Goal: Task Accomplishment & Management: Use online tool/utility

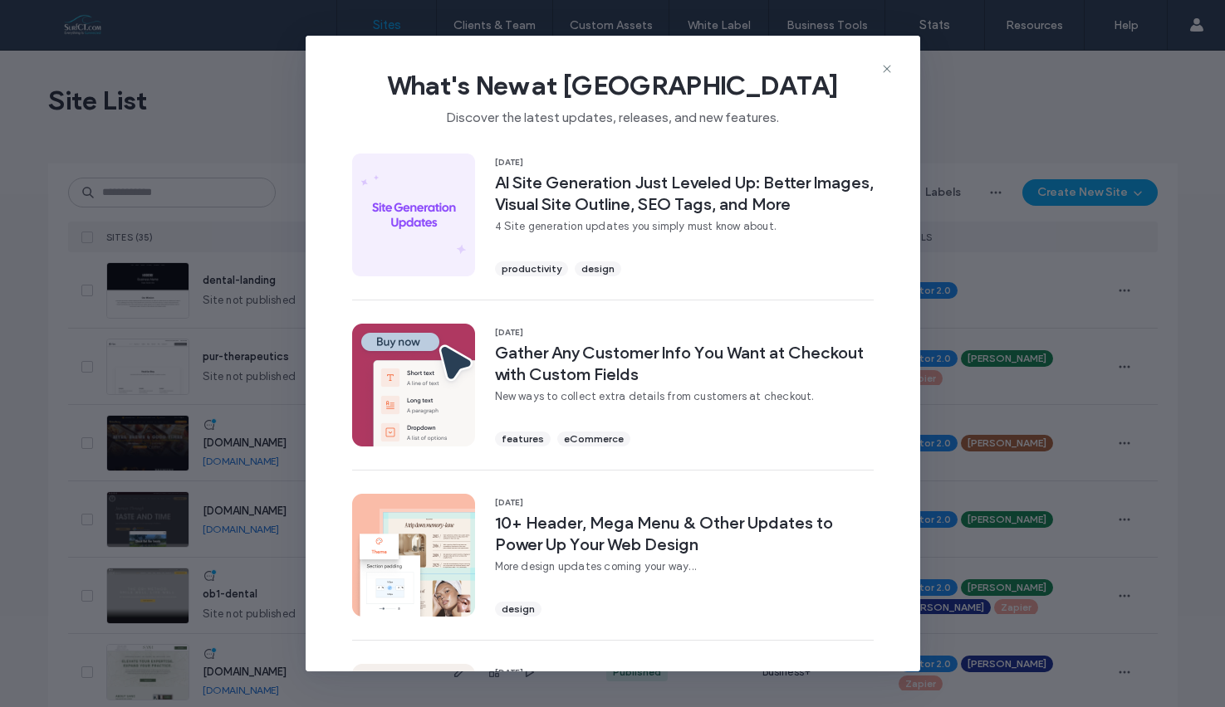
click at [890, 66] on icon at bounding box center [886, 68] width 13 height 13
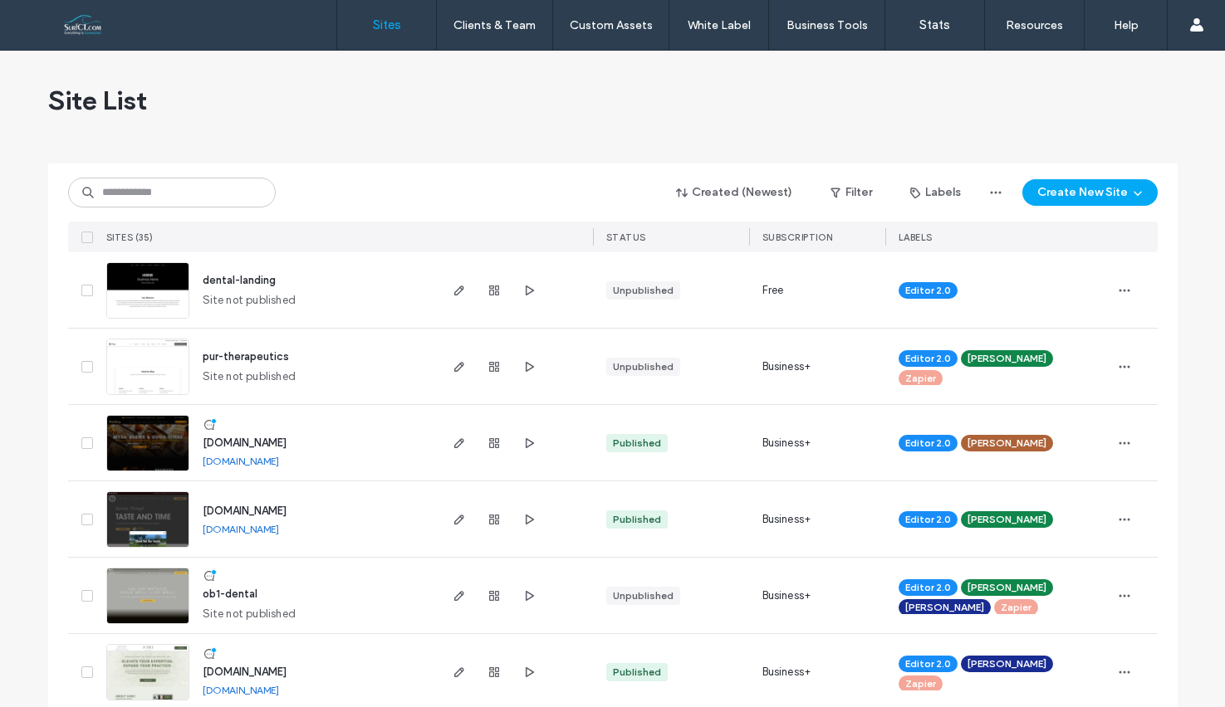
click at [286, 507] on span "www.tranquillityvineyard.com" at bounding box center [245, 511] width 84 height 12
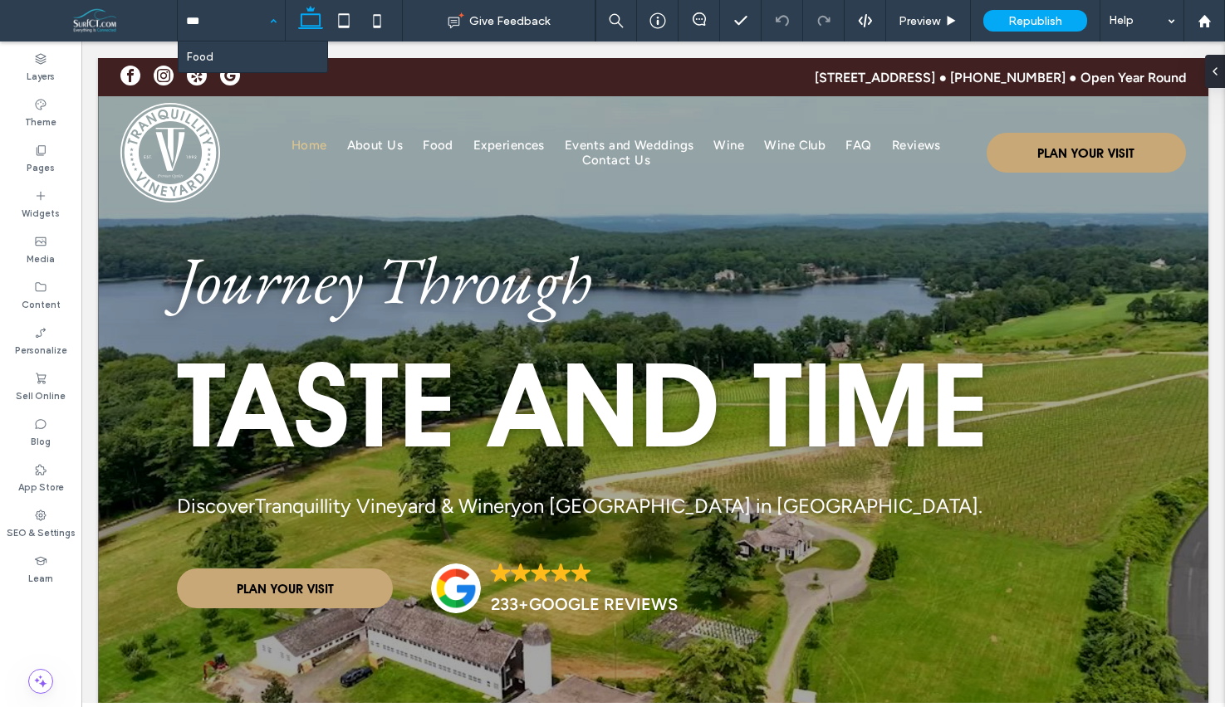
type input "****"
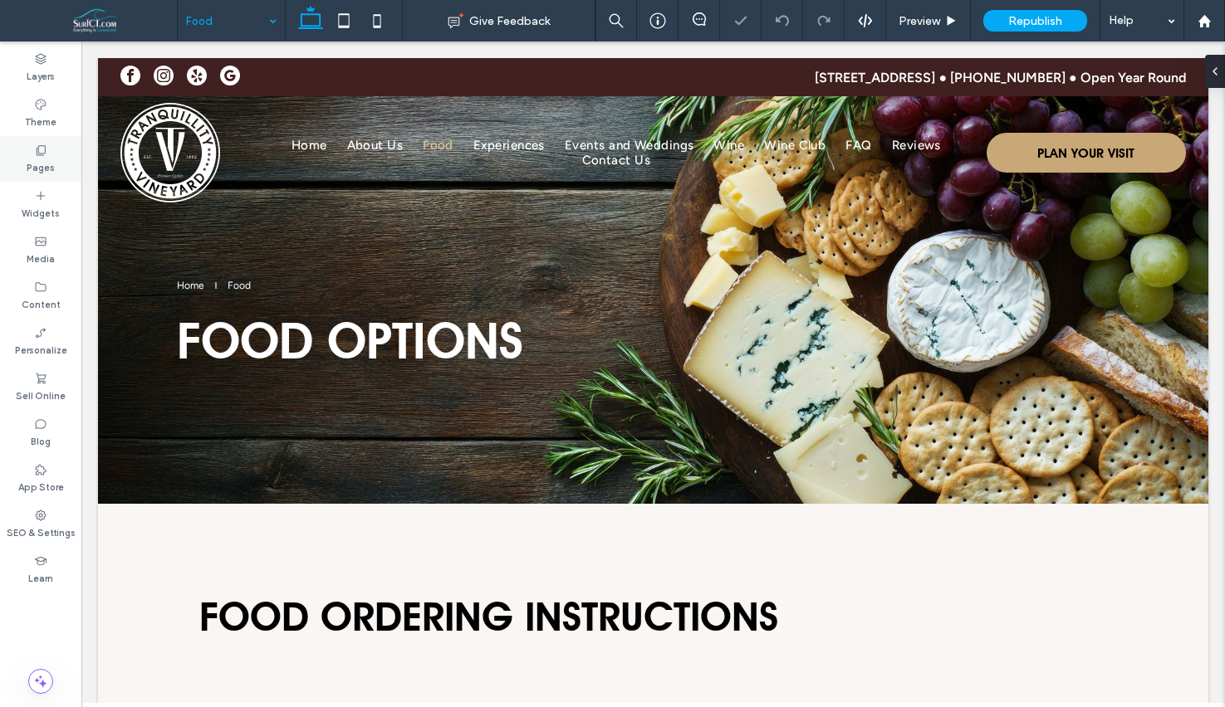
click at [35, 165] on label "Pages" at bounding box center [41, 166] width 28 height 18
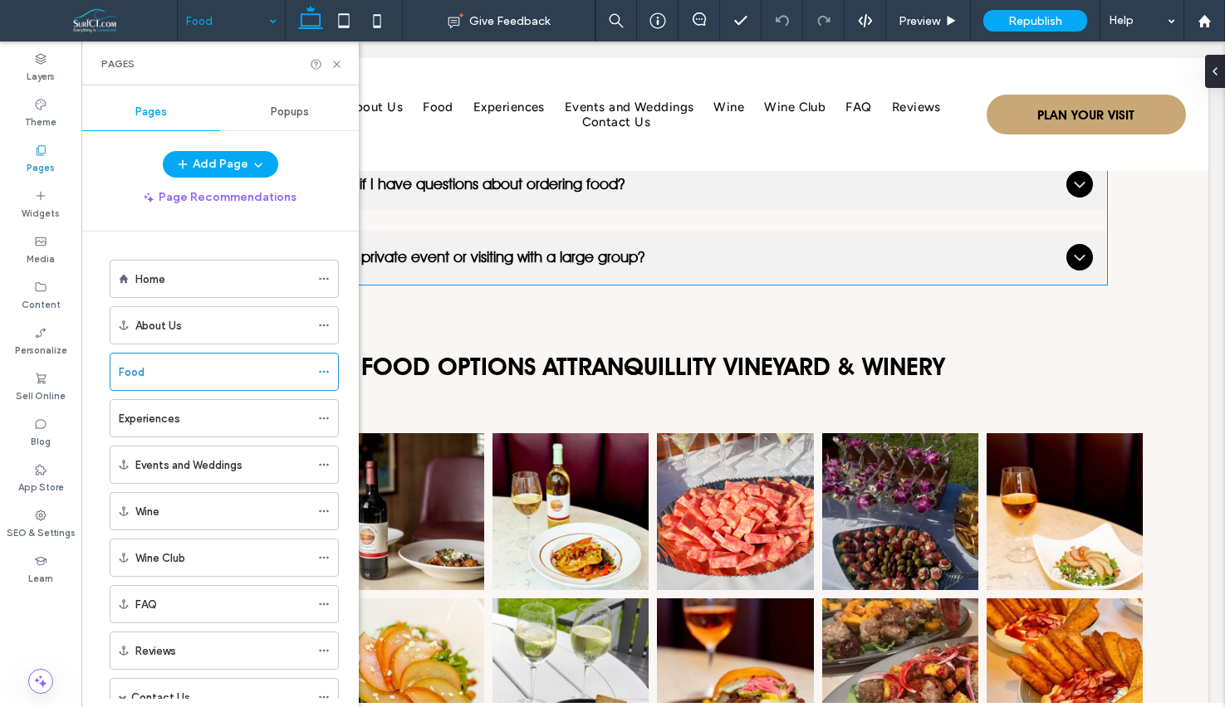
scroll to position [1696, 0]
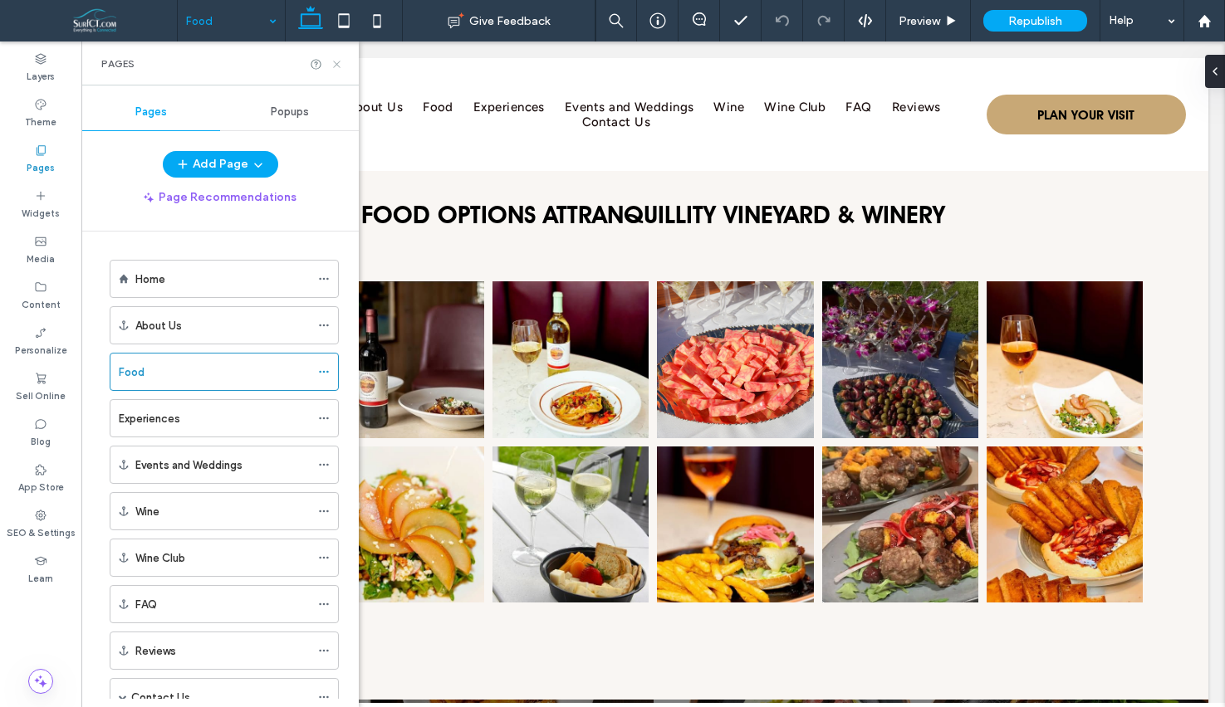
click at [333, 61] on icon at bounding box center [336, 64] width 12 height 12
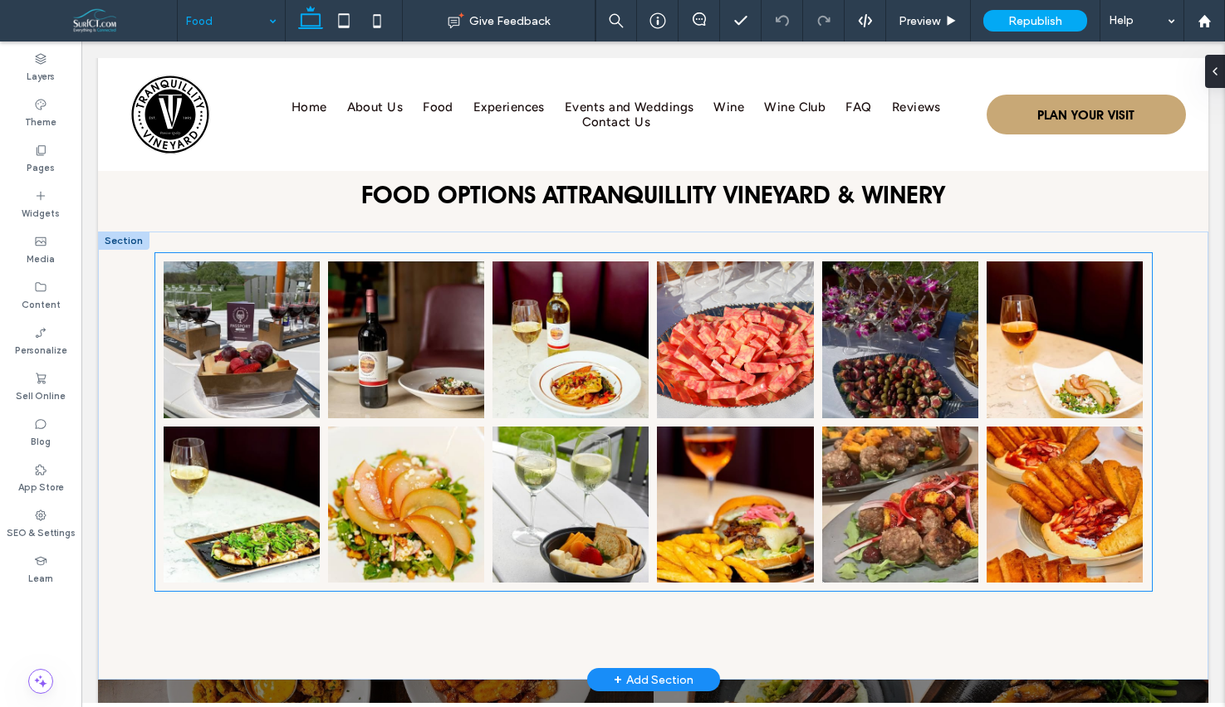
scroll to position [1823, 0]
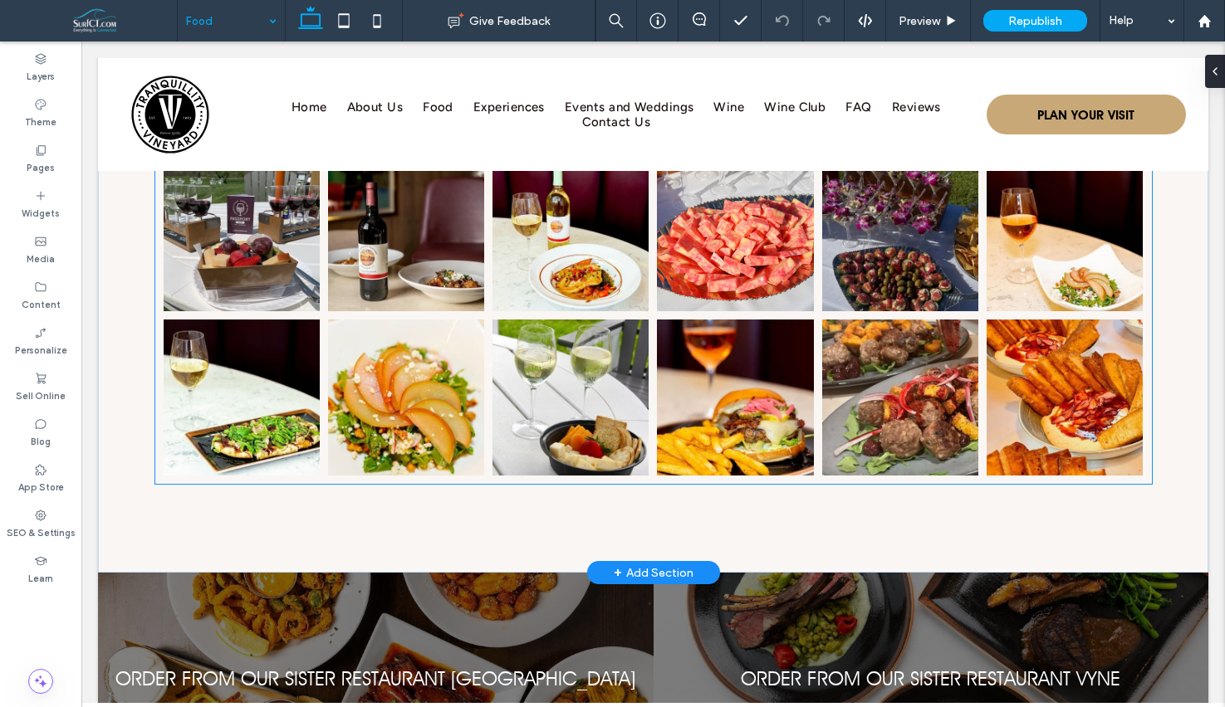
click at [788, 335] on link at bounding box center [735, 398] width 156 height 156
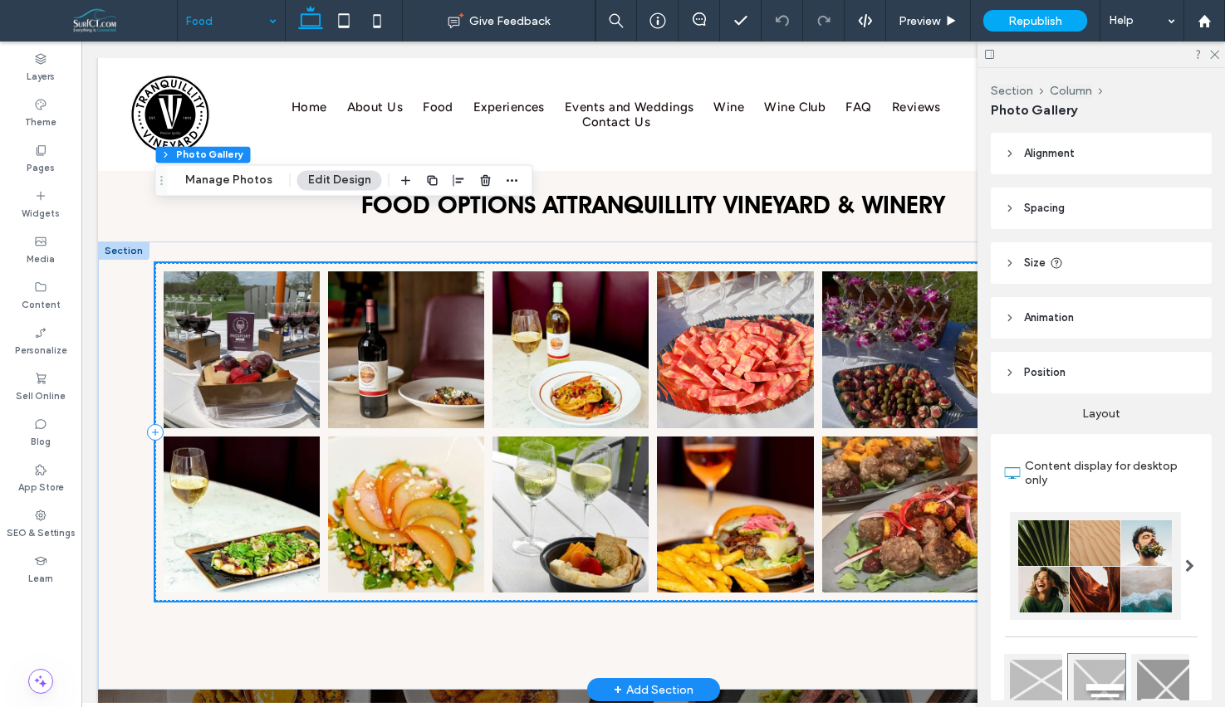
scroll to position [1703, 0]
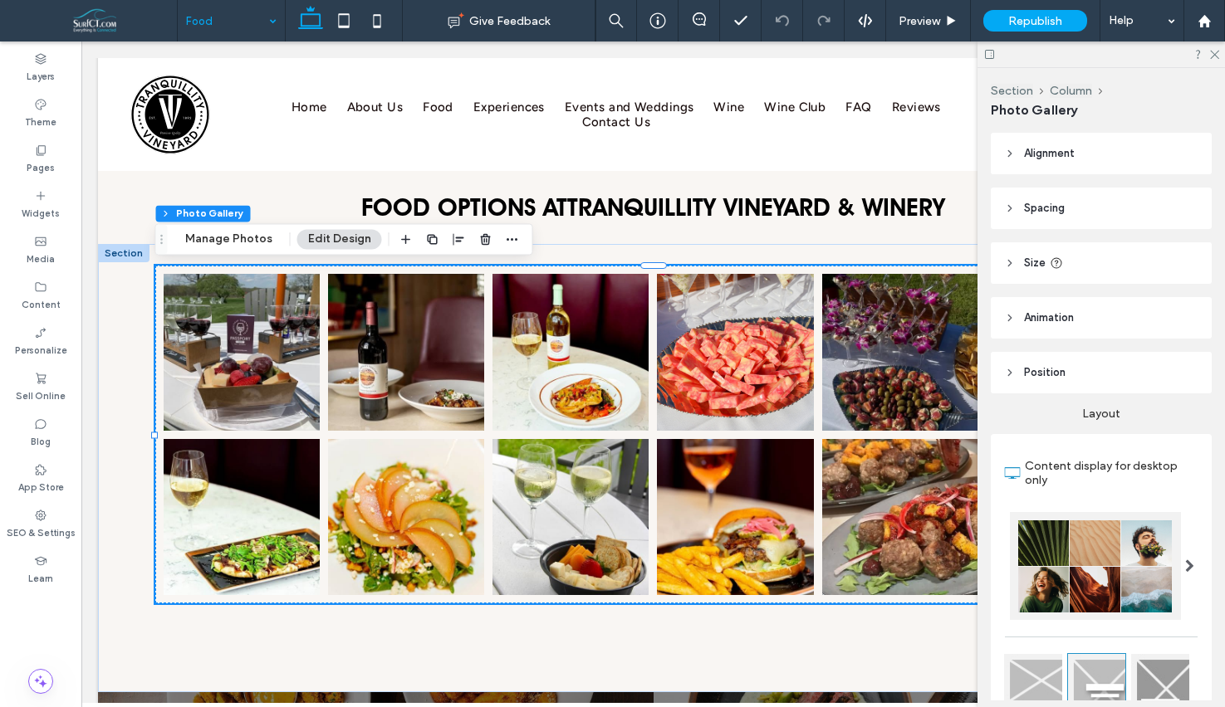
click at [1219, 58] on div at bounding box center [1100, 55] width 247 height 26
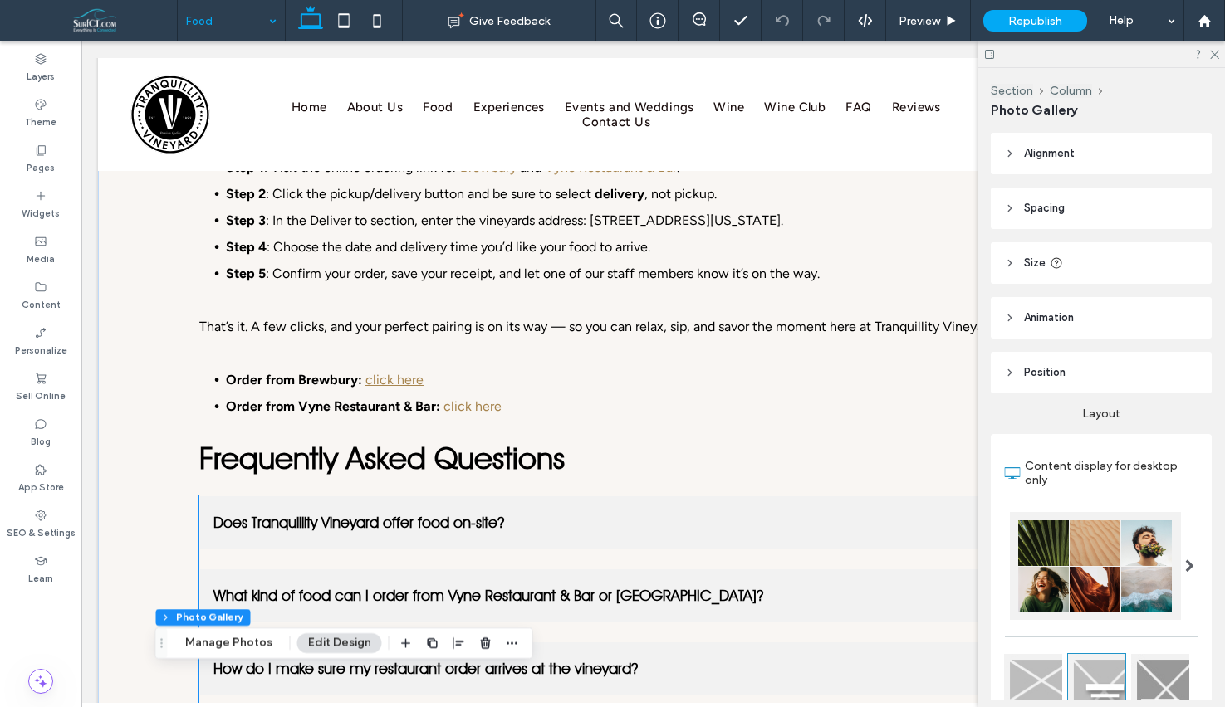
scroll to position [806, 0]
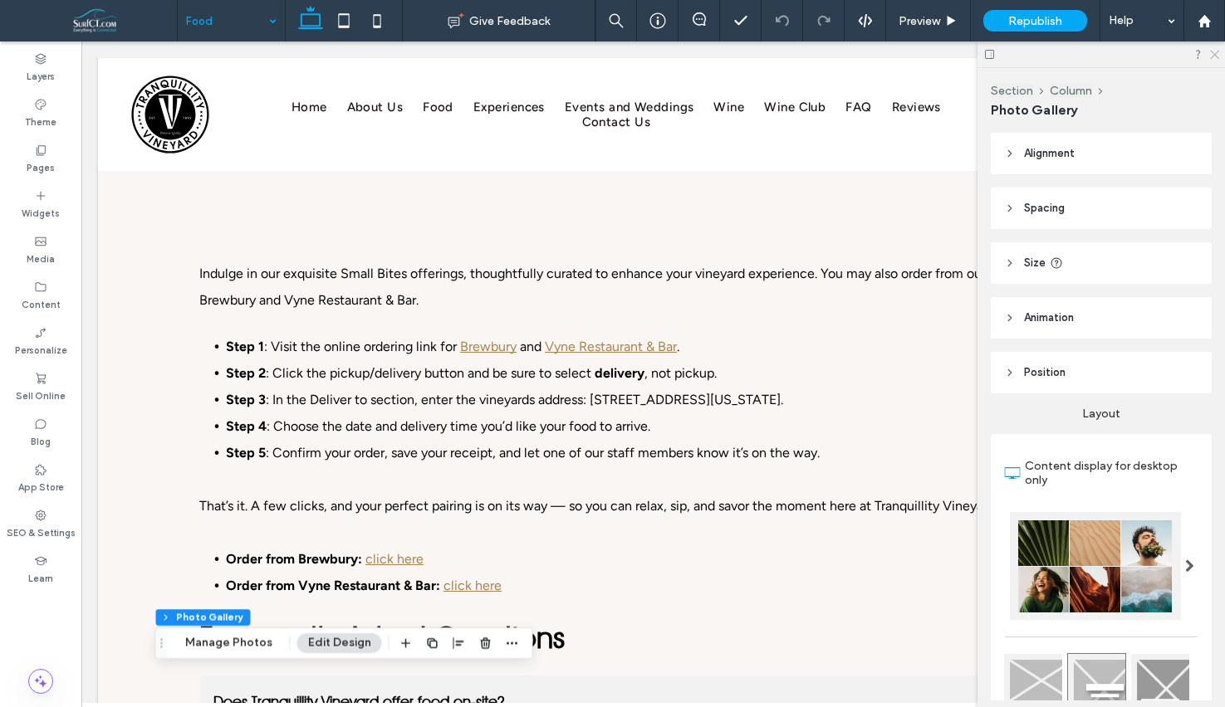
click at [1215, 54] on icon at bounding box center [1213, 53] width 11 height 11
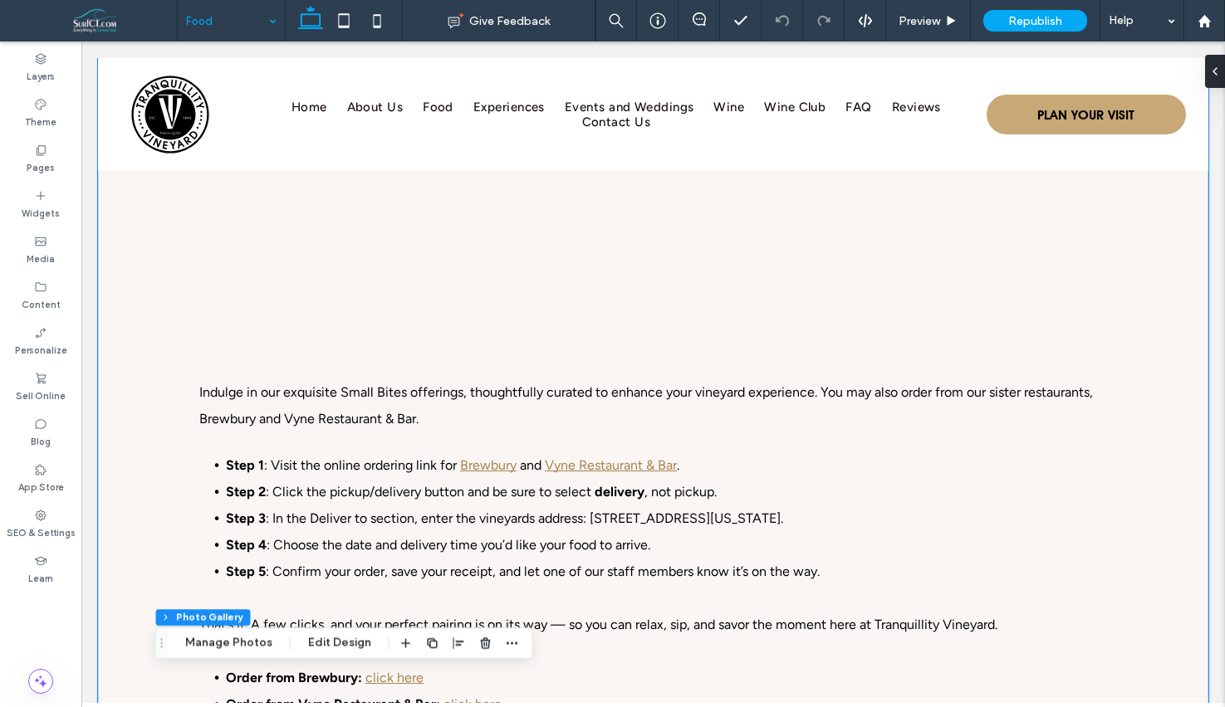
scroll to position [542, 0]
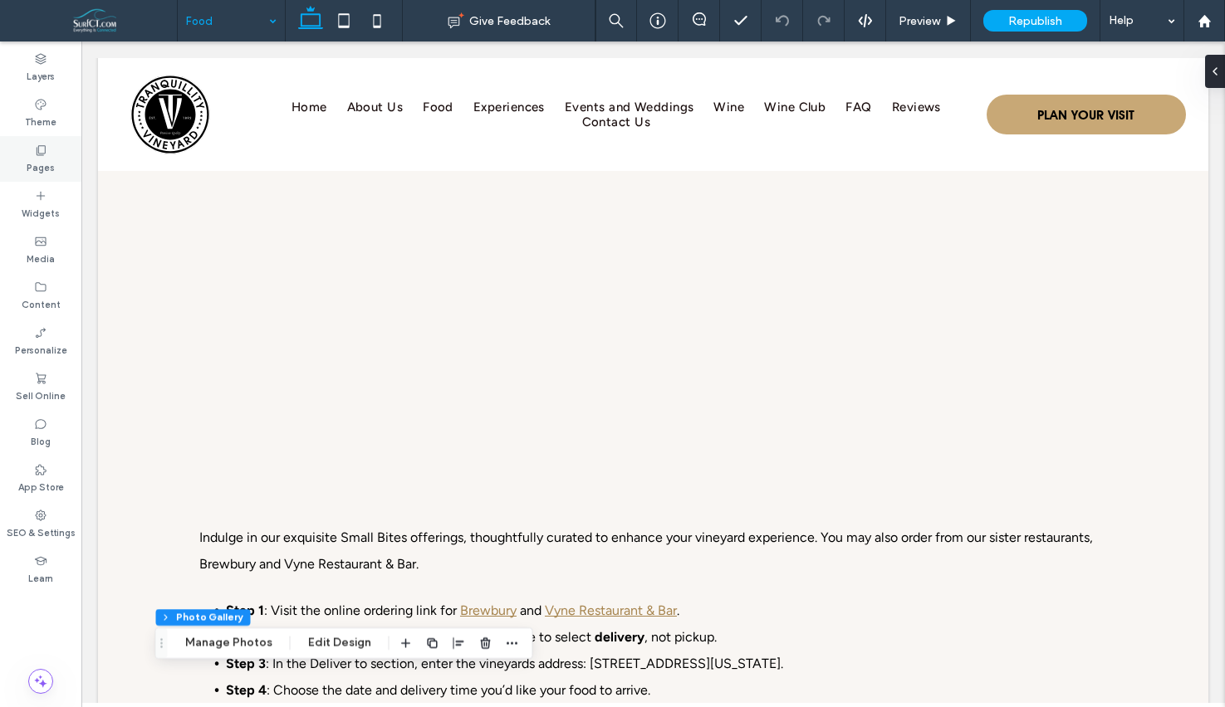
click at [55, 154] on div "Pages" at bounding box center [40, 159] width 81 height 46
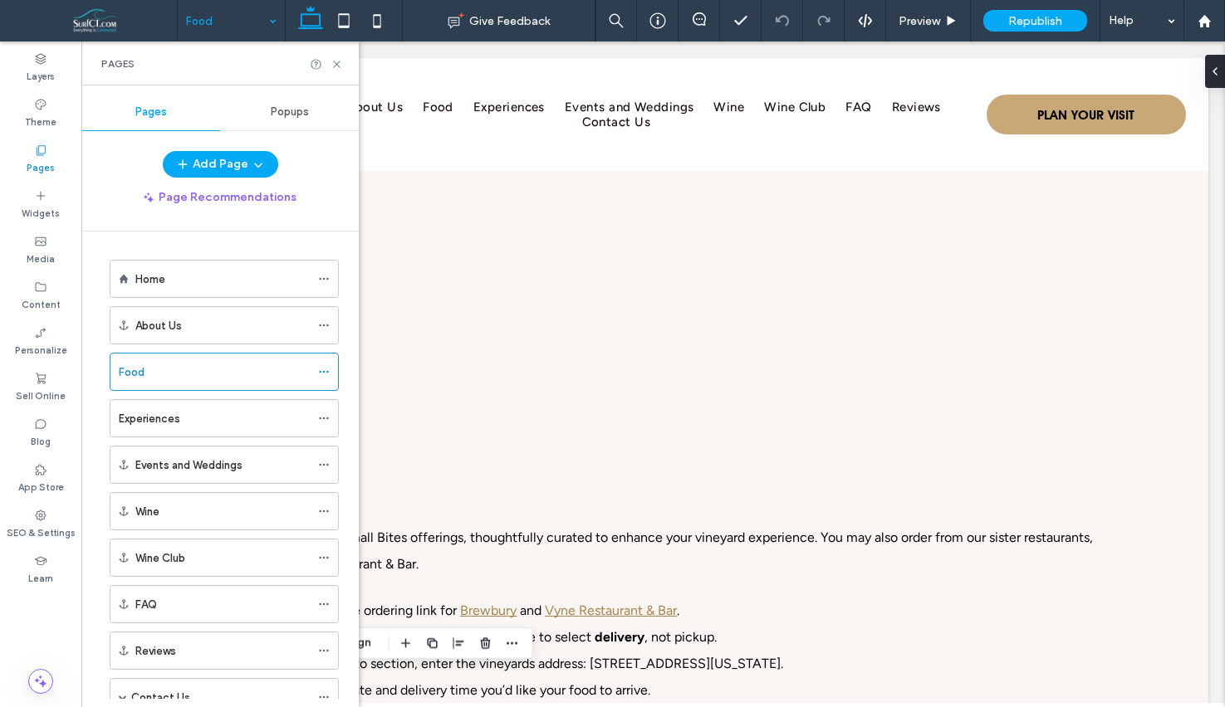
click at [214, 424] on div "Experiences" at bounding box center [214, 418] width 191 height 17
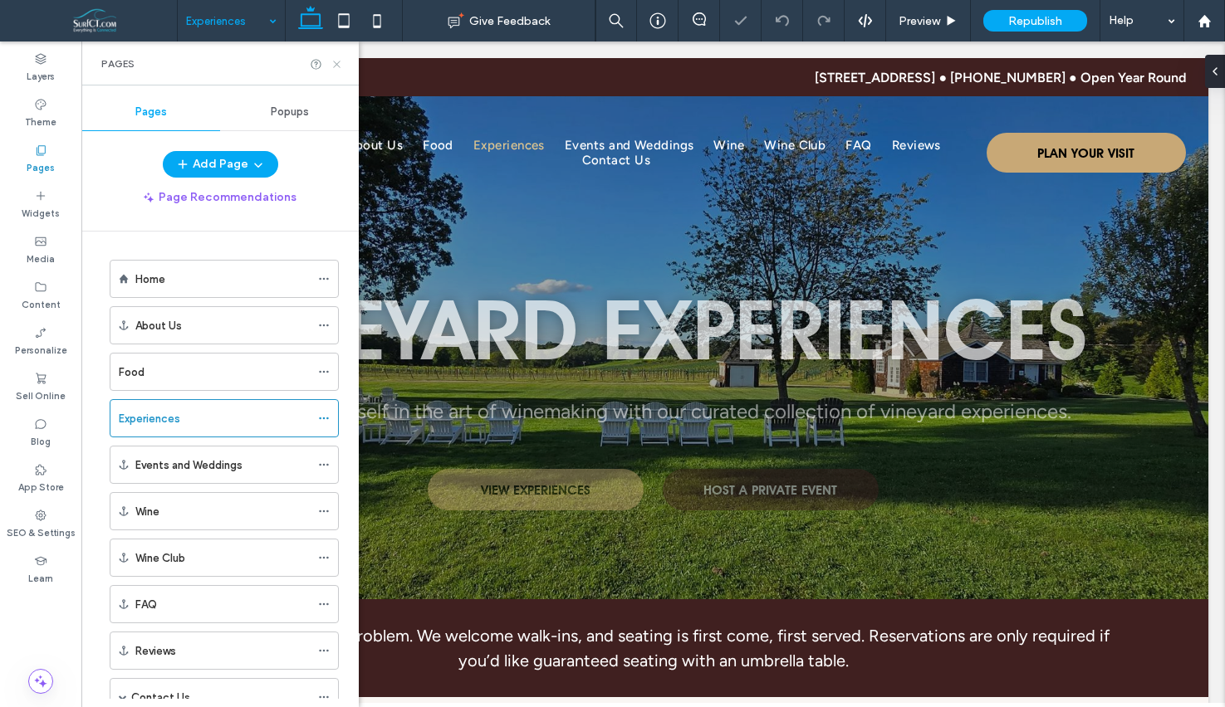
click at [337, 67] on icon at bounding box center [336, 64] width 12 height 12
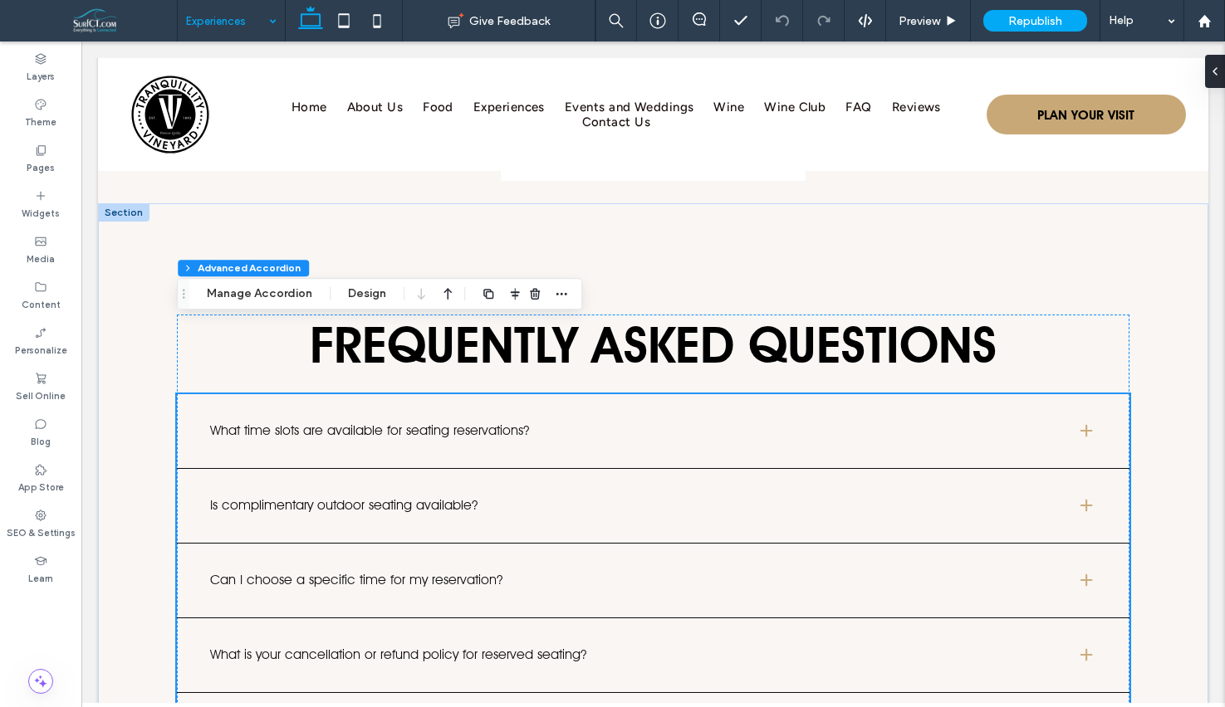
scroll to position [3854, 0]
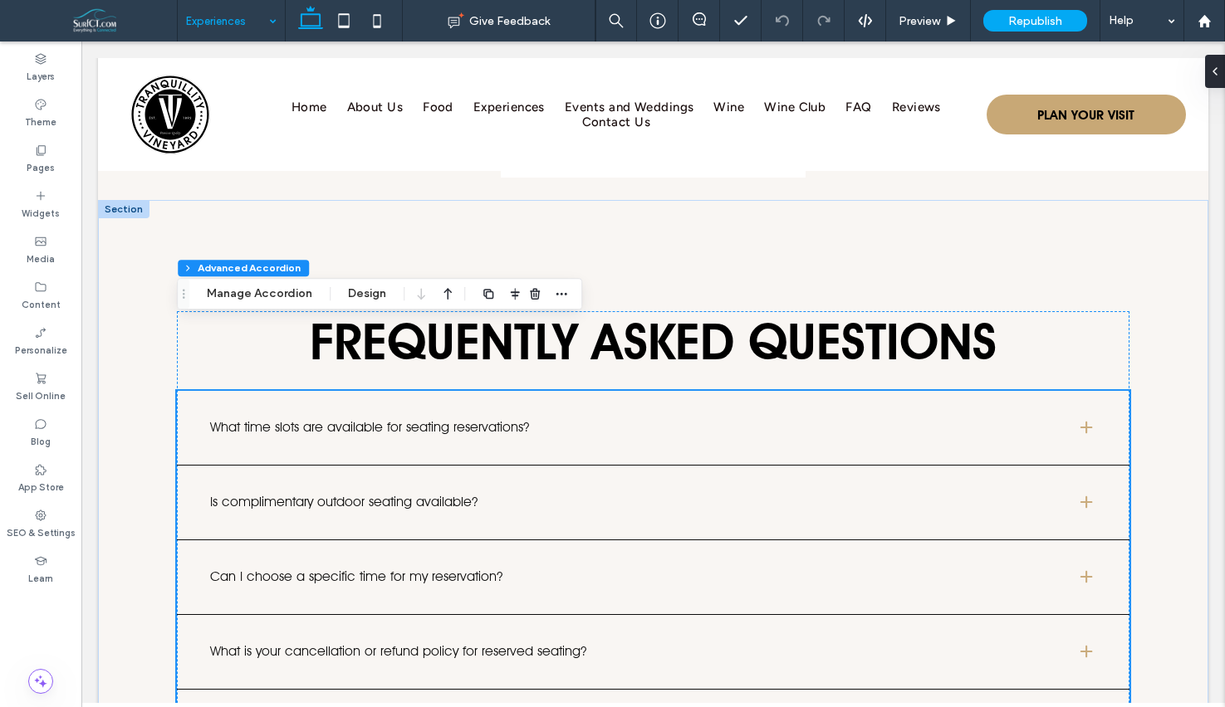
type input "*"
click at [37, 155] on icon at bounding box center [40, 150] width 13 height 13
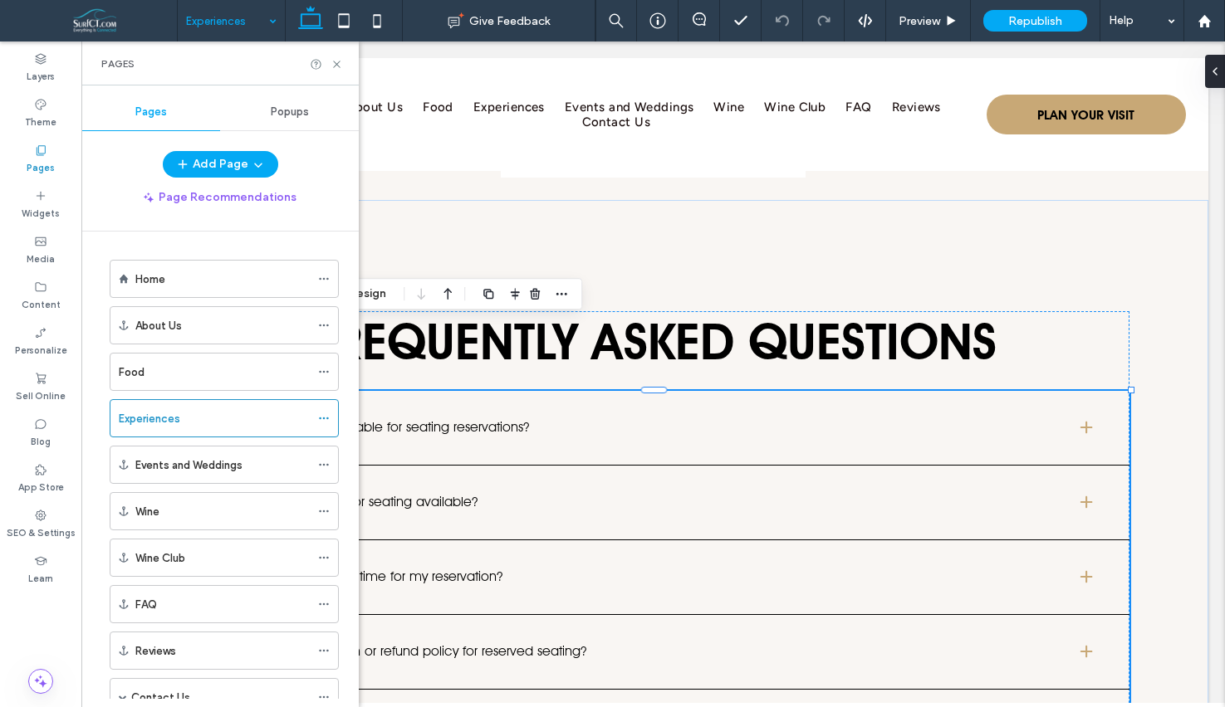
drag, startPoint x: 160, startPoint y: 271, endPoint x: 314, endPoint y: 33, distance: 282.8
click at [160, 269] on div "Home" at bounding box center [222, 279] width 174 height 37
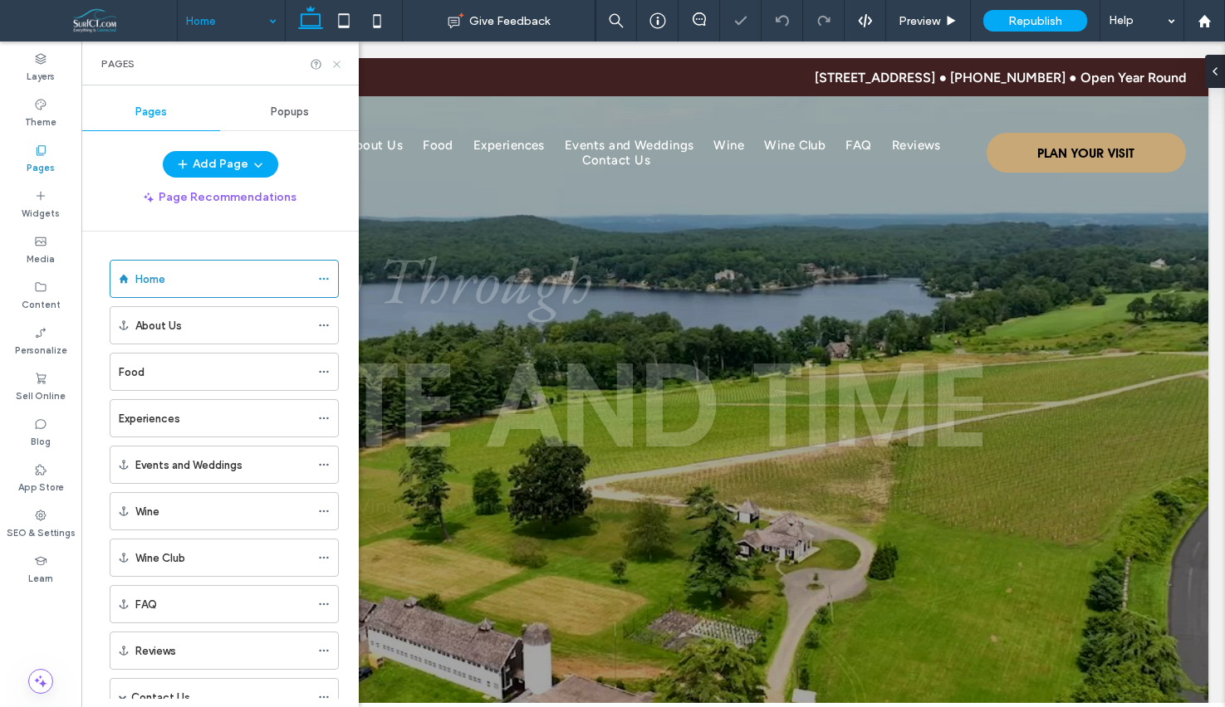
click at [335, 64] on icon at bounding box center [336, 64] width 12 height 12
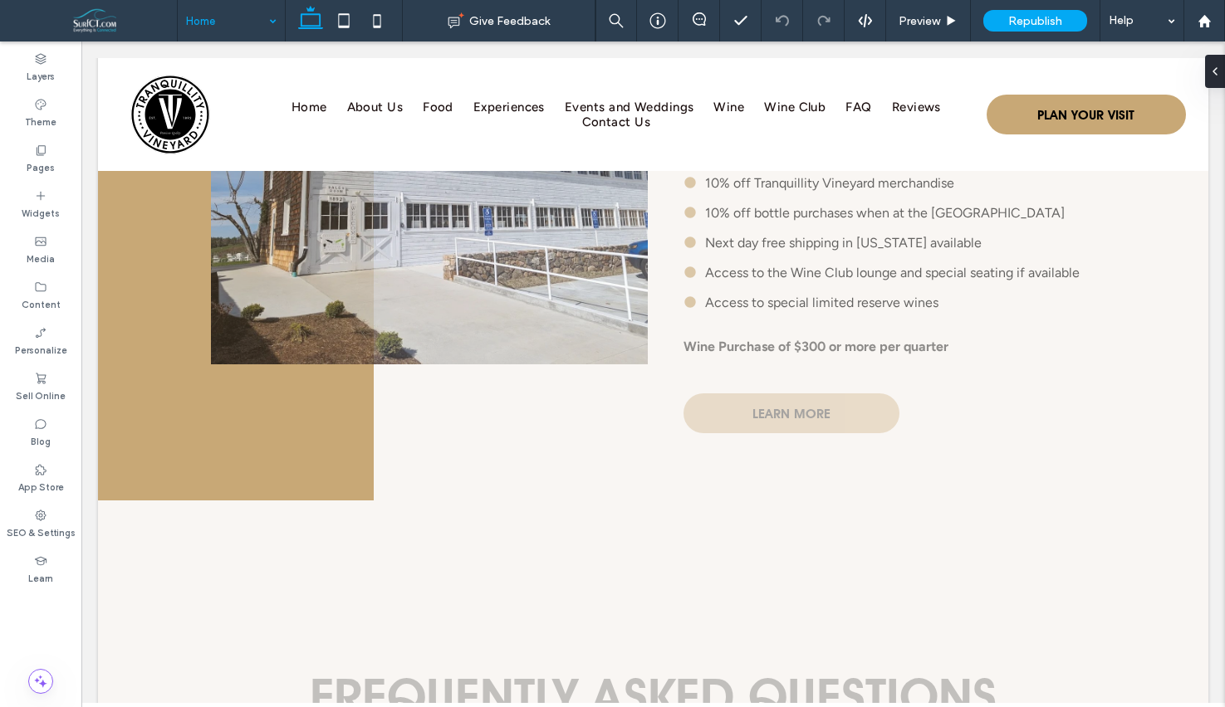
scroll to position [7122, 0]
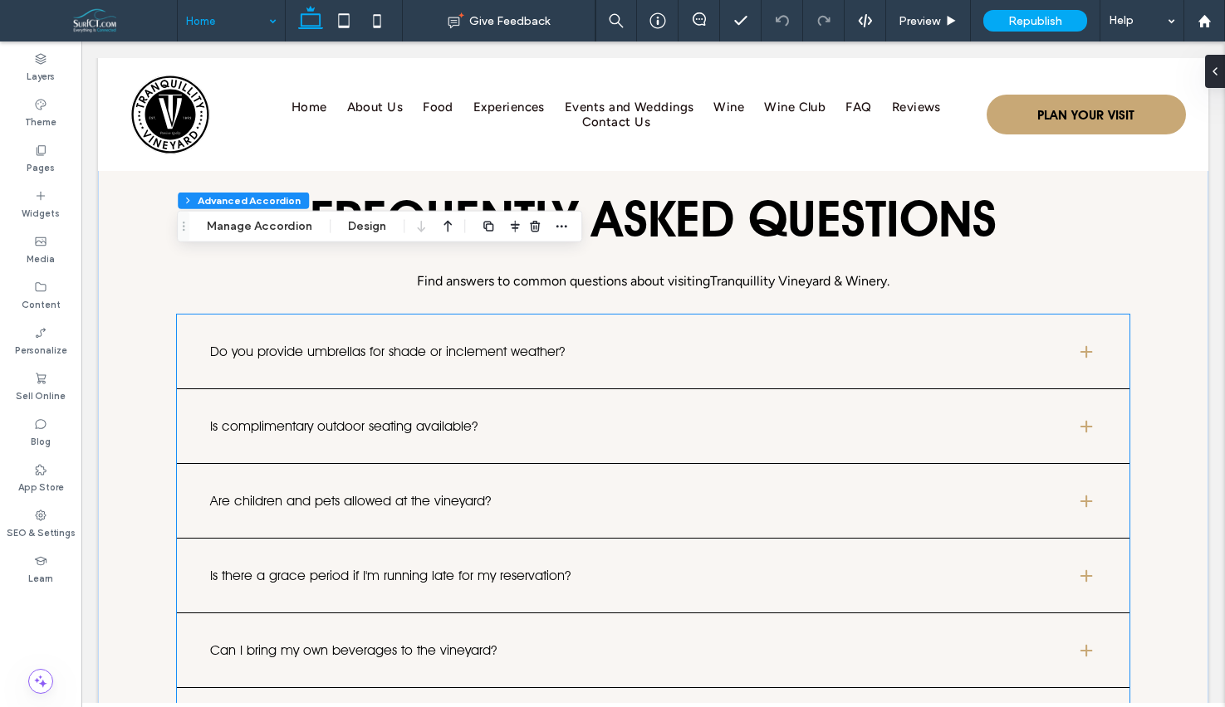
type input "*"
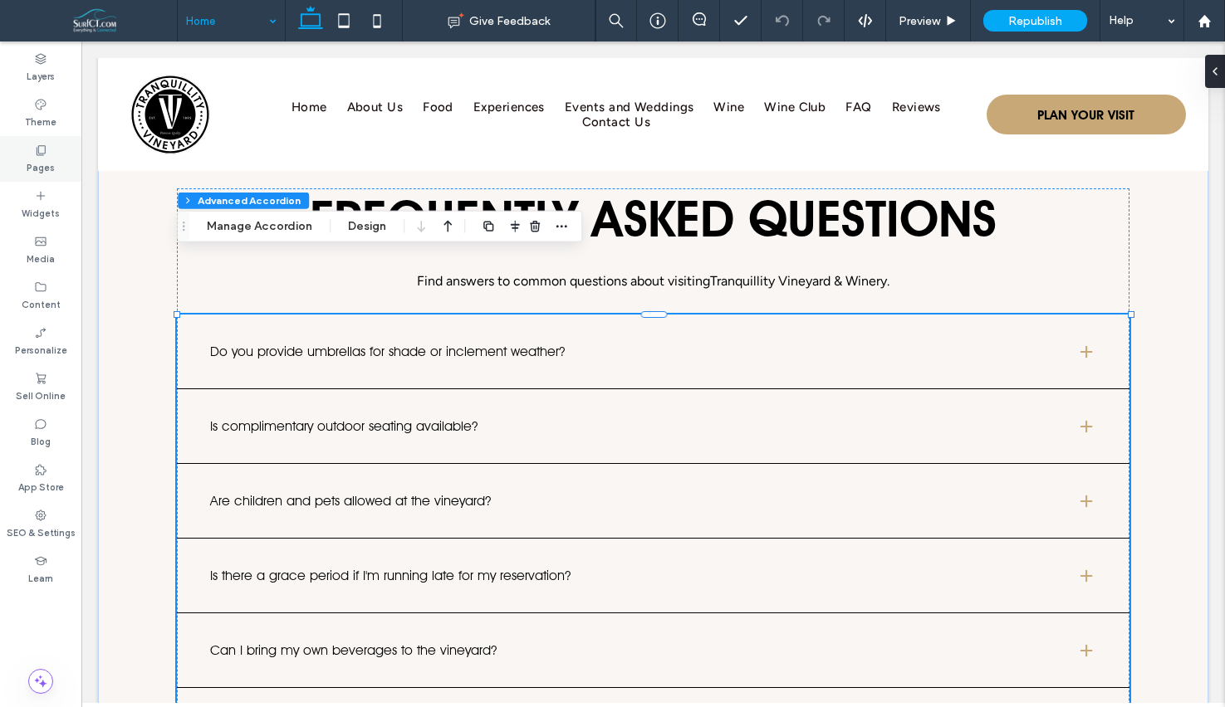
click at [37, 160] on label "Pages" at bounding box center [41, 166] width 28 height 18
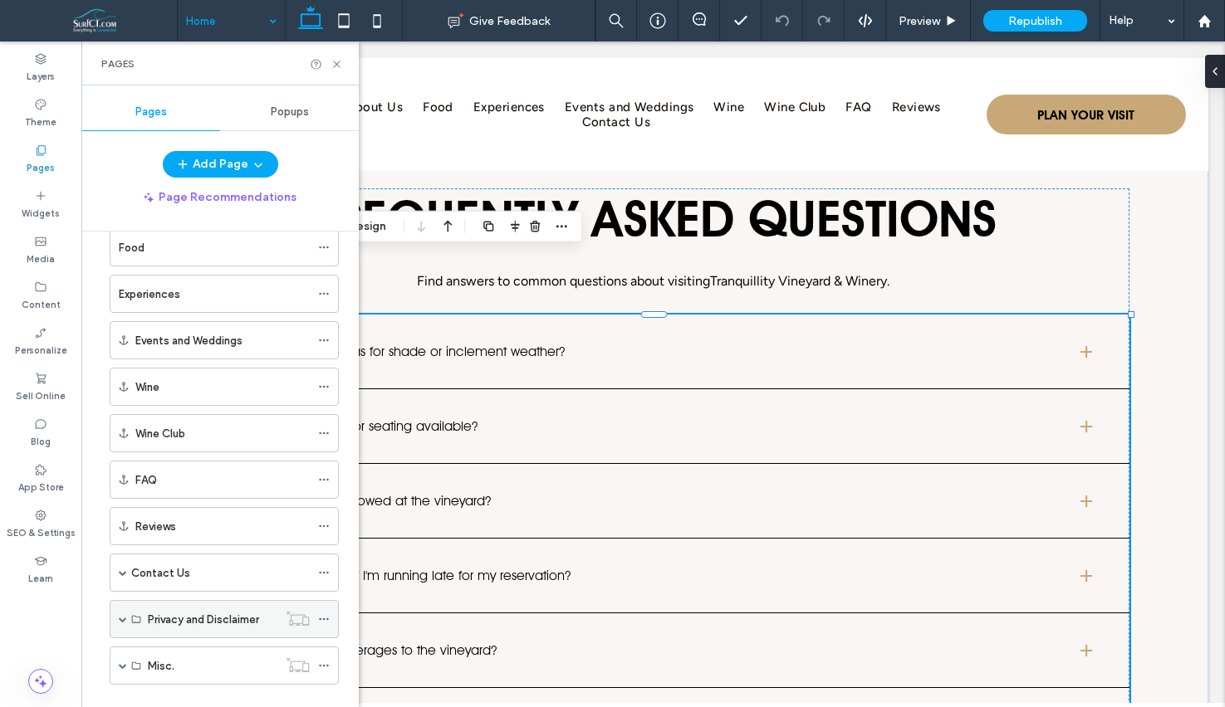
scroll to position [152, 0]
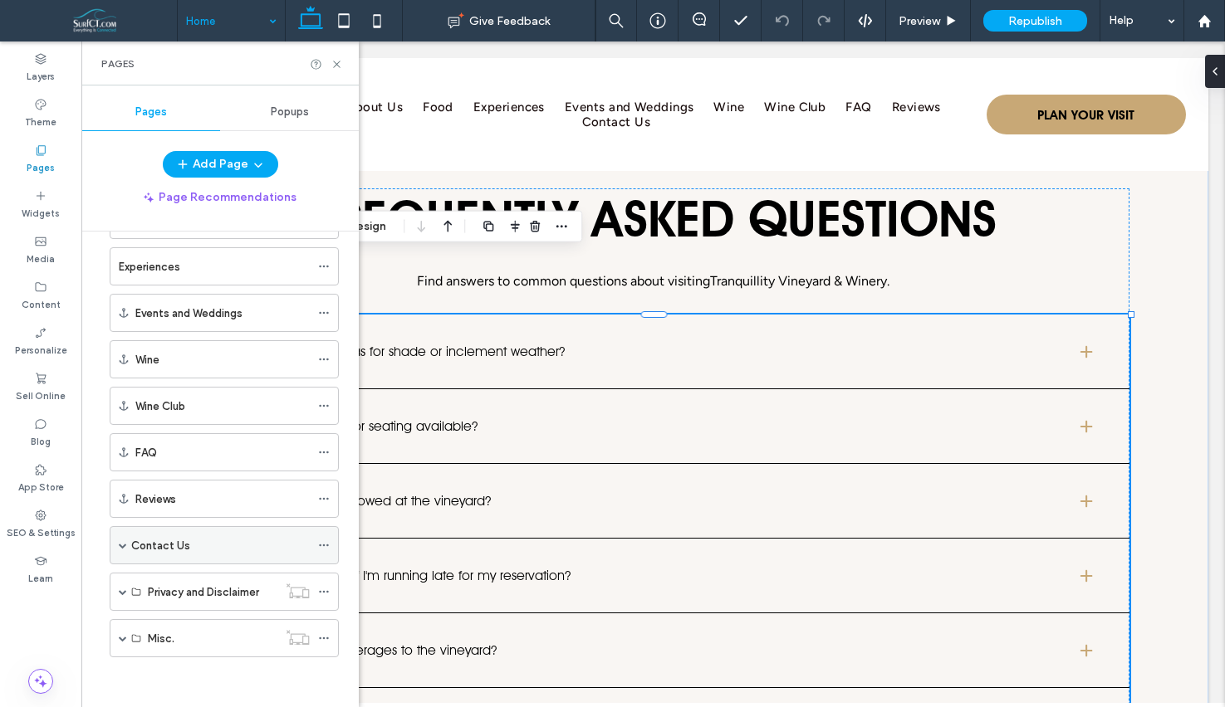
click at [122, 546] on span at bounding box center [123, 545] width 8 height 8
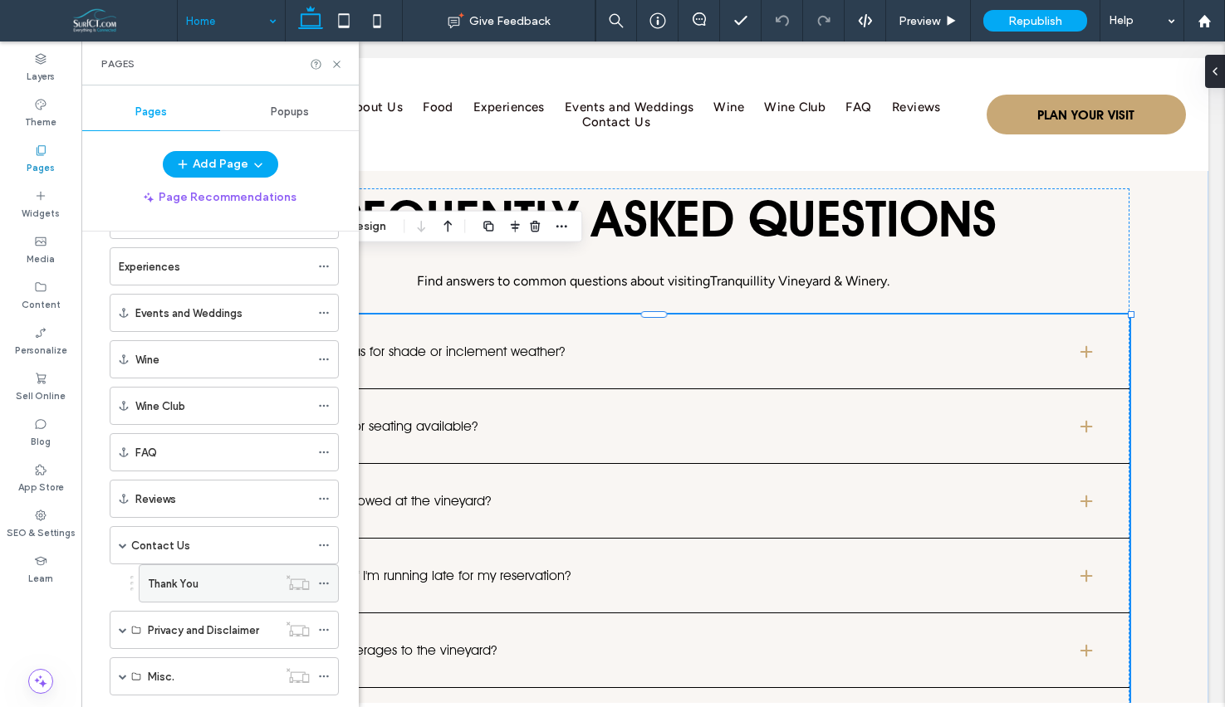
click at [203, 592] on div "Thank You" at bounding box center [213, 583] width 130 height 17
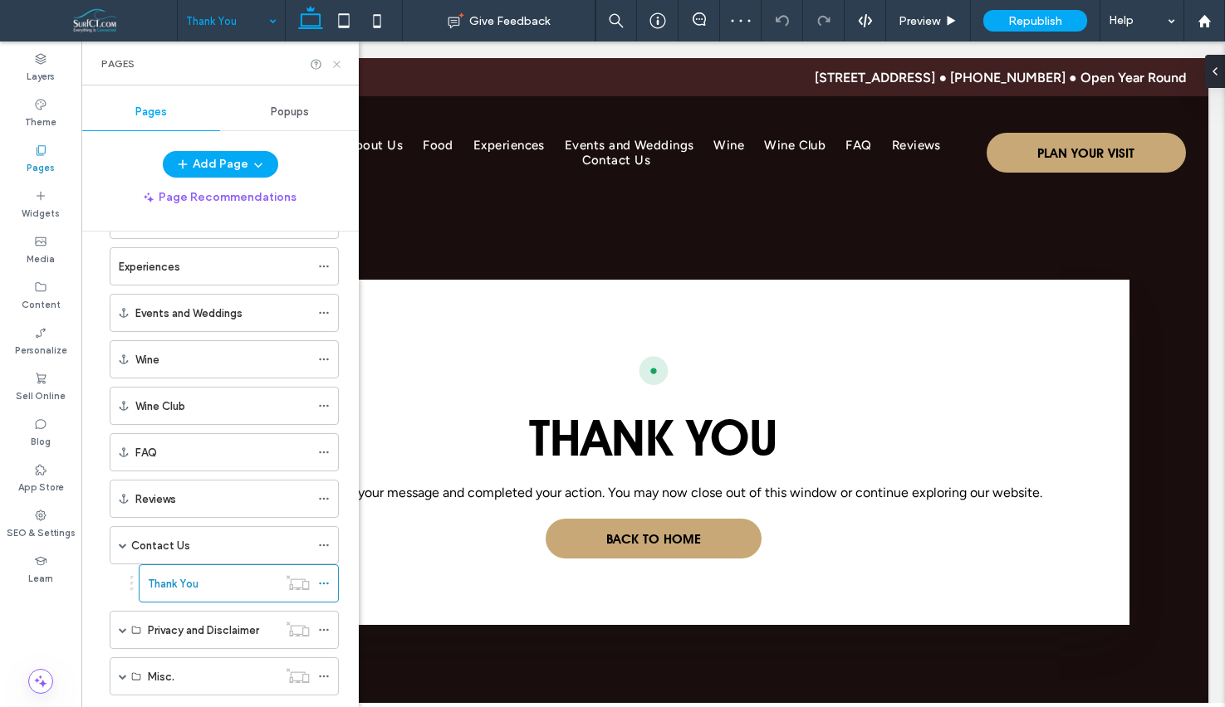
click at [336, 64] on use at bounding box center [336, 64] width 7 height 7
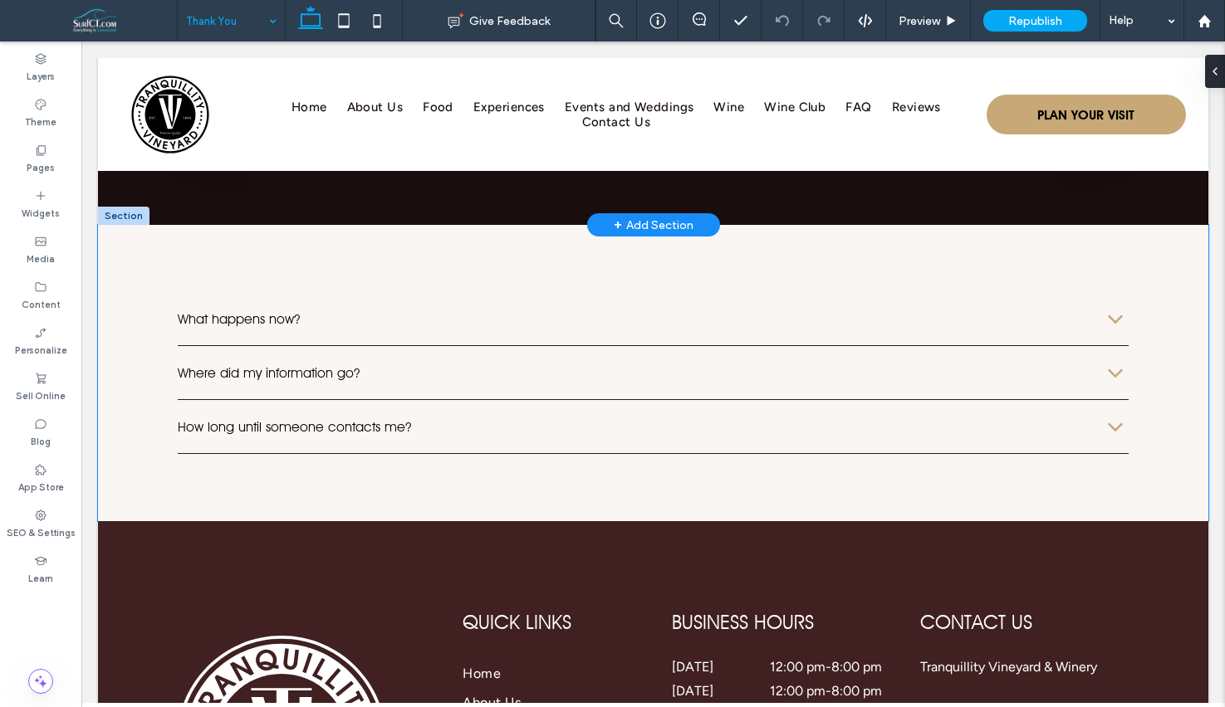
scroll to position [518, 0]
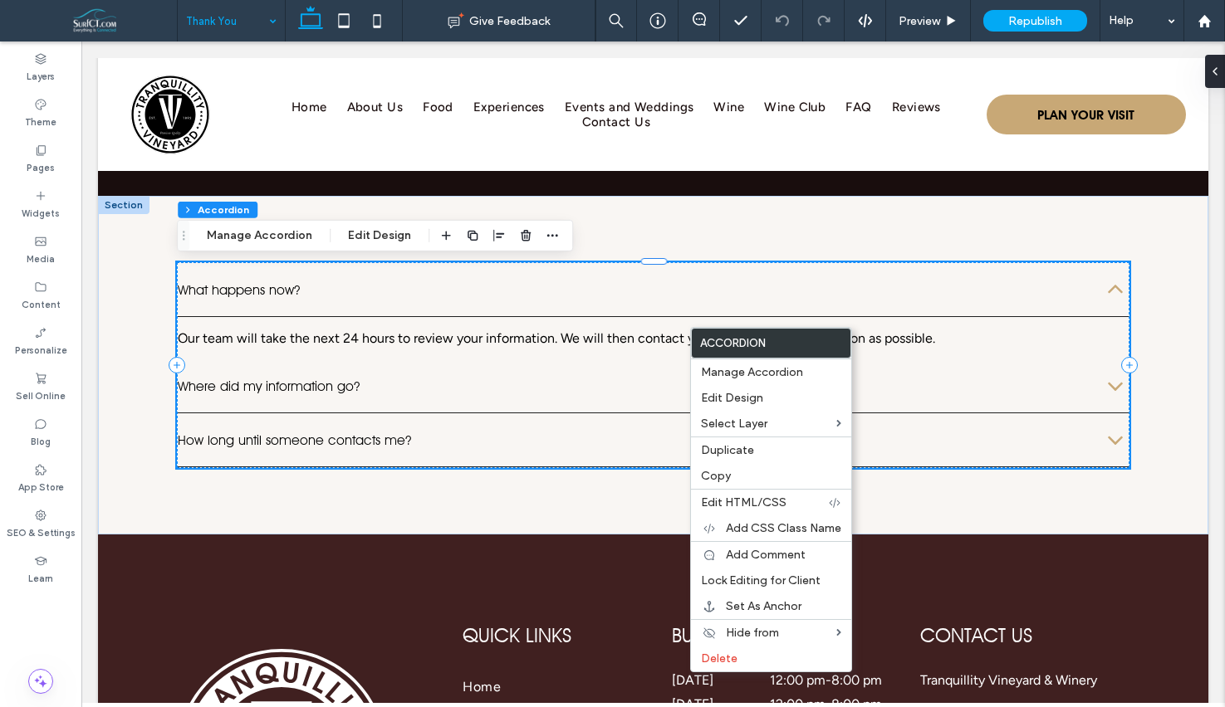
drag, startPoint x: 712, startPoint y: 467, endPoint x: 638, endPoint y: 428, distance: 83.9
click at [712, 467] on div "Copy" at bounding box center [771, 476] width 160 height 26
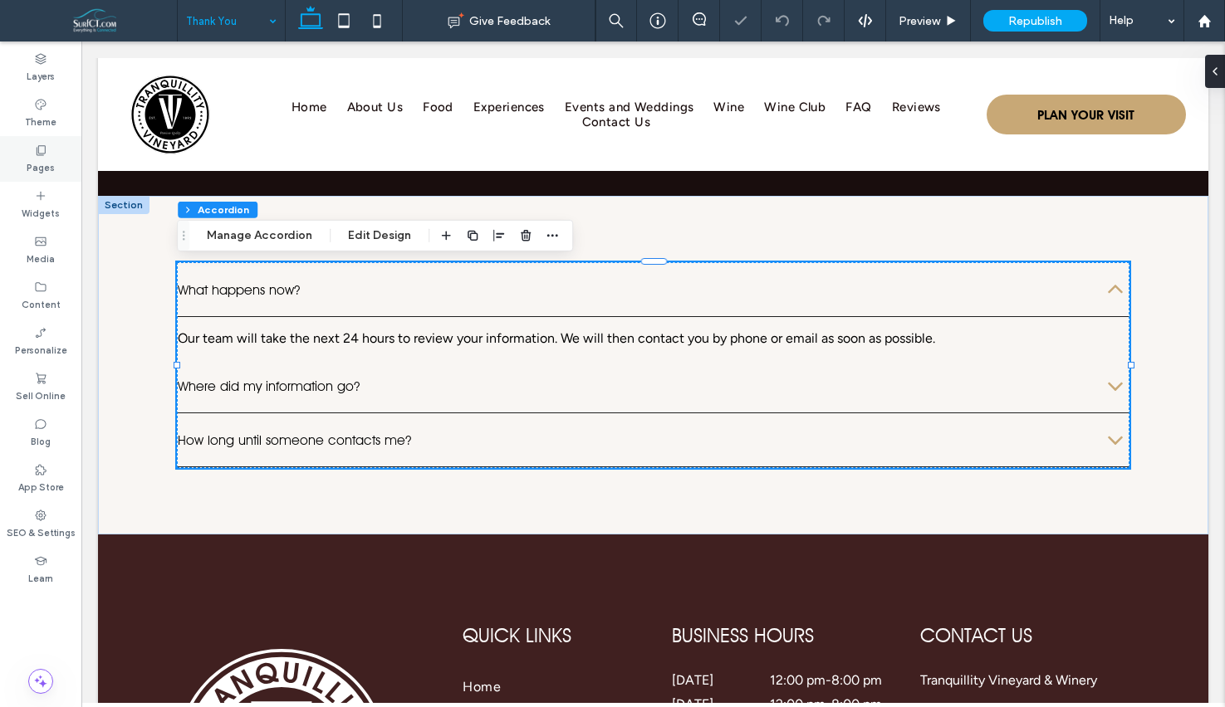
drag, startPoint x: 35, startPoint y: 144, endPoint x: 57, endPoint y: 159, distance: 27.4
click at [35, 144] on icon at bounding box center [40, 150] width 13 height 13
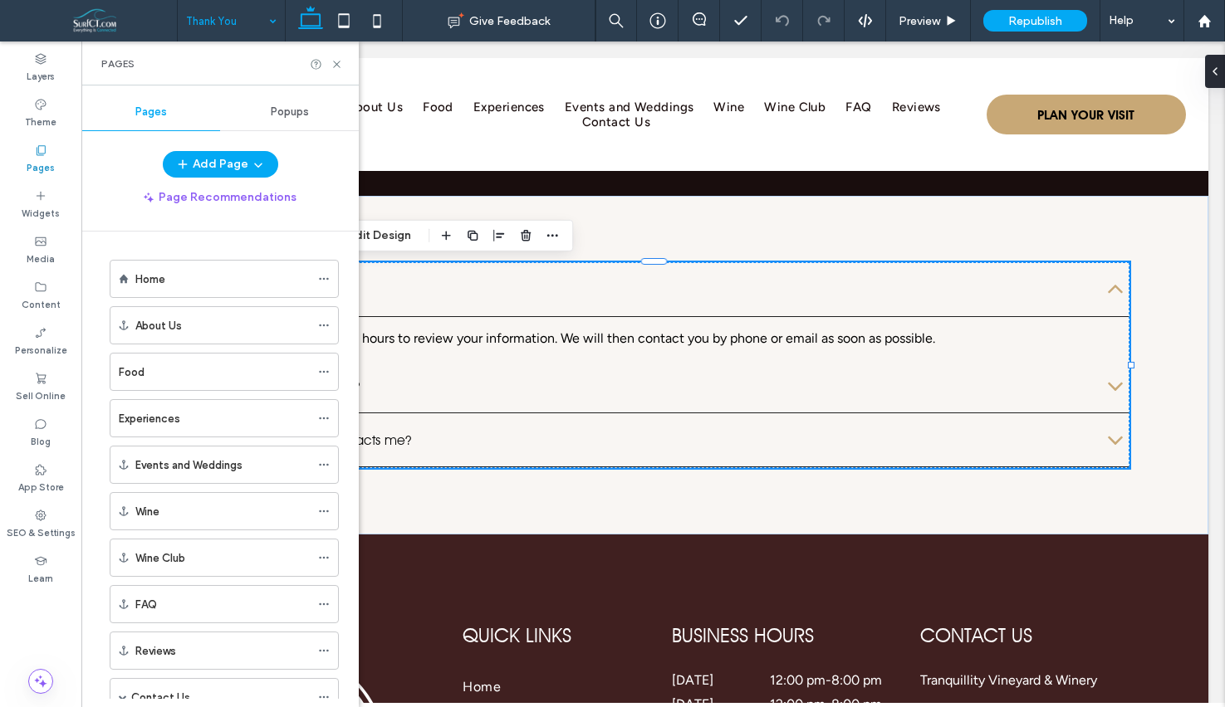
drag, startPoint x: 157, startPoint y: 366, endPoint x: 233, endPoint y: 242, distance: 146.1
click at [157, 366] on div "Food" at bounding box center [214, 372] width 191 height 17
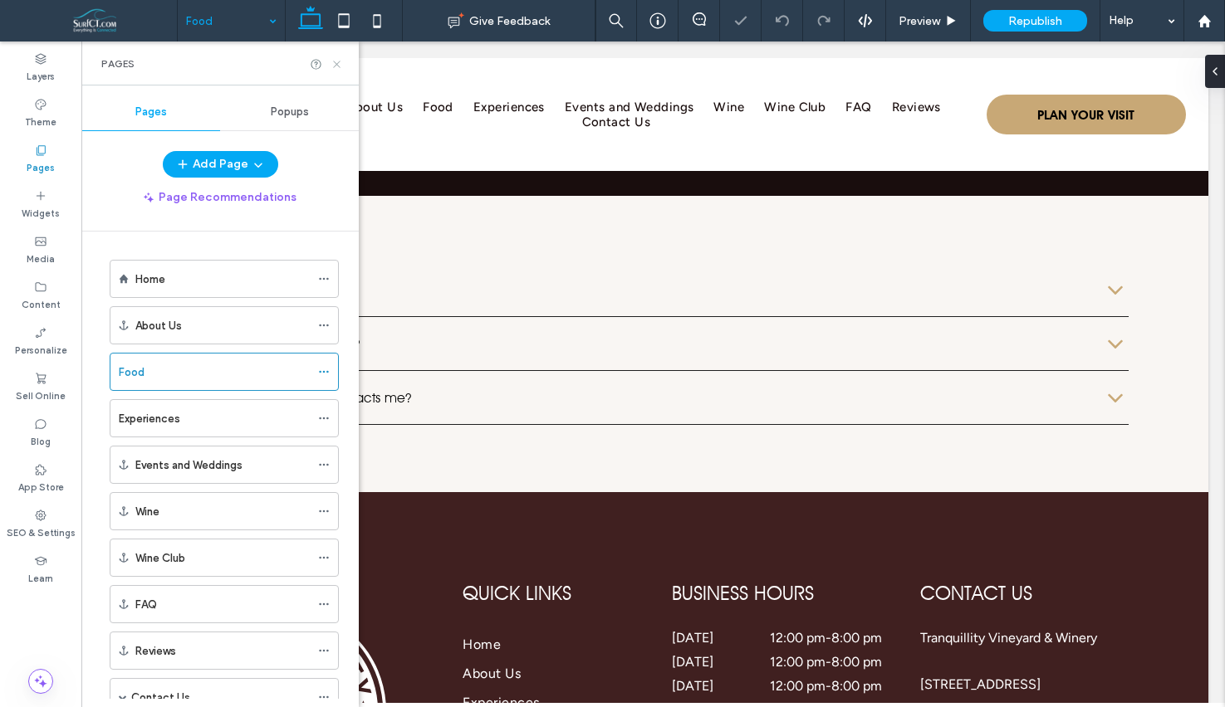
click at [333, 63] on icon at bounding box center [336, 64] width 12 height 12
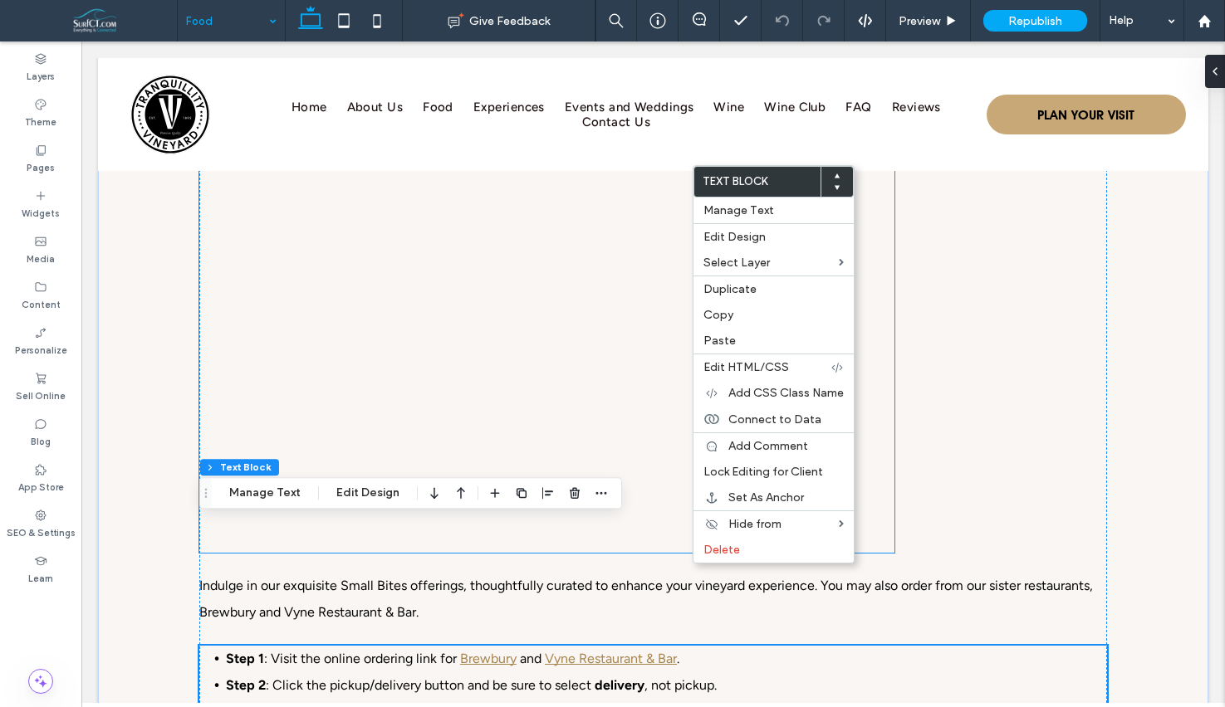
scroll to position [394, 0]
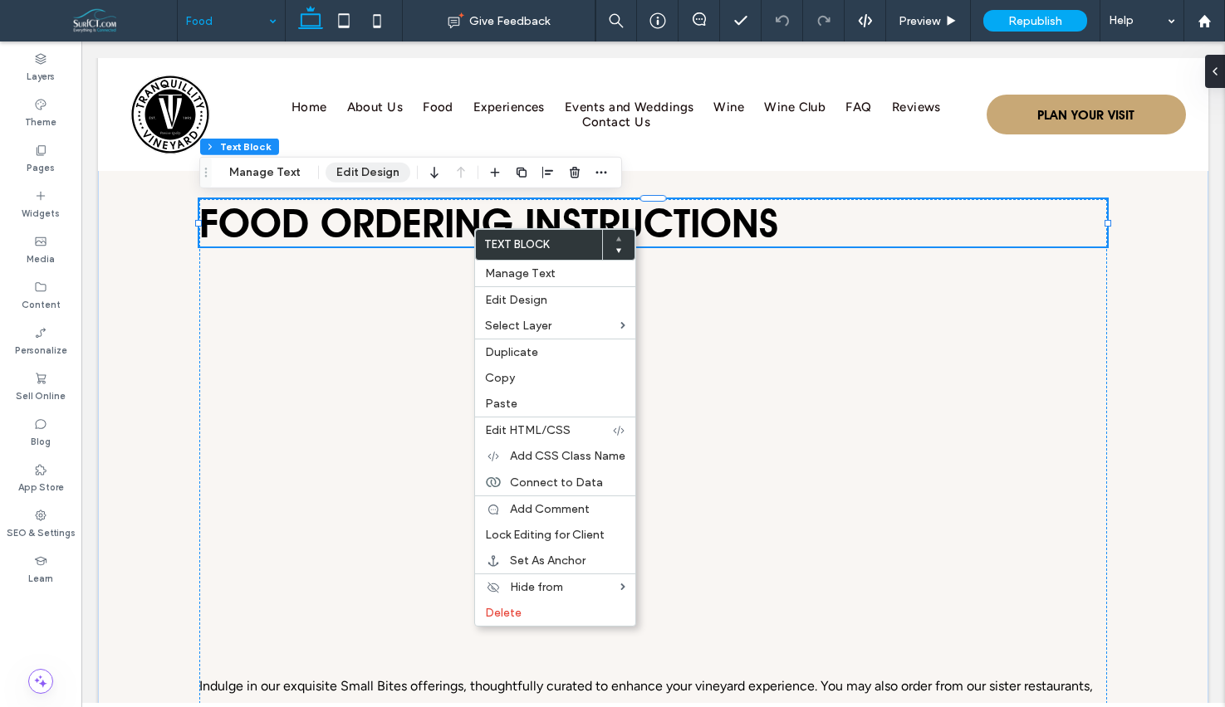
click at [380, 173] on button "Edit Design" at bounding box center [367, 173] width 85 height 20
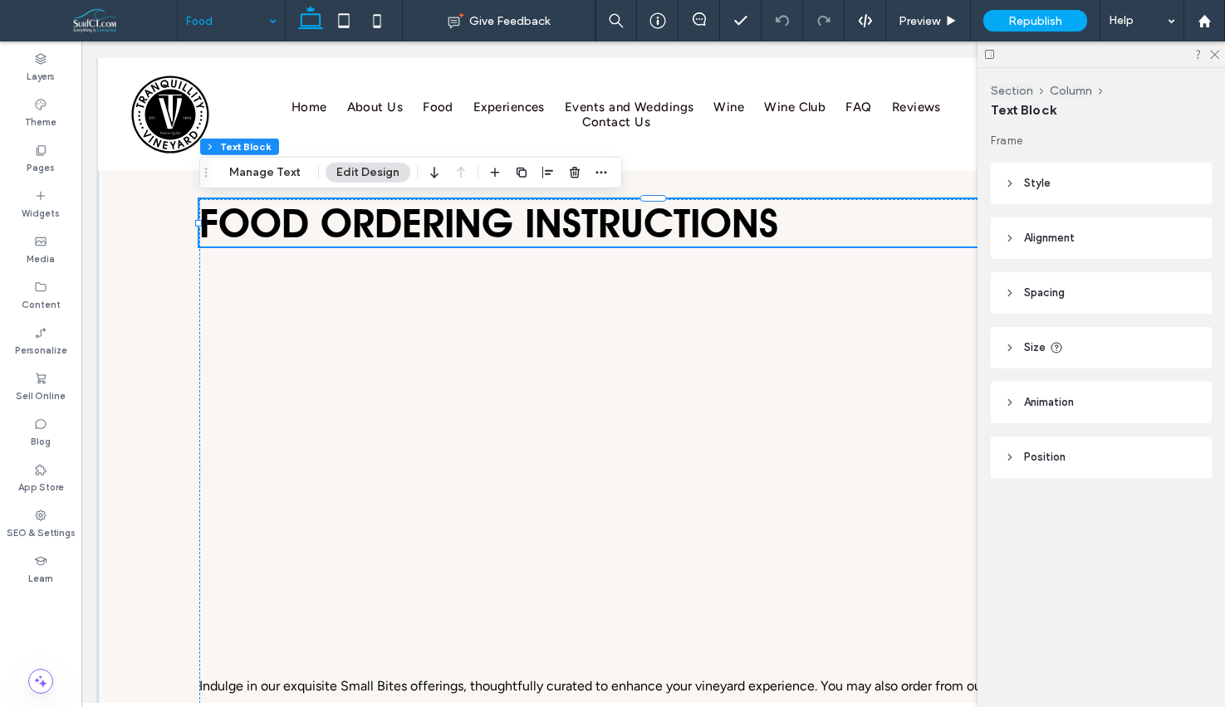
click at [1149, 404] on header "Animation" at bounding box center [1101, 403] width 221 height 42
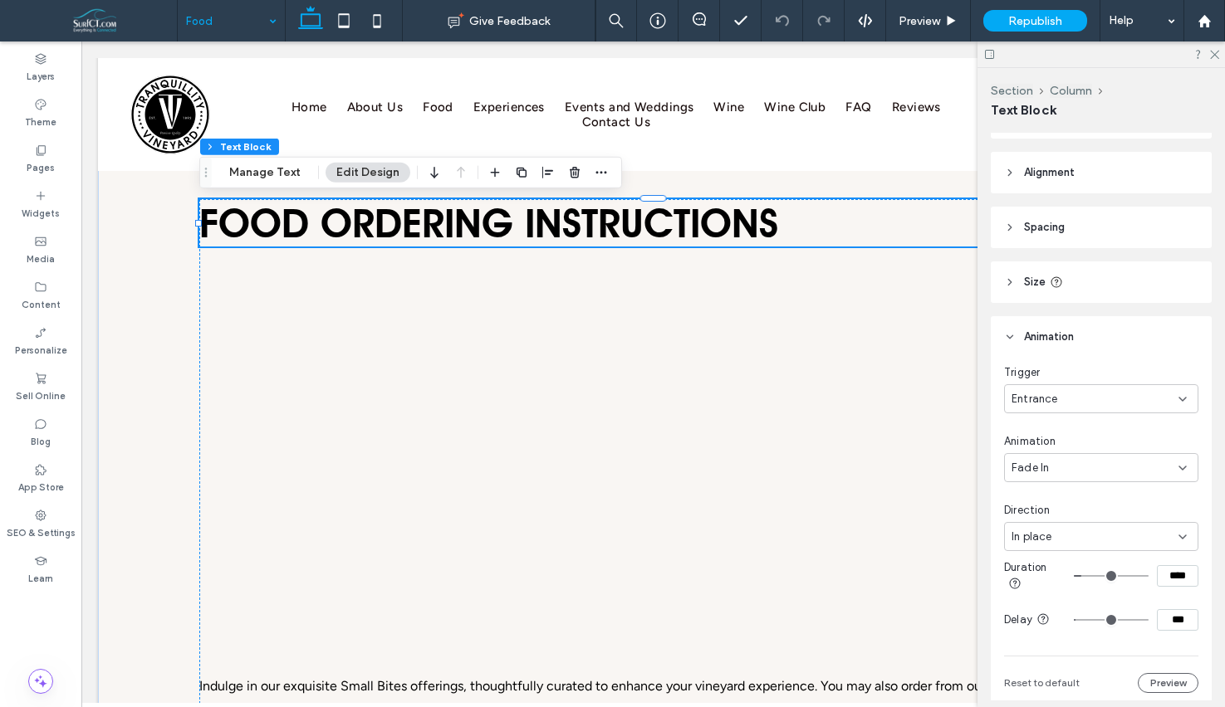
scroll to position [124, 0]
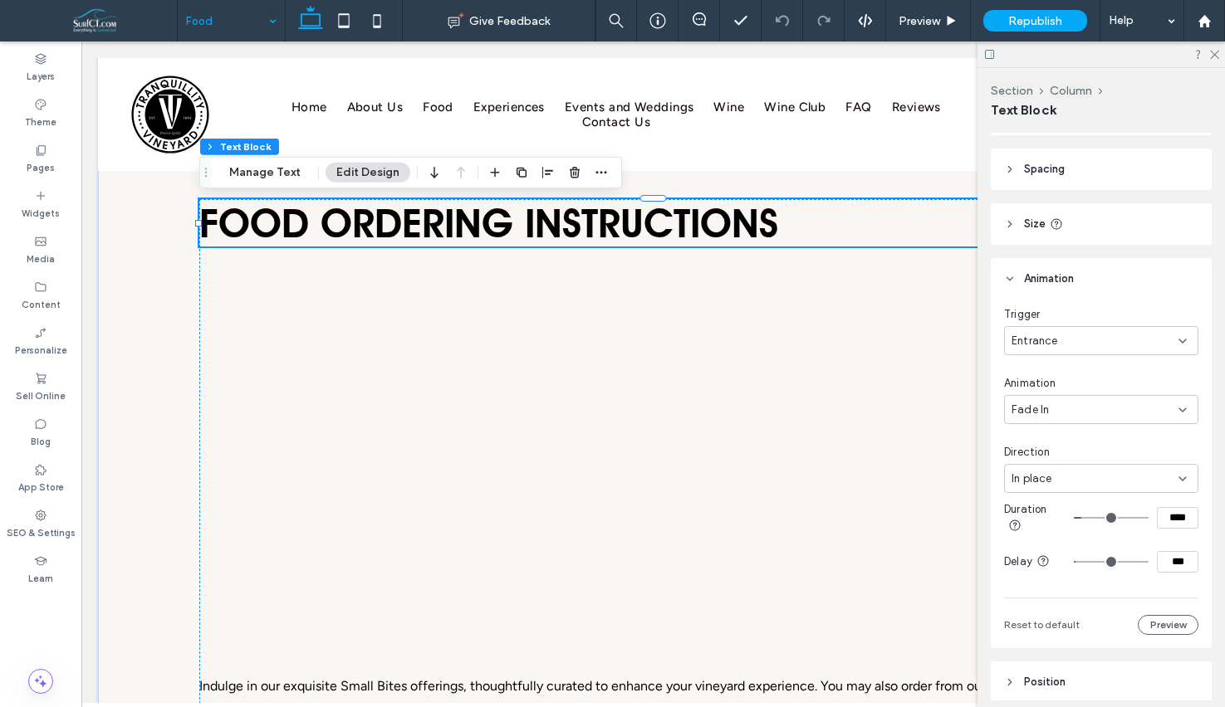
click at [1172, 565] on input "***" at bounding box center [1178, 562] width 42 height 22
type input "*"
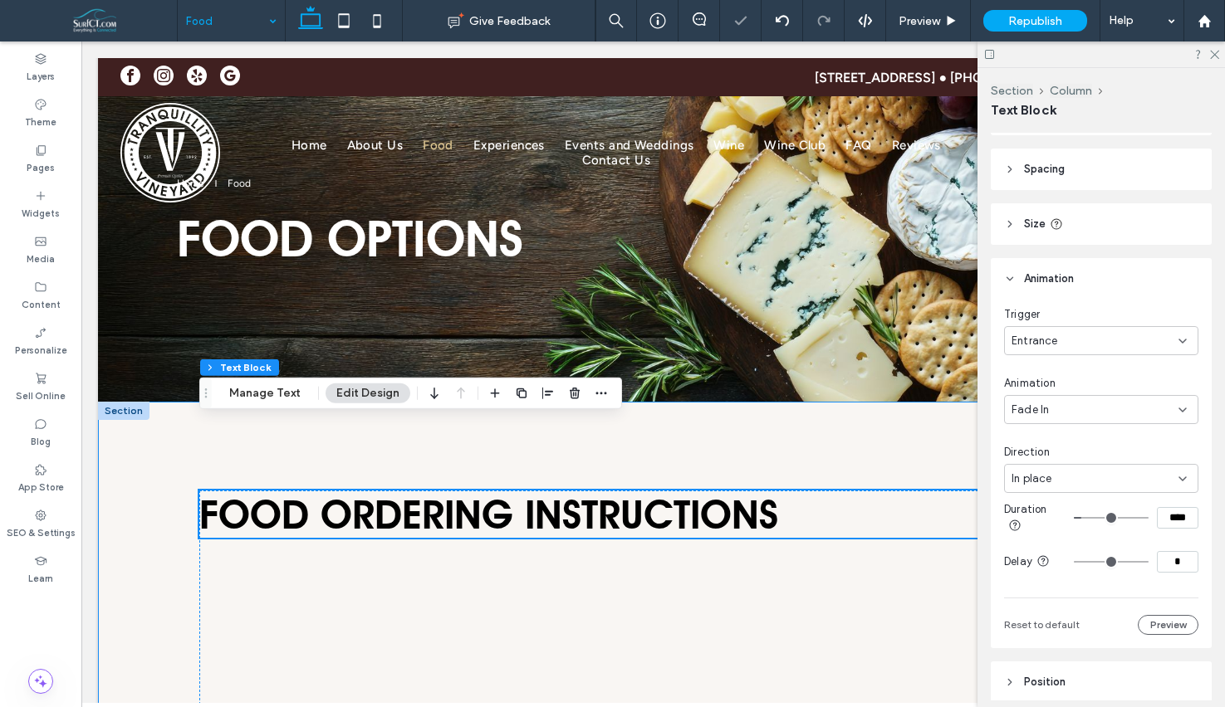
scroll to position [0, 0]
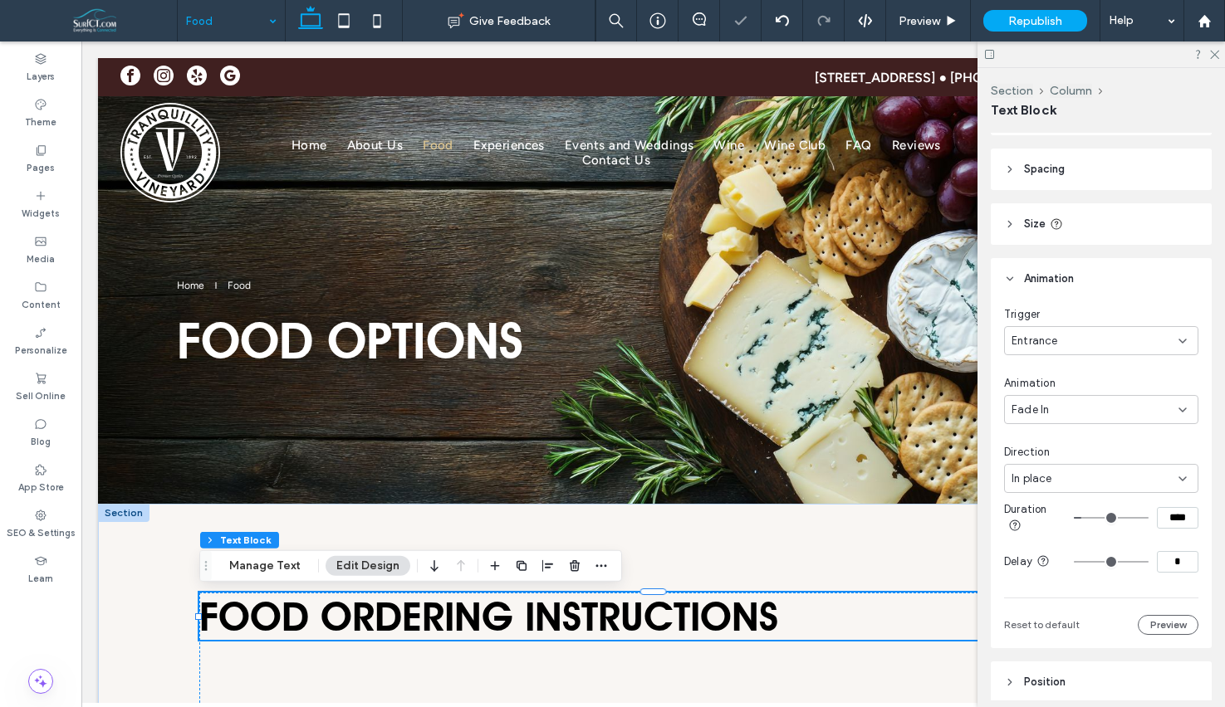
click at [1180, 565] on input "*" at bounding box center [1178, 562] width 42 height 22
type input "***"
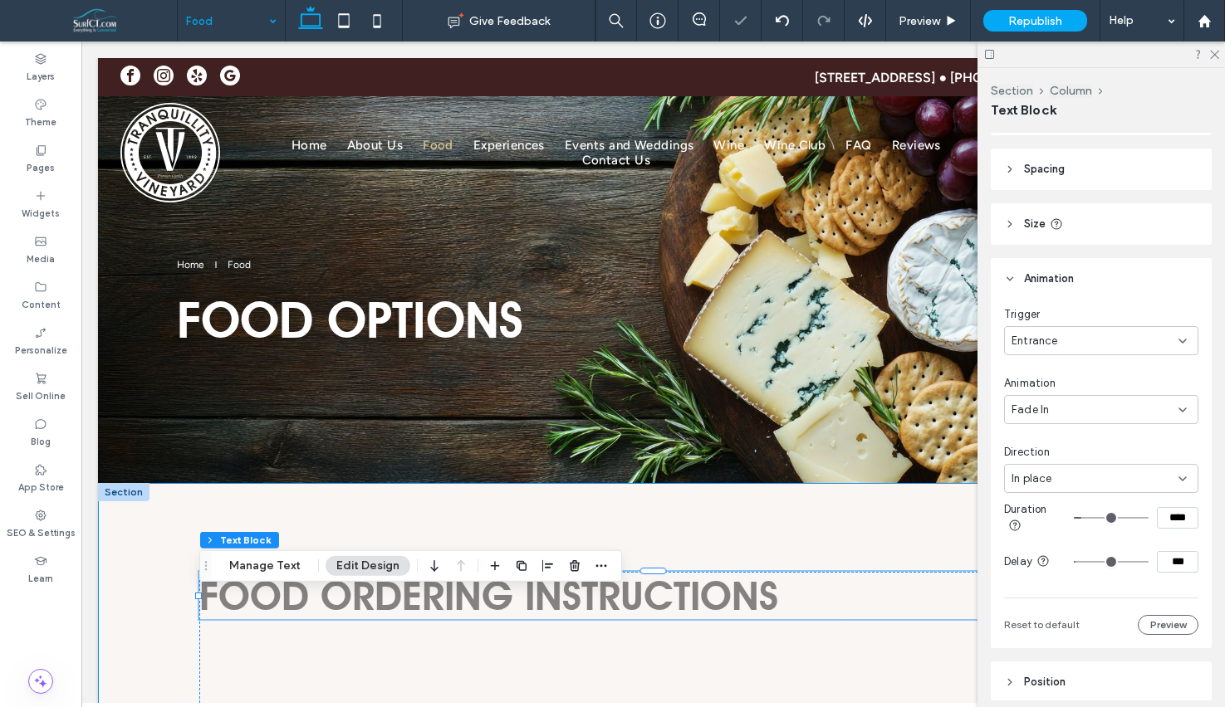
scroll to position [190, 0]
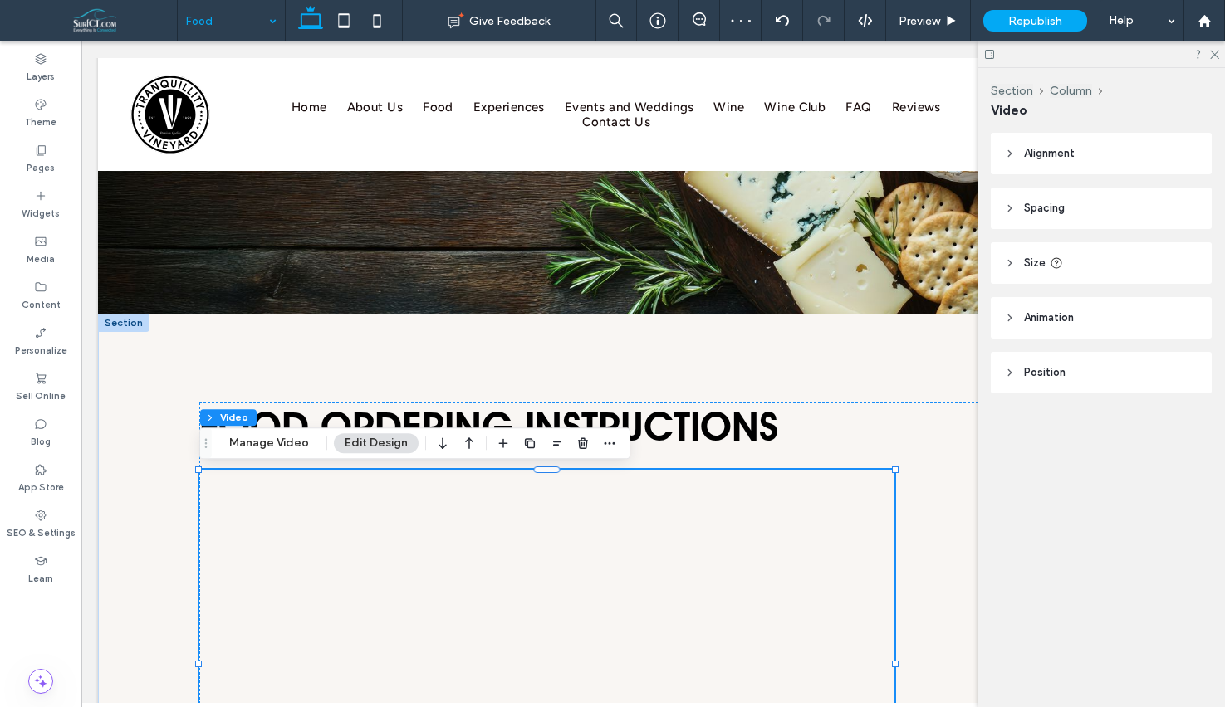
click at [1166, 309] on header "Animation" at bounding box center [1101, 318] width 221 height 42
click at [1118, 376] on div "None" at bounding box center [1094, 380] width 167 height 17
click at [1115, 431] on div "Entrance" at bounding box center [1101, 437] width 193 height 29
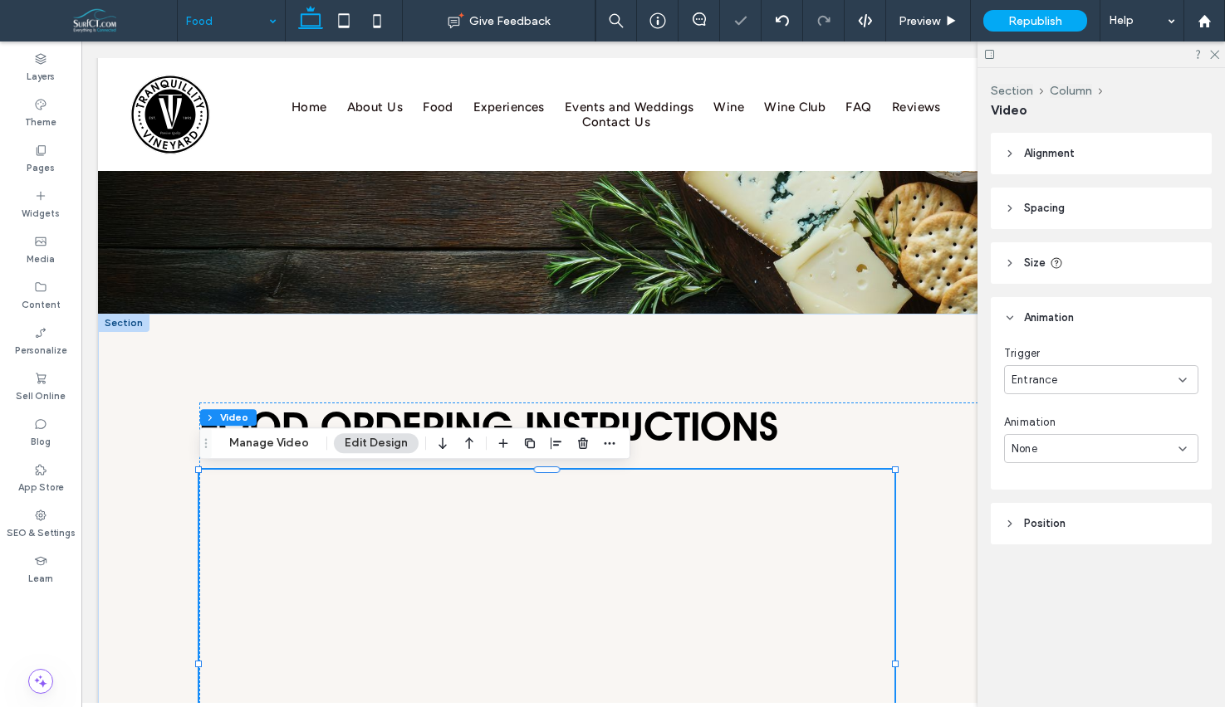
click at [1105, 433] on div "Animation None" at bounding box center [1101, 438] width 194 height 49
click at [1105, 448] on div "None" at bounding box center [1094, 449] width 167 height 17
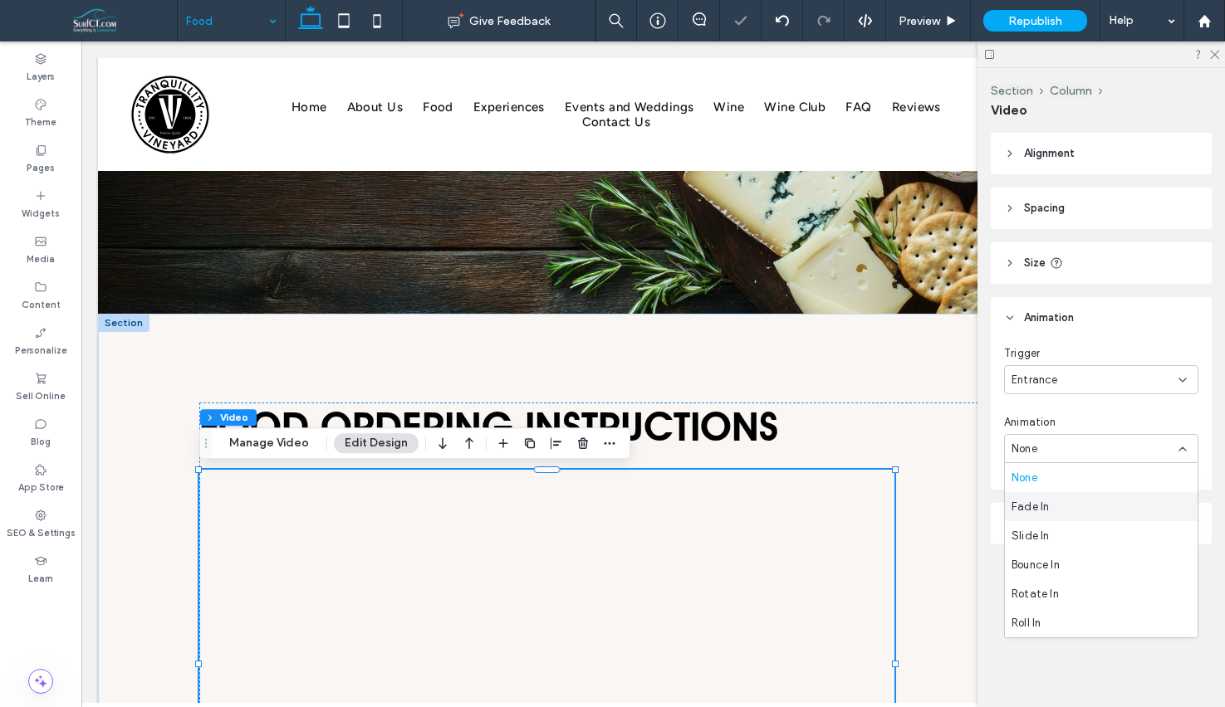
click at [1101, 511] on div "Fade In" at bounding box center [1101, 506] width 193 height 29
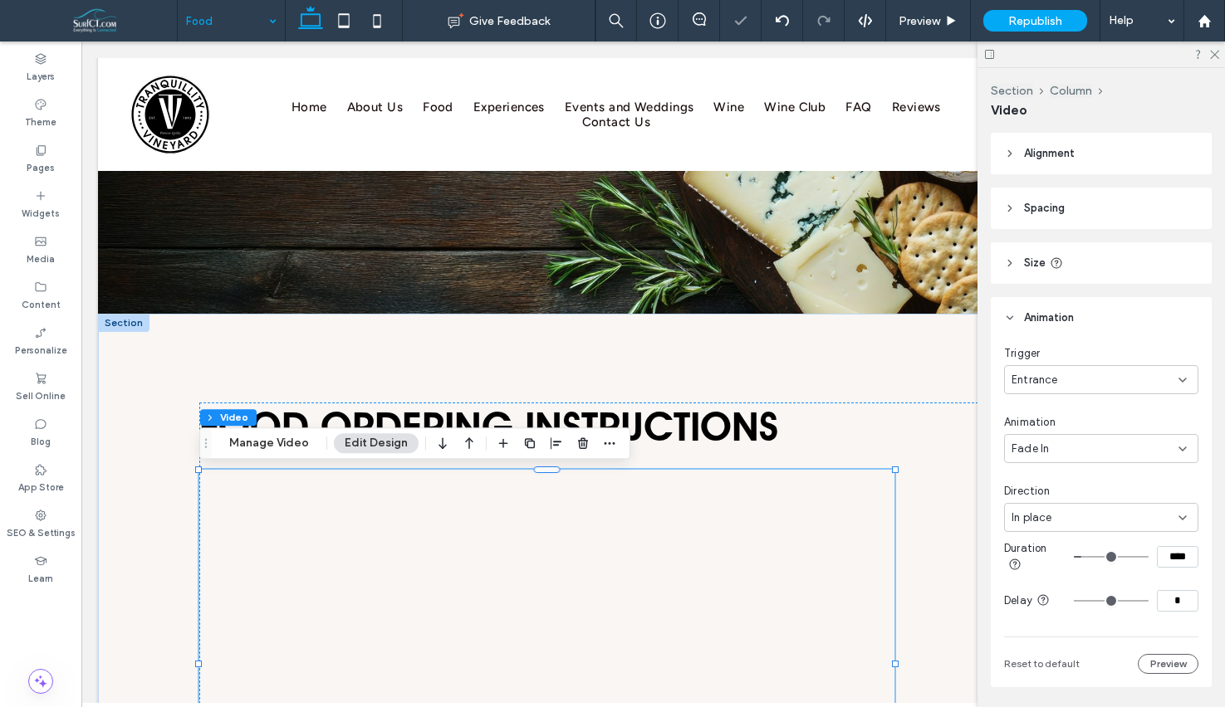
click at [1165, 600] on input "*" at bounding box center [1178, 601] width 42 height 22
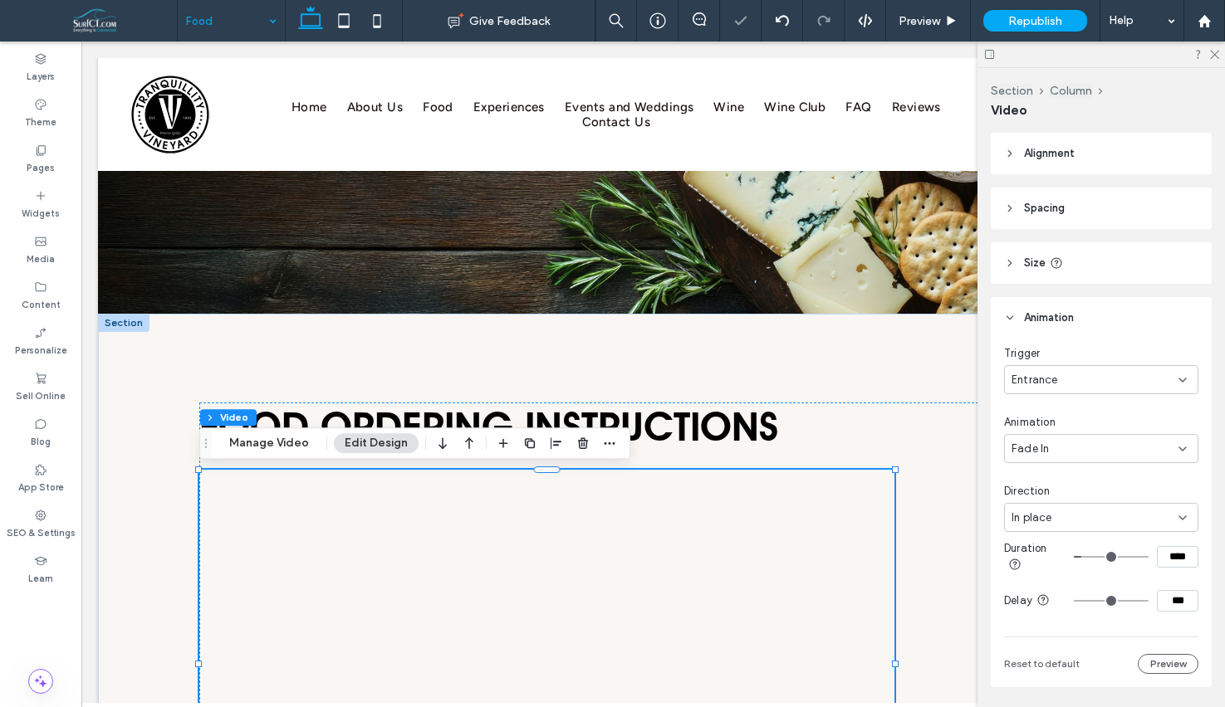
type input "***"
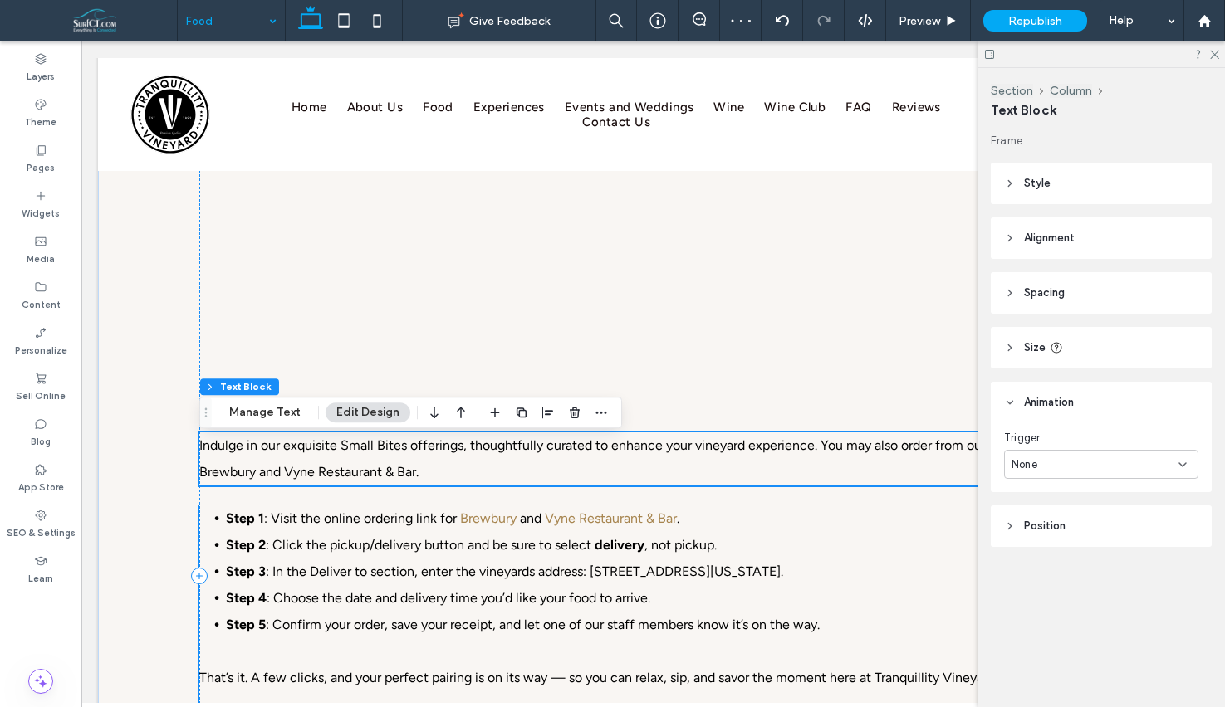
scroll to position [648, 0]
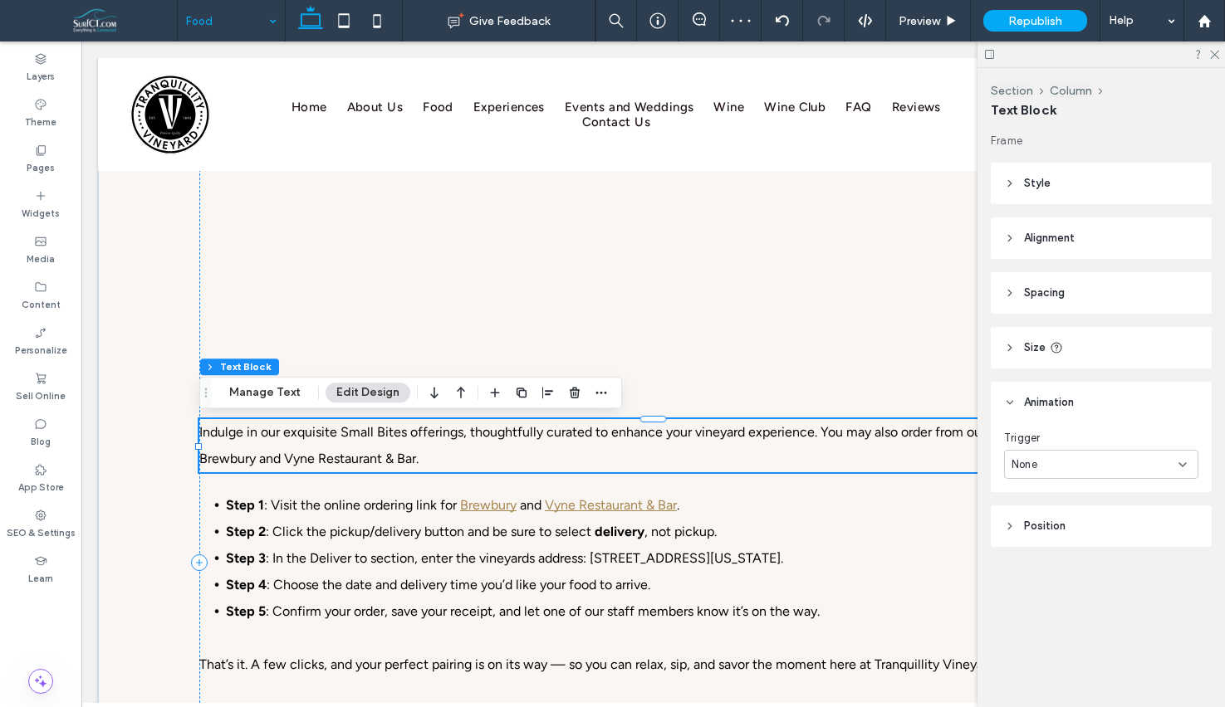
click at [356, 453] on span "Indulge in our exquisite Small Bites offerings, thoughtfully curated to enhance…" at bounding box center [645, 445] width 893 height 42
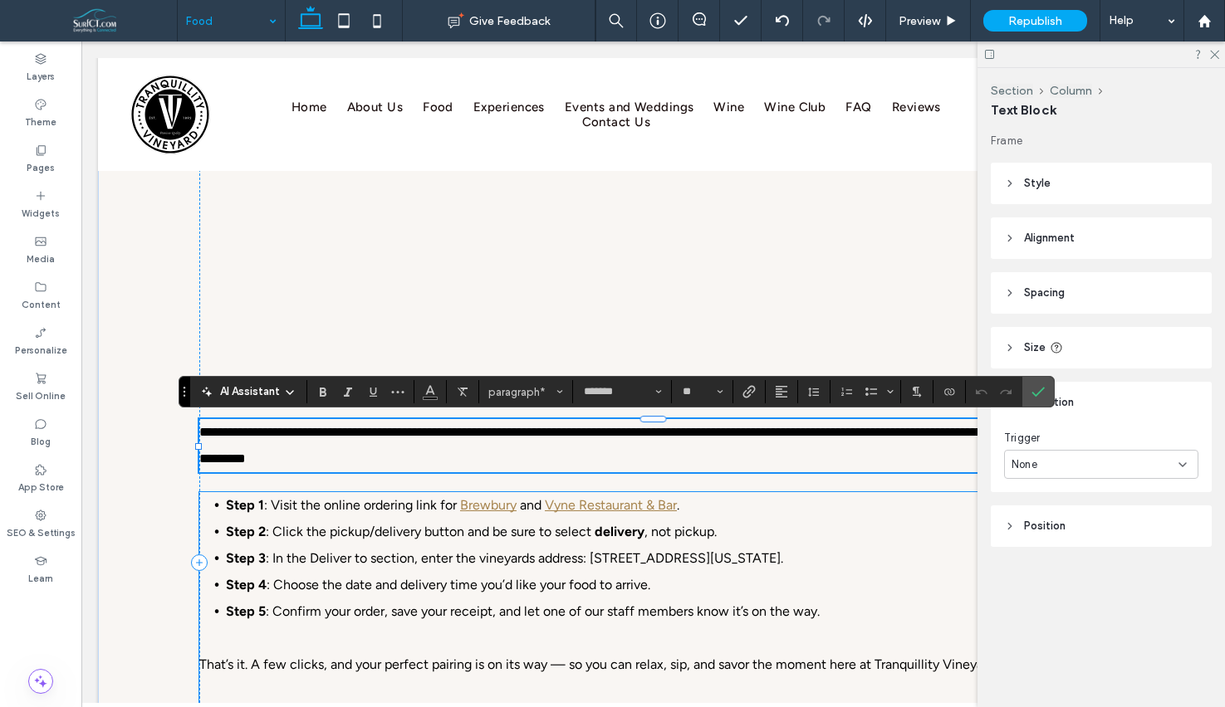
click at [226, 515] on li "Step 1 : Visit the online ordering link for Brewbury and Vyne Restaurant & Bar ." at bounding box center [666, 505] width 881 height 27
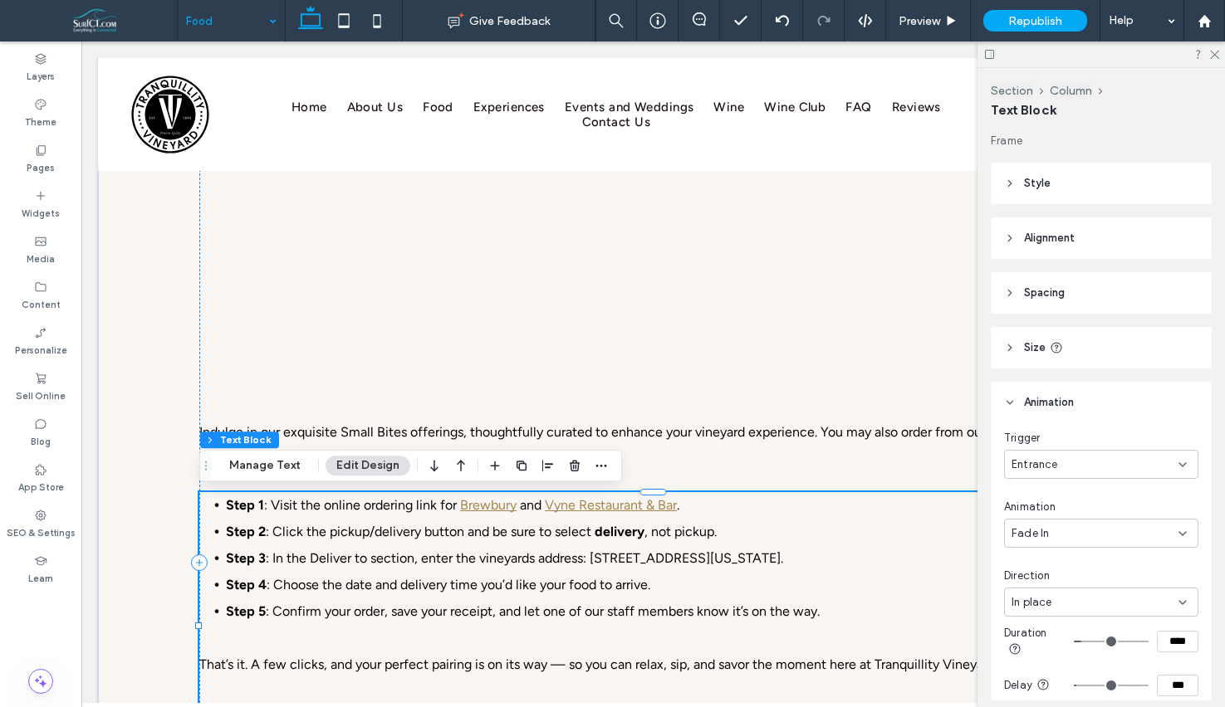
click at [226, 512] on li "Step 1 : Visit the online ordering link for Brewbury and Vyne Restaurant & Bar ." at bounding box center [666, 505] width 881 height 27
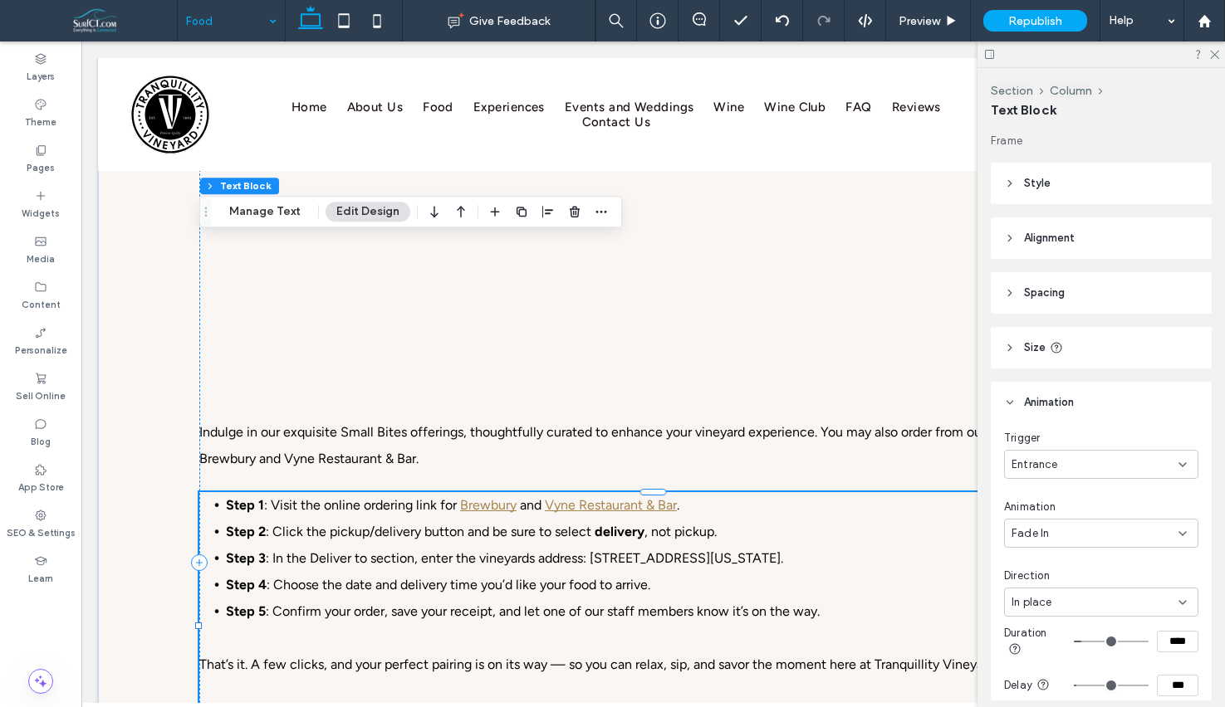
type input "*******"
type input "**"
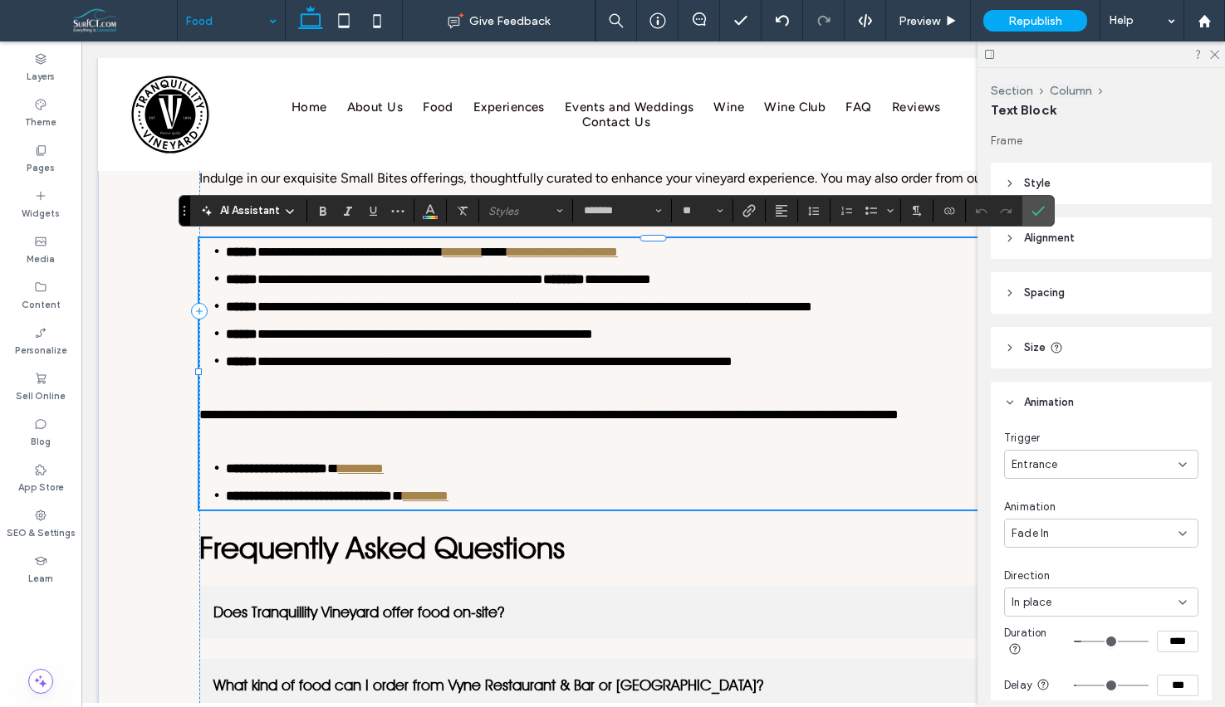
click at [229, 251] on strong "******" at bounding box center [242, 252] width 32 height 12
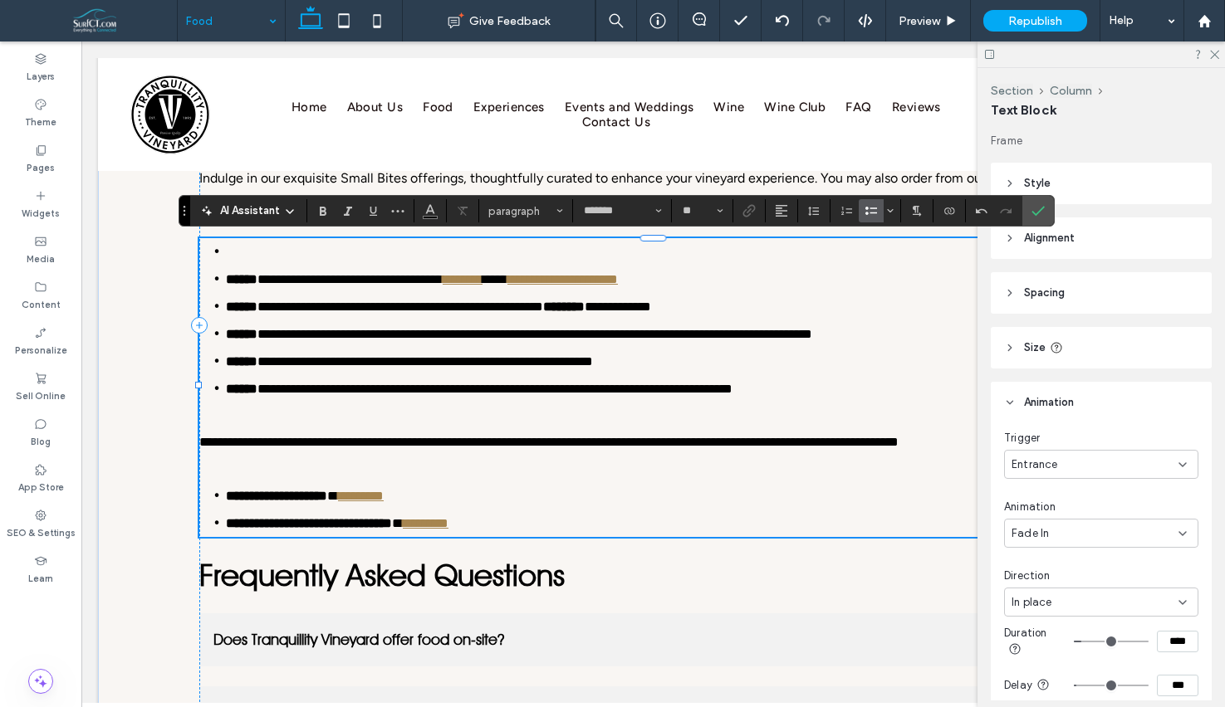
click at [233, 242] on li at bounding box center [666, 251] width 881 height 27
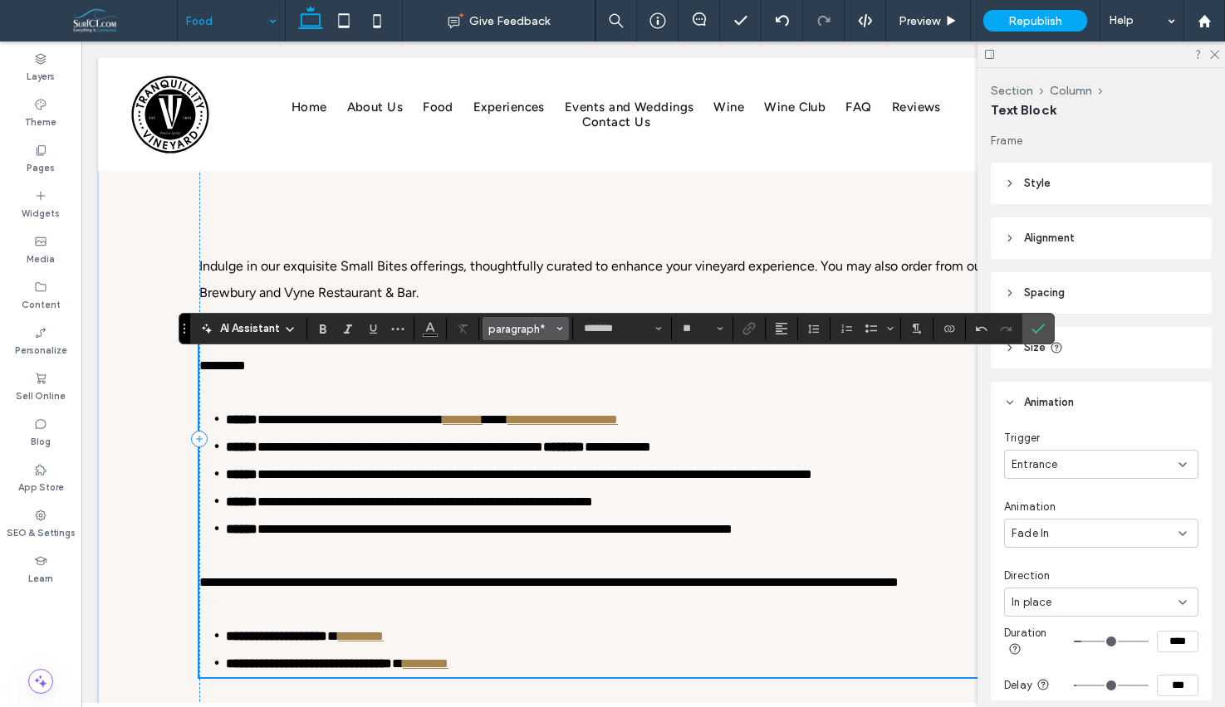
scroll to position [755, 0]
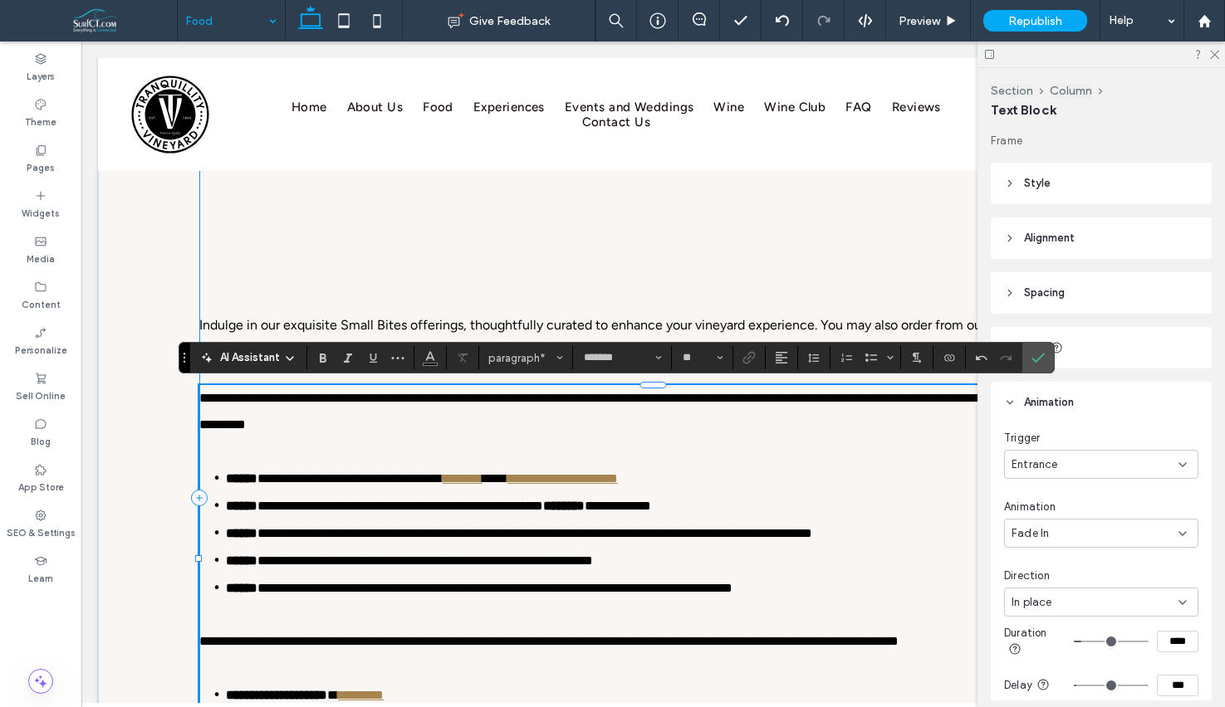
click at [575, 311] on div "**********" at bounding box center [653, 498] width 908 height 1321
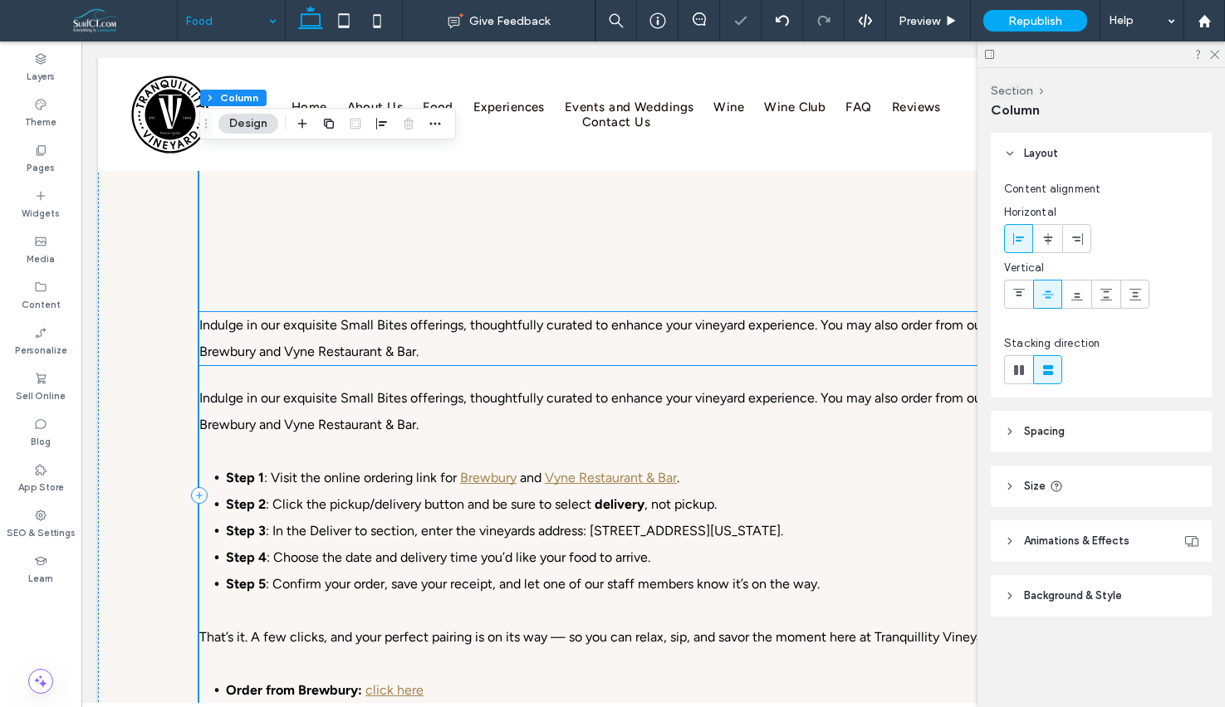
click at [575, 322] on span "Indulge in our exquisite Small Bites offerings, thoughtfully curated to enhance…" at bounding box center [645, 338] width 893 height 42
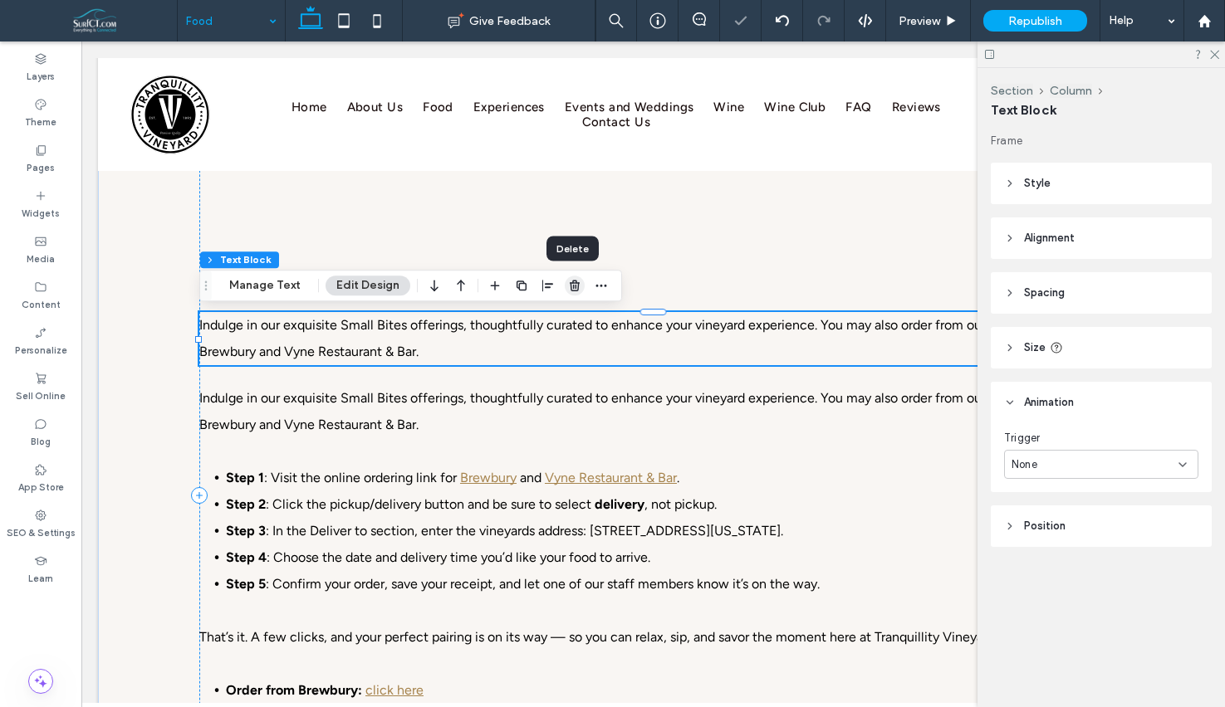
click at [570, 291] on use "button" at bounding box center [575, 286] width 10 height 11
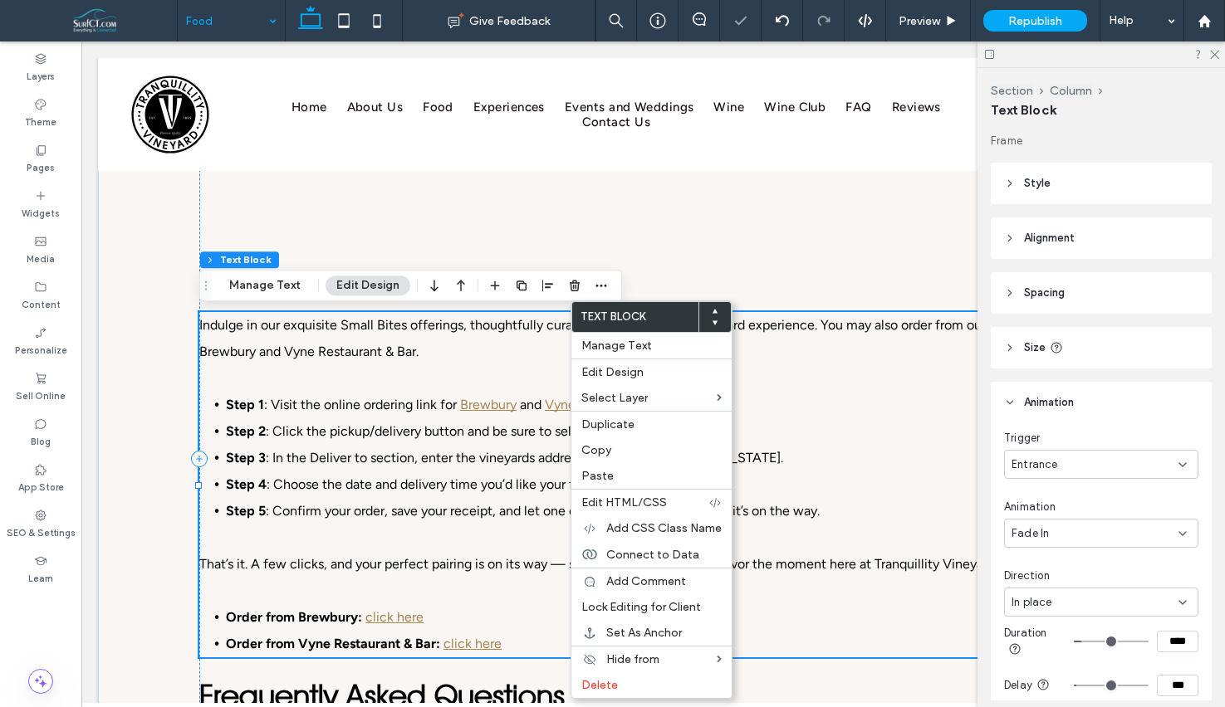
scroll to position [125, 0]
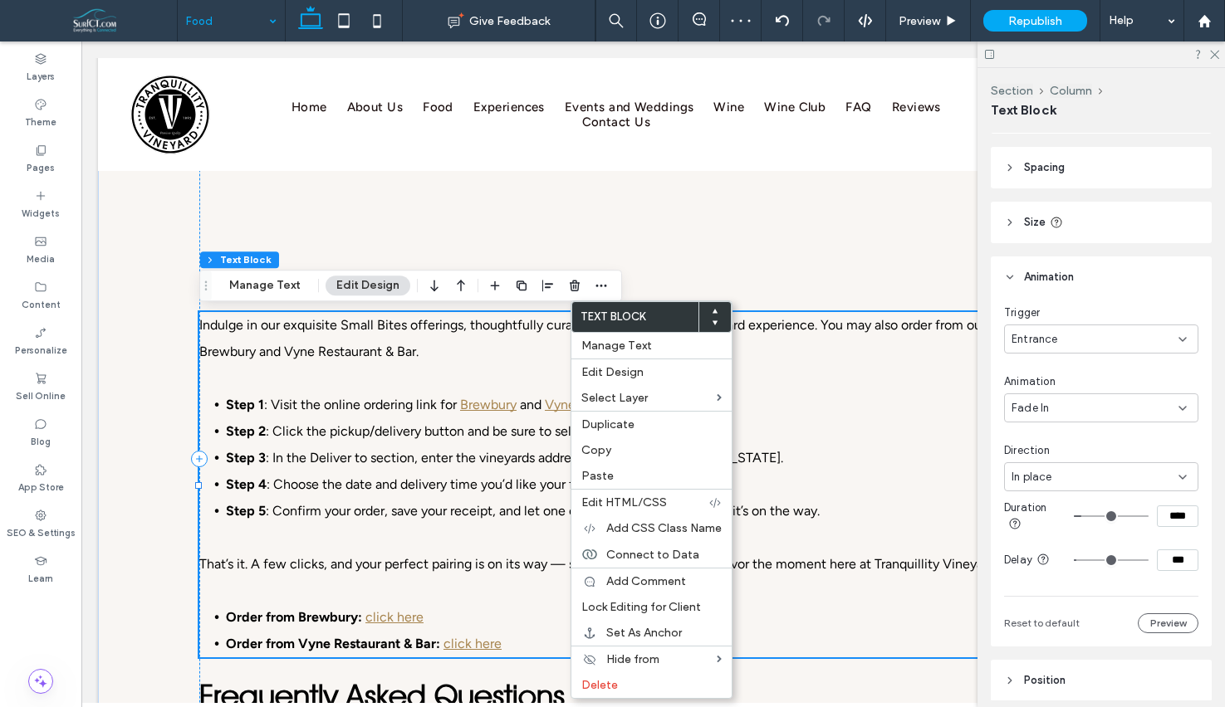
drag, startPoint x: 1172, startPoint y: 560, endPoint x: 1162, endPoint y: 563, distance: 11.3
click at [1162, 563] on input "***" at bounding box center [1178, 561] width 42 height 22
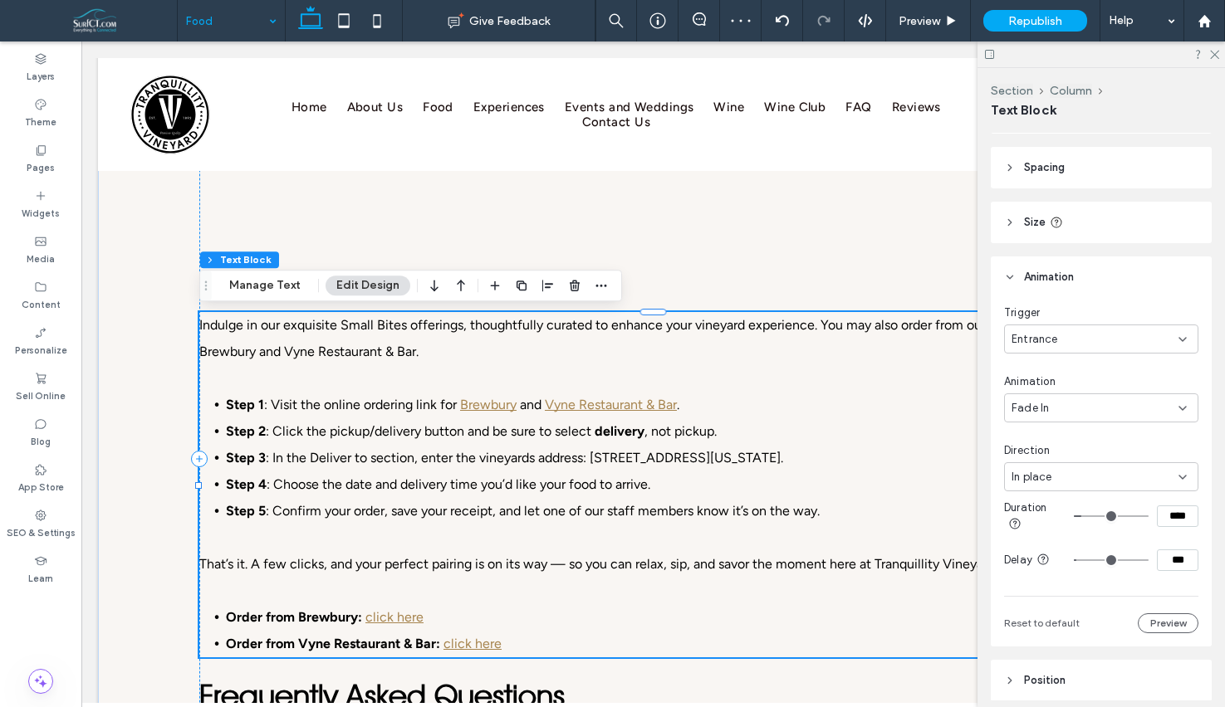
type input "***"
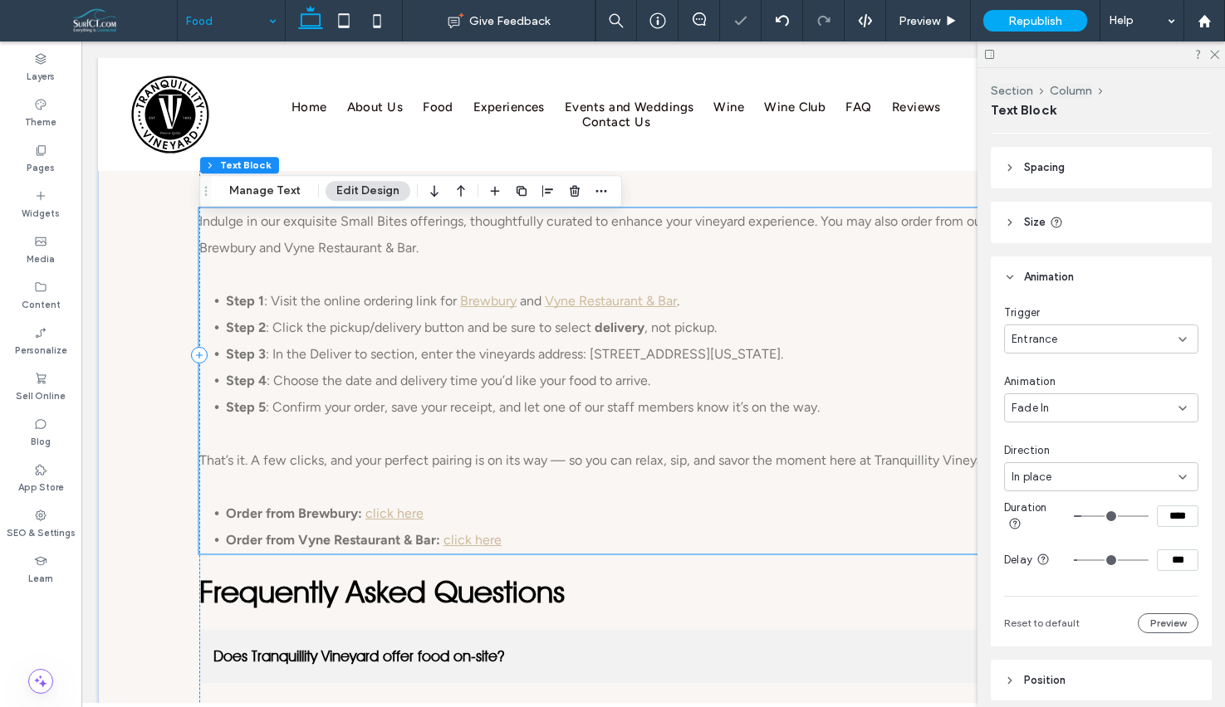
scroll to position [893, 0]
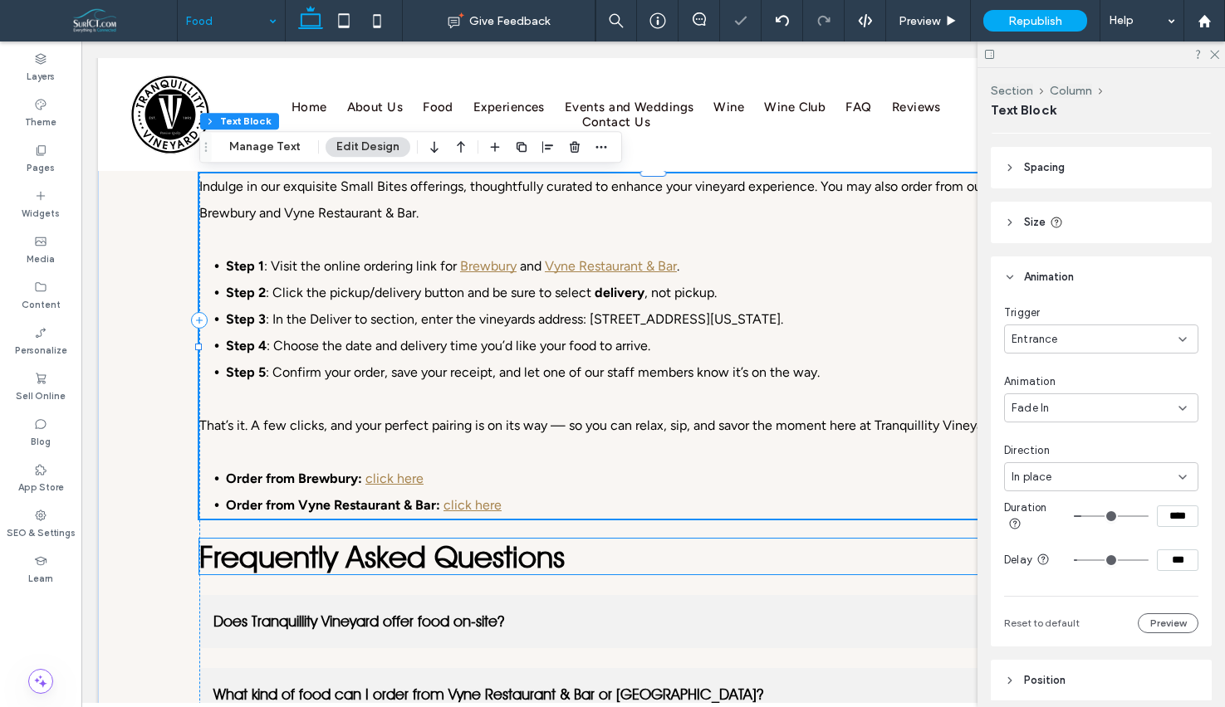
click at [462, 571] on strong "Frequently Asked Questions" at bounding box center [381, 557] width 365 height 36
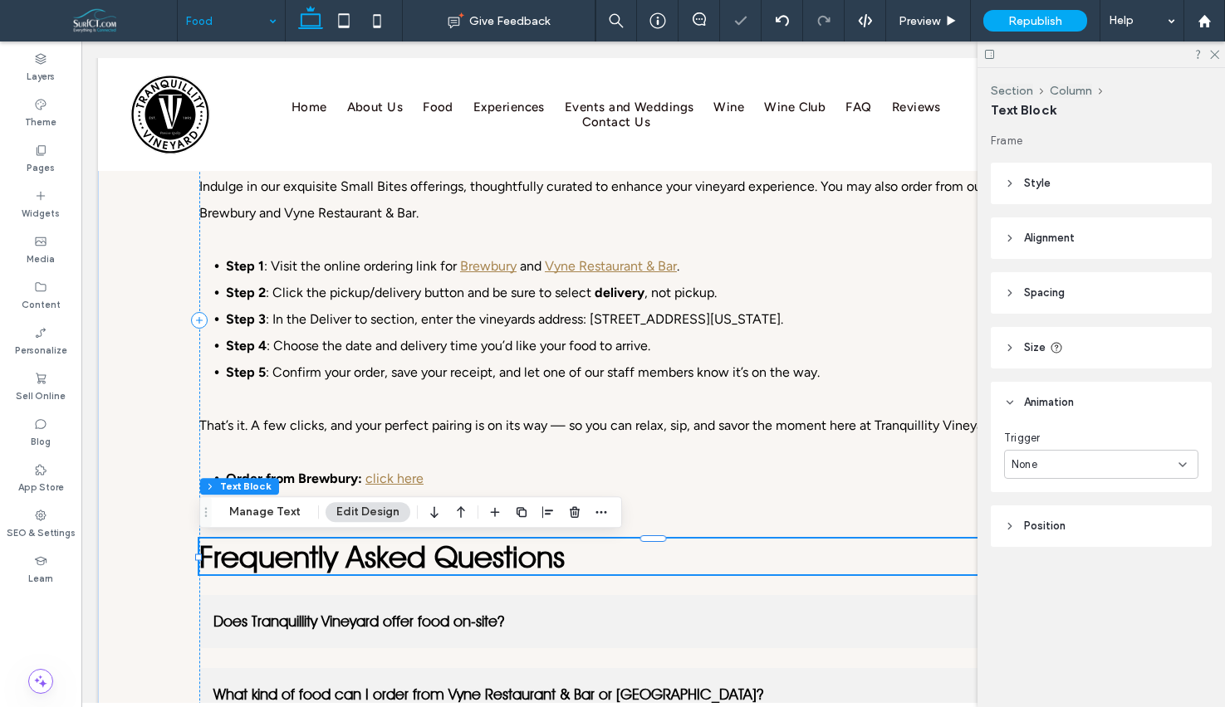
click at [462, 571] on strong "Frequently Asked Questions" at bounding box center [381, 557] width 365 height 36
type input "*********"
type input "**"
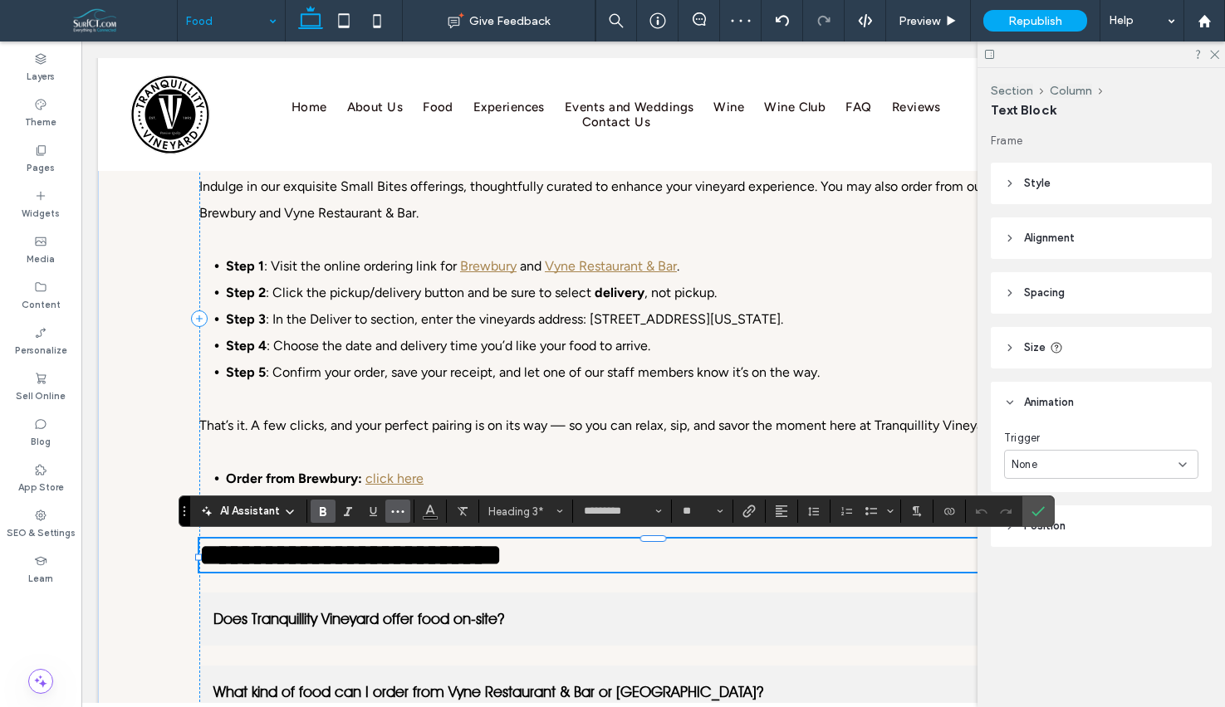
click at [404, 512] on button "More" at bounding box center [397, 511] width 25 height 23
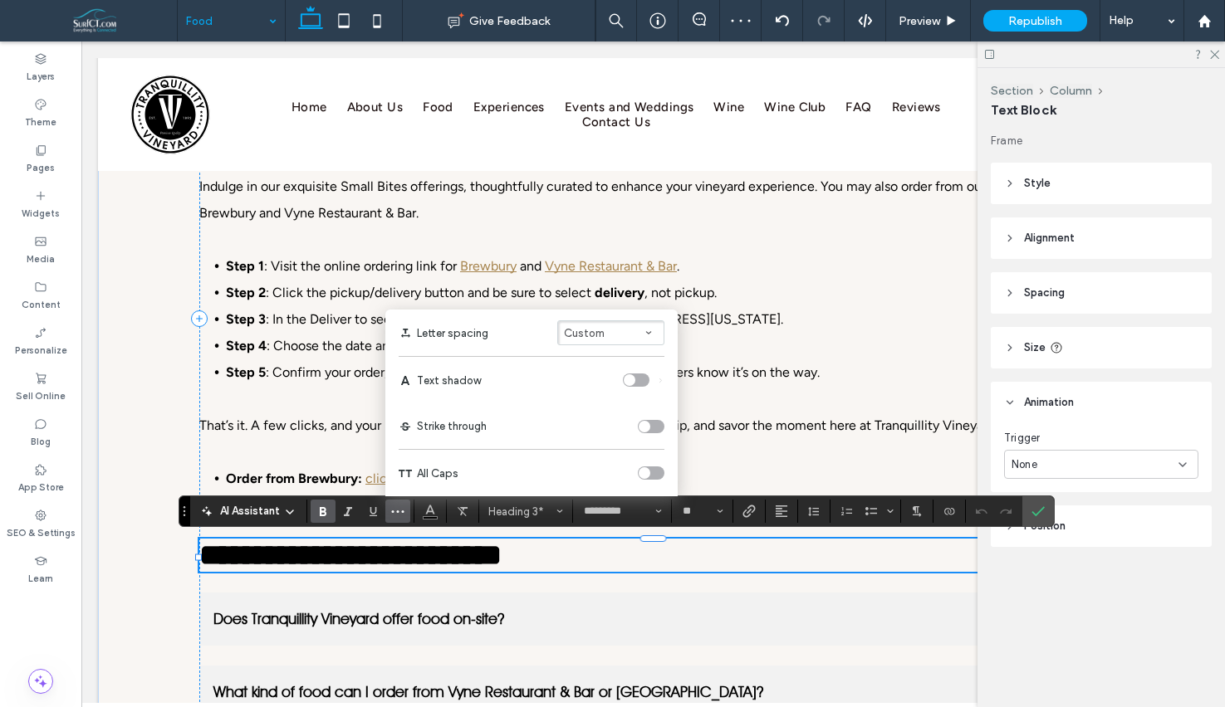
click at [646, 476] on div "toggle" at bounding box center [645, 473] width 12 height 12
drag, startPoint x: 1045, startPoint y: 509, endPoint x: 1012, endPoint y: 502, distance: 33.9
click at [1045, 509] on label "Confirm" at bounding box center [1037, 512] width 25 height 30
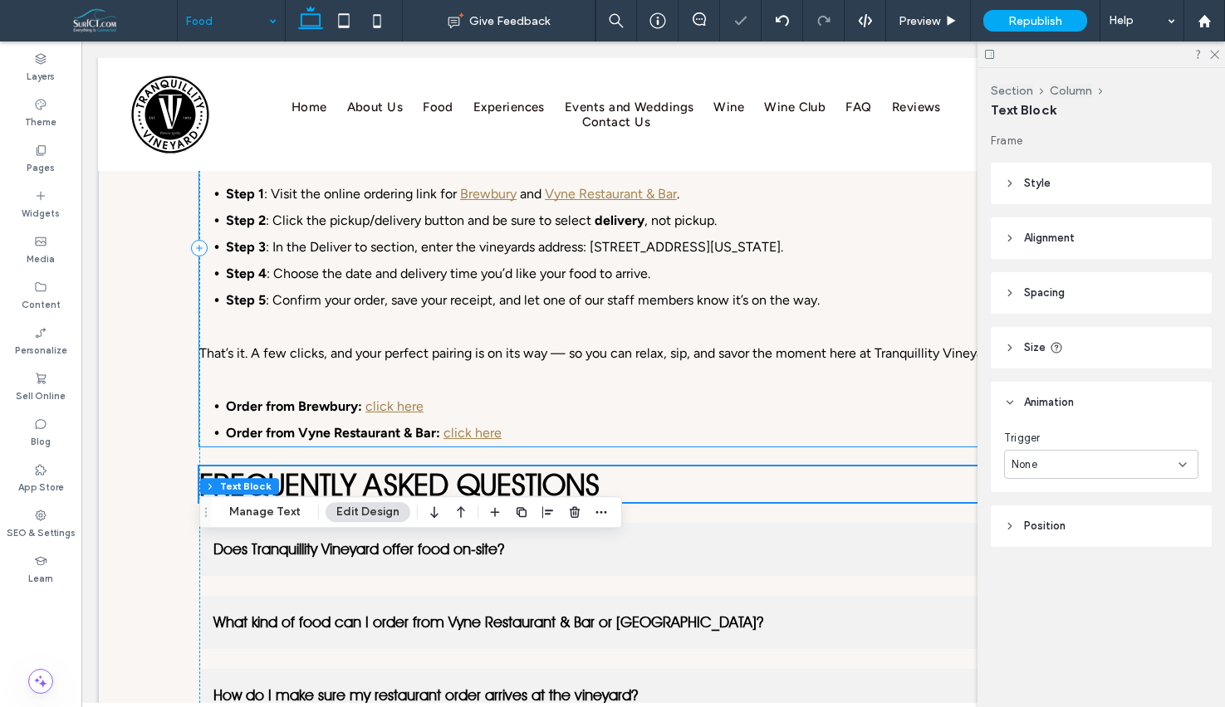
scroll to position [1026, 0]
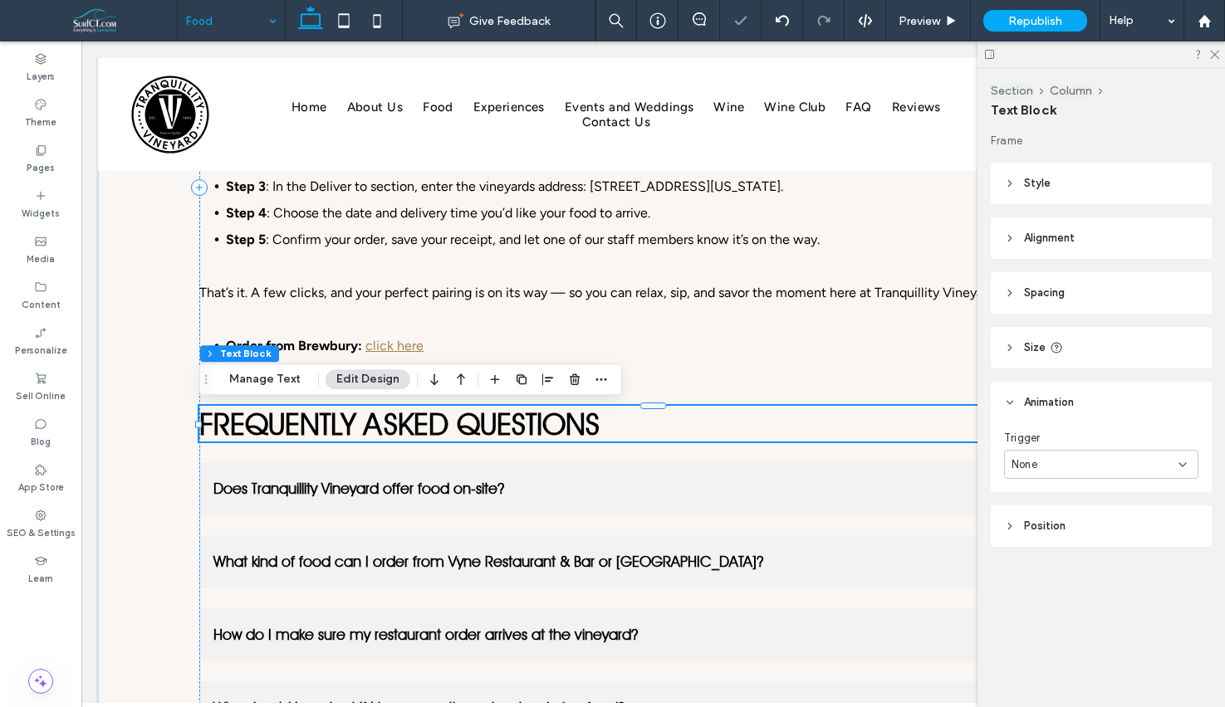
click at [1138, 457] on div "None" at bounding box center [1094, 465] width 167 height 17
click at [1120, 526] on div "Entrance" at bounding box center [1101, 522] width 193 height 29
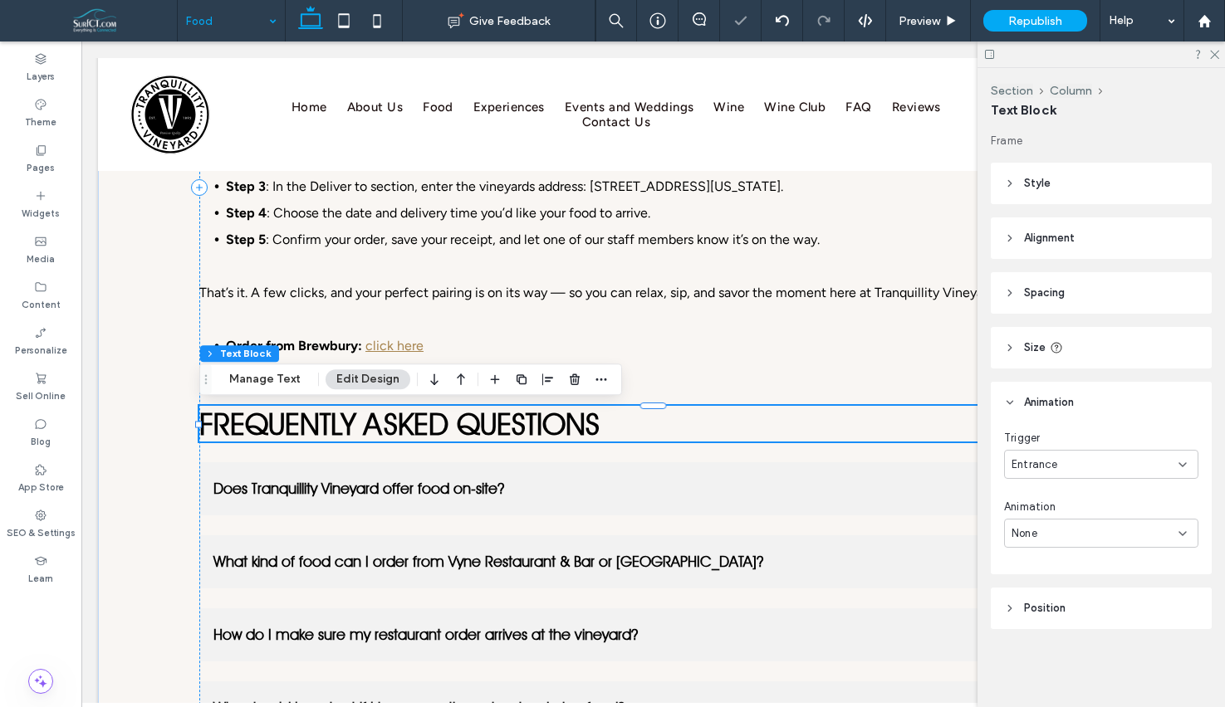
click at [1126, 523] on div "None" at bounding box center [1101, 533] width 194 height 29
drag, startPoint x: 1099, startPoint y: 384, endPoint x: 1108, endPoint y: 389, distance: 9.7
click at [1099, 384] on div "Fade In" at bounding box center [1101, 388] width 193 height 29
click at [1169, 692] on input "*" at bounding box center [1178, 686] width 42 height 22
type input "***"
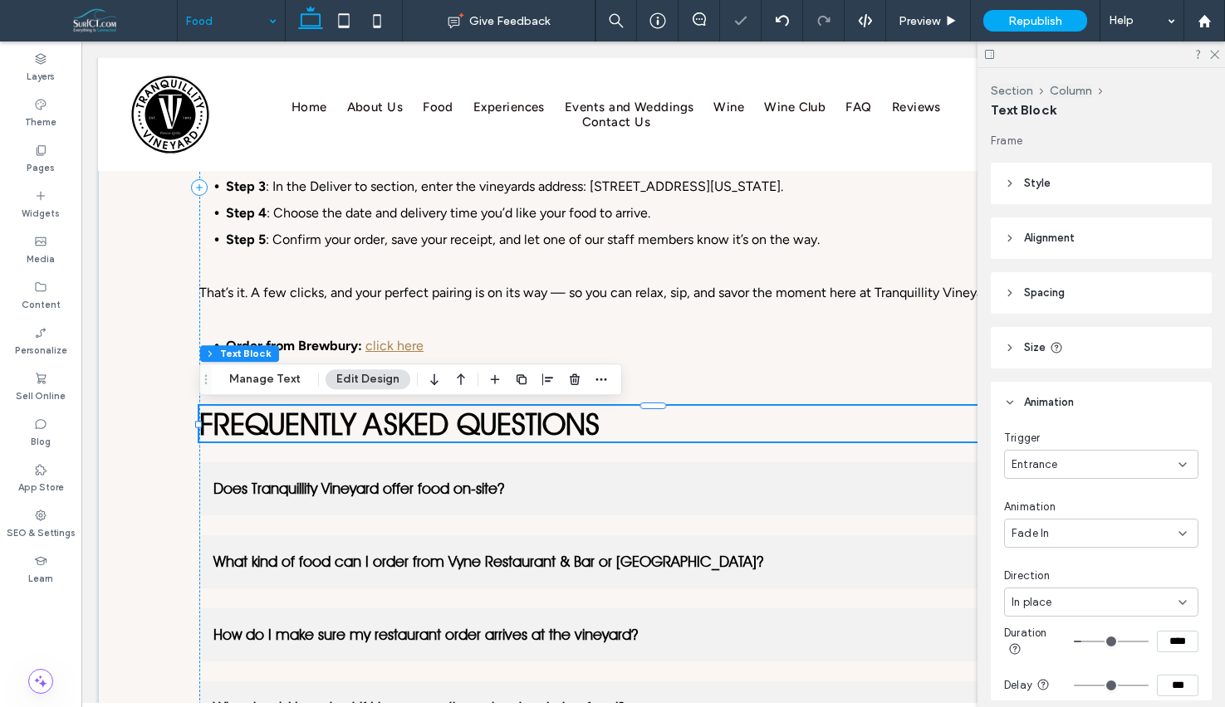
type input "***"
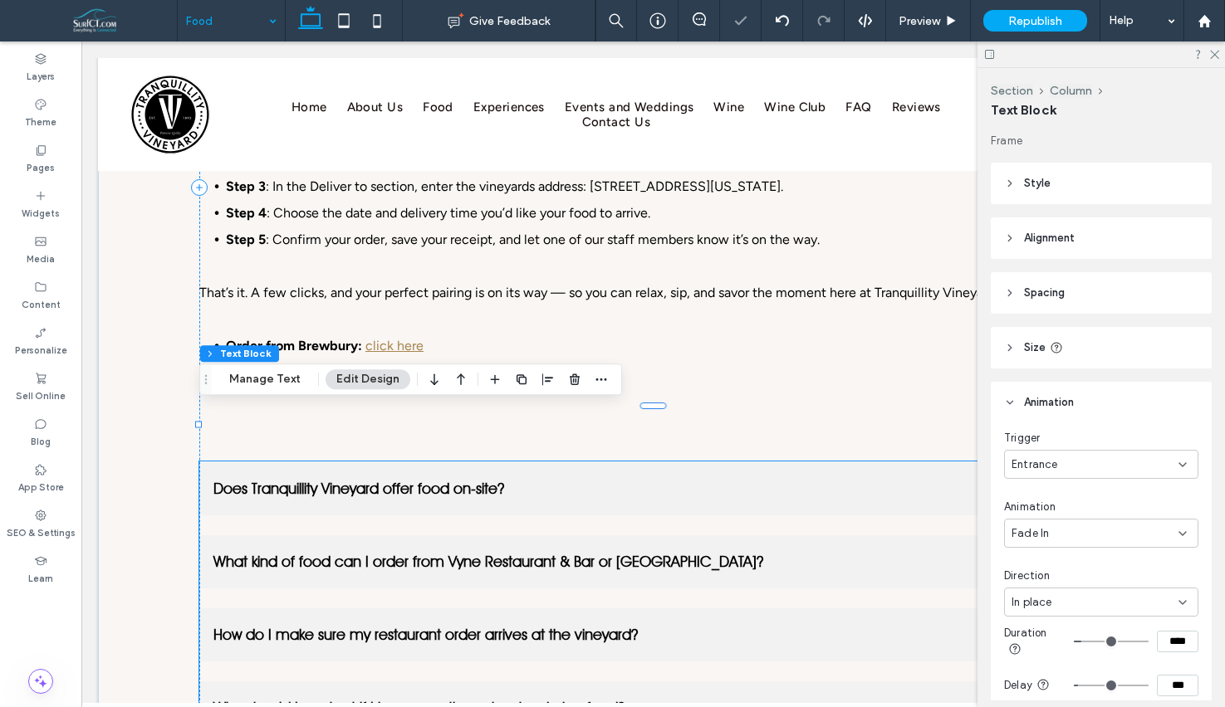
click at [639, 564] on span "What kind of food can I order from Vyne Restaurant & Bar or [GEOGRAPHIC_DATA]?" at bounding box center [636, 561] width 846 height 17
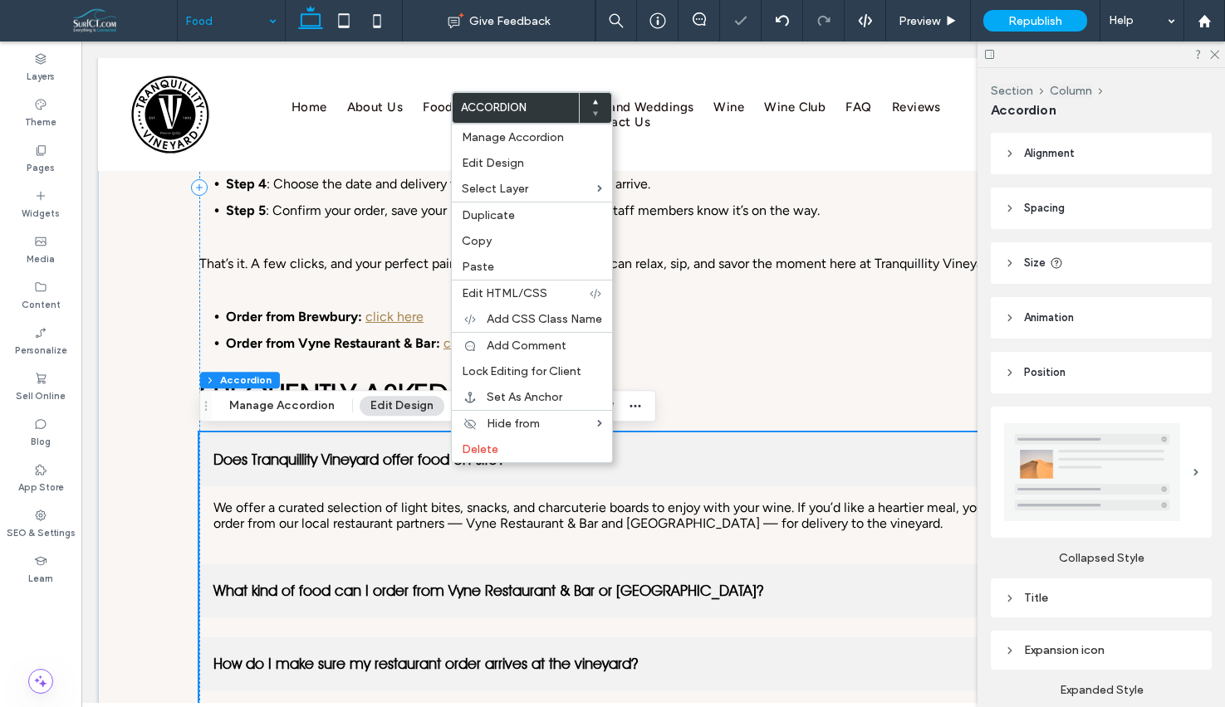
scroll to position [1055, 0]
click at [509, 269] on label "Paste" at bounding box center [530, 268] width 140 height 14
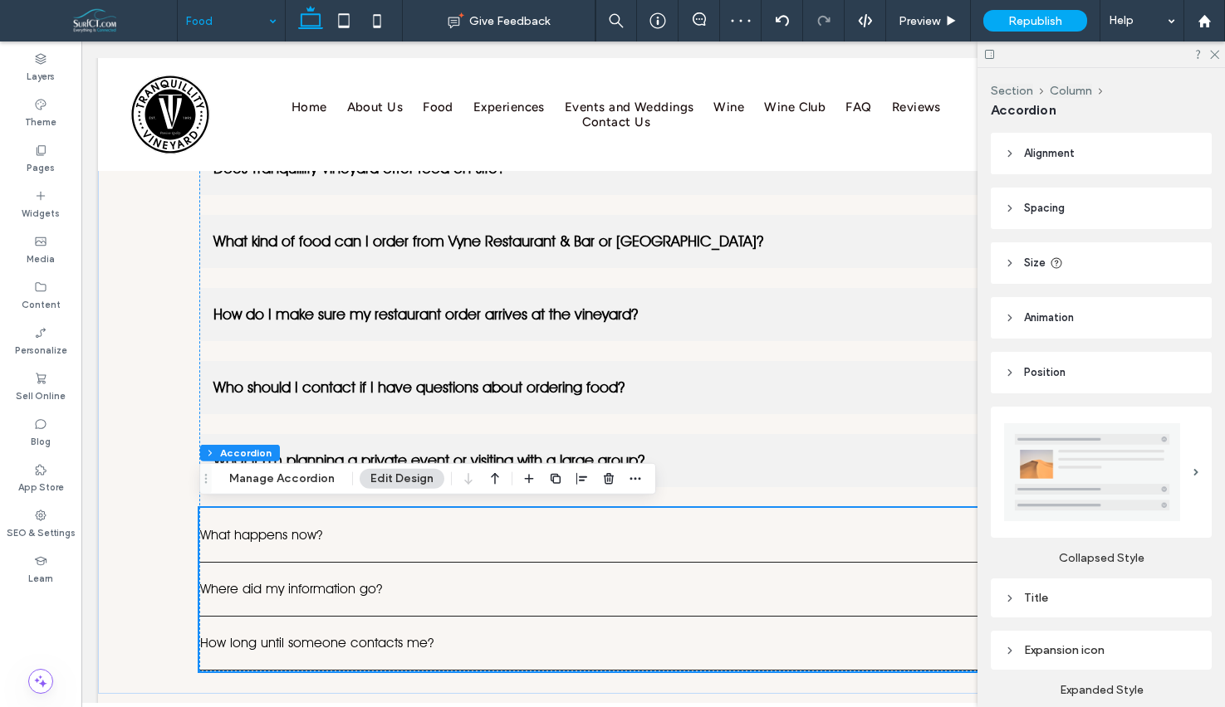
scroll to position [1349, 0]
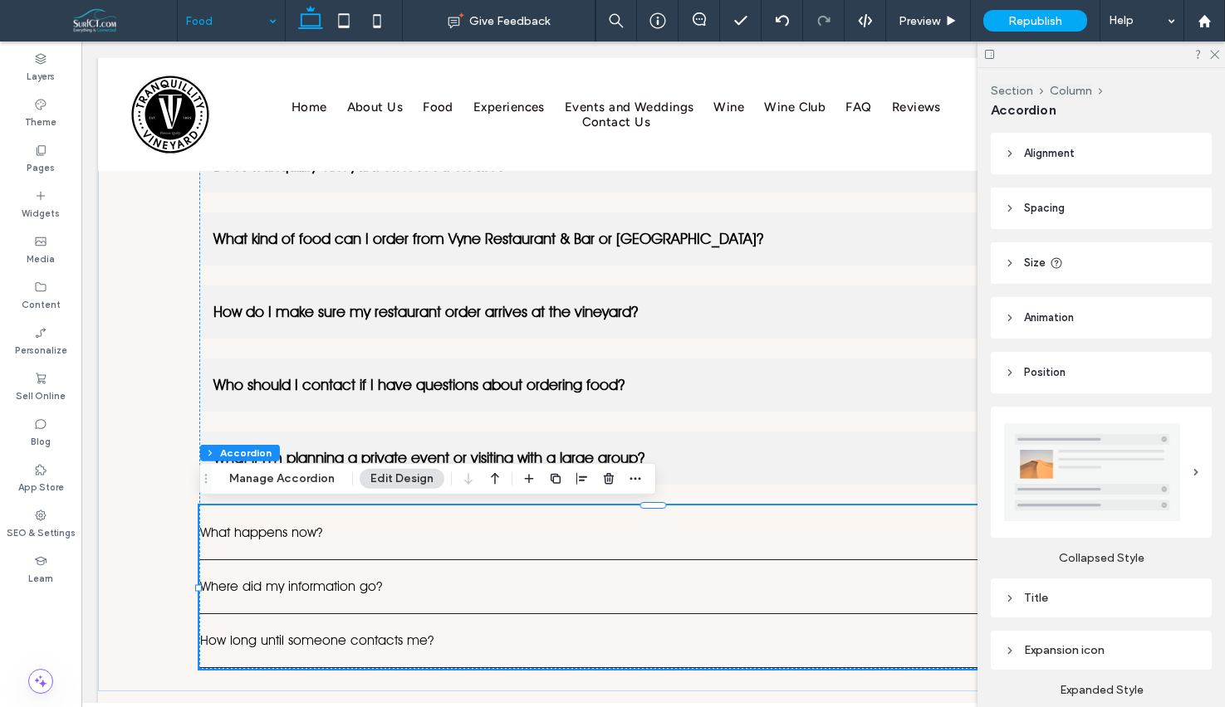
click at [1097, 591] on div "Title" at bounding box center [1101, 598] width 194 height 14
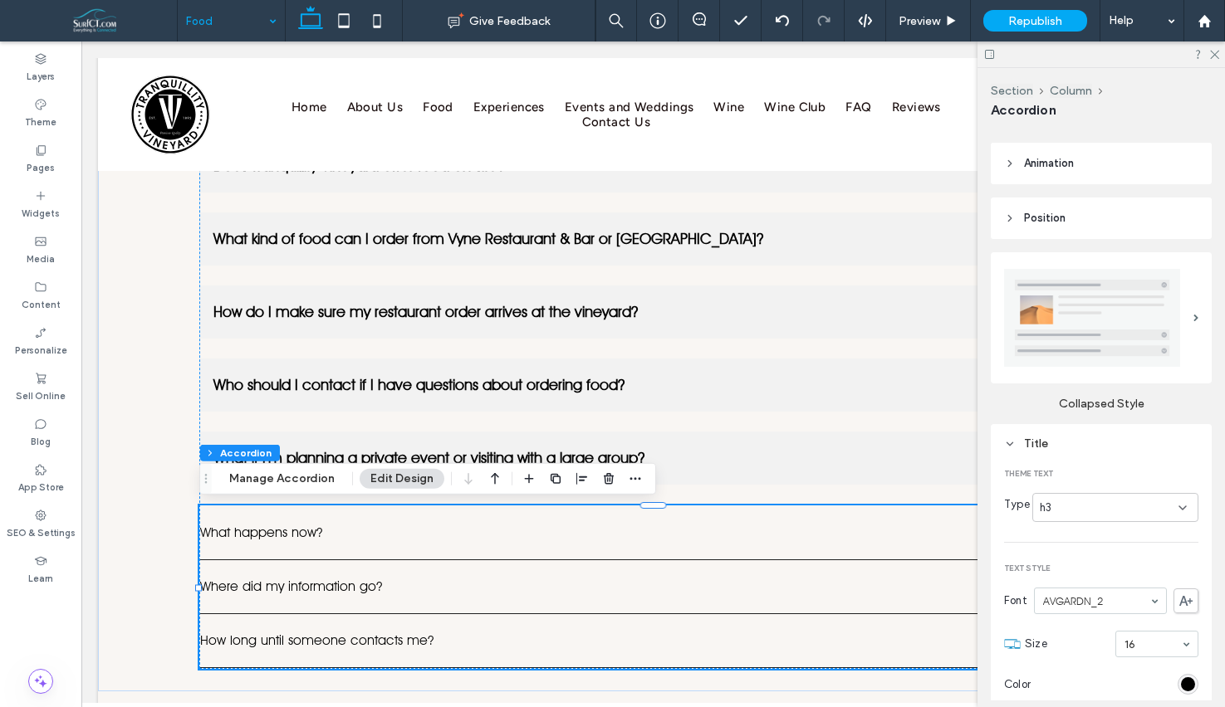
scroll to position [199, 0]
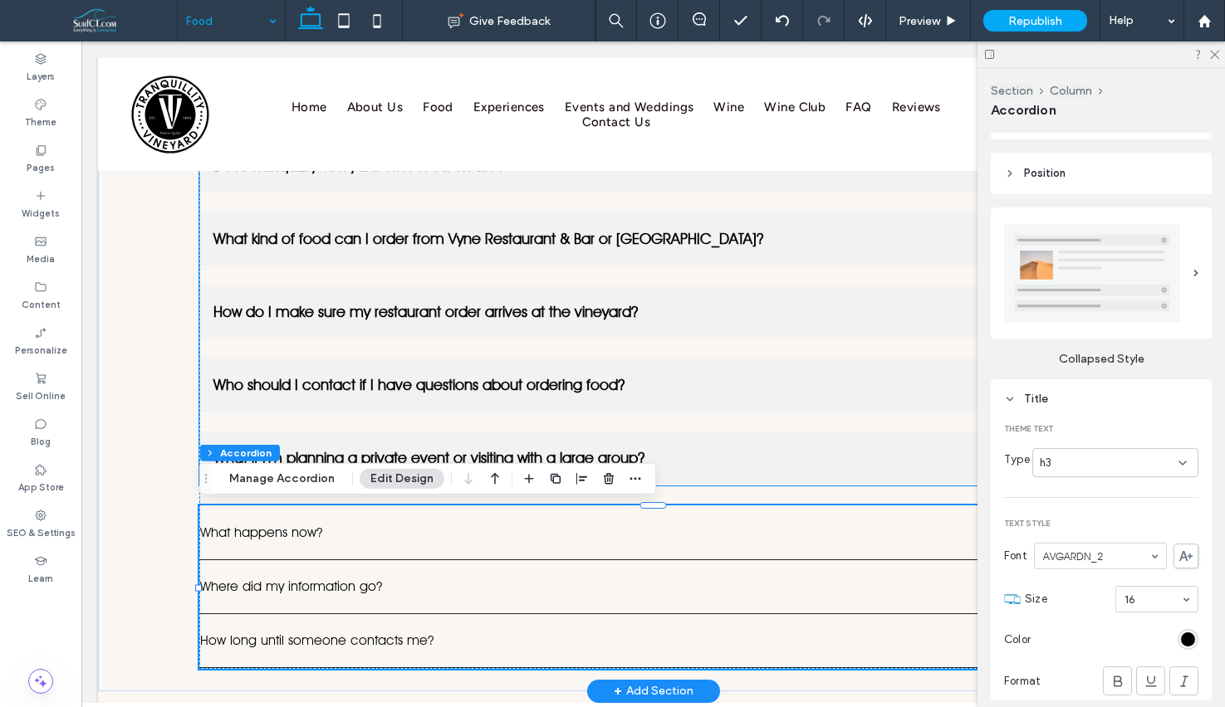
click at [633, 275] on ul "Does Tranquillity Vineyard offer food on-site? We offer a curated selection of …" at bounding box center [653, 312] width 908 height 347
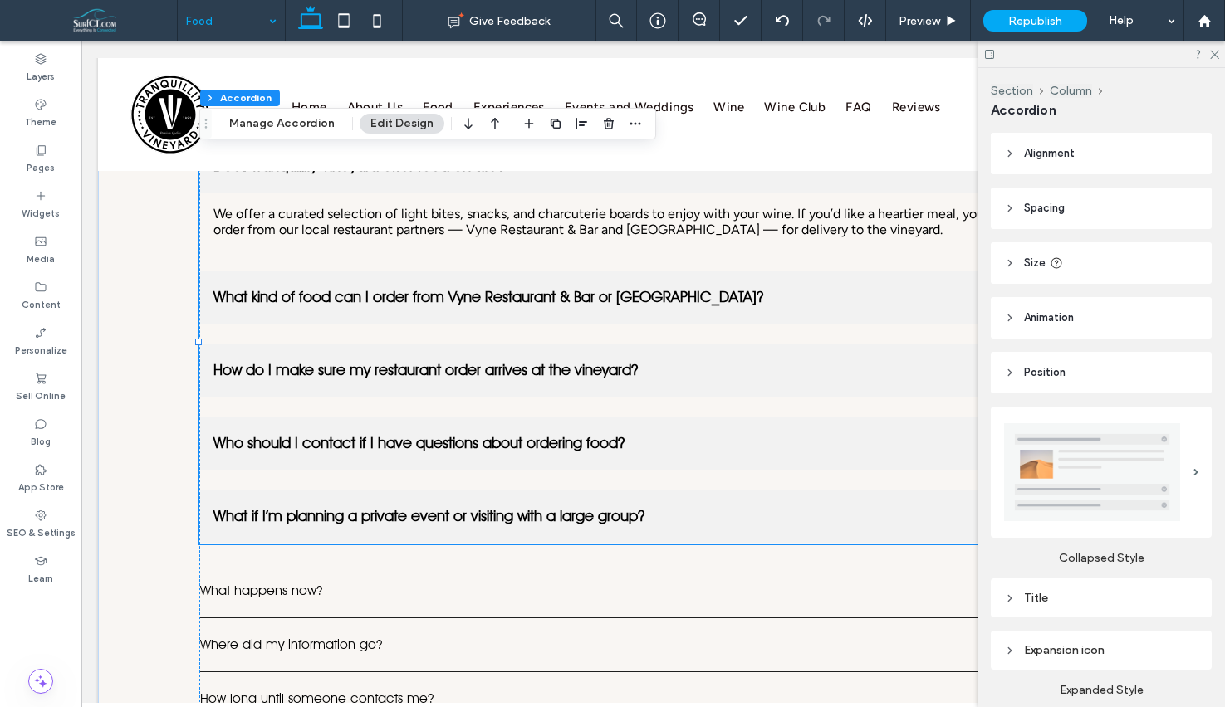
scroll to position [115, 0]
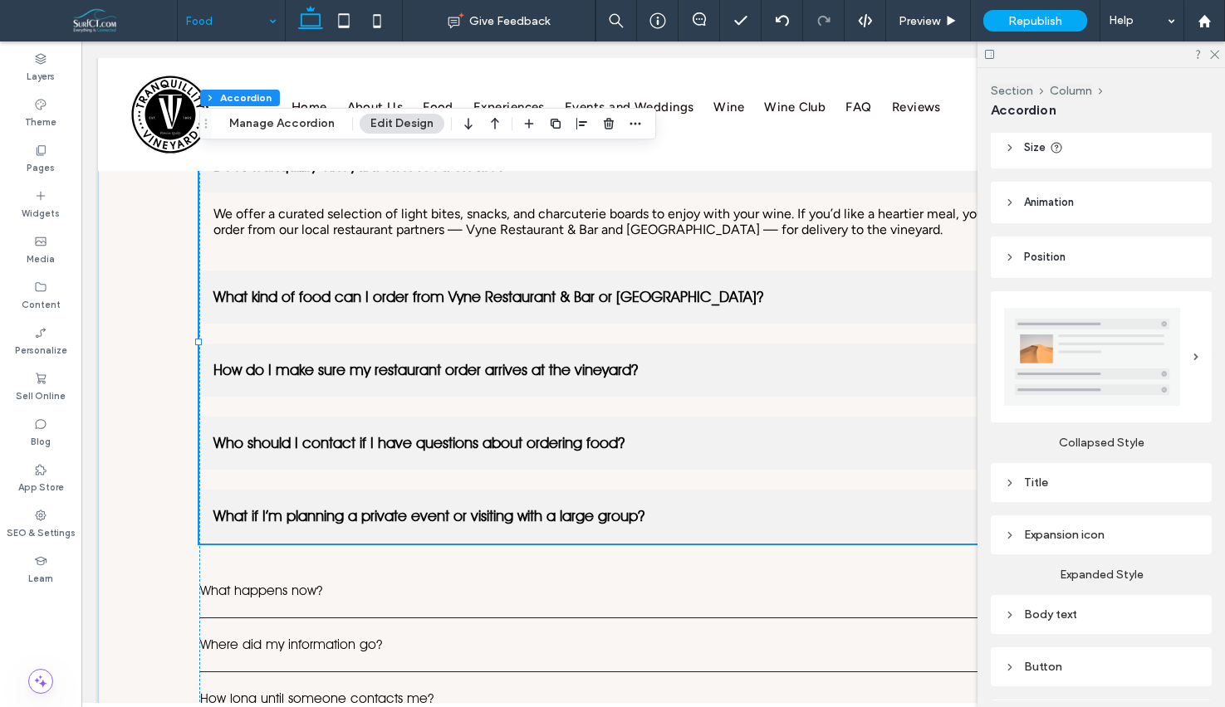
click at [1119, 493] on div "Title" at bounding box center [1101, 482] width 221 height 39
click at [1119, 486] on div "Title" at bounding box center [1101, 483] width 194 height 14
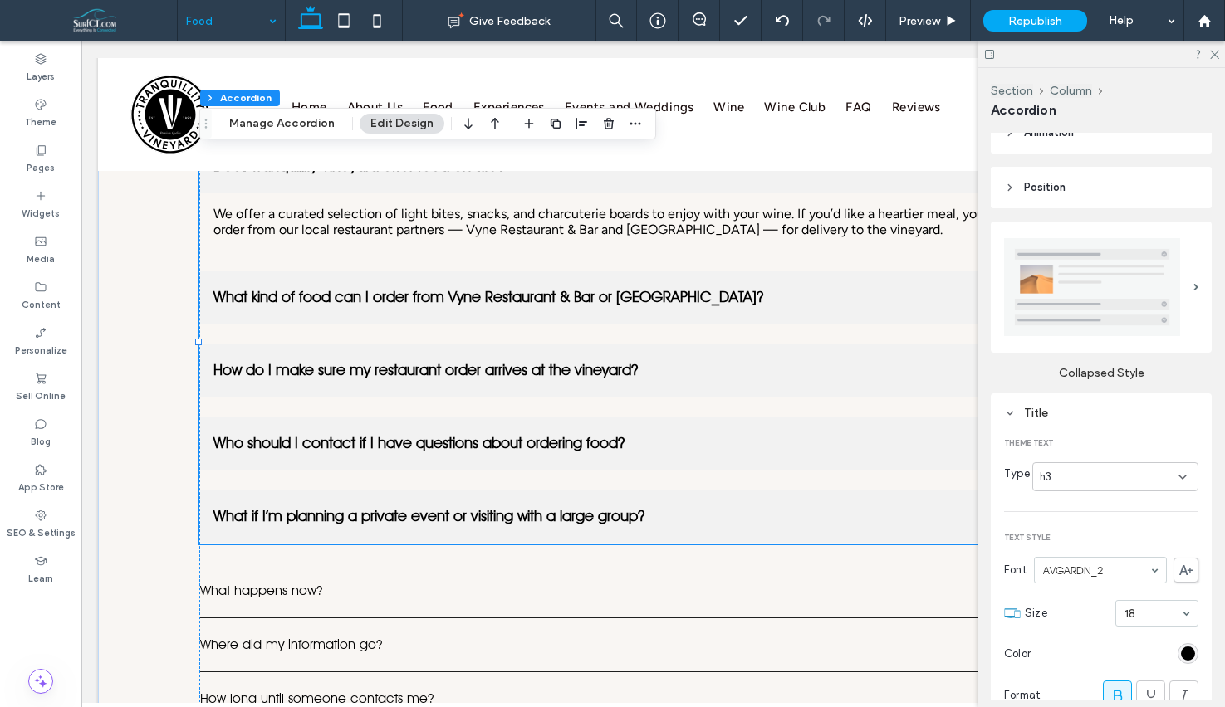
scroll to position [218, 0]
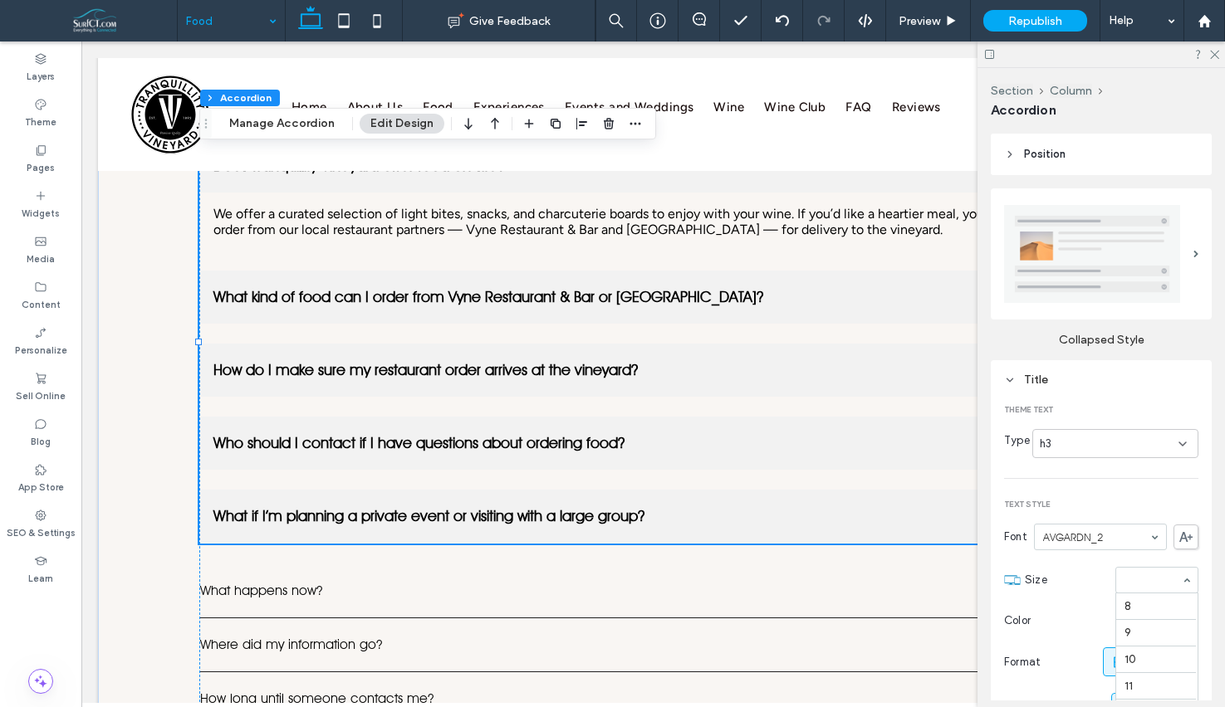
drag, startPoint x: 1146, startPoint y: 585, endPoint x: 1146, endPoint y: 625, distance: 39.9
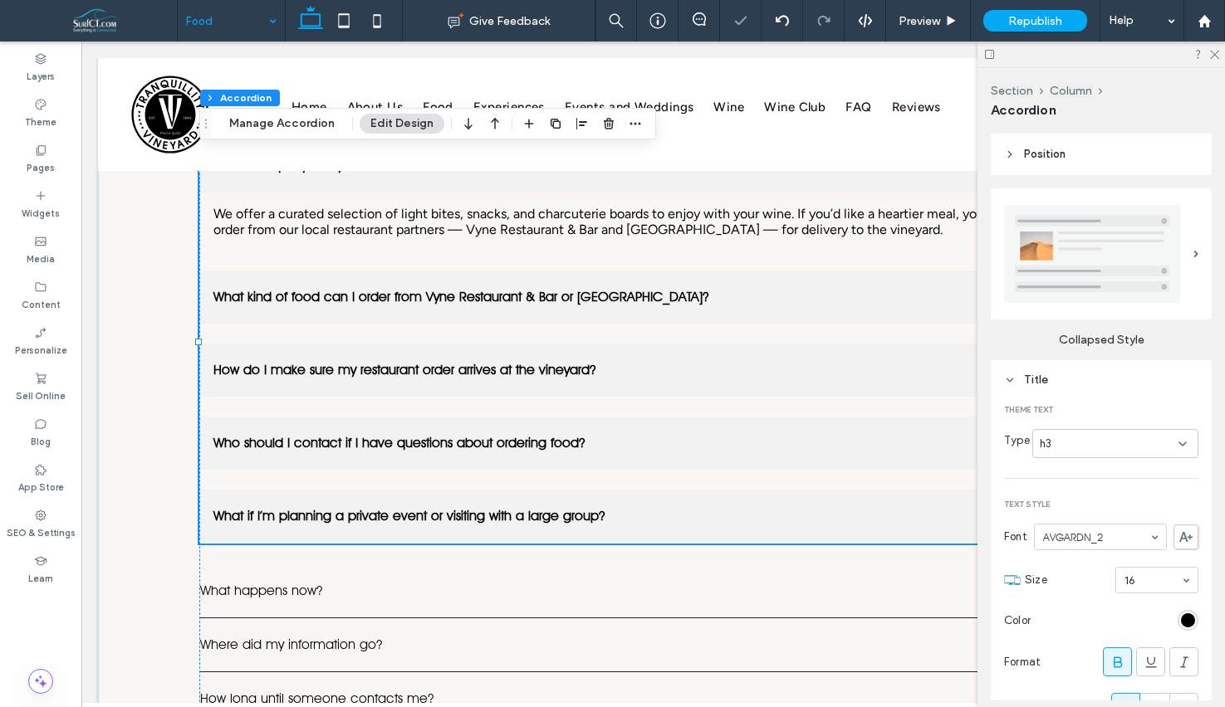
click at [1022, 376] on div "Title" at bounding box center [1101, 380] width 194 height 14
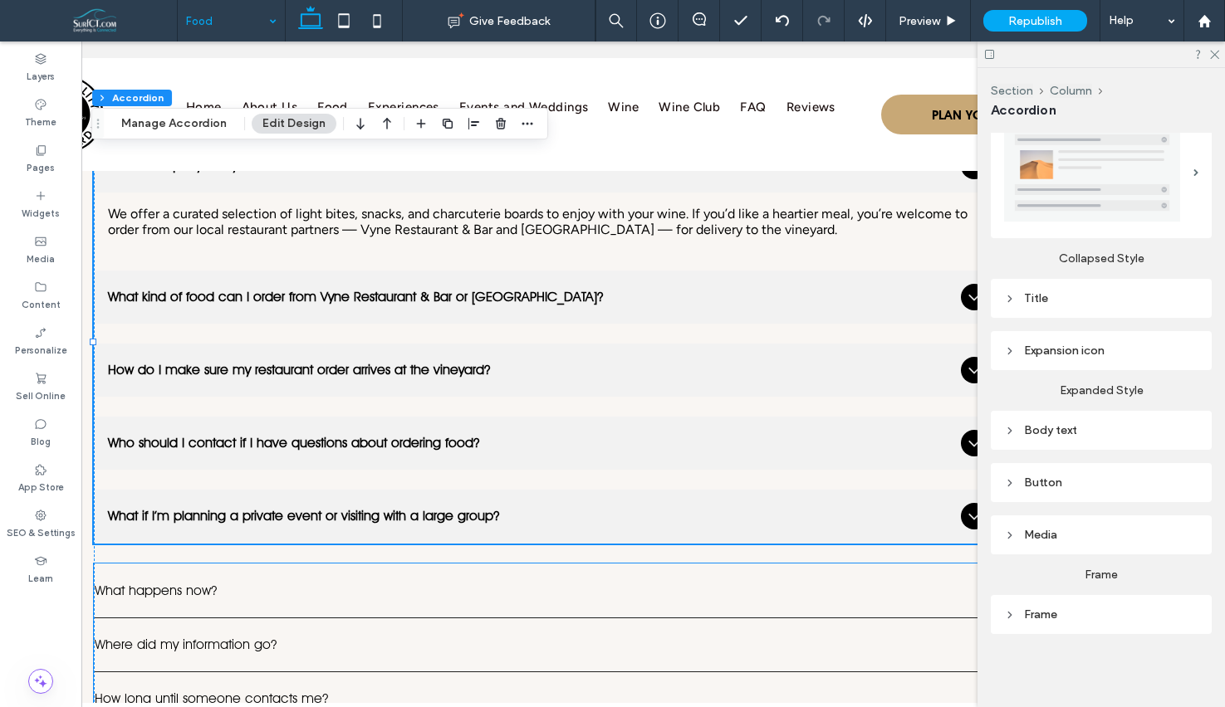
scroll to position [0, 104]
click at [811, 669] on div "Where did my information go?" at bounding box center [549, 646] width 906 height 54
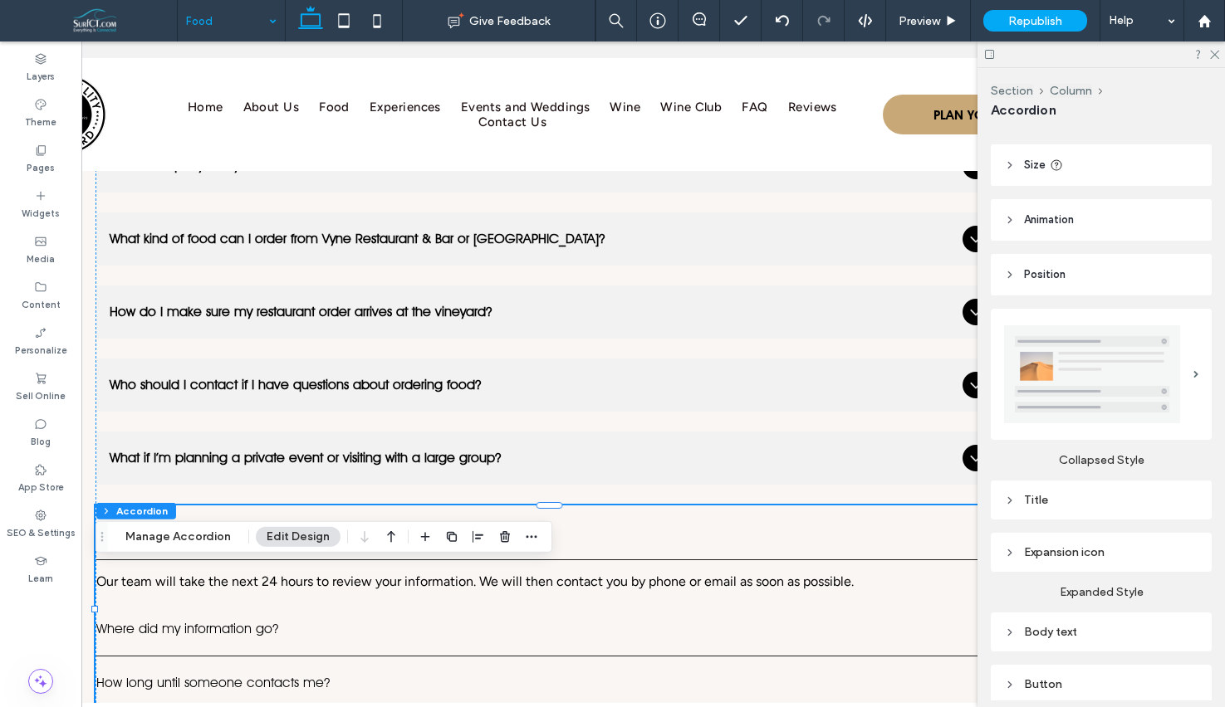
scroll to position [209, 0]
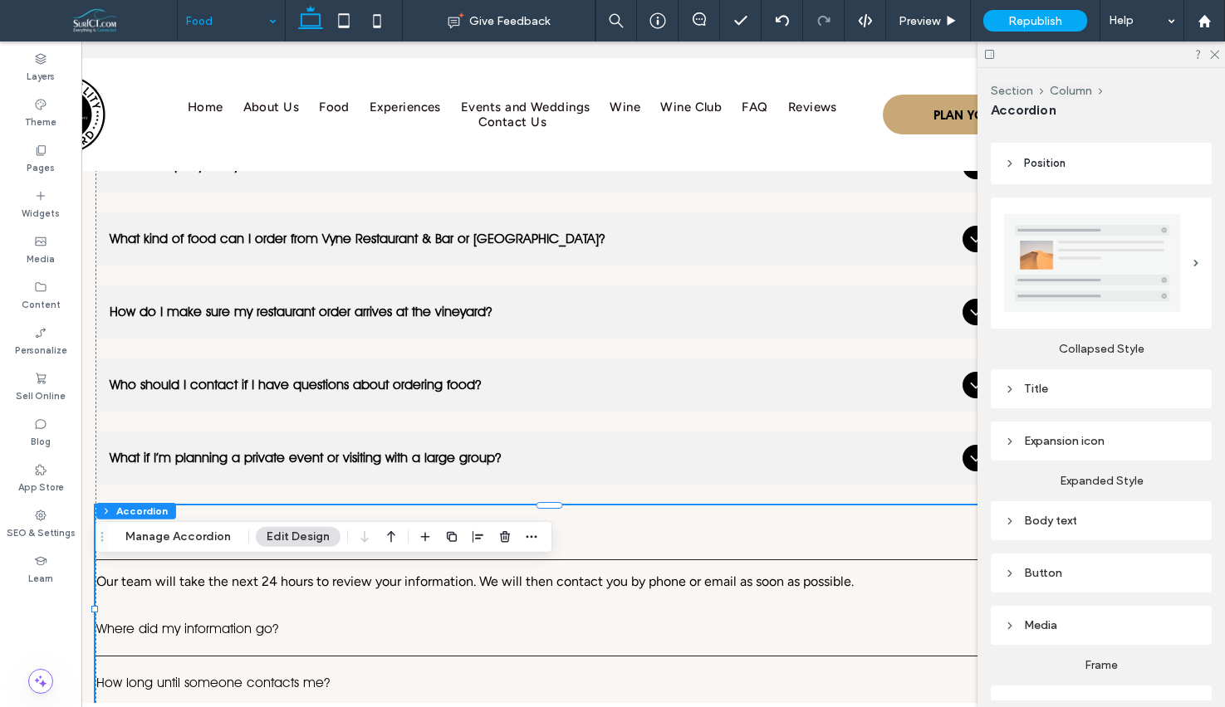
drag, startPoint x: 1089, startPoint y: 443, endPoint x: 986, endPoint y: 484, distance: 110.7
click at [1089, 443] on div "Expansion icon" at bounding box center [1101, 441] width 194 height 14
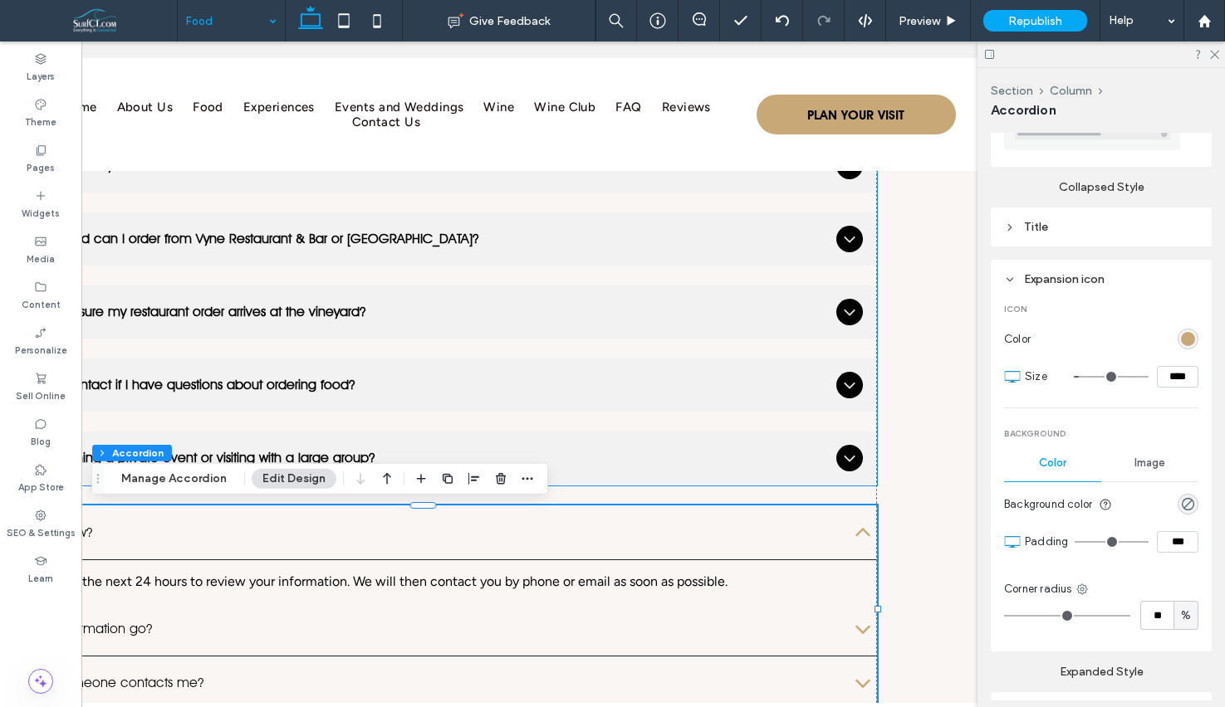
scroll to position [0, 247]
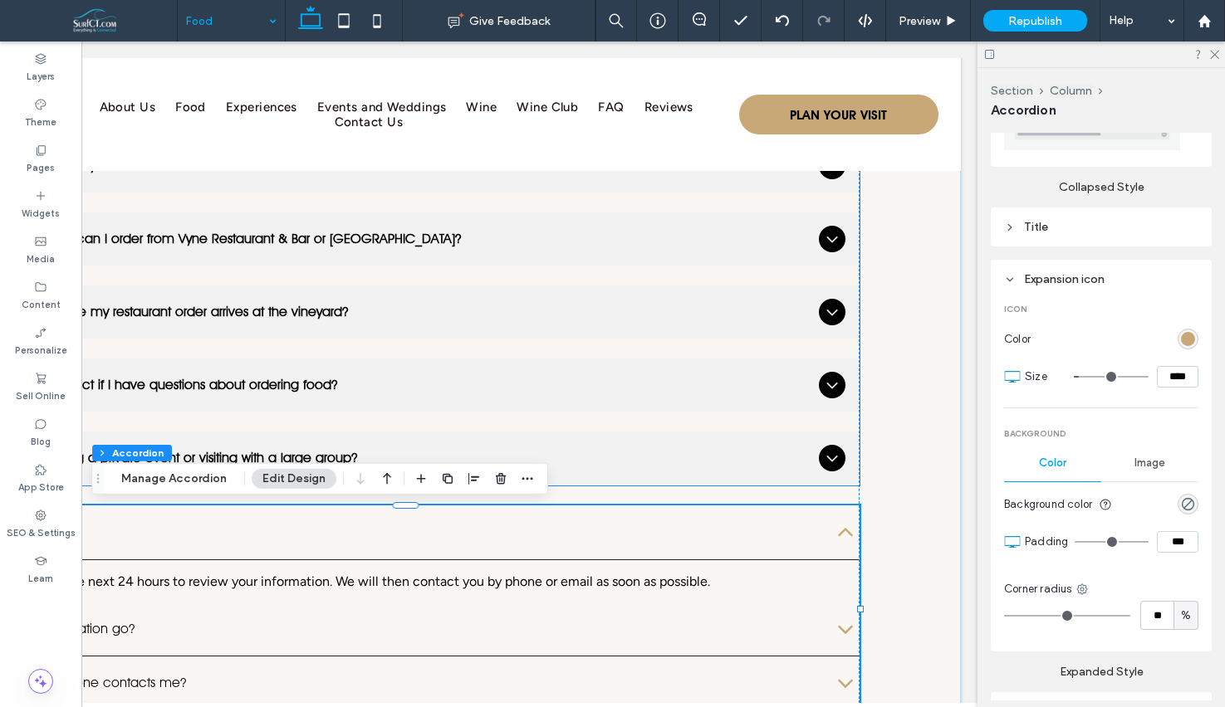
click at [614, 371] on div "Who should I contact if I have questions about ordering food?" at bounding box center [406, 385] width 906 height 53
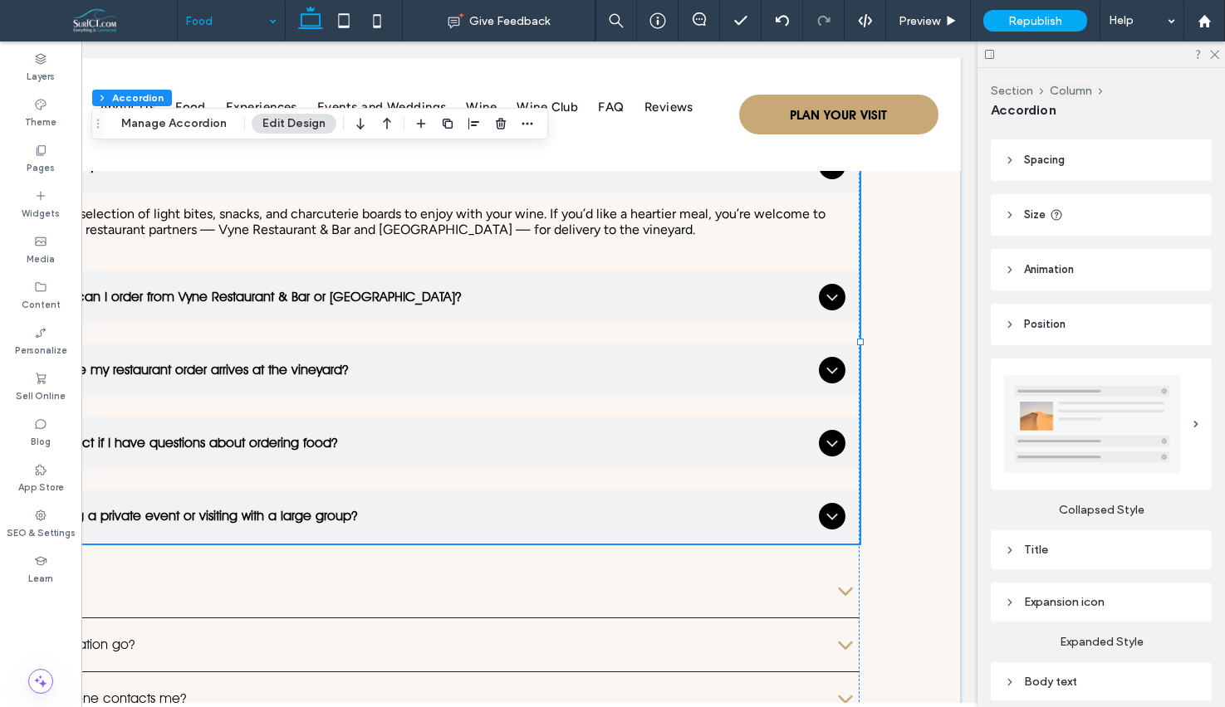
click at [1084, 613] on div "Expansion icon" at bounding box center [1101, 602] width 194 height 22
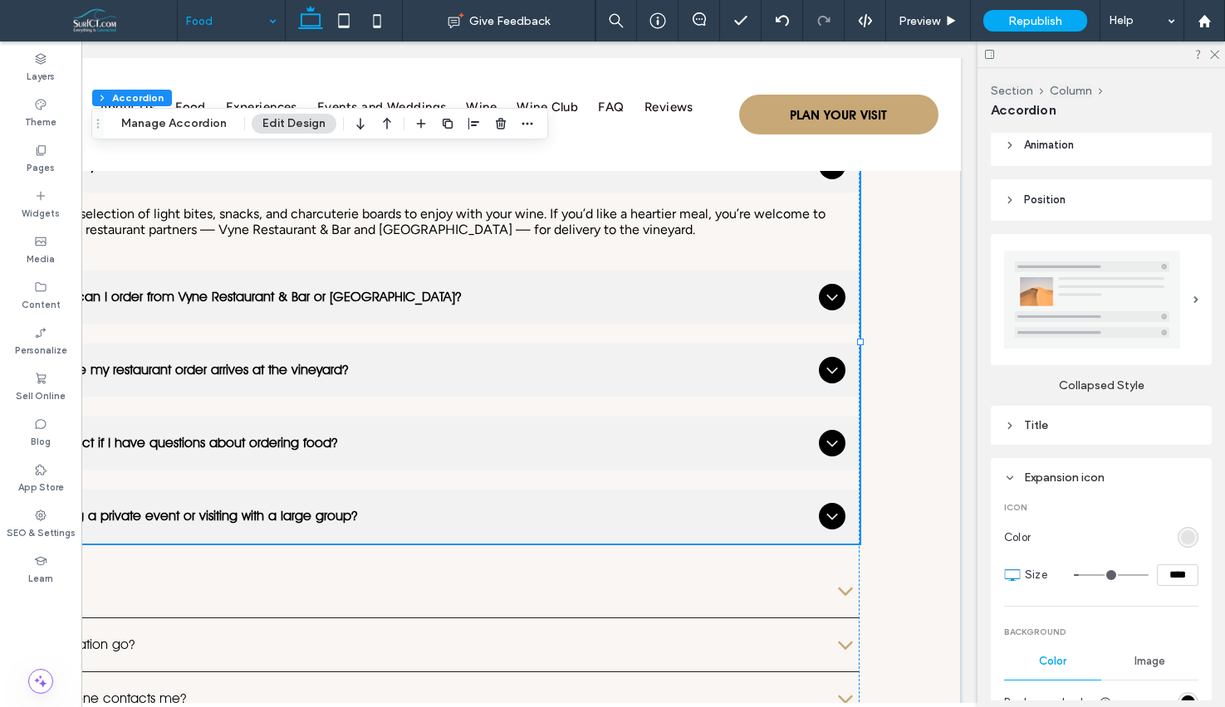
scroll to position [199, 0]
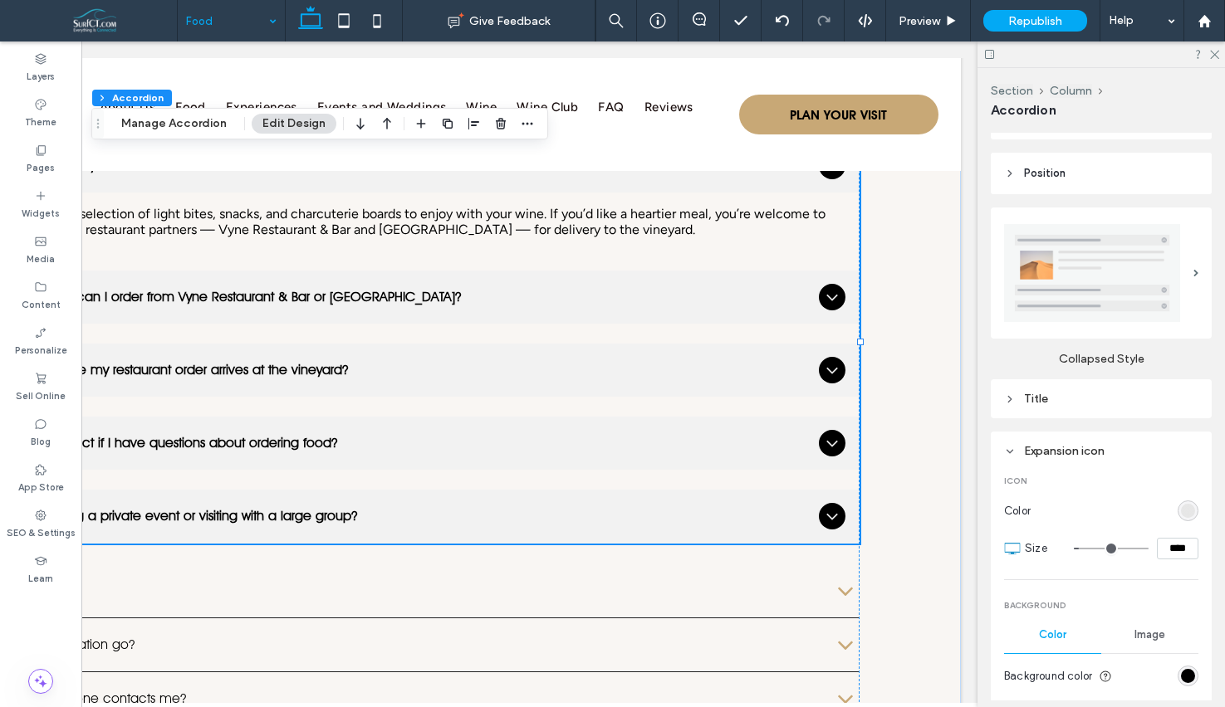
click at [1192, 511] on div "rgb(227, 227, 227)" at bounding box center [1188, 511] width 14 height 14
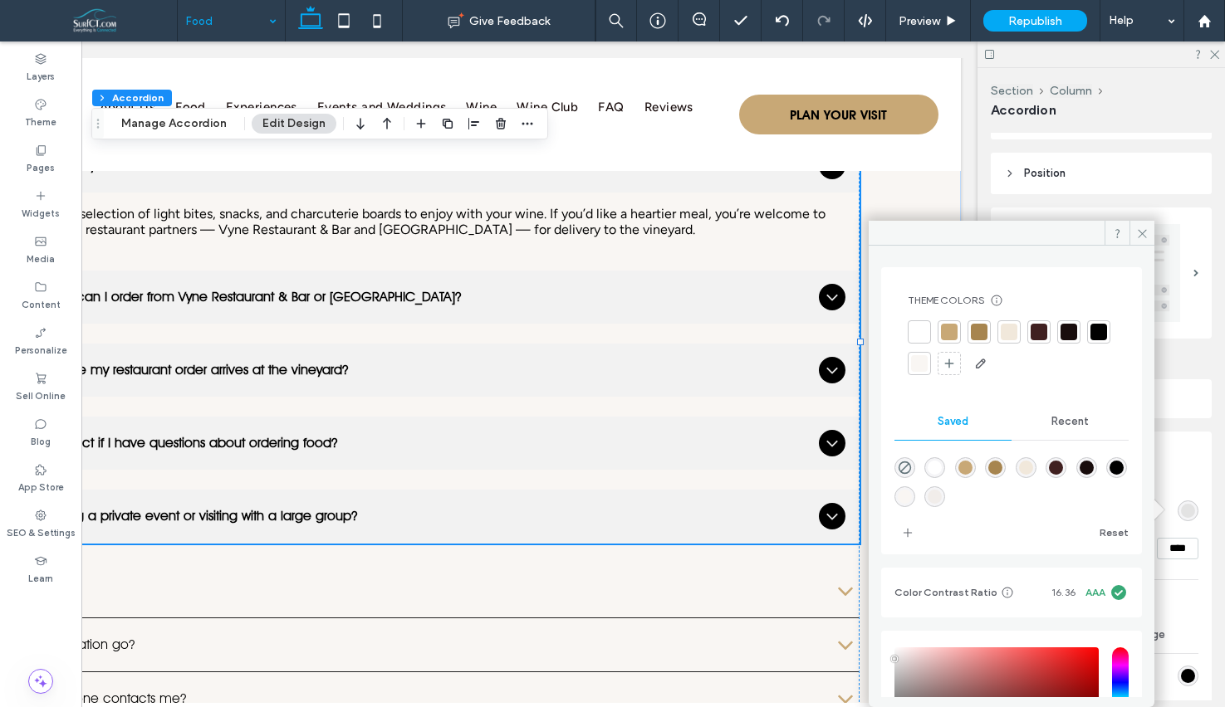
click at [945, 331] on div at bounding box center [949, 332] width 17 height 17
click at [1138, 232] on icon at bounding box center [1142, 234] width 12 height 12
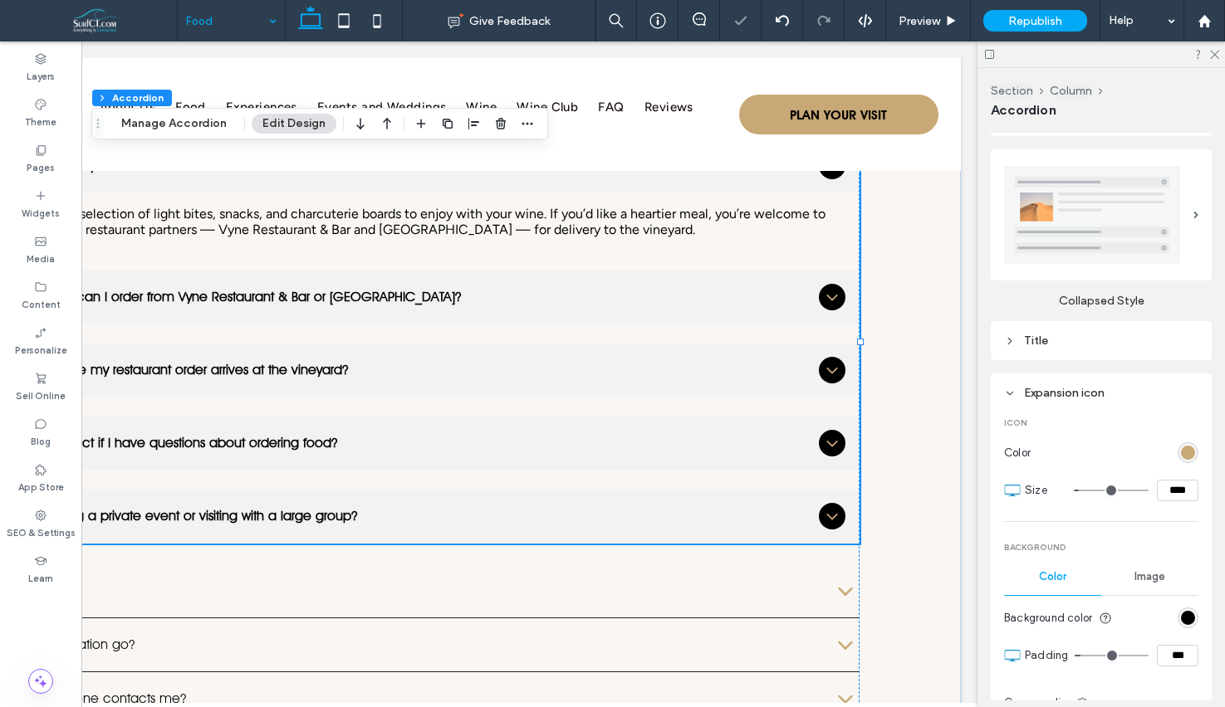
scroll to position [355, 0]
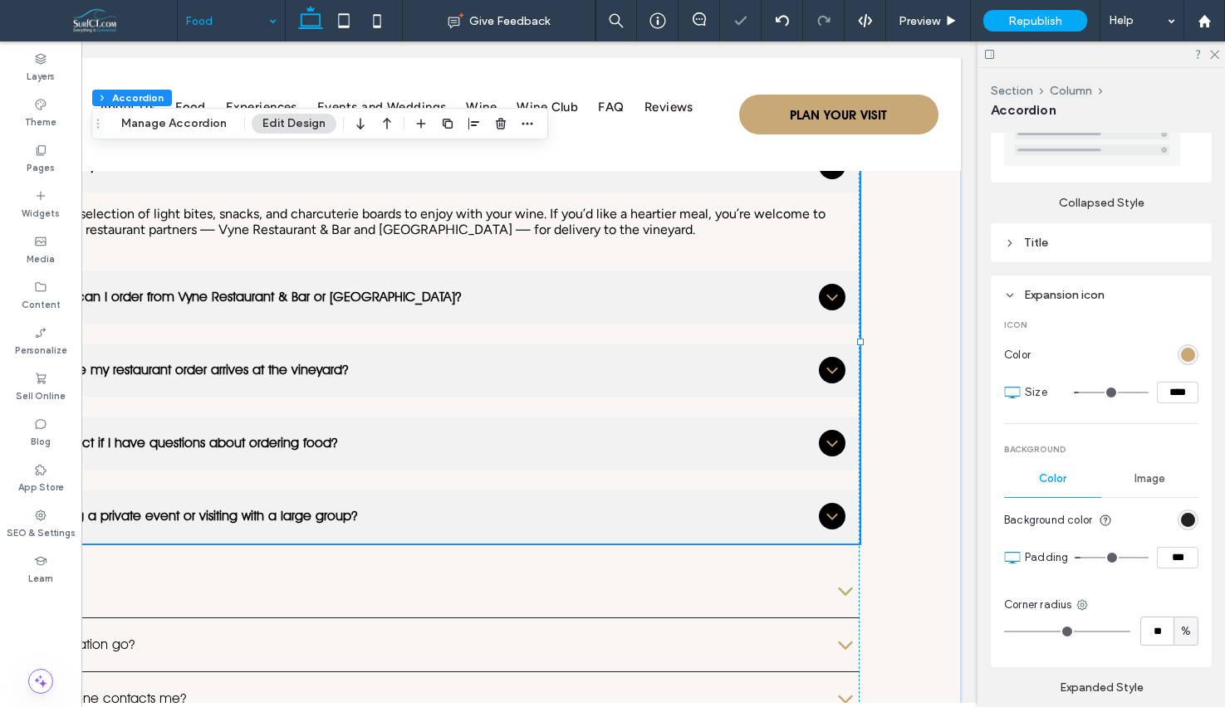
click at [1191, 517] on div "rgb(0, 0, 0)" at bounding box center [1188, 520] width 14 height 14
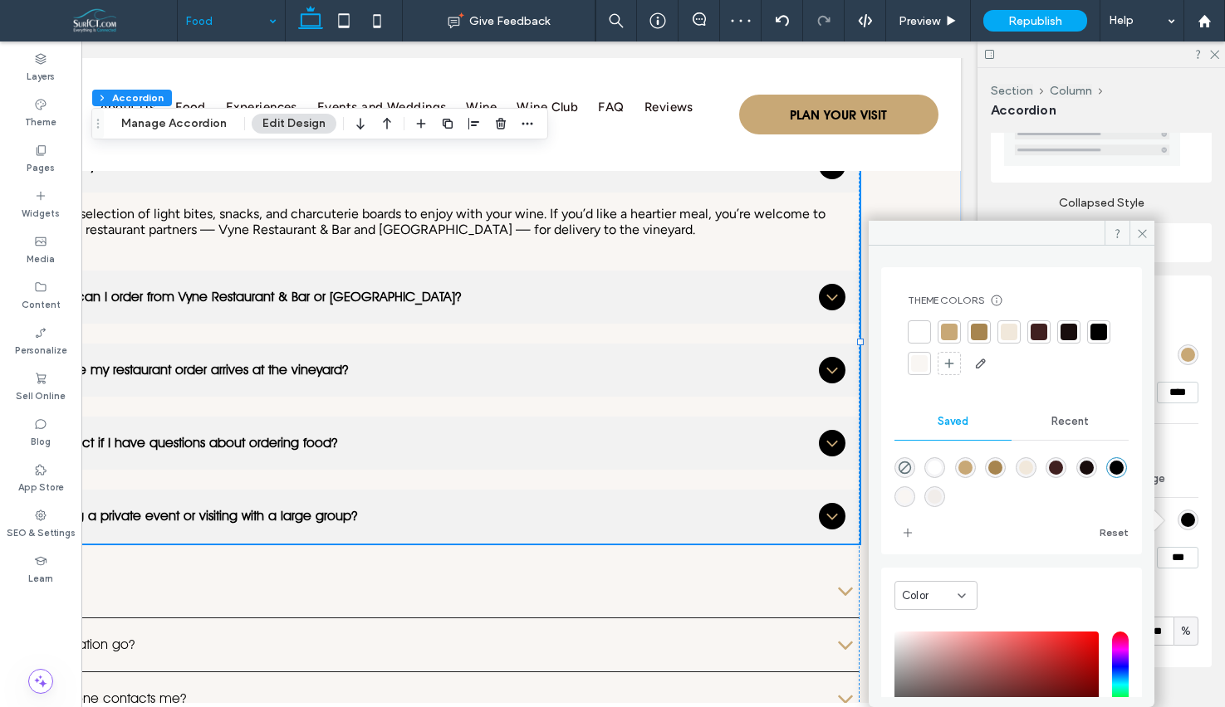
drag, startPoint x: 910, startPoint y: 468, endPoint x: 1000, endPoint y: 342, distance: 154.8
click at [910, 468] on use "rgba(0,0,0,0)" at bounding box center [904, 468] width 12 height 12
type input "*"
type input "**"
drag, startPoint x: 1148, startPoint y: 232, endPoint x: 1152, endPoint y: 250, distance: 18.9
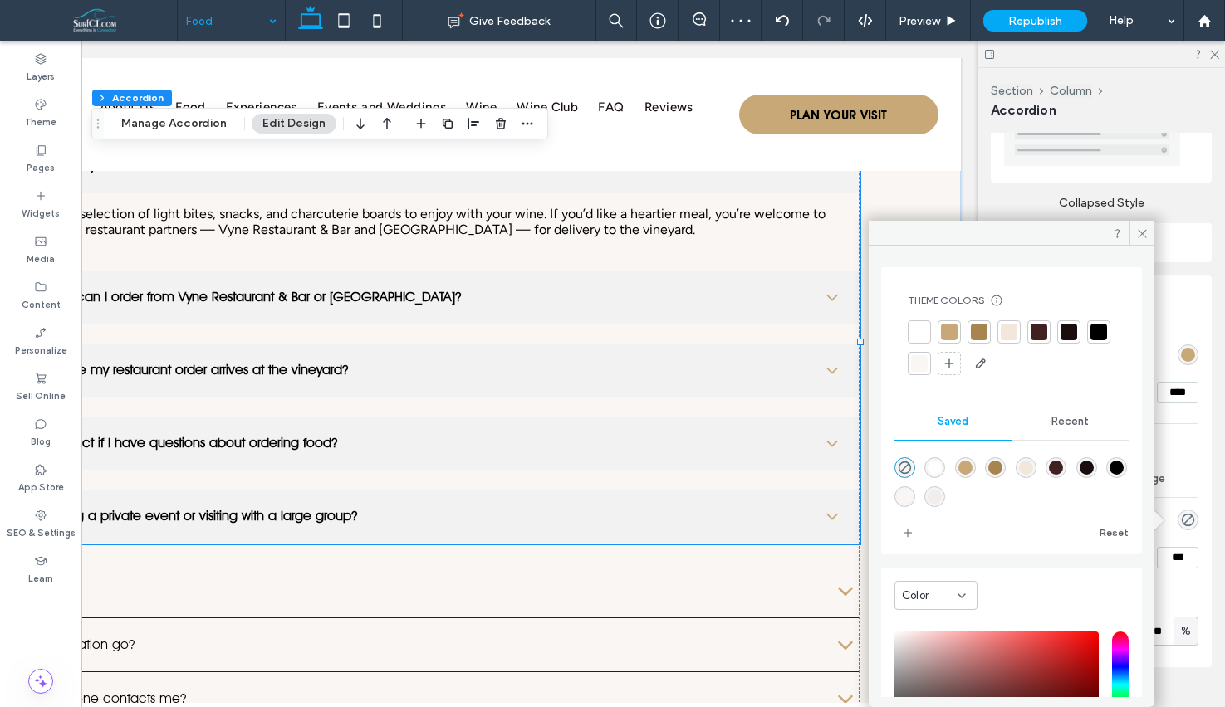
click at [1147, 232] on icon at bounding box center [1142, 234] width 12 height 12
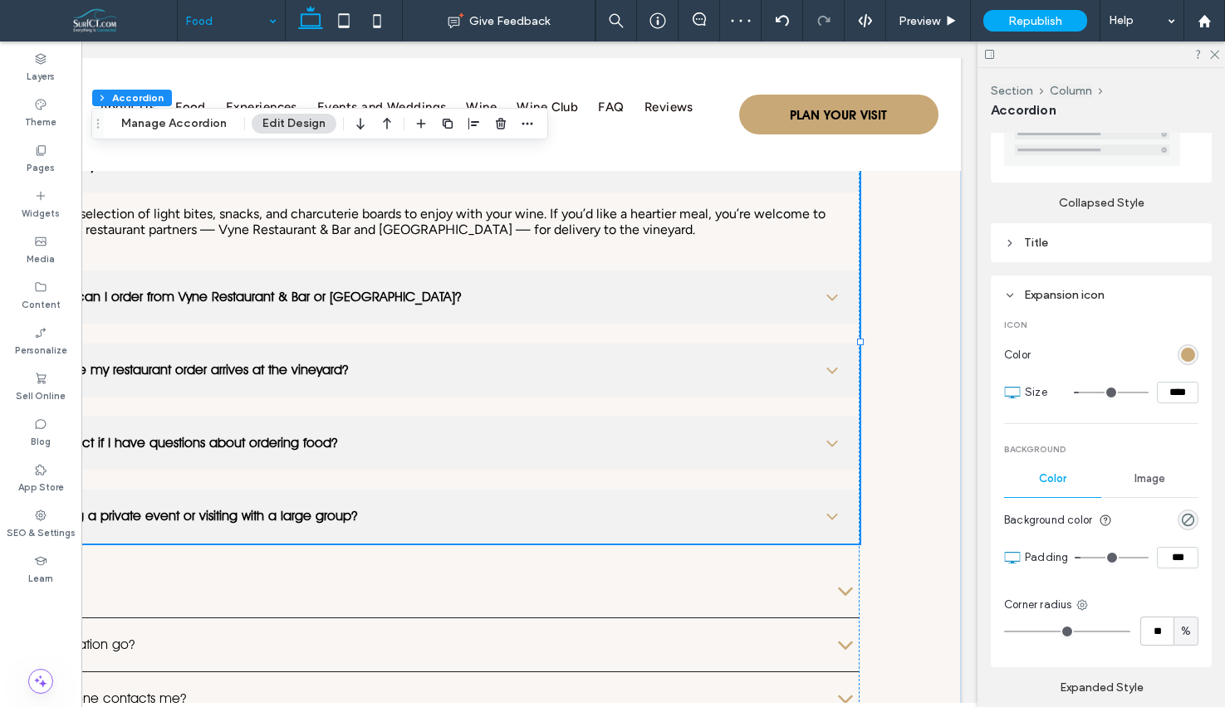
type input "*"
type input "***"
drag, startPoint x: 1088, startPoint y: 557, endPoint x: 964, endPoint y: 555, distance: 123.7
type input "*"
click at [1074, 557] on input "range" at bounding box center [1111, 558] width 74 height 2
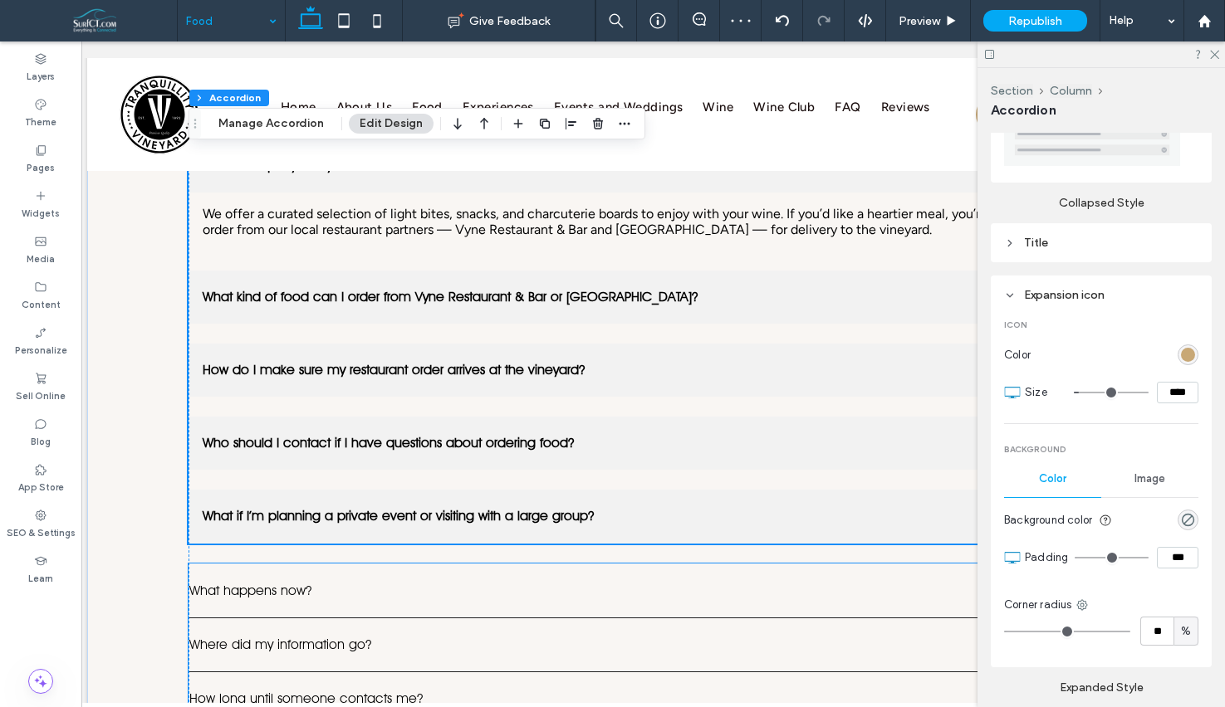
scroll to position [1447, 0]
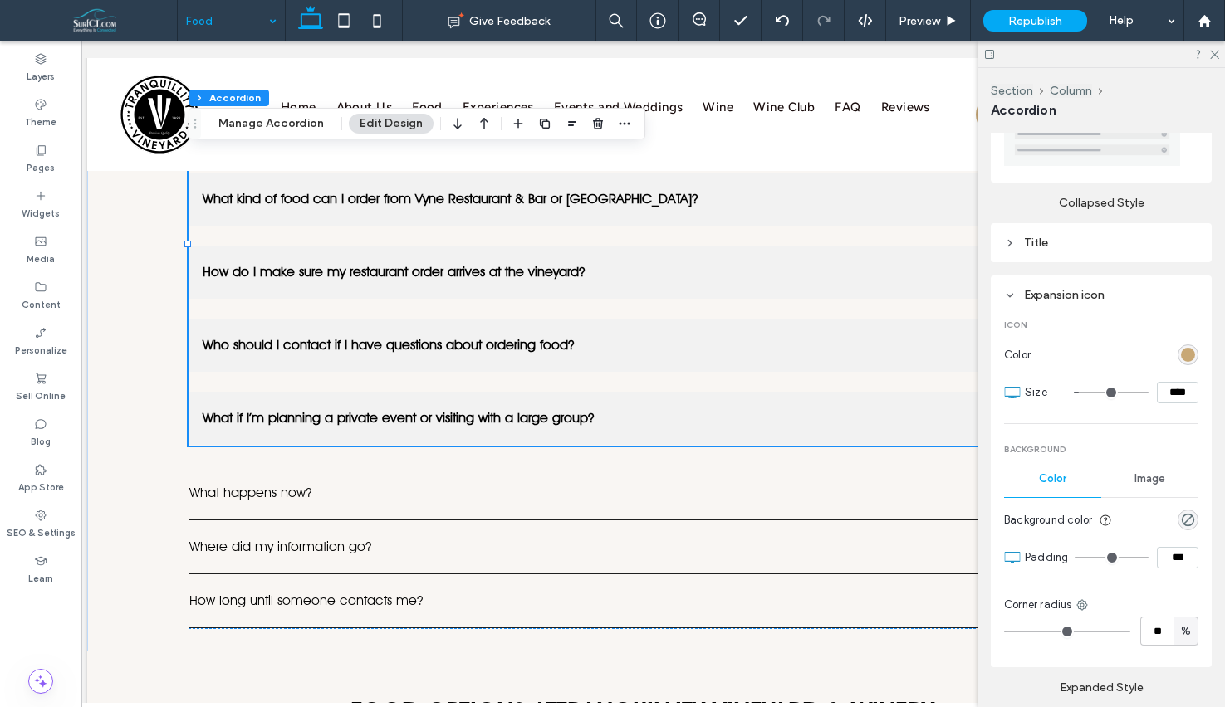
click at [1049, 284] on div "Expansion icon" at bounding box center [1101, 295] width 194 height 22
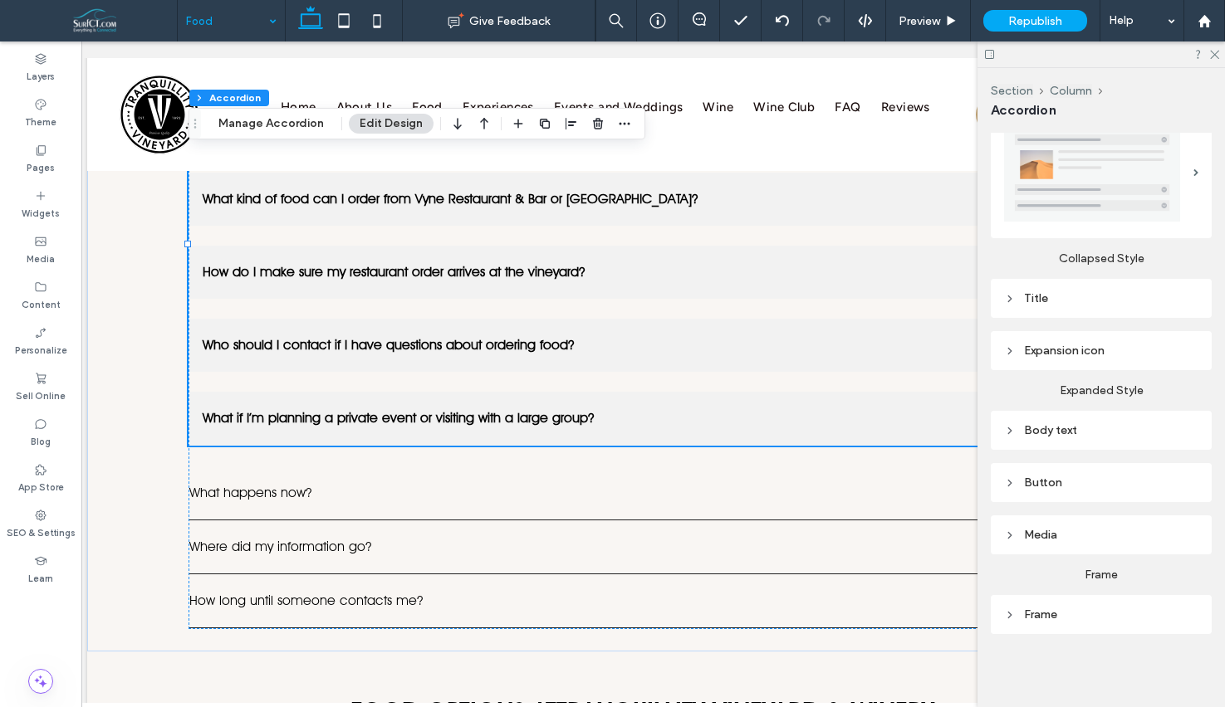
drag, startPoint x: 1045, startPoint y: 302, endPoint x: 1049, endPoint y: 361, distance: 59.0
click at [1045, 303] on div "Title" at bounding box center [1101, 298] width 194 height 14
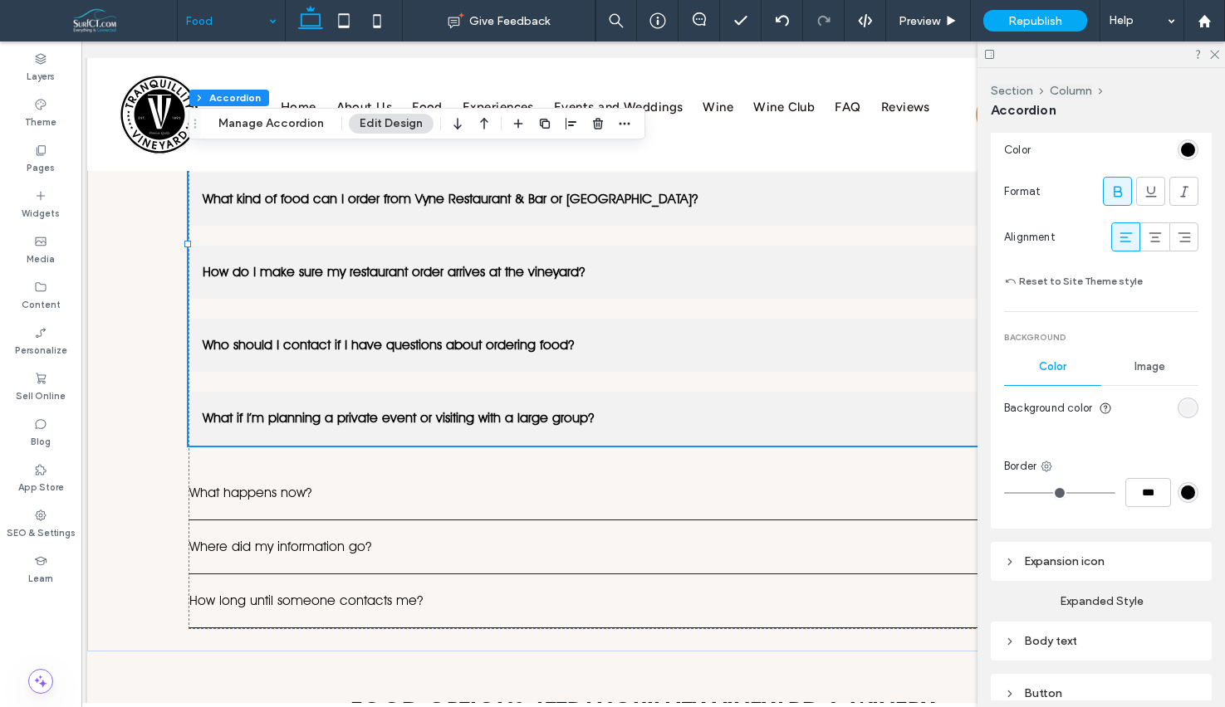
scroll to position [580, 0]
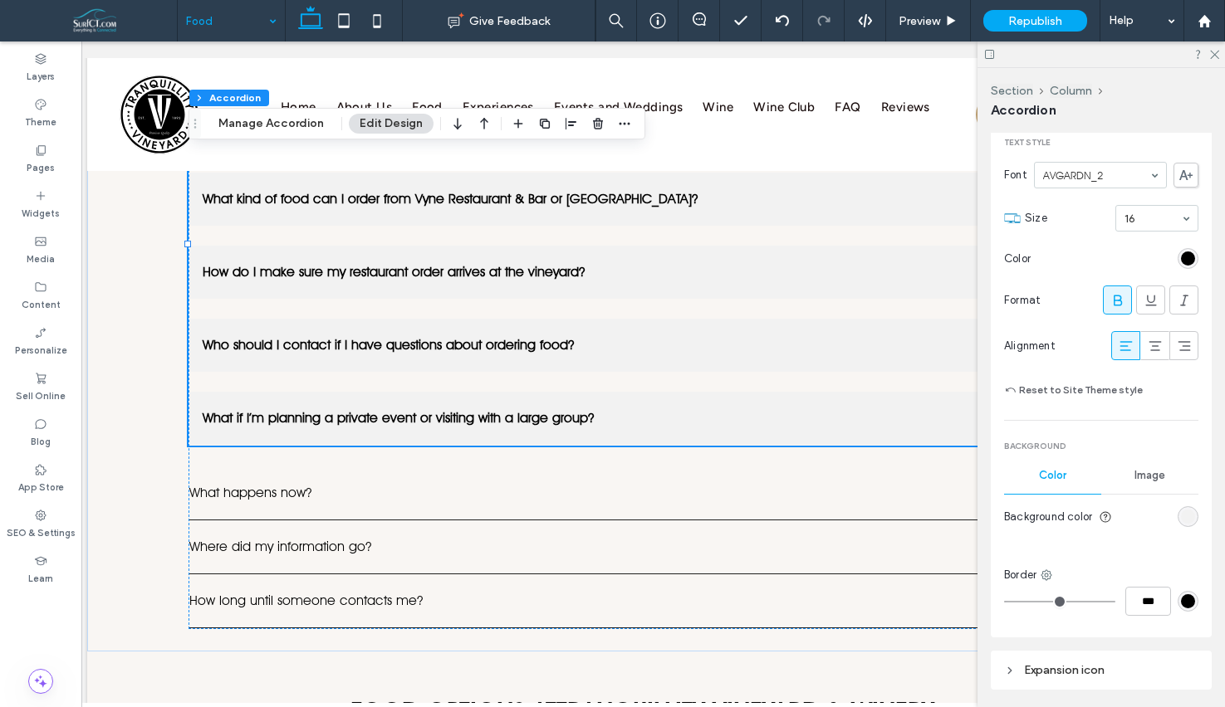
click at [1195, 514] on div "rgb(242, 242, 242)" at bounding box center [1187, 517] width 21 height 21
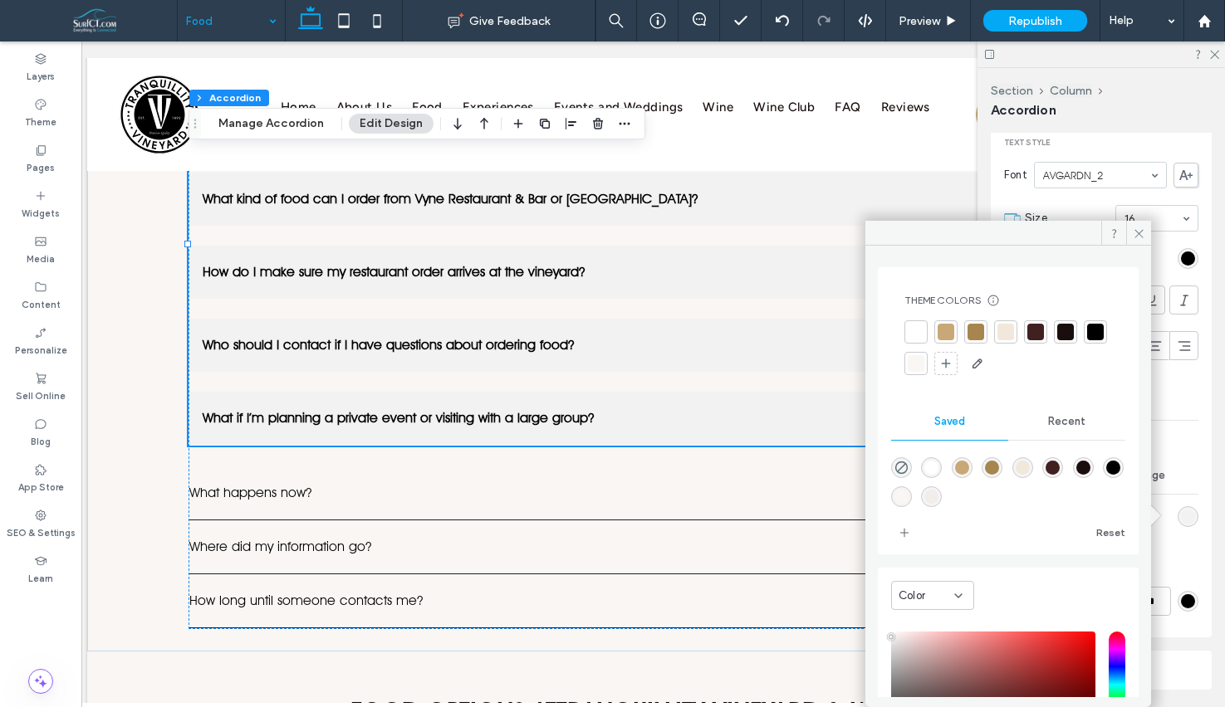
drag, startPoint x: 900, startPoint y: 466, endPoint x: 1154, endPoint y: 251, distance: 332.9
click at [900, 465] on icon "rgba(0,0,0,0)" at bounding box center [901, 468] width 14 height 14
type input "*******"
type input "*"
type input "**"
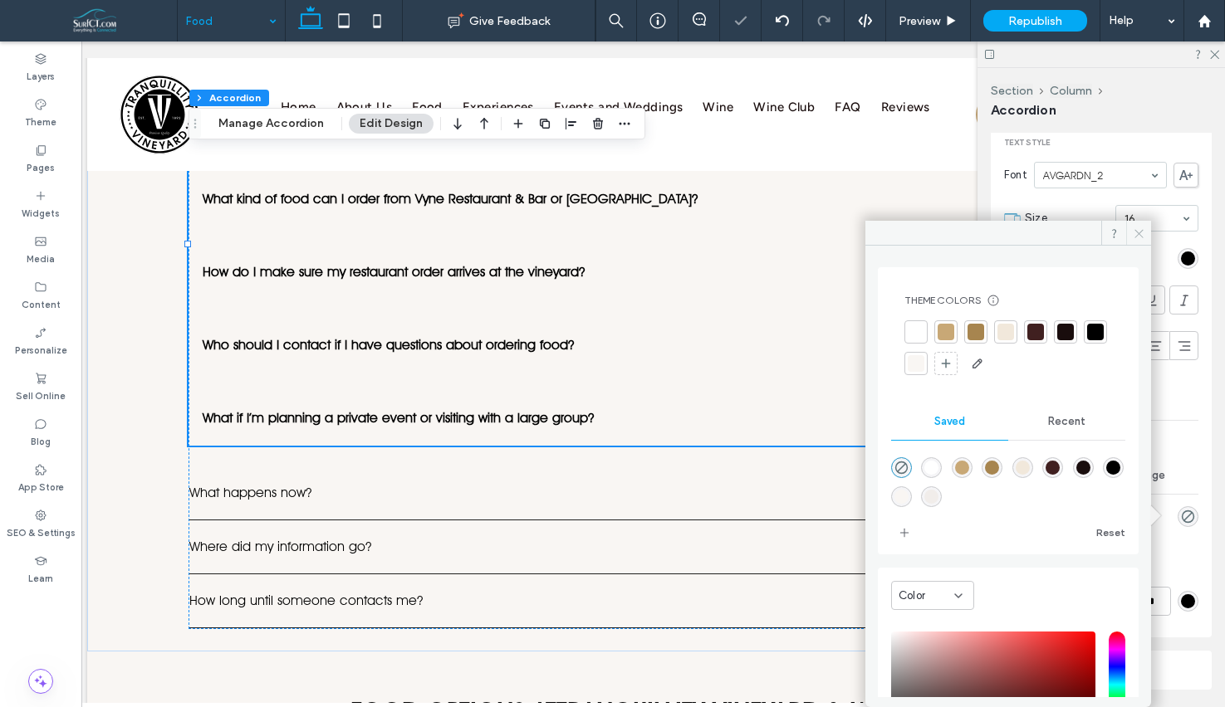
click at [1135, 232] on icon at bounding box center [1139, 234] width 12 height 12
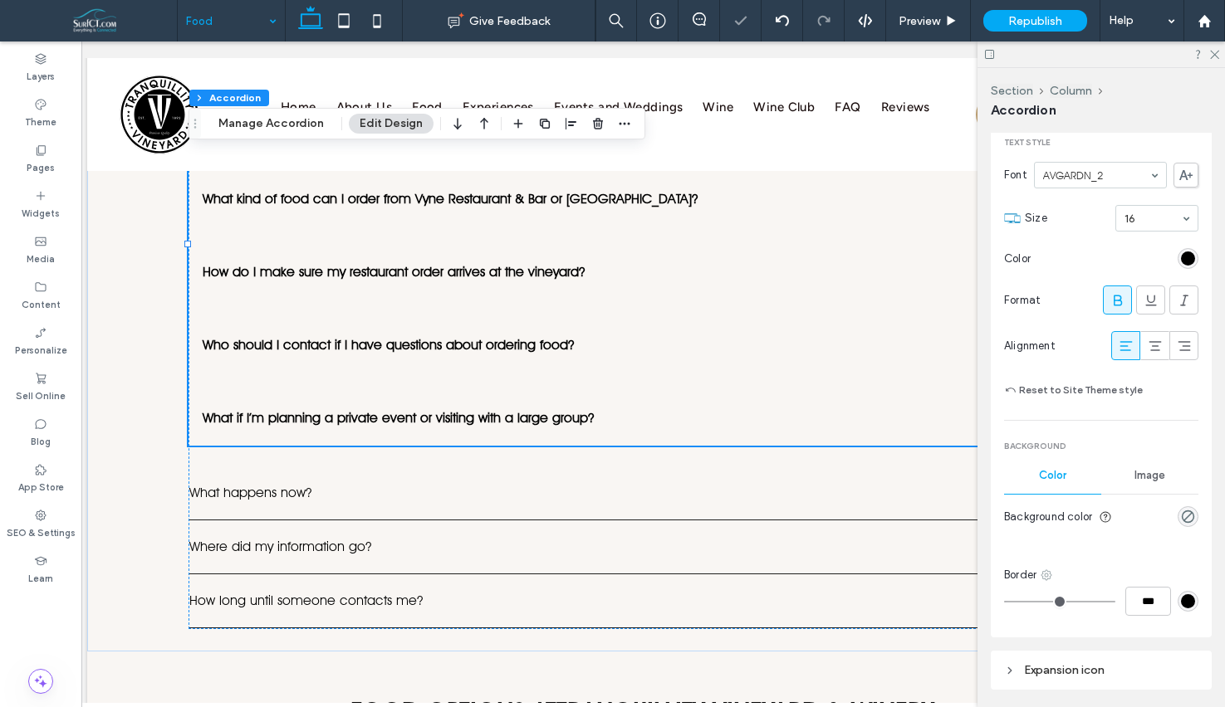
click at [1049, 576] on icon at bounding box center [1046, 575] width 13 height 13
drag, startPoint x: 1089, startPoint y: 484, endPoint x: 1148, endPoint y: 568, distance: 103.0
click at [1089, 484] on div "Bottom border" at bounding box center [1116, 476] width 148 height 32
click at [1140, 598] on input "***" at bounding box center [1148, 601] width 46 height 29
type input "*"
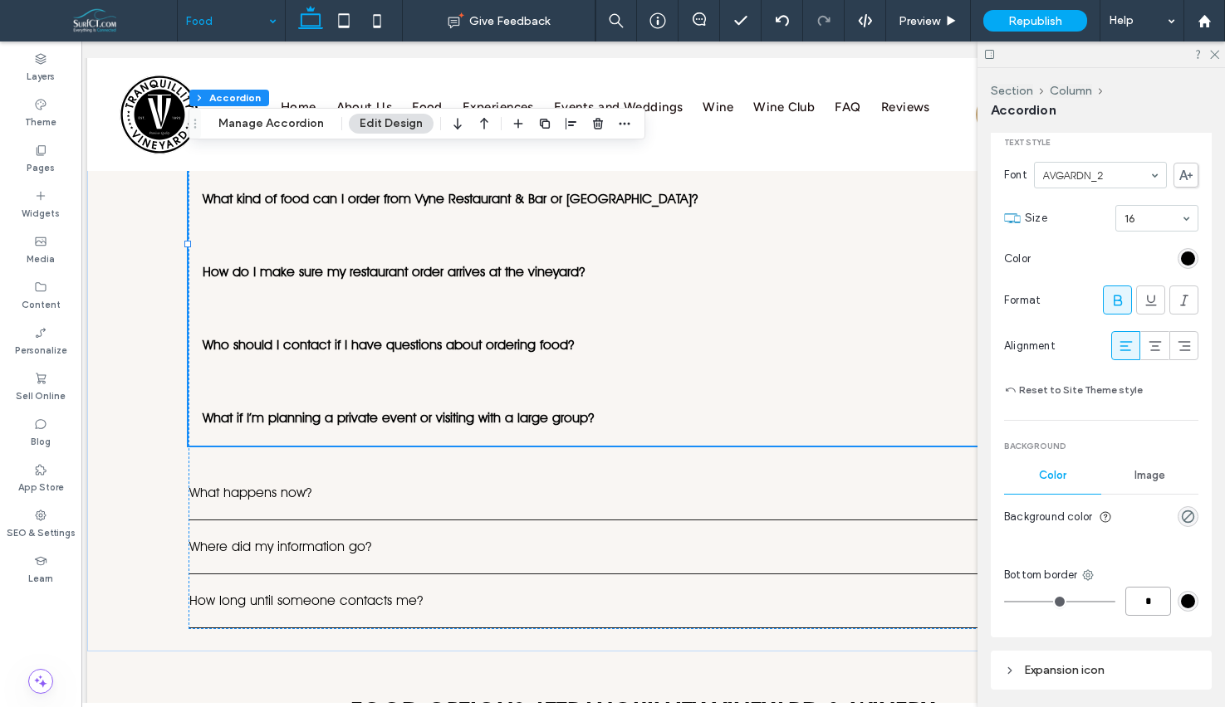
type input "*"
type input "***"
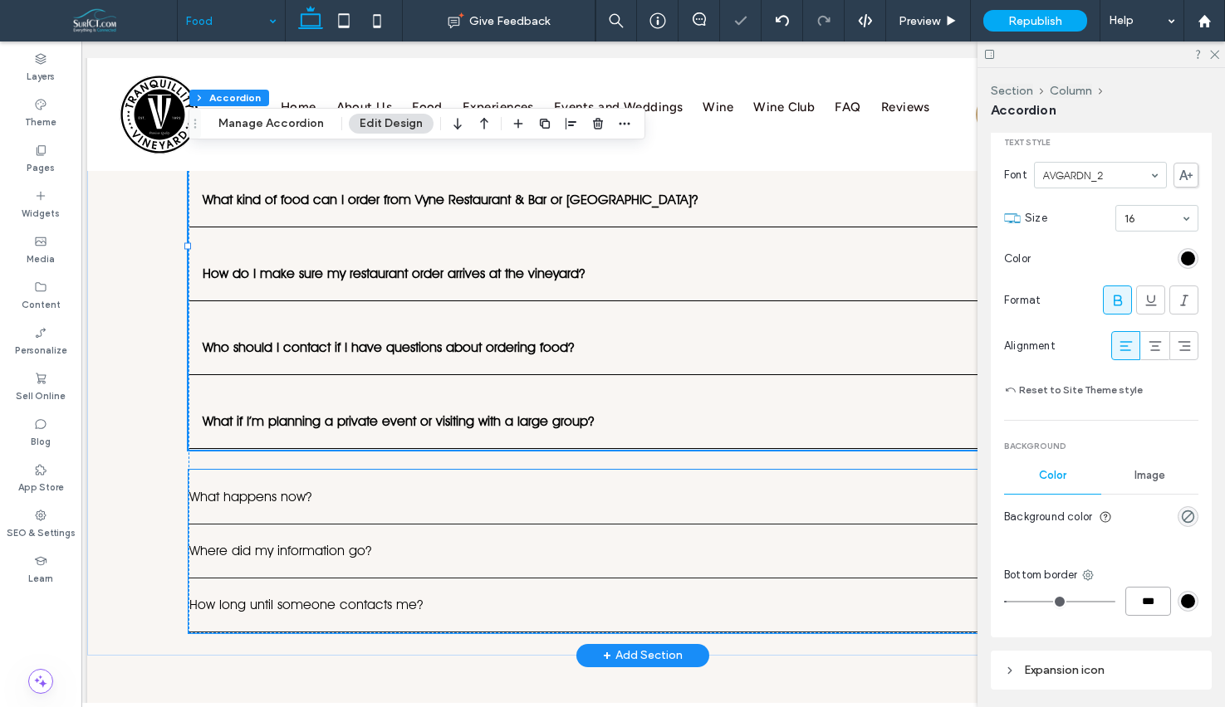
click at [356, 580] on div "How long until someone contacts me?" at bounding box center [642, 606] width 906 height 54
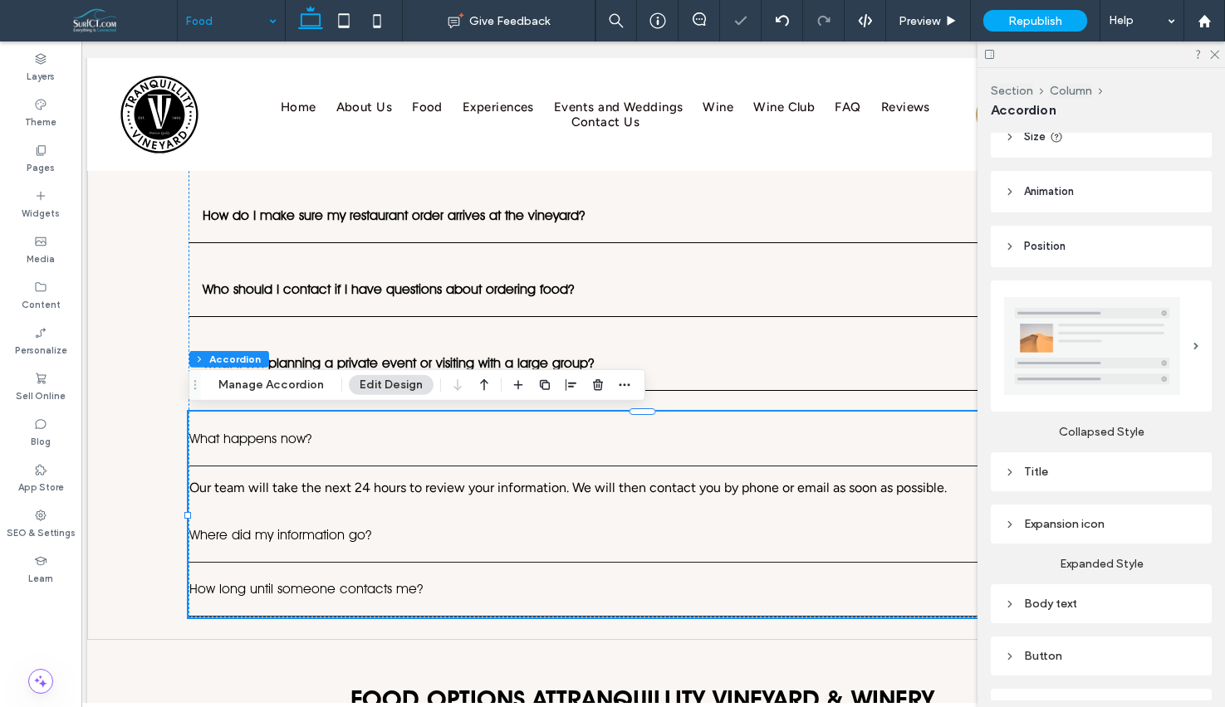
scroll to position [213, 0]
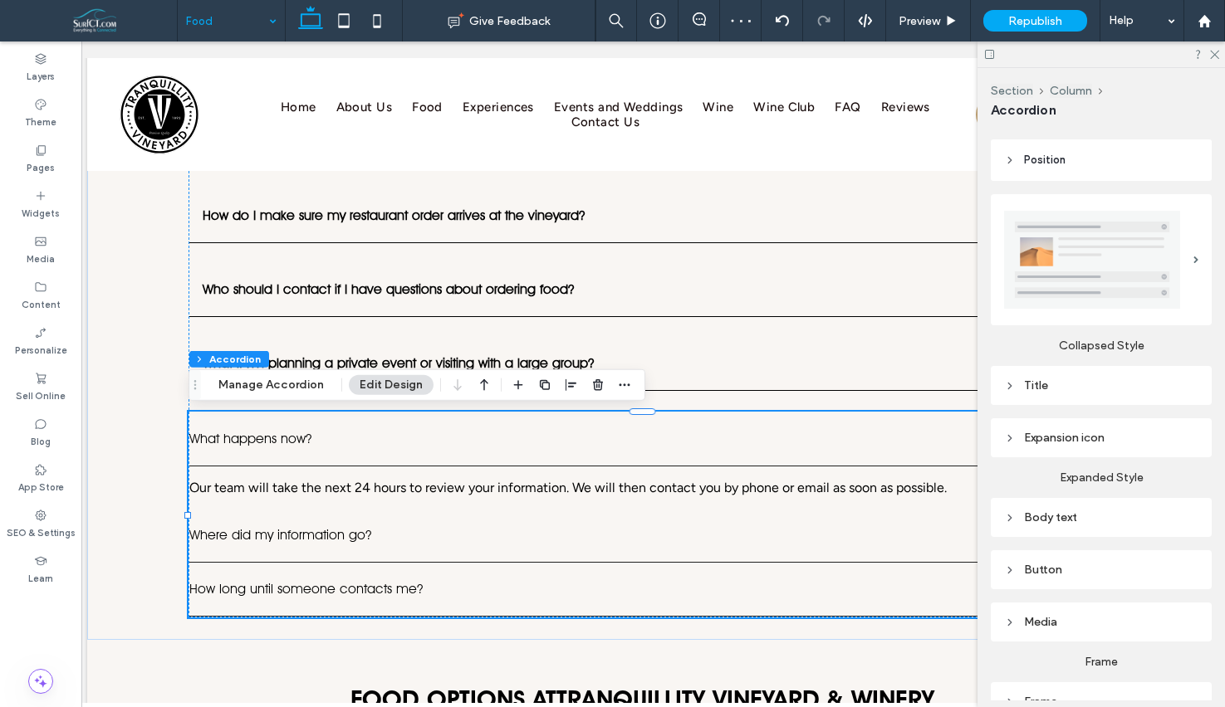
click at [1070, 374] on div "Title" at bounding box center [1101, 385] width 194 height 22
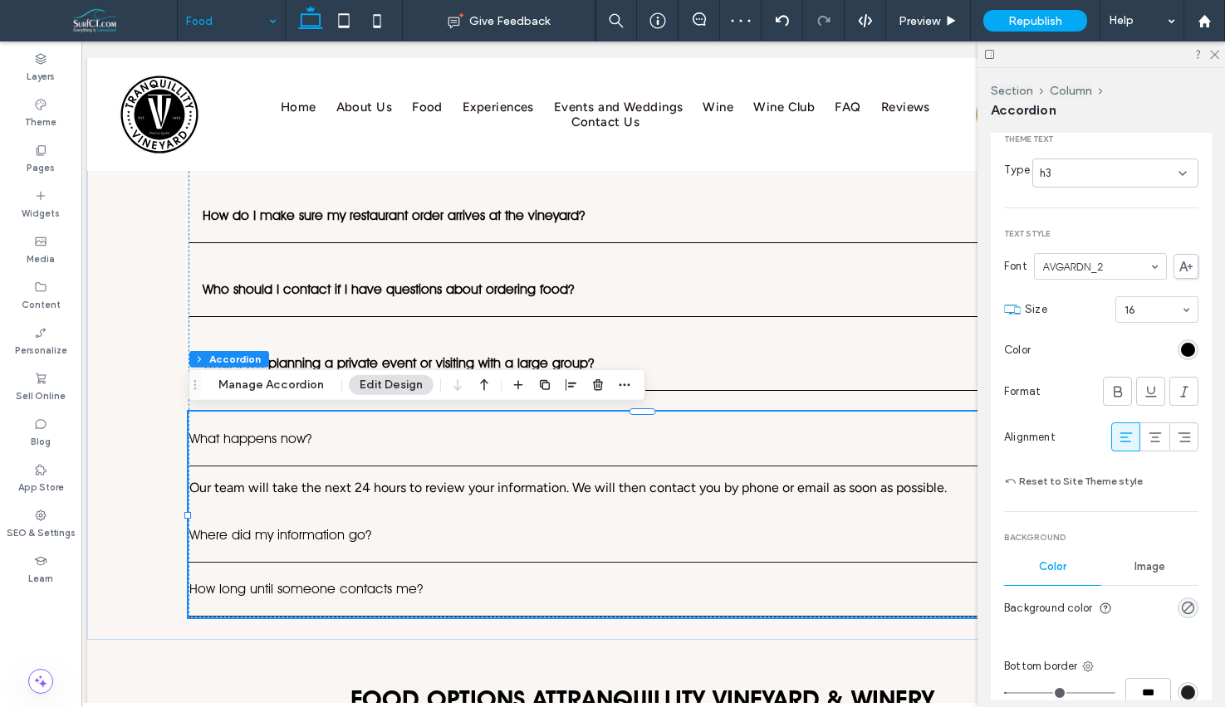
scroll to position [610, 0]
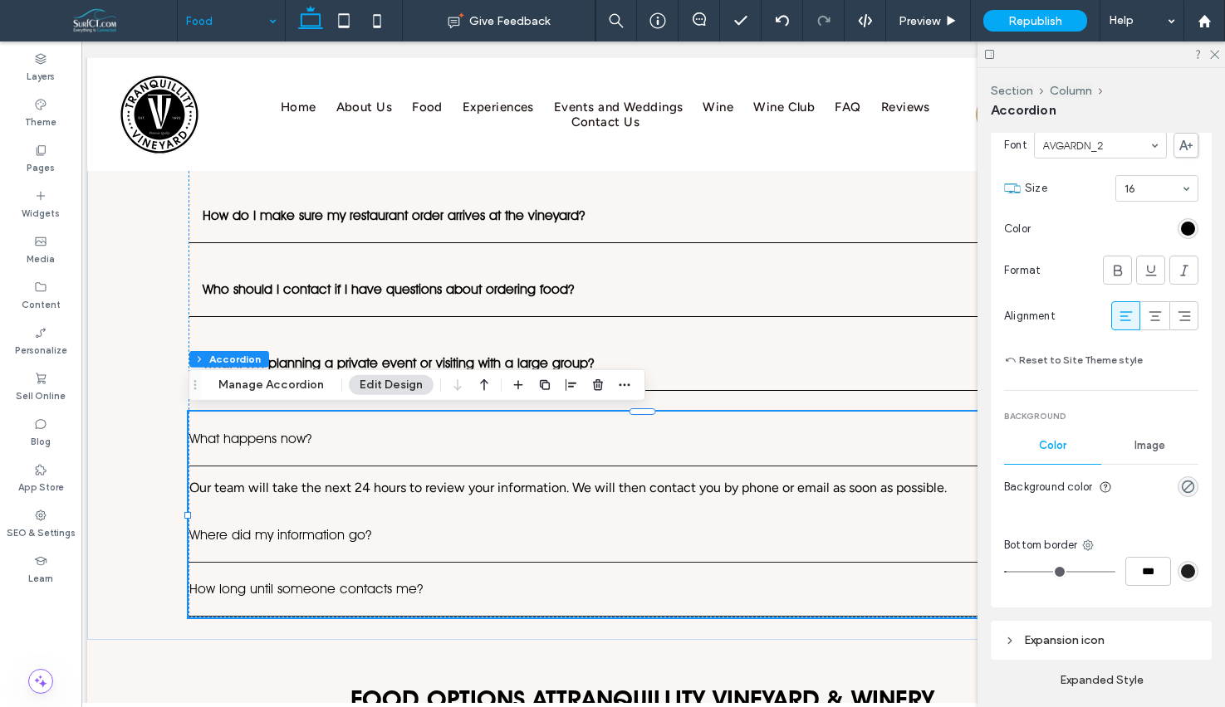
click at [1188, 565] on div "rgb(31, 31, 31)" at bounding box center [1188, 572] width 14 height 14
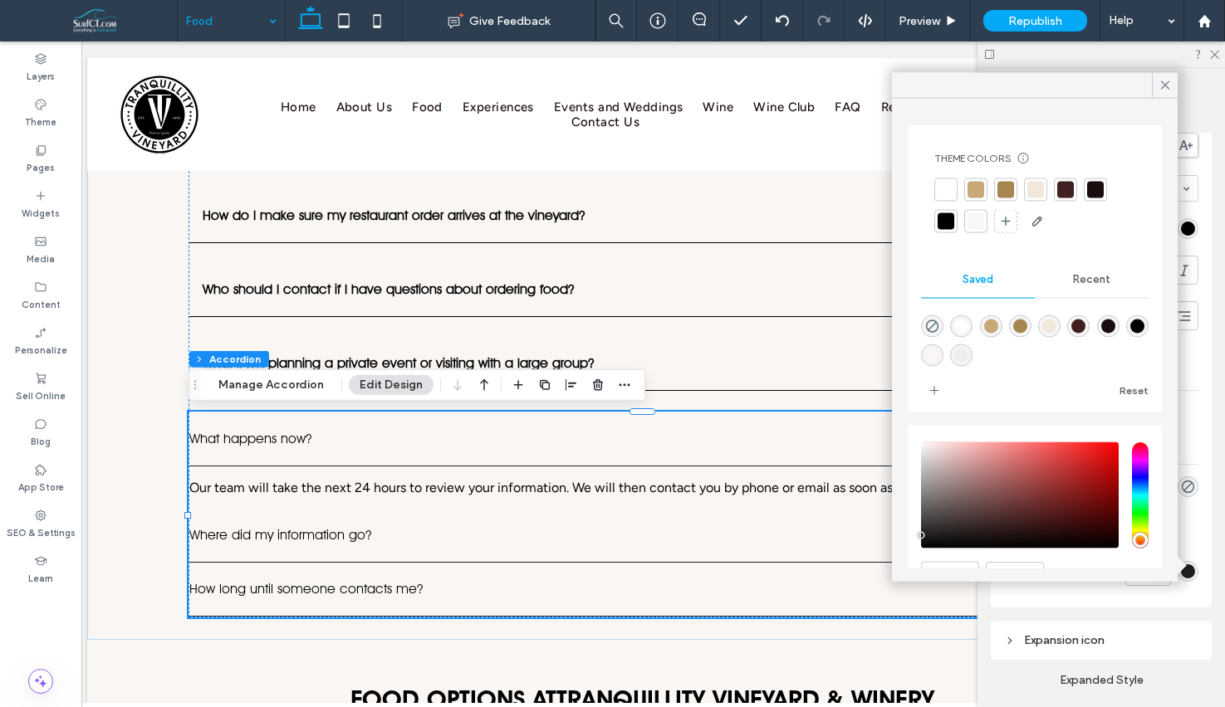
click at [1172, 87] on div at bounding box center [1165, 85] width 26 height 25
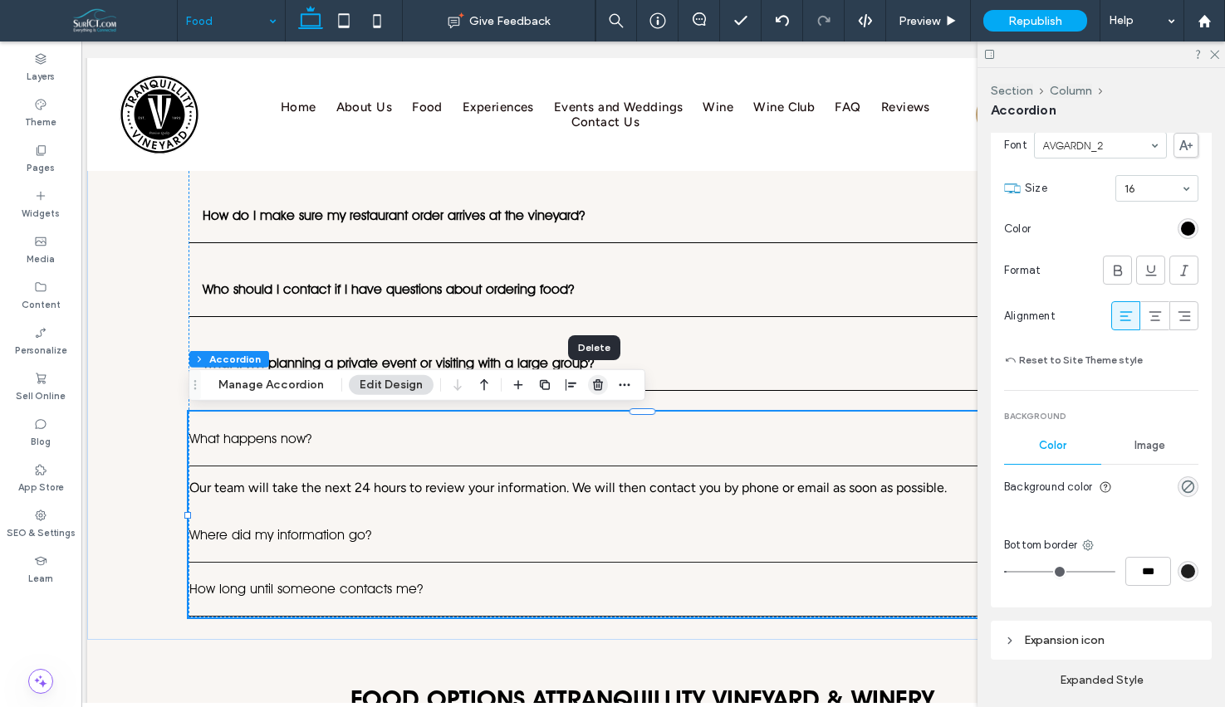
click at [598, 391] on icon "button" at bounding box center [597, 385] width 13 height 13
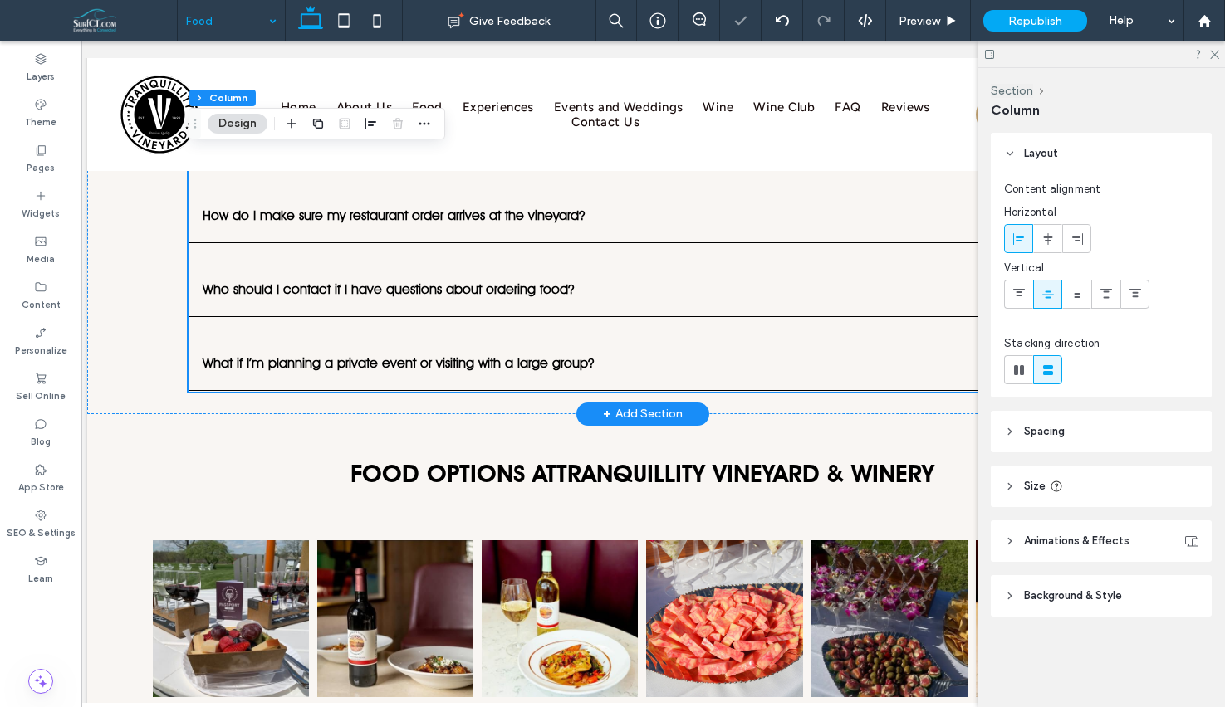
click at [697, 301] on div "Who should I contact if I have questions about ordering food?" at bounding box center [642, 290] width 906 height 54
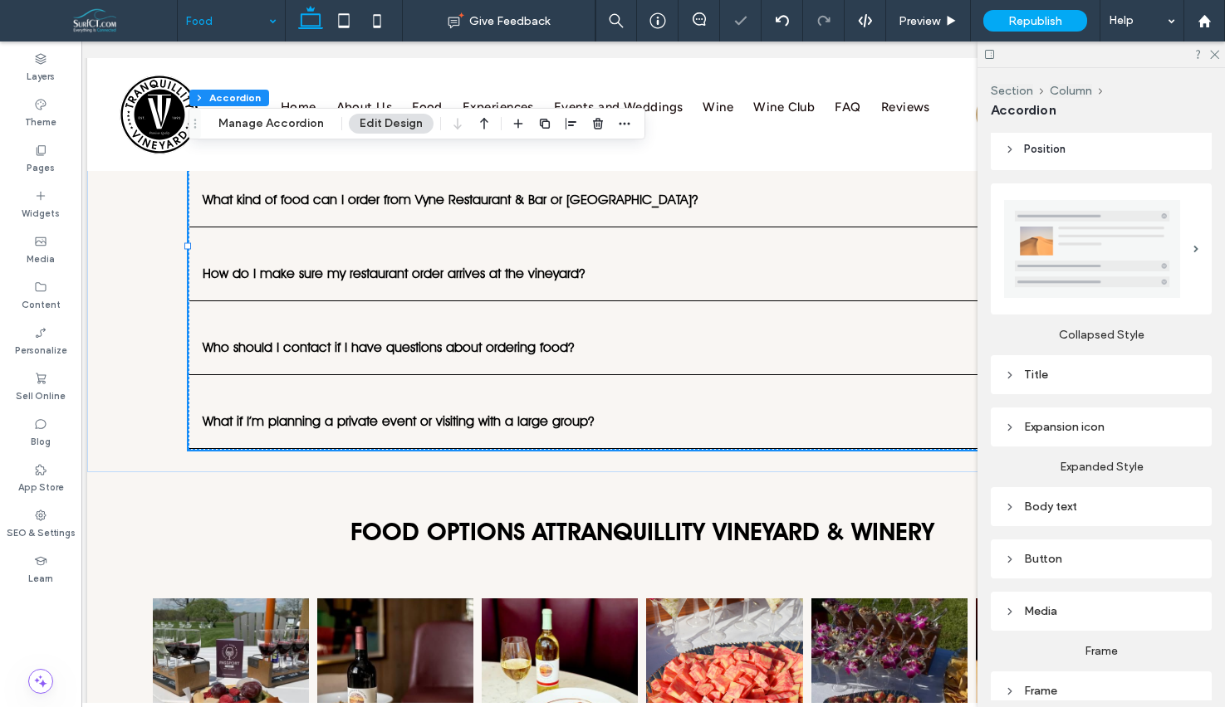
scroll to position [300, 0]
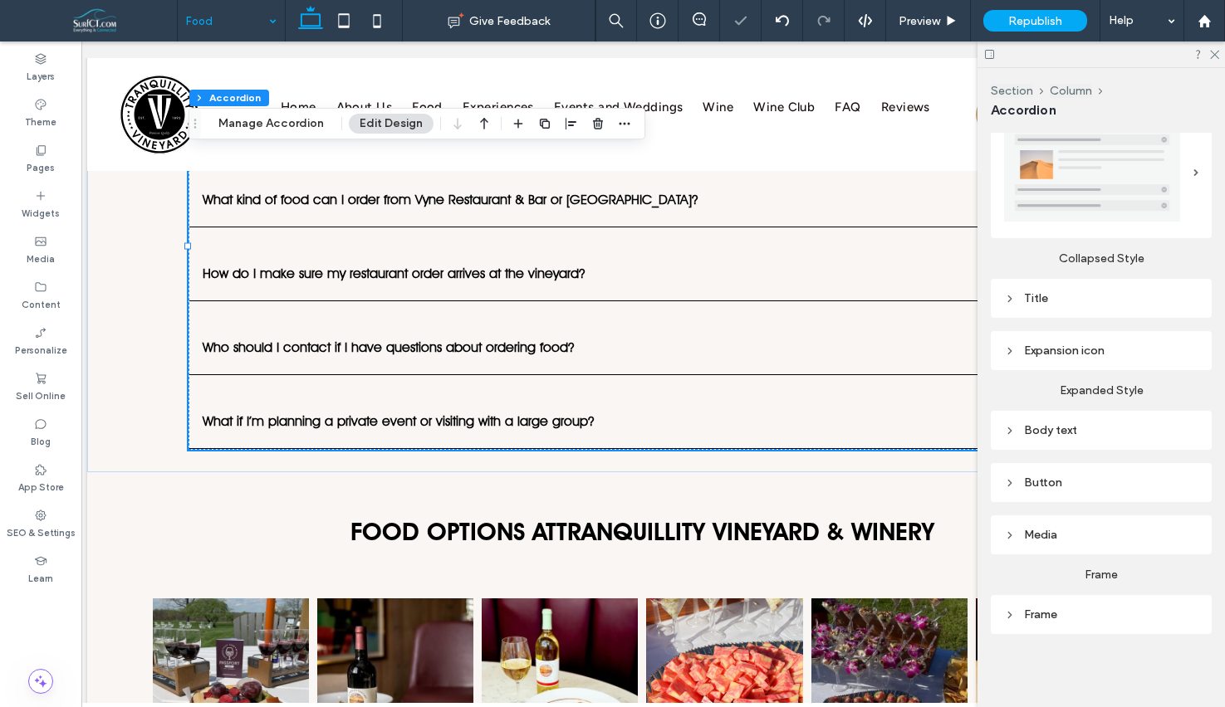
drag, startPoint x: 1071, startPoint y: 614, endPoint x: 1072, endPoint y: 603, distance: 10.8
click at [1071, 612] on div "Frame" at bounding box center [1101, 615] width 194 height 14
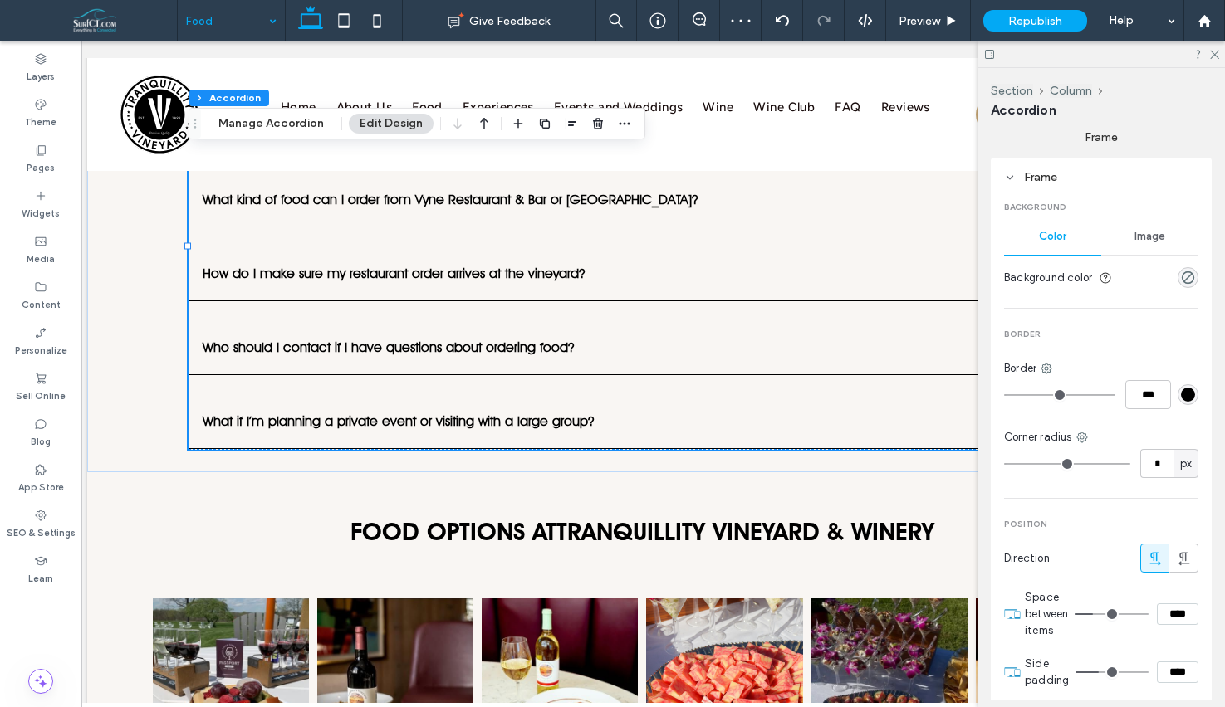
scroll to position [758, 0]
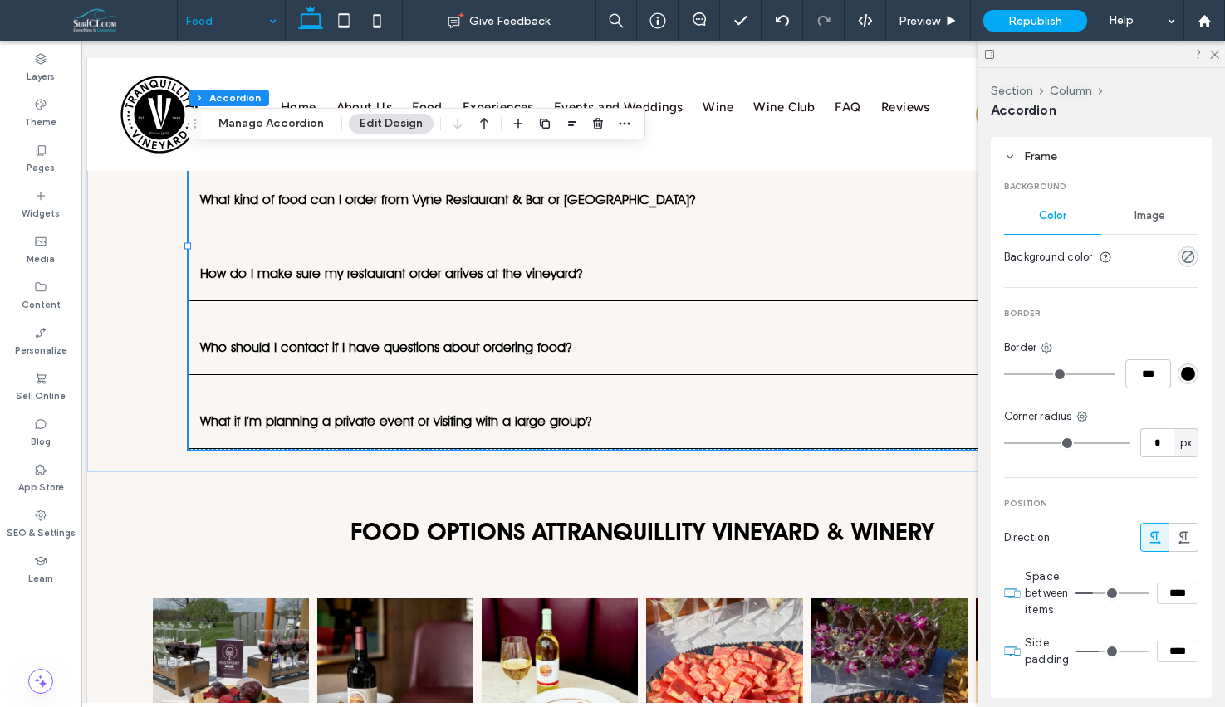
type input "**"
type input "****"
type input "*"
type input "***"
type input "*"
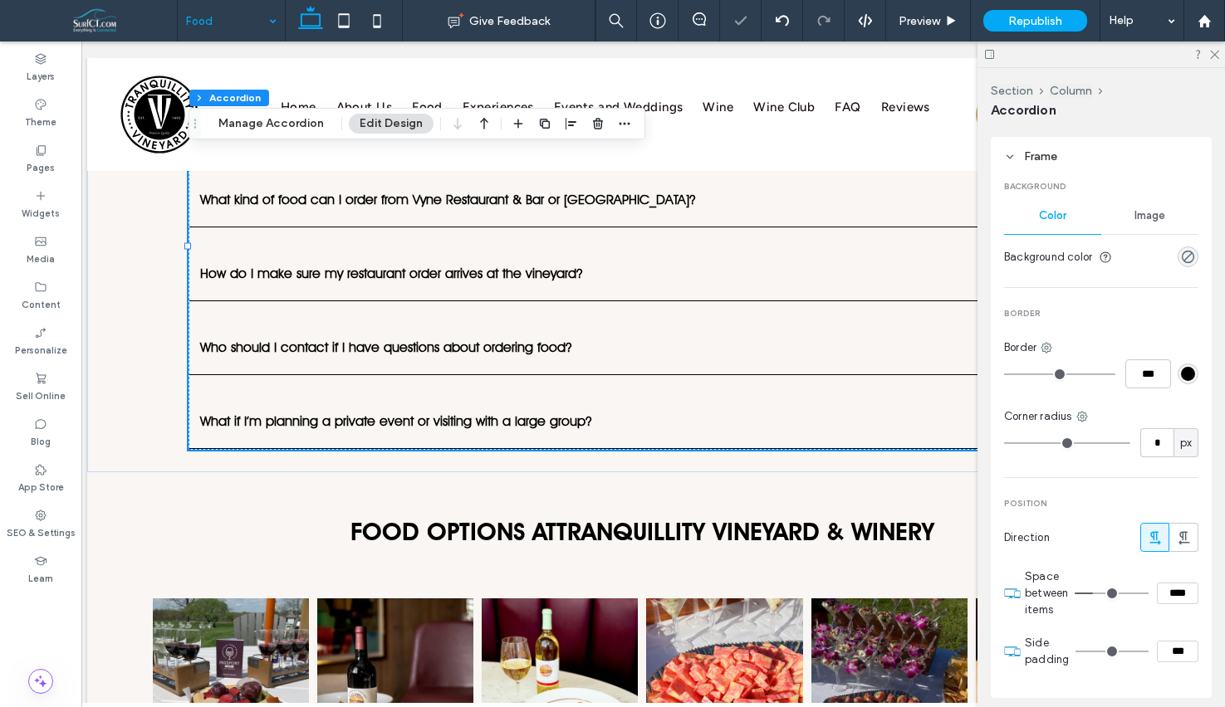
drag, startPoint x: 1046, startPoint y: 644, endPoint x: 1055, endPoint y: 632, distance: 15.0
click at [1044, 644] on section "Side padding ***" at bounding box center [1112, 652] width 174 height 50
type input "*"
type input "***"
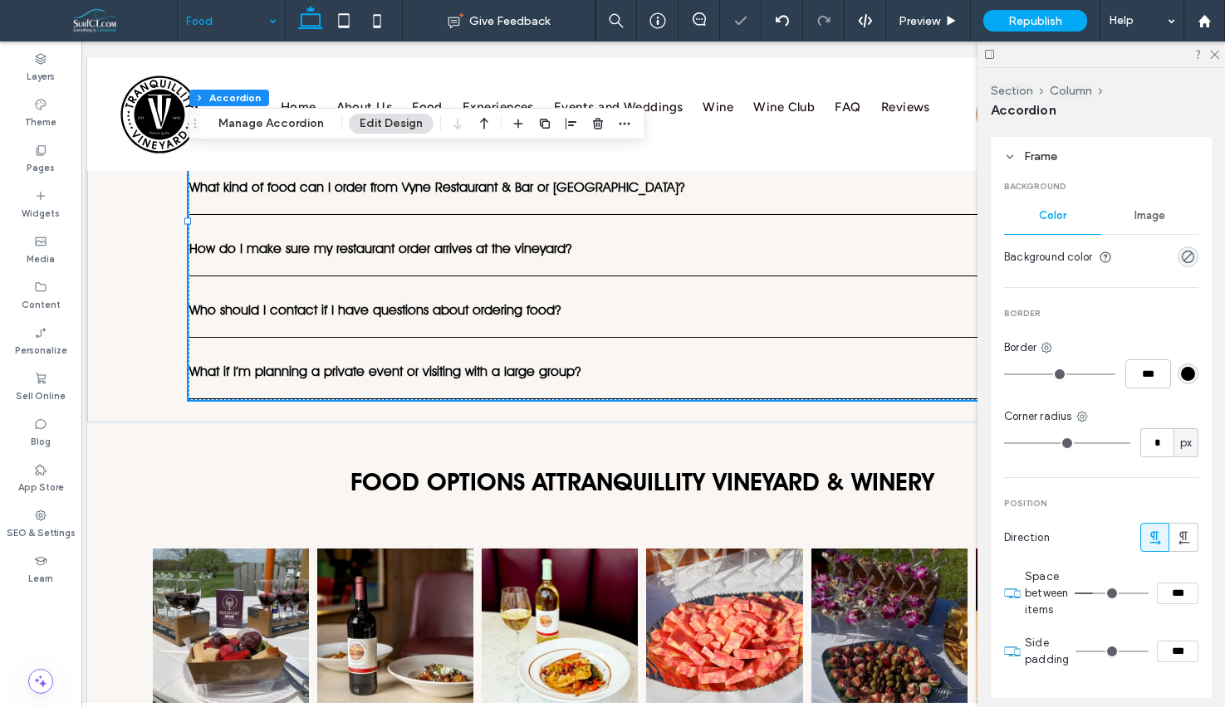
type input "*"
type input "***"
type input "*"
type input "***"
type input "*"
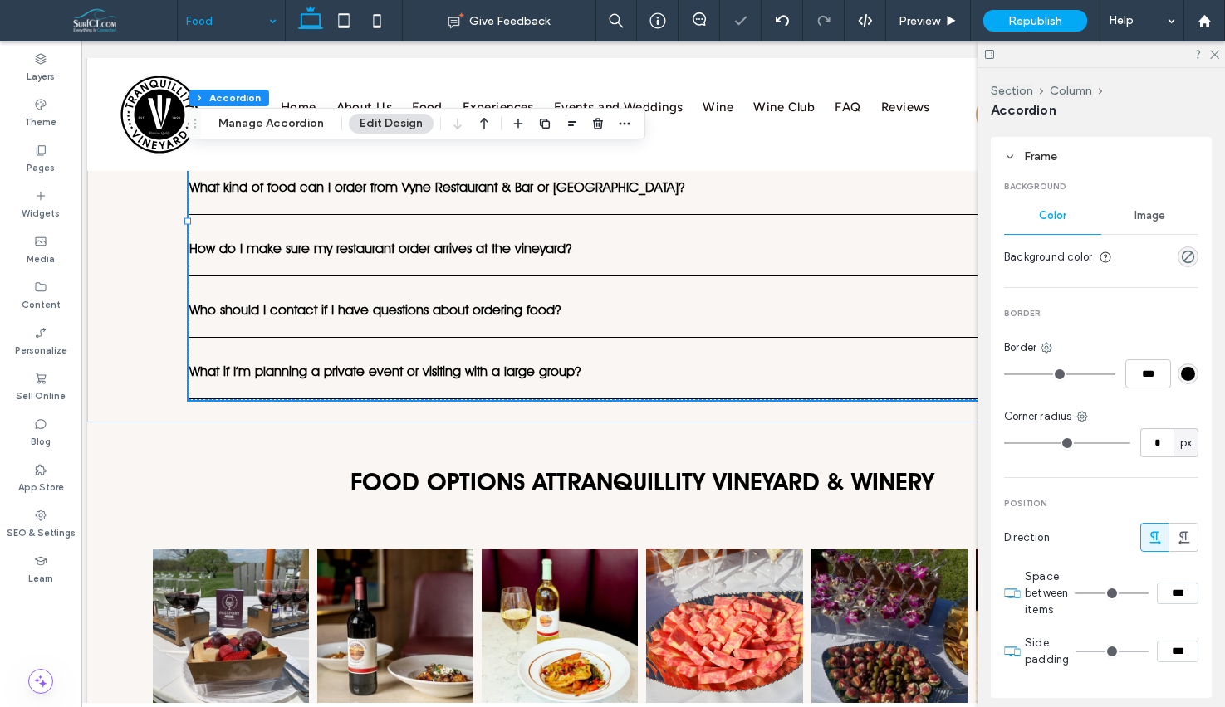
drag, startPoint x: 1157, startPoint y: 636, endPoint x: 988, endPoint y: 629, distance: 169.5
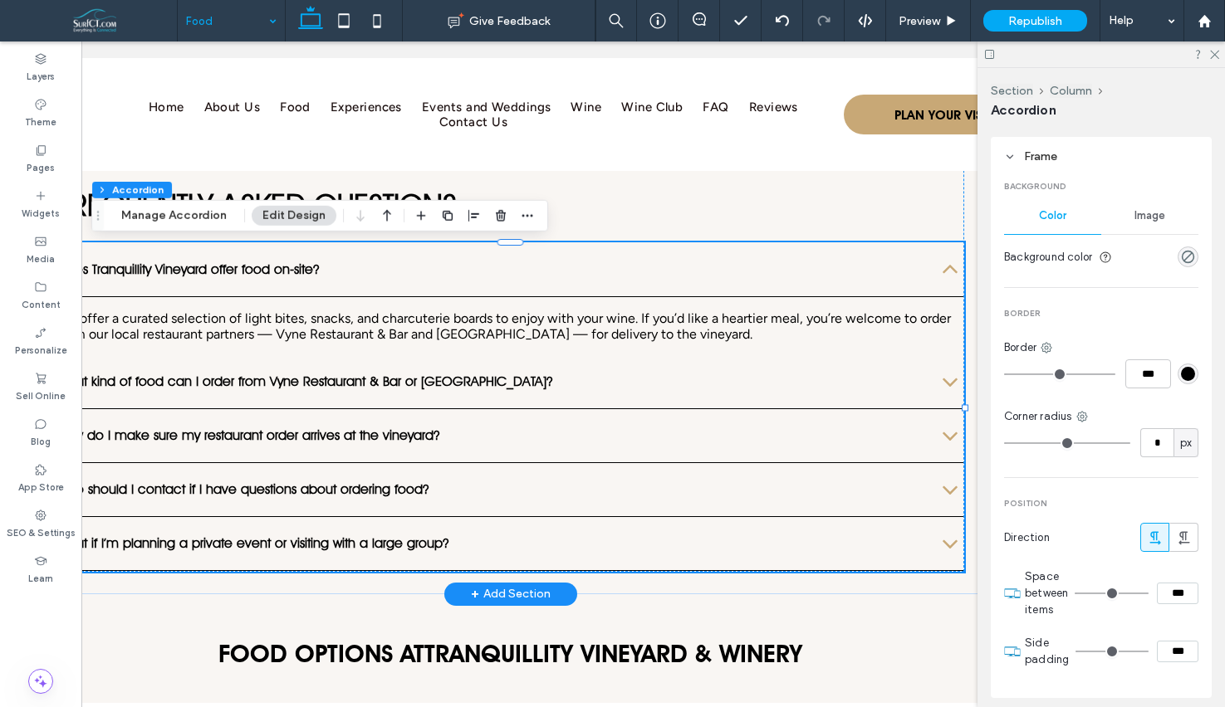
scroll to position [0, 144]
click at [342, 26] on use at bounding box center [343, 20] width 11 height 14
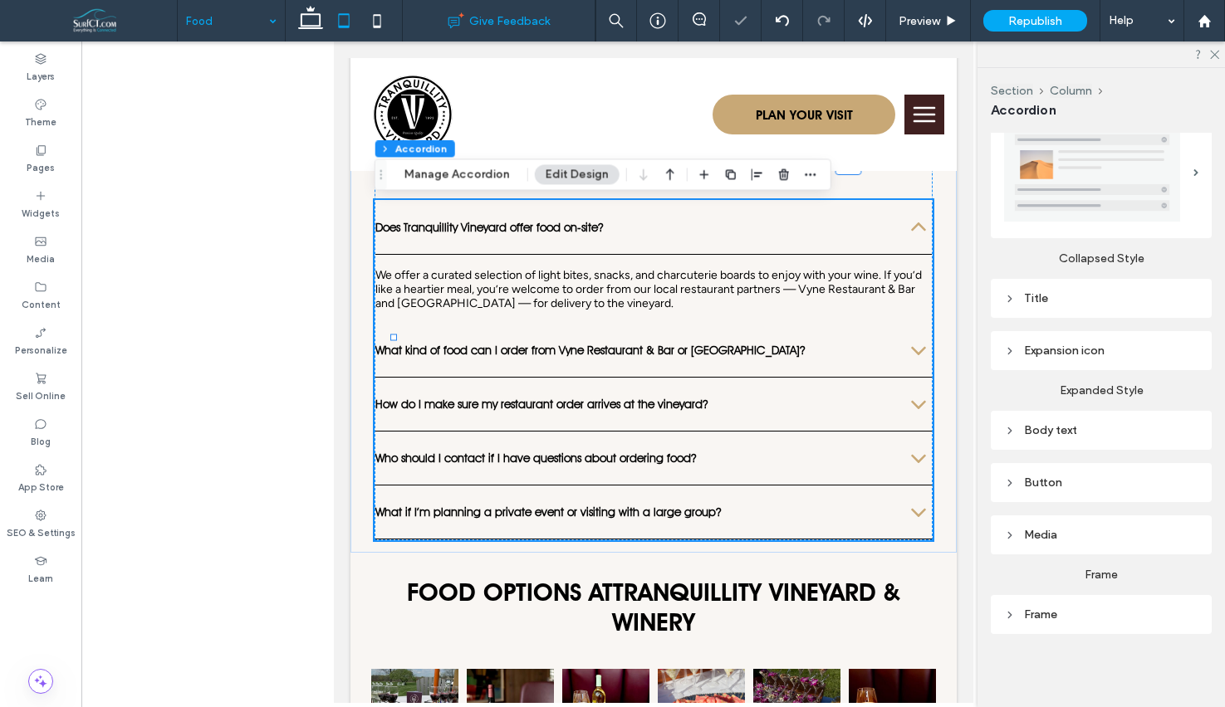
scroll to position [300, 0]
click at [1066, 425] on div "Body text" at bounding box center [1101, 430] width 194 height 14
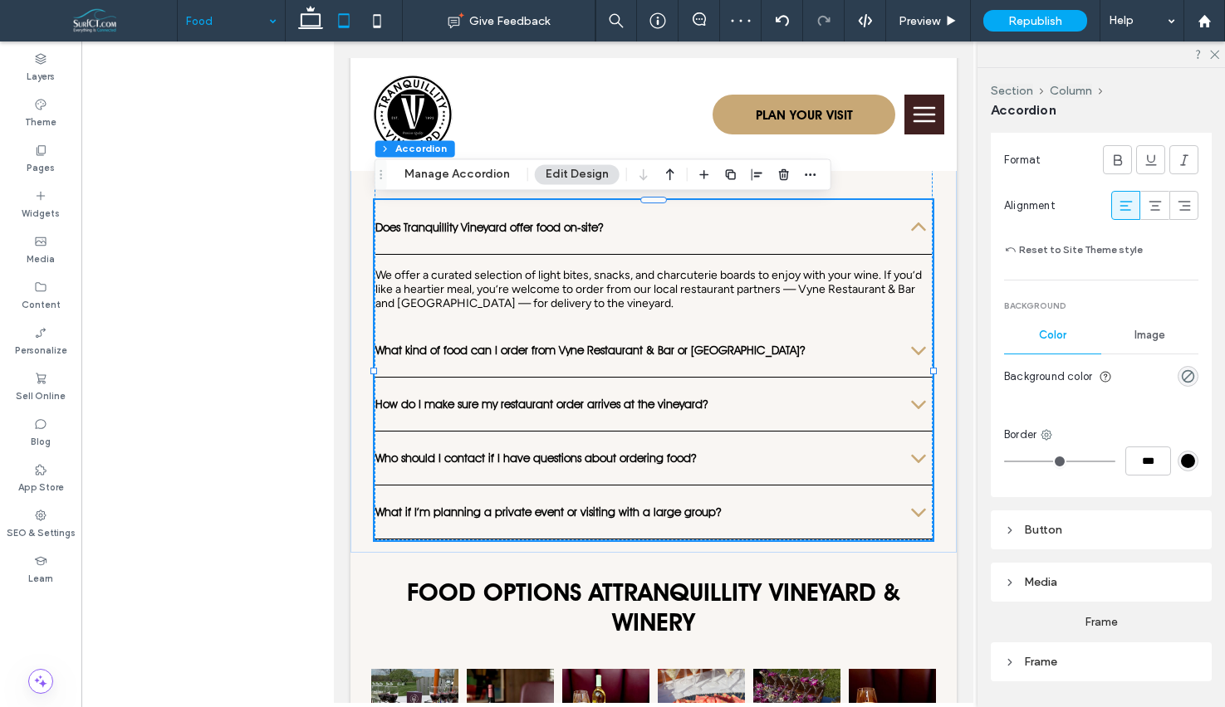
scroll to position [589, 0]
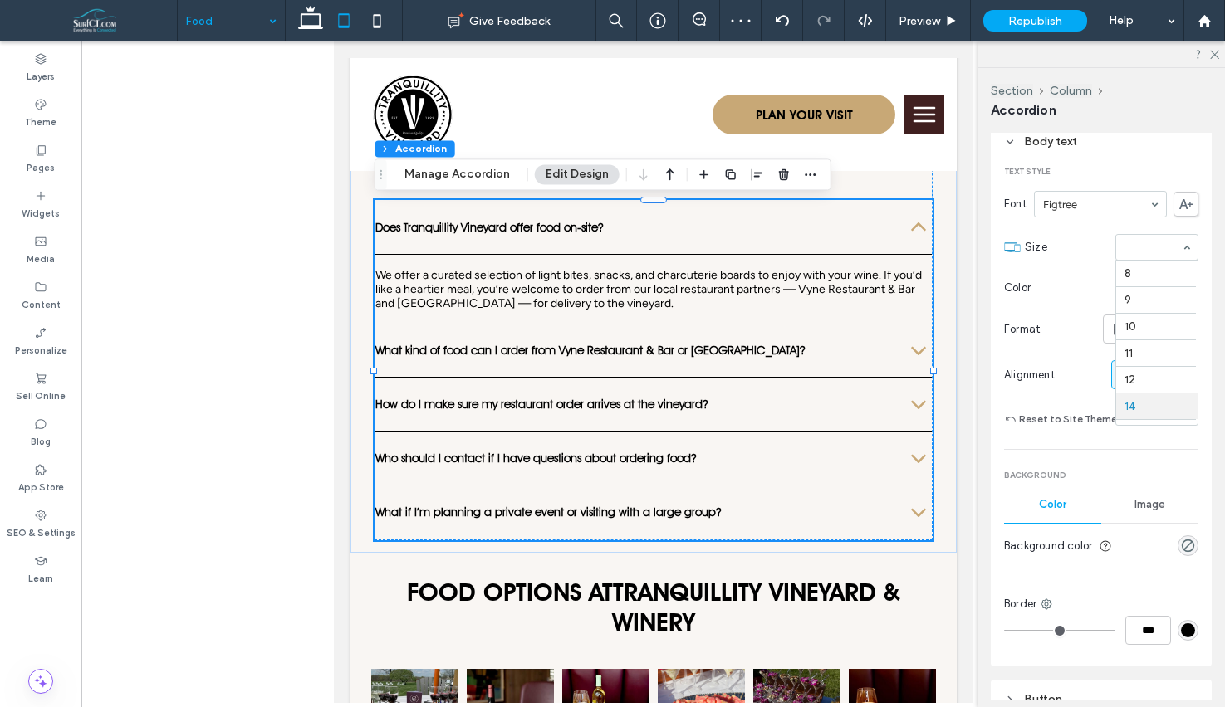
drag, startPoint x: 1154, startPoint y: 252, endPoint x: 1155, endPoint y: 271, distance: 19.1
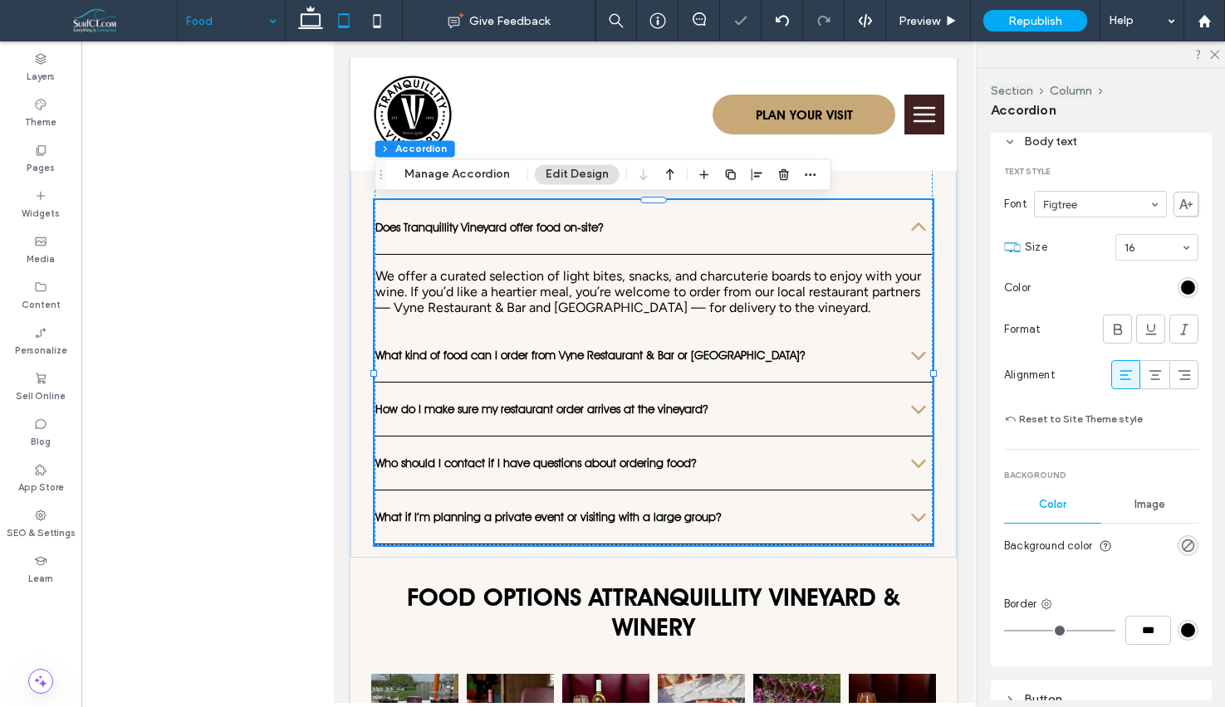
click at [1202, 242] on div "Body text Text Style Font Figtree Size 16 Color Format Alignment Reset to Site …" at bounding box center [1101, 394] width 221 height 545
type input "**"
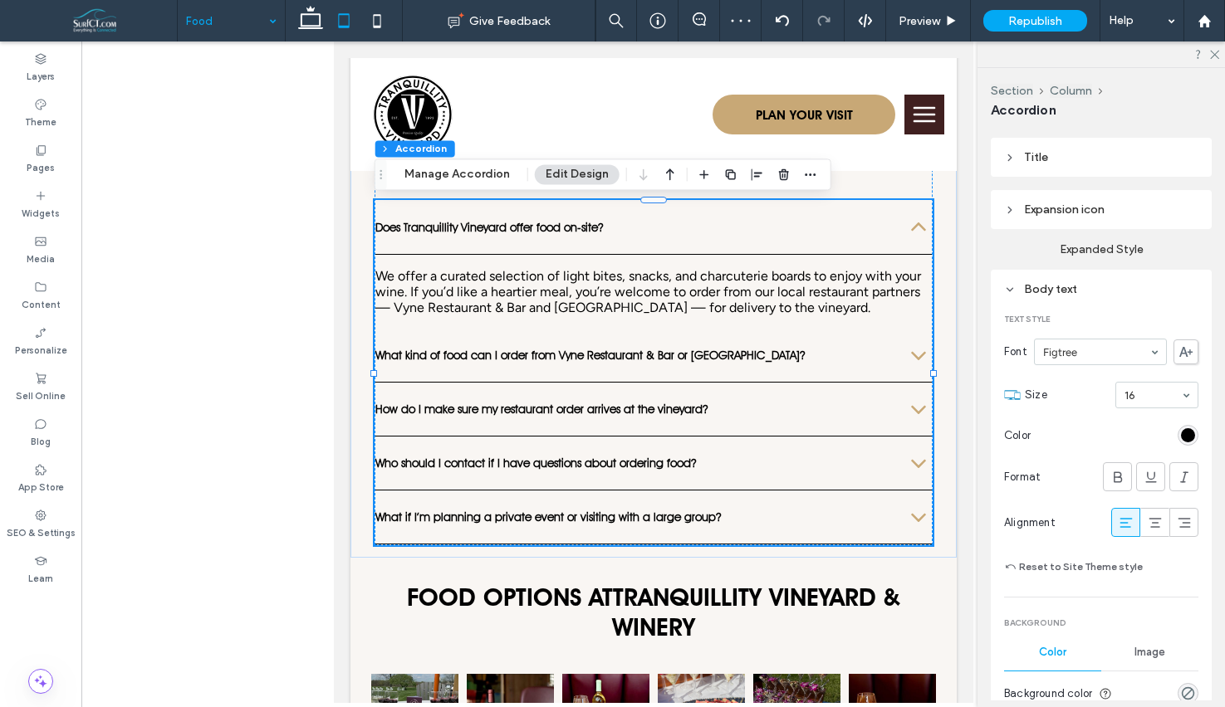
scroll to position [282, 0]
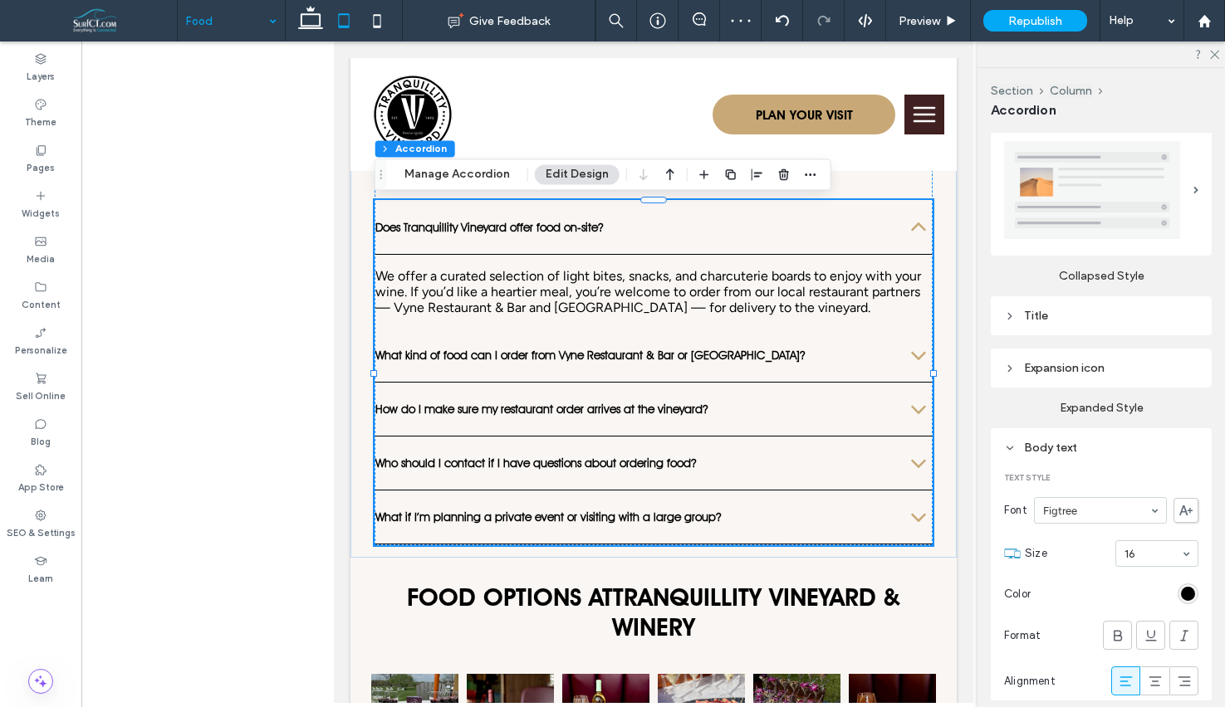
click at [1101, 312] on div "Title" at bounding box center [1101, 316] width 194 height 14
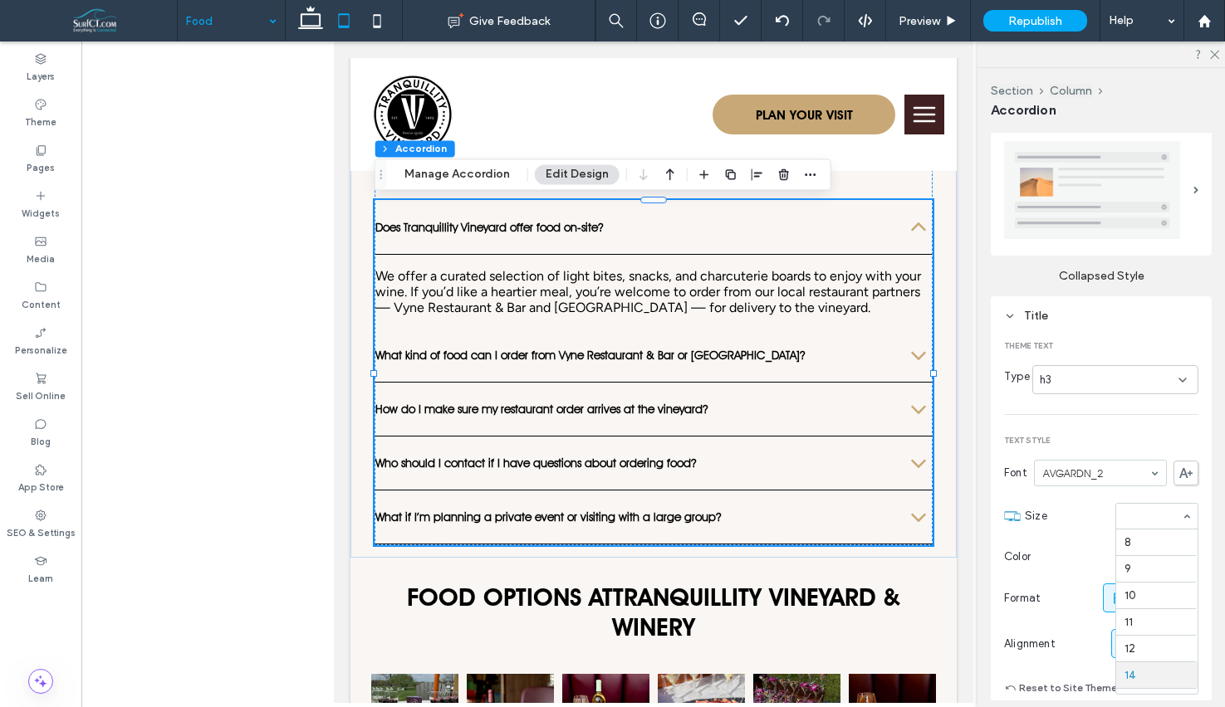
scroll to position [137, 0]
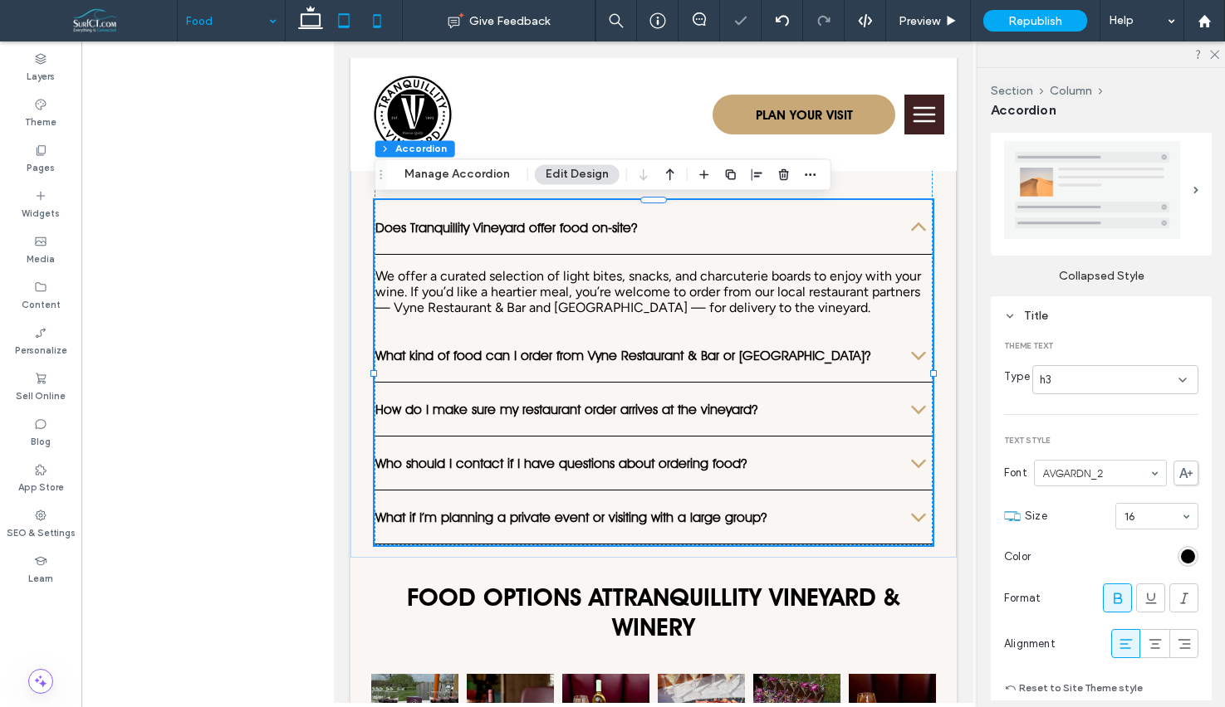
click at [364, 26] on icon at bounding box center [376, 20] width 33 height 33
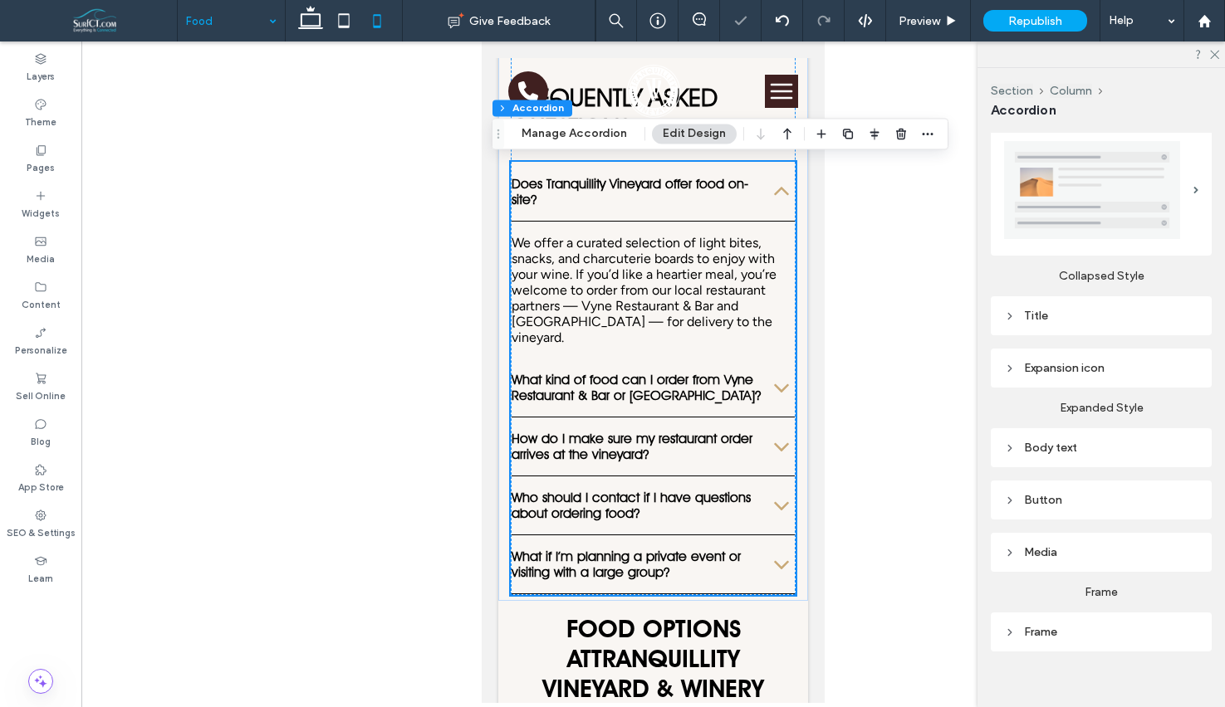
scroll to position [282, 0]
click at [1123, 325] on div "Title" at bounding box center [1101, 316] width 194 height 22
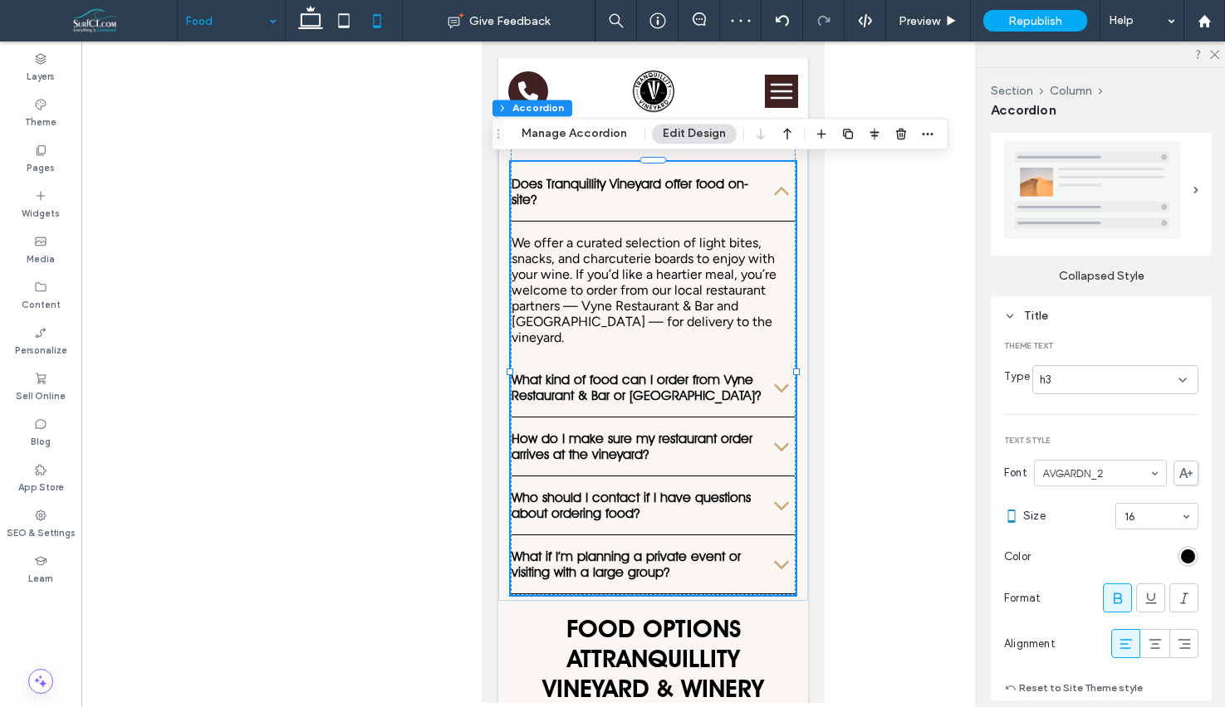
click at [1120, 603] on icon at bounding box center [1117, 598] width 17 height 17
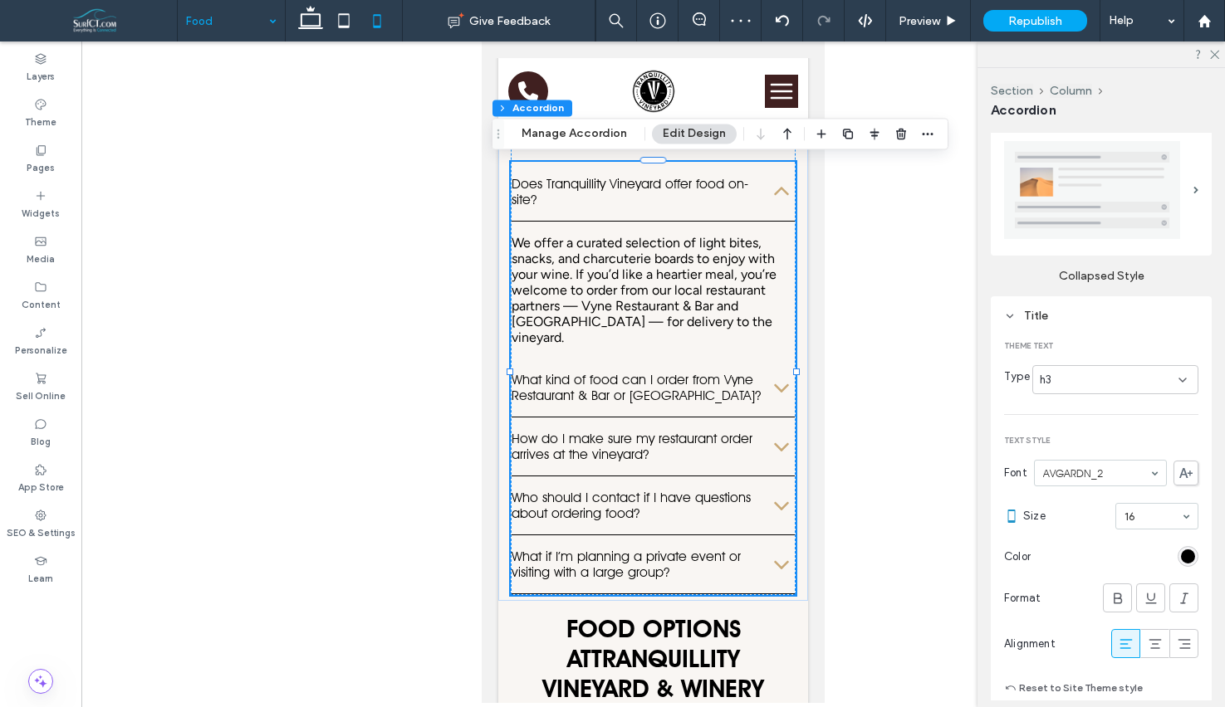
click at [1076, 323] on div "Title" at bounding box center [1101, 316] width 194 height 22
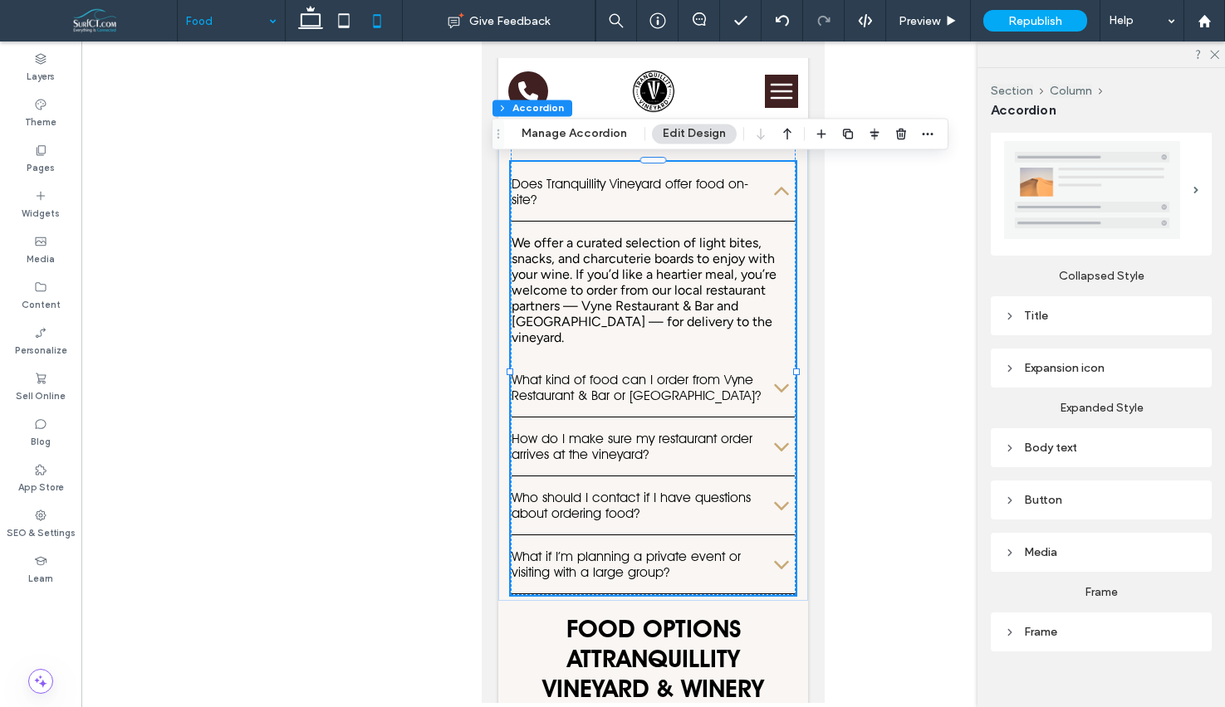
click at [1103, 369] on div "Expansion icon" at bounding box center [1101, 368] width 194 height 14
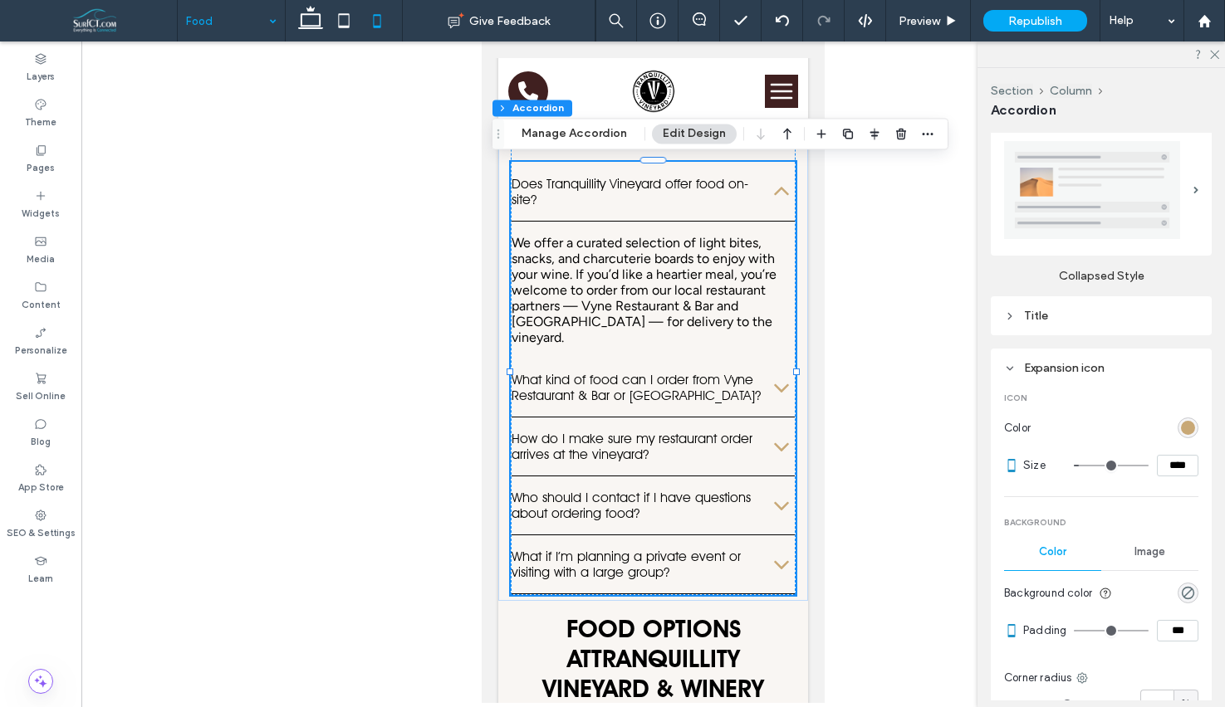
click at [1103, 368] on div "Expansion icon" at bounding box center [1101, 368] width 194 height 14
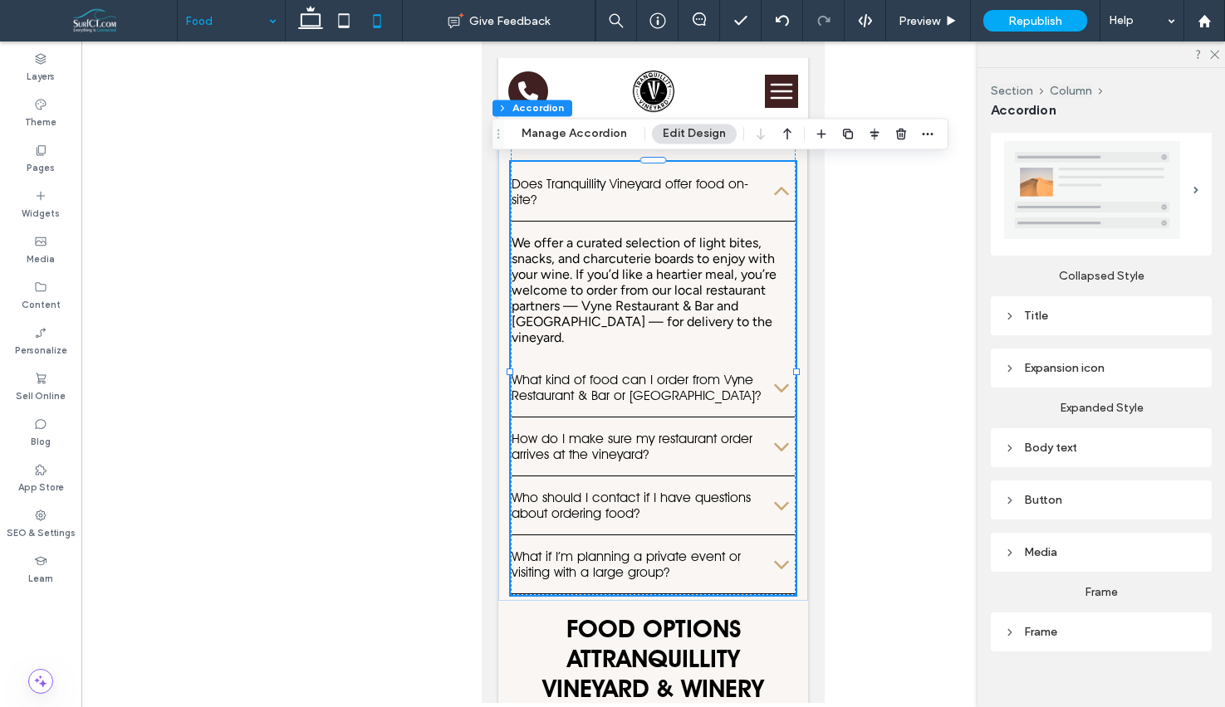
click at [1140, 445] on div "Body text" at bounding box center [1101, 448] width 194 height 14
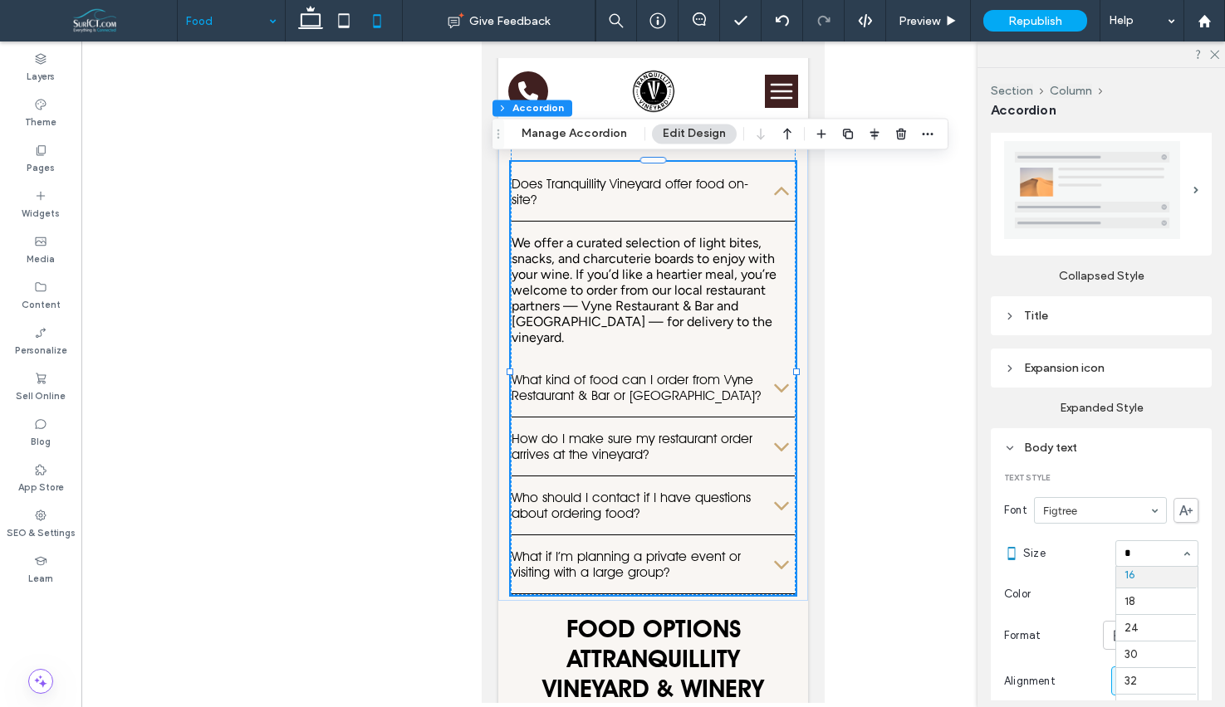
scroll to position [0, 0]
type input "**"
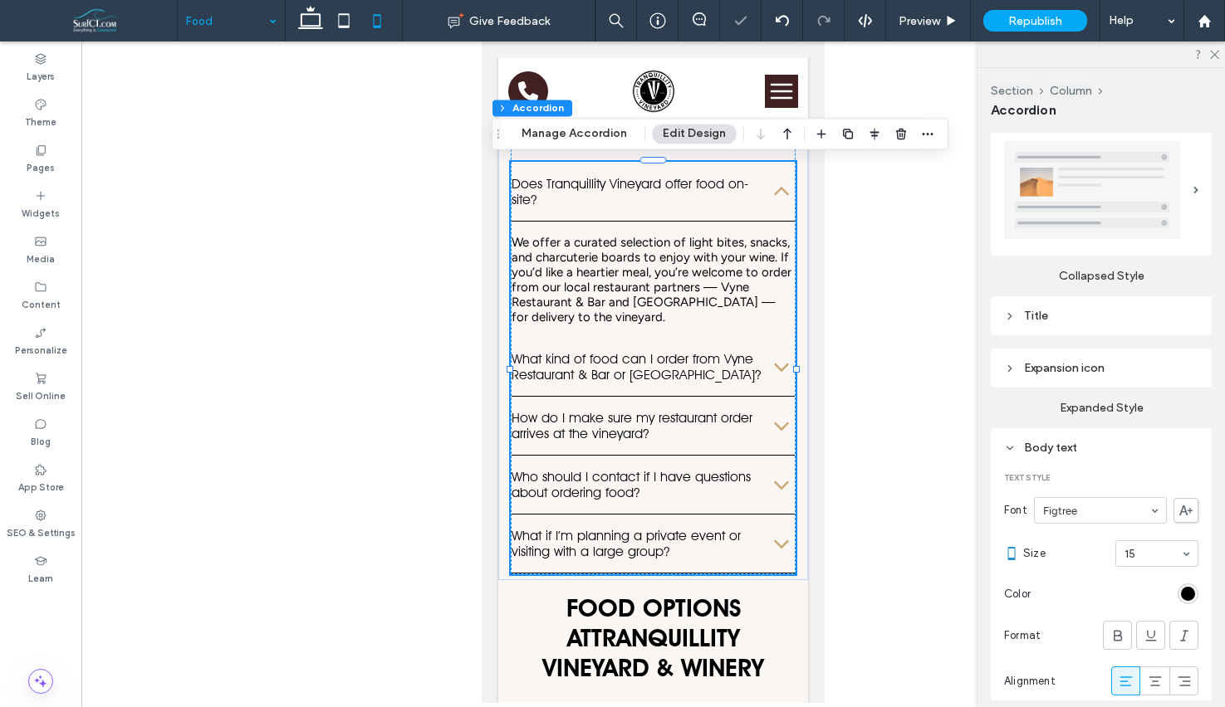
click at [1081, 438] on div "Body text" at bounding box center [1101, 448] width 194 height 22
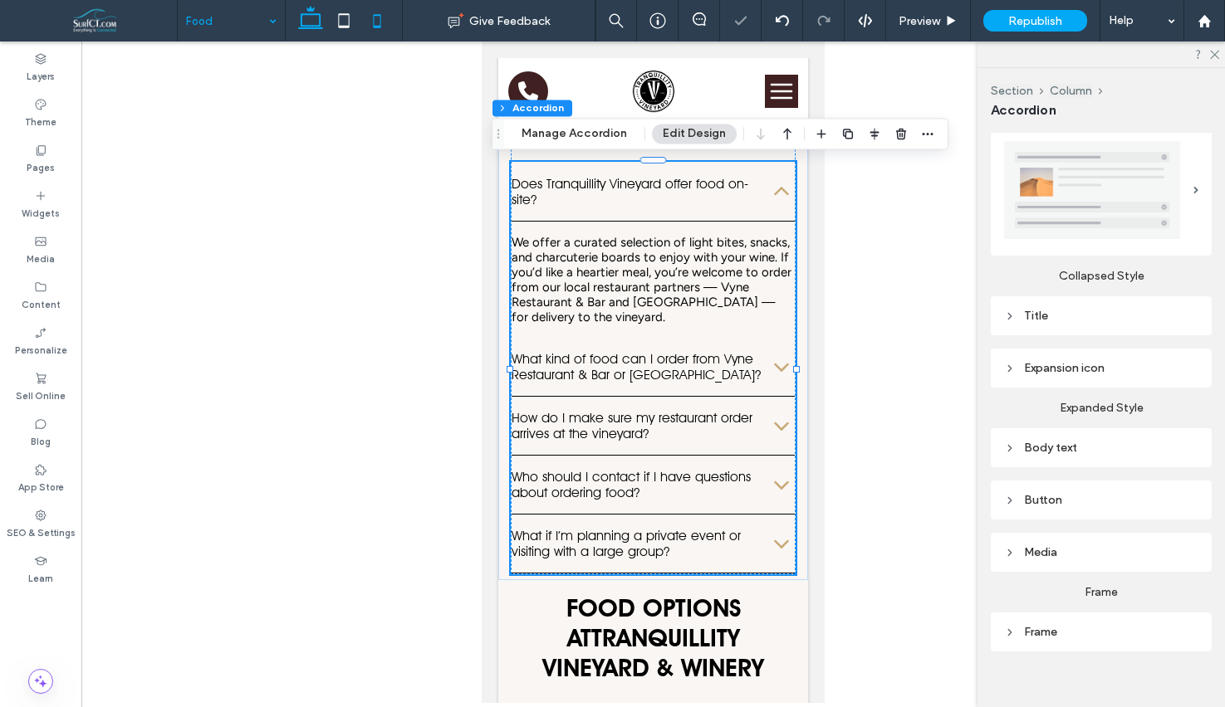
click at [316, 22] on icon at bounding box center [310, 20] width 33 height 33
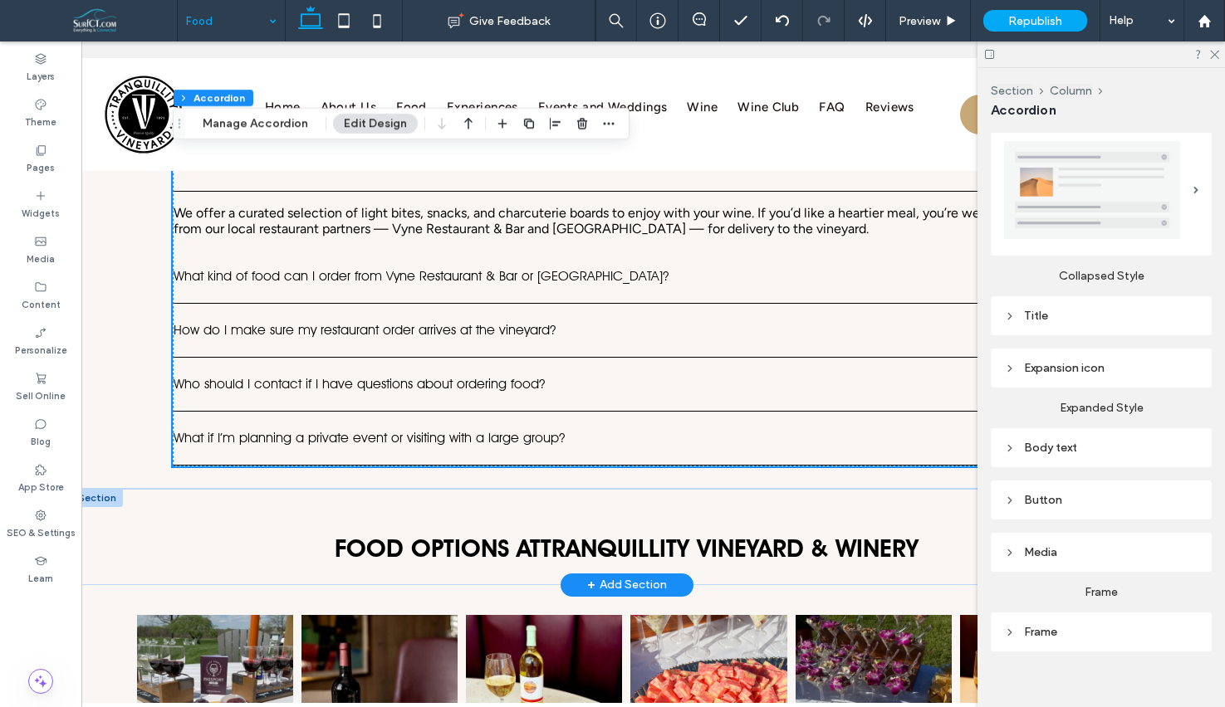
scroll to position [1398, 0]
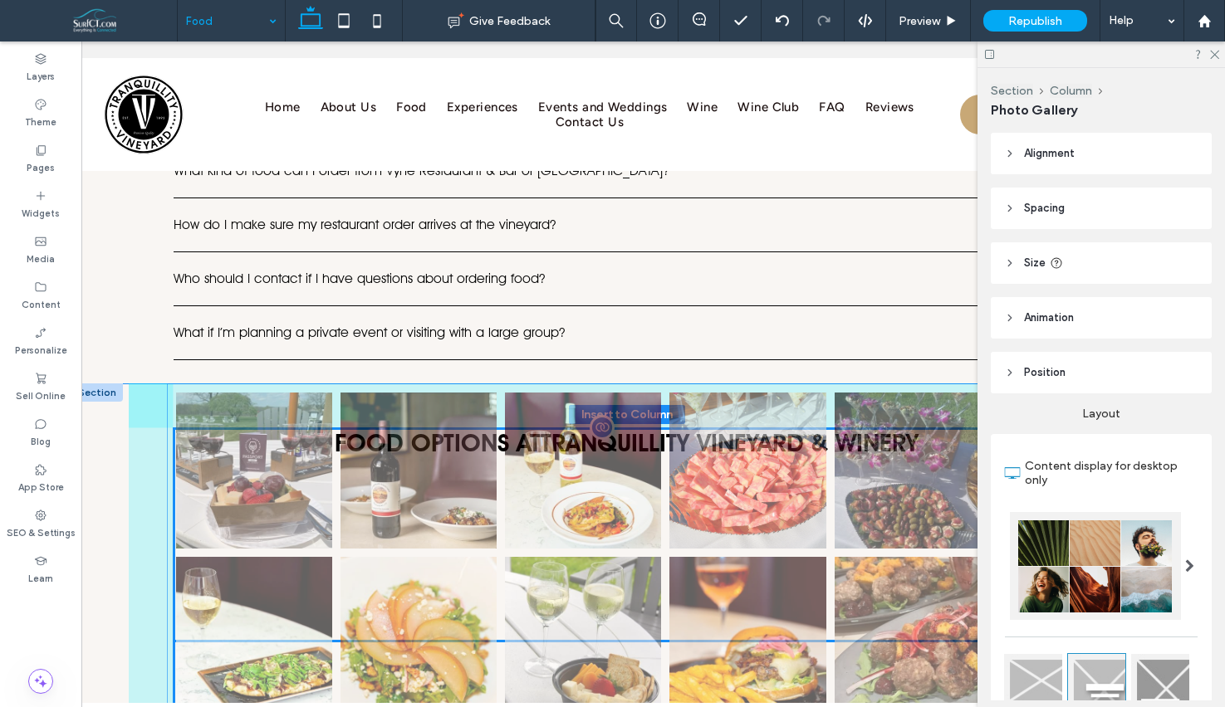
drag, startPoint x: 410, startPoint y: 630, endPoint x: 504, endPoint y: 496, distance: 164.0
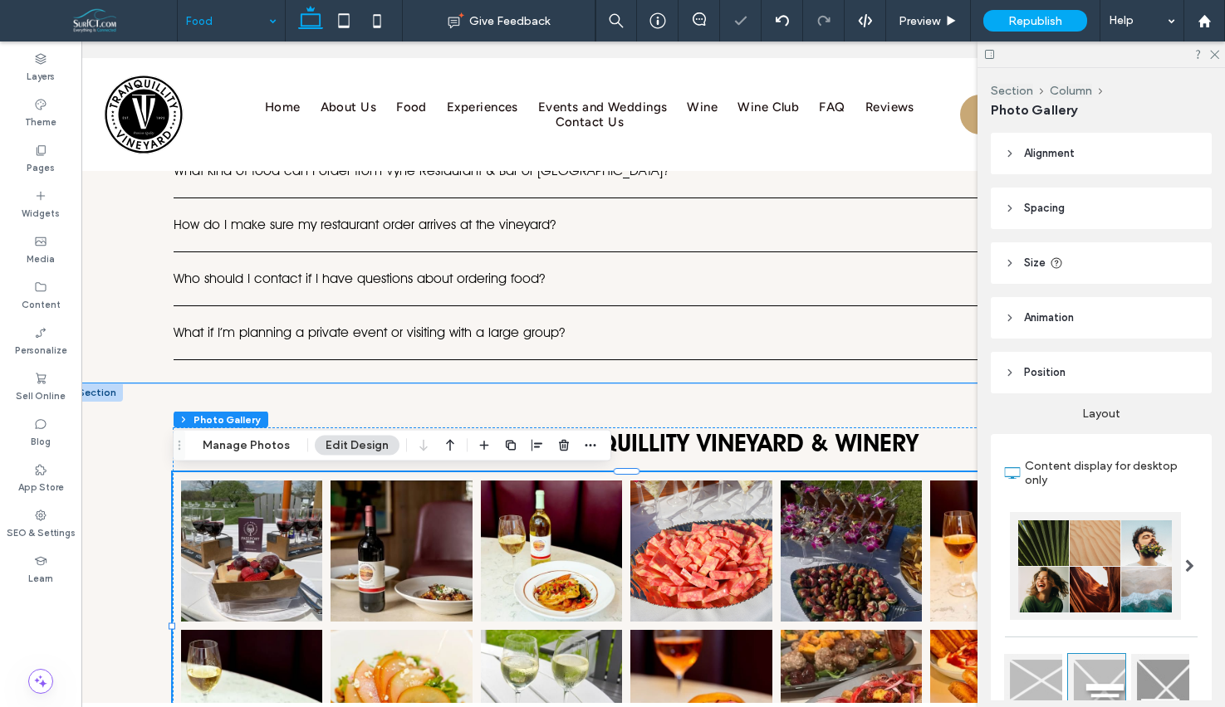
click at [152, 394] on div "Food options at Tranquillity Vineyard & Winery Button Button Button Button Butt…" at bounding box center [627, 593] width 996 height 419
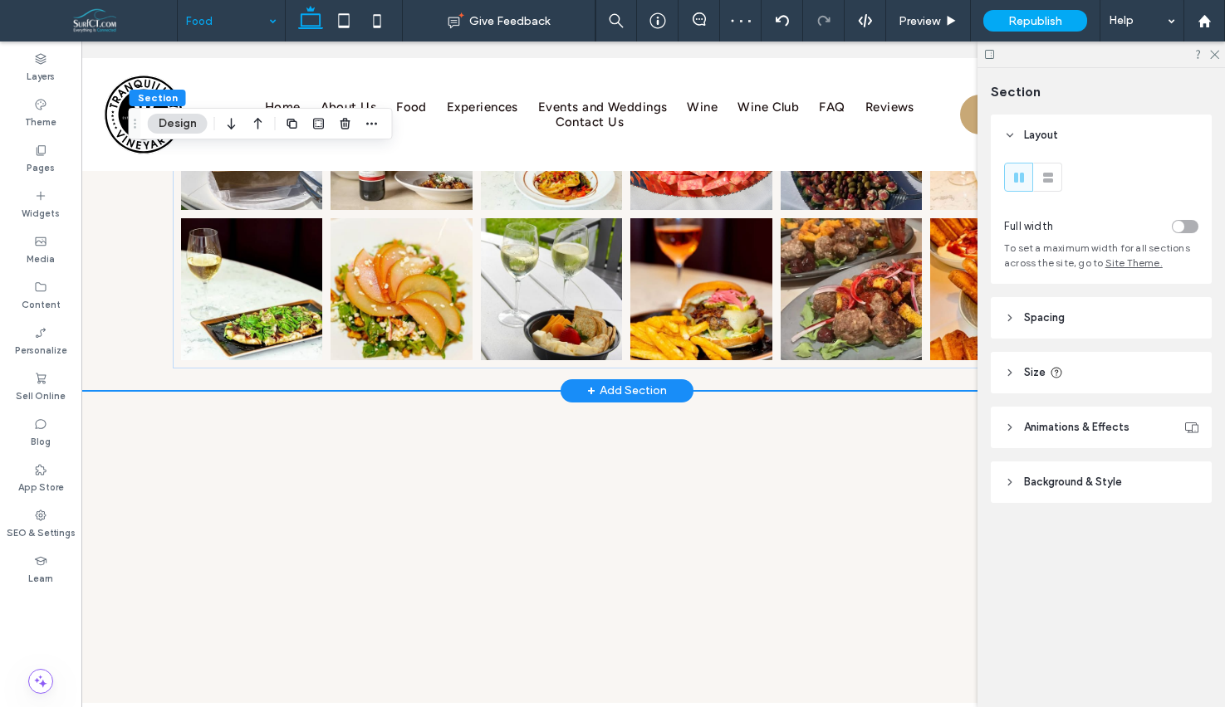
scroll to position [1827, 0]
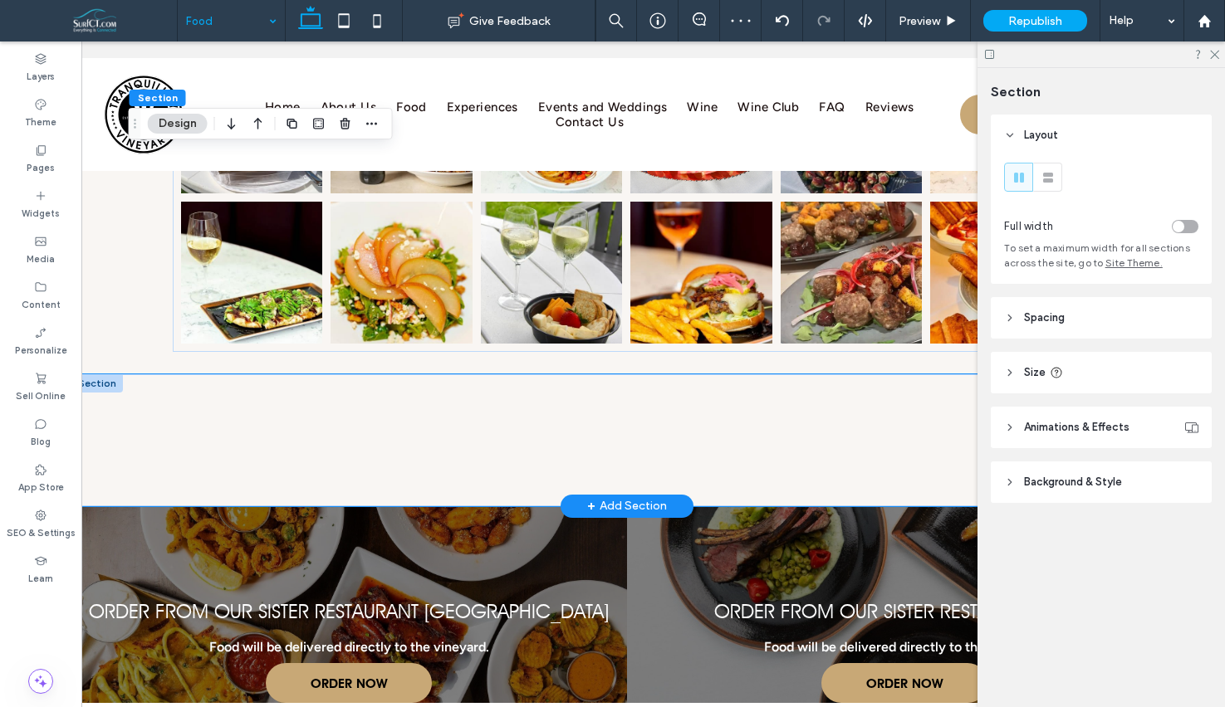
click at [143, 451] on div at bounding box center [627, 440] width 996 height 132
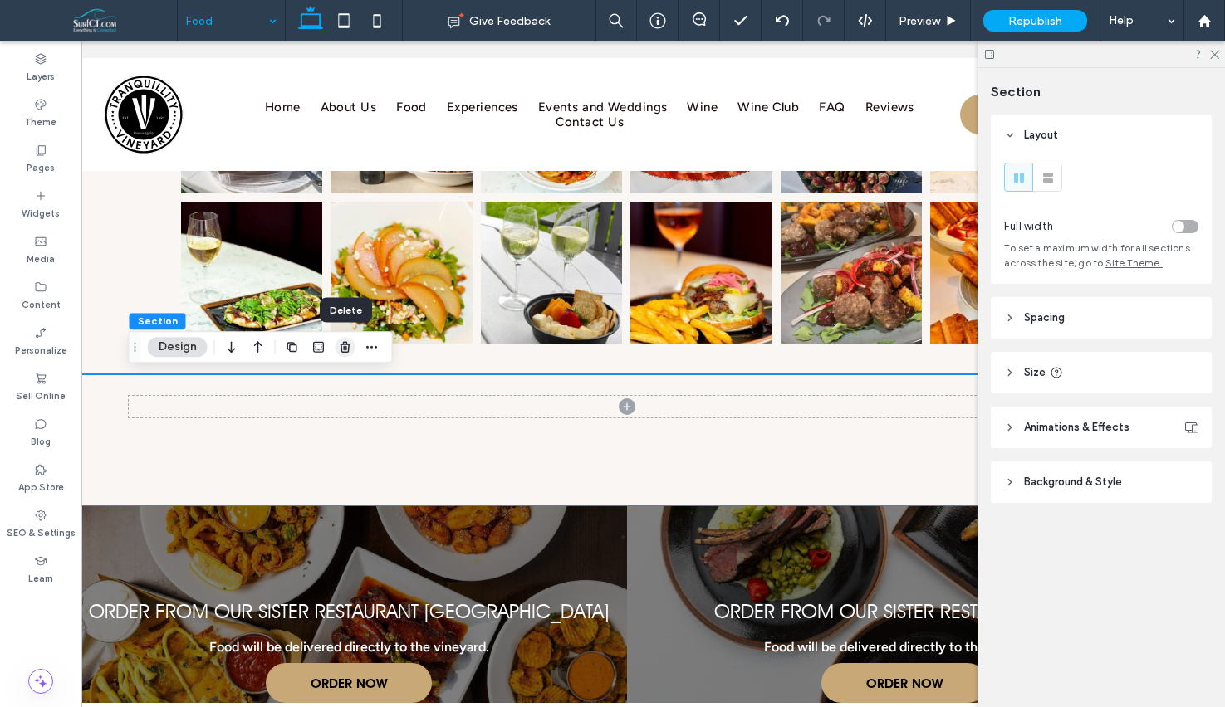
click at [345, 353] on icon "button" at bounding box center [345, 346] width 13 height 13
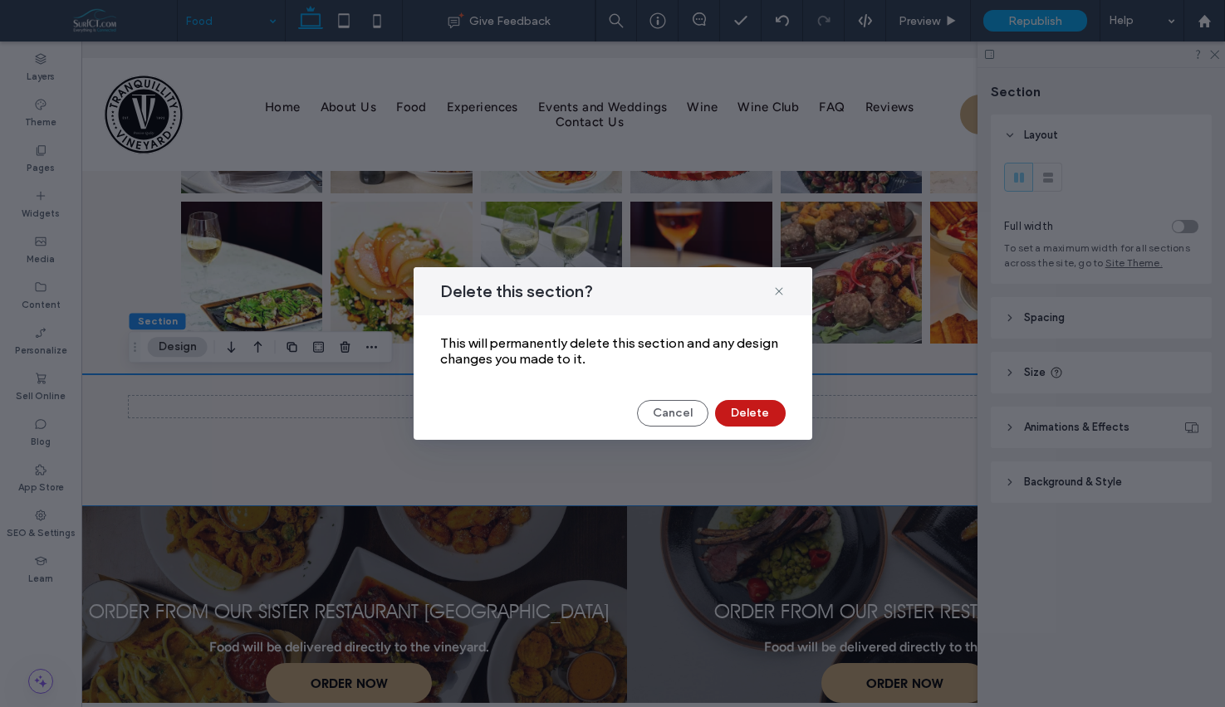
click at [766, 418] on button "Delete" at bounding box center [750, 413] width 71 height 27
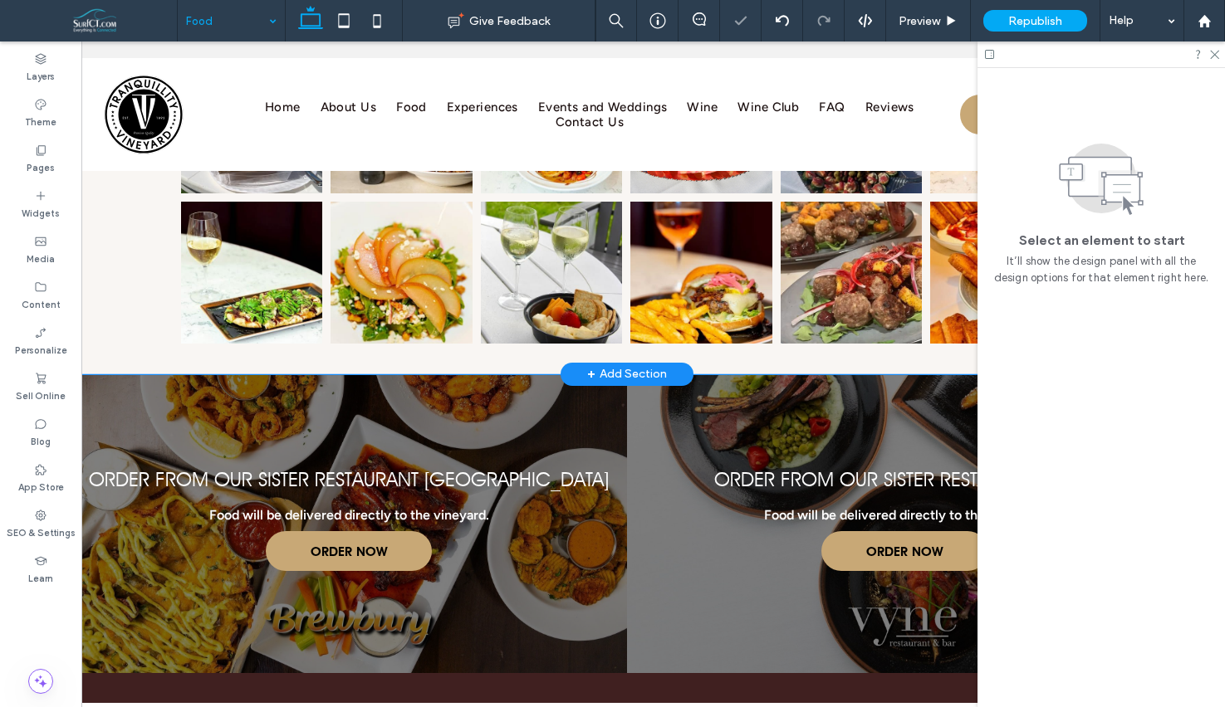
click at [147, 345] on div "Food options at Tranquillity Vineyard & Winery Button Button Button Button Butt…" at bounding box center [627, 164] width 996 height 419
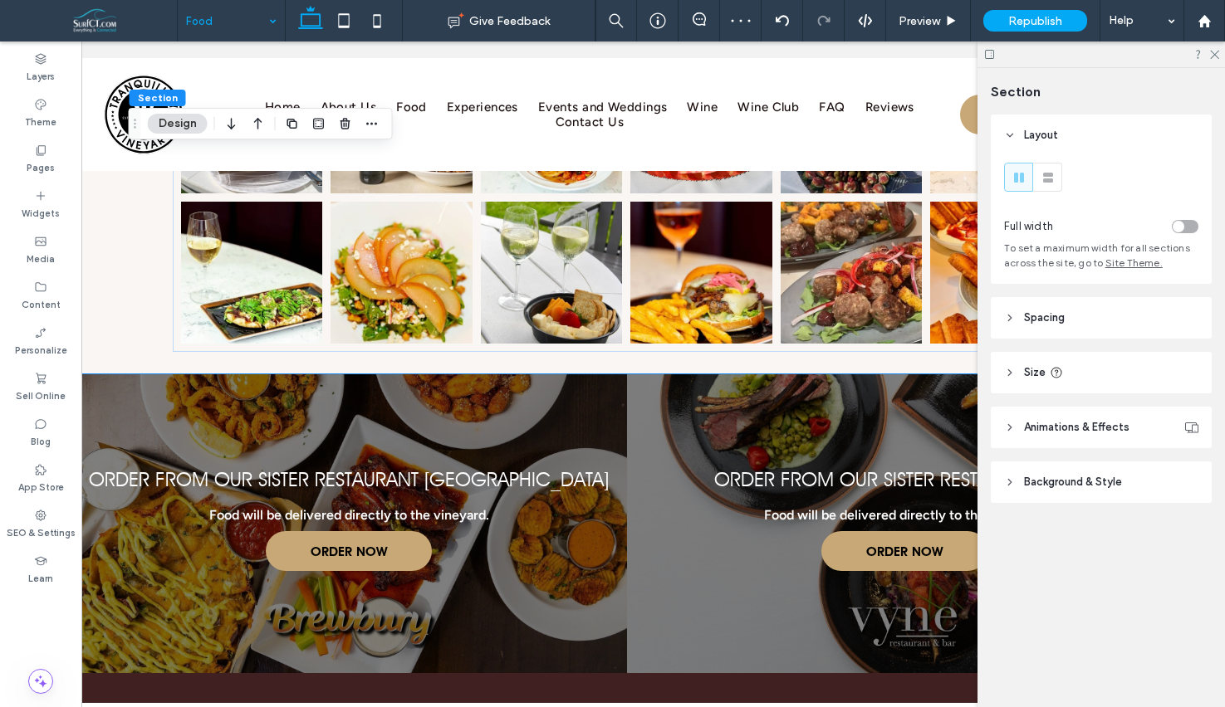
click at [1079, 368] on header "Size" at bounding box center [1101, 373] width 221 height 42
drag, startPoint x: 1089, startPoint y: 361, endPoint x: 1081, endPoint y: 345, distance: 18.2
click at [1089, 361] on header "Size" at bounding box center [1101, 373] width 221 height 42
click at [1074, 327] on header "Spacing" at bounding box center [1101, 318] width 221 height 42
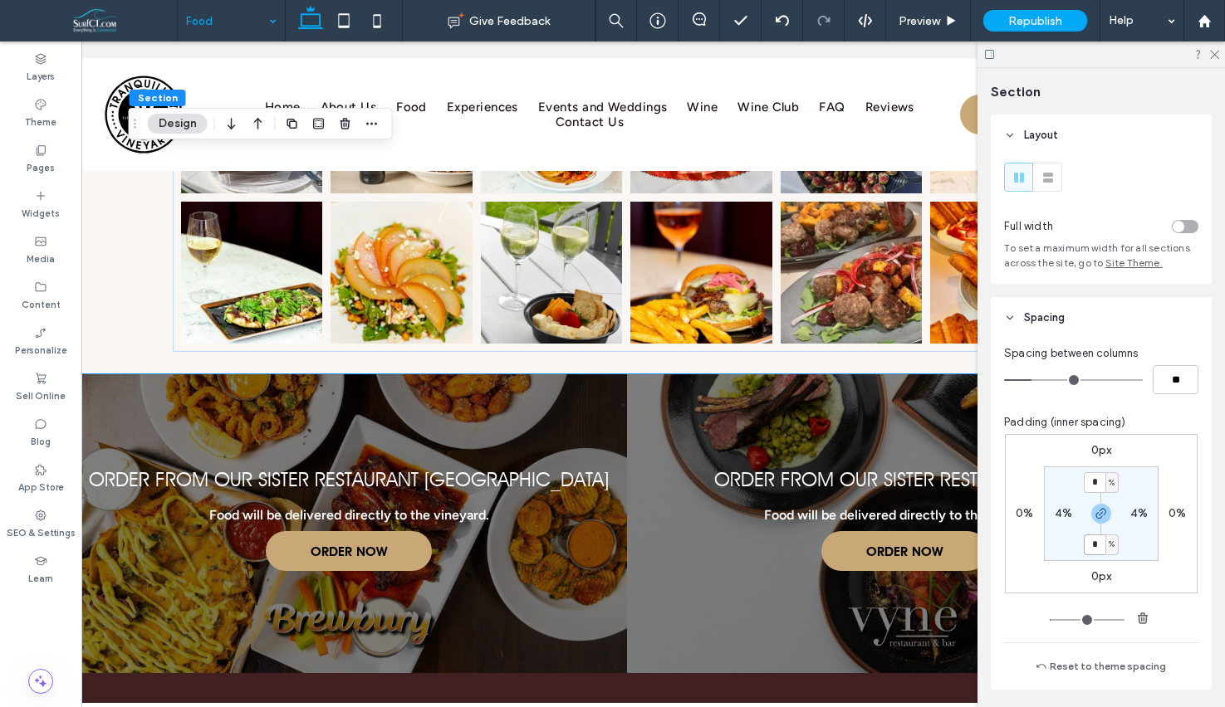
click at [1096, 550] on input "*" at bounding box center [1095, 545] width 22 height 21
type input "*"
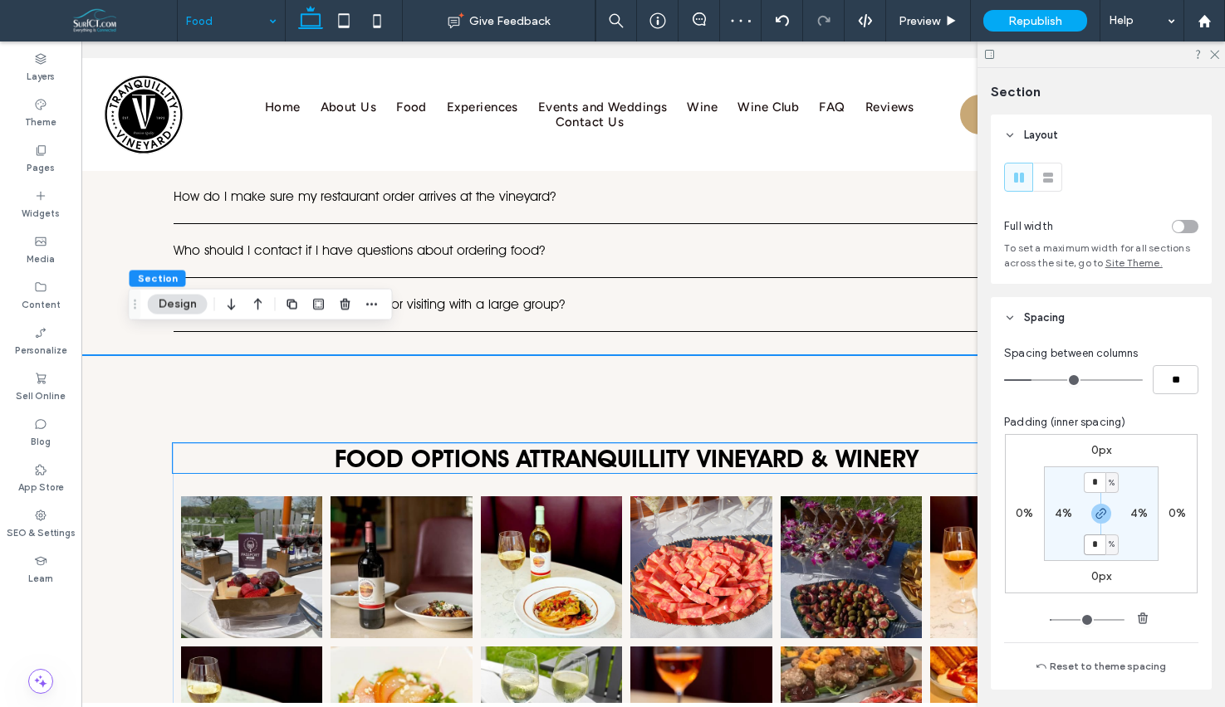
scroll to position [1422, 0]
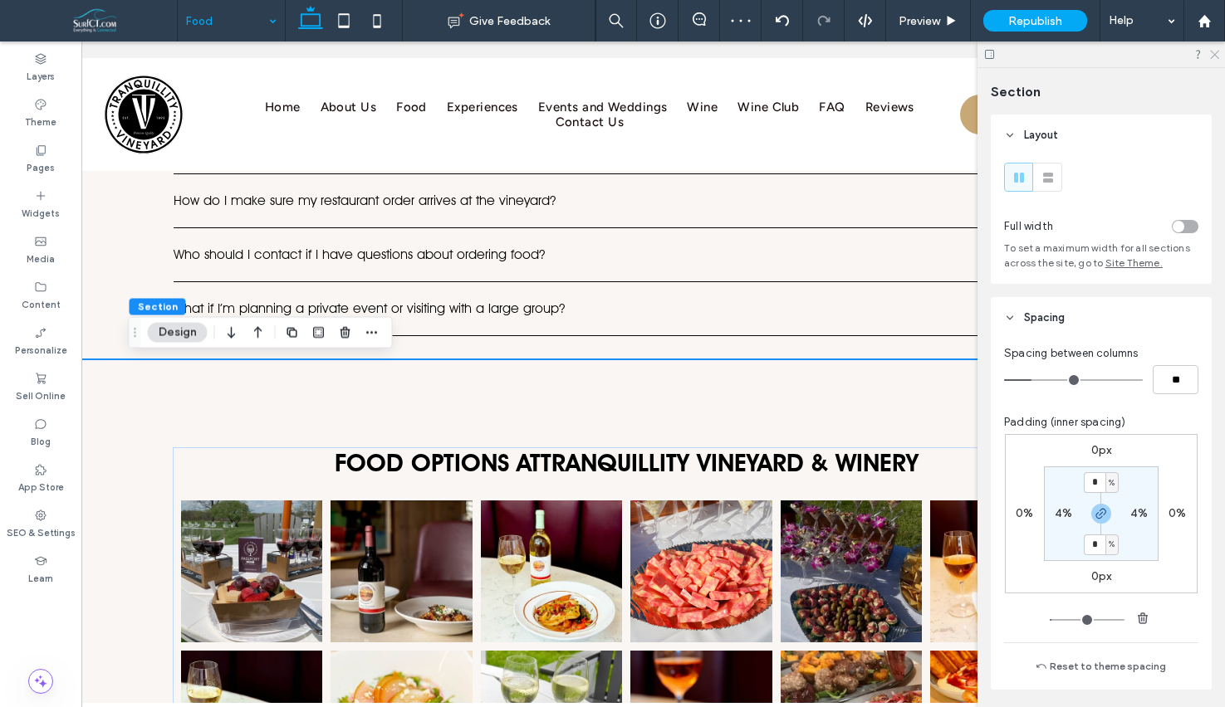
click at [1219, 52] on div at bounding box center [1100, 55] width 247 height 26
click at [1216, 52] on use at bounding box center [1214, 55] width 9 height 9
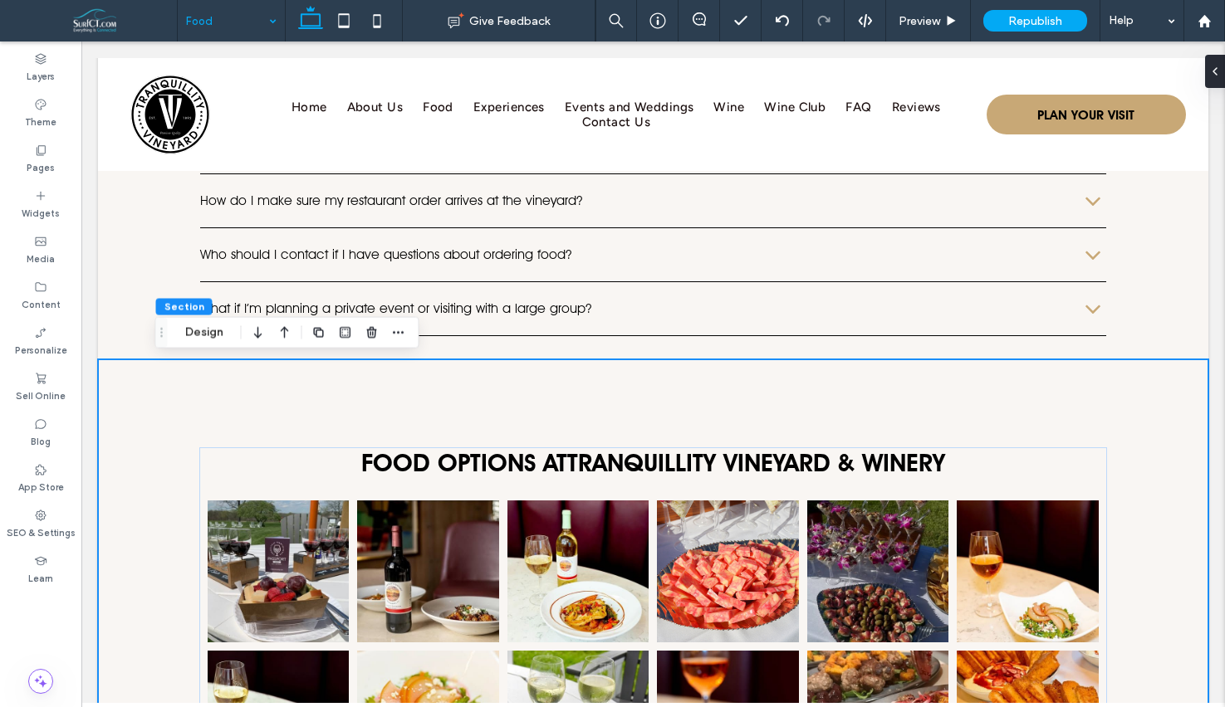
scroll to position [0, 0]
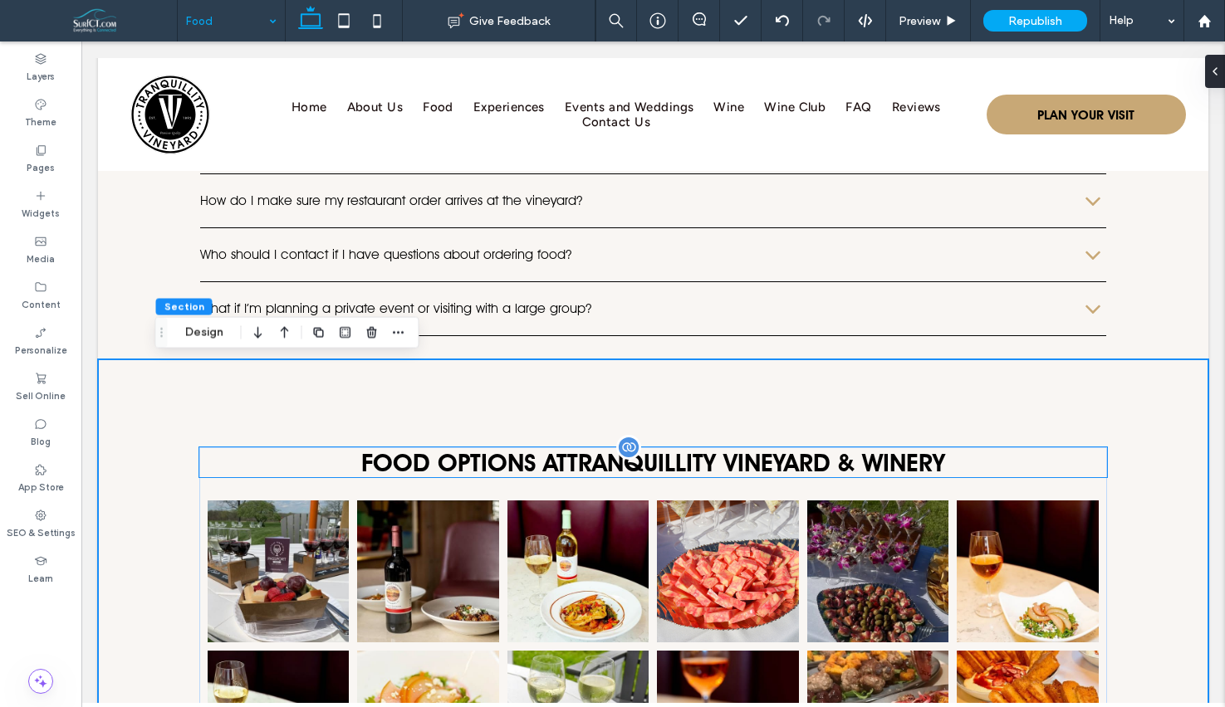
click at [678, 477] on span "Tranquillity Vineyard & Winery" at bounding box center [756, 463] width 378 height 30
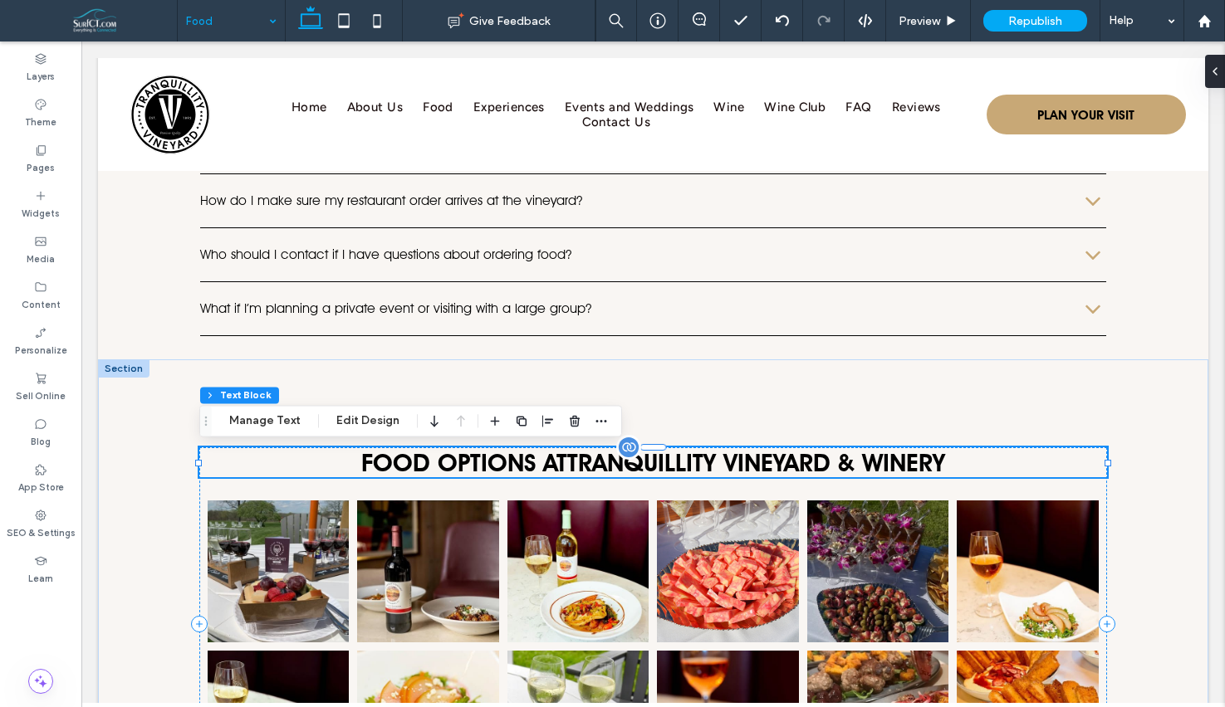
click at [678, 477] on span "Tranquillity Vineyard & Winery" at bounding box center [756, 463] width 378 height 30
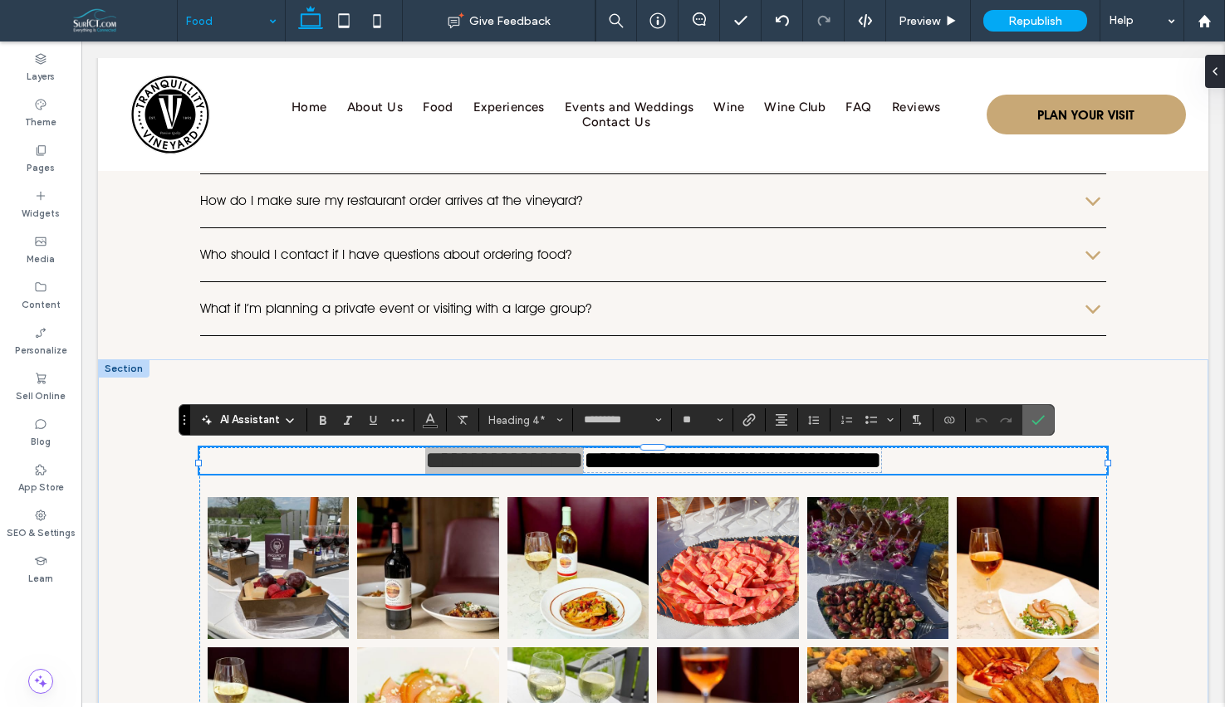
click at [1037, 418] on icon "Confirm" at bounding box center [1037, 420] width 13 height 13
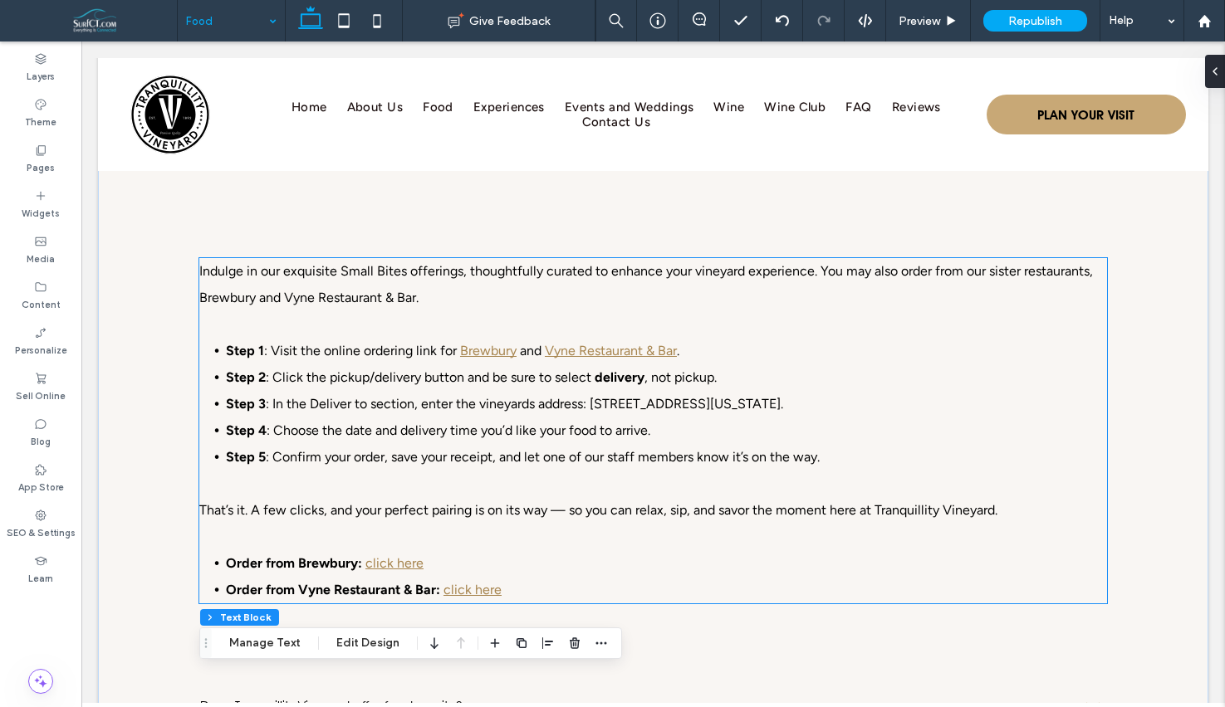
scroll to position [949, 0]
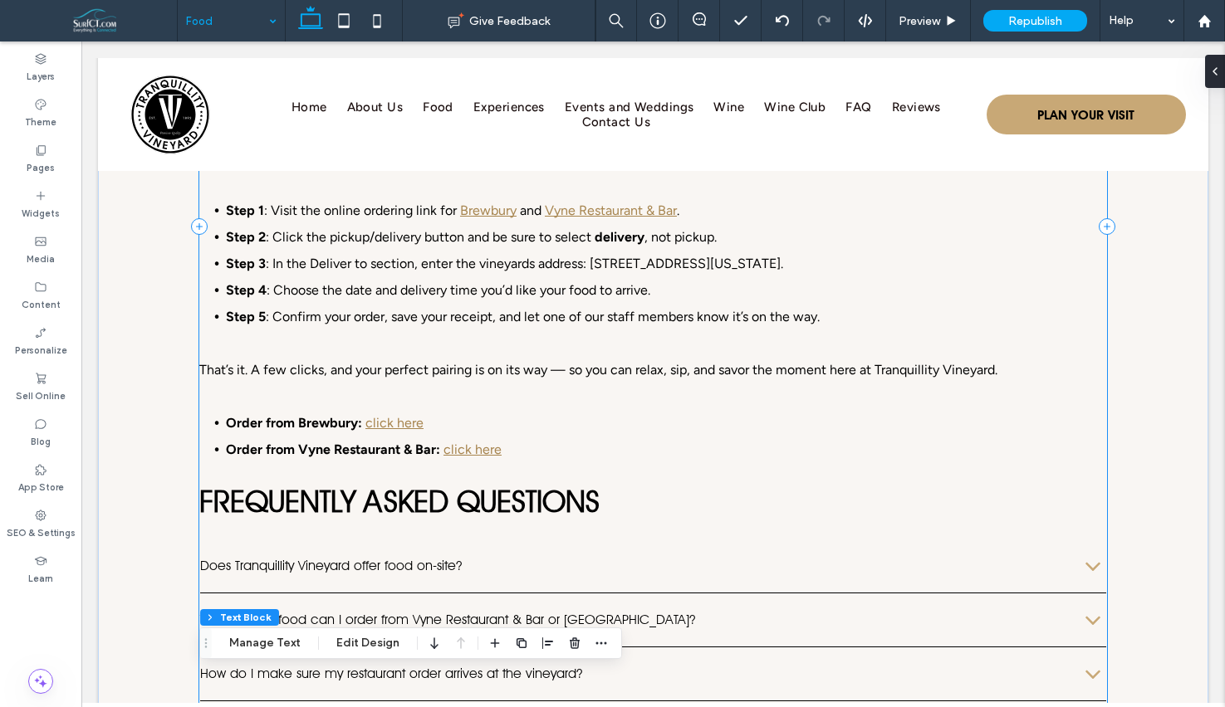
click at [499, 532] on div "food ordering instructions Indulge in our exquisite Small Bites offerings, thou…" at bounding box center [653, 227] width 908 height 1167
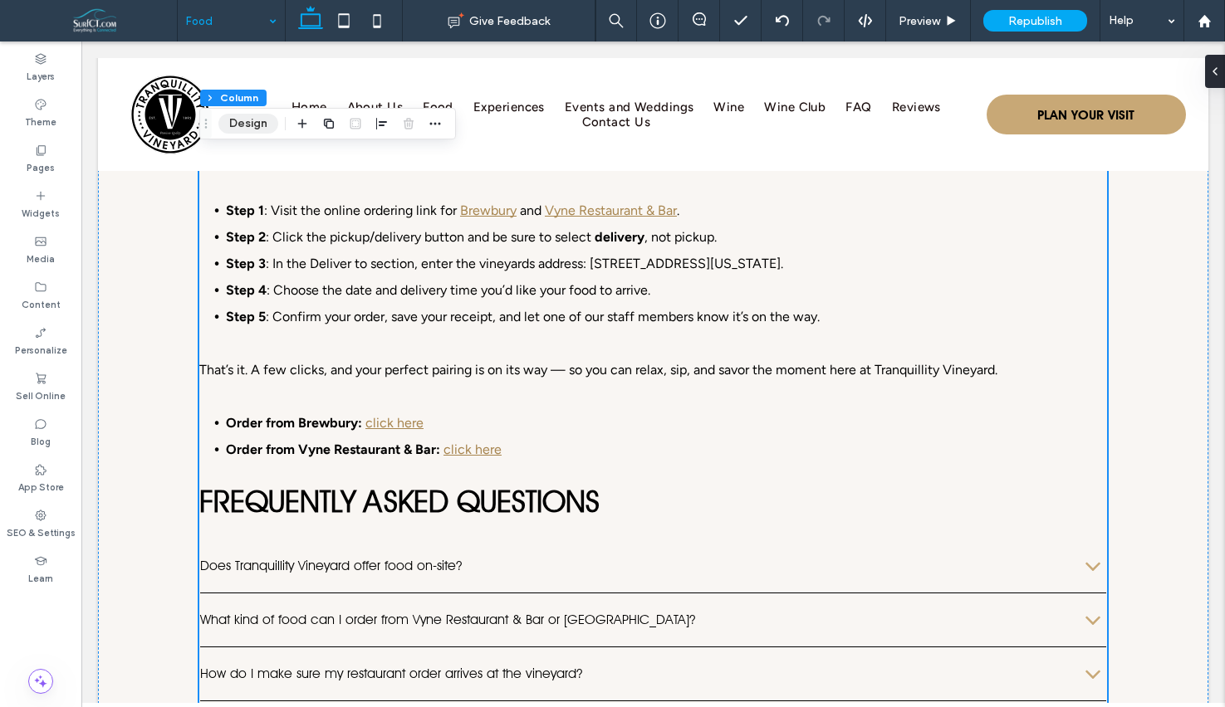
click at [234, 127] on button "Design" at bounding box center [248, 124] width 60 height 20
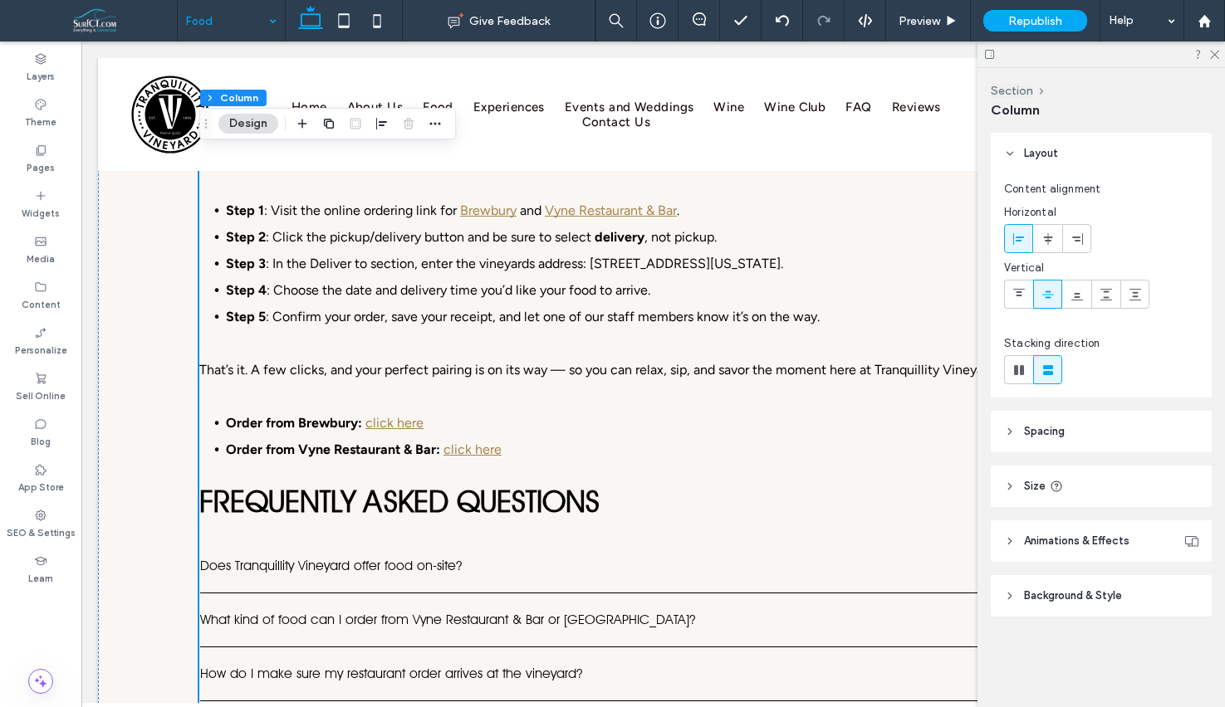
drag, startPoint x: 1157, startPoint y: 432, endPoint x: 1160, endPoint y: 443, distance: 11.1
click at [1157, 432] on header "Spacing" at bounding box center [1101, 432] width 221 height 42
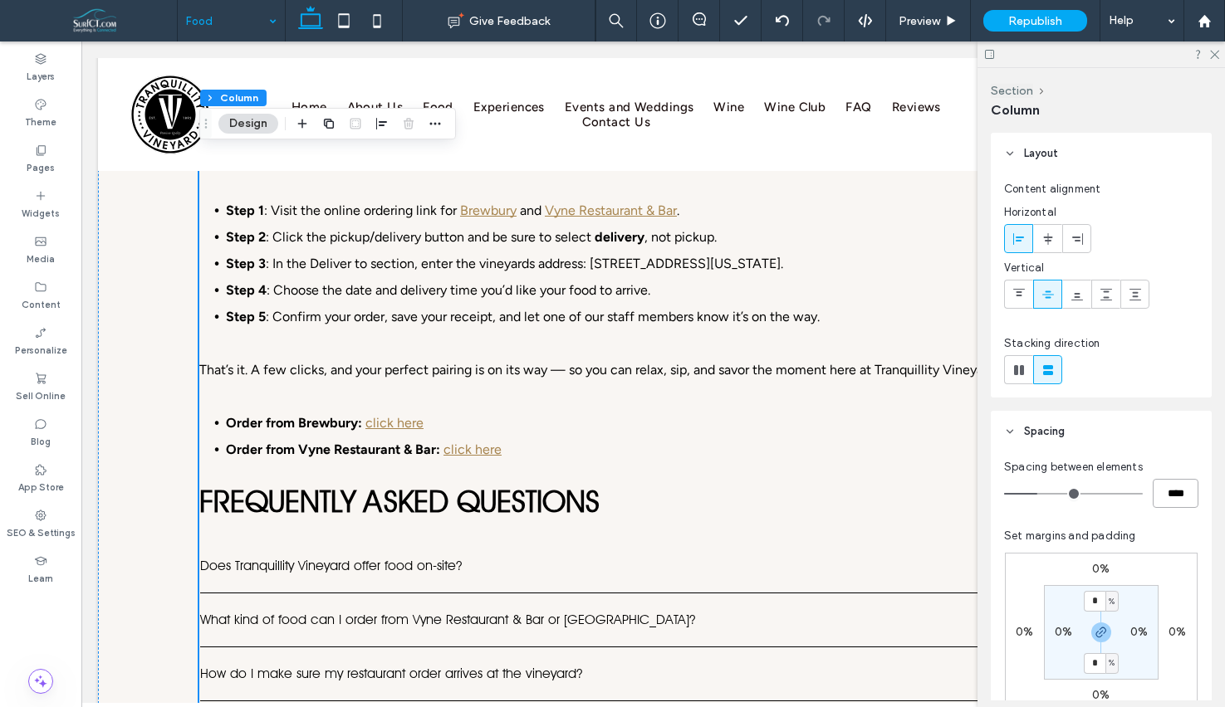
click at [1175, 496] on input "****" at bounding box center [1175, 493] width 46 height 29
type input "**"
type input "****"
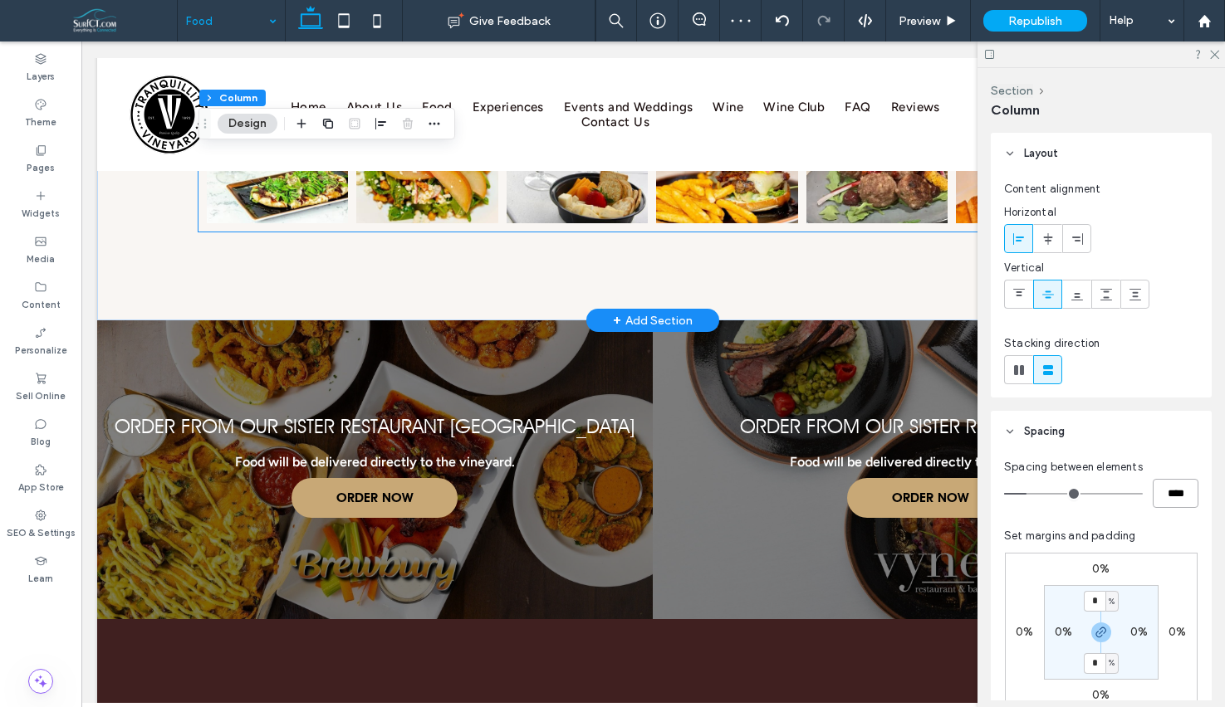
scroll to position [2009, 0]
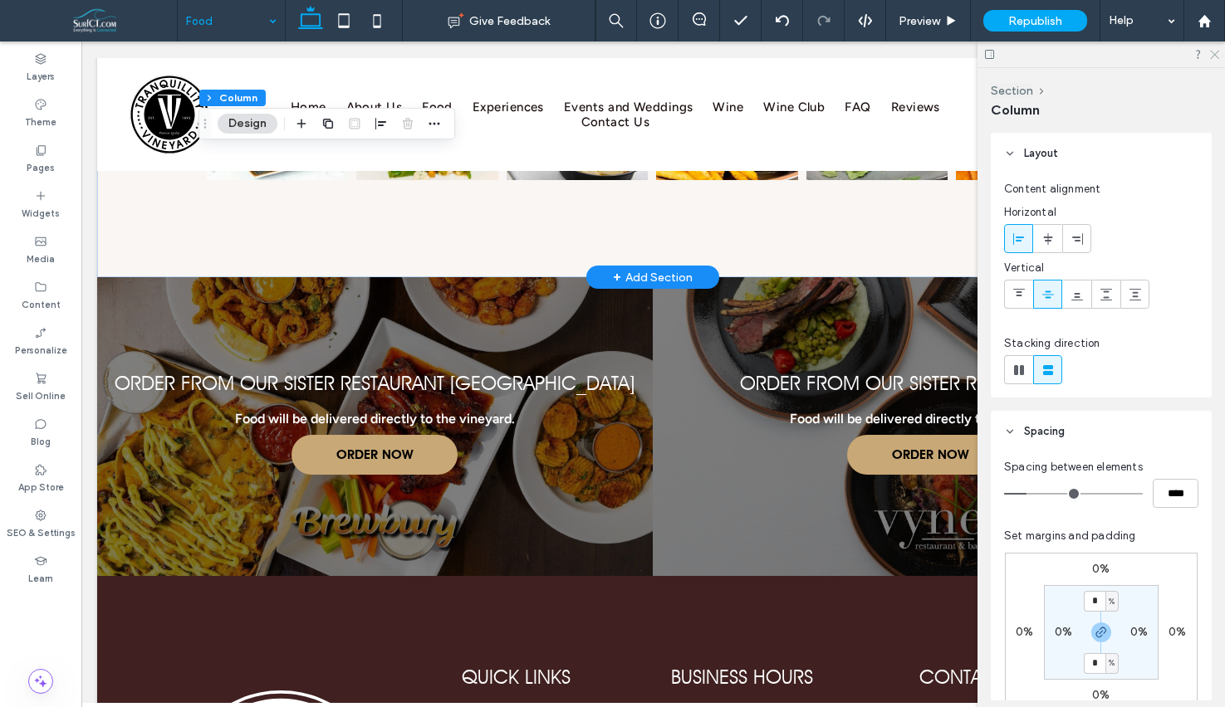
click at [1215, 51] on icon at bounding box center [1213, 53] width 11 height 11
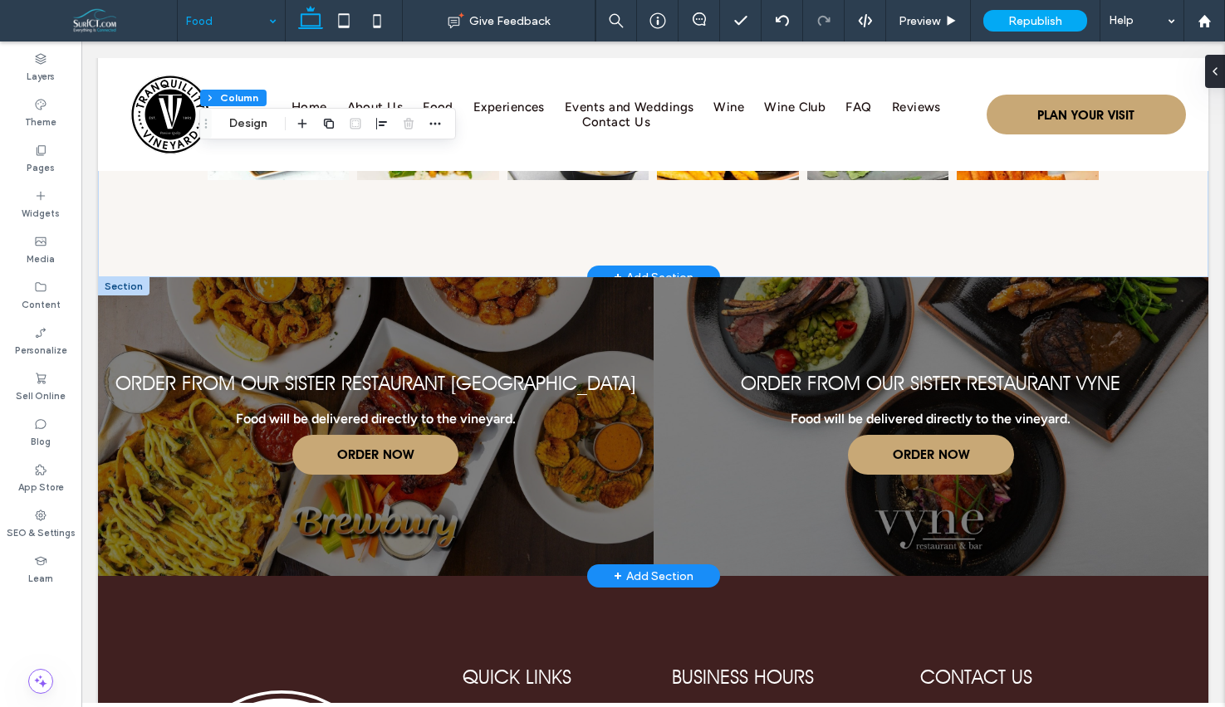
click at [115, 286] on div at bounding box center [123, 286] width 51 height 18
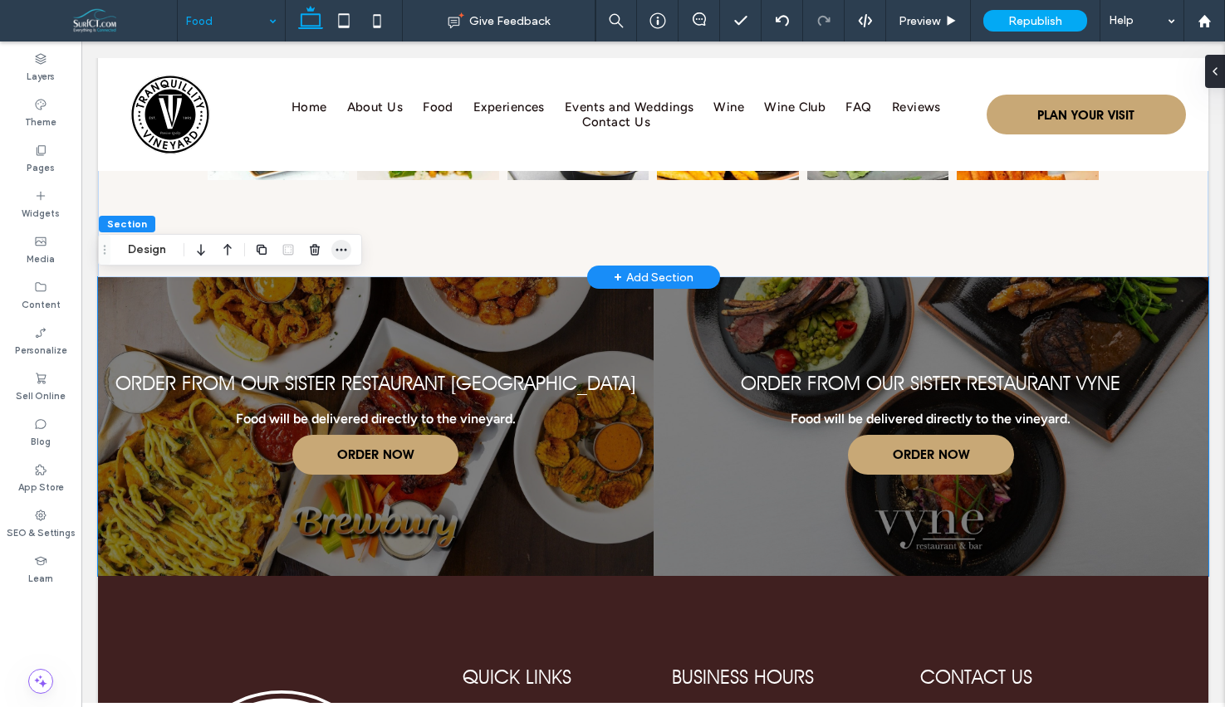
click at [338, 253] on icon "button" at bounding box center [341, 249] width 13 height 13
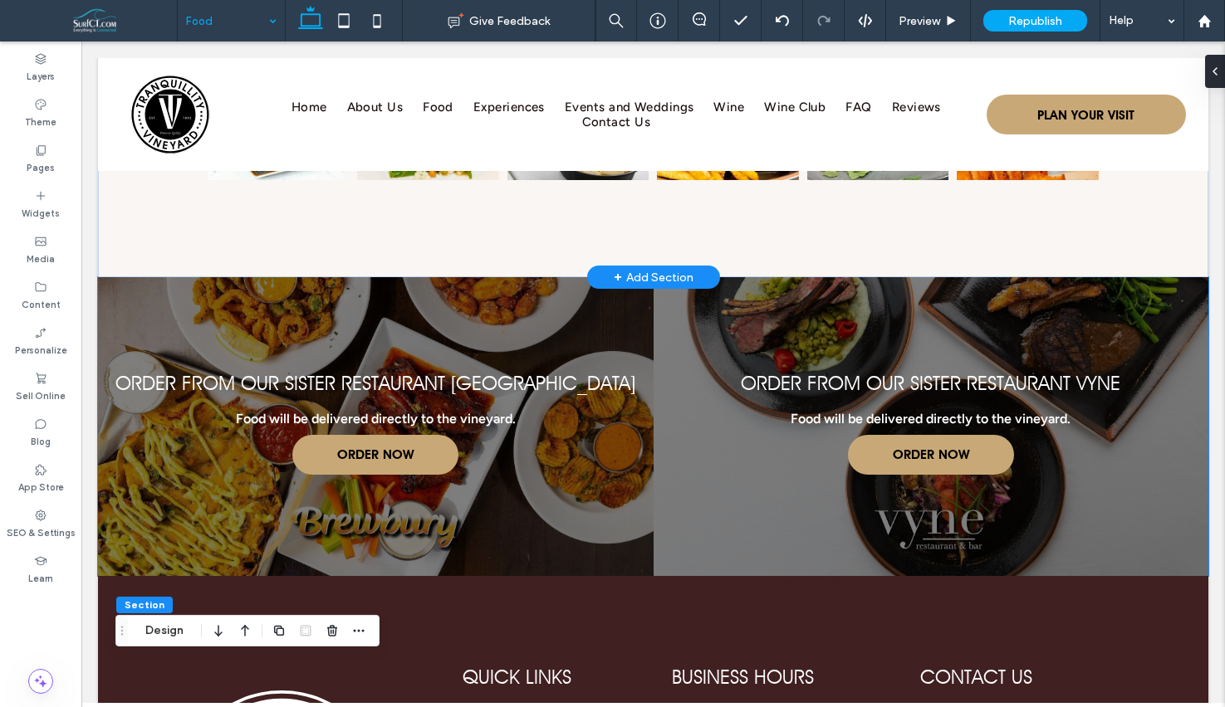
drag, startPoint x: 124, startPoint y: 466, endPoint x: 247, endPoint y: 630, distance: 205.8
click at [125, 629] on icon "Drag" at bounding box center [121, 631] width 13 height 12
click at [362, 631] on use "button" at bounding box center [359, 630] width 11 height 2
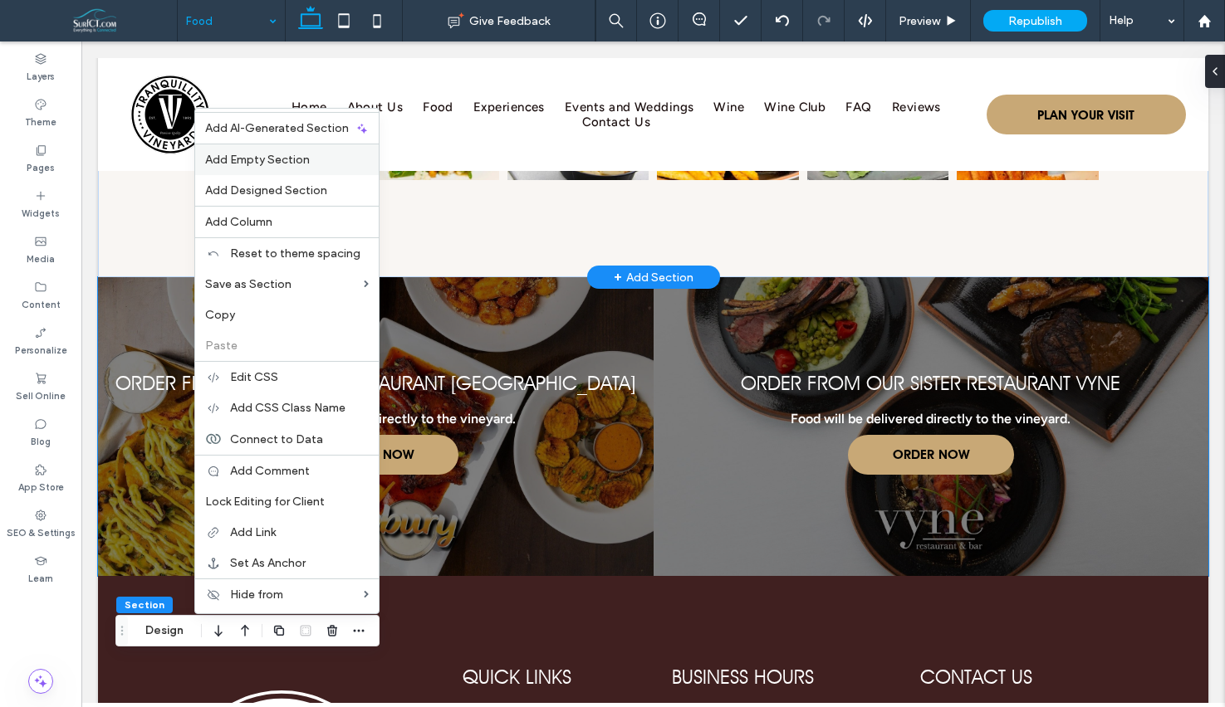
click at [288, 164] on span "Add Empty Section" at bounding box center [257, 160] width 105 height 14
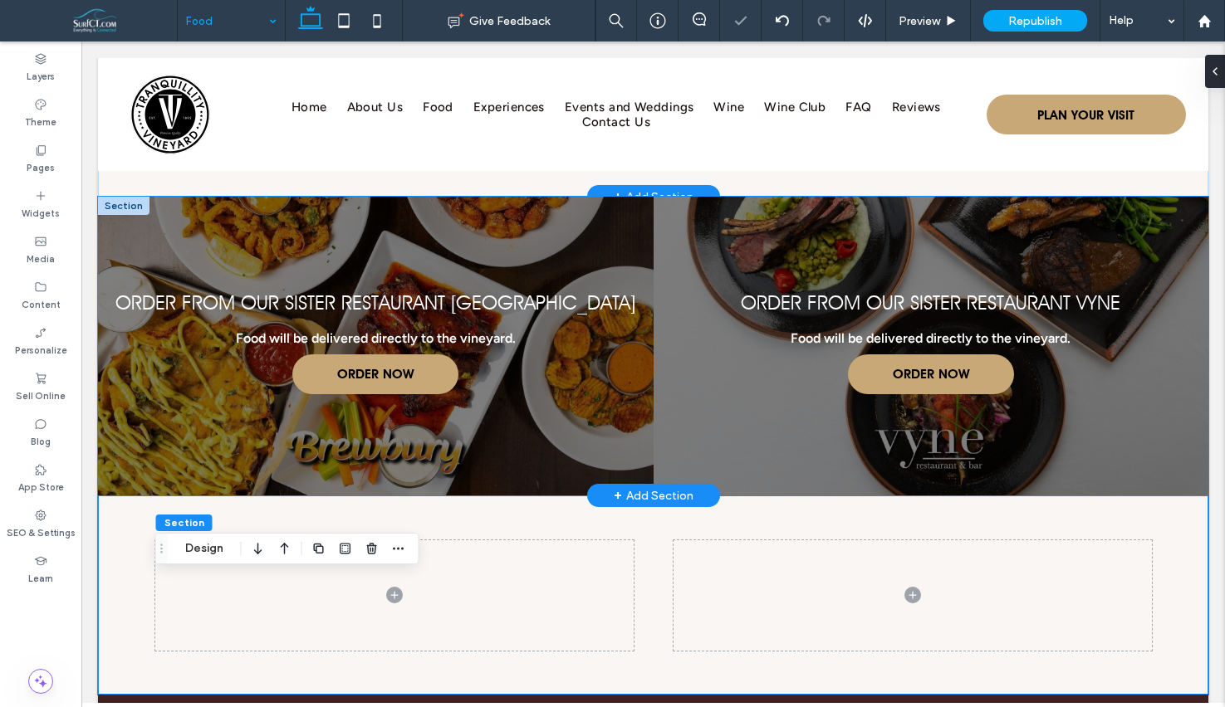
scroll to position [2180, 0]
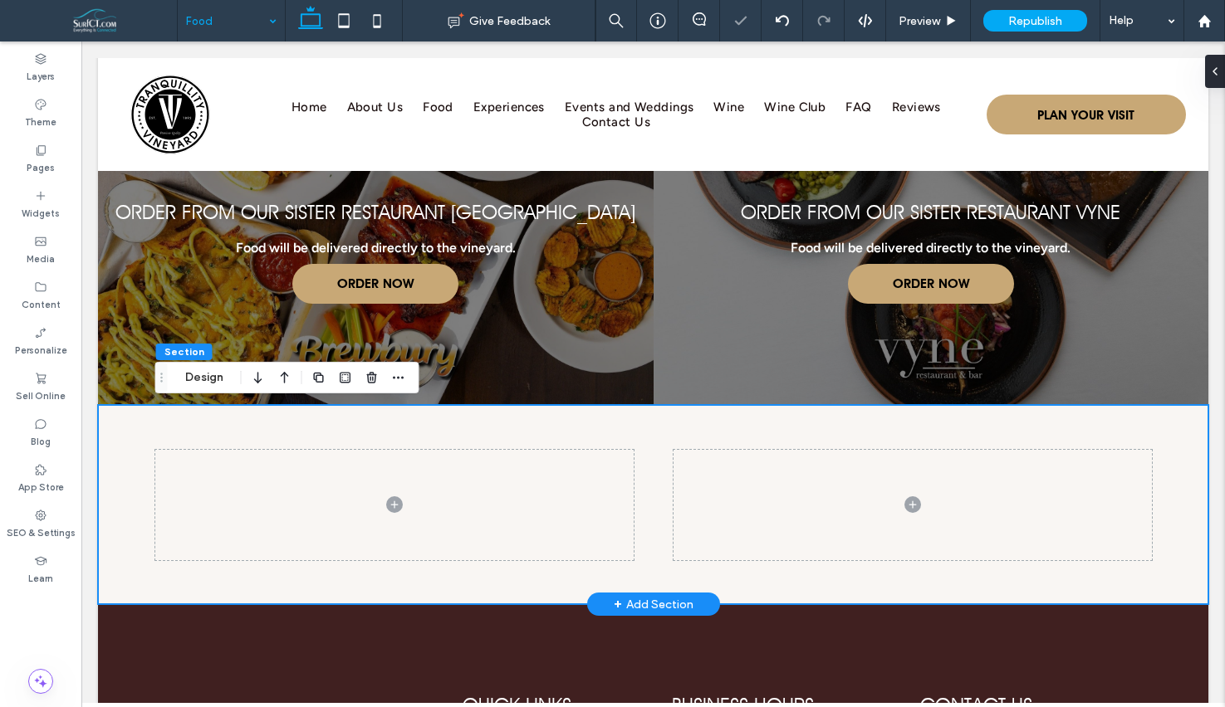
click at [534, 435] on div at bounding box center [653, 504] width 996 height 199
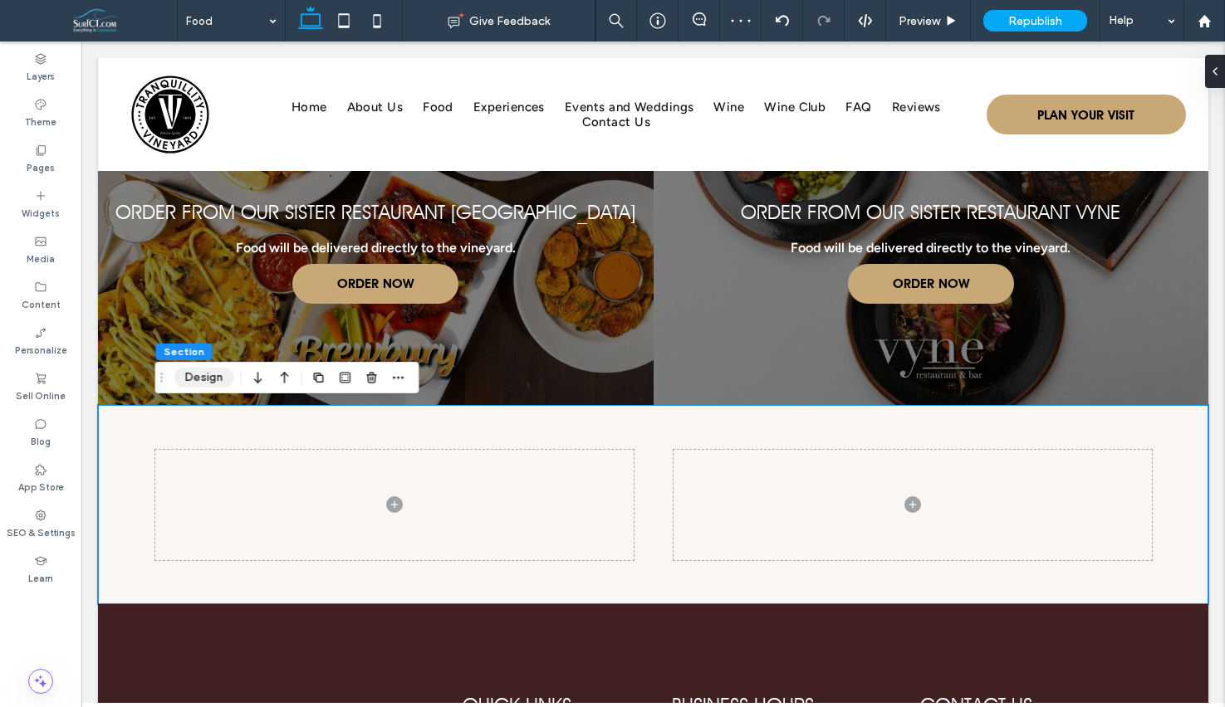
click at [205, 381] on button "Design" at bounding box center [204, 378] width 60 height 20
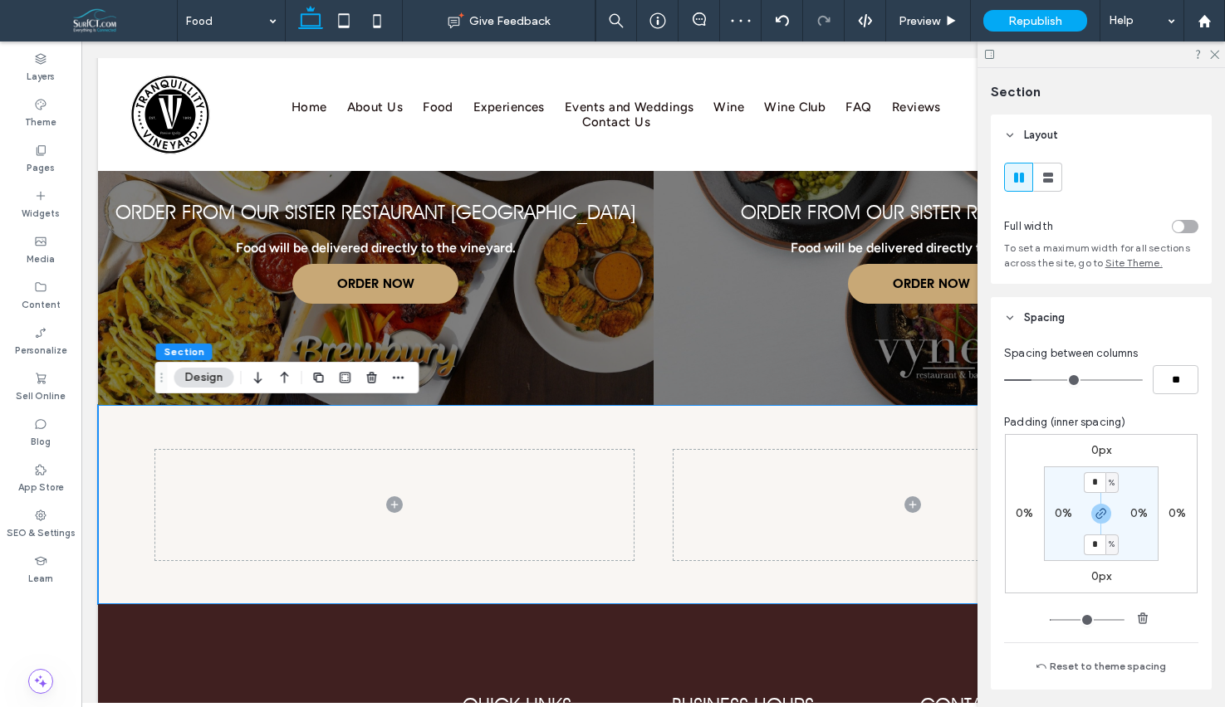
click at [1201, 221] on div "Full width To set a maximum width for all sections across the site, go to Site …" at bounding box center [1101, 220] width 221 height 128
click at [1189, 225] on div "toggle" at bounding box center [1185, 226] width 27 height 13
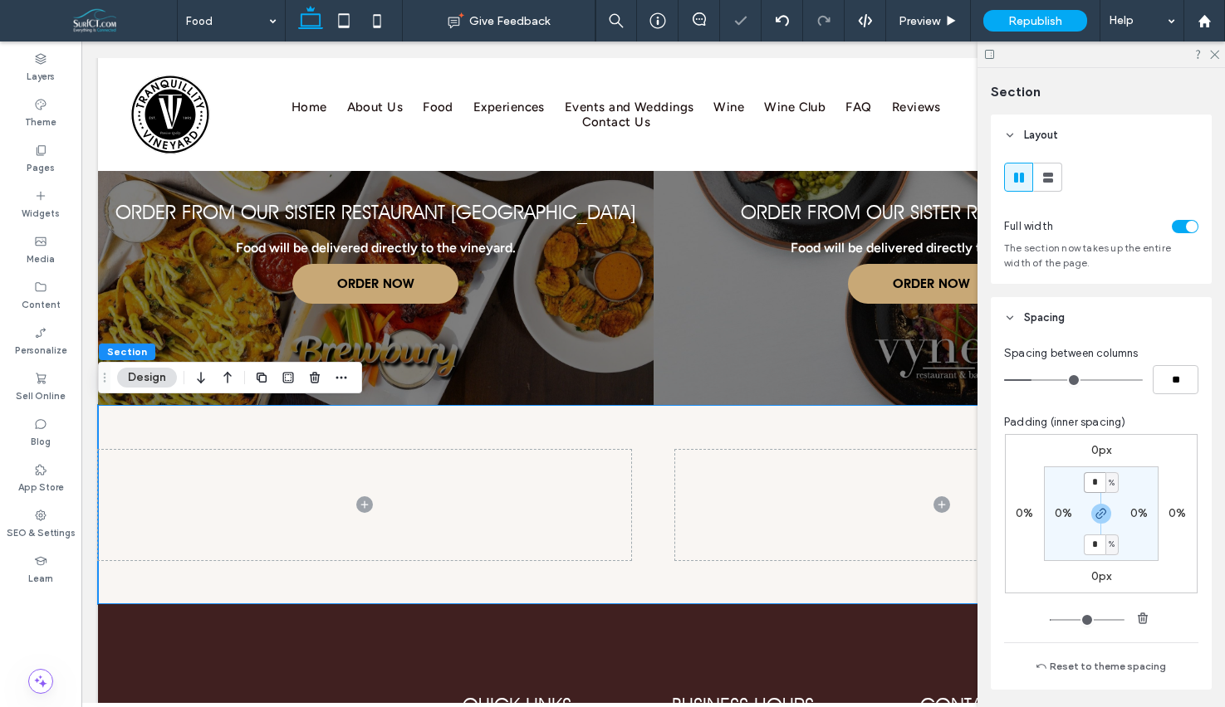
click at [1099, 482] on input "*" at bounding box center [1095, 482] width 22 height 21
type input "*"
click at [1143, 456] on div "0px 0% 0px 0% * % 0% * % 0%" at bounding box center [1101, 513] width 193 height 159
click at [1134, 511] on label "0%" at bounding box center [1138, 514] width 17 height 14
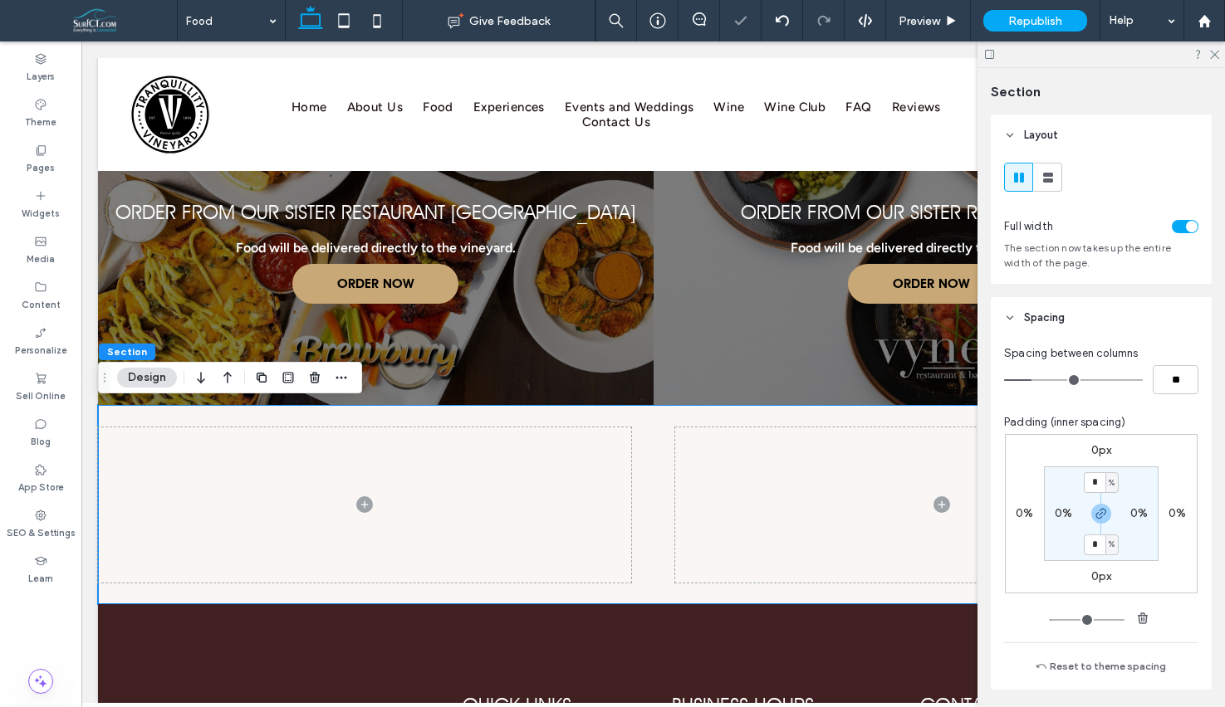
type input "*"
click at [1153, 482] on section "2% * % 2% * %" at bounding box center [1101, 514] width 115 height 95
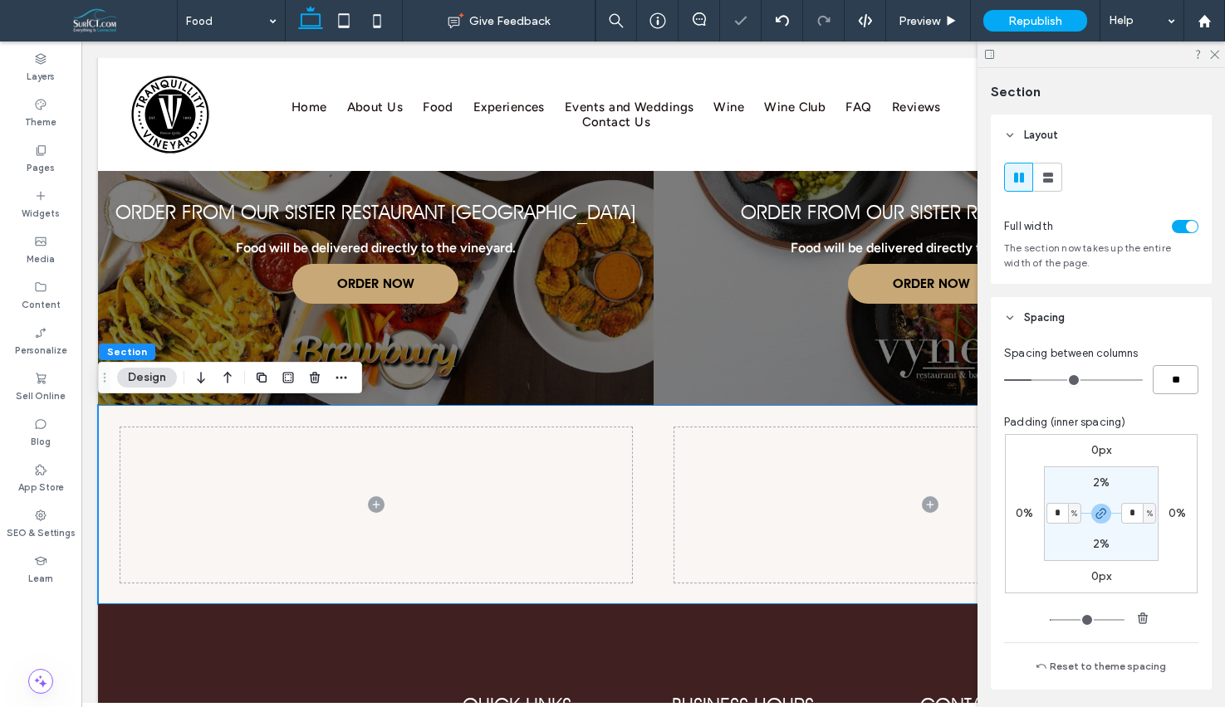
click at [1165, 382] on input "**" at bounding box center [1175, 379] width 46 height 29
type input "*"
type input "**"
drag, startPoint x: 1212, startPoint y: 55, endPoint x: 1185, endPoint y: 62, distance: 28.4
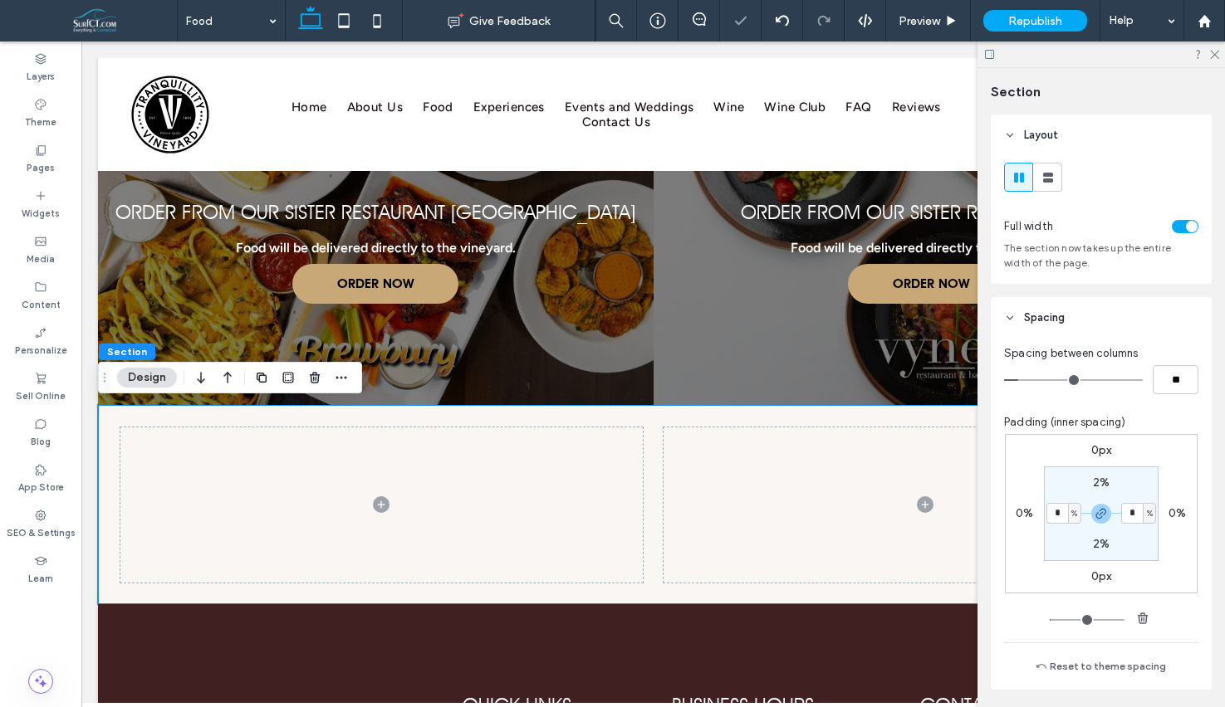
click at [1211, 55] on icon at bounding box center [1213, 53] width 11 height 11
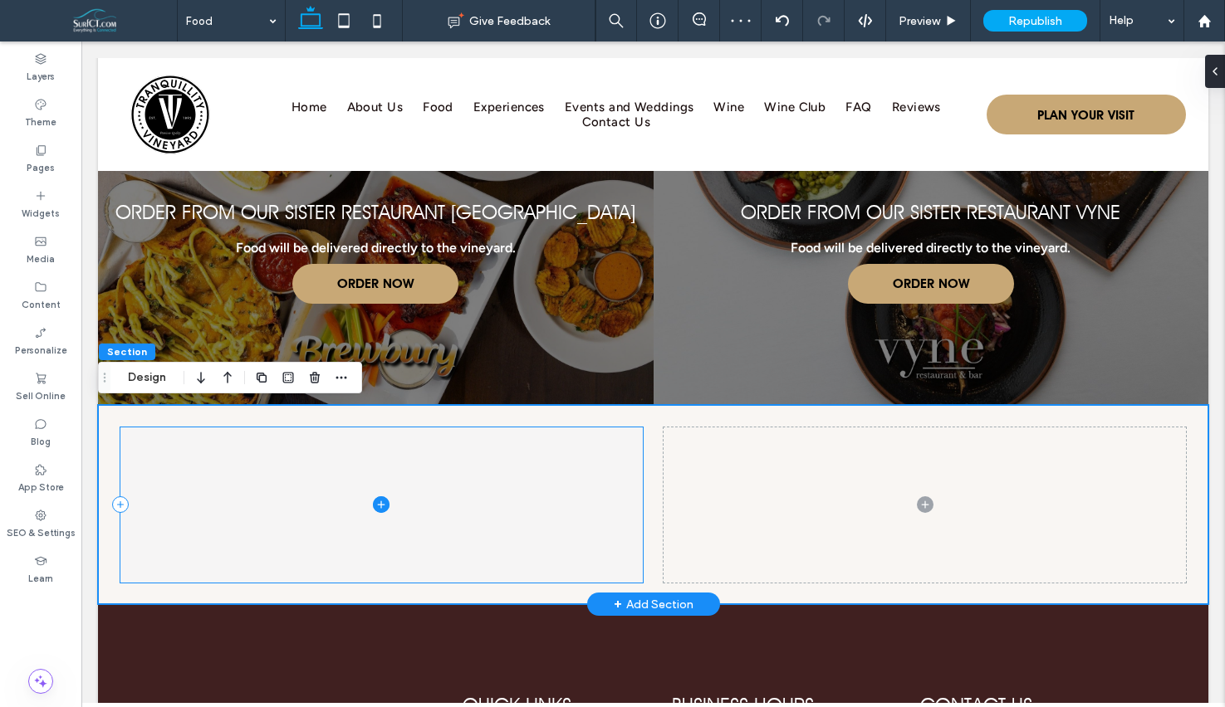
click at [580, 476] on span at bounding box center [381, 505] width 522 height 155
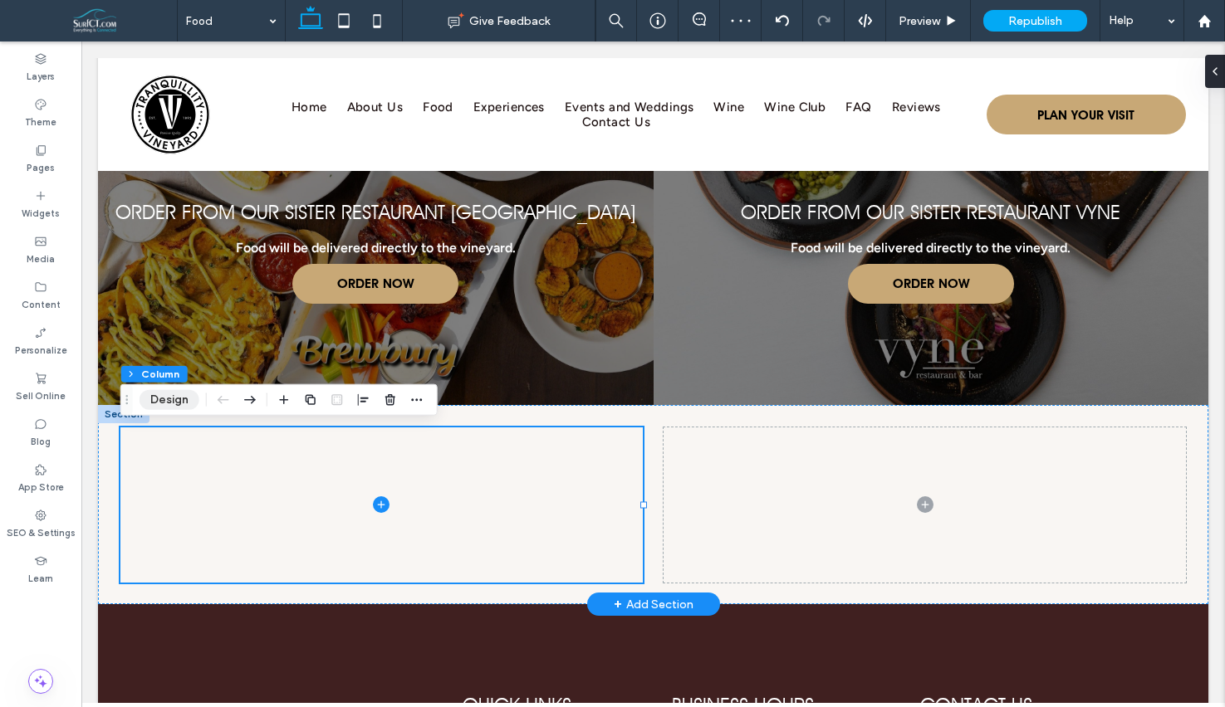
click at [171, 397] on button "Design" at bounding box center [169, 400] width 60 height 20
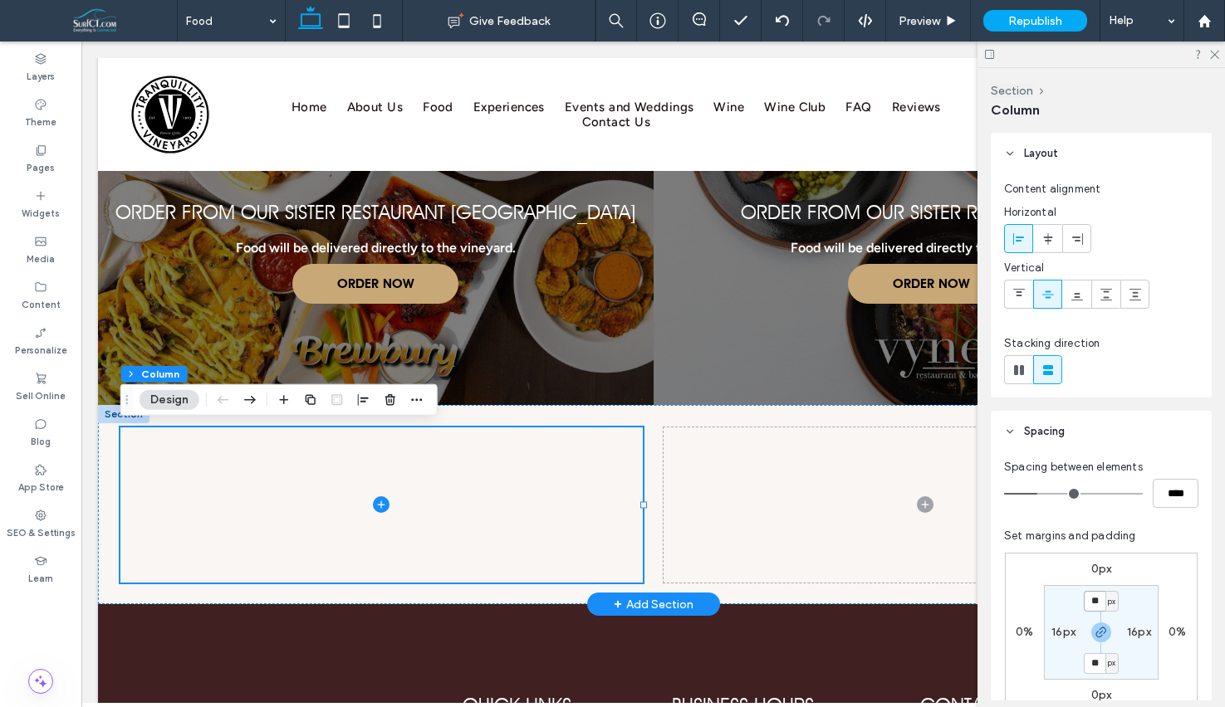
click at [1096, 602] on input "**" at bounding box center [1095, 601] width 22 height 21
type input "**"
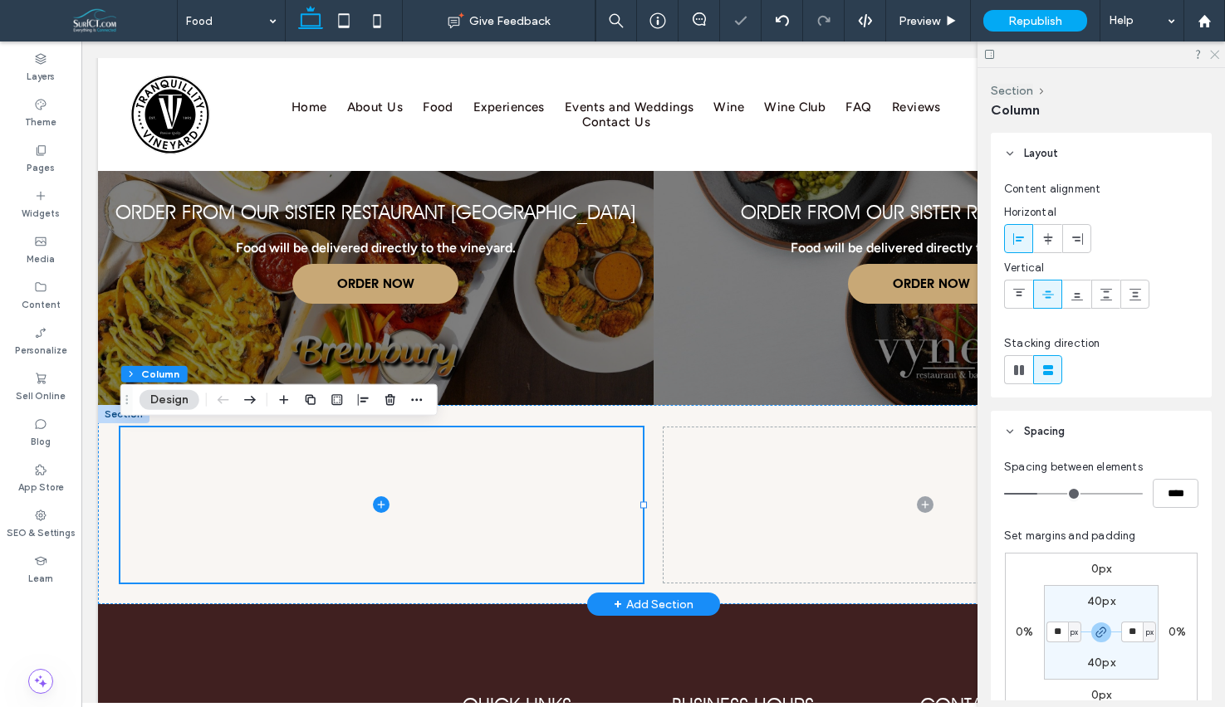
click at [1214, 56] on icon at bounding box center [1213, 53] width 11 height 11
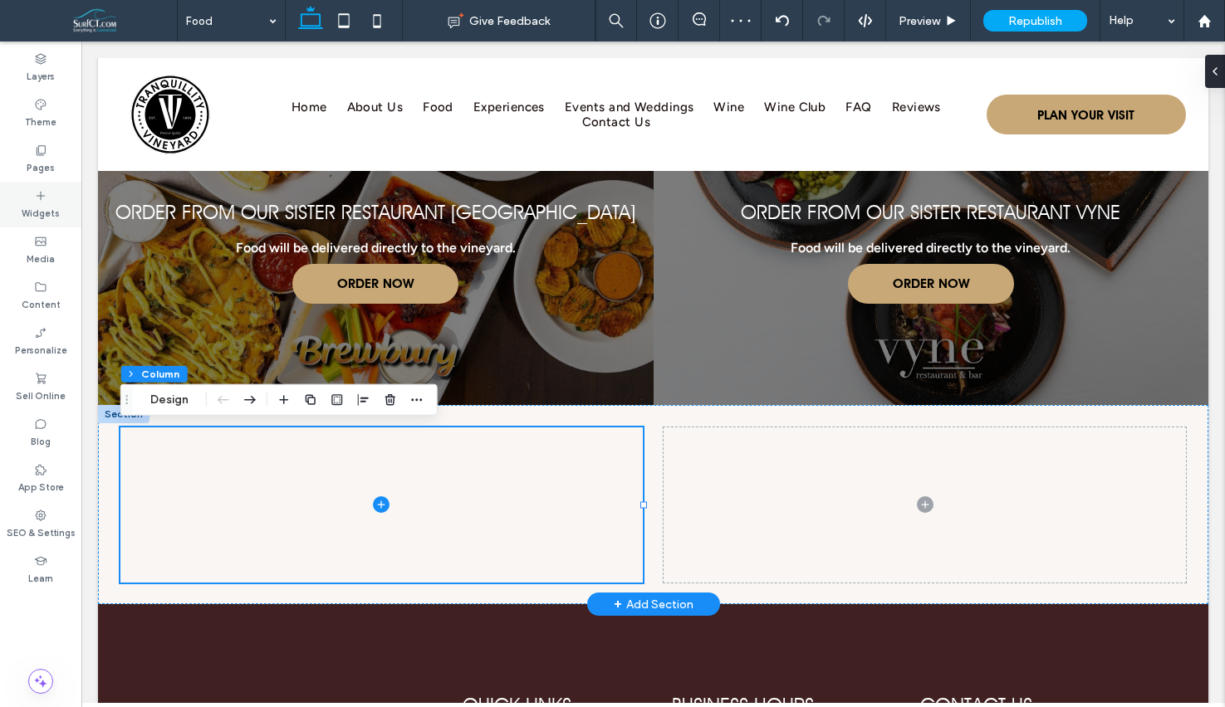
click at [25, 205] on label "Widgets" at bounding box center [41, 212] width 38 height 18
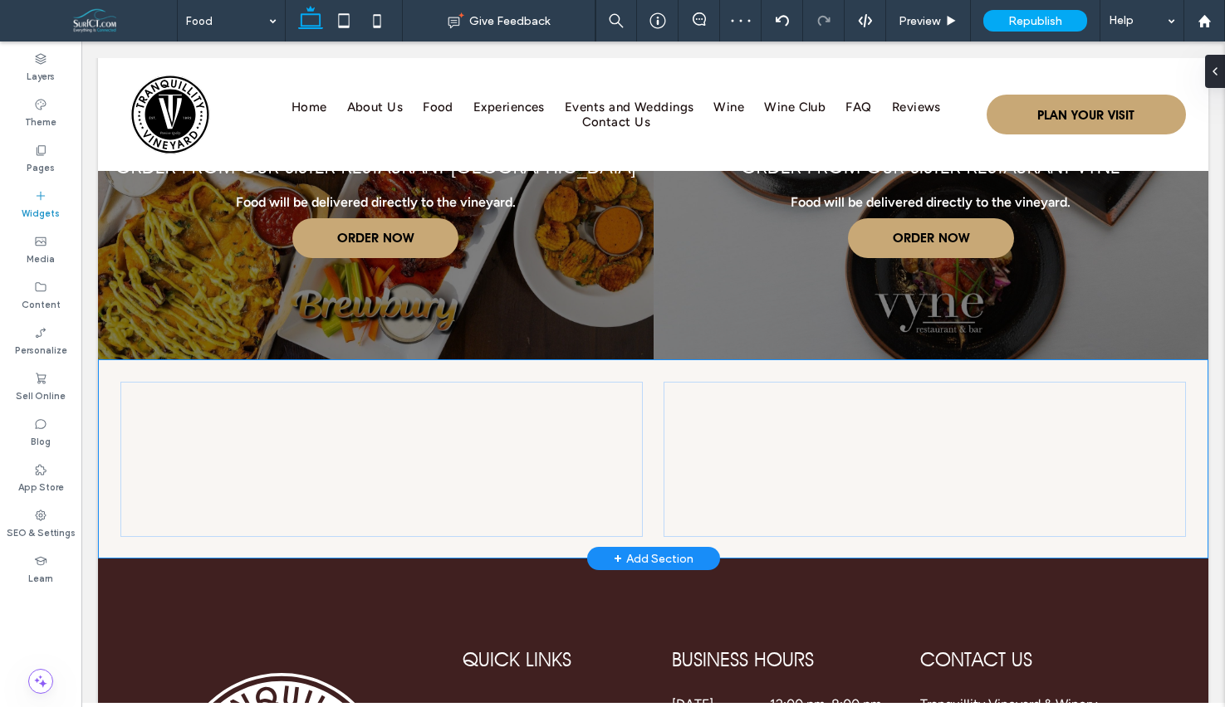
scroll to position [2229, 0]
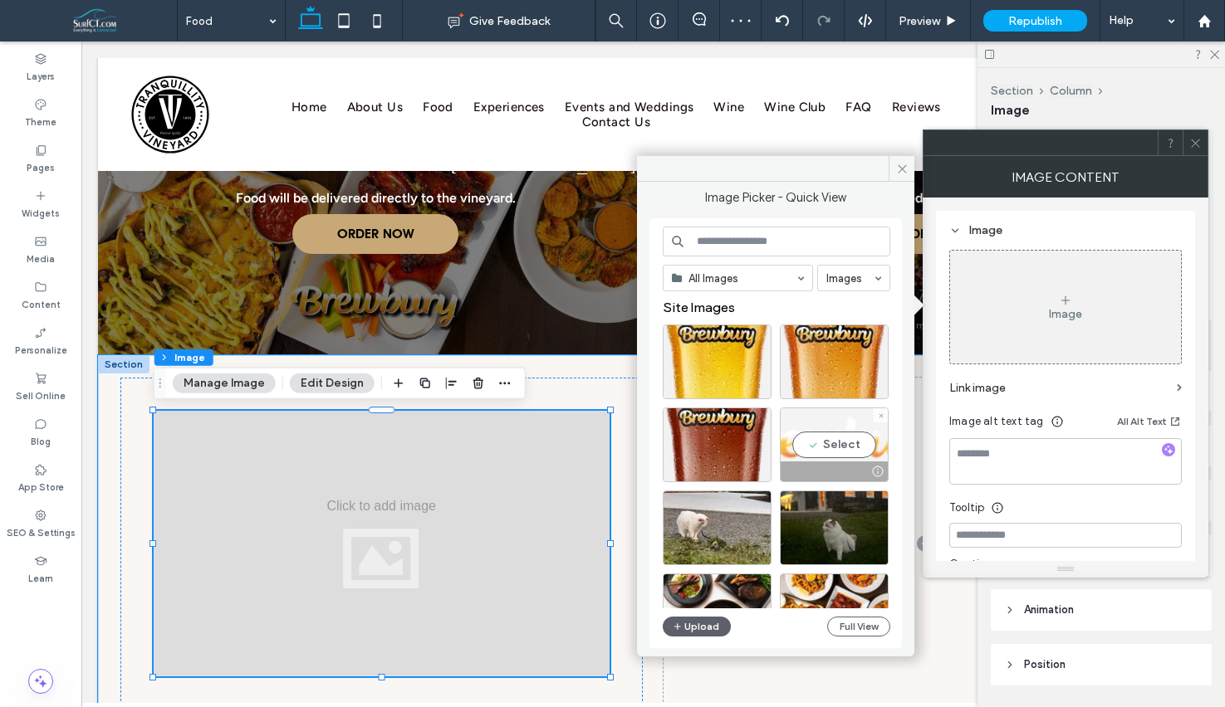
click at [863, 437] on div "Select" at bounding box center [834, 445] width 109 height 75
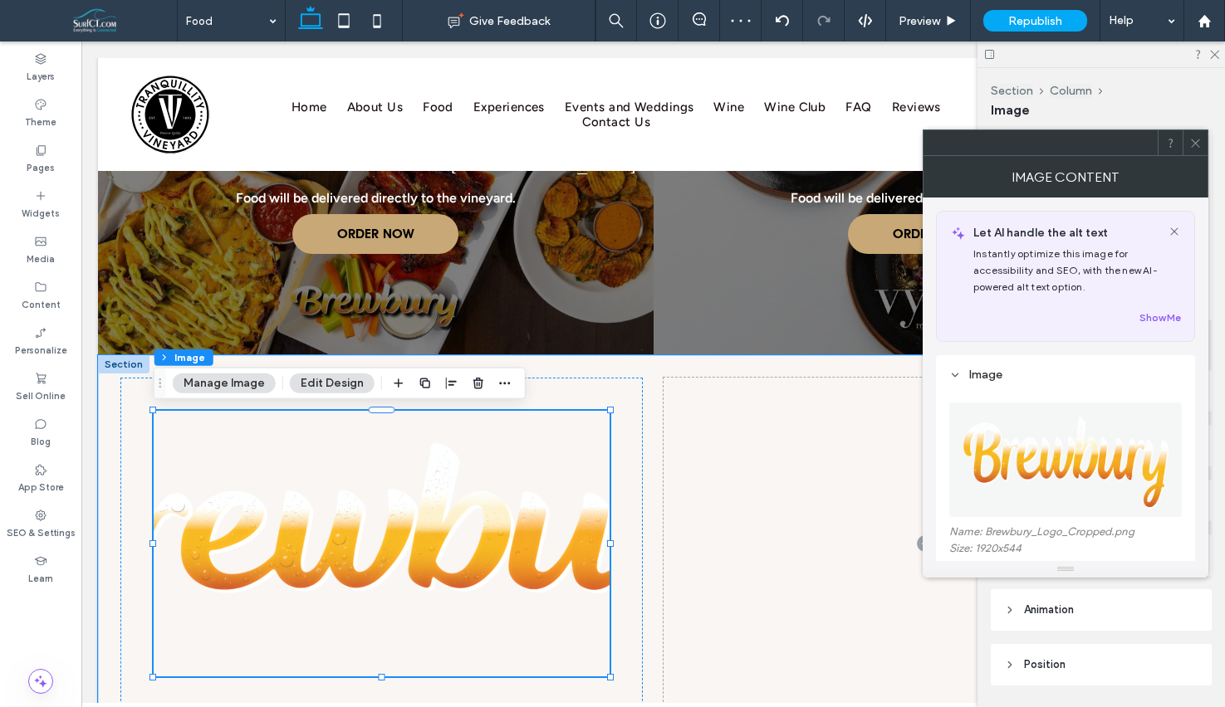
click at [1197, 139] on icon at bounding box center [1195, 143] width 12 height 12
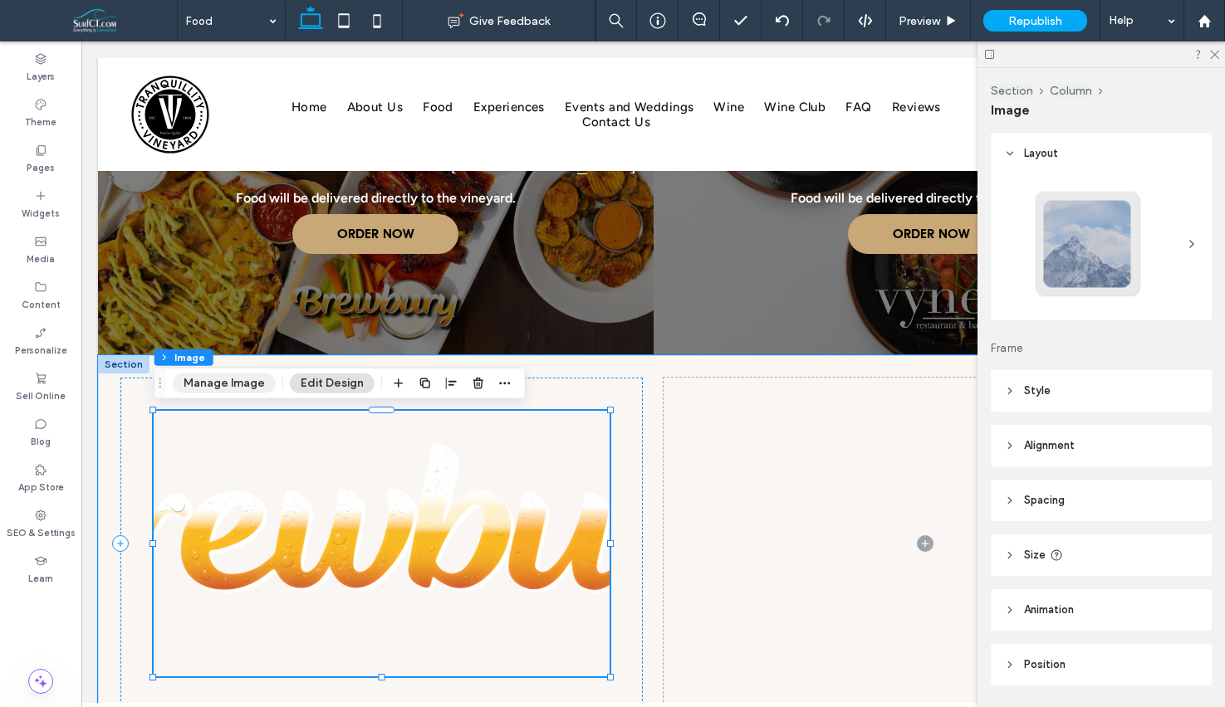
click at [213, 384] on button "Manage Image" at bounding box center [224, 384] width 103 height 20
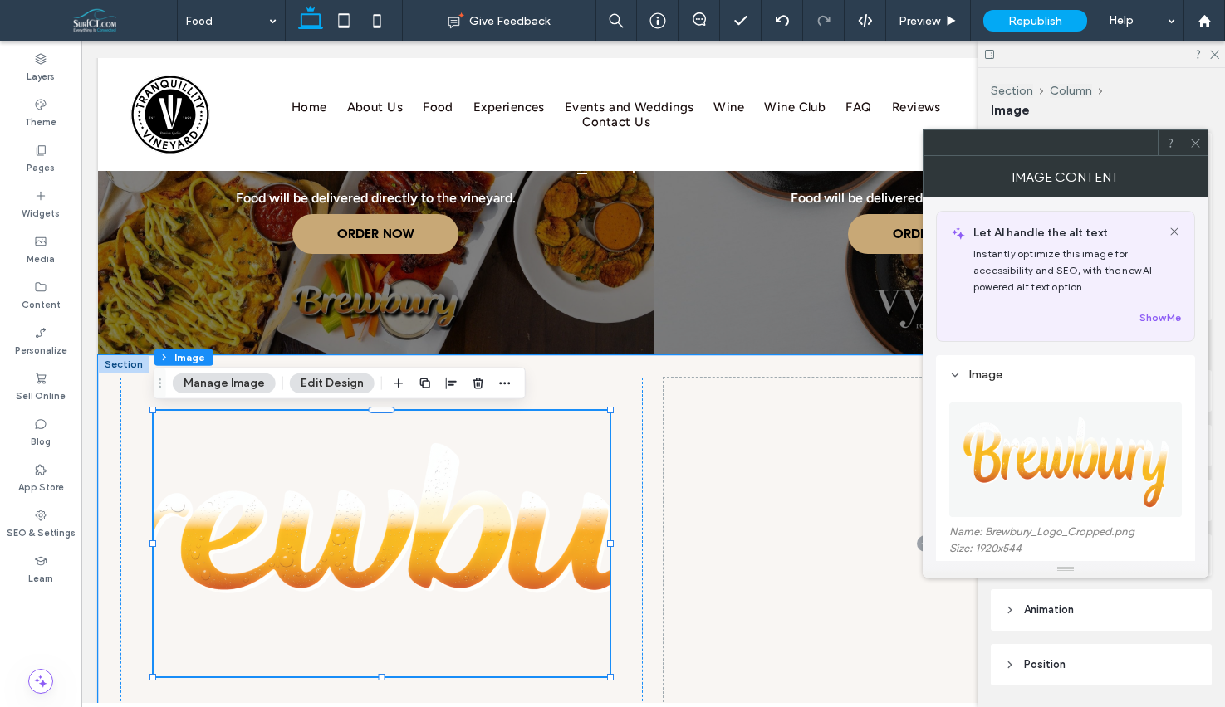
click at [1194, 146] on icon at bounding box center [1195, 143] width 12 height 12
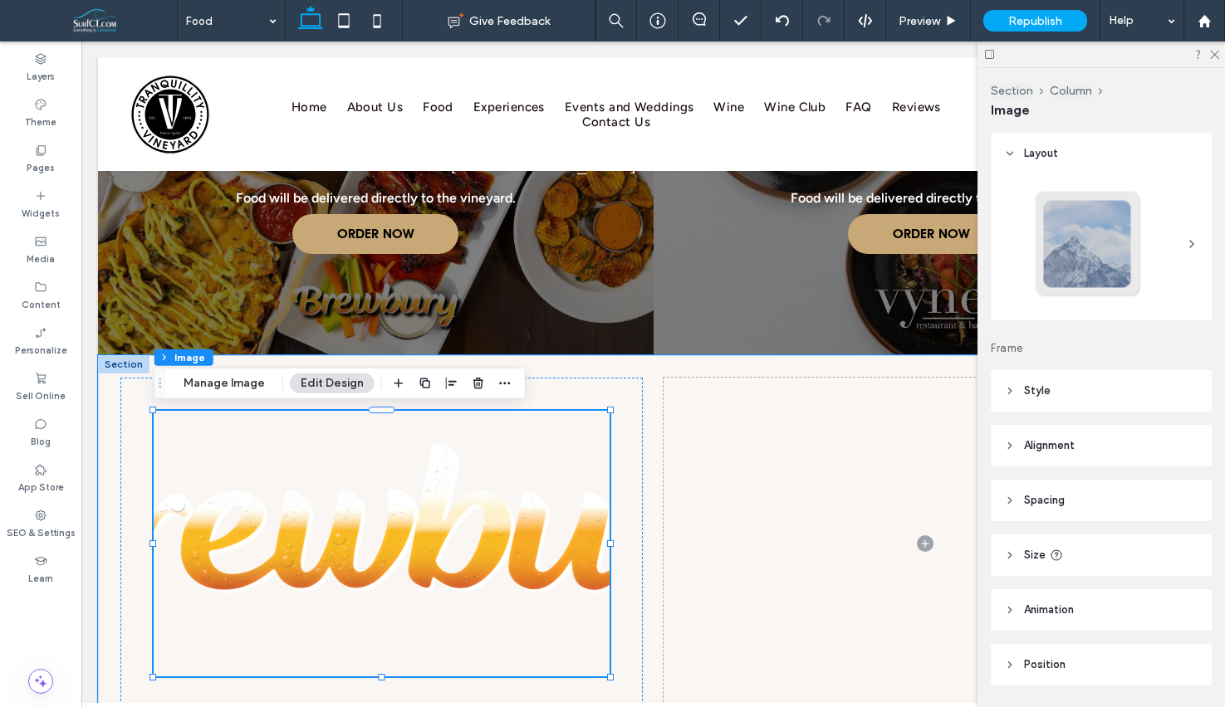
click at [1134, 389] on header "Style" at bounding box center [1101, 391] width 221 height 42
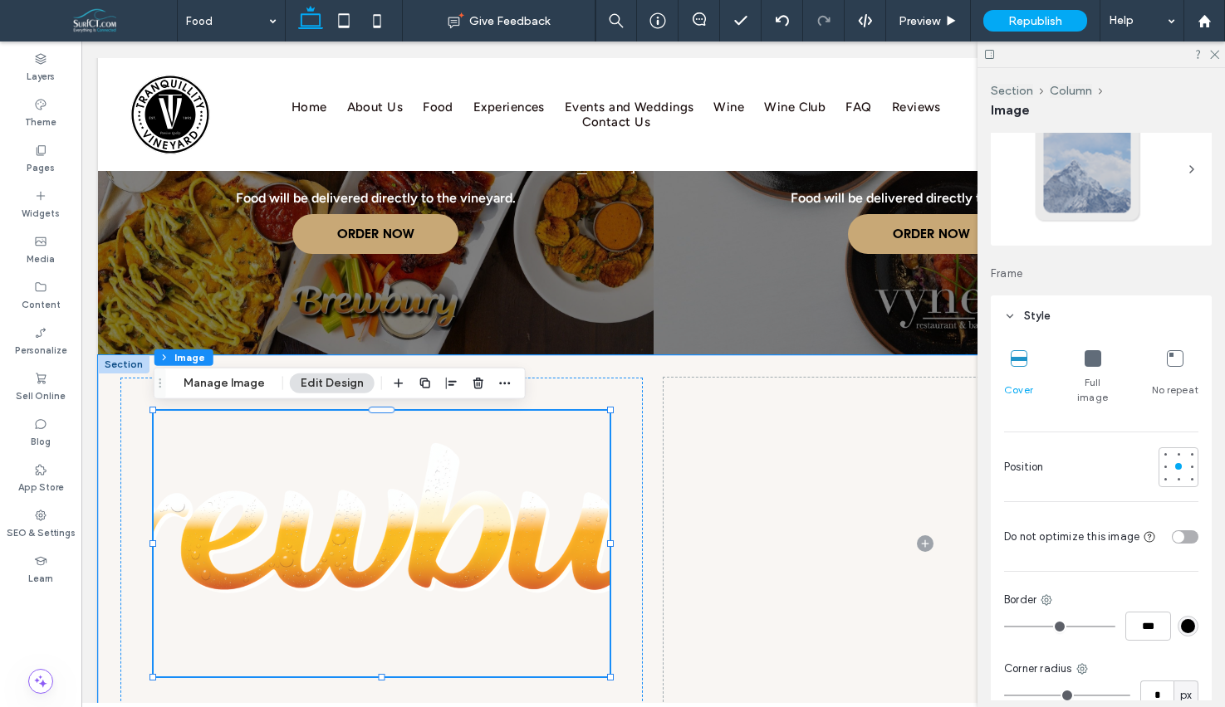
scroll to position [113, 0]
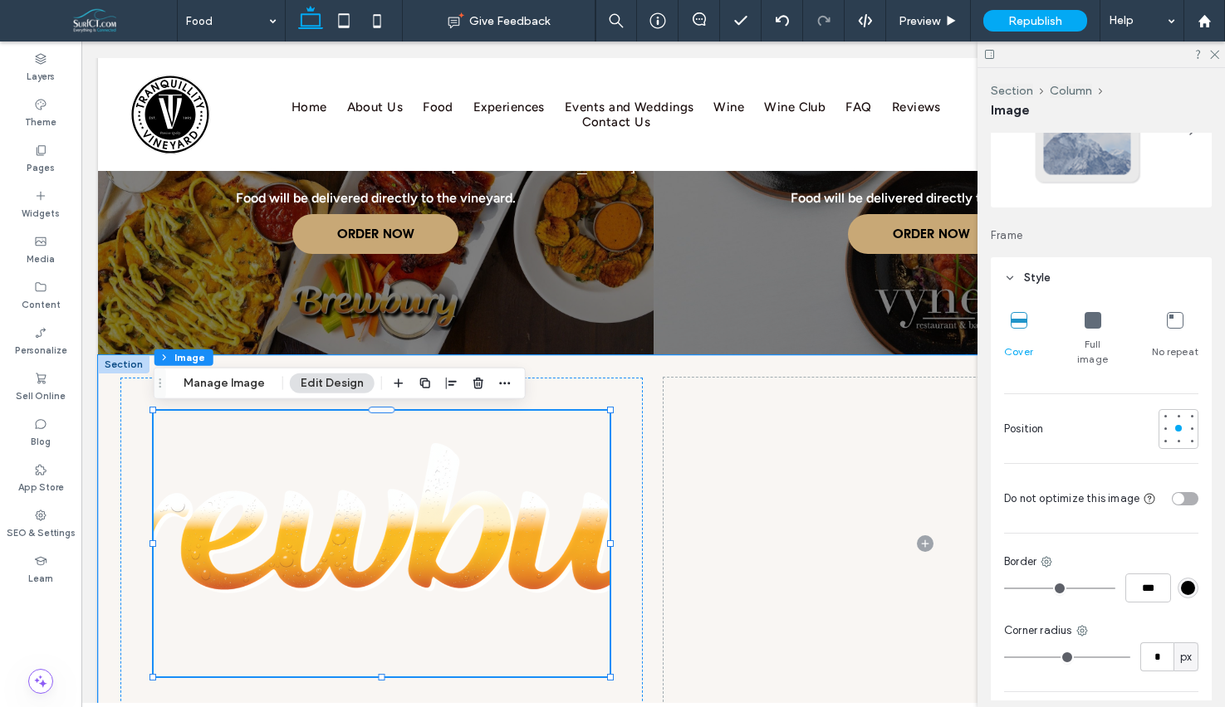
click at [1084, 323] on icon at bounding box center [1092, 320] width 17 height 17
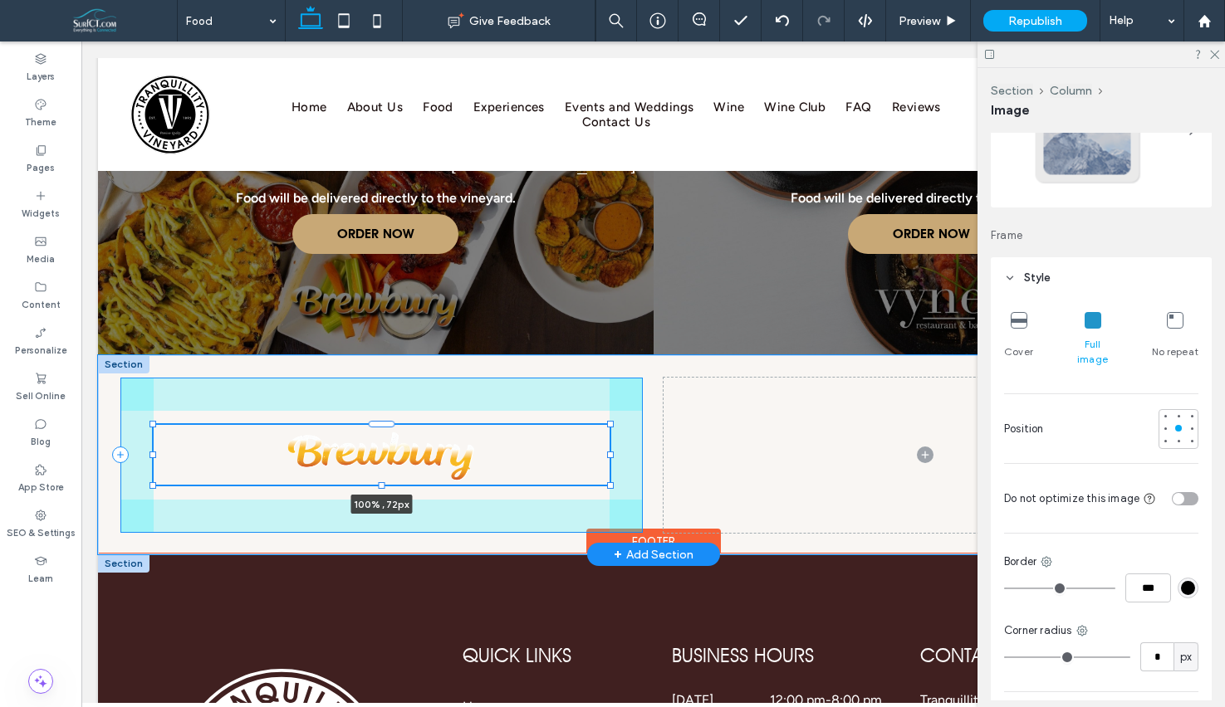
drag, startPoint x: 379, startPoint y: 677, endPoint x: 385, endPoint y: 574, distance: 103.2
type input "**"
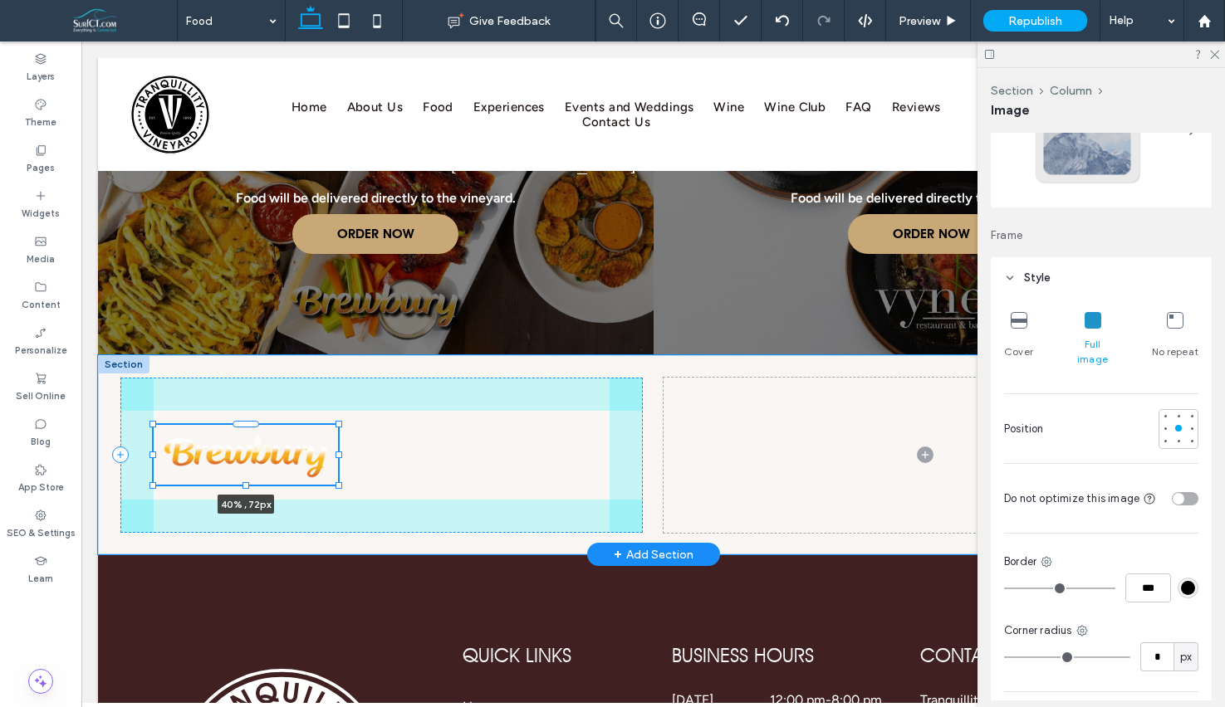
drag, startPoint x: 609, startPoint y: 453, endPoint x: 337, endPoint y: 443, distance: 271.7
click at [154, 426] on div at bounding box center [154, 425] width 1 height 1
type input "**"
type input "****"
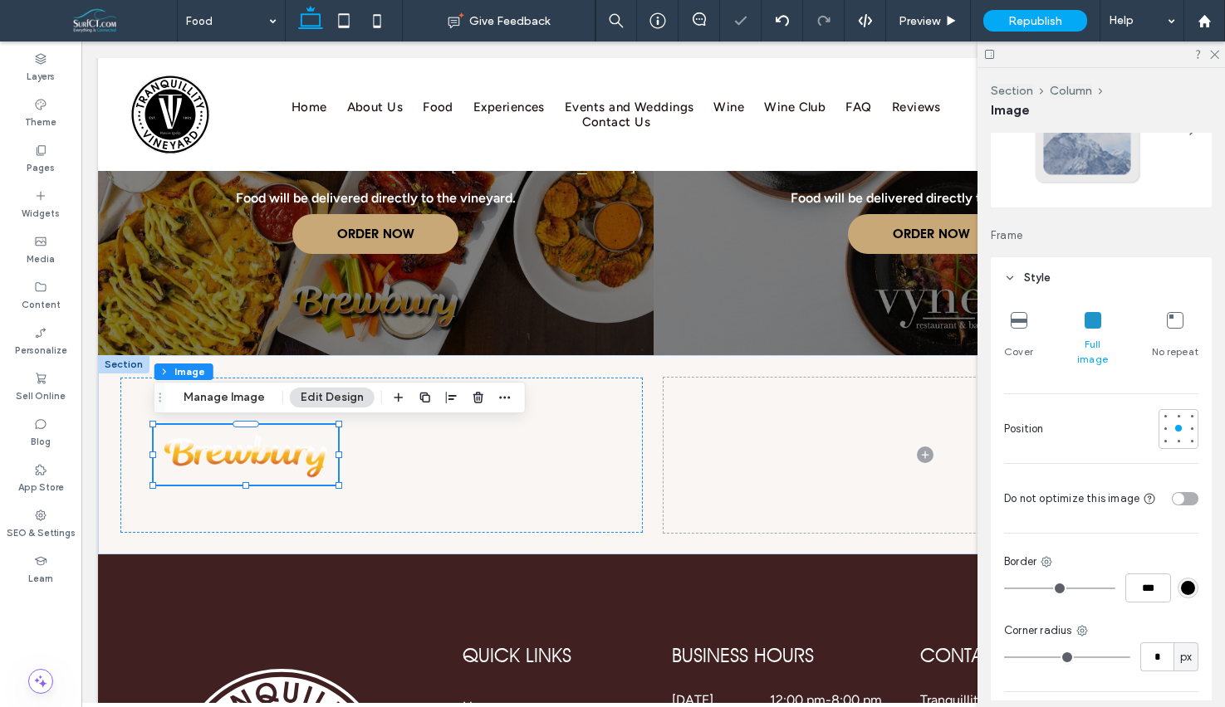
click at [1014, 324] on icon at bounding box center [1019, 320] width 17 height 17
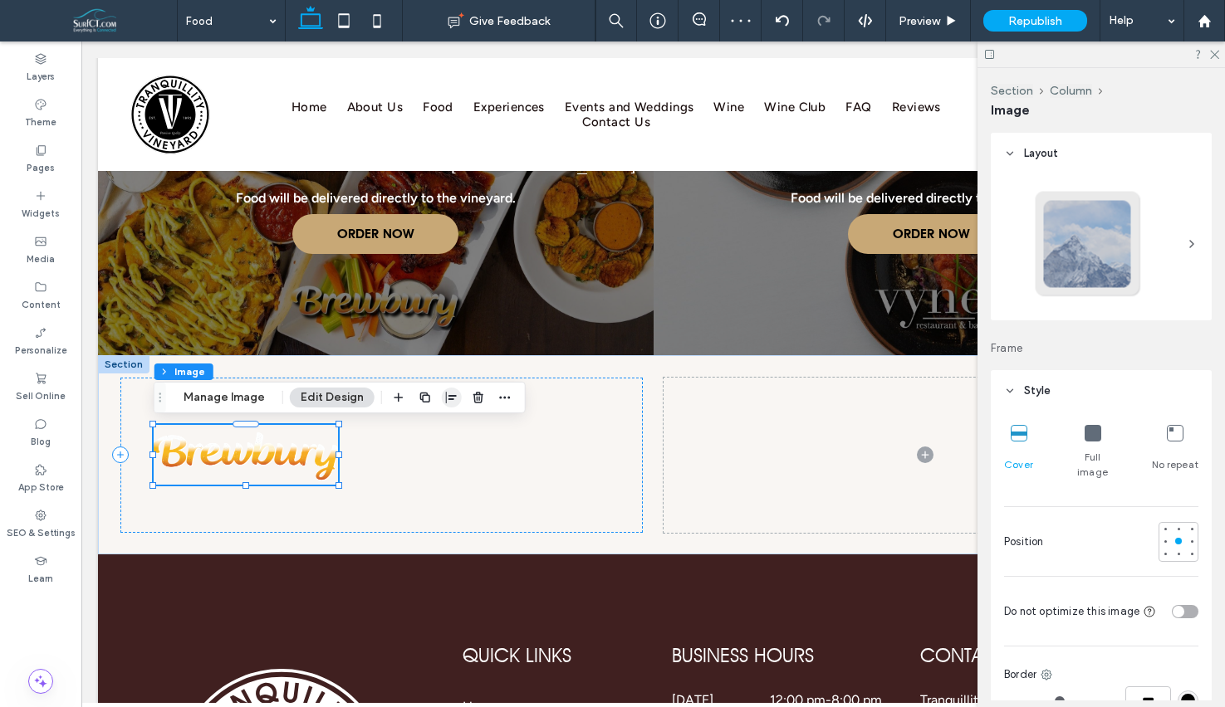
click at [446, 401] on icon "button" at bounding box center [451, 397] width 13 height 13
click at [435, 432] on icon "center" at bounding box center [434, 429] width 13 height 13
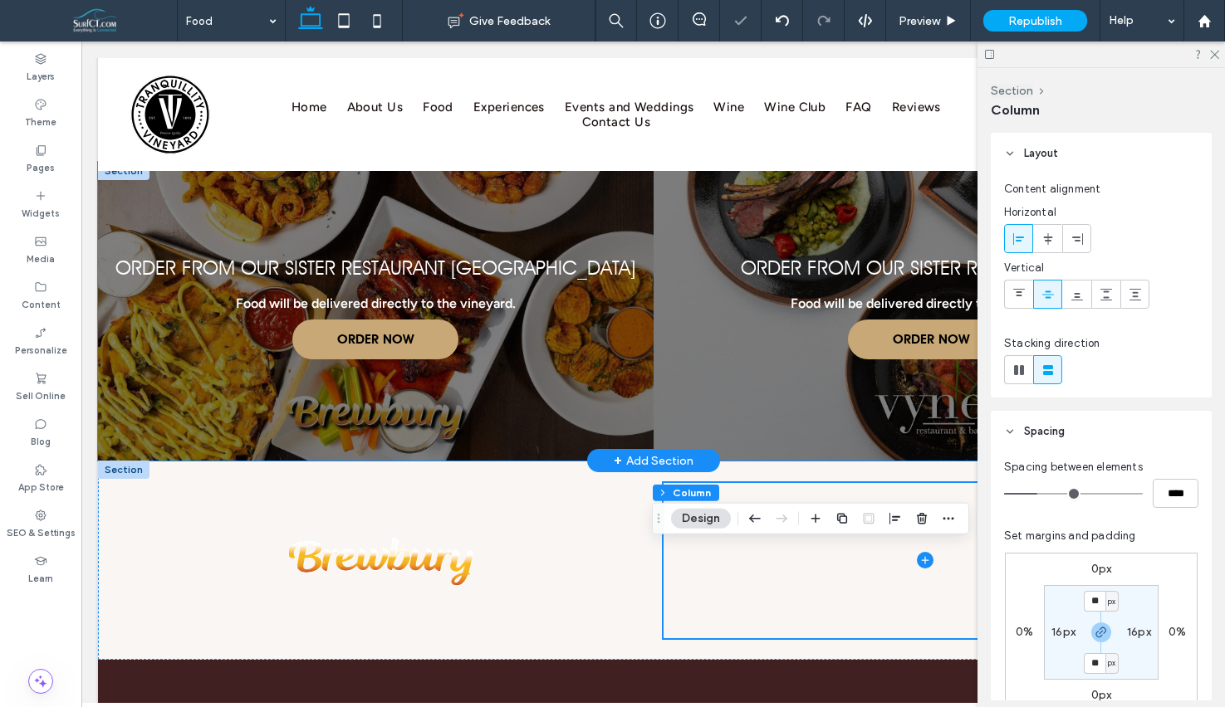
scroll to position [2172, 0]
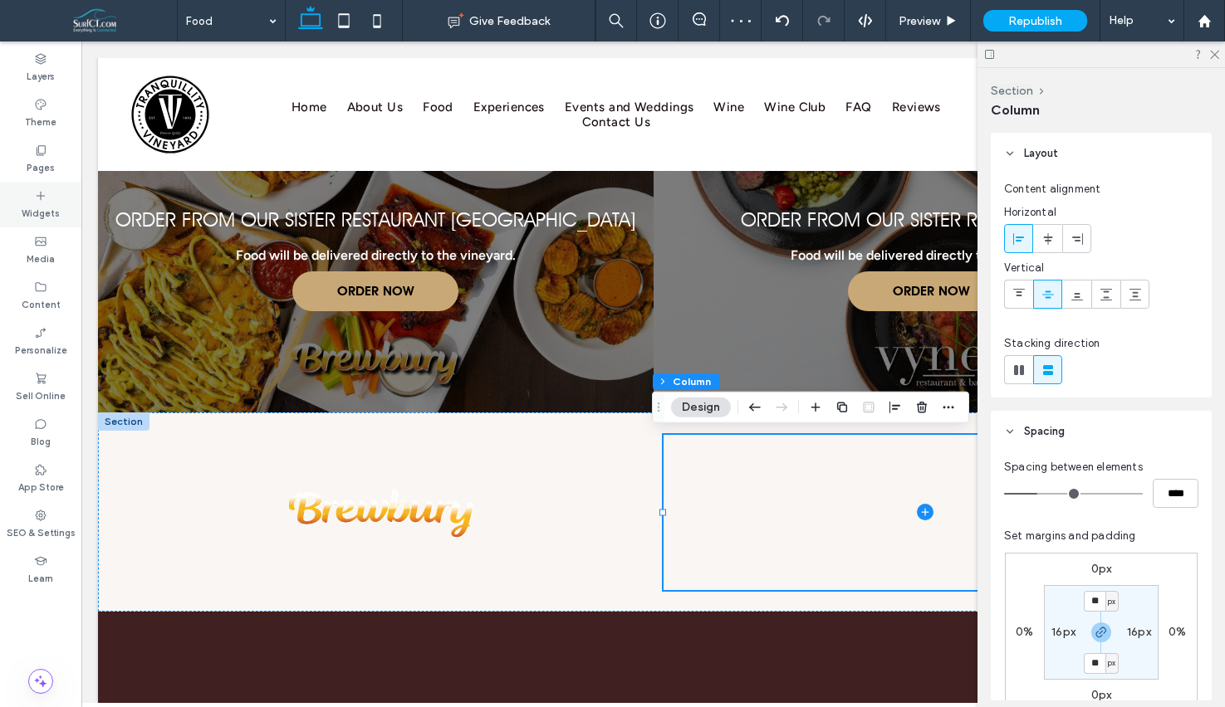
click at [49, 203] on label "Widgets" at bounding box center [41, 212] width 38 height 18
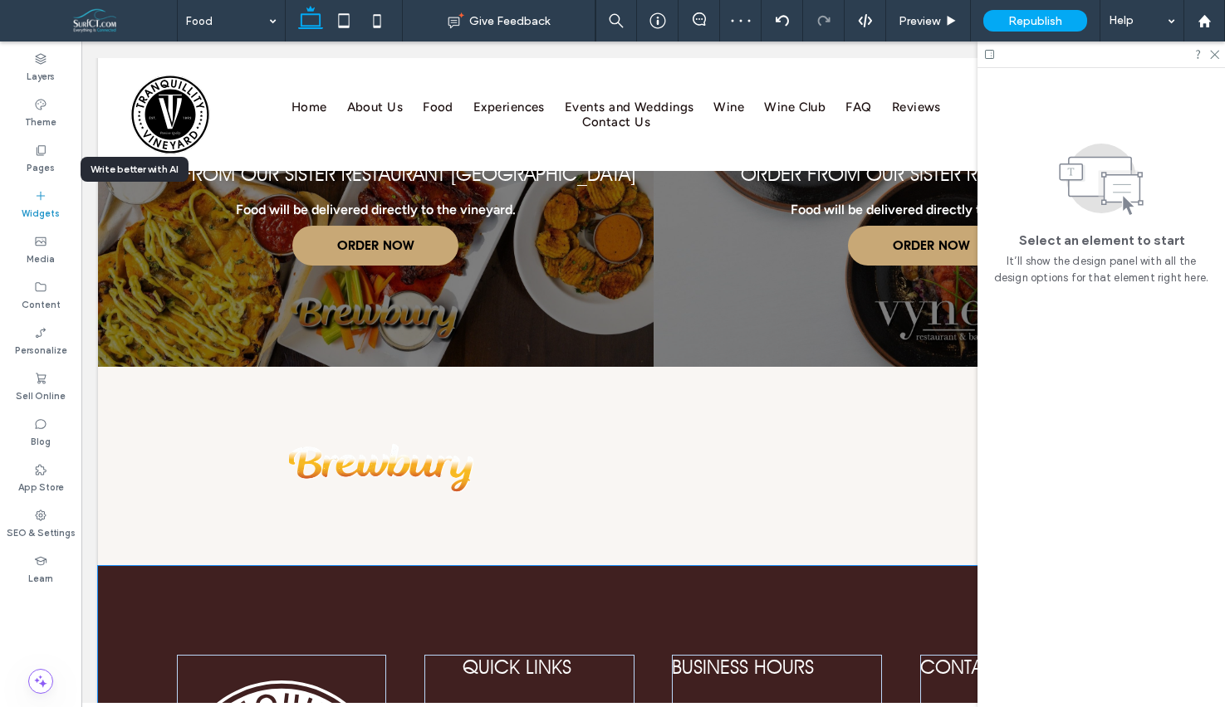
scroll to position [2239, 0]
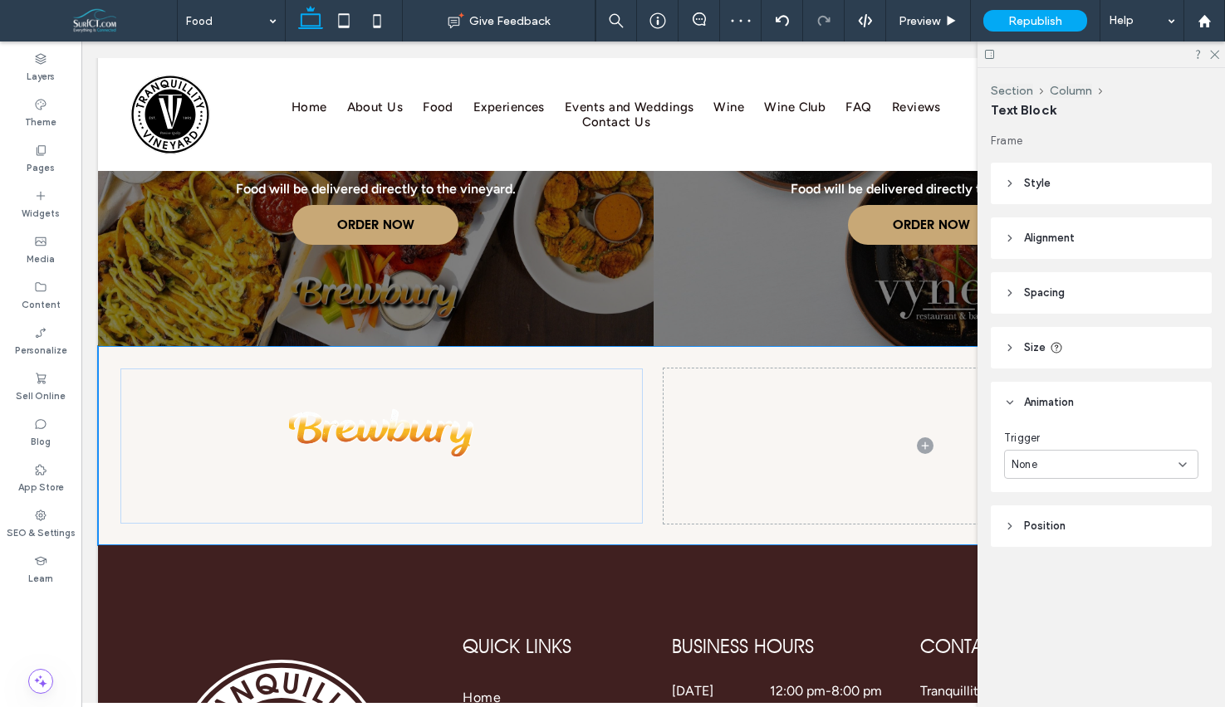
type input "*******"
type input "**"
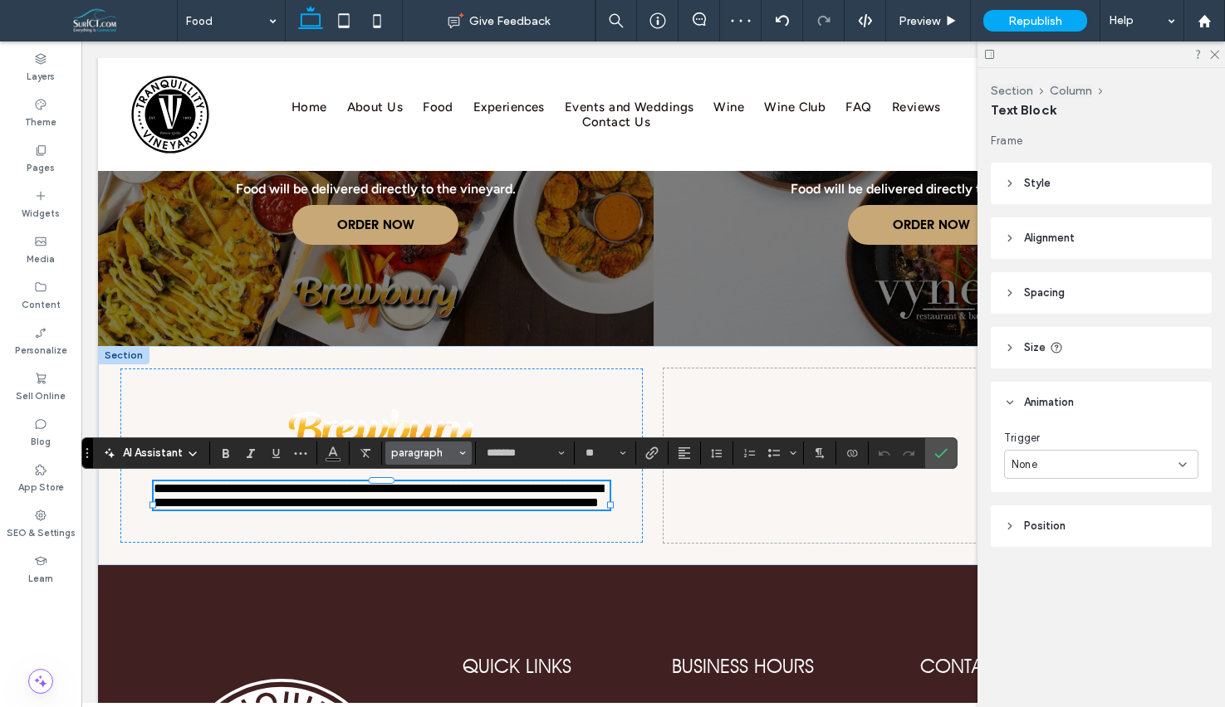
click at [421, 450] on span "paragraph" at bounding box center [423, 453] width 65 height 12
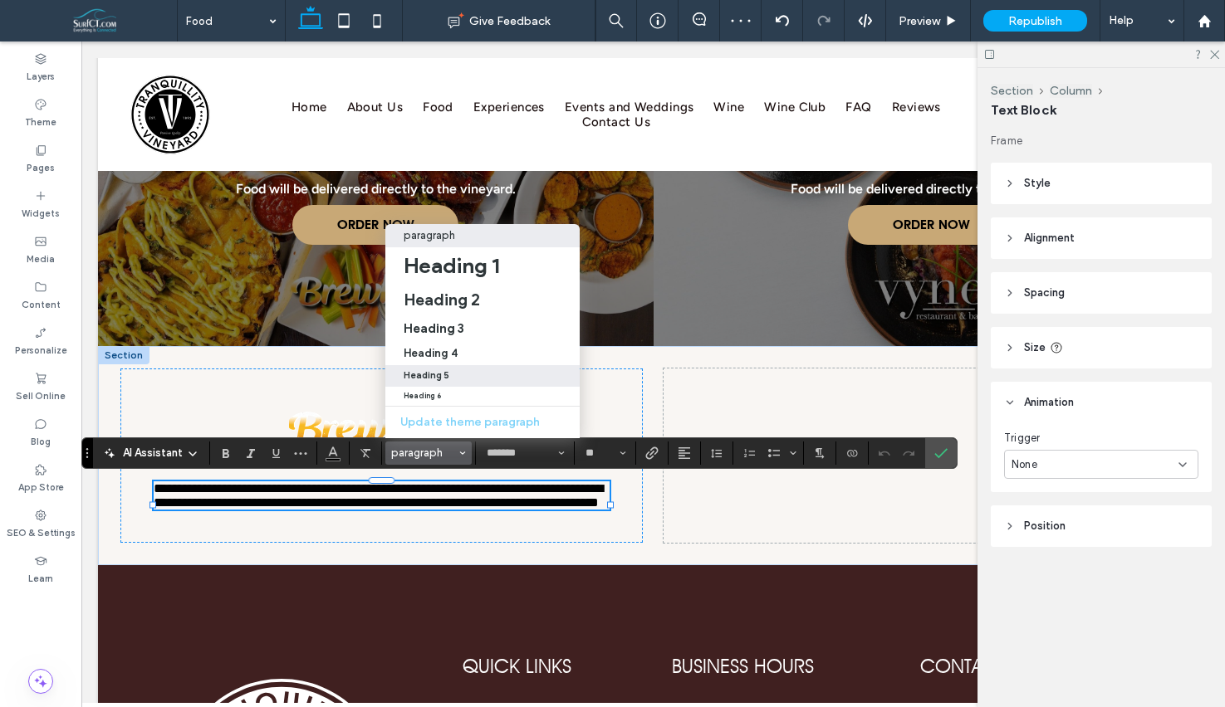
click at [479, 375] on div "Heading 5" at bounding box center [483, 375] width 158 height 11
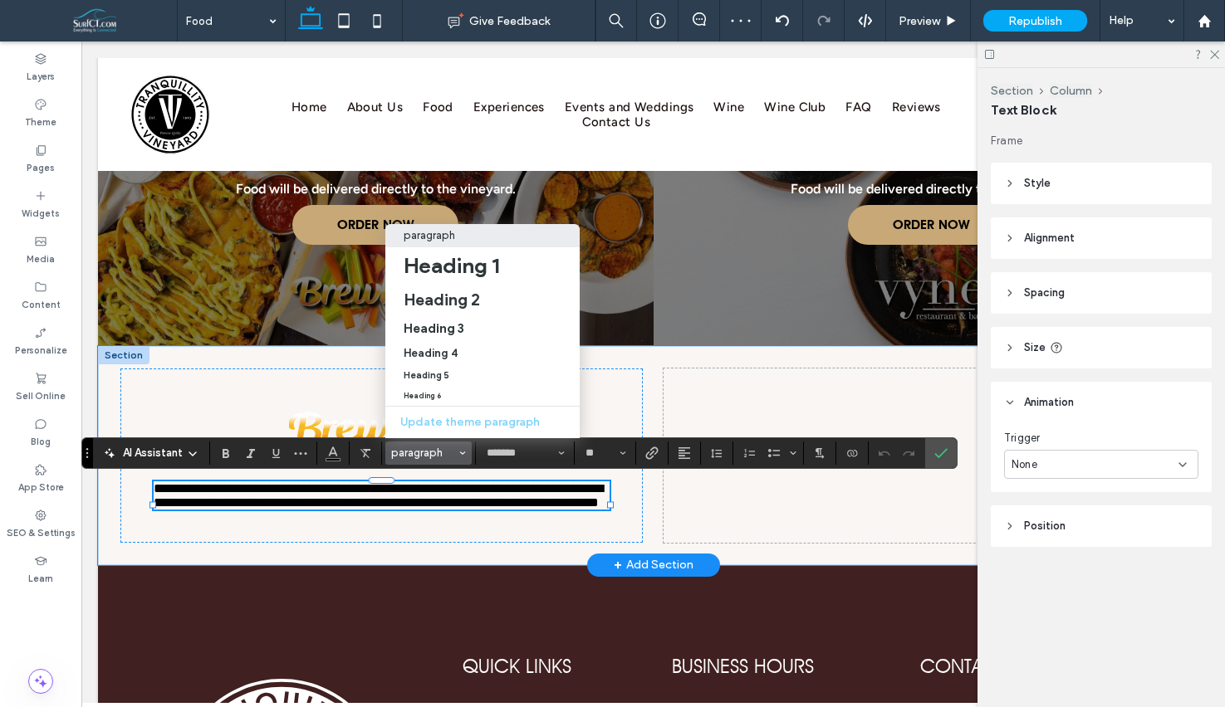
type input "*********"
type input "**"
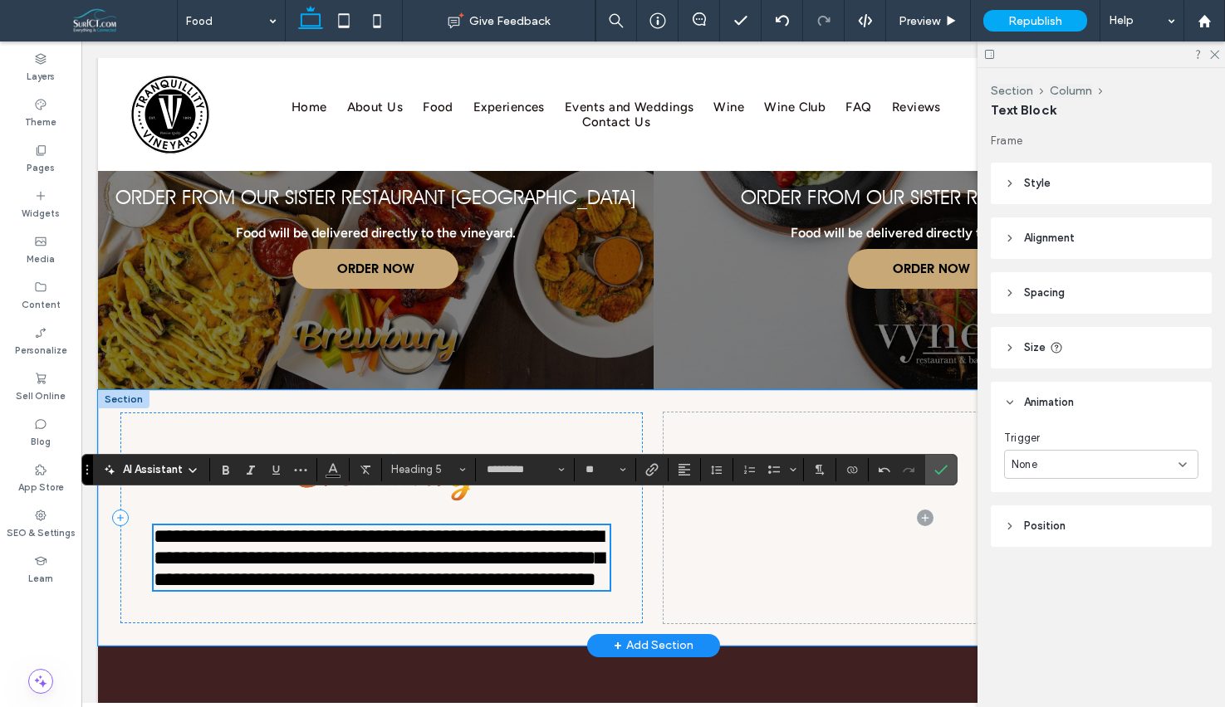
scroll to position [2186, 0]
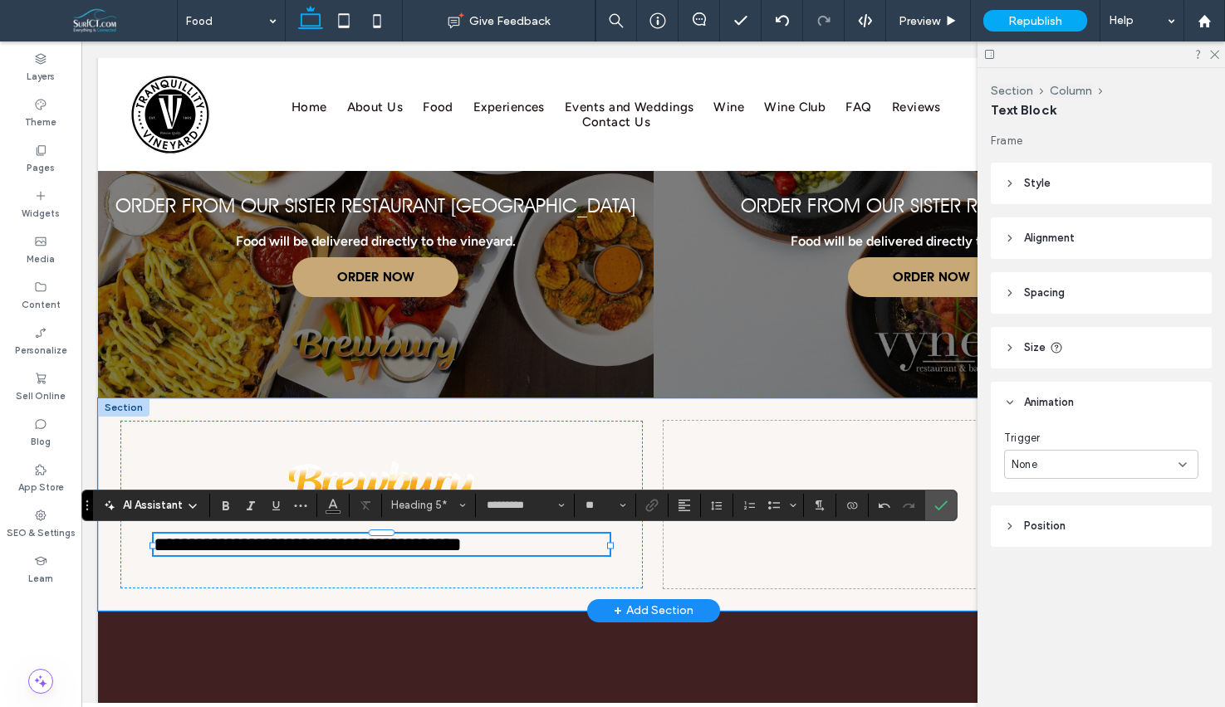
click at [462, 536] on span "**********" at bounding box center [308, 545] width 308 height 20
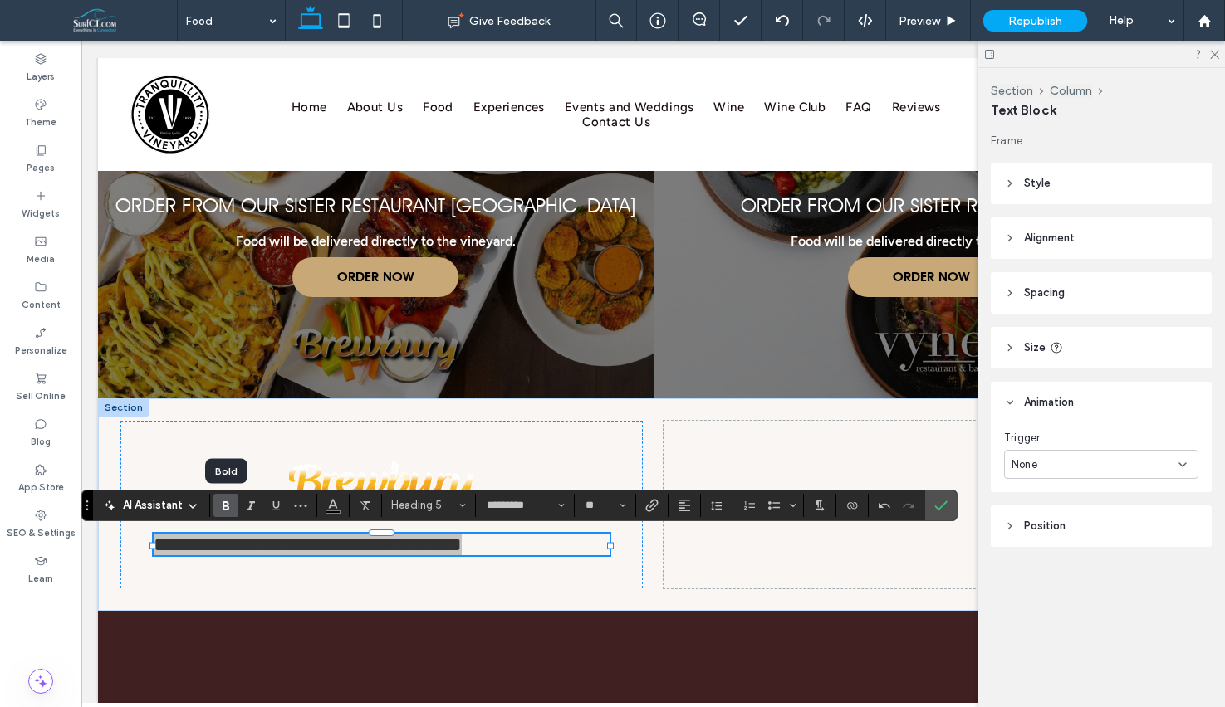
click at [228, 506] on use "Bold" at bounding box center [226, 506] width 7 height 9
click at [228, 506] on icon "Bold" at bounding box center [225, 505] width 13 height 13
click at [290, 507] on button "More" at bounding box center [300, 505] width 25 height 23
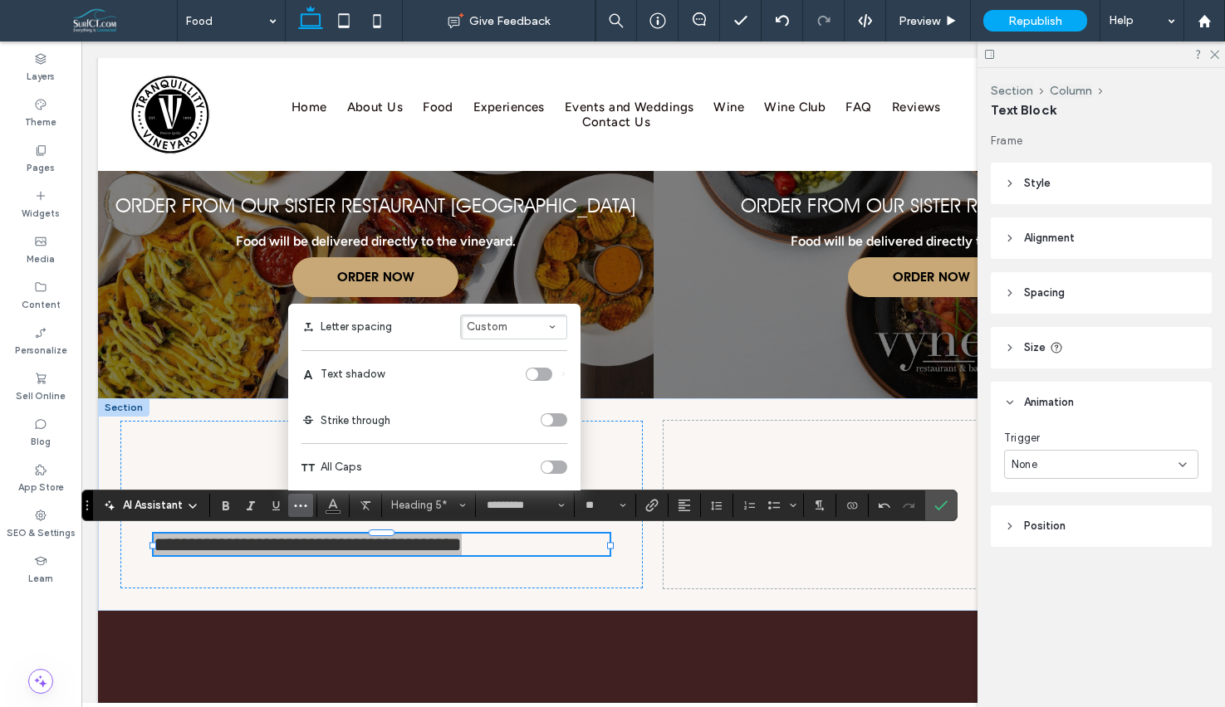
click at [543, 469] on div "toggle" at bounding box center [547, 468] width 12 height 12
click at [684, 503] on icon "Alignment" at bounding box center [684, 505] width 13 height 13
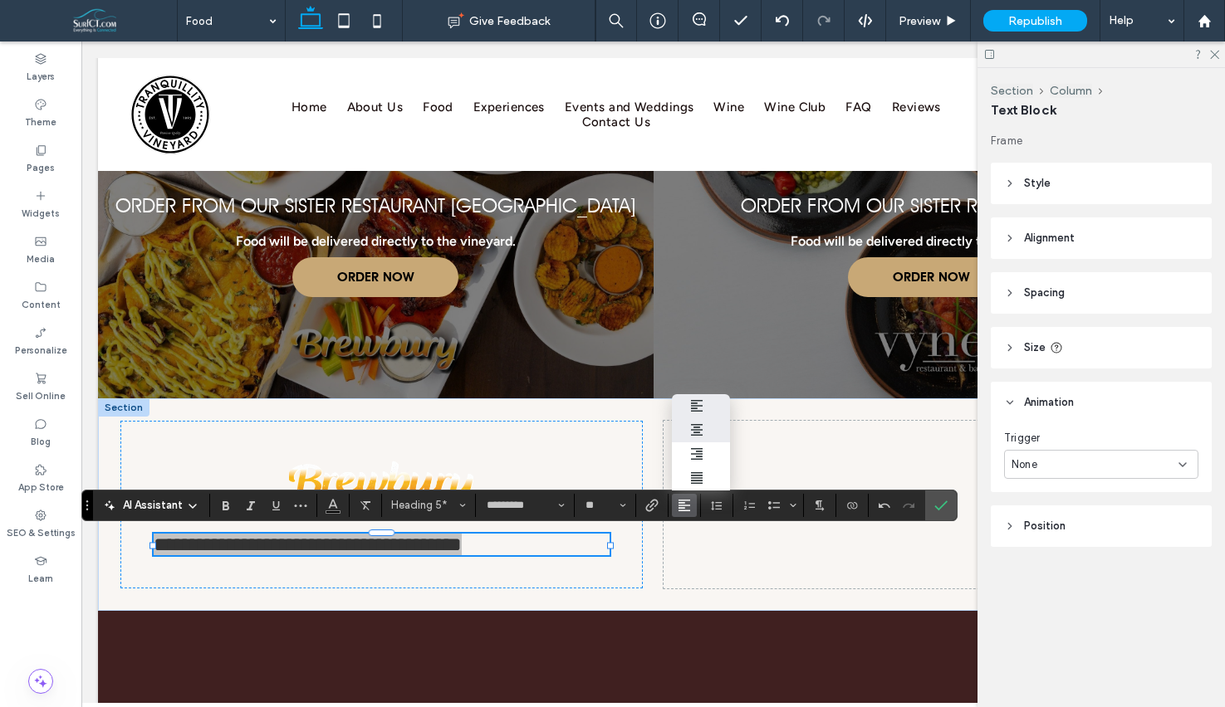
click at [696, 437] on label "ui.textEditor.alignment.center" at bounding box center [701, 430] width 58 height 24
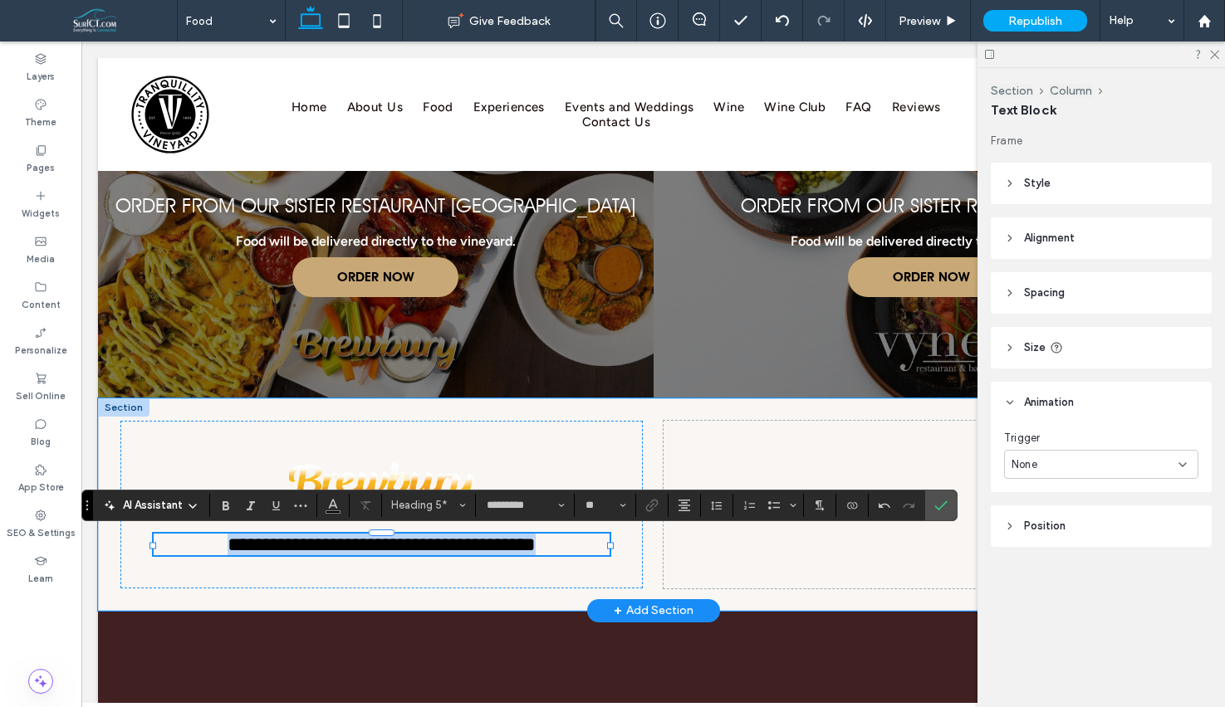
click at [532, 537] on span "**********" at bounding box center [382, 545] width 308 height 20
click at [531, 537] on span "**********" at bounding box center [382, 545] width 308 height 20
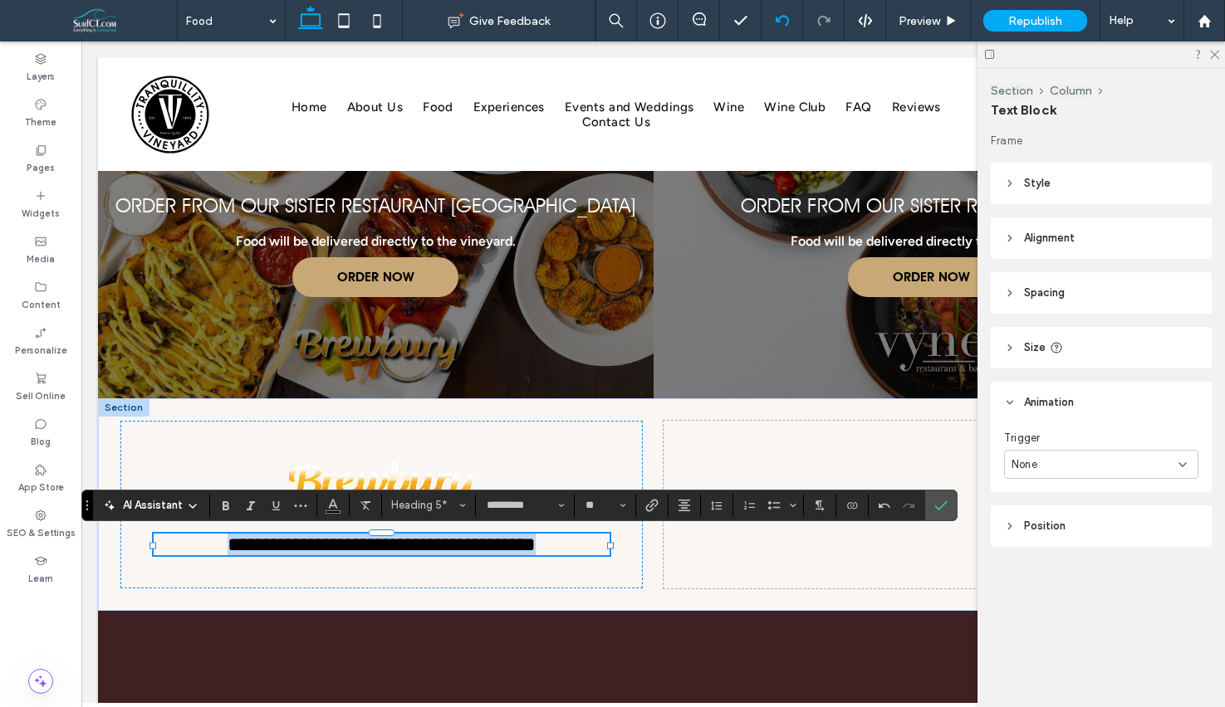
copy span "**********"
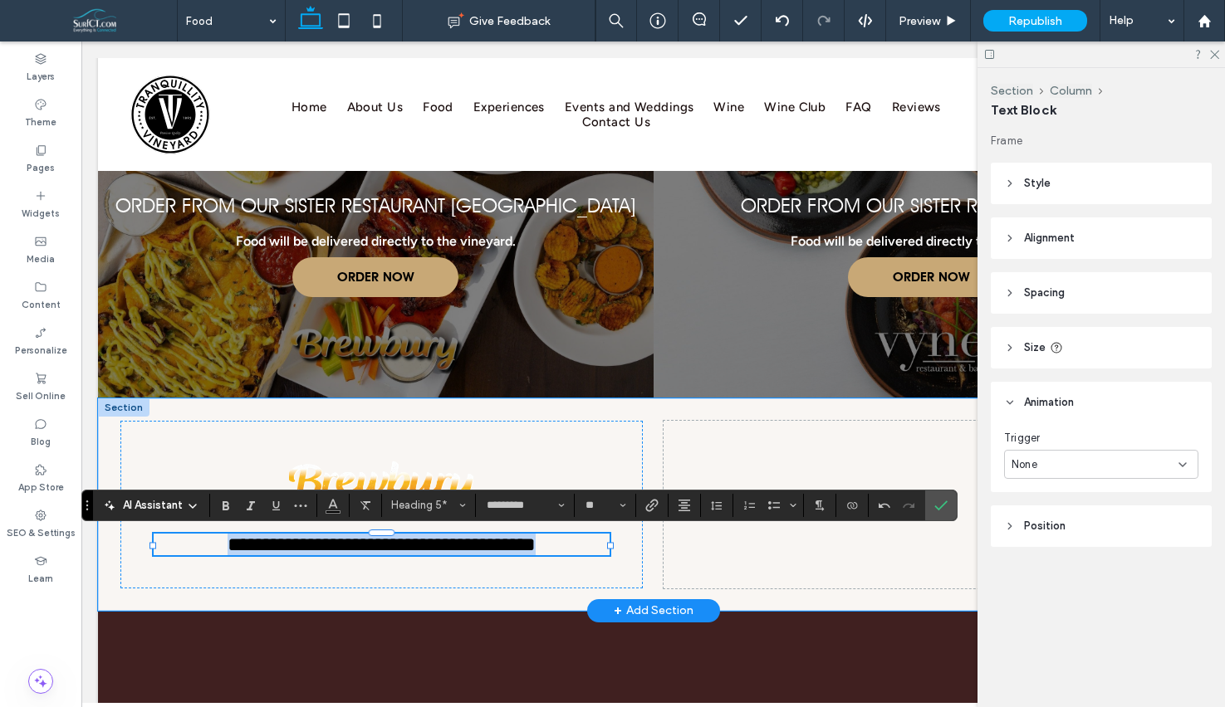
click at [499, 541] on span "**********" at bounding box center [382, 545] width 308 height 20
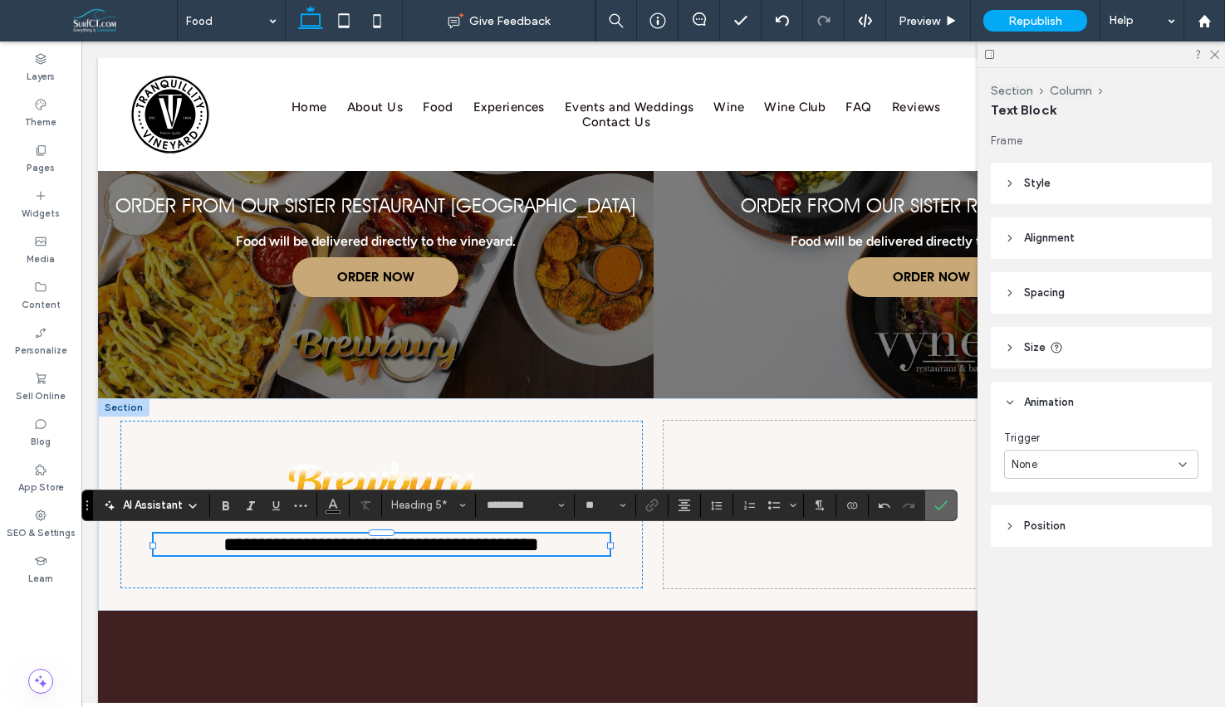
click at [937, 505] on icon "Confirm" at bounding box center [940, 505] width 13 height 13
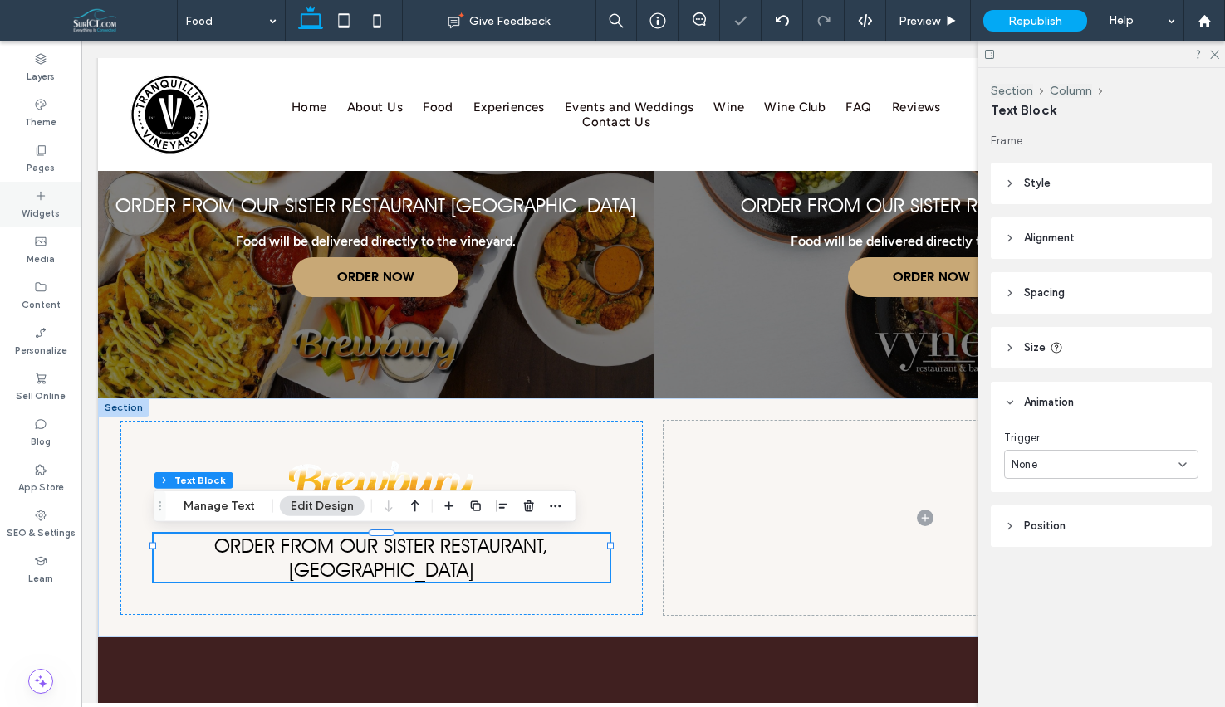
click at [56, 198] on div "Widgets" at bounding box center [40, 205] width 81 height 46
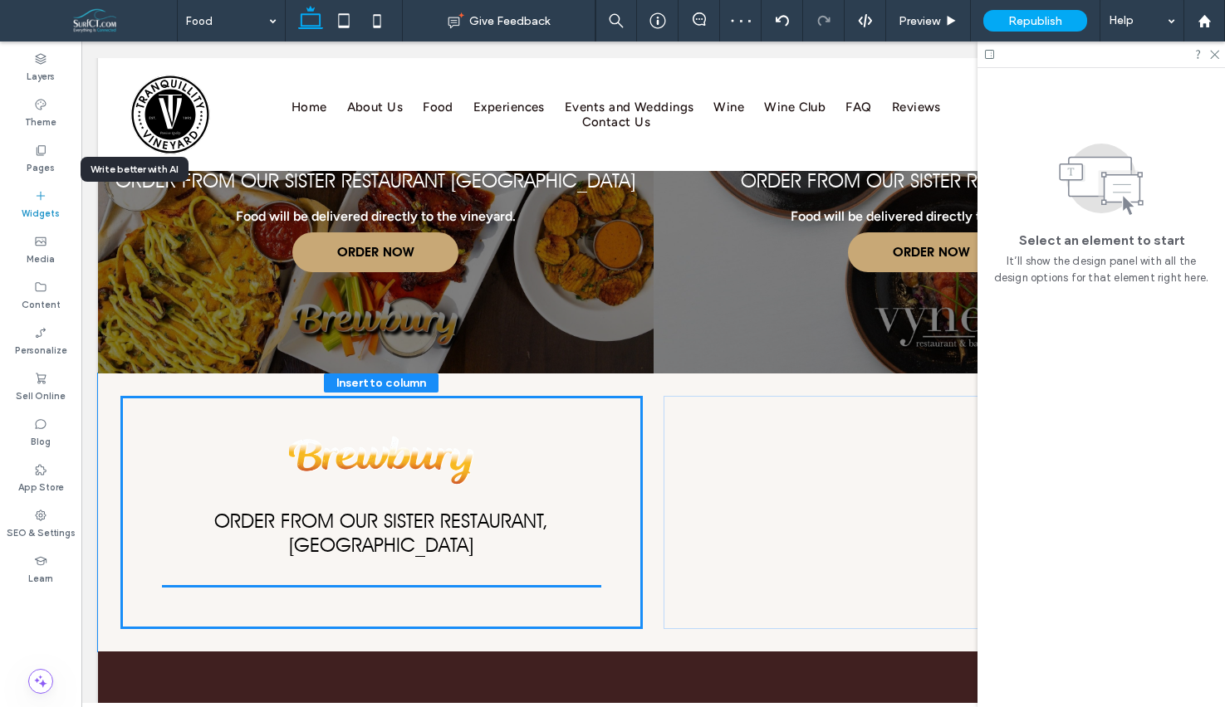
scroll to position [2249, 0]
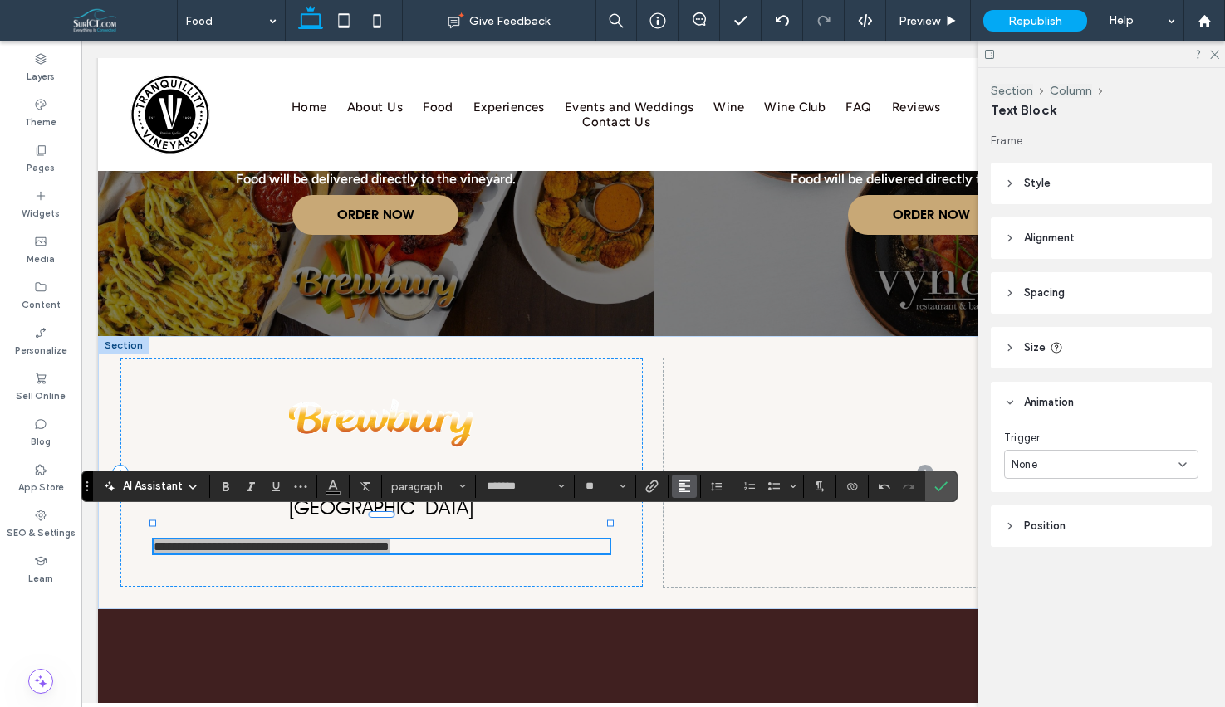
click at [684, 493] on span "Alignment" at bounding box center [684, 487] width 13 height 22
click at [697, 409] on use "ui.textEditor.alignment.center" at bounding box center [697, 412] width 12 height 12
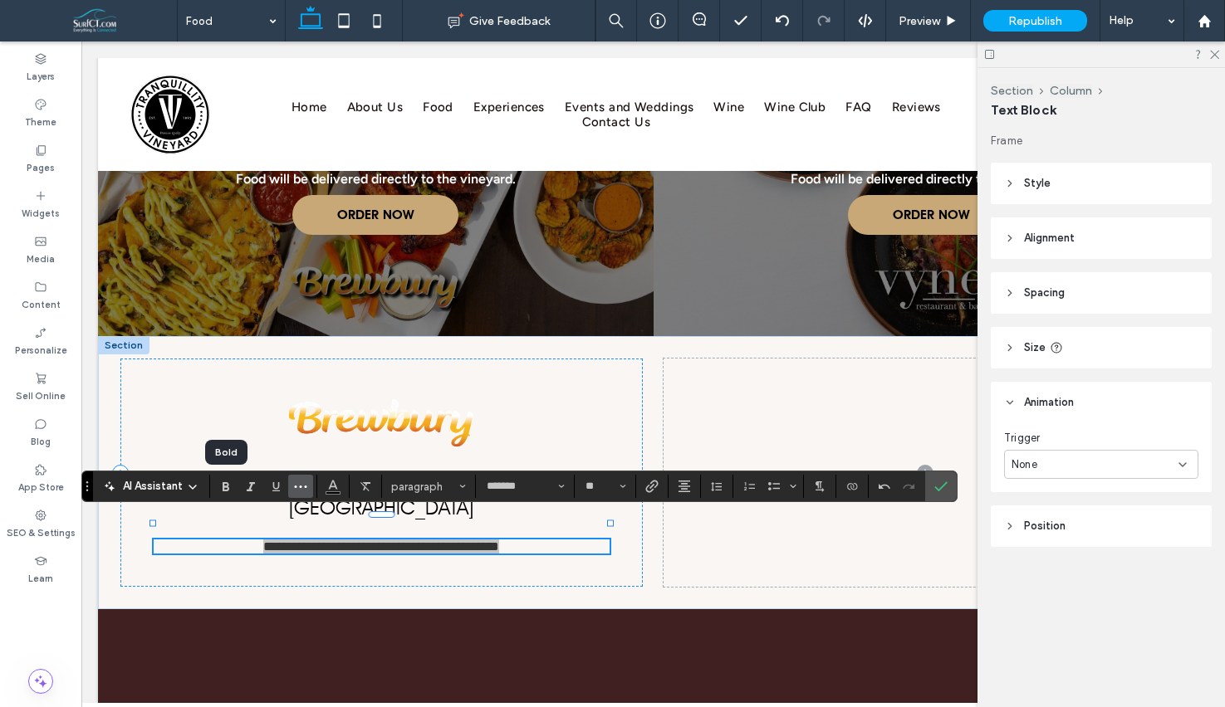
drag, startPoint x: 221, startPoint y: 487, endPoint x: 306, endPoint y: 474, distance: 85.6
click at [221, 487] on icon "Bold" at bounding box center [225, 486] width 13 height 13
click at [942, 482] on icon "Confirm" at bounding box center [940, 486] width 13 height 13
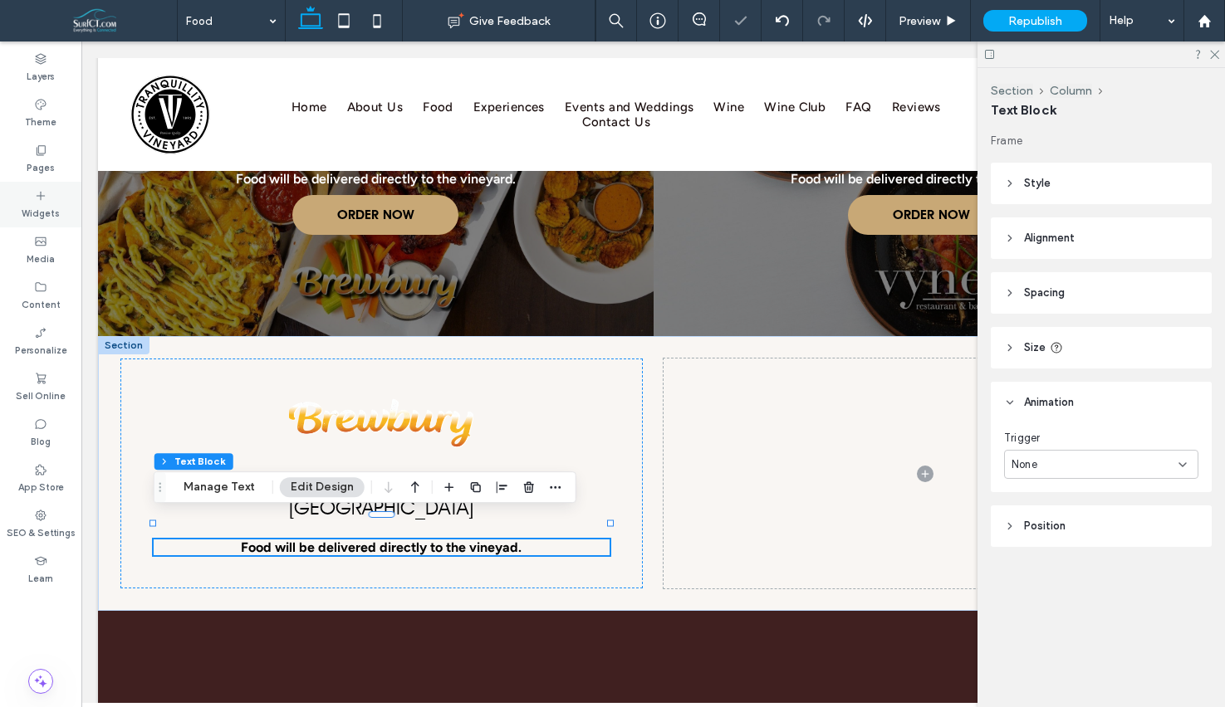
click at [57, 198] on div "Widgets" at bounding box center [40, 205] width 81 height 46
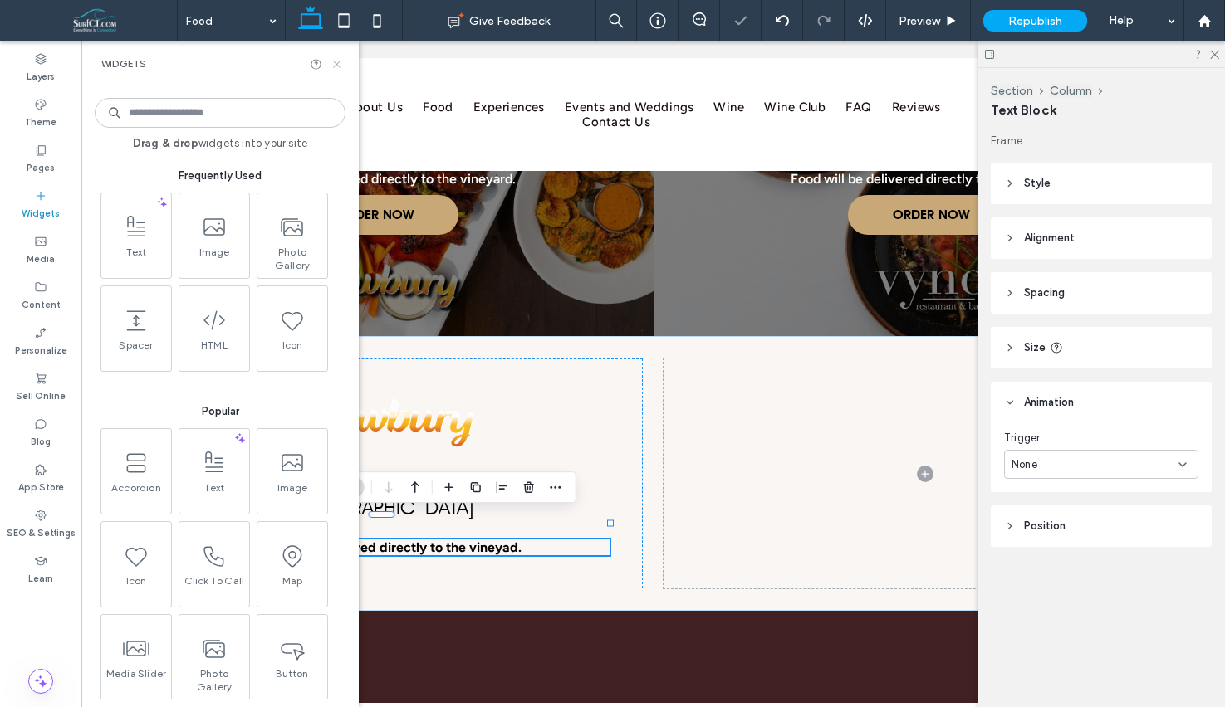
click at [336, 61] on icon at bounding box center [336, 64] width 12 height 12
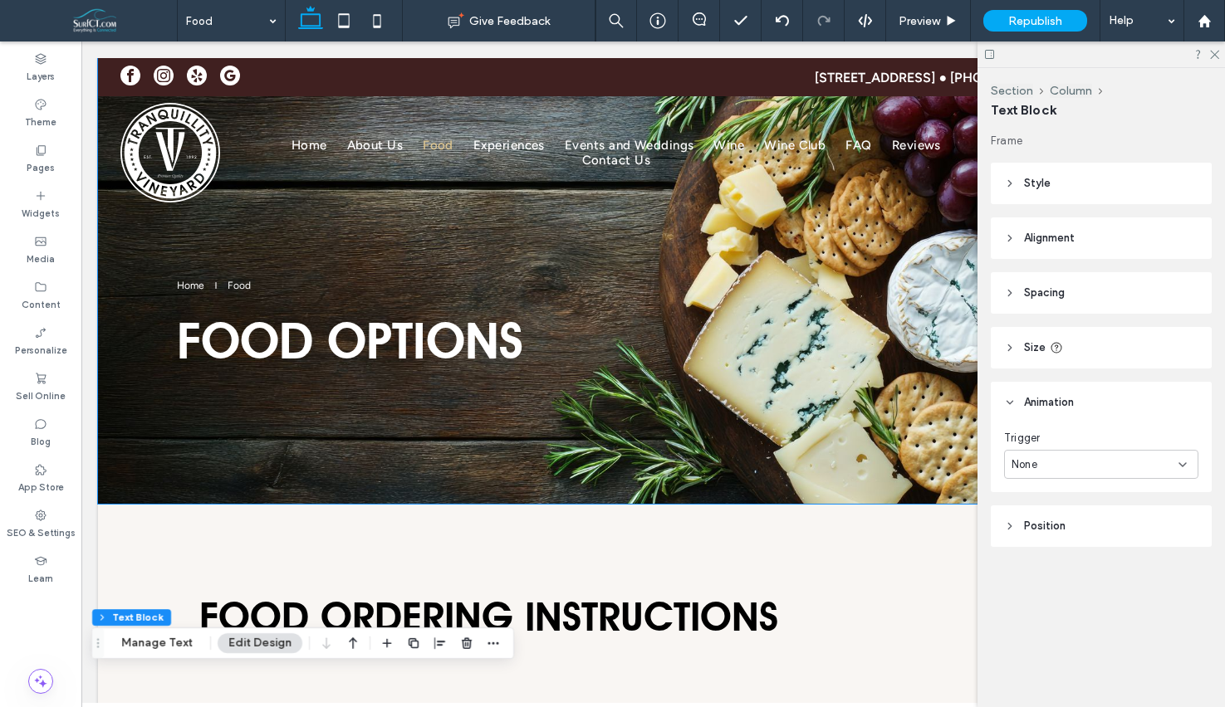
scroll to position [0, 247]
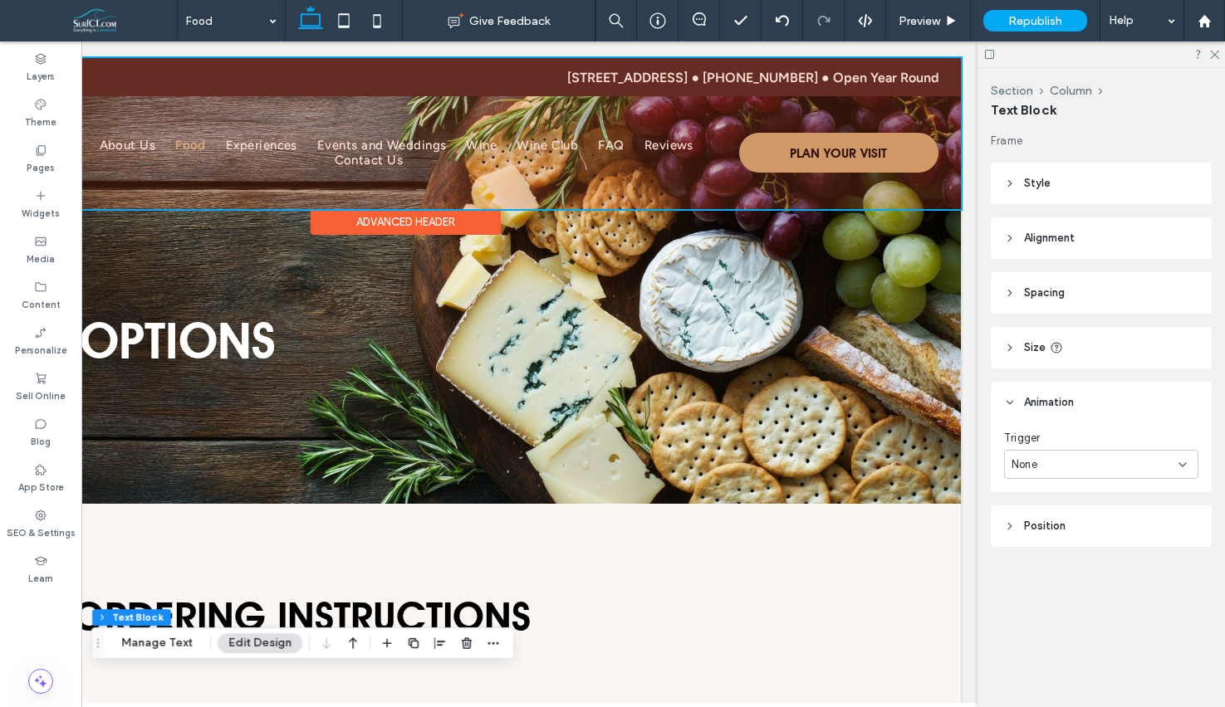
click at [814, 142] on div at bounding box center [406, 133] width 1110 height 151
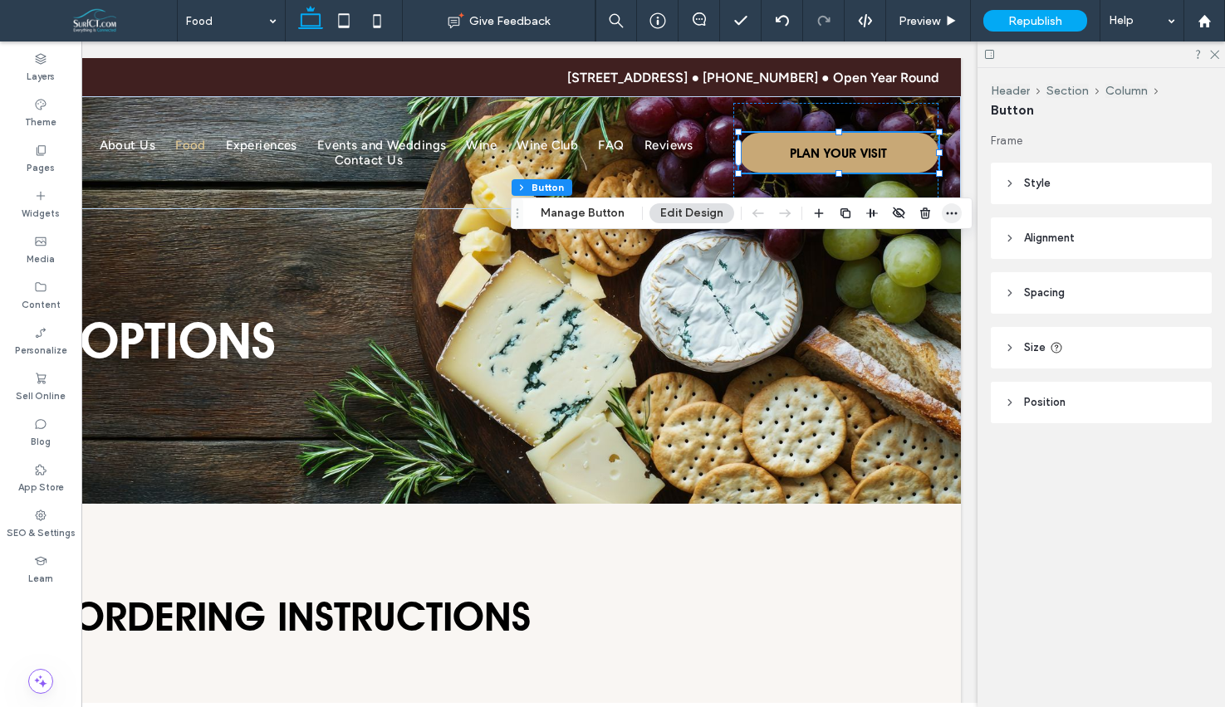
click at [948, 209] on icon "button" at bounding box center [951, 213] width 13 height 13
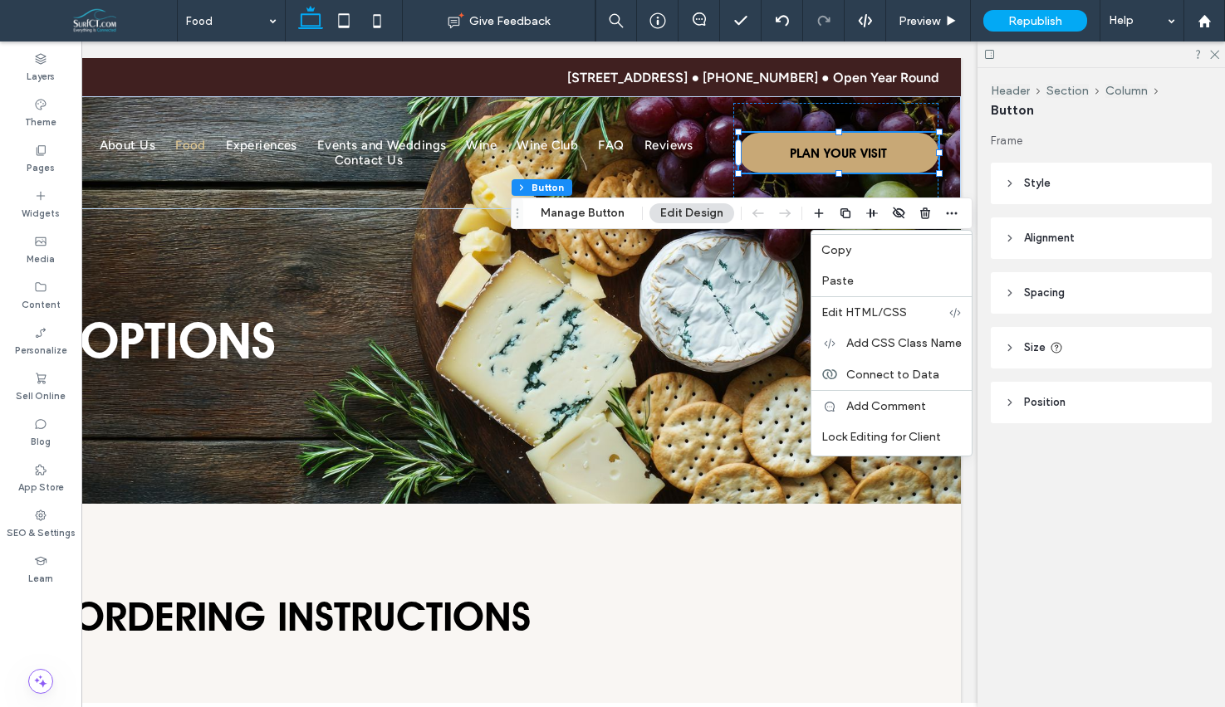
drag, startPoint x: 839, startPoint y: 257, endPoint x: 649, endPoint y: 355, distance: 213.2
click at [838, 257] on div "Copy" at bounding box center [891, 250] width 160 height 32
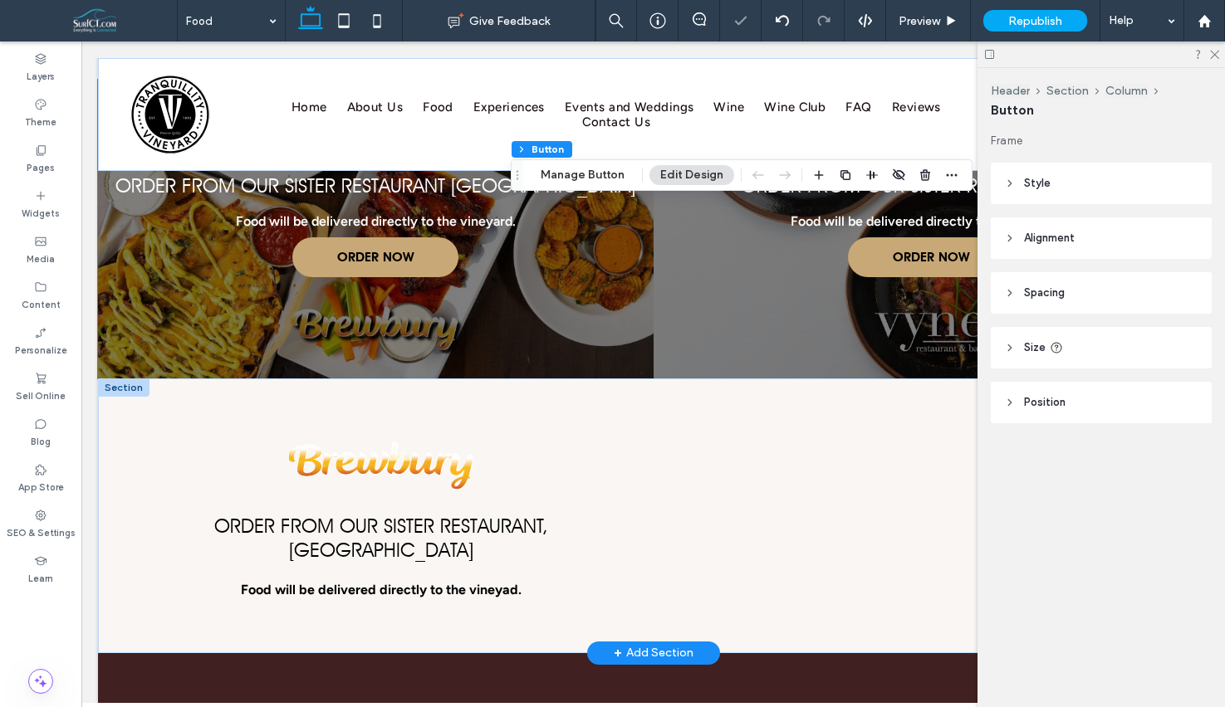
scroll to position [2317, 0]
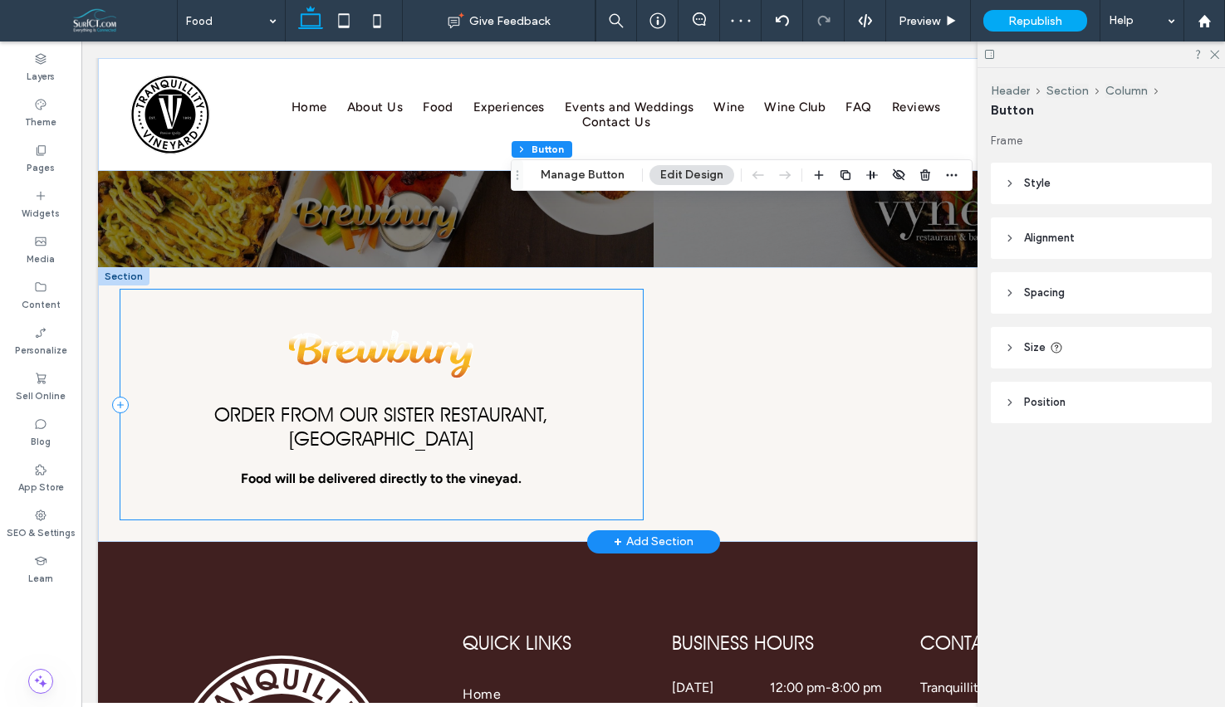
click at [539, 358] on div "Order From Our Sister Restaurant, Brewbury Food will be delivered directly to t…" at bounding box center [381, 405] width 522 height 230
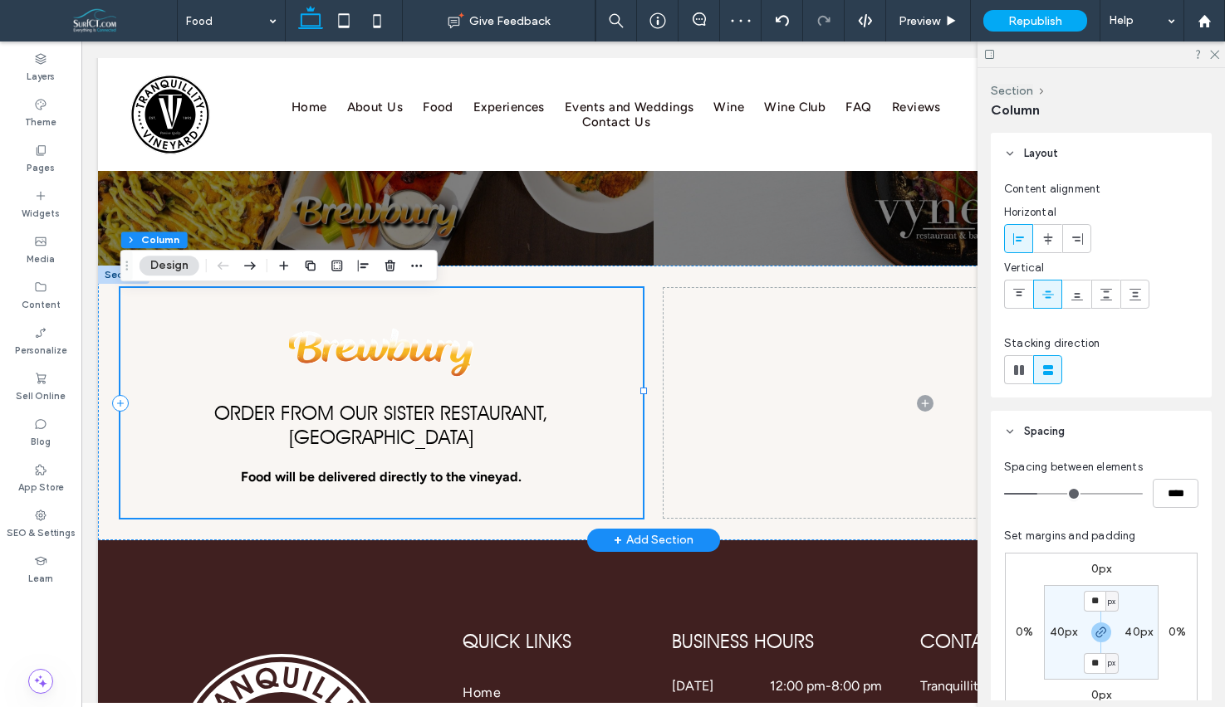
scroll to position [2314, 0]
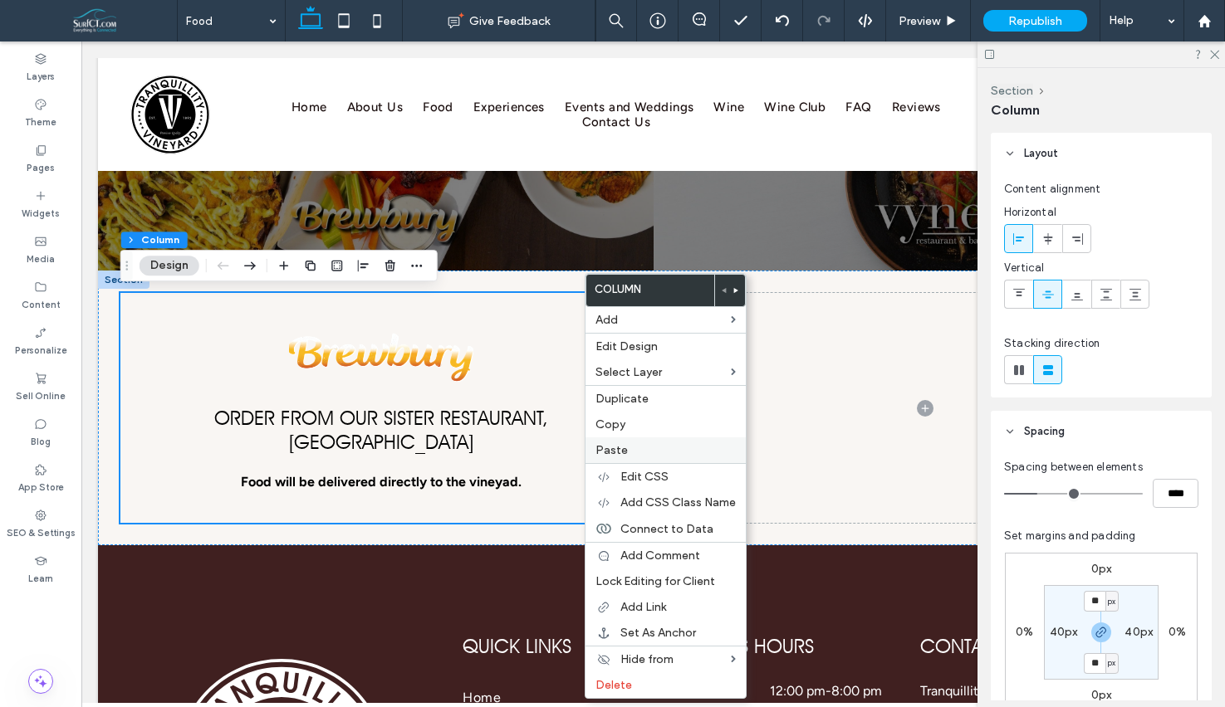
click at [632, 448] on label "Paste" at bounding box center [665, 450] width 140 height 14
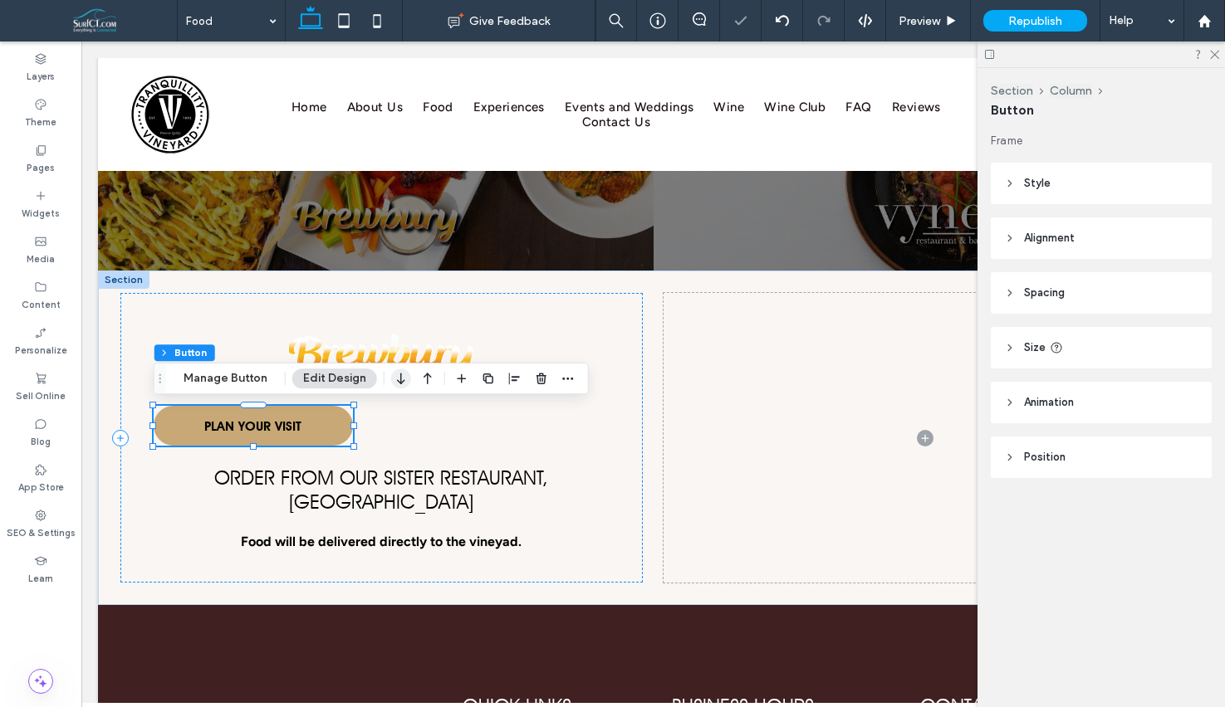
click at [399, 380] on icon "button" at bounding box center [401, 379] width 20 height 30
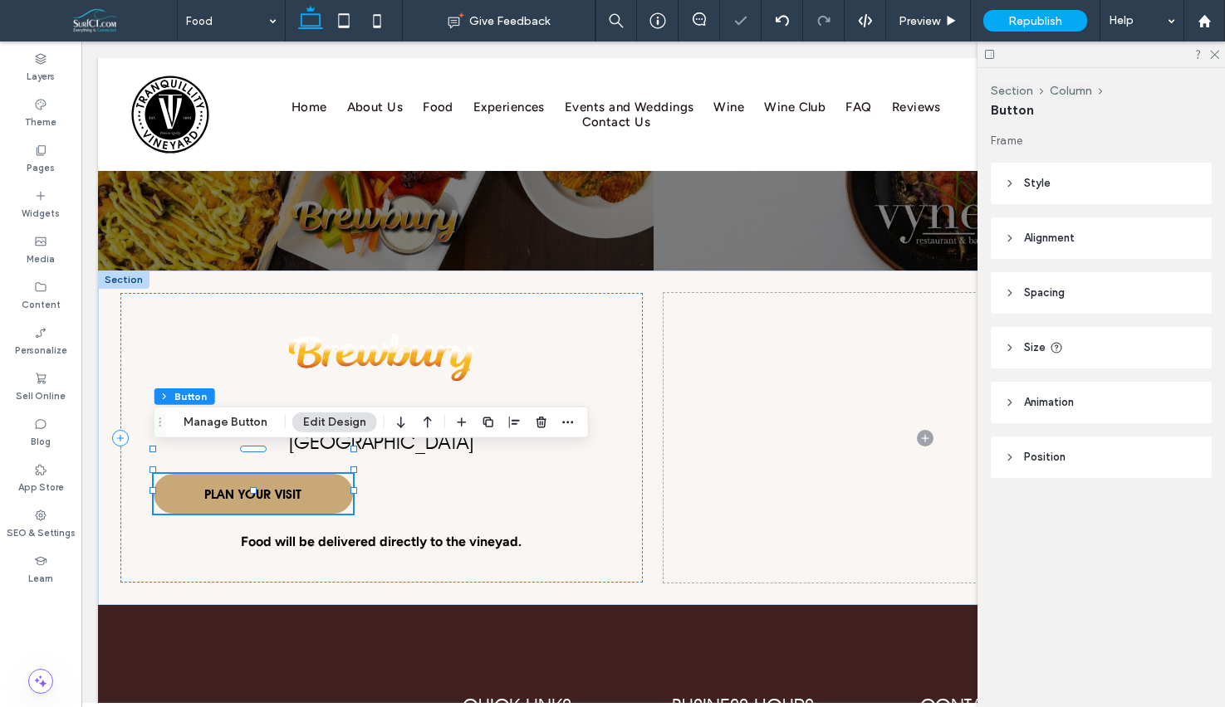
click at [396, 423] on icon "button" at bounding box center [401, 423] width 20 height 30
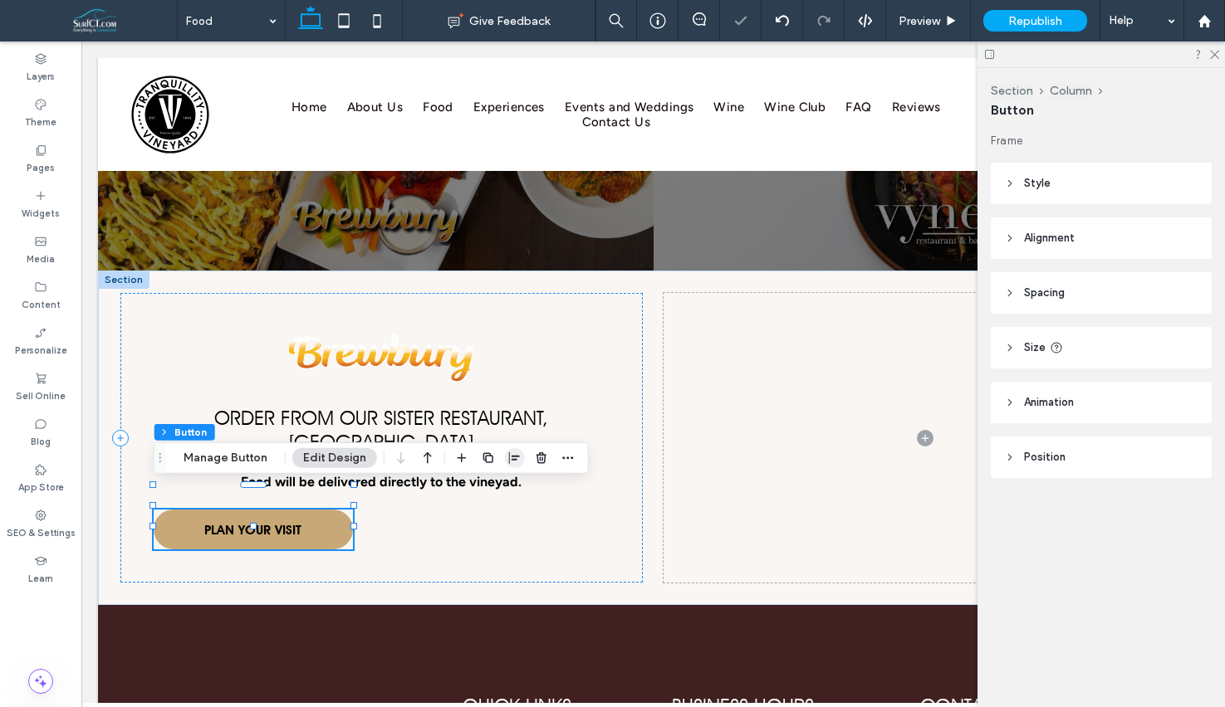
click at [517, 451] on span "button" at bounding box center [515, 458] width 20 height 20
click at [497, 491] on icon "center" at bounding box center [497, 490] width 13 height 13
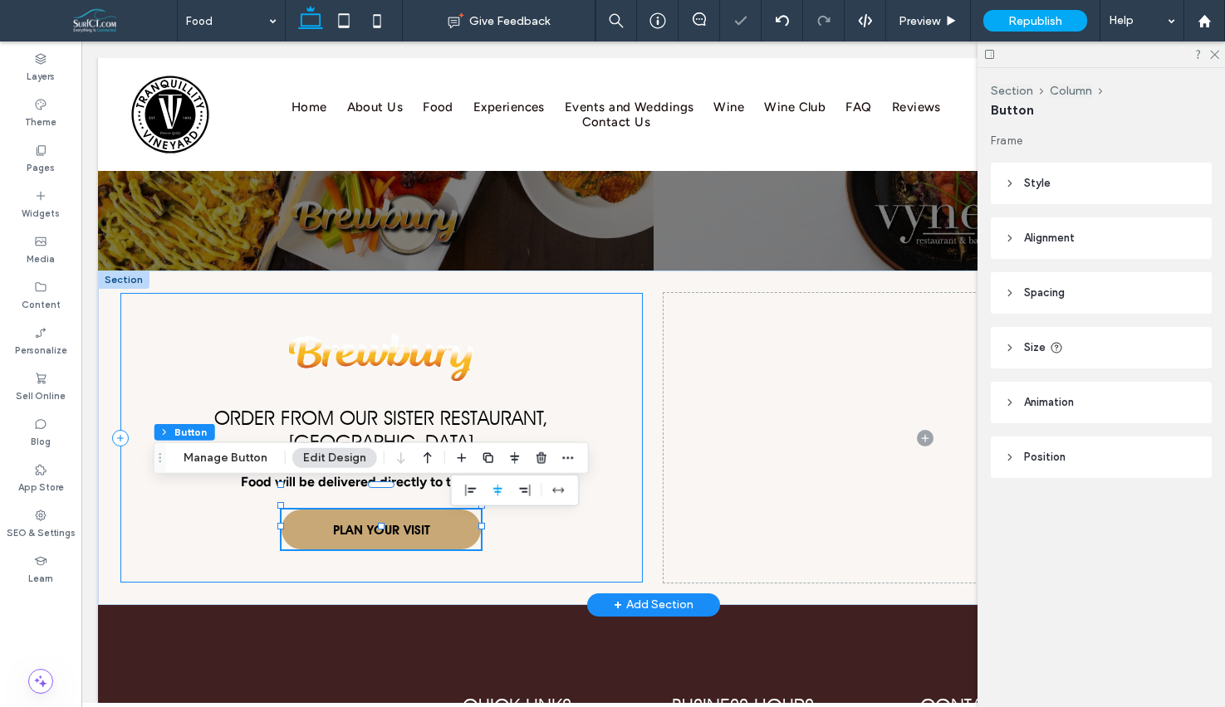
drag, startPoint x: 618, startPoint y: 325, endPoint x: 913, endPoint y: 280, distance: 298.2
click at [618, 325] on div "Order From Our Sister Restaurant, Brewbury Food will be delivered directly to t…" at bounding box center [381, 438] width 522 height 290
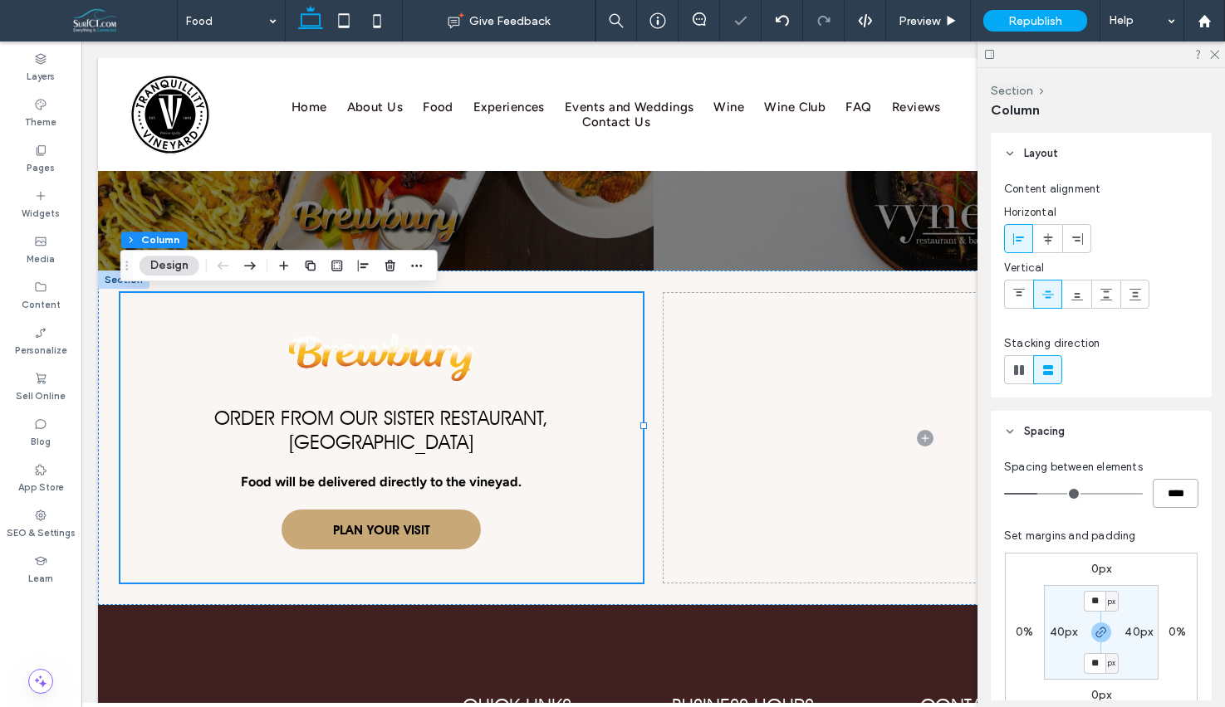
click at [1180, 493] on input "****" at bounding box center [1175, 493] width 46 height 29
type input "***"
type input "**"
type input "****"
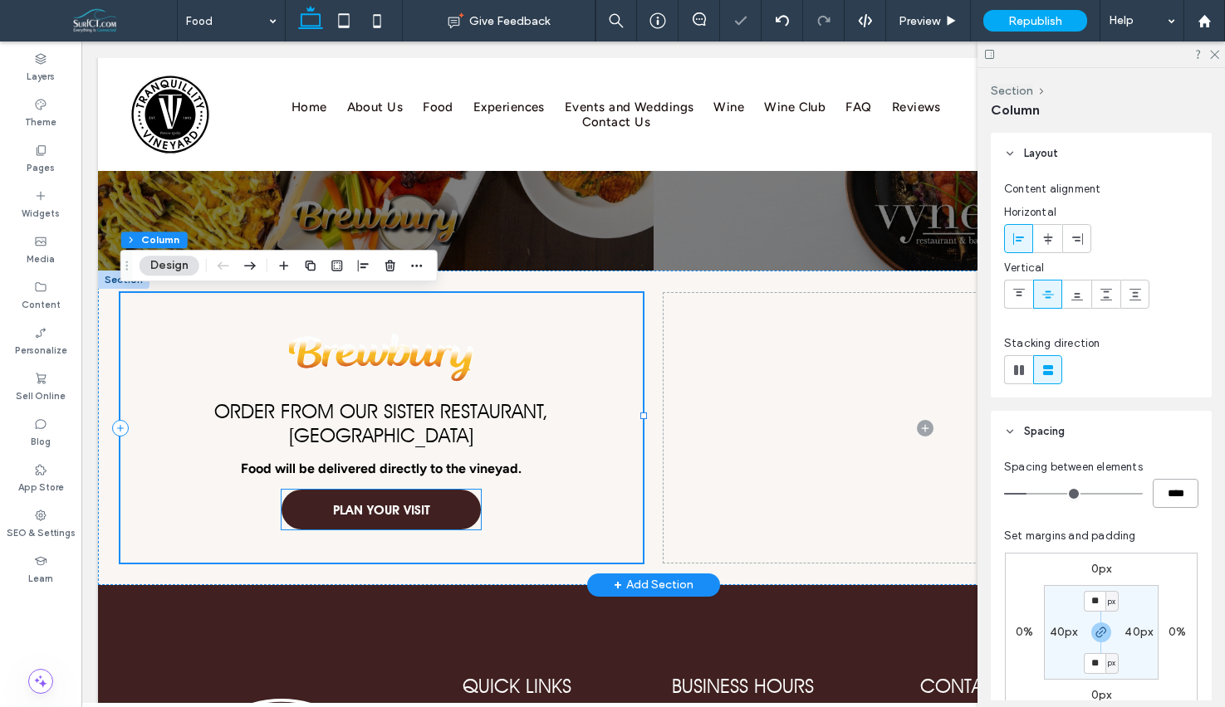
click at [386, 494] on span "PLAN YOUR VISIT" at bounding box center [381, 510] width 97 height 32
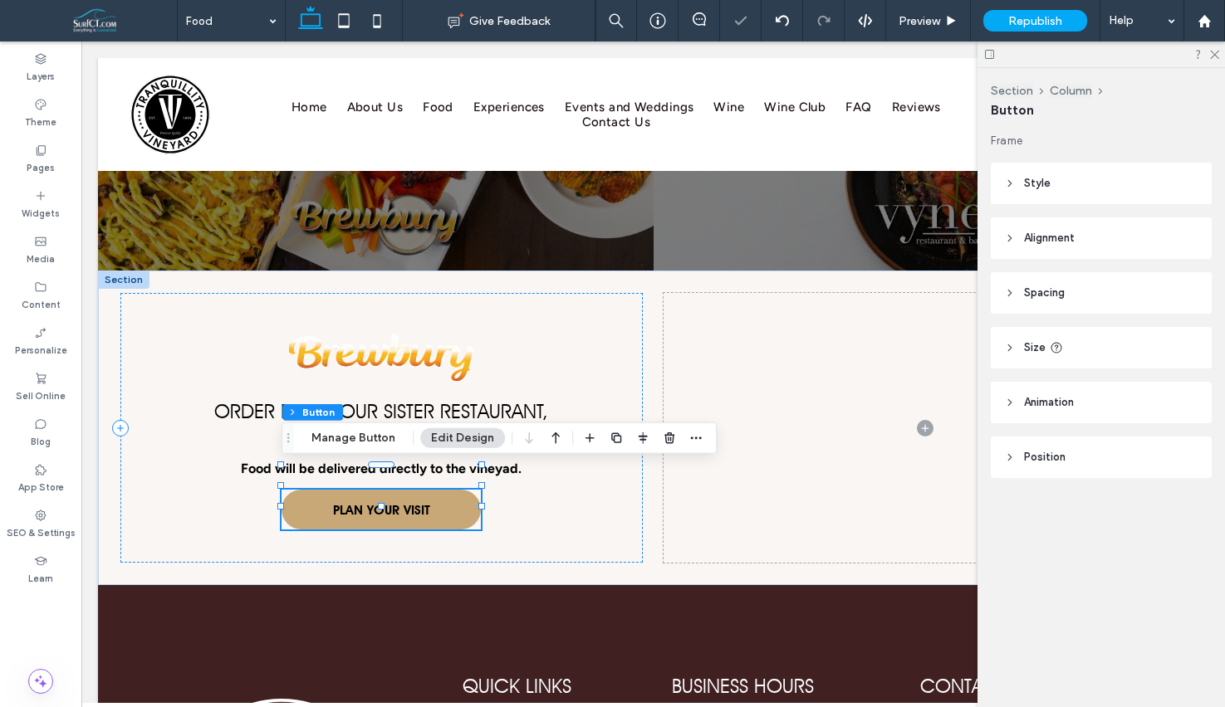
drag, startPoint x: 364, startPoint y: 433, endPoint x: 377, endPoint y: 424, distance: 15.7
click at [363, 433] on button "Manage Button" at bounding box center [353, 438] width 105 height 20
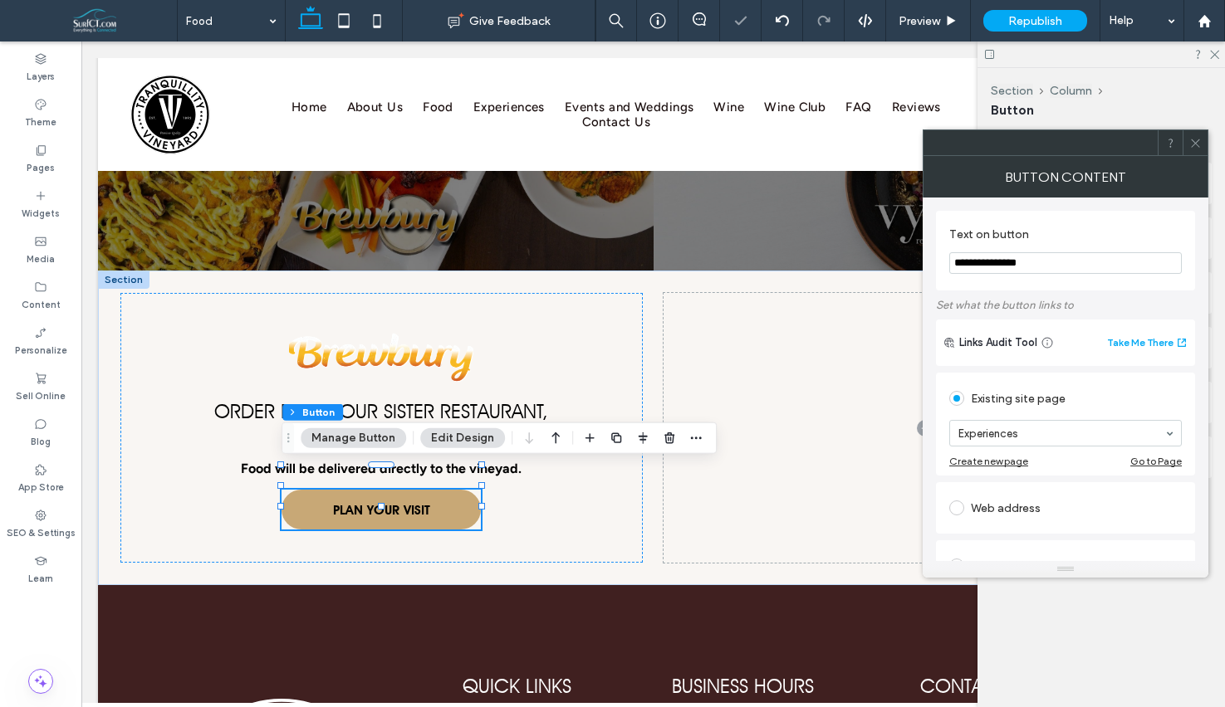
click at [1126, 267] on input "**********" at bounding box center [1065, 263] width 232 height 22
type input "*"
type input "*********"
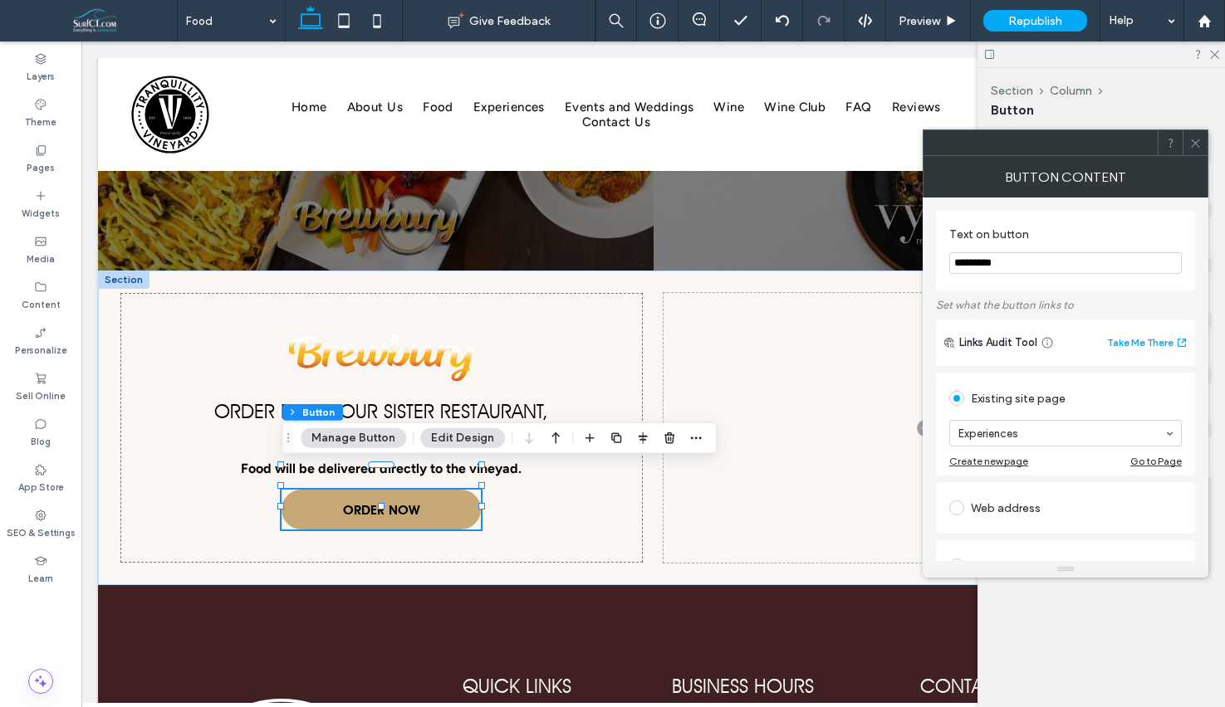
click at [1192, 144] on use at bounding box center [1195, 143] width 8 height 8
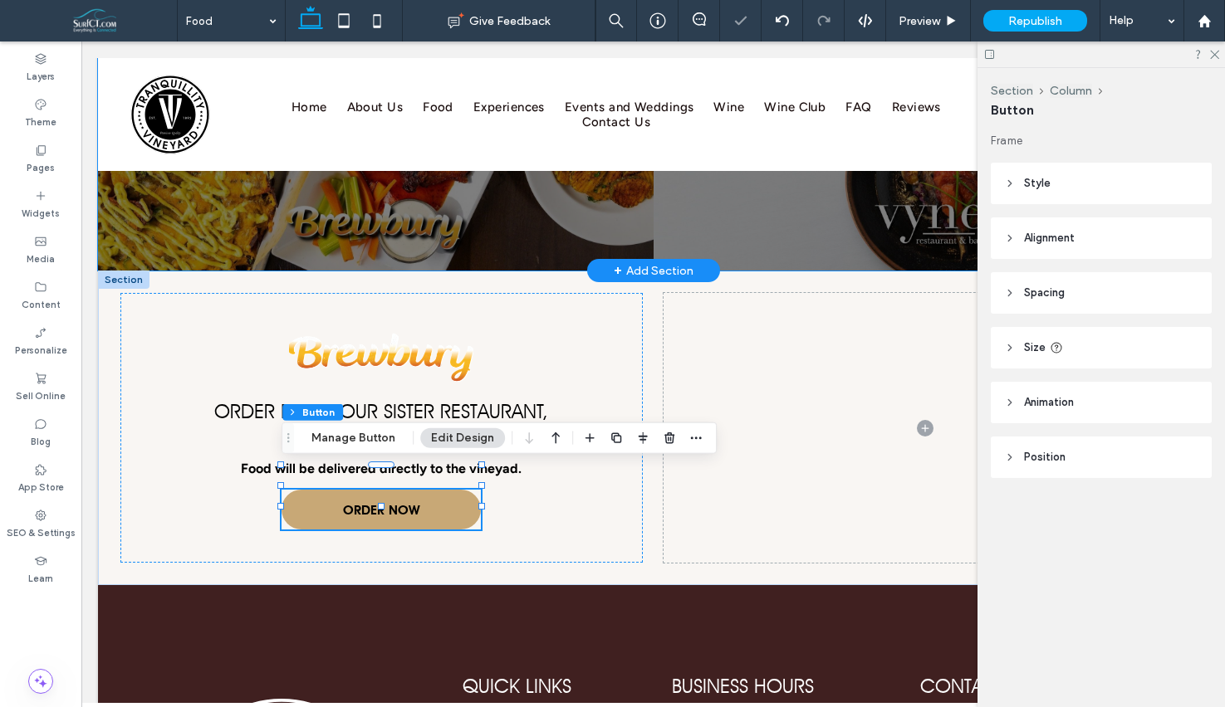
click at [503, 202] on link at bounding box center [375, 121] width 589 height 317
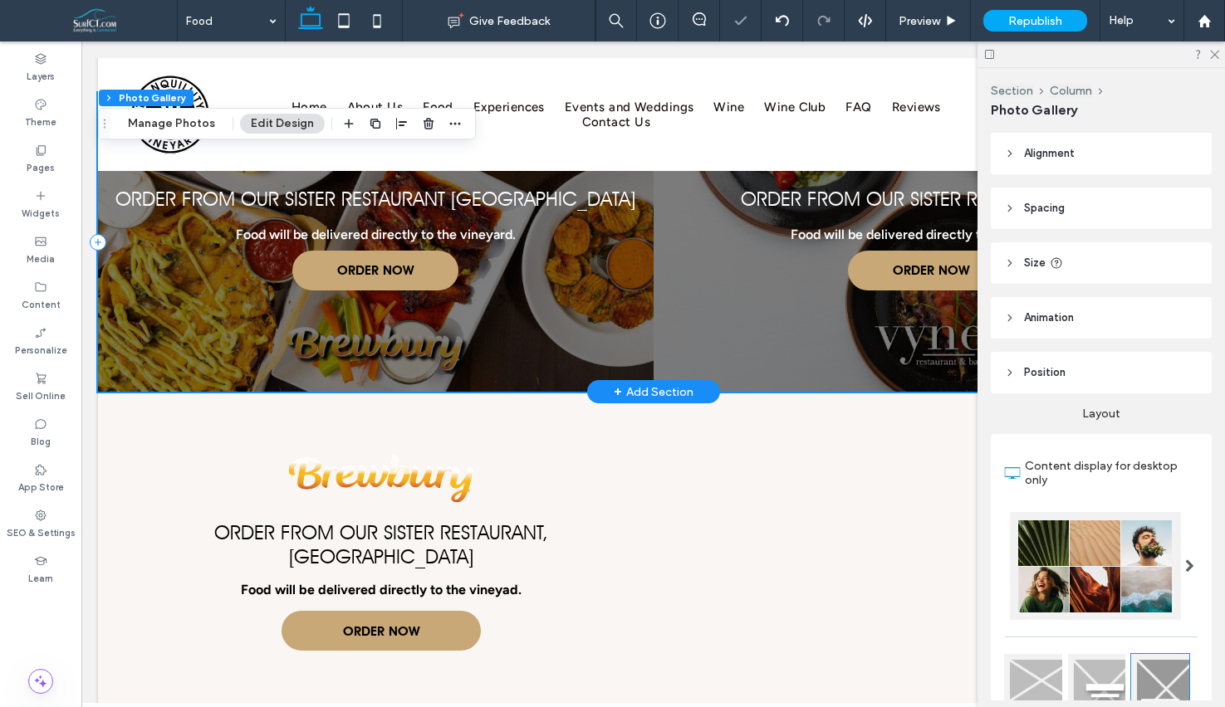
scroll to position [2171, 0]
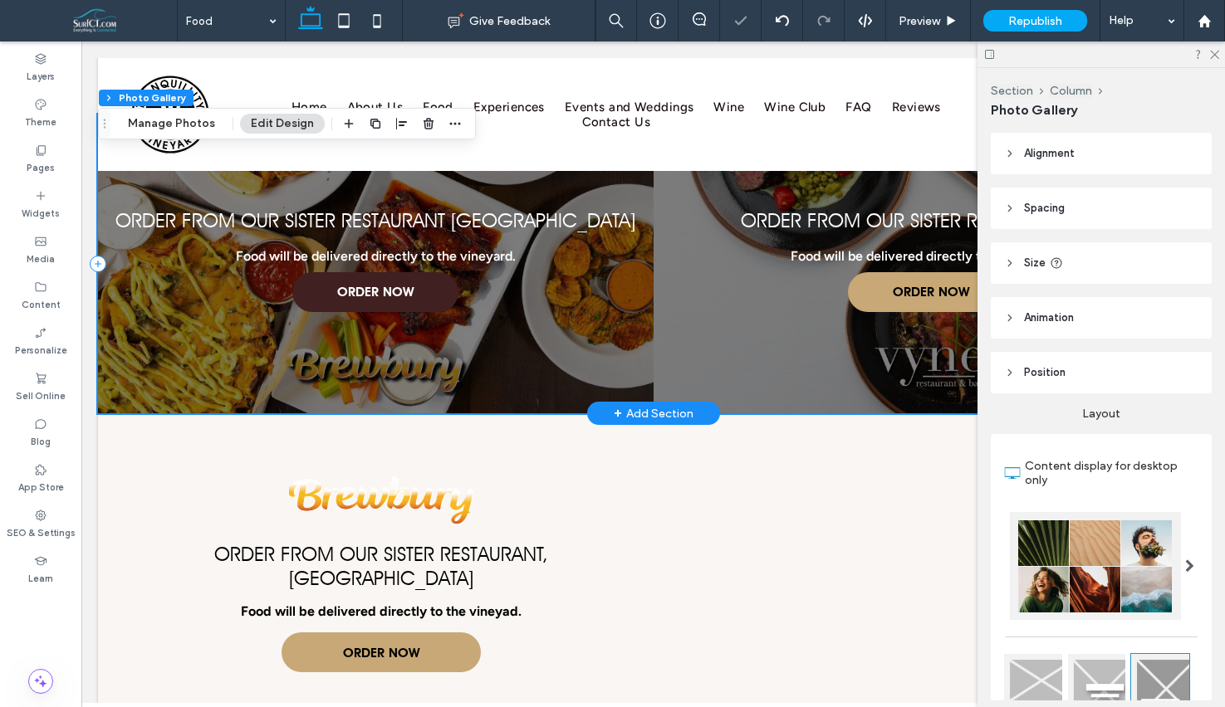
click at [316, 305] on link "ORDER NOW" at bounding box center [375, 292] width 166 height 40
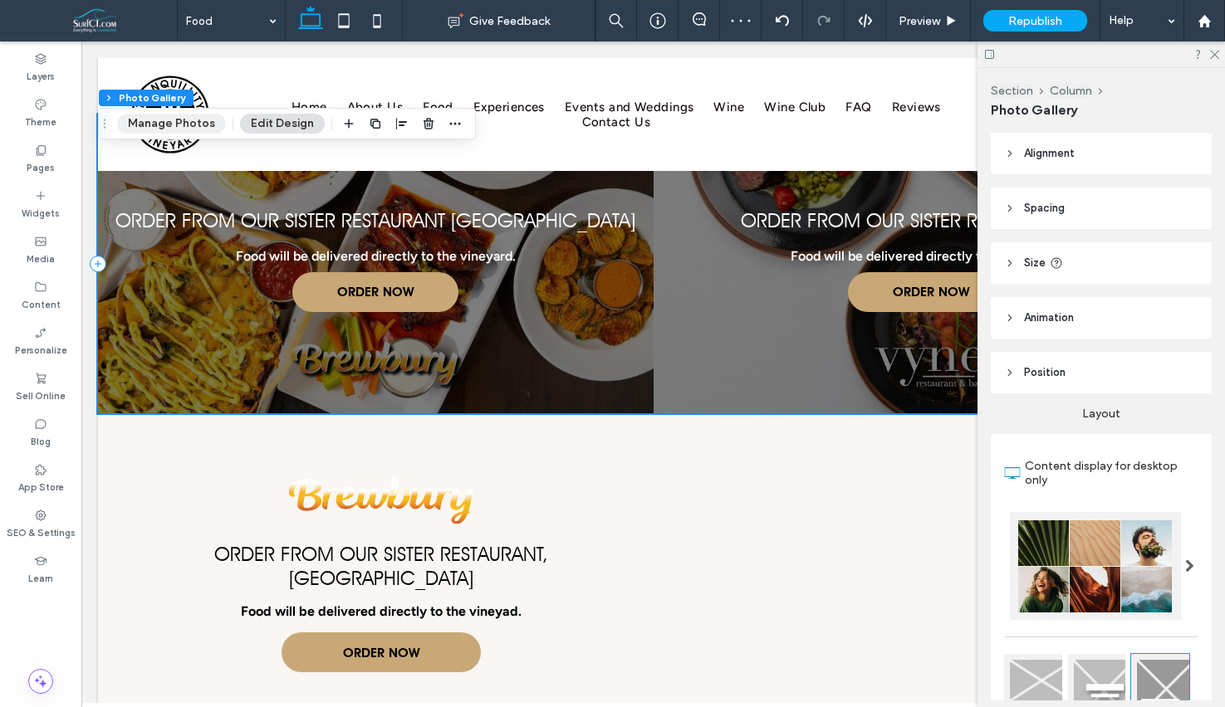
click at [153, 120] on button "Manage Photos" at bounding box center [171, 124] width 109 height 20
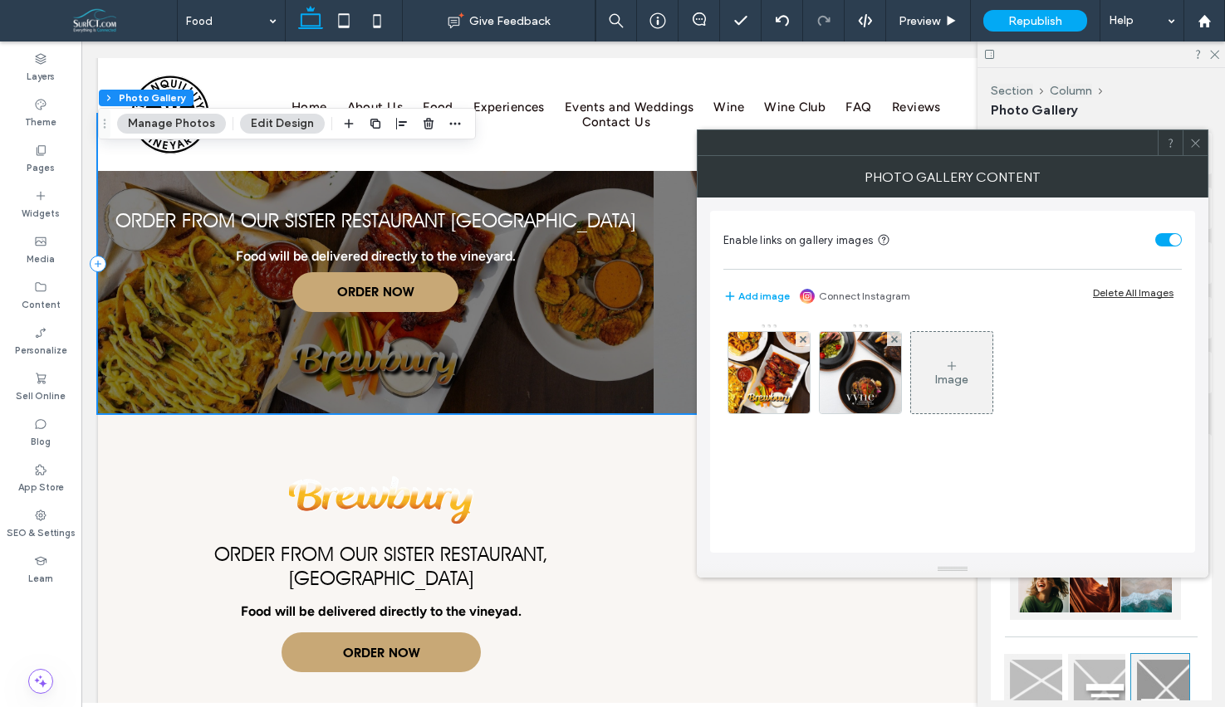
drag, startPoint x: 762, startPoint y: 362, endPoint x: 777, endPoint y: 365, distance: 15.3
click at [762, 362] on img at bounding box center [769, 372] width 144 height 81
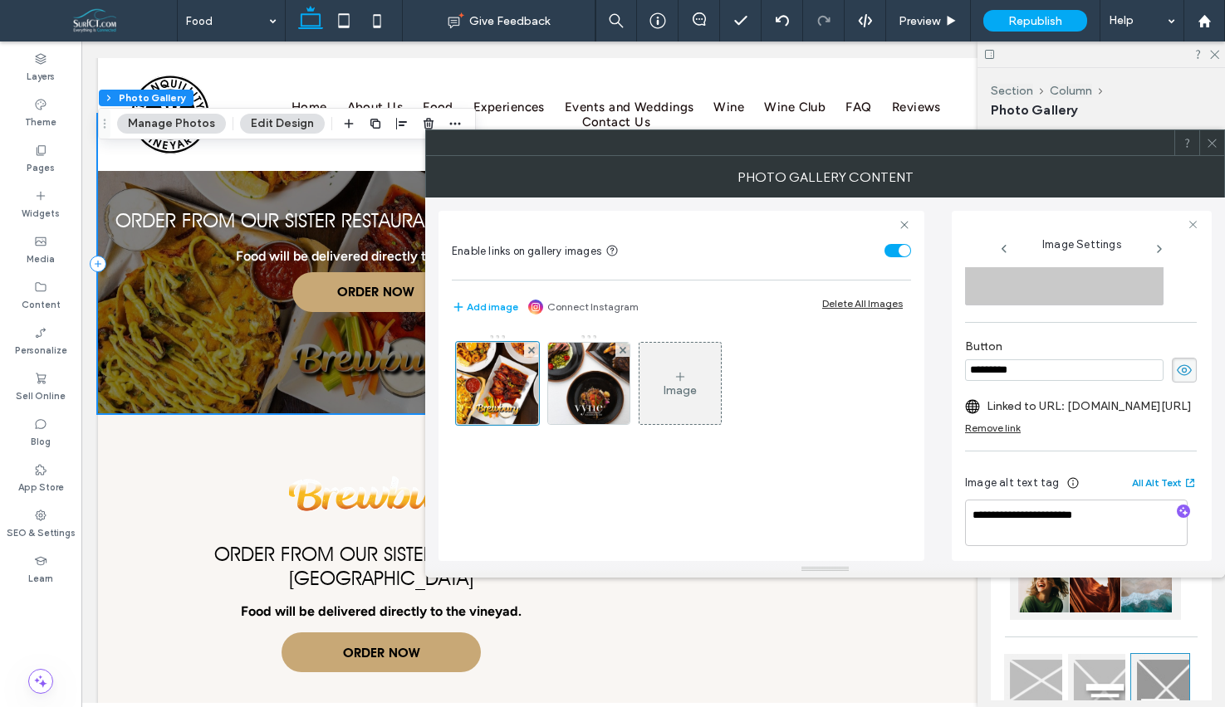
scroll to position [575, 0]
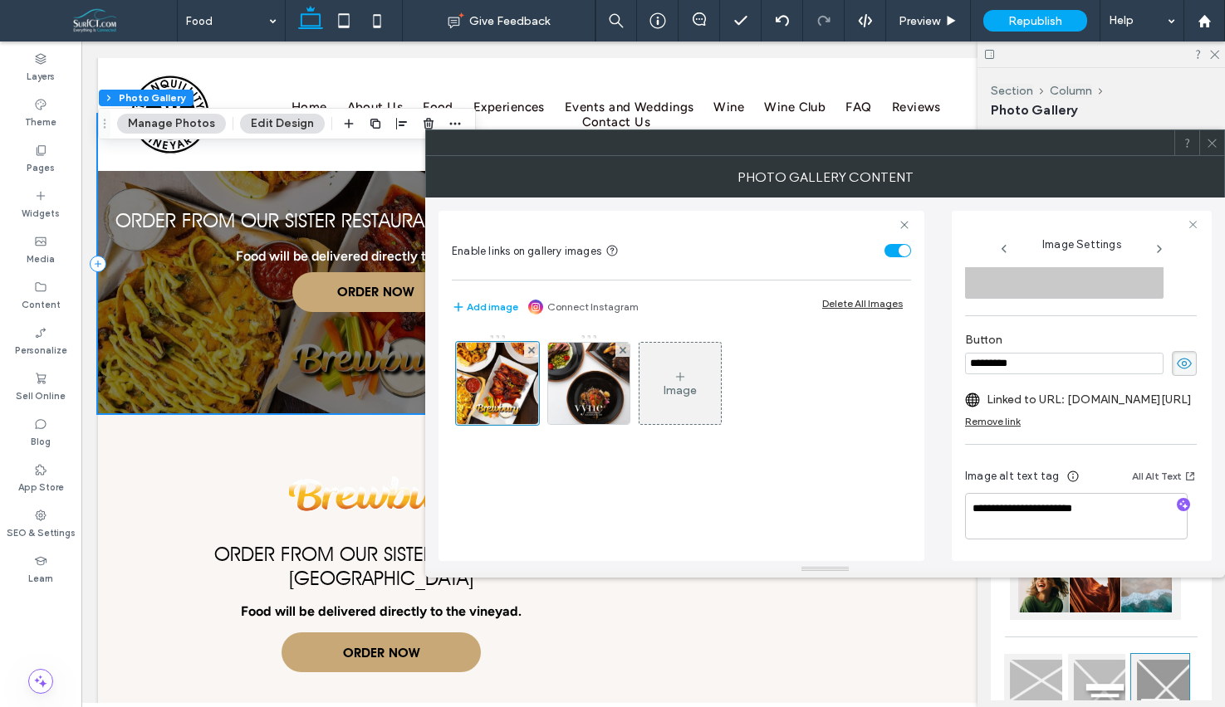
click at [1133, 396] on label "Linked to URL: order.toasttab.com/online/brewbury" at bounding box center [1088, 399] width 205 height 31
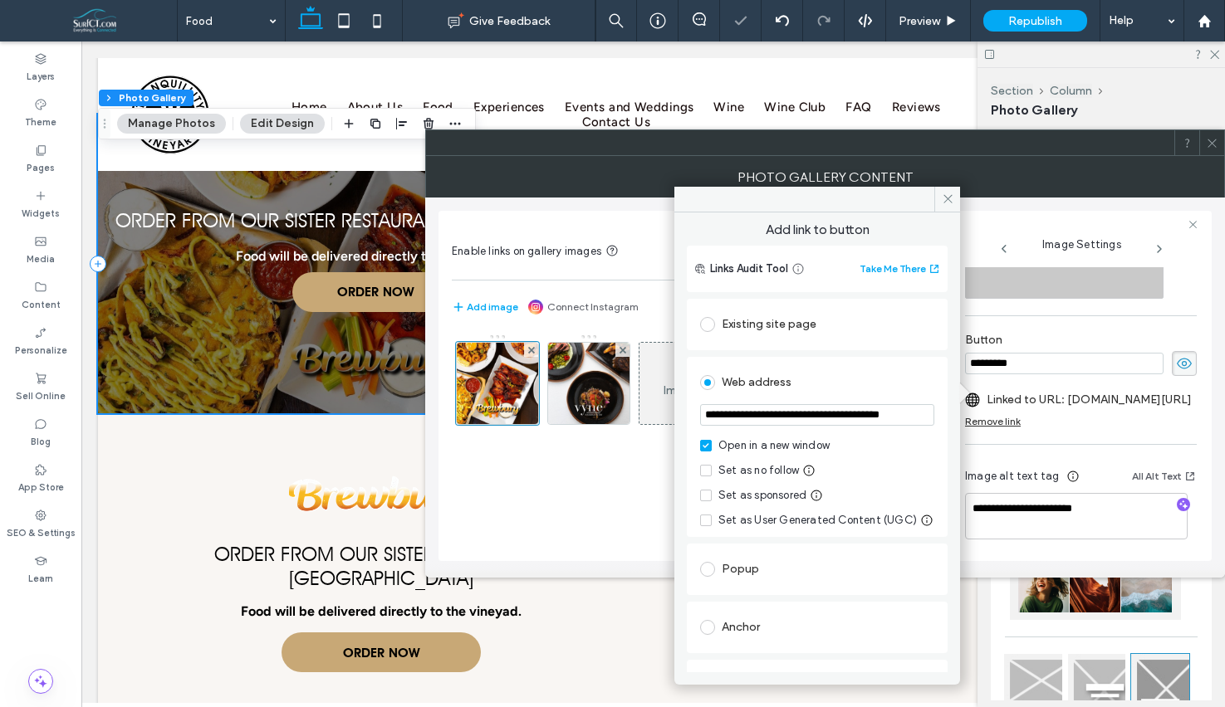
click at [825, 419] on input "**********" at bounding box center [817, 415] width 234 height 22
click at [948, 204] on icon at bounding box center [948, 199] width 12 height 12
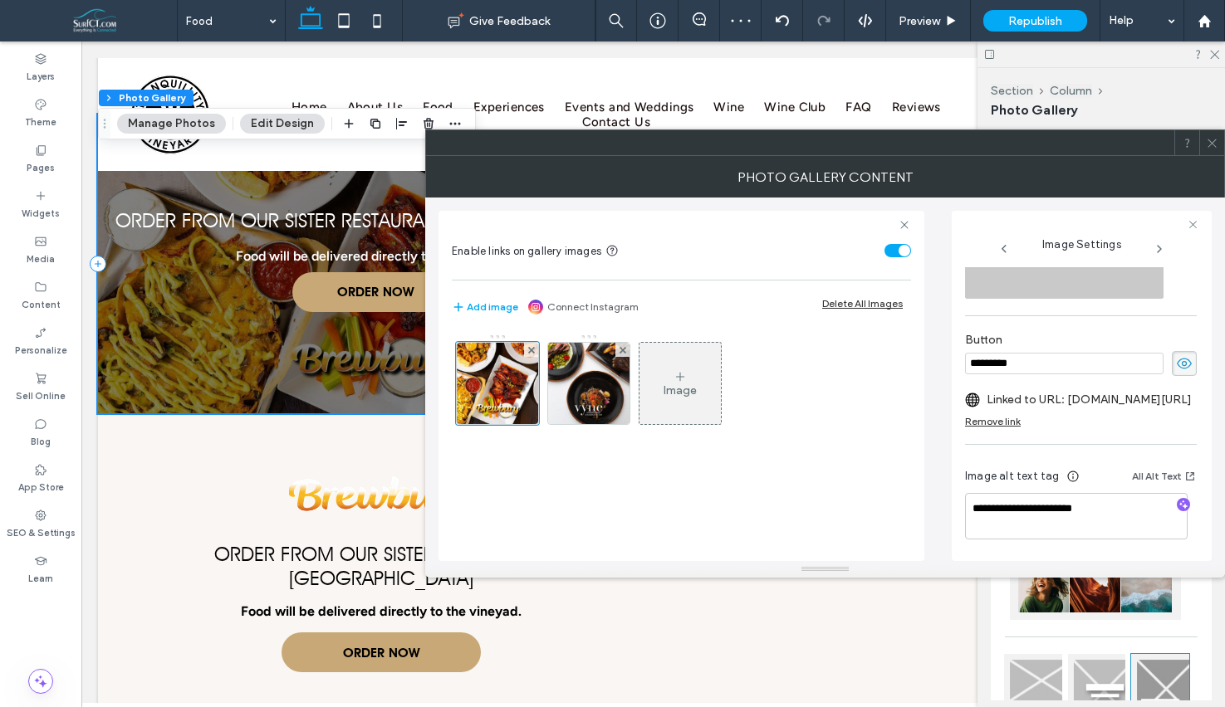
click at [1212, 140] on icon at bounding box center [1212, 143] width 12 height 12
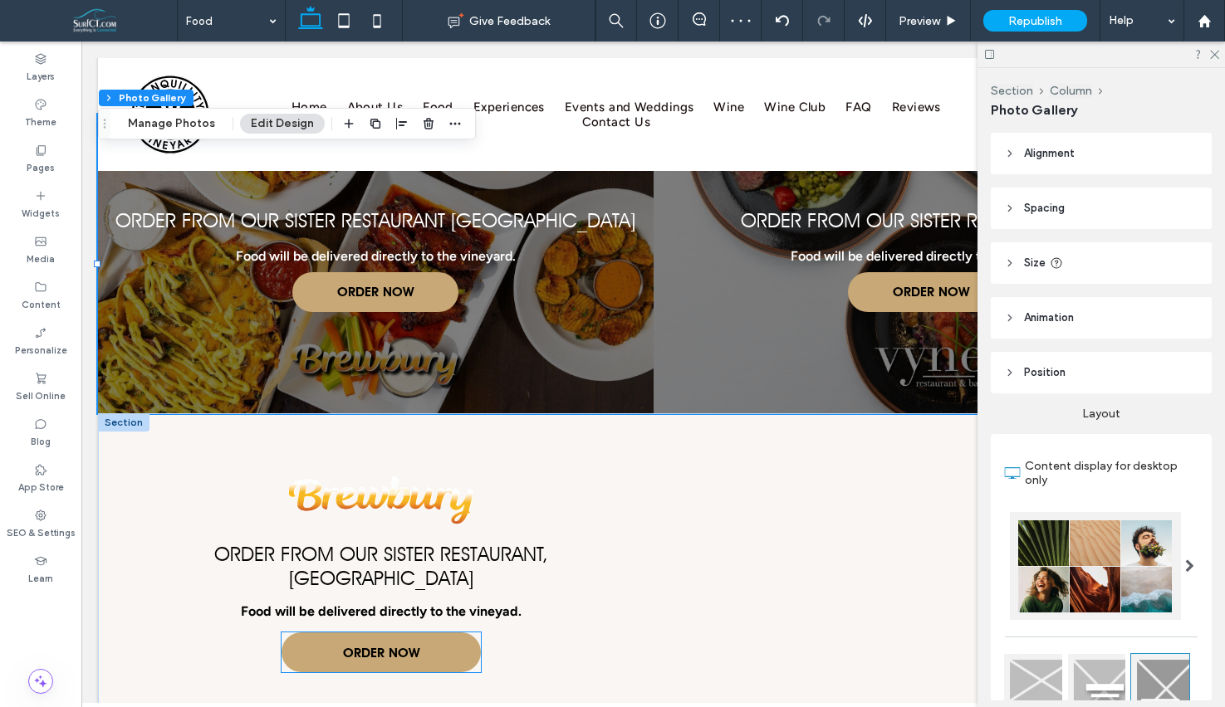
click at [412, 637] on span "ORDER NOW" at bounding box center [381, 653] width 76 height 32
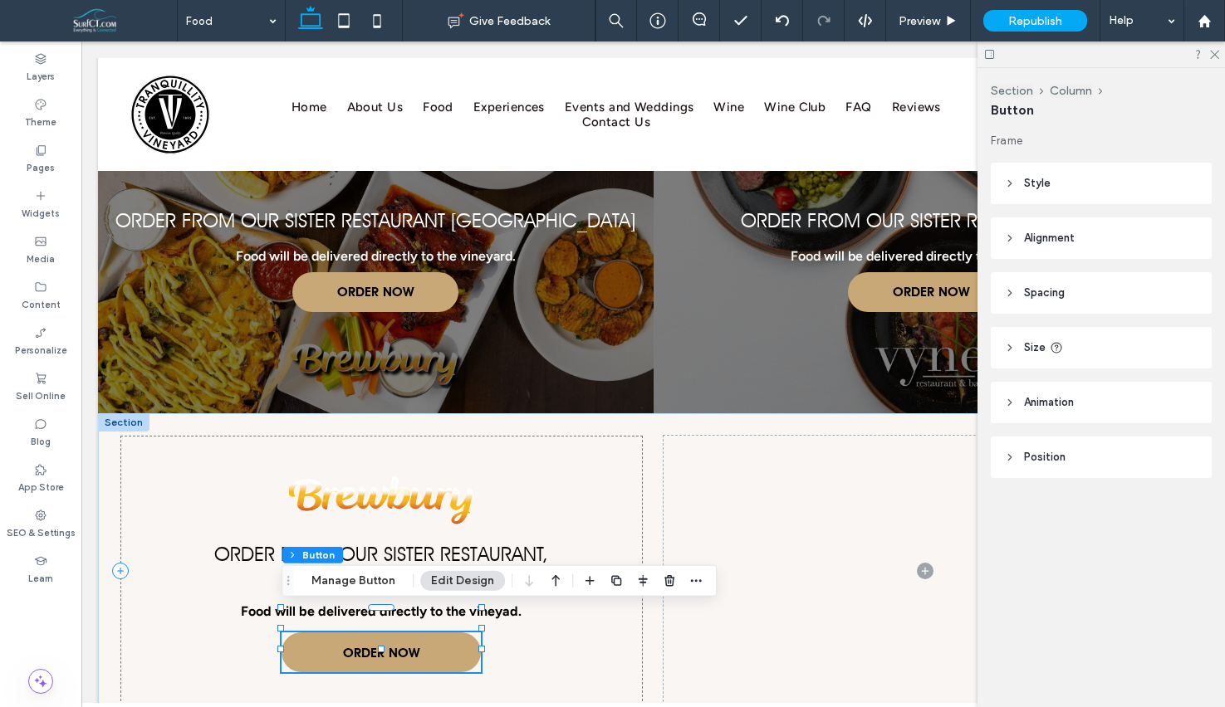
drag, startPoint x: 349, startPoint y: 585, endPoint x: 443, endPoint y: 572, distance: 95.6
click at [349, 585] on button "Manage Button" at bounding box center [353, 581] width 105 height 20
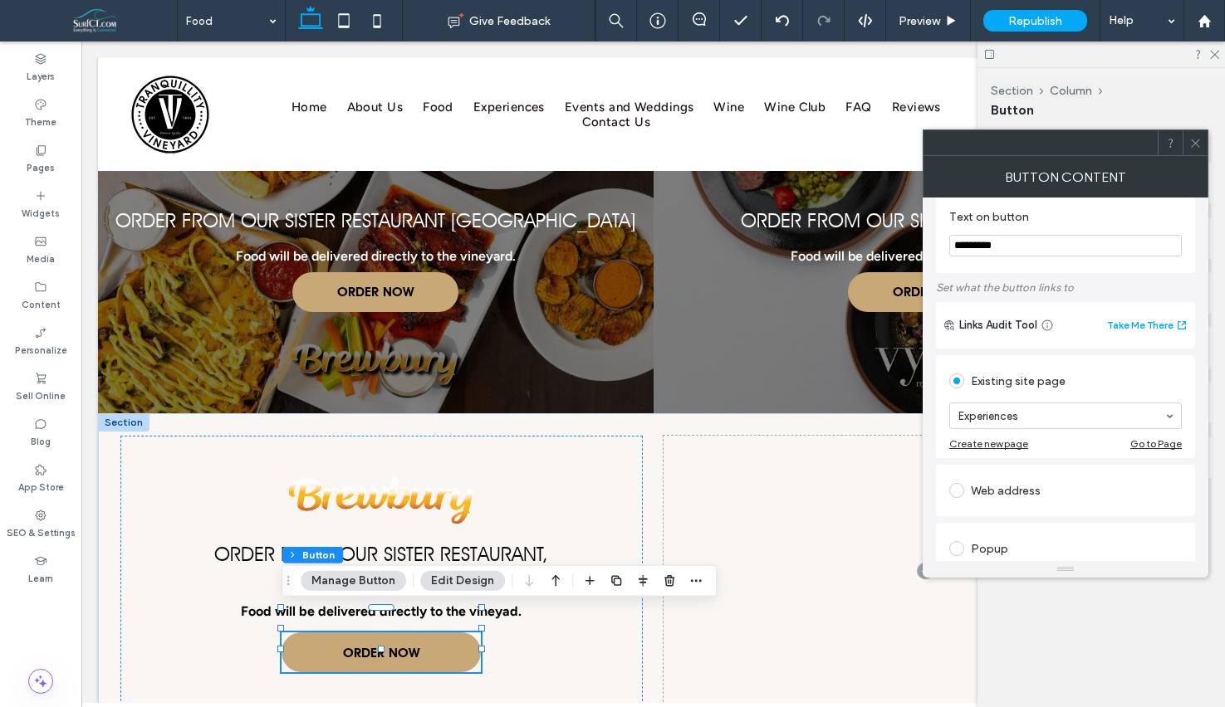
scroll to position [49, 0]
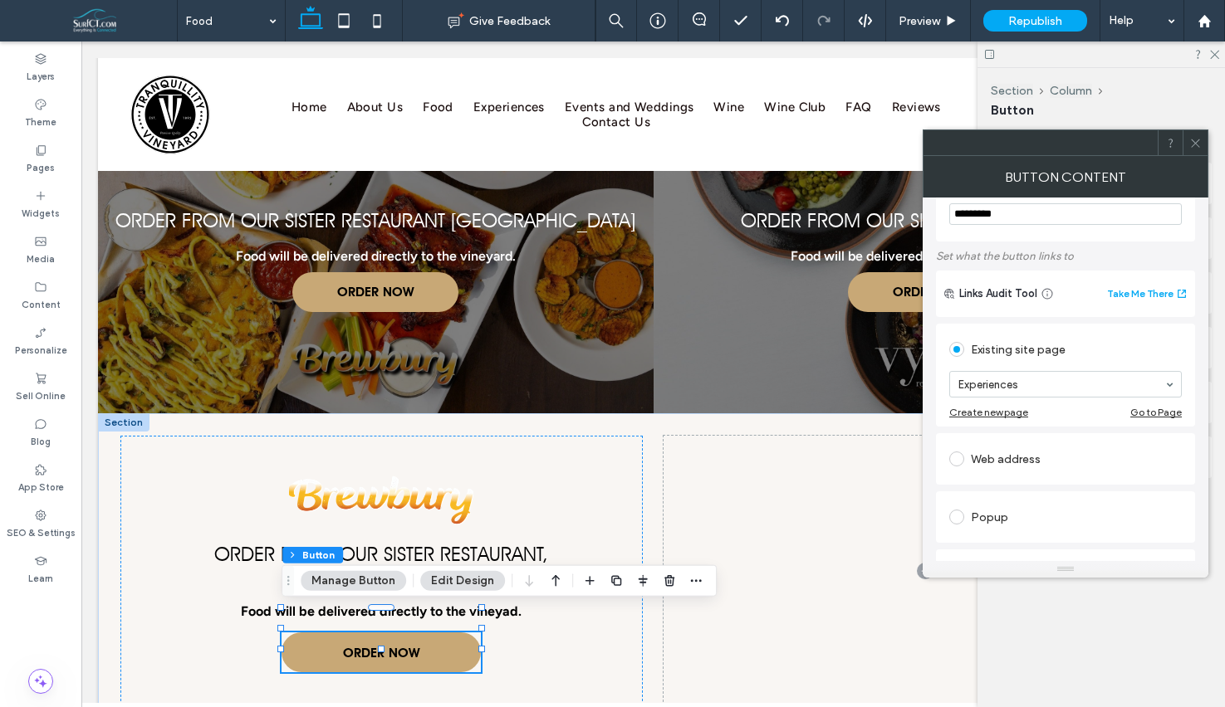
click at [1028, 472] on div "Web address" at bounding box center [1065, 459] width 232 height 27
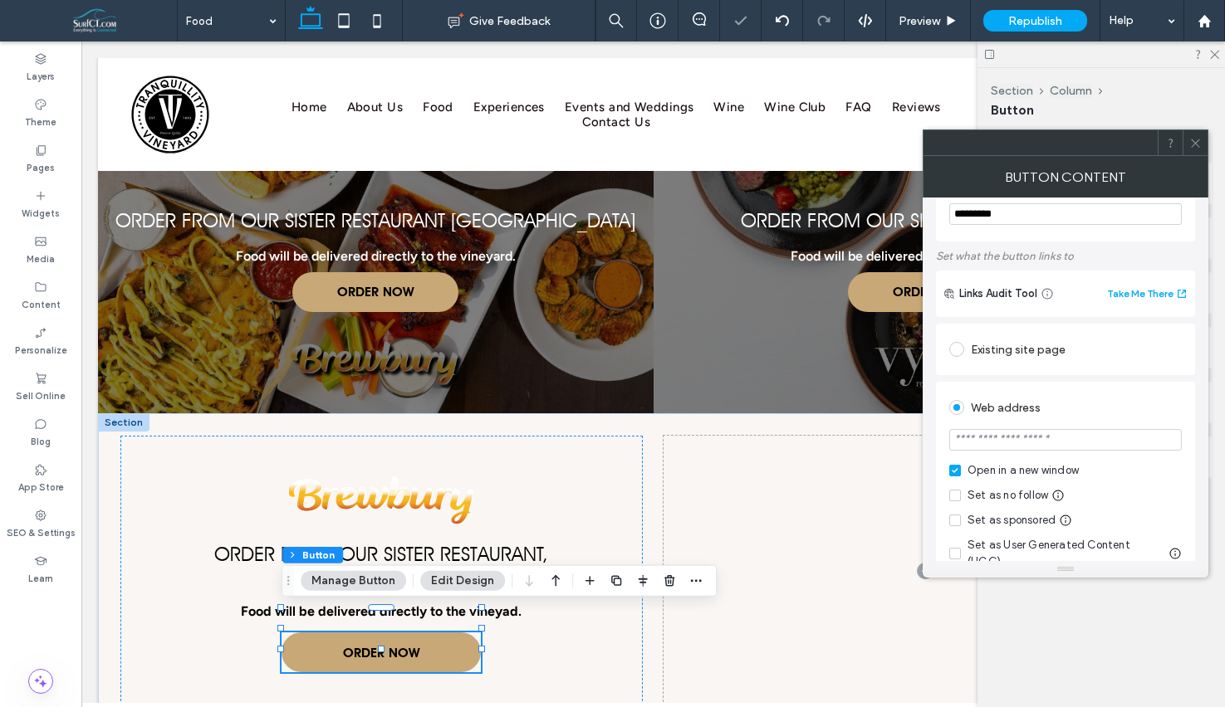
click at [1035, 443] on input "url" at bounding box center [1065, 440] width 232 height 22
paste input "**********"
type input "**********"
click at [1200, 139] on icon at bounding box center [1195, 143] width 12 height 12
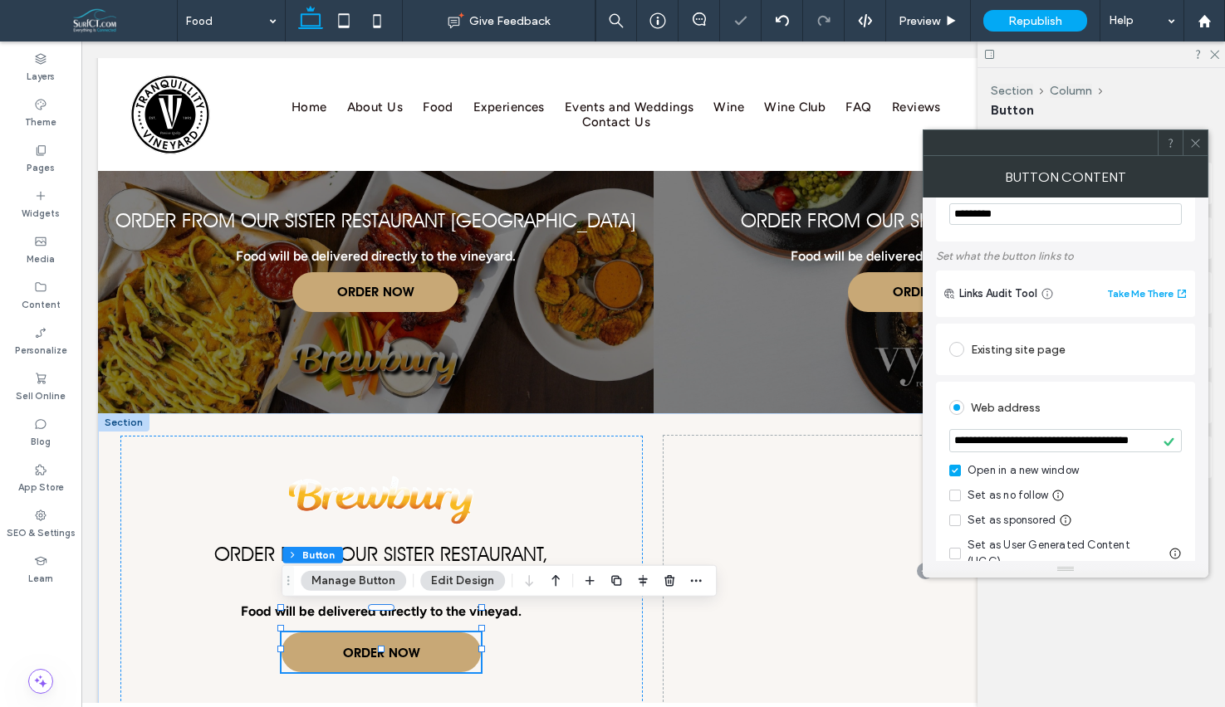
scroll to position [0, 0]
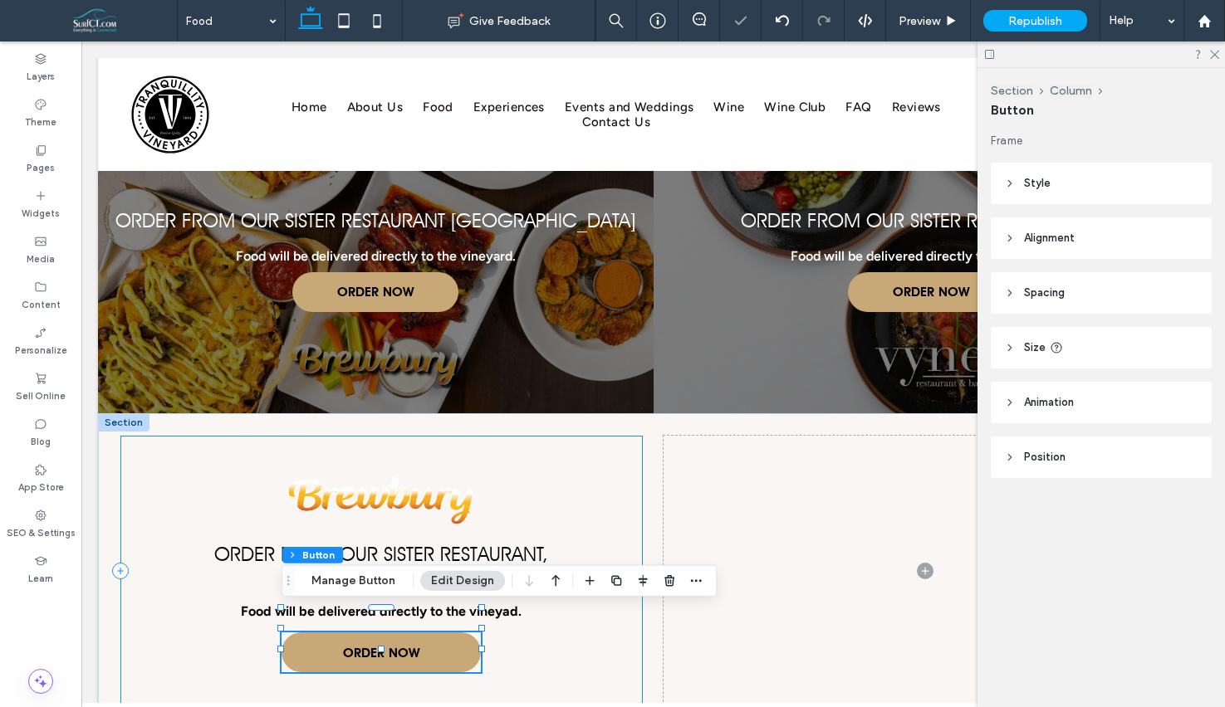
drag, startPoint x: 497, startPoint y: 453, endPoint x: 505, endPoint y: 454, distance: 8.3
click at [497, 454] on div "Order From Our Sister Restaurant, Brewbury Food will be delivered directly to t…" at bounding box center [381, 571] width 522 height 270
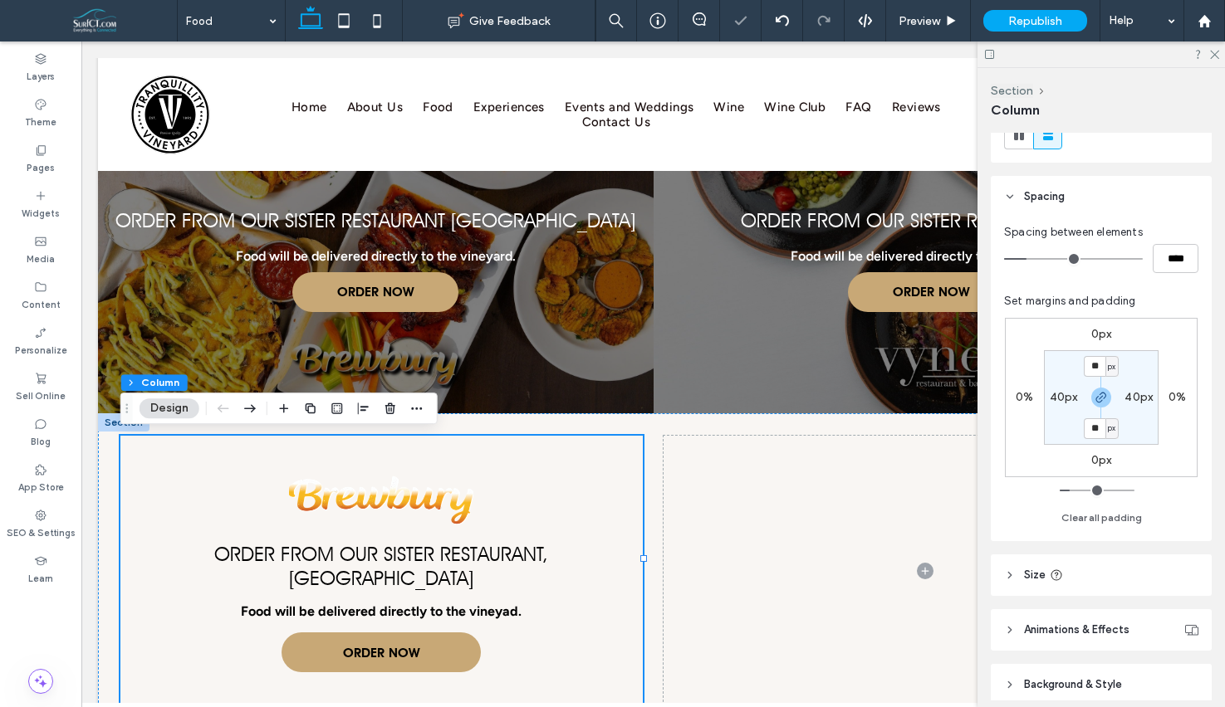
scroll to position [306, 0]
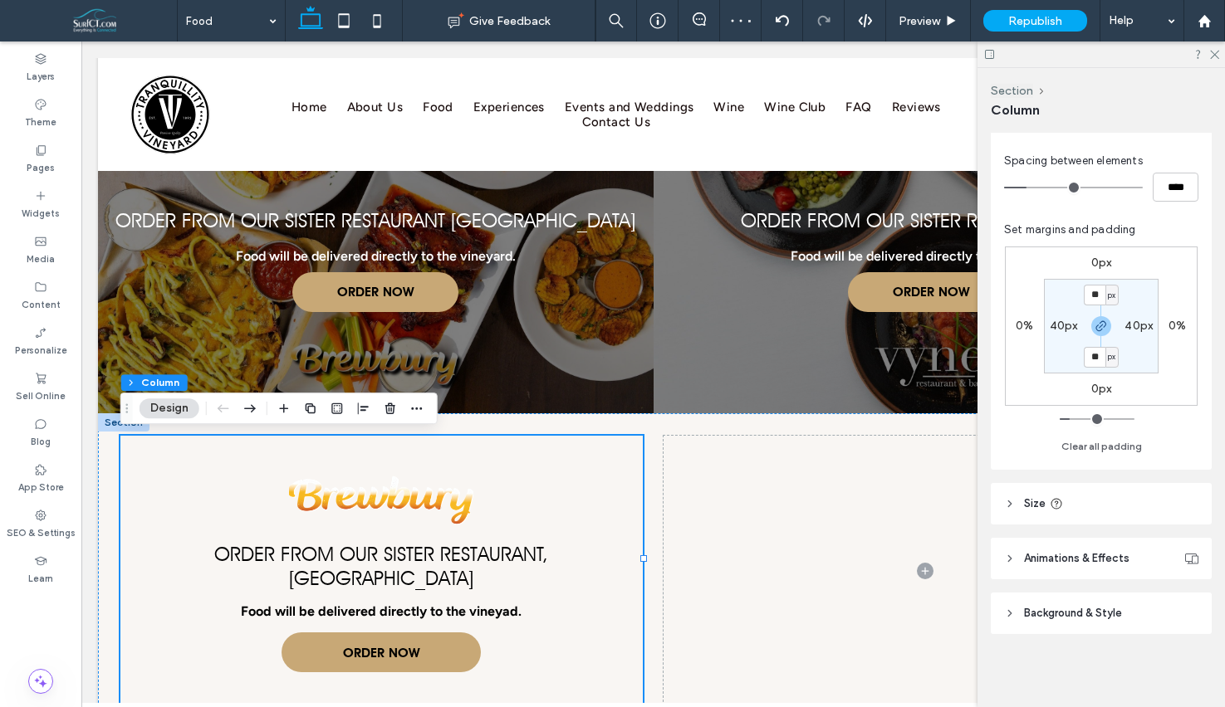
drag, startPoint x: 1067, startPoint y: 617, endPoint x: 1060, endPoint y: 624, distance: 10.0
click at [1067, 617] on span "Background & Style" at bounding box center [1073, 613] width 98 height 17
click at [1091, 664] on span "Image" at bounding box center [1101, 659] width 31 height 13
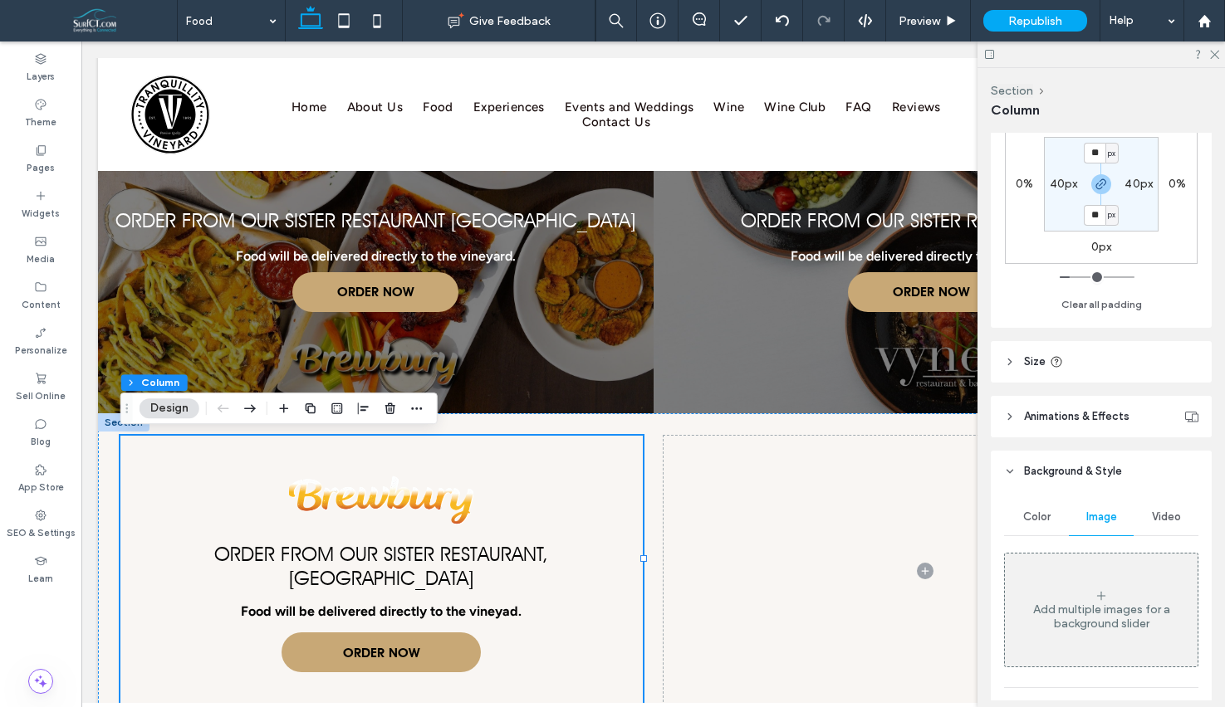
scroll to position [579, 0]
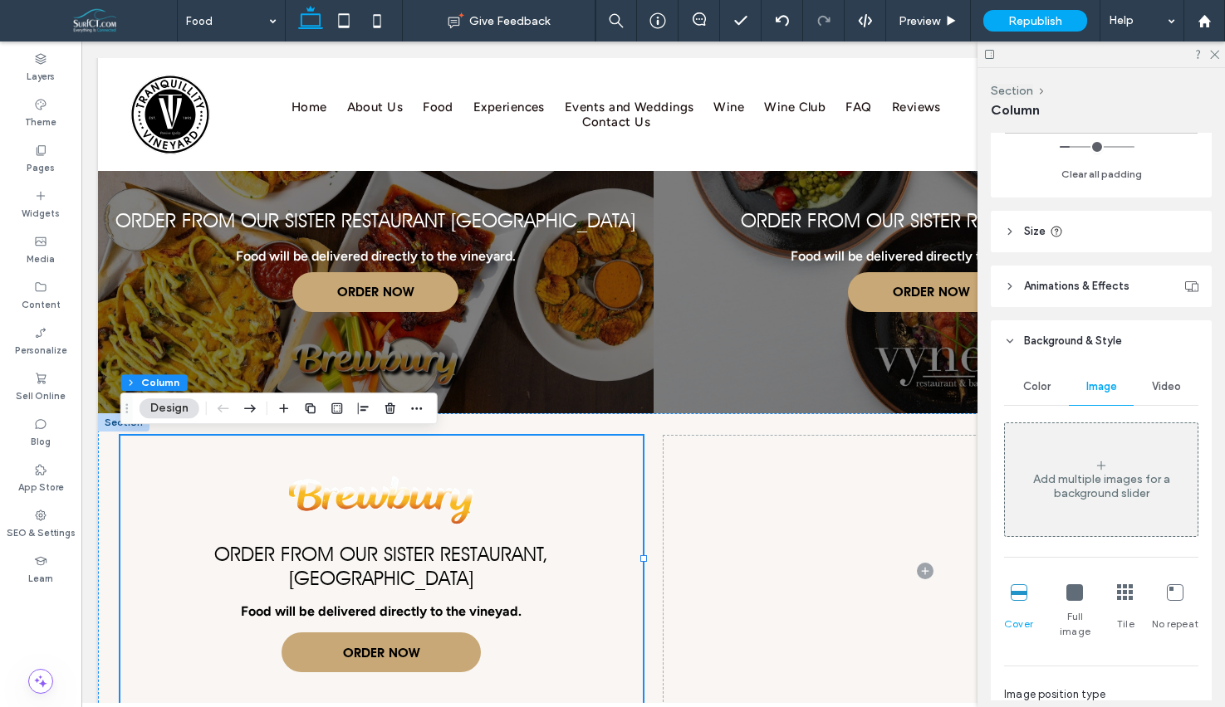
click at [1094, 502] on div "Add multiple images for a background slider" at bounding box center [1101, 480] width 193 height 110
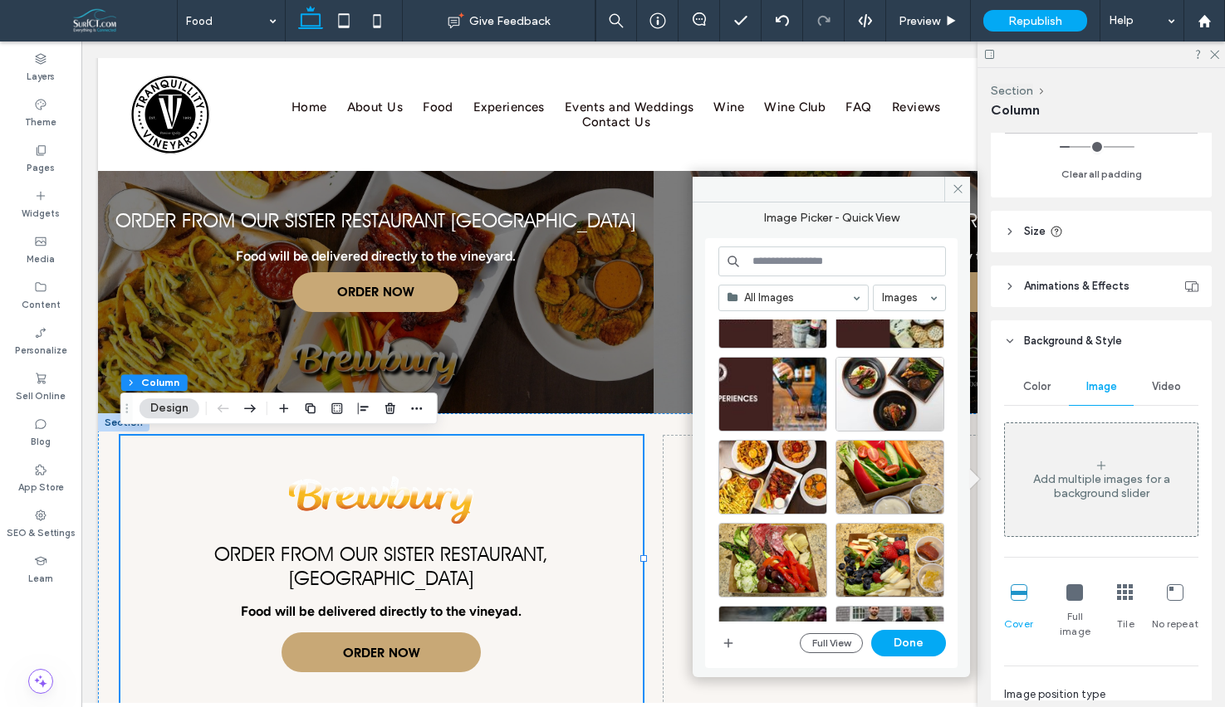
scroll to position [2169, 0]
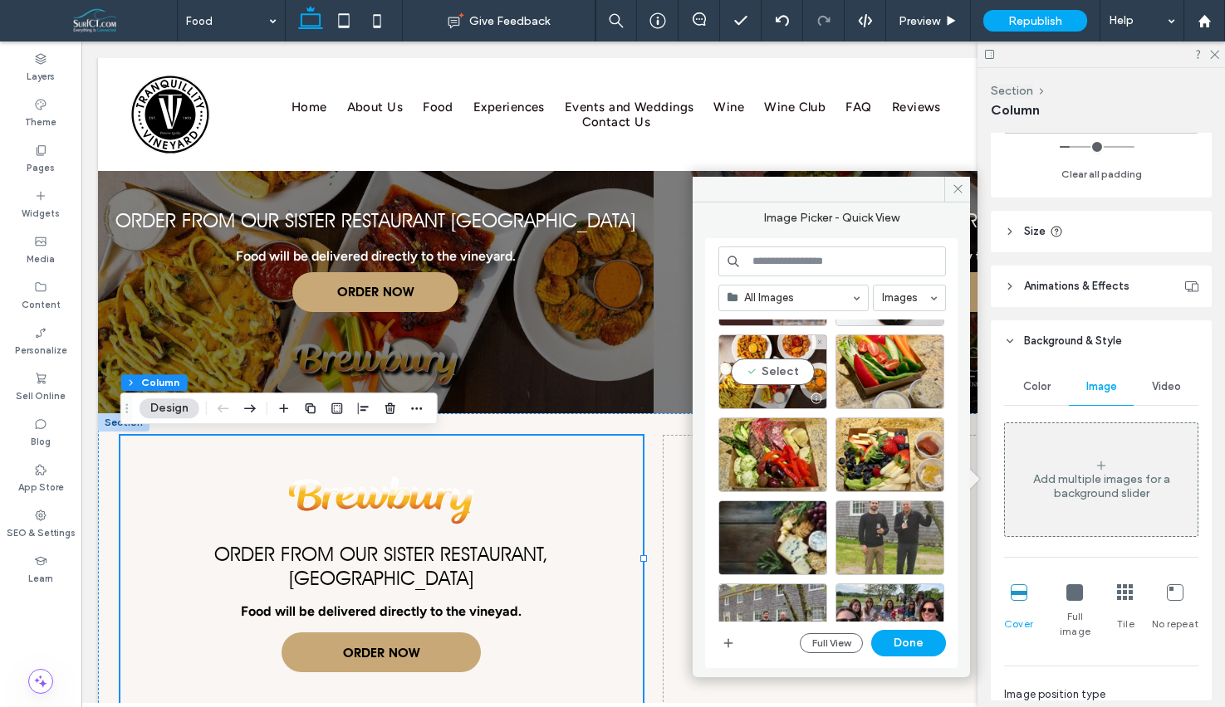
click at [775, 392] on div at bounding box center [772, 399] width 107 height 20
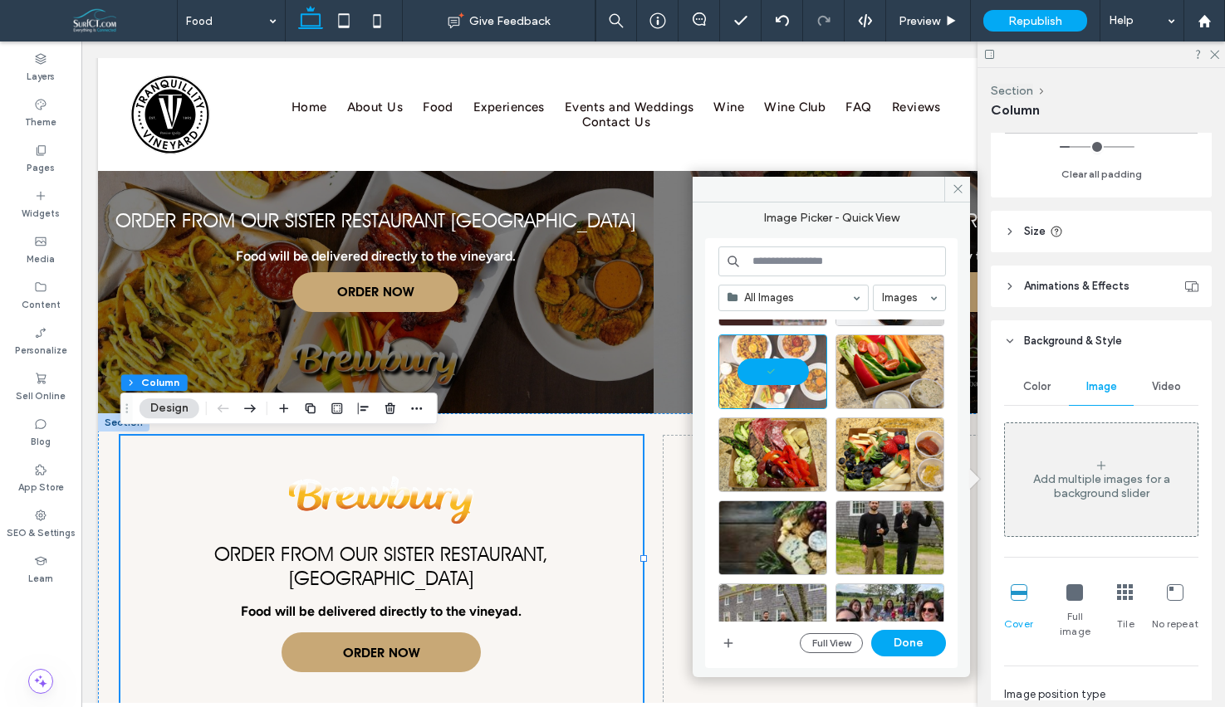
drag, startPoint x: 927, startPoint y: 633, endPoint x: 993, endPoint y: 611, distance: 69.8
click at [927, 633] on button "Done" at bounding box center [908, 643] width 75 height 27
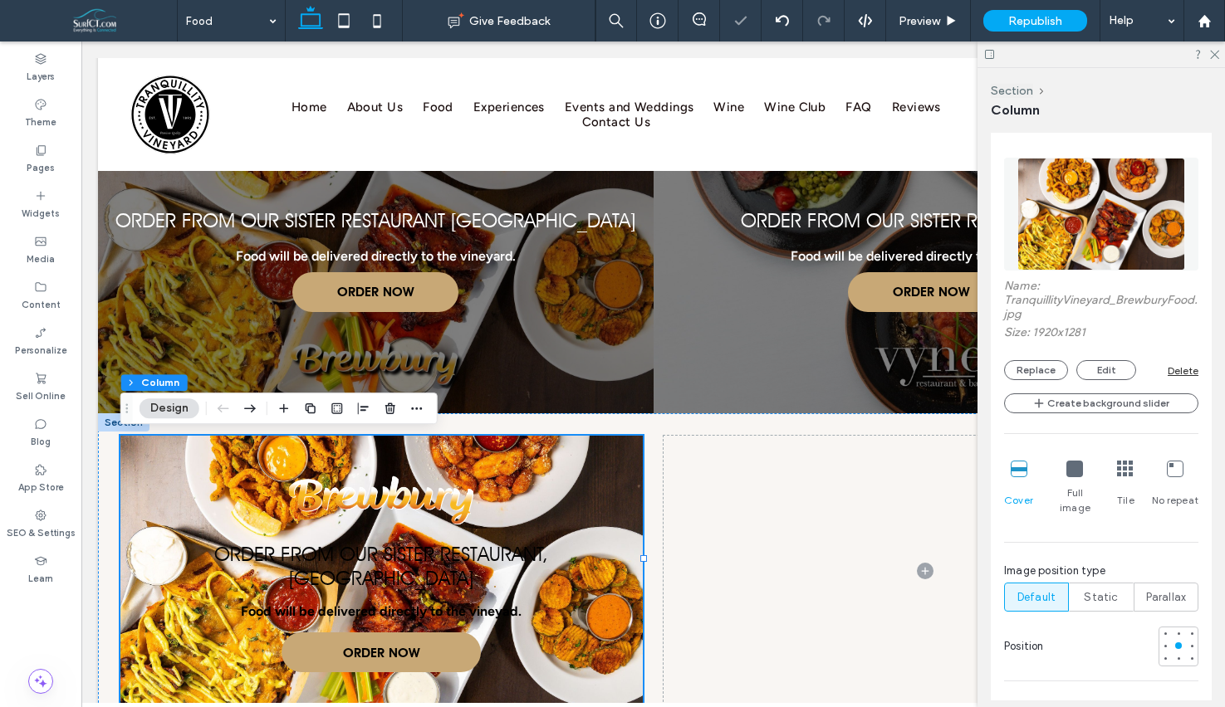
scroll to position [1003, 0]
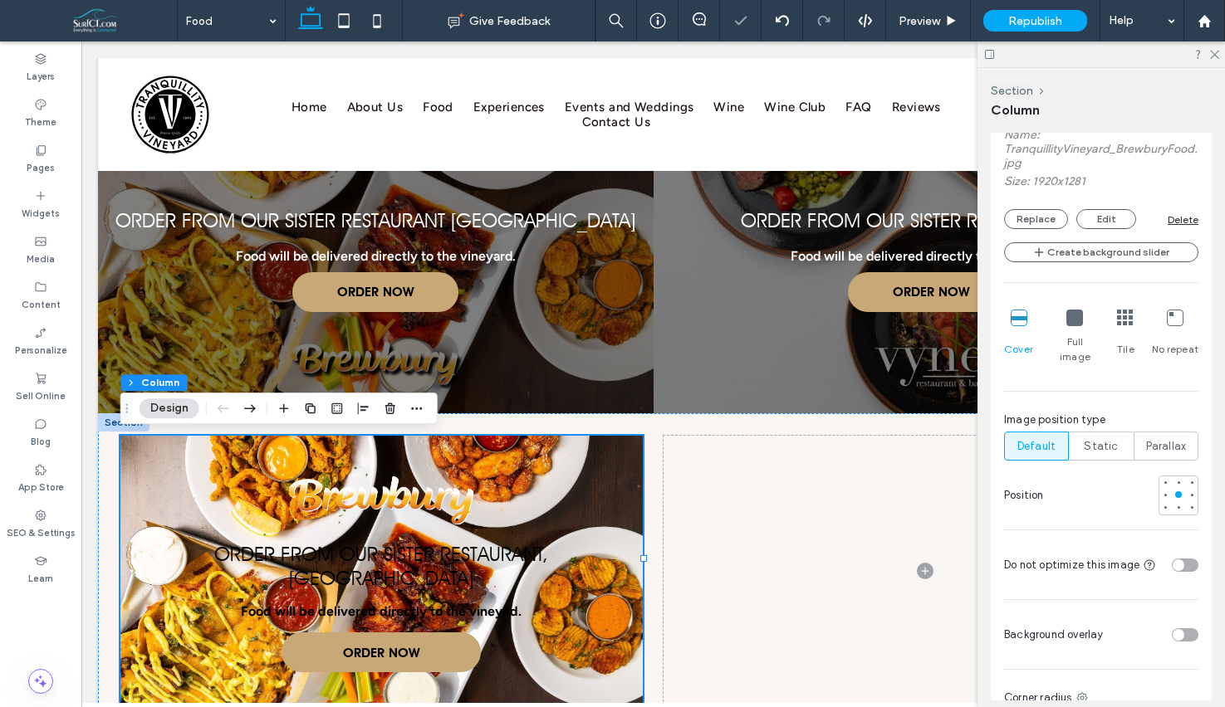
click at [1181, 629] on div "toggle" at bounding box center [1178, 635] width 12 height 12
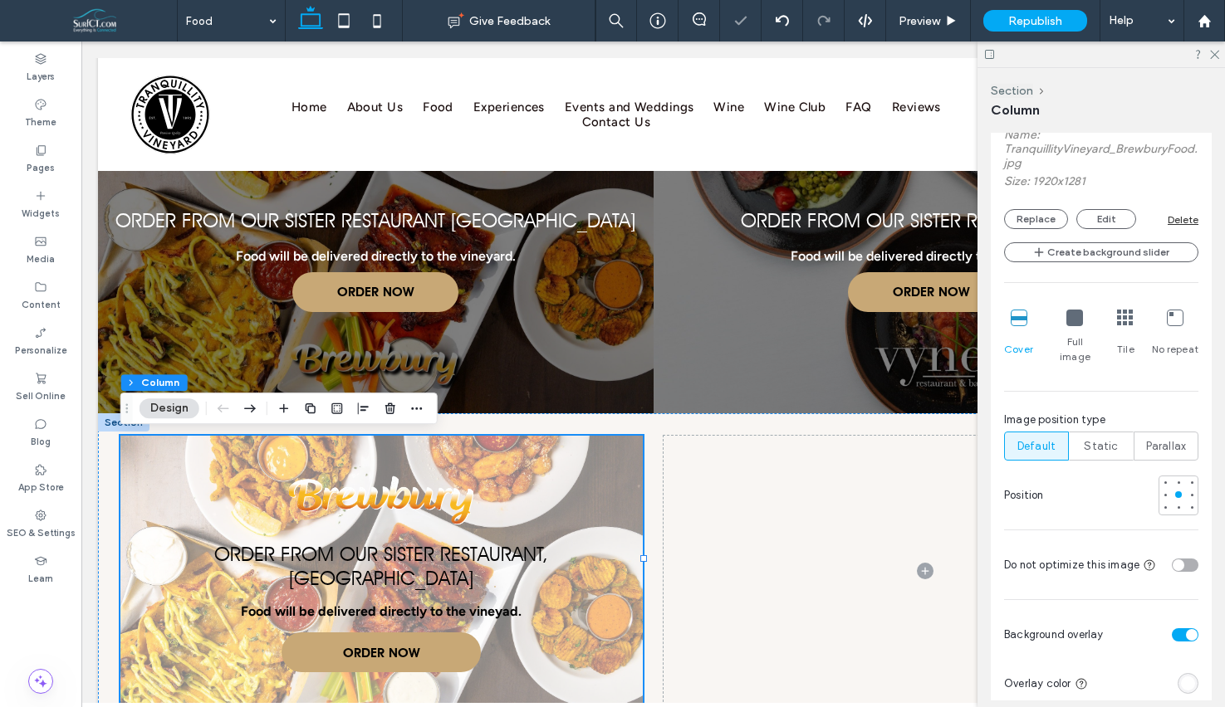
drag, startPoint x: 1191, startPoint y: 666, endPoint x: 1183, endPoint y: 651, distance: 16.7
click at [1191, 677] on div "rgba(255, 255, 255, 1)" at bounding box center [1188, 684] width 14 height 14
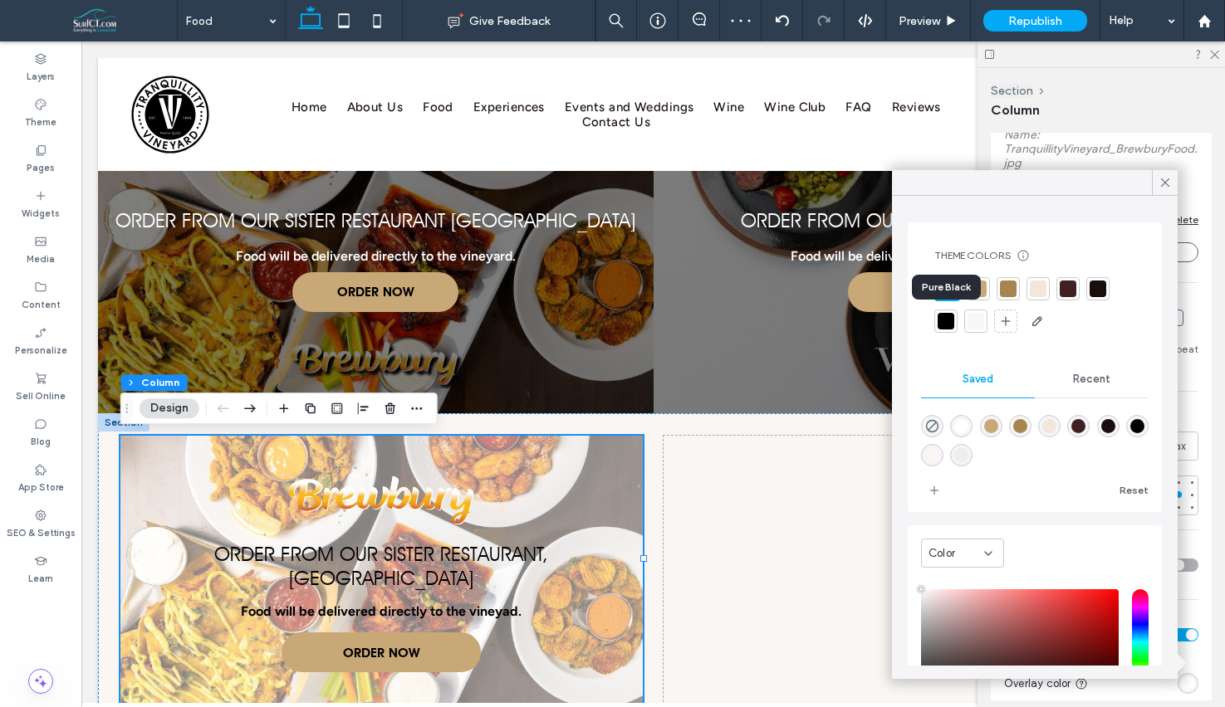
drag, startPoint x: 948, startPoint y: 331, endPoint x: 1017, endPoint y: 361, distance: 75.1
click at [948, 331] on div at bounding box center [945, 321] width 23 height 23
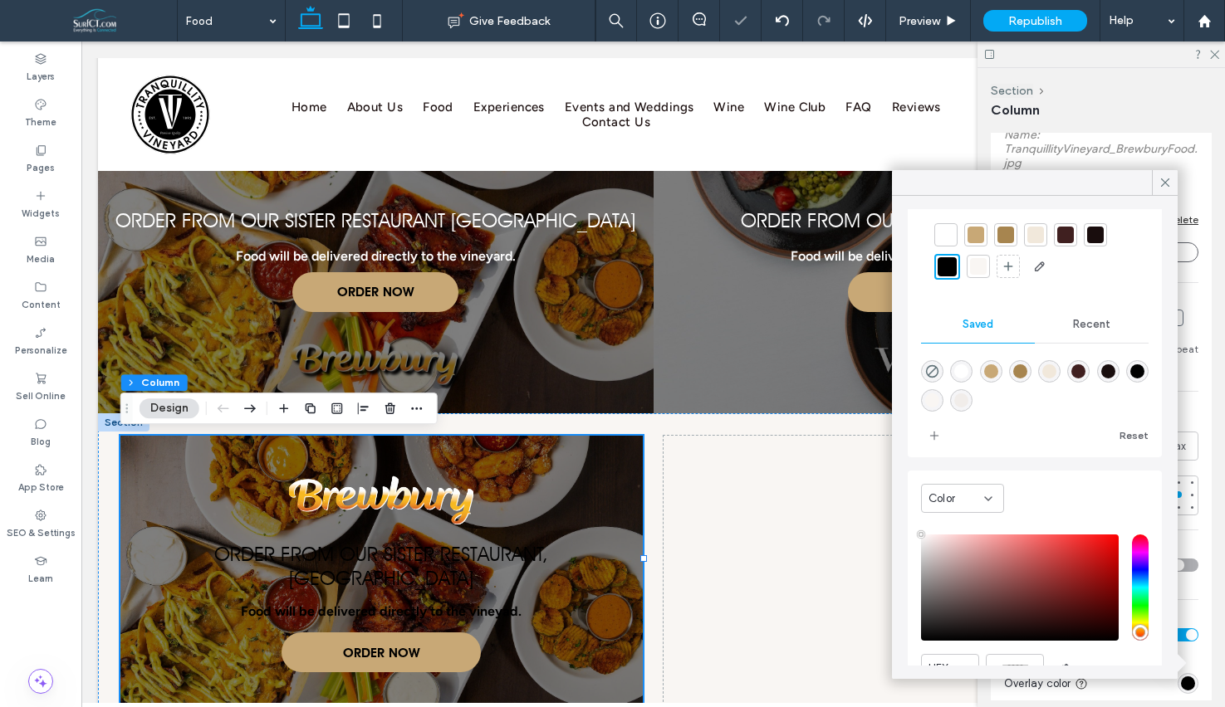
scroll to position [91, 0]
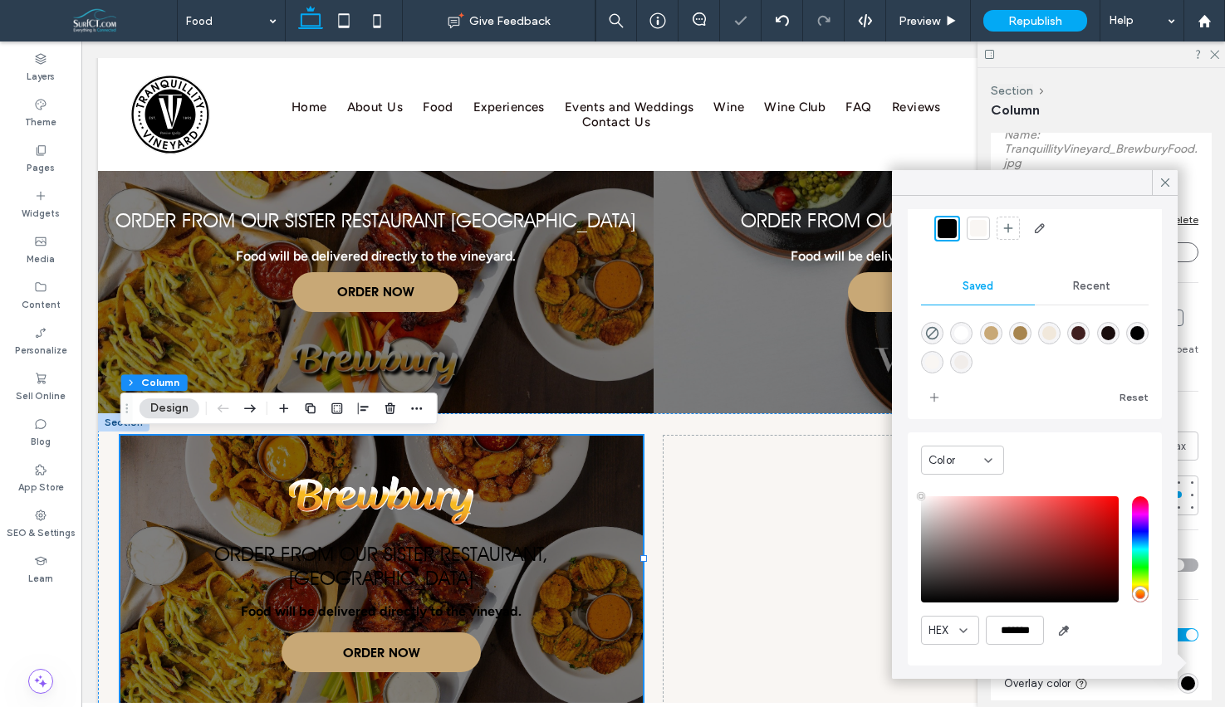
click at [1169, 186] on icon at bounding box center [1164, 182] width 15 height 15
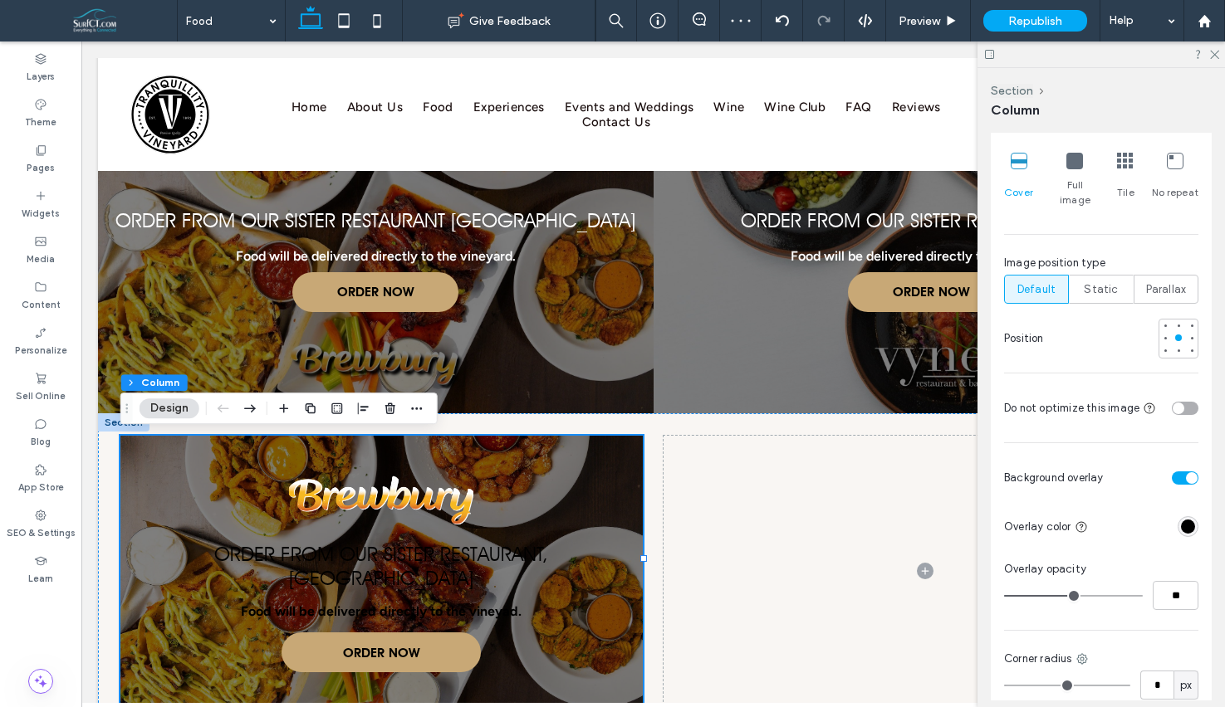
scroll to position [1170, 0]
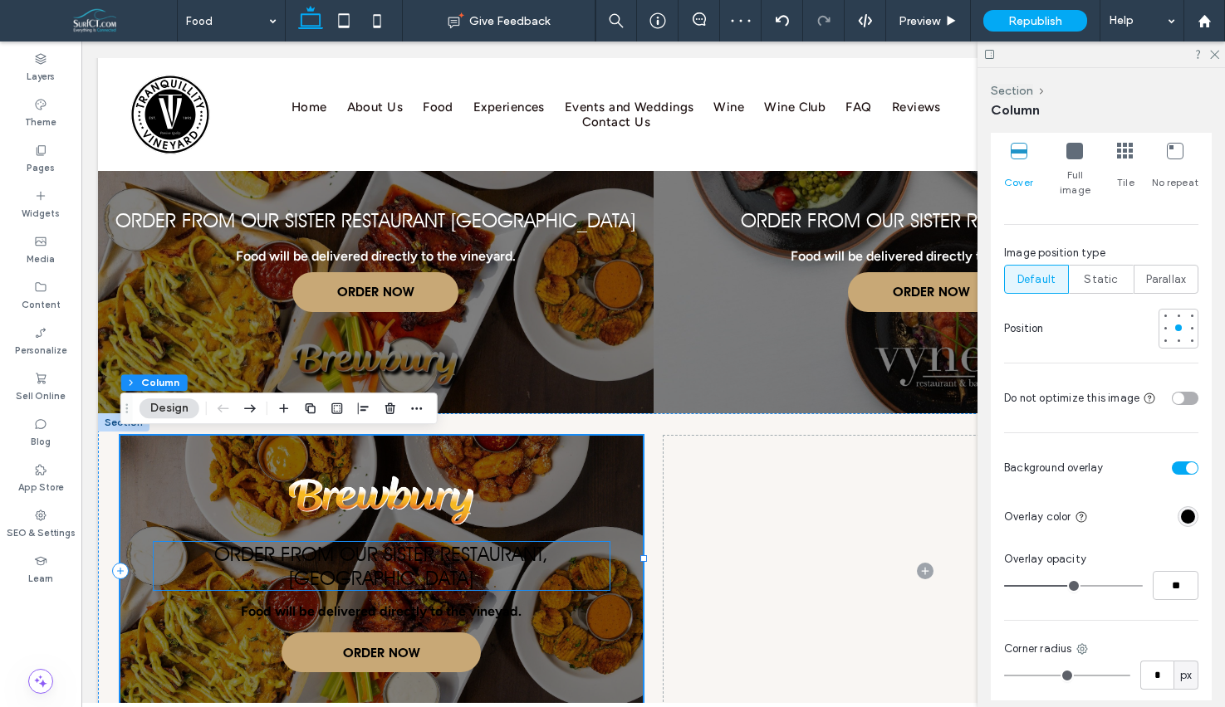
click at [485, 560] on span "Order From Our Sister Restaurant, [GEOGRAPHIC_DATA]" at bounding box center [381, 566] width 334 height 48
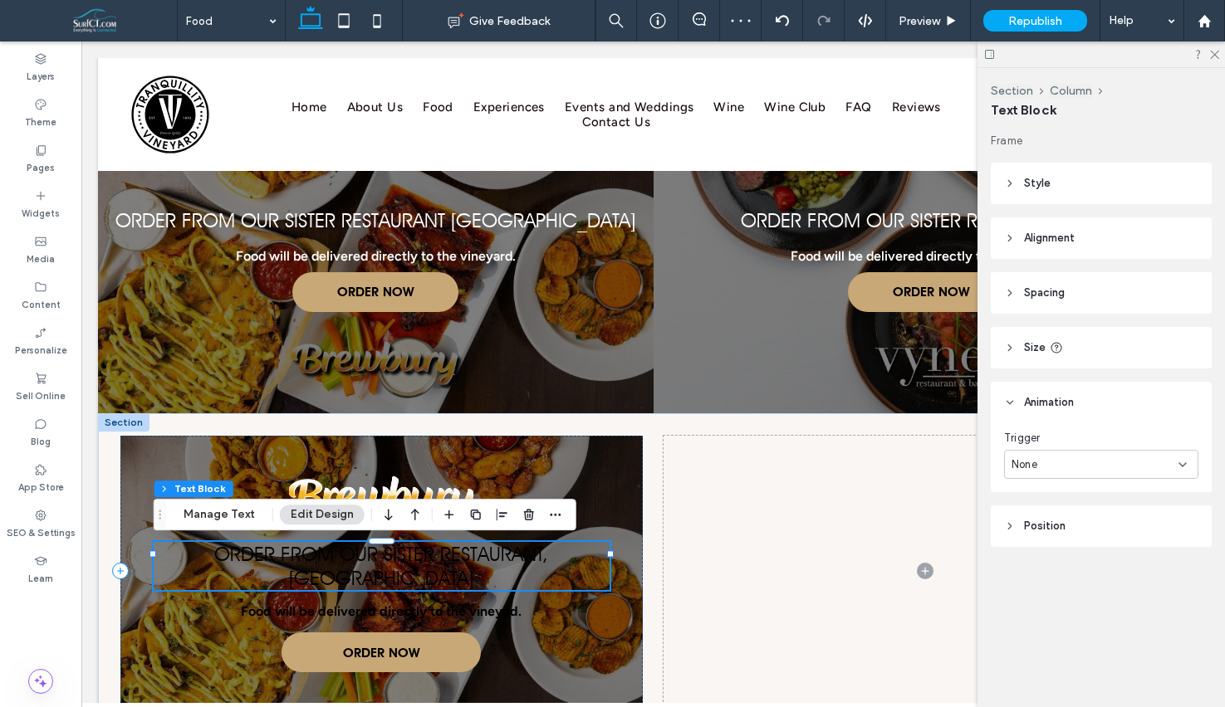
click at [485, 560] on span "Order From Our Sister Restaurant, [GEOGRAPHIC_DATA]" at bounding box center [381, 566] width 334 height 48
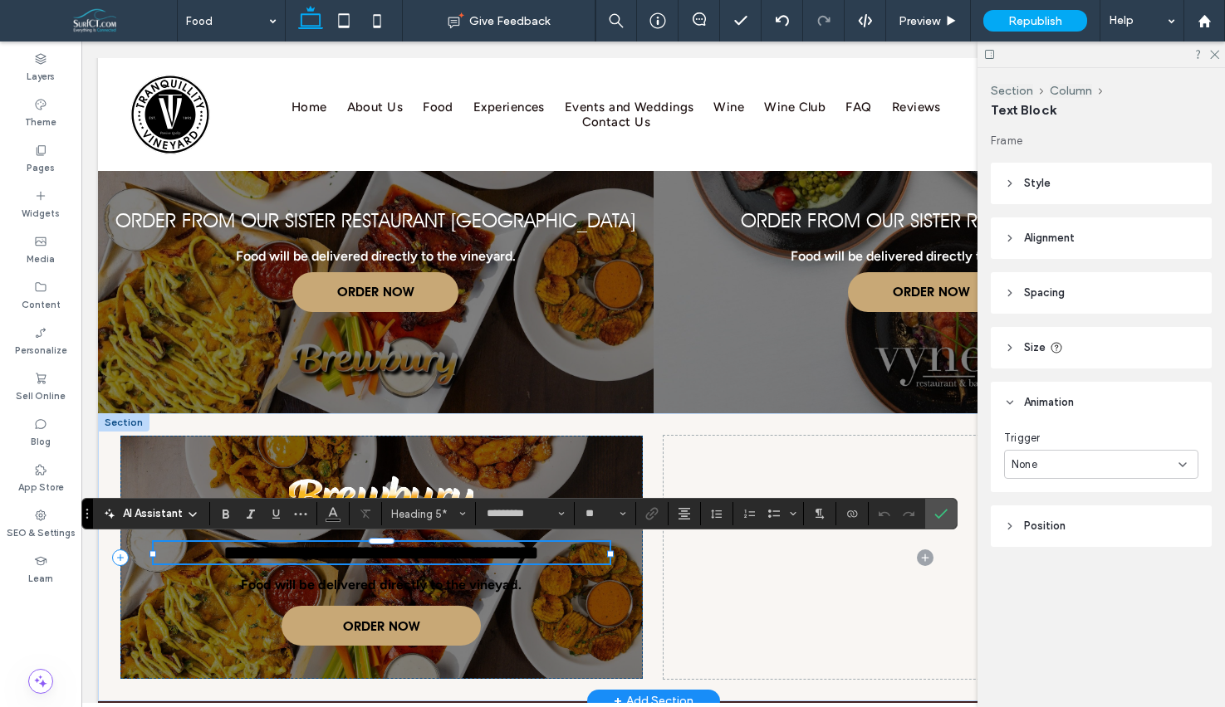
click at [443, 555] on span "**********" at bounding box center [381, 553] width 316 height 20
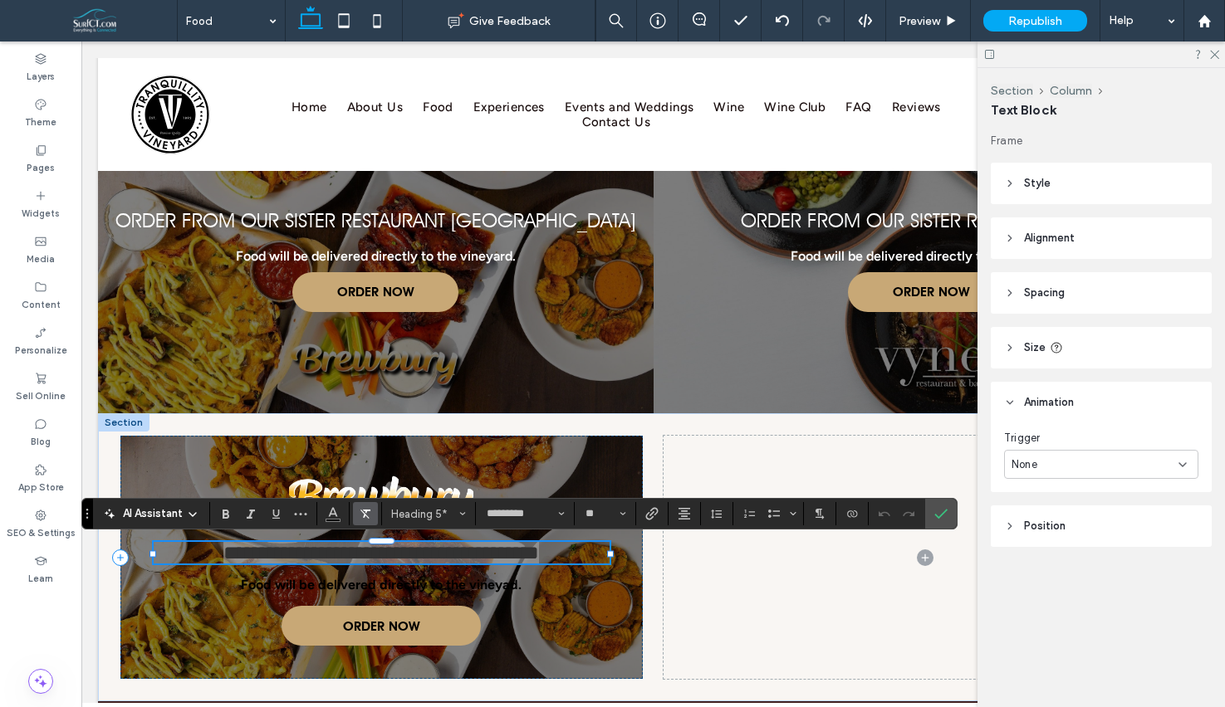
click at [363, 516] on icon "Clear Format" at bounding box center [365, 513] width 13 height 13
click at [362, 507] on icon "Clear Format" at bounding box center [365, 513] width 13 height 13
click at [690, 519] on icon "Alignment" at bounding box center [684, 513] width 13 height 13
click at [711, 442] on div "ui.textEditor.alignment.center" at bounding box center [701, 439] width 22 height 13
click at [294, 515] on icon "More" at bounding box center [300, 513] width 13 height 13
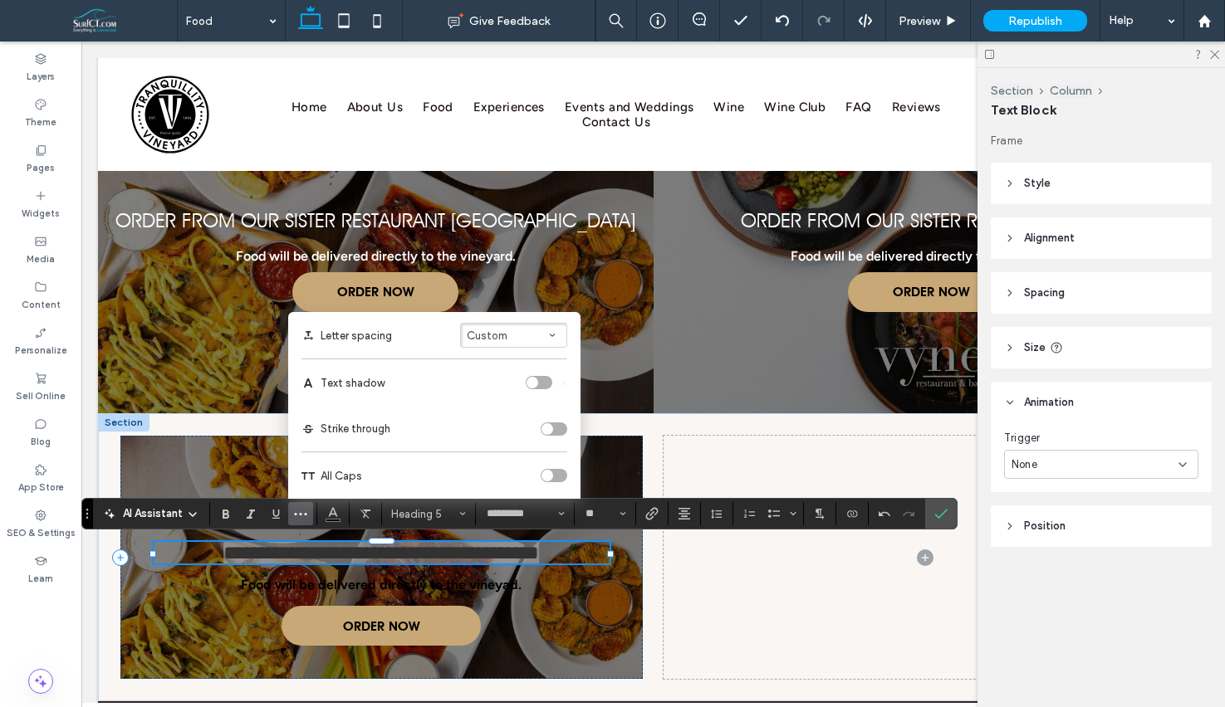
drag, startPoint x: 551, startPoint y: 472, endPoint x: 490, endPoint y: 492, distance: 63.8
click at [550, 472] on div "toggle" at bounding box center [547, 476] width 12 height 12
click at [327, 519] on span "Color" at bounding box center [332, 513] width 13 height 22
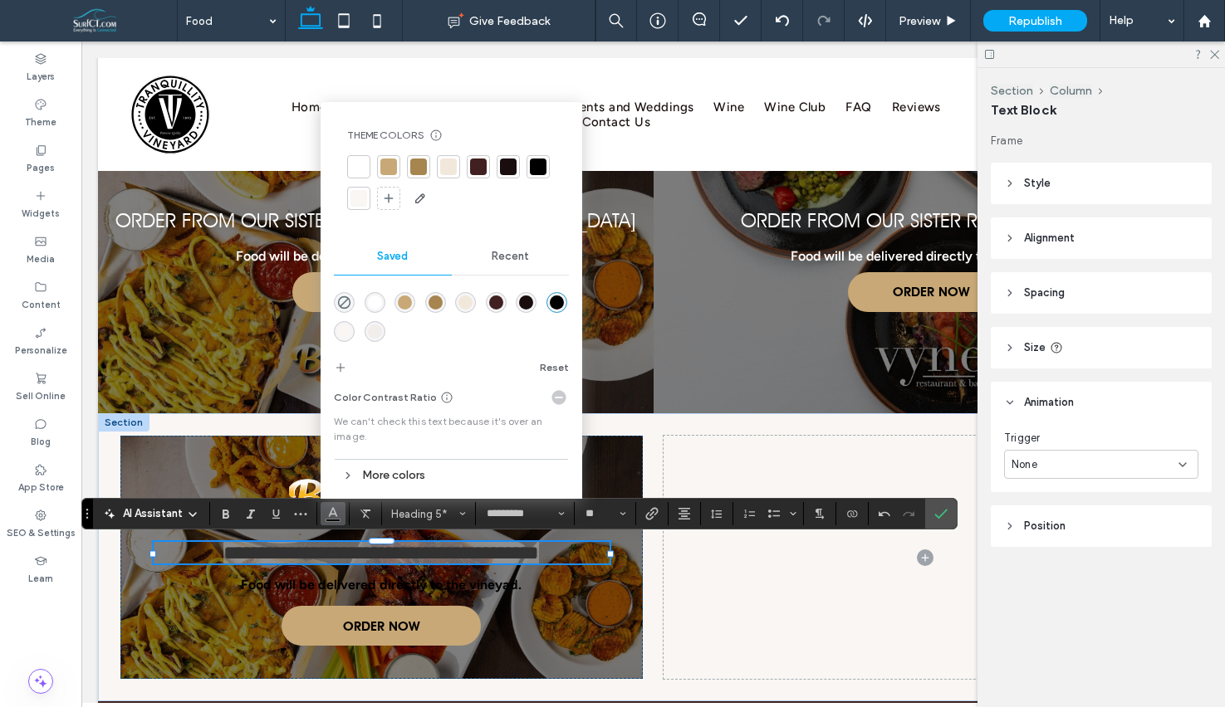
click at [349, 164] on div at bounding box center [358, 166] width 23 height 23
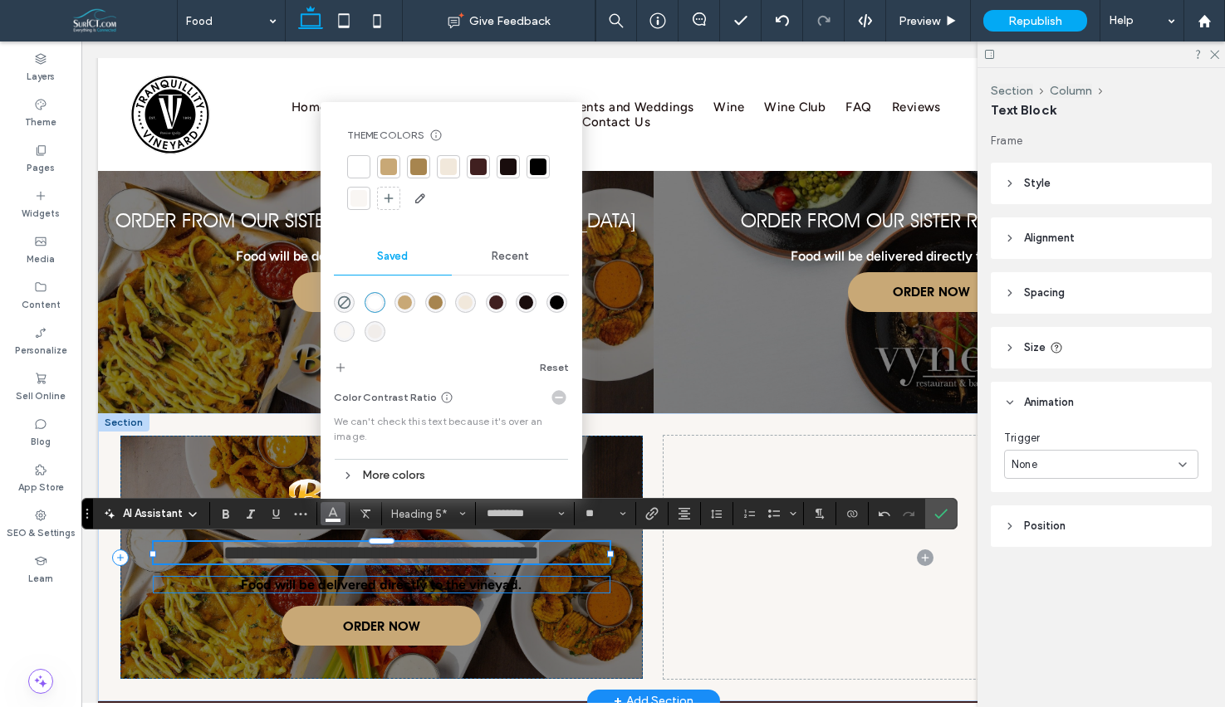
click at [487, 586] on strong "Food will be delivered directly to the vineyad." at bounding box center [381, 585] width 281 height 16
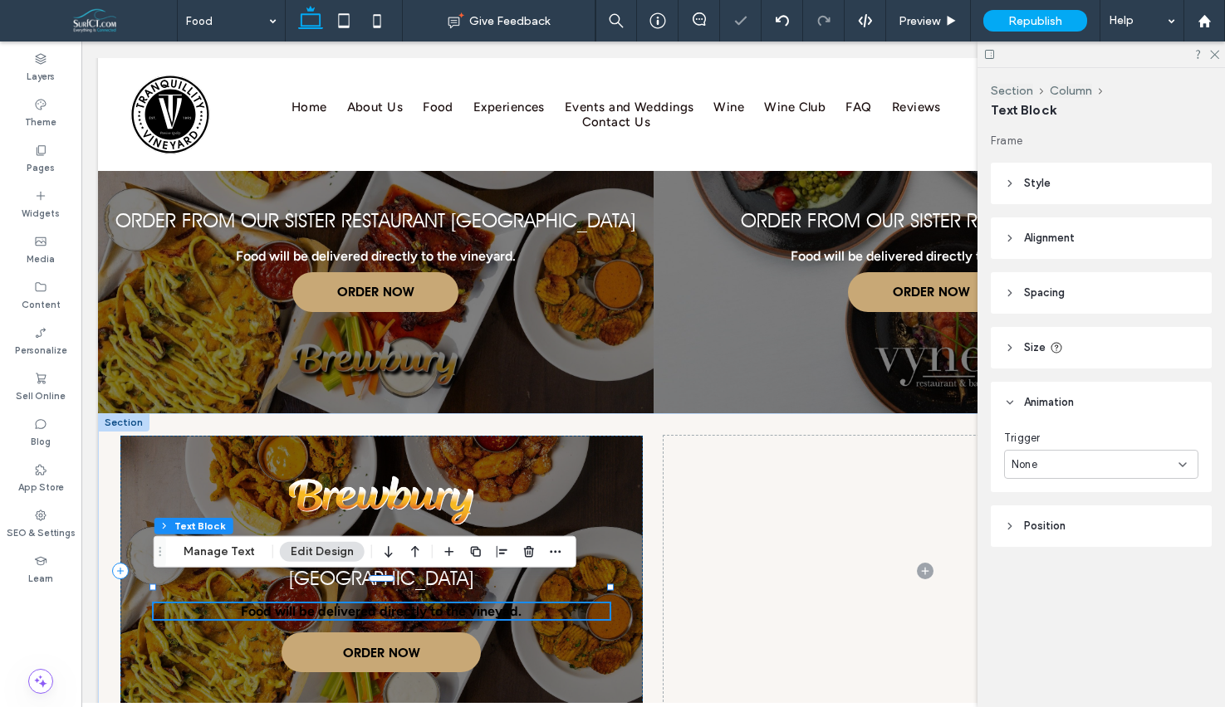
click at [487, 604] on strong "Food will be delivered directly to the vineyad." at bounding box center [381, 612] width 281 height 16
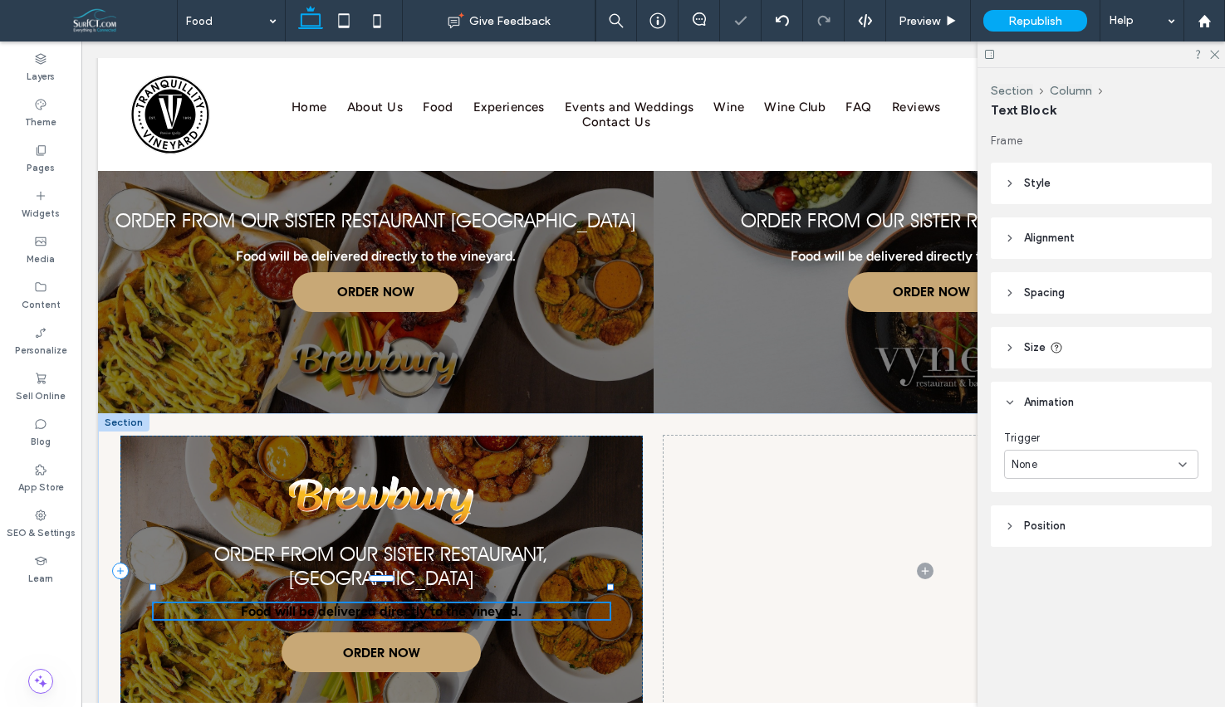
type input "*******"
type input "**"
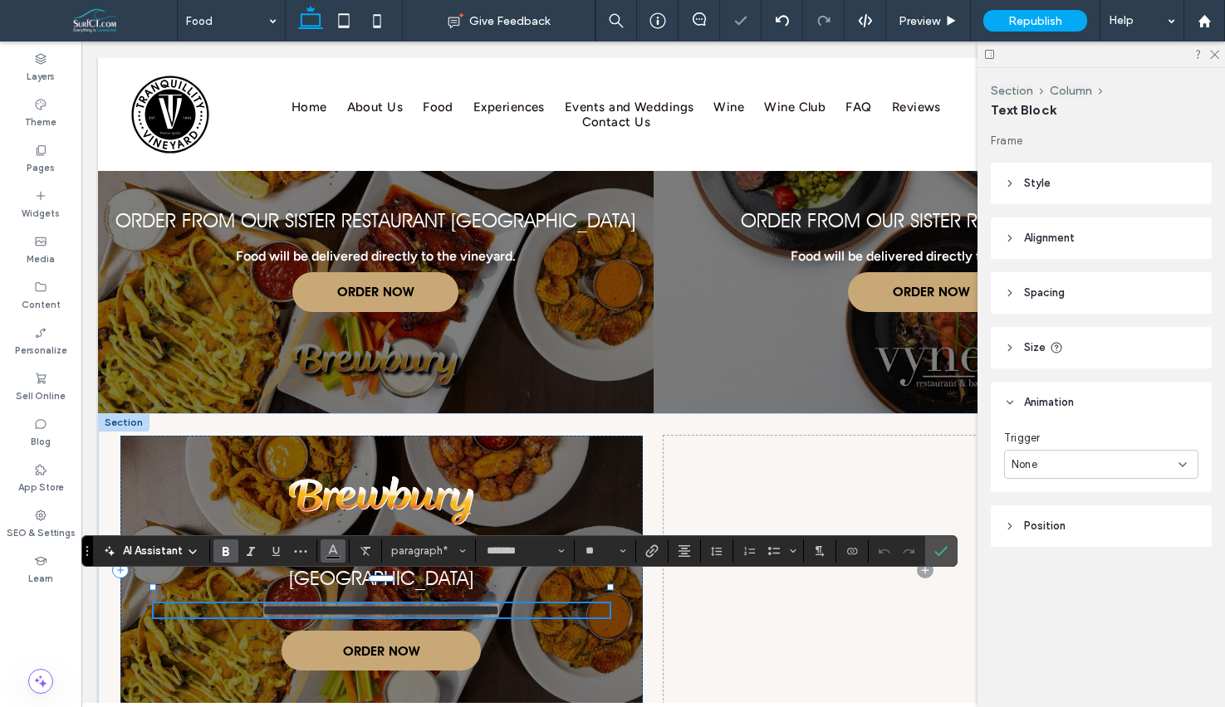
click at [335, 562] on button "Color" at bounding box center [333, 551] width 25 height 23
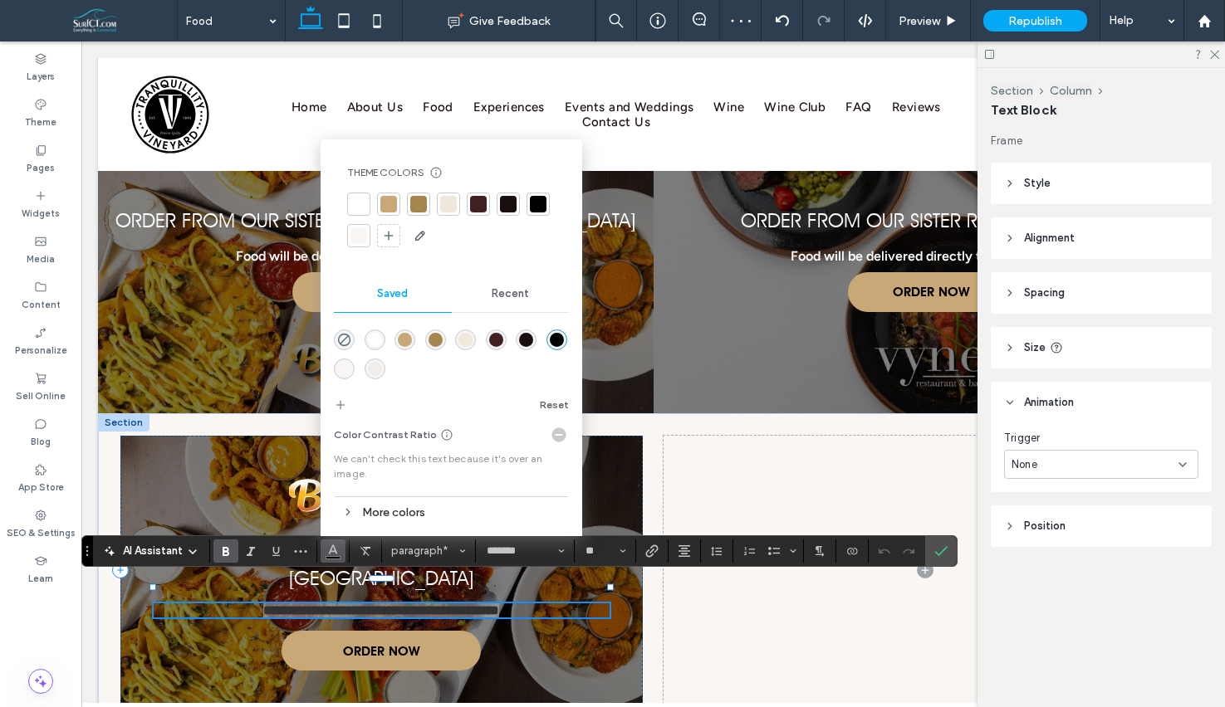
drag, startPoint x: 359, startPoint y: 199, endPoint x: 384, endPoint y: 208, distance: 26.5
click at [359, 199] on div at bounding box center [358, 204] width 17 height 17
click at [944, 548] on use "Confirm" at bounding box center [941, 551] width 13 height 10
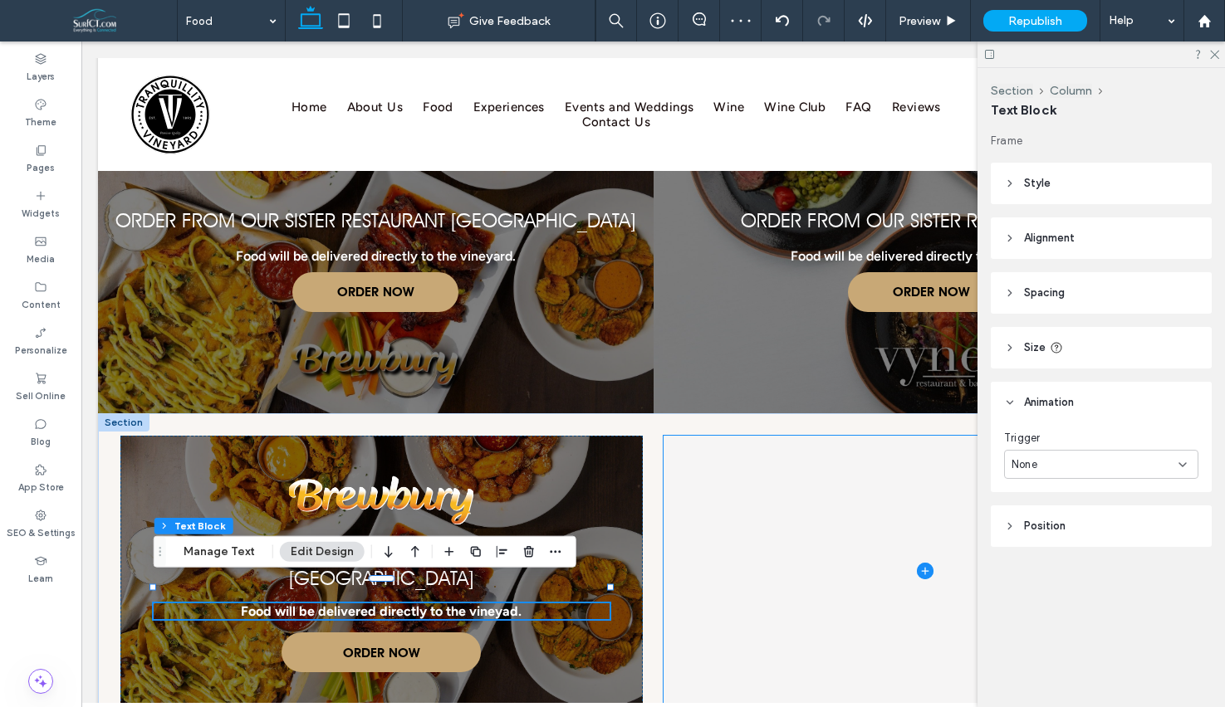
drag, startPoint x: 944, startPoint y: 546, endPoint x: 913, endPoint y: 489, distance: 64.7
click at [913, 489] on span at bounding box center [924, 571] width 522 height 270
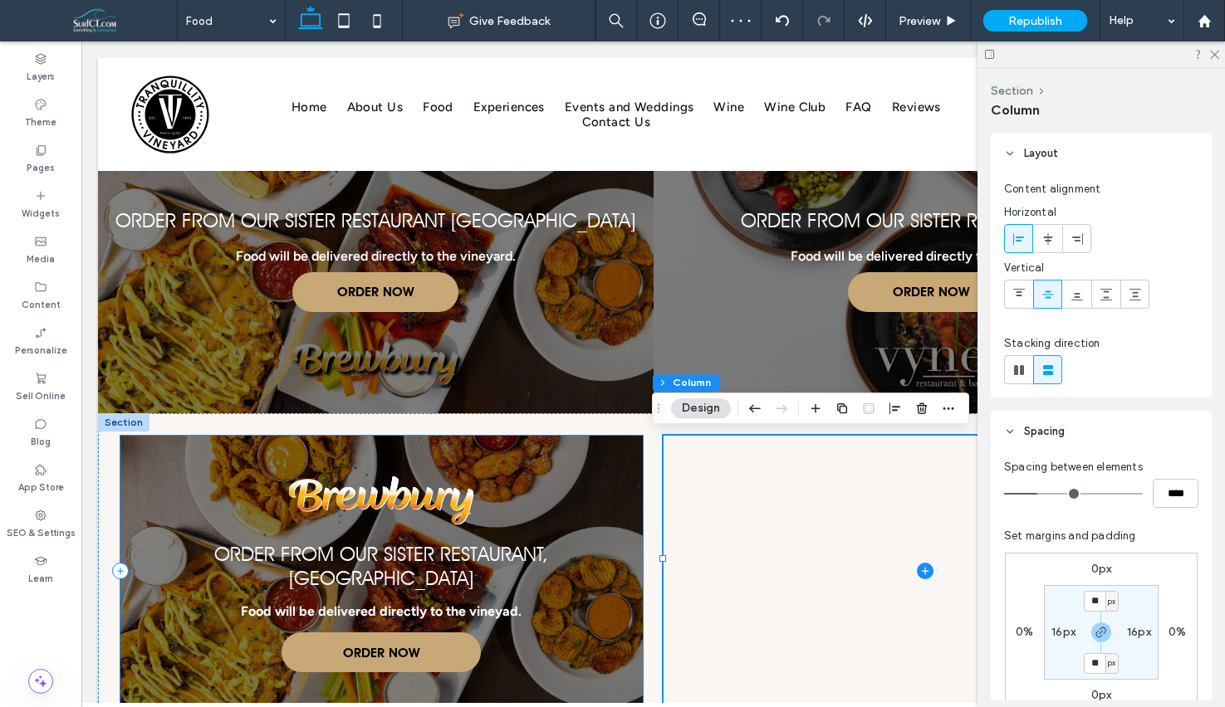
click at [565, 466] on div "Order From Our Sister Restaurant, Brewbury Food will be delivered directly to t…" at bounding box center [381, 571] width 522 height 270
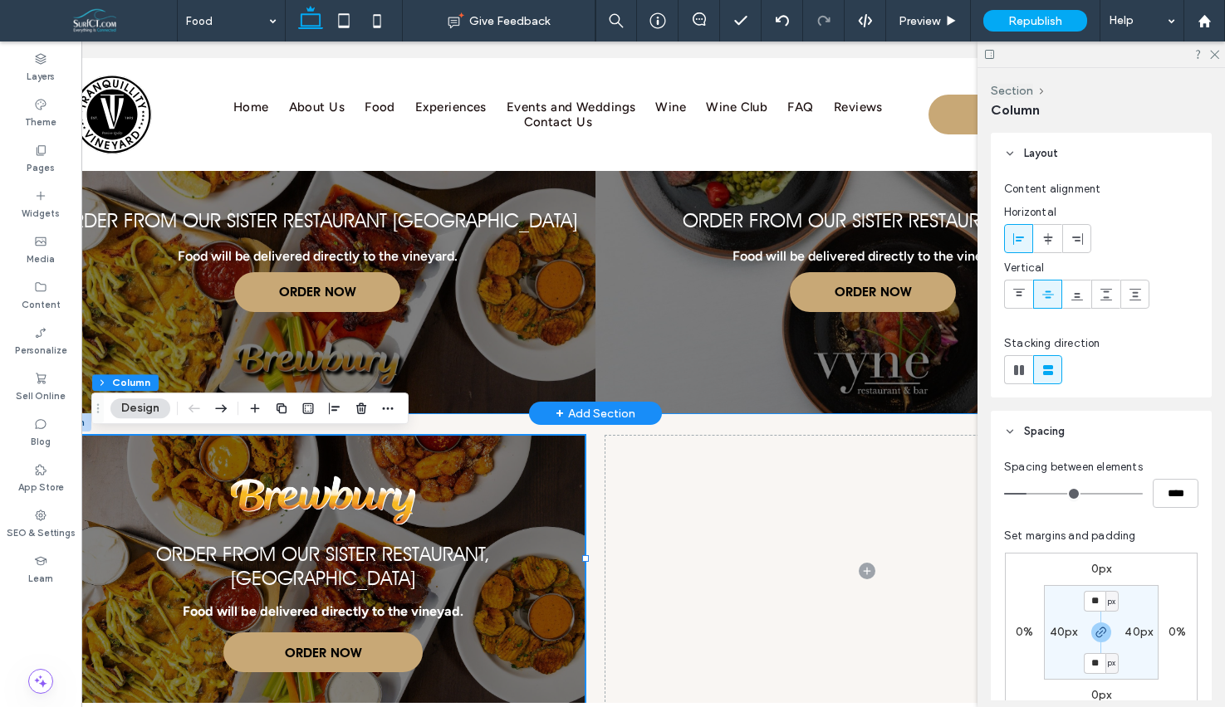
scroll to position [0, 75]
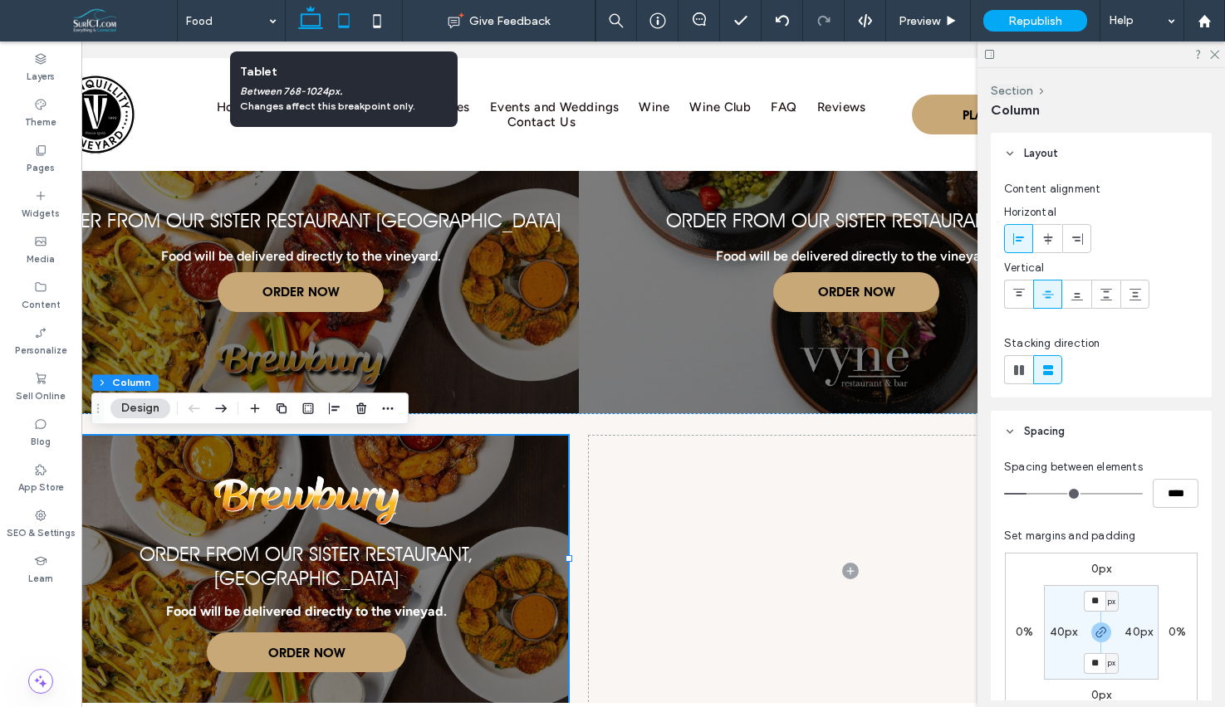
click at [347, 24] on icon at bounding box center [343, 20] width 33 height 33
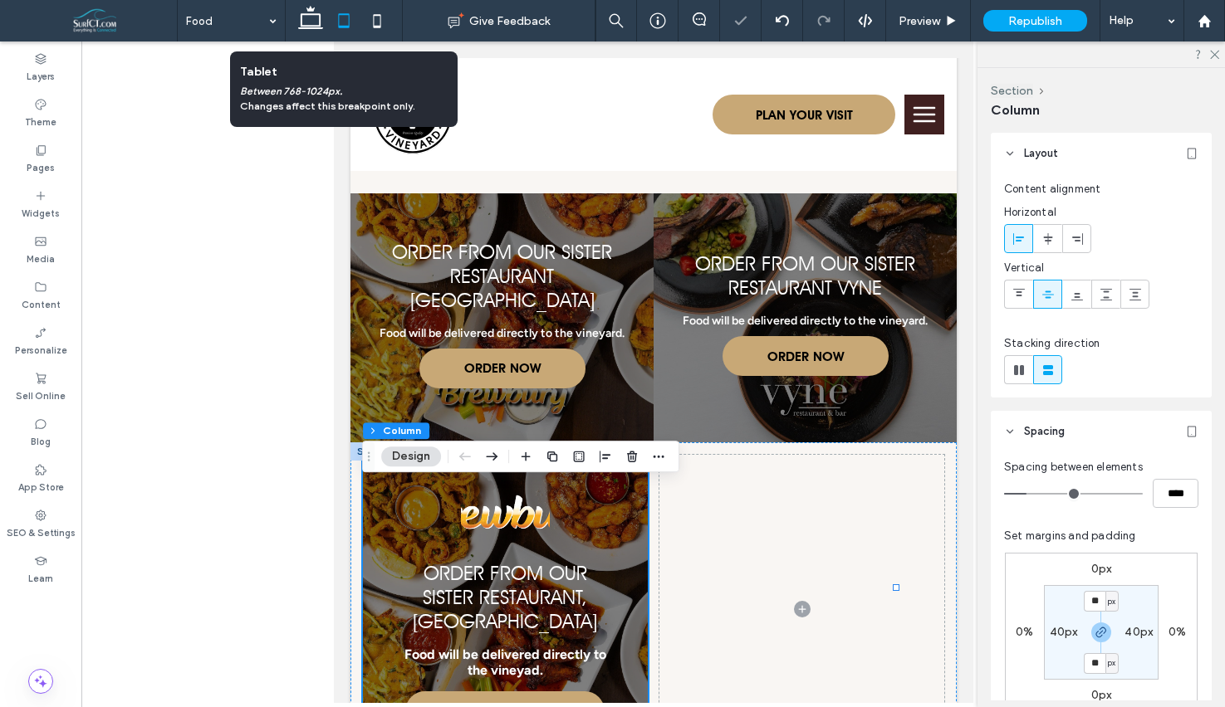
scroll to position [0, 0]
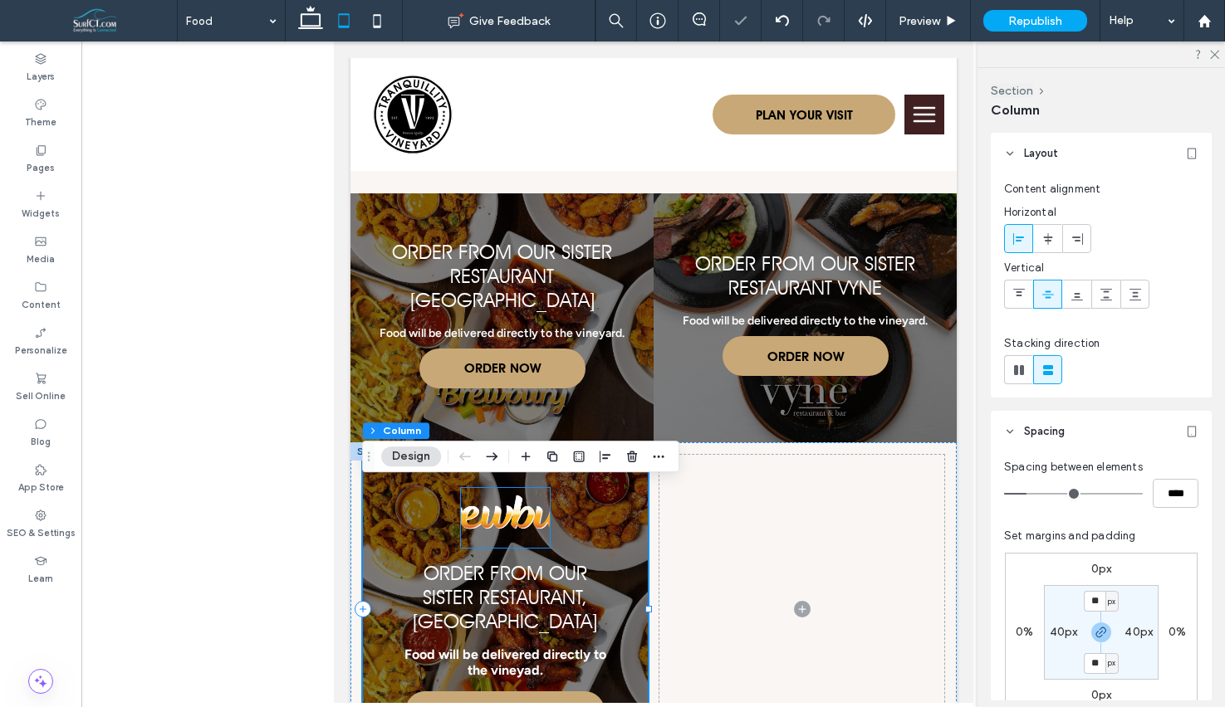
click at [487, 548] on img at bounding box center [504, 518] width 88 height 60
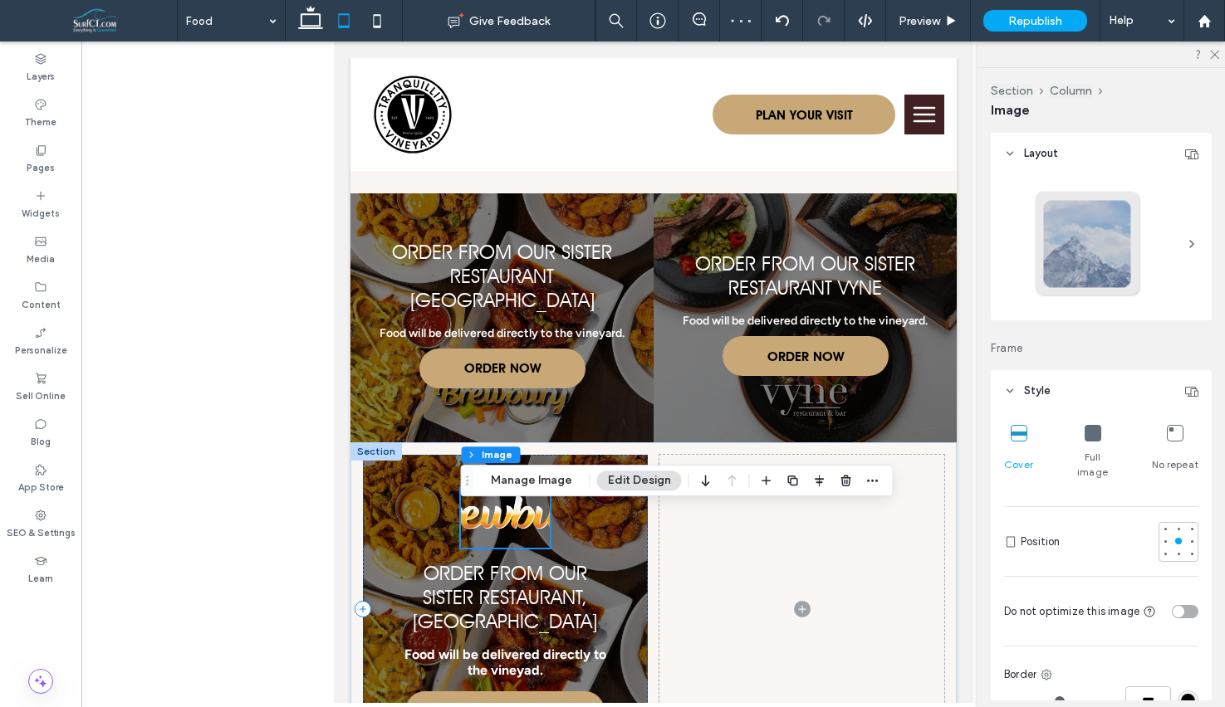
scroll to position [1887, 0]
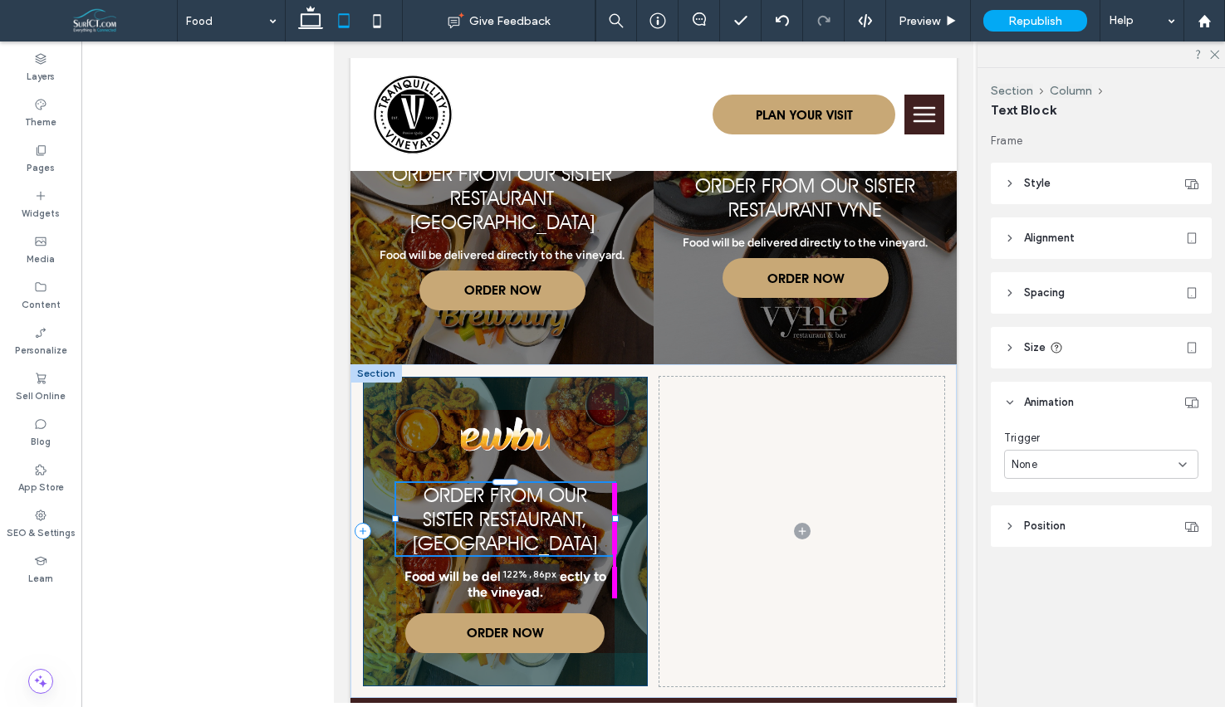
drag, startPoint x: 619, startPoint y: 548, endPoint x: 637, endPoint y: 485, distance: 65.7
click at [665, 547] on div "Order From Our Sister Restaurant, Brewbury 122% , 86px Food will be delivered d…" at bounding box center [653, 532] width 606 height 334
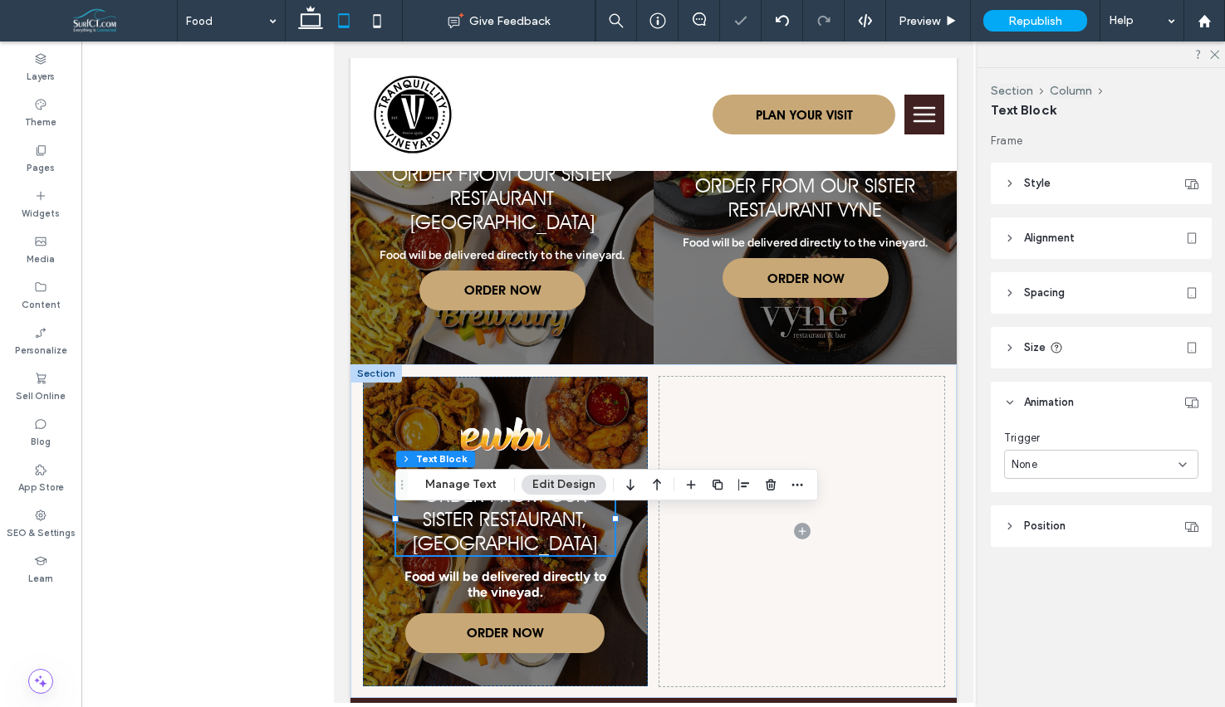
click at [625, 469] on div "Section Column Text Block Manage Text Edit Design" at bounding box center [606, 485] width 423 height 32
click at [633, 440] on div "Order From Our Sister Restaurant, Brewbury 122% , 86px Food will be delivered d…" at bounding box center [504, 532] width 285 height 310
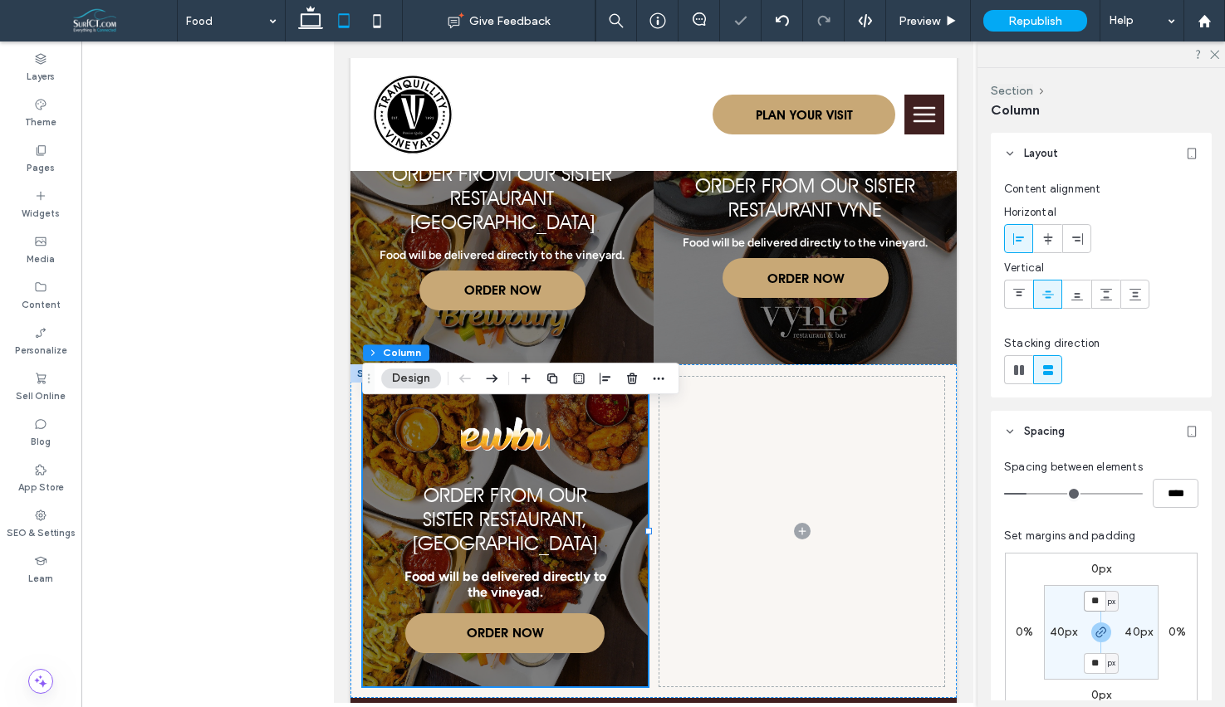
click at [1102, 600] on input "**" at bounding box center [1095, 601] width 22 height 21
type input "**"
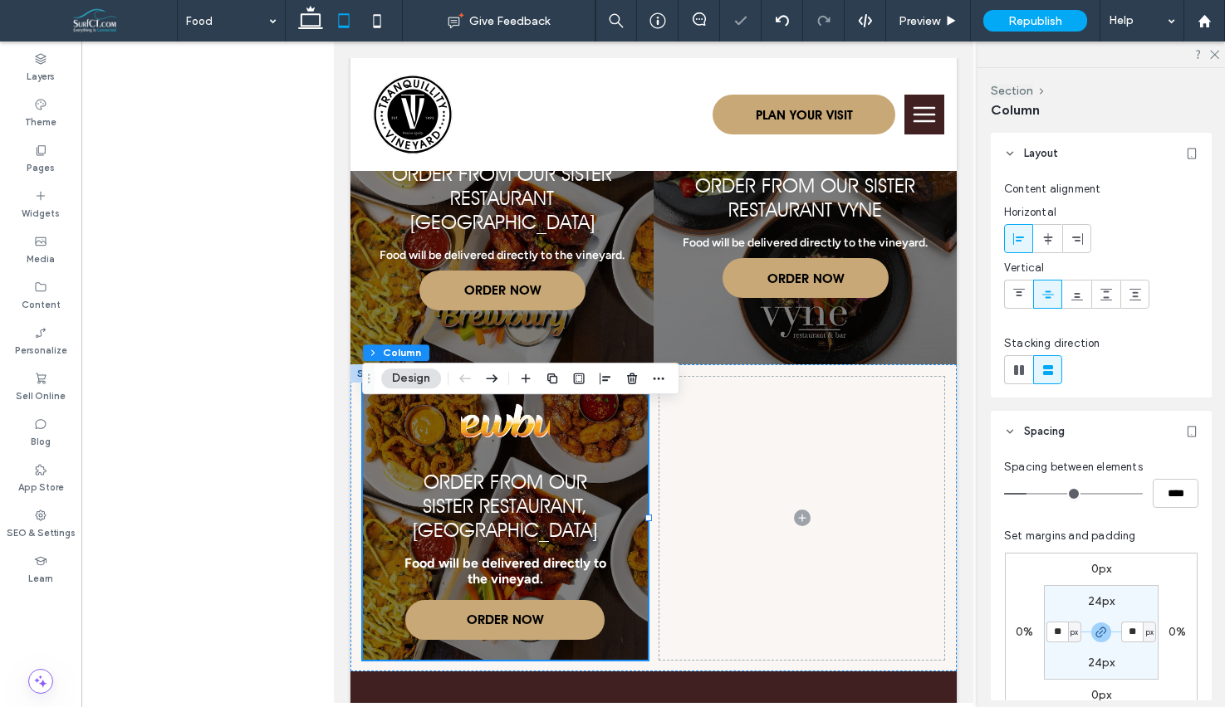
type input "**"
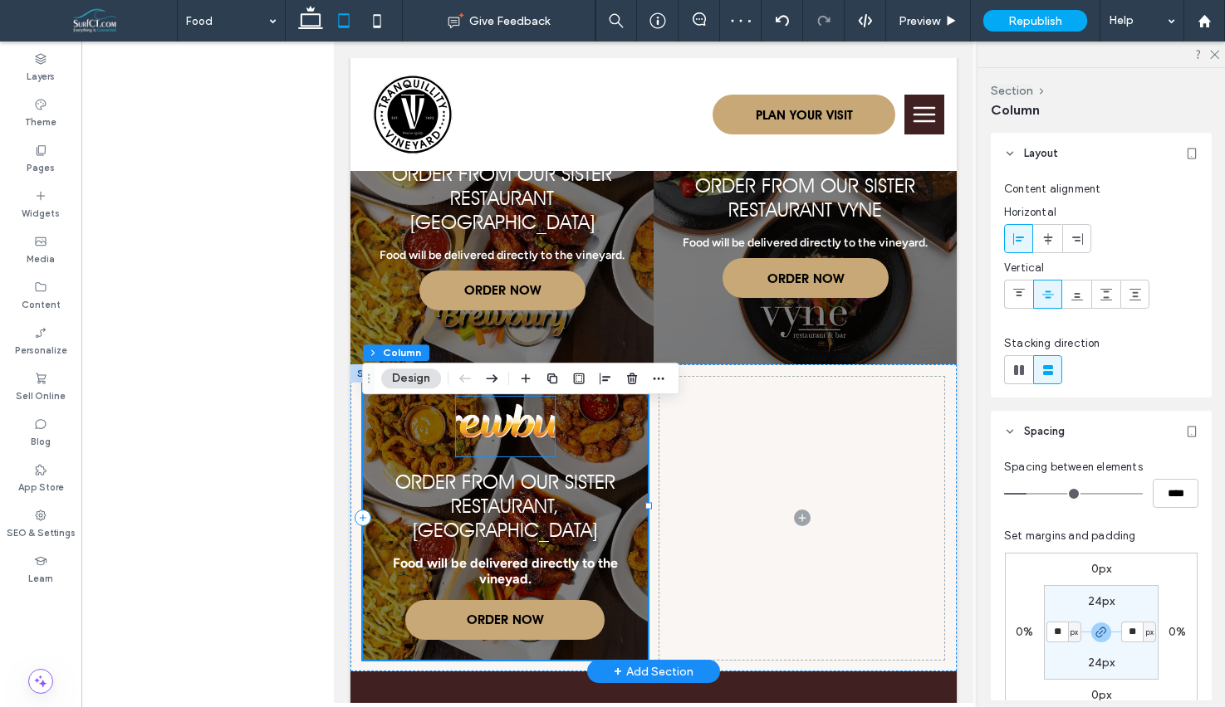
click at [535, 457] on img at bounding box center [504, 427] width 99 height 60
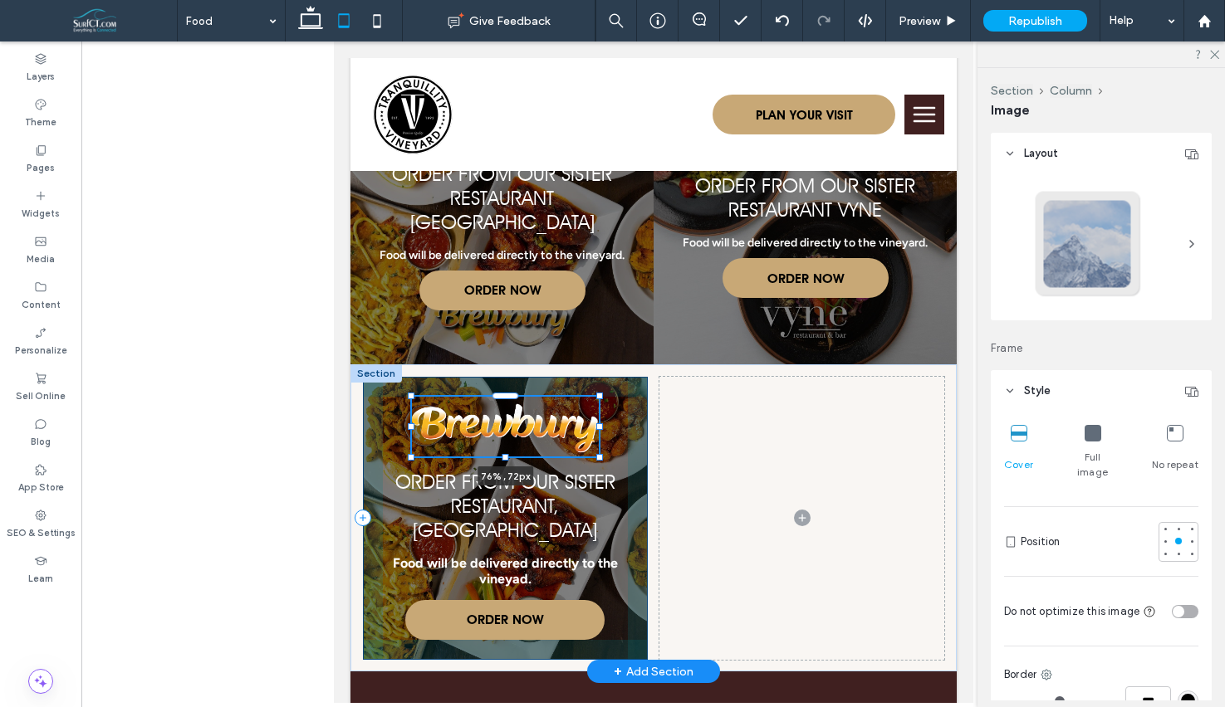
drag, startPoint x: 555, startPoint y: 455, endPoint x: 599, endPoint y: 458, distance: 44.1
click at [599, 430] on div at bounding box center [598, 426] width 7 height 7
type input "**"
type input "****"
click at [505, 461] on div at bounding box center [505, 457] width 7 height 7
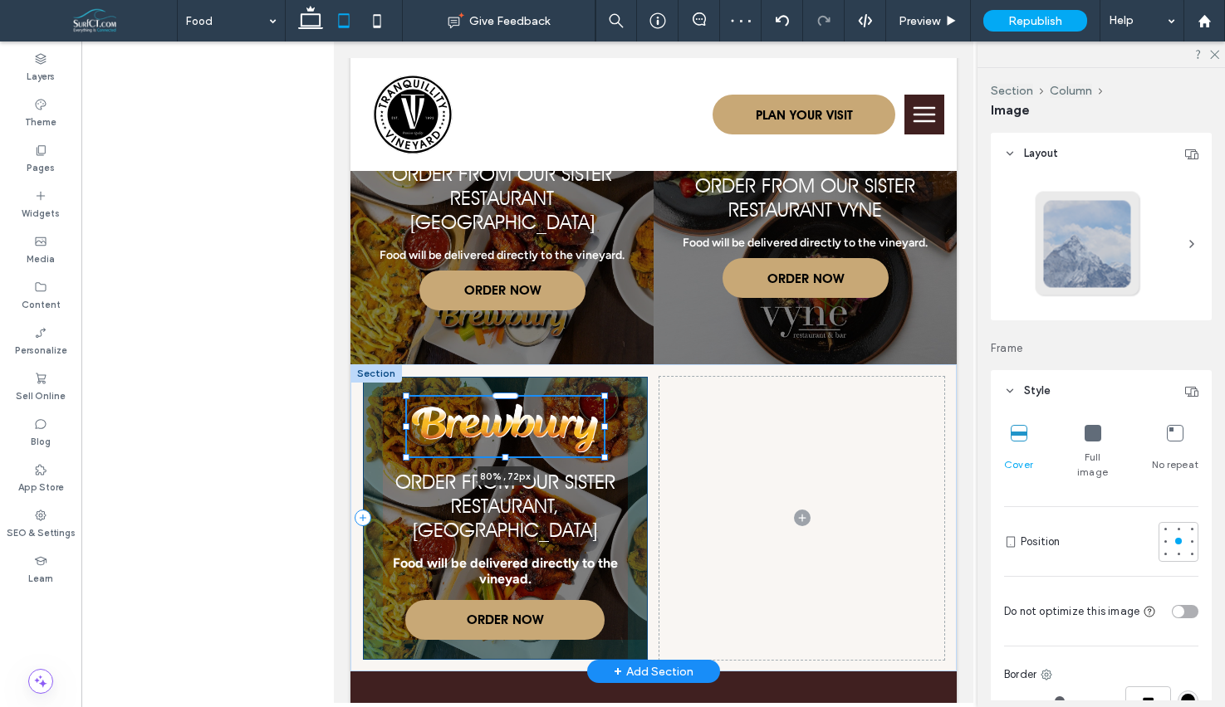
click at [605, 430] on div at bounding box center [603, 426] width 7 height 7
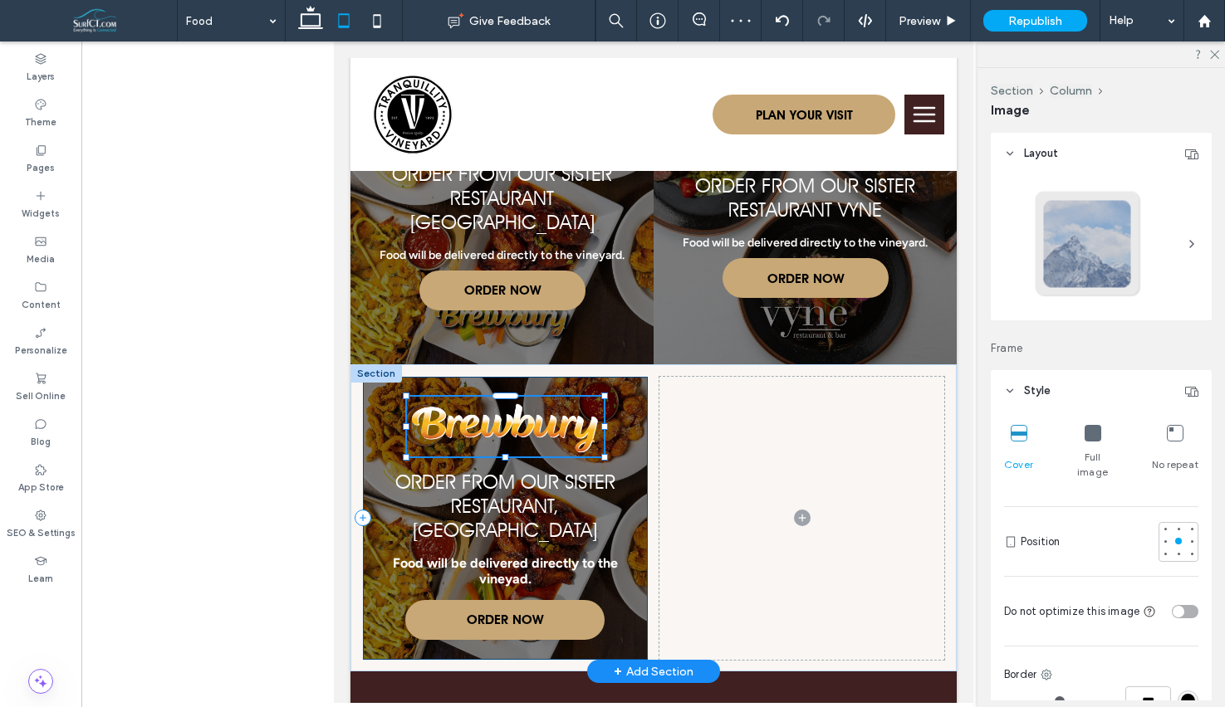
type input "**"
type input "****"
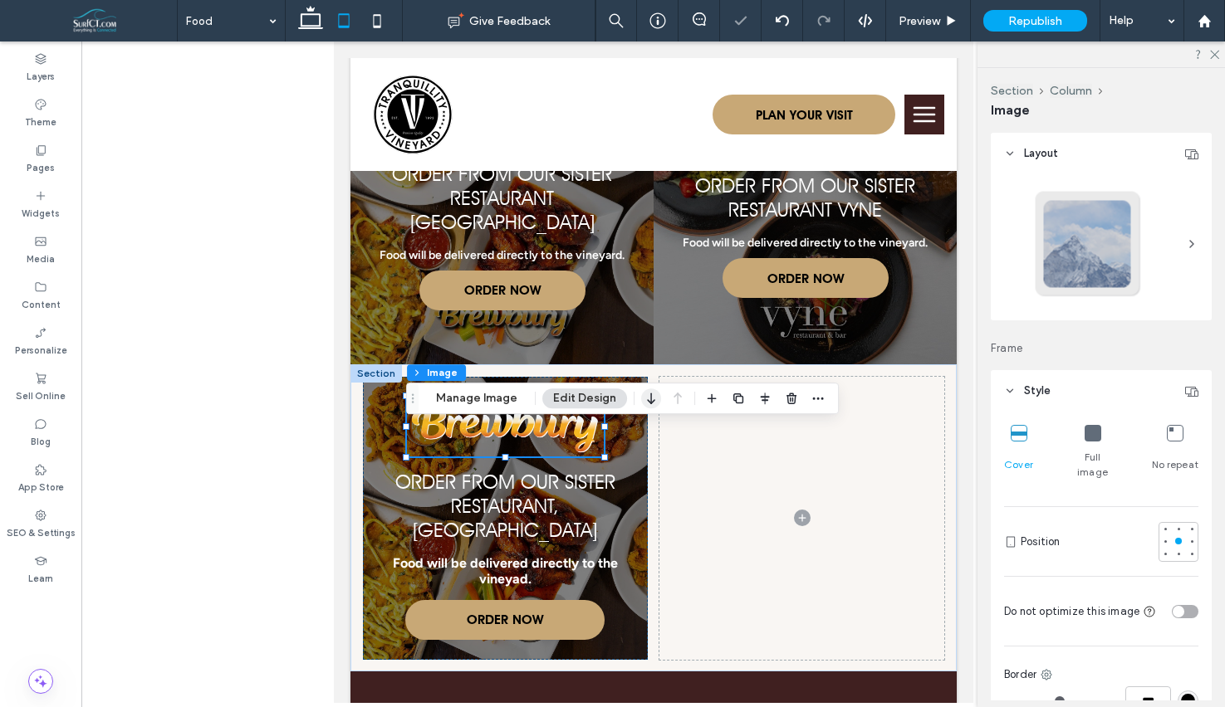
drag, startPoint x: 478, startPoint y: 389, endPoint x: 643, endPoint y: 403, distance: 164.9
click at [478, 389] on button "Manage Image" at bounding box center [476, 399] width 103 height 20
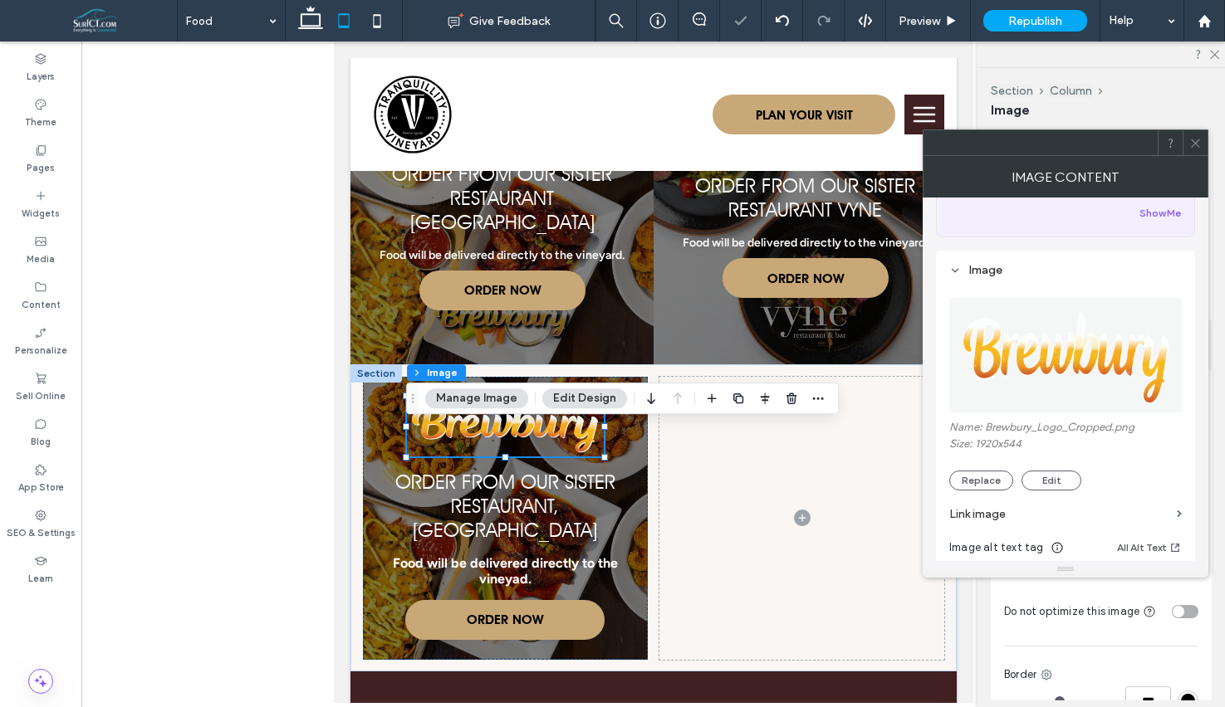
scroll to position [189, 0]
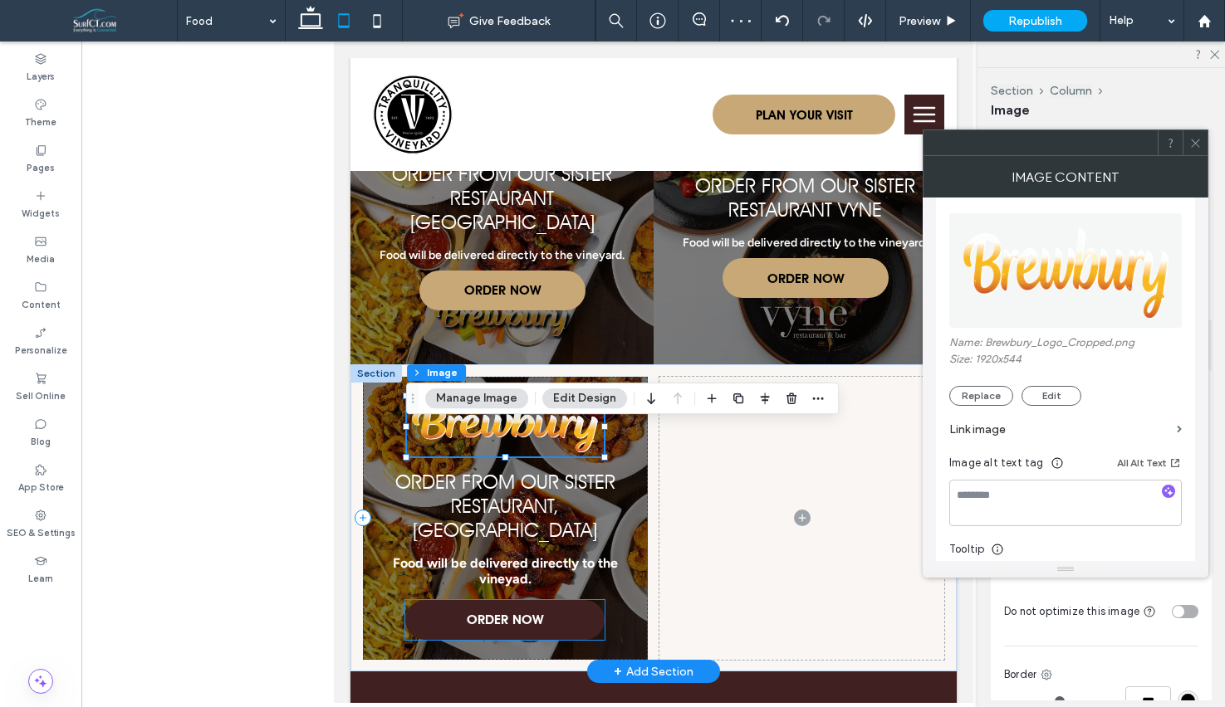
click at [516, 636] on span "ORDER NOW" at bounding box center [504, 620] width 76 height 32
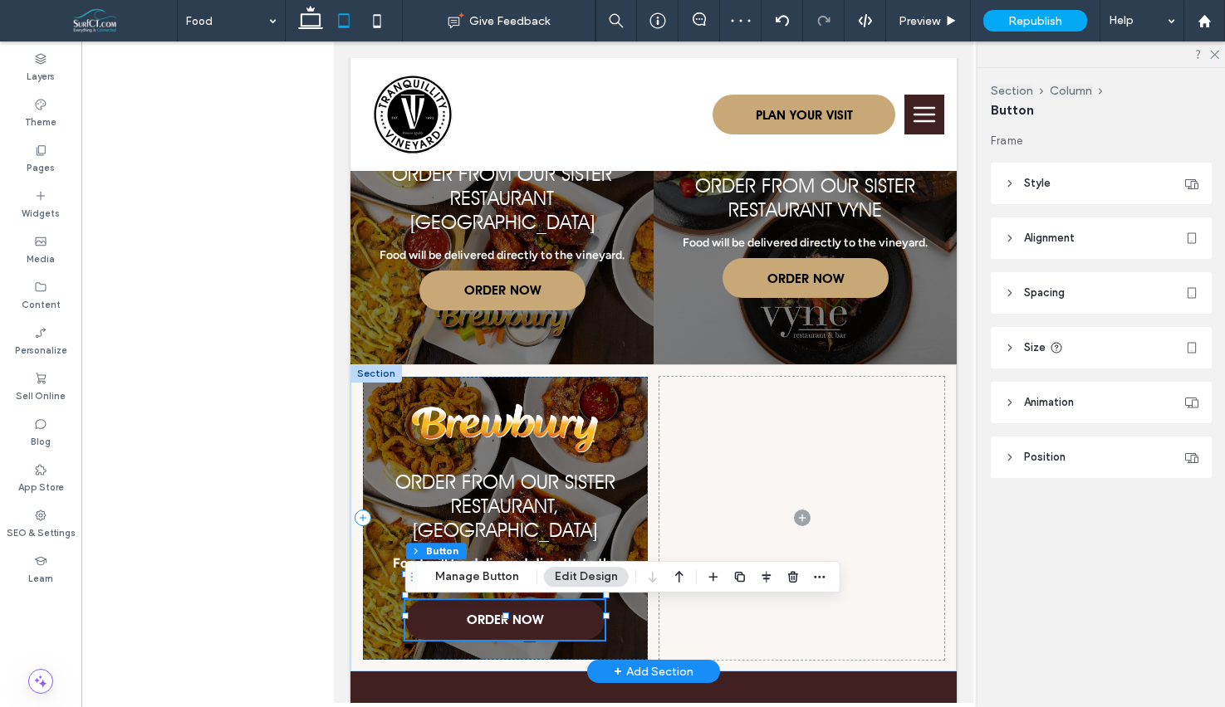
click at [516, 636] on span "ORDER NOW" at bounding box center [504, 620] width 76 height 32
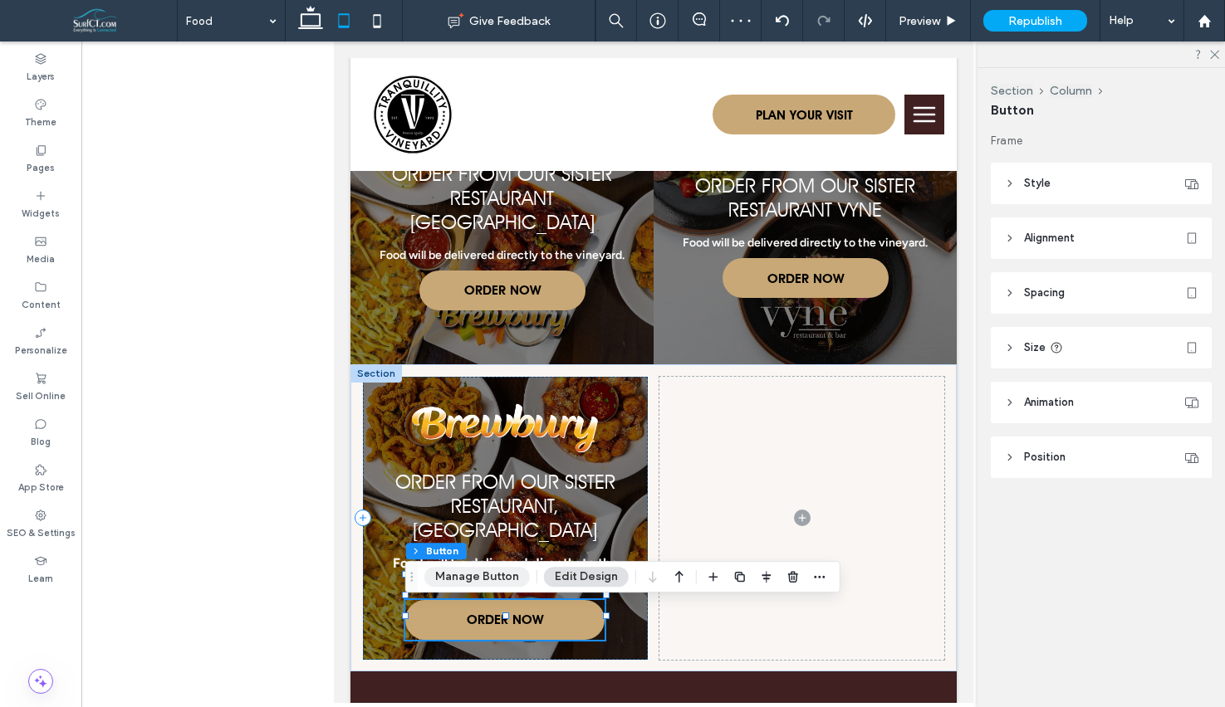
click at [502, 582] on button "Manage Button" at bounding box center [476, 577] width 105 height 20
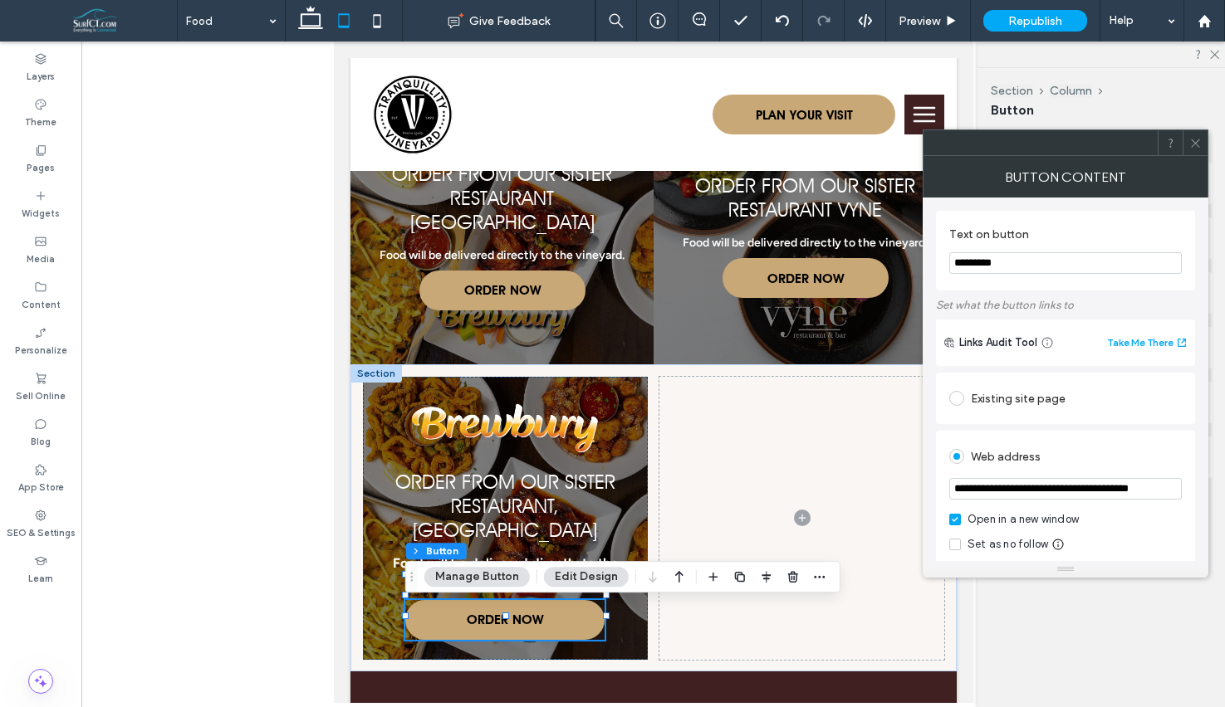
click at [1073, 487] on input "**********" at bounding box center [1065, 489] width 232 height 22
click at [1073, 488] on input "**********" at bounding box center [1065, 489] width 232 height 22
drag, startPoint x: 1197, startPoint y: 139, endPoint x: 1164, endPoint y: 151, distance: 35.5
click at [1196, 139] on icon at bounding box center [1195, 143] width 12 height 12
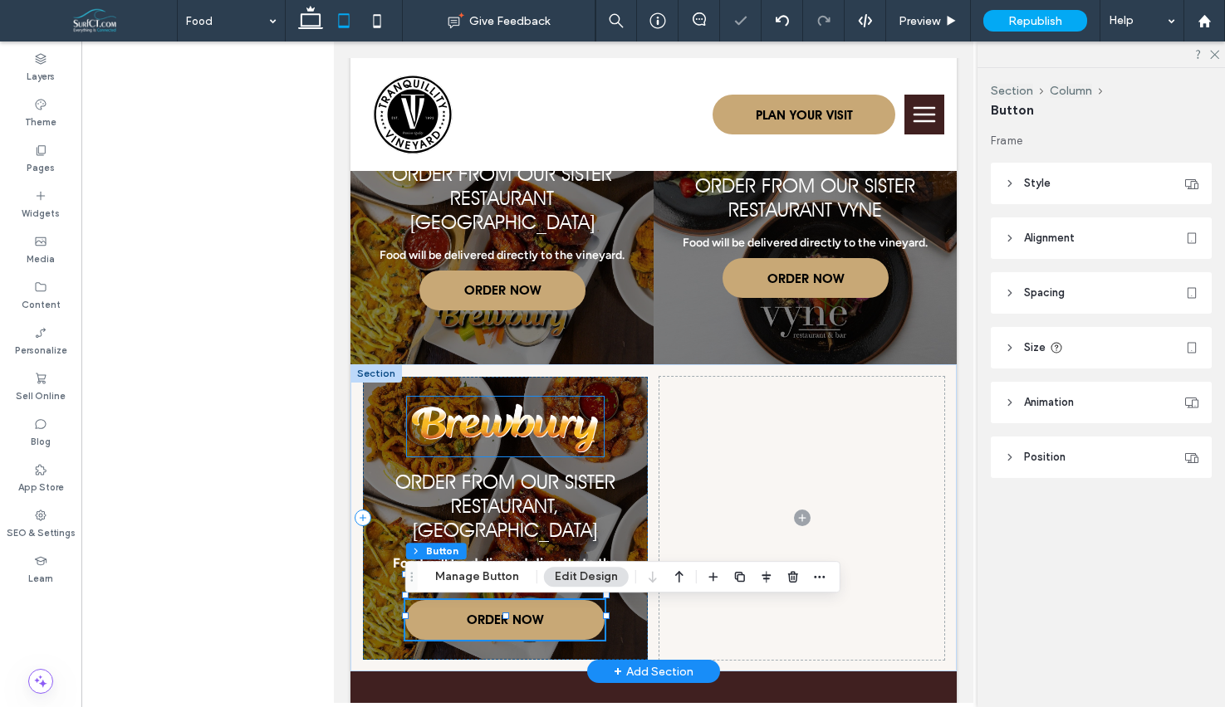
click at [515, 457] on img at bounding box center [504, 427] width 197 height 60
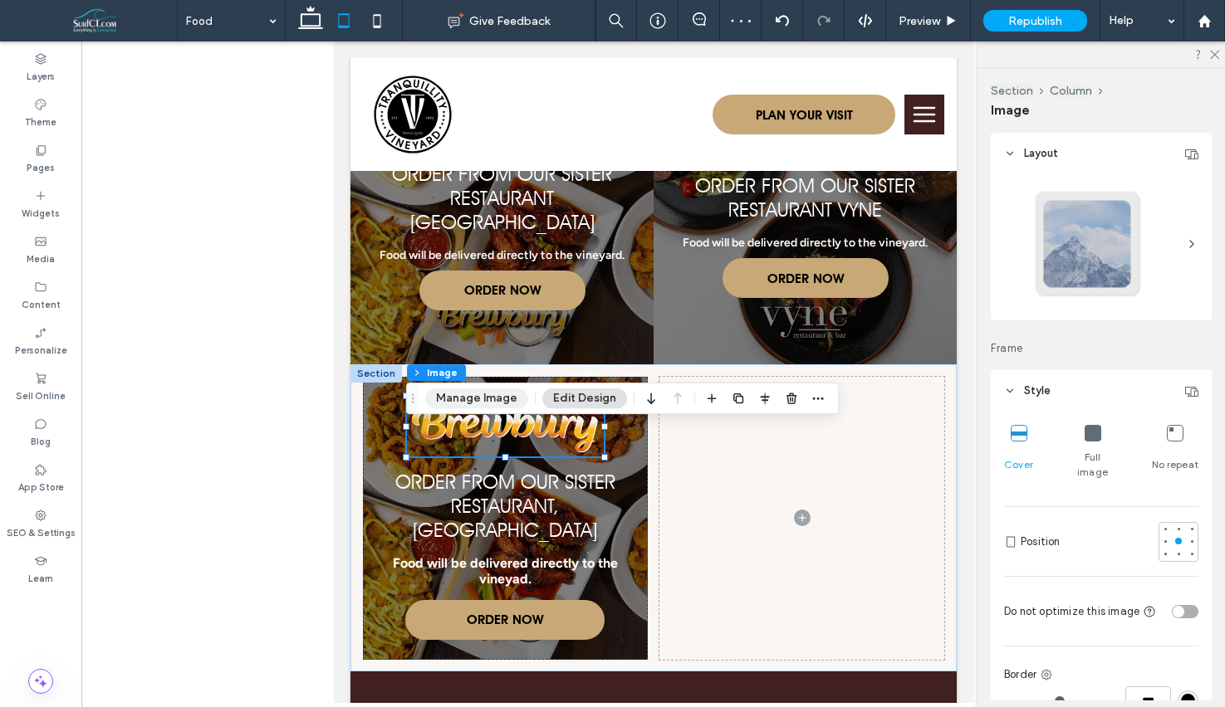
click at [483, 398] on button "Manage Image" at bounding box center [476, 399] width 103 height 20
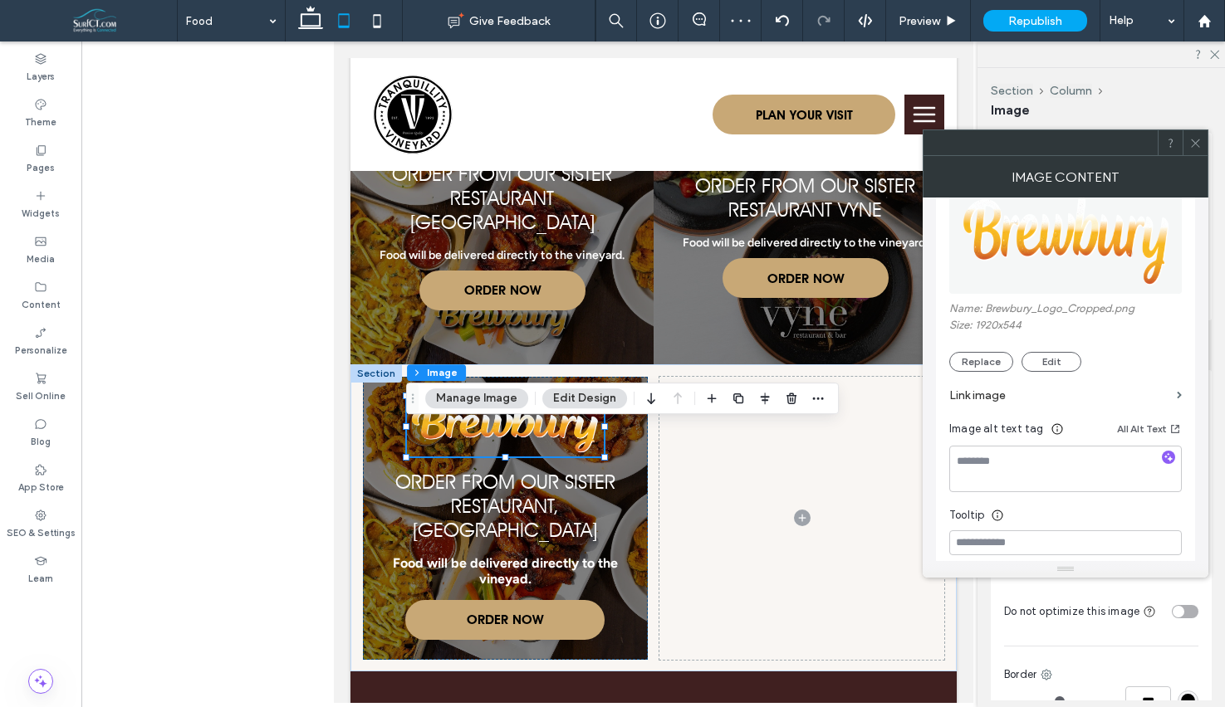
scroll to position [226, 0]
click at [1060, 395] on label "Link image" at bounding box center [1059, 393] width 221 height 31
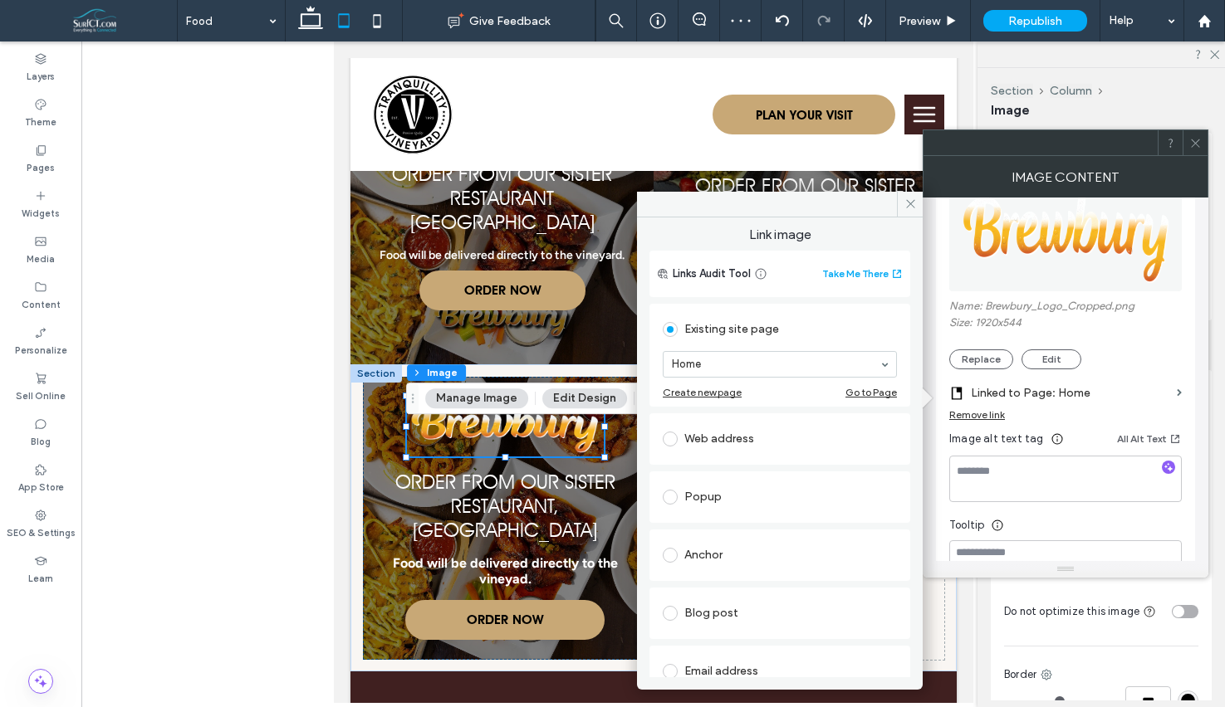
click at [738, 439] on div "Web address" at bounding box center [780, 439] width 234 height 27
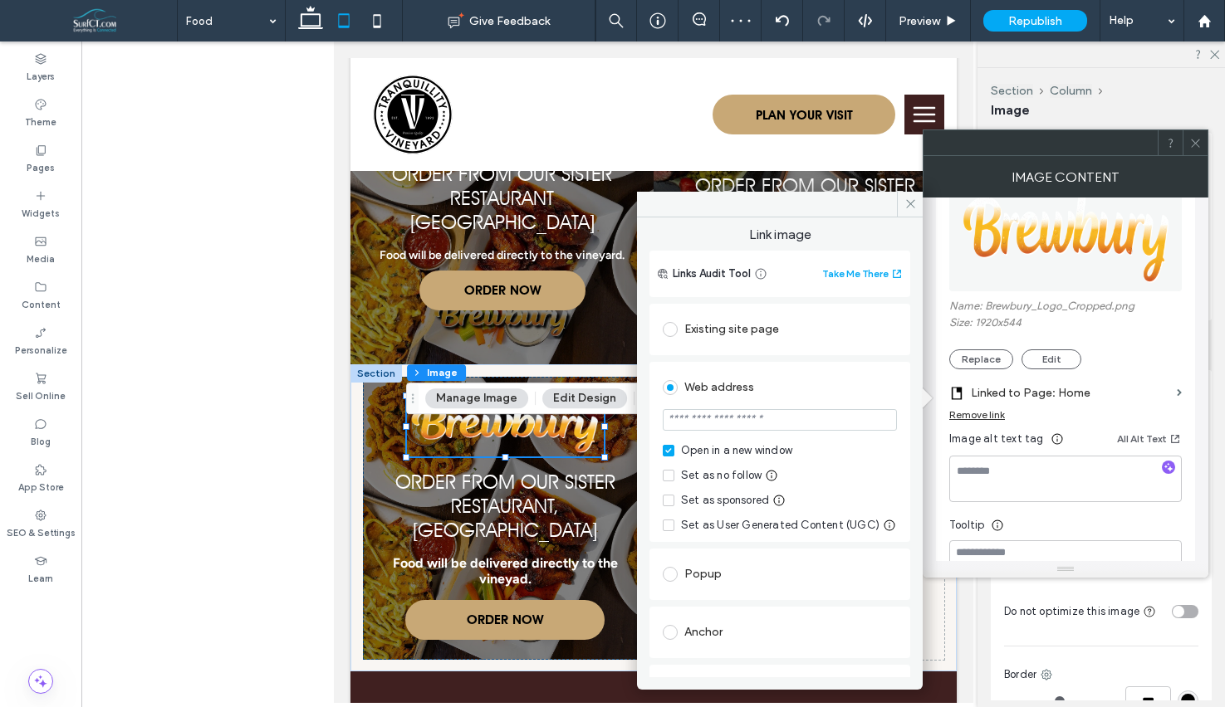
click at [755, 417] on input "url" at bounding box center [780, 420] width 234 height 22
paste input "**********"
type input "**********"
drag, startPoint x: 904, startPoint y: 204, endPoint x: 936, endPoint y: 229, distance: 40.2
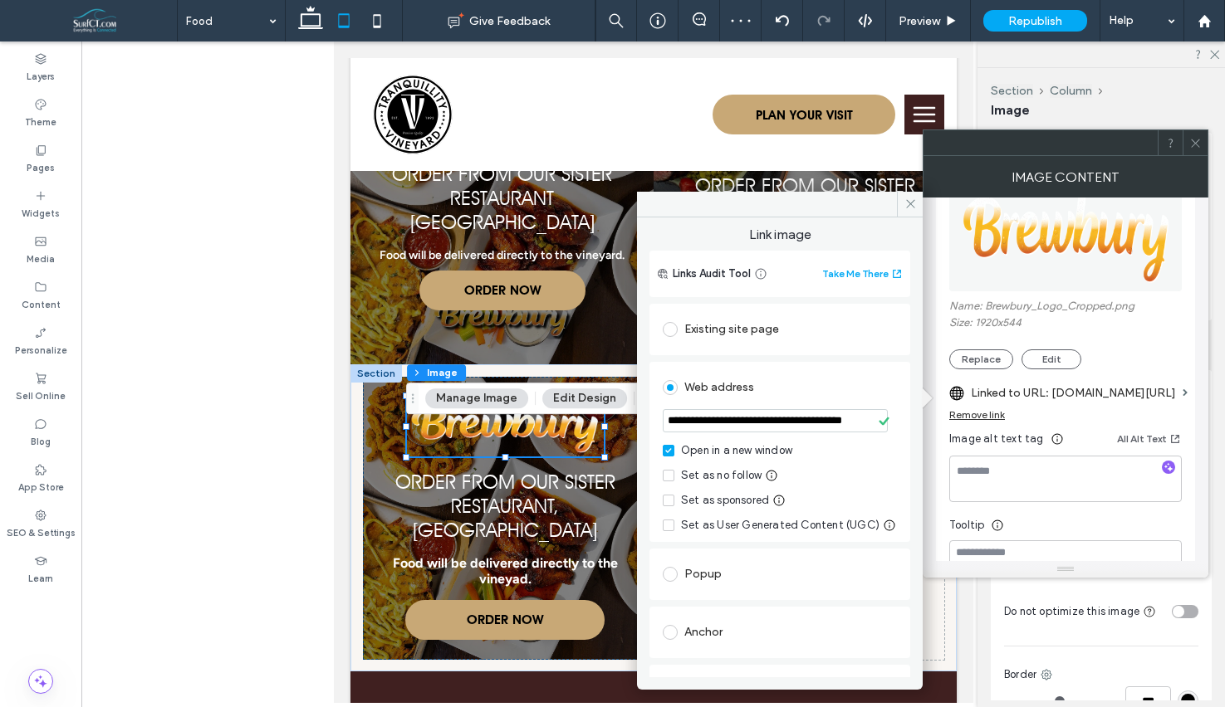
click at [904, 206] on icon at bounding box center [910, 204] width 12 height 12
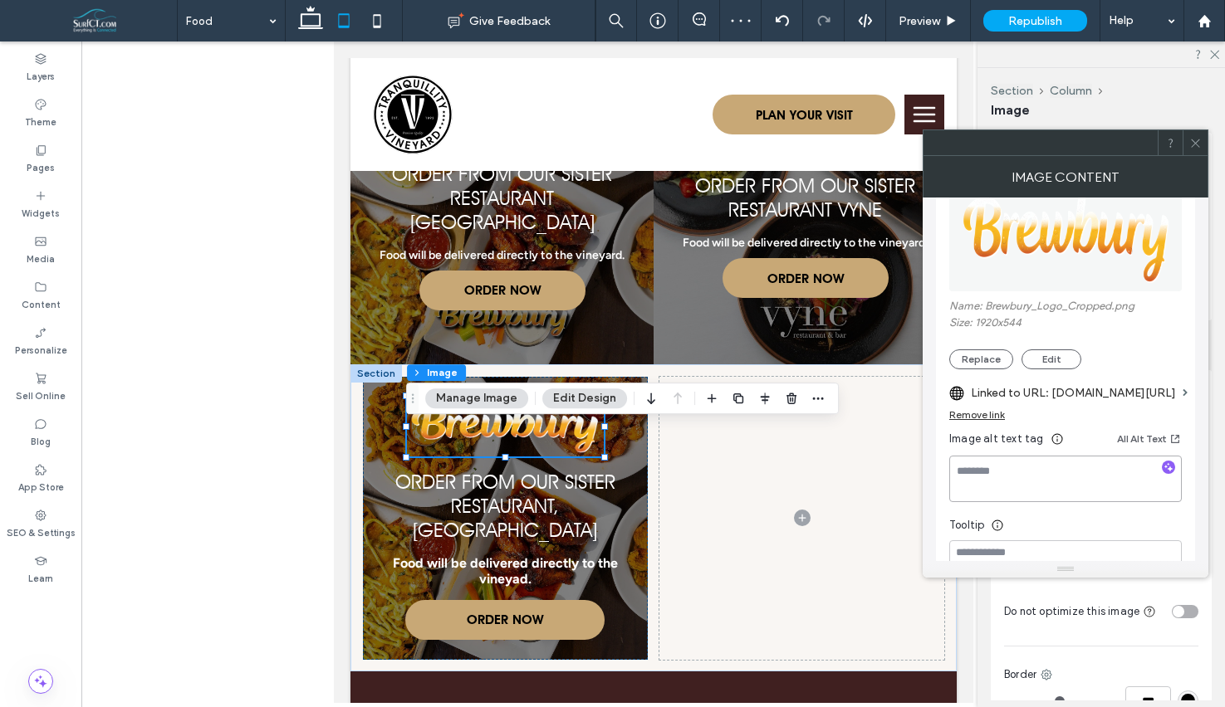
click at [1048, 468] on textarea at bounding box center [1065, 479] width 232 height 46
type textarea "**********"
click at [1192, 141] on icon at bounding box center [1195, 143] width 12 height 12
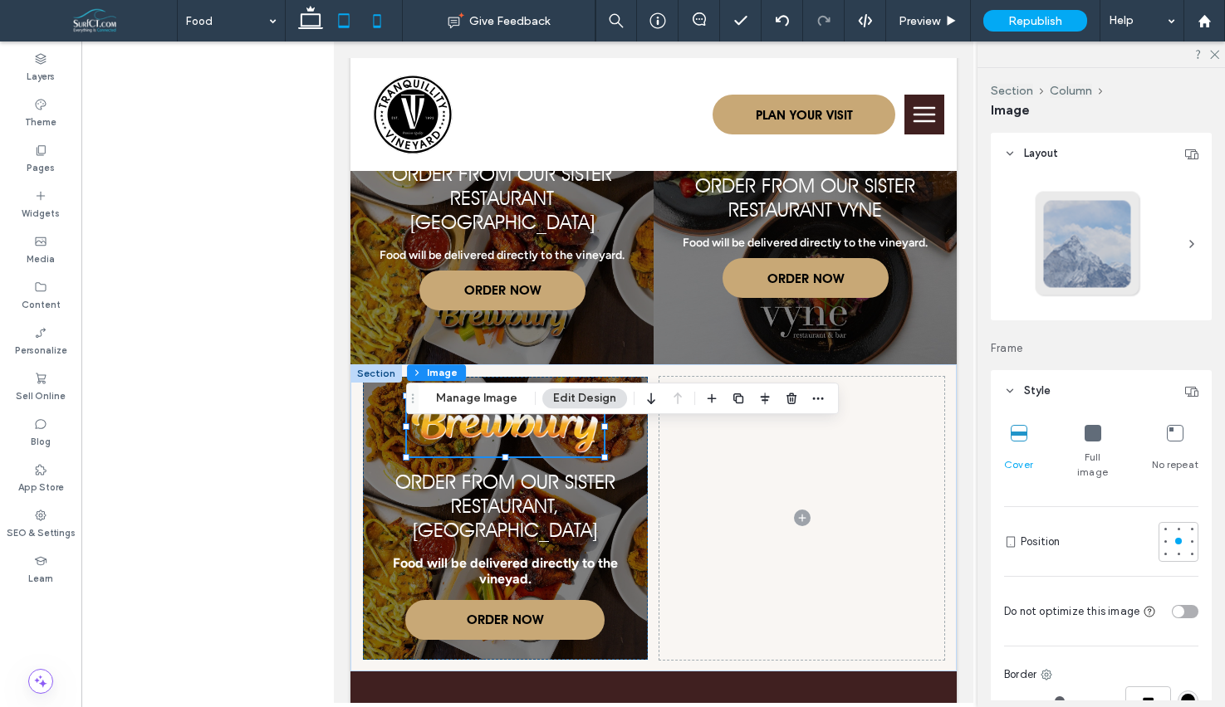
drag, startPoint x: 371, startPoint y: 24, endPoint x: 384, endPoint y: 27, distance: 13.7
click at [371, 25] on icon at bounding box center [376, 20] width 33 height 33
type input "**"
type input "****"
type input "***"
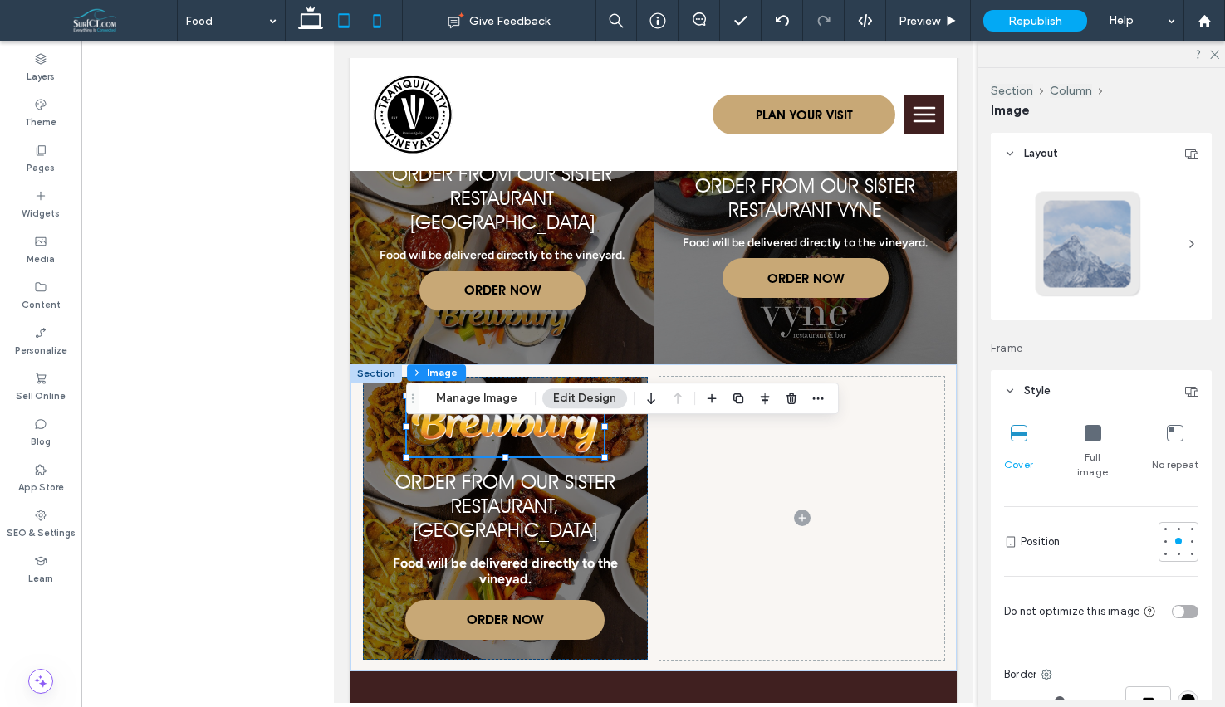
type input "***"
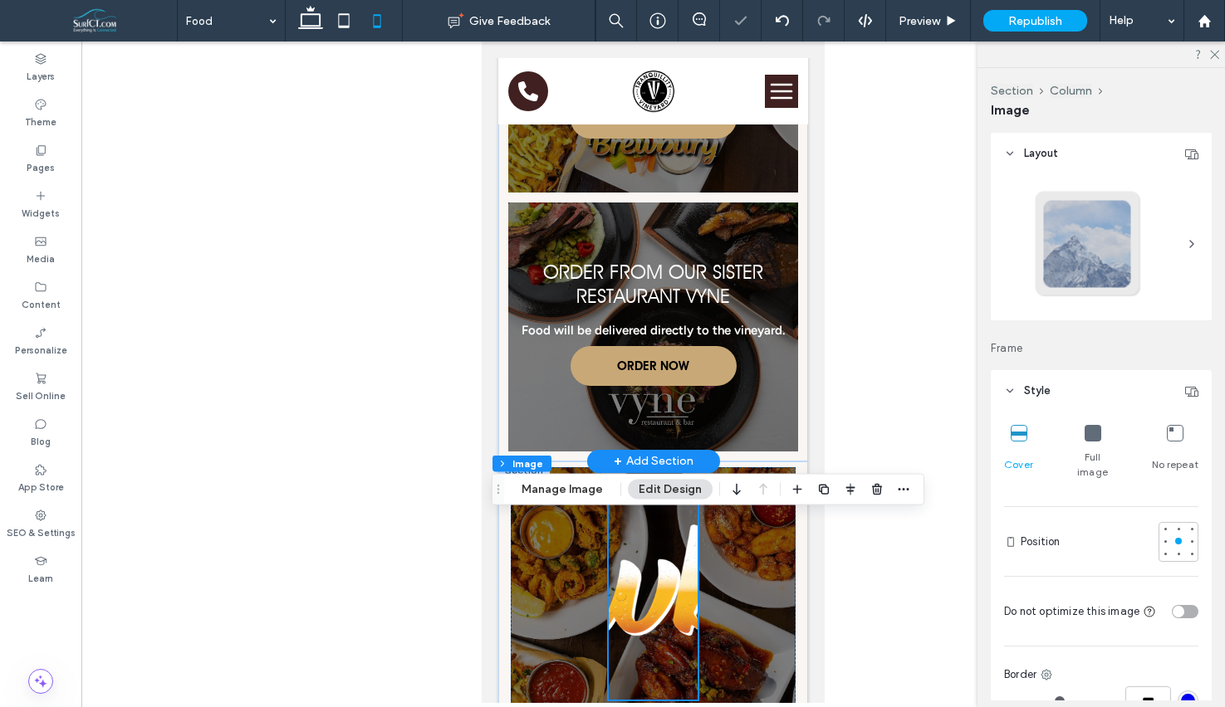
scroll to position [2750, 0]
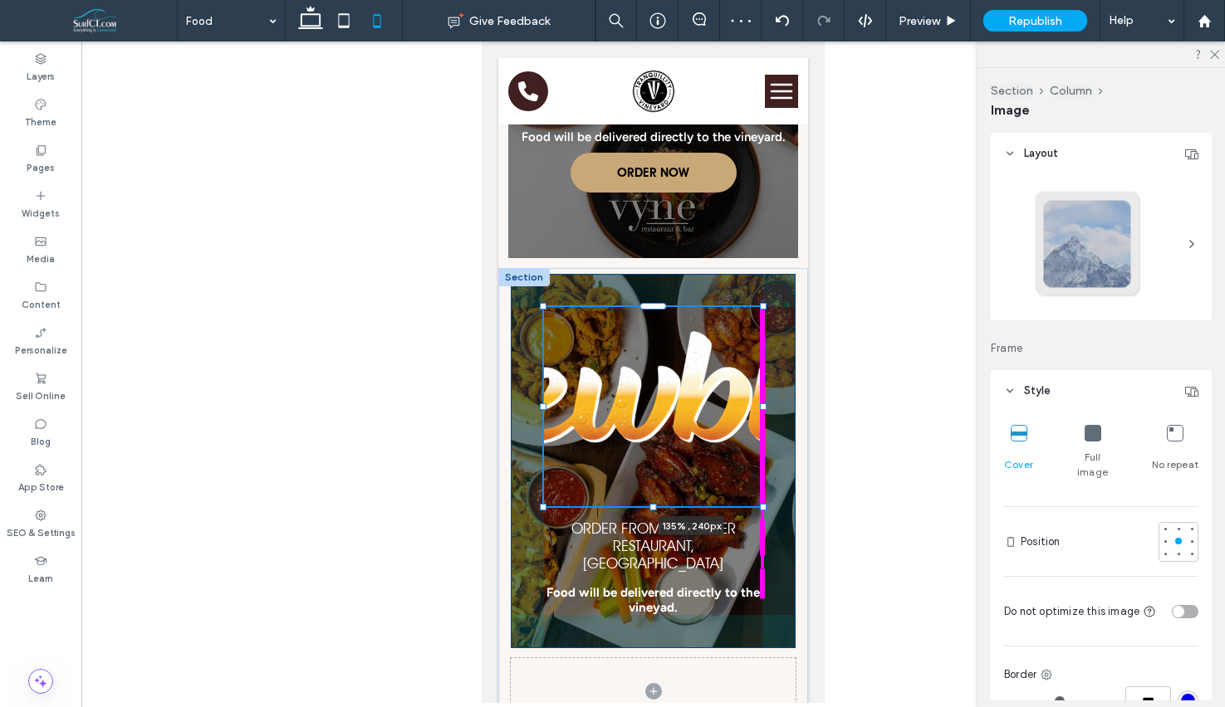
drag, startPoint x: 697, startPoint y: 436, endPoint x: 800, endPoint y: 436, distance: 103.0
click at [800, 436] on div "135% , 240px Order From Our Sister Restaurant, Brewbury Food will be delivered …" at bounding box center [653, 499] width 310 height 463
type input "***"
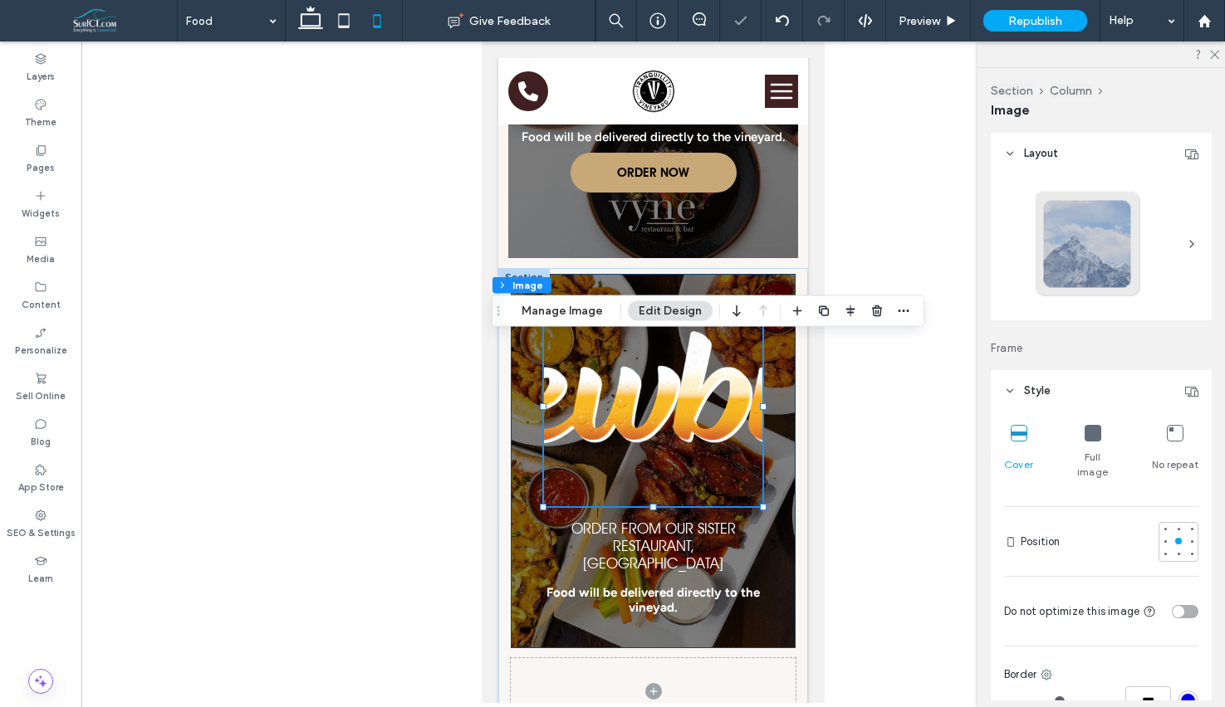
click at [781, 432] on div "135% , 240px Order From Our Sister Restaurant, Brewbury Food will be delivered …" at bounding box center [653, 461] width 285 height 374
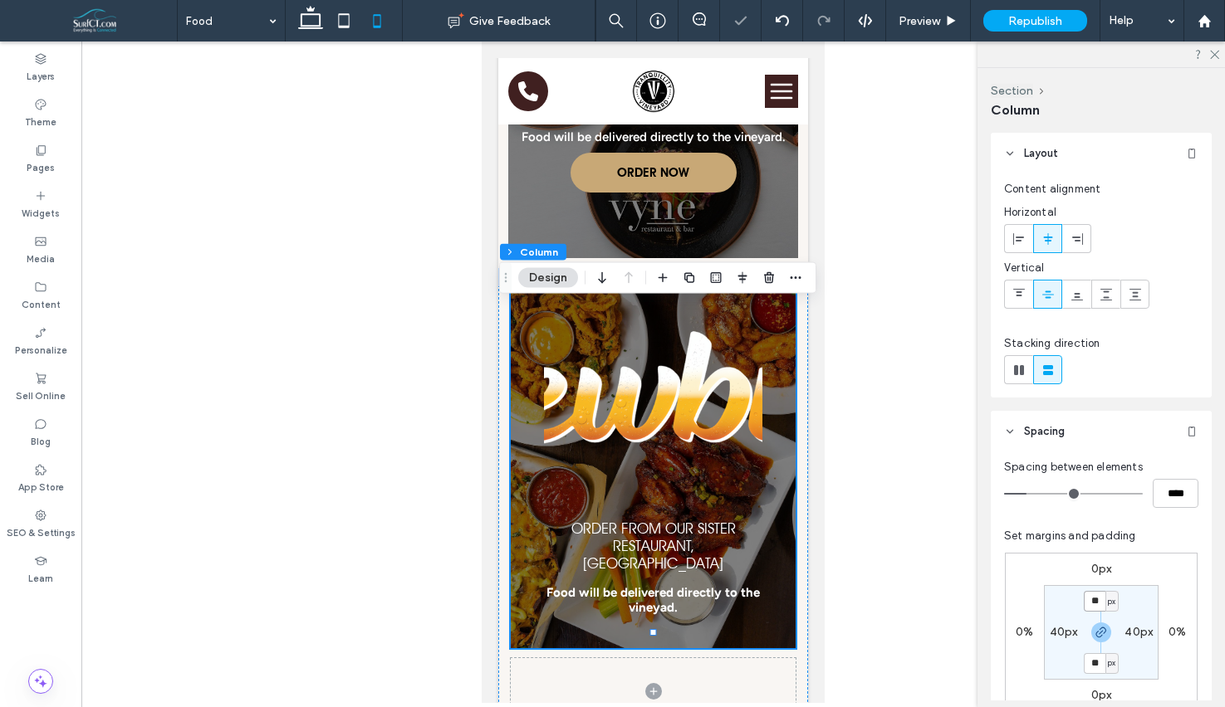
click at [1098, 602] on input "**" at bounding box center [1095, 601] width 22 height 21
type input "**"
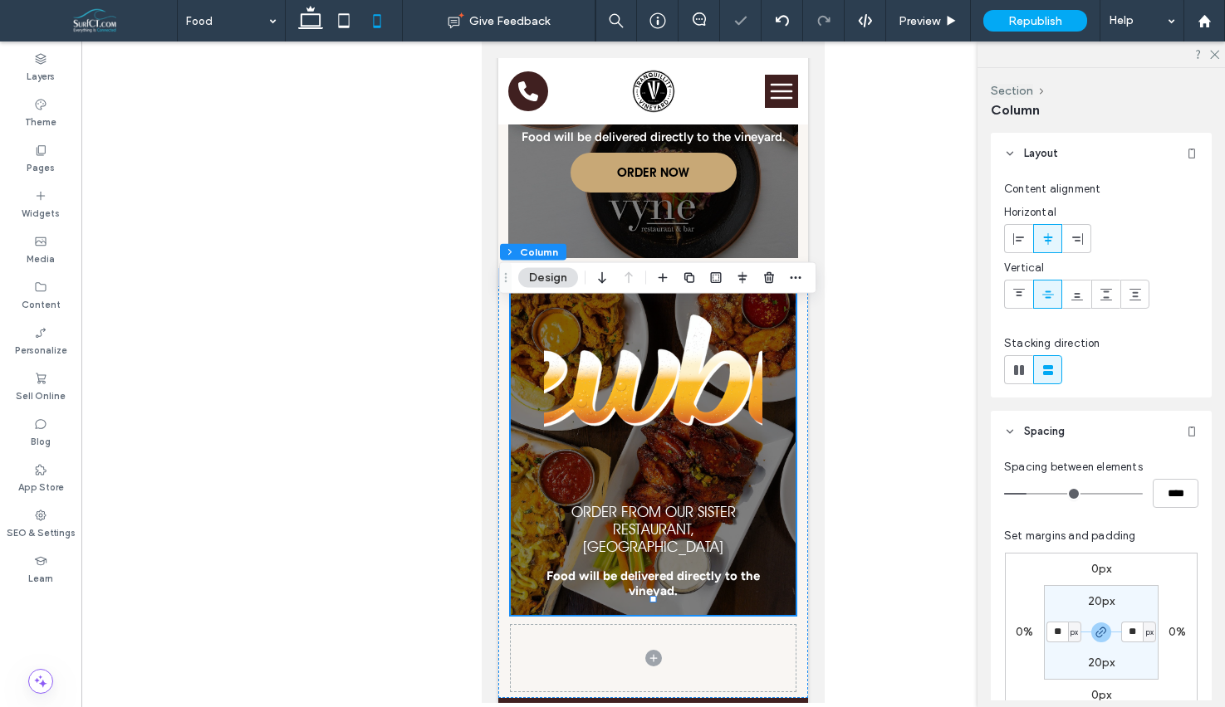
type input "**"
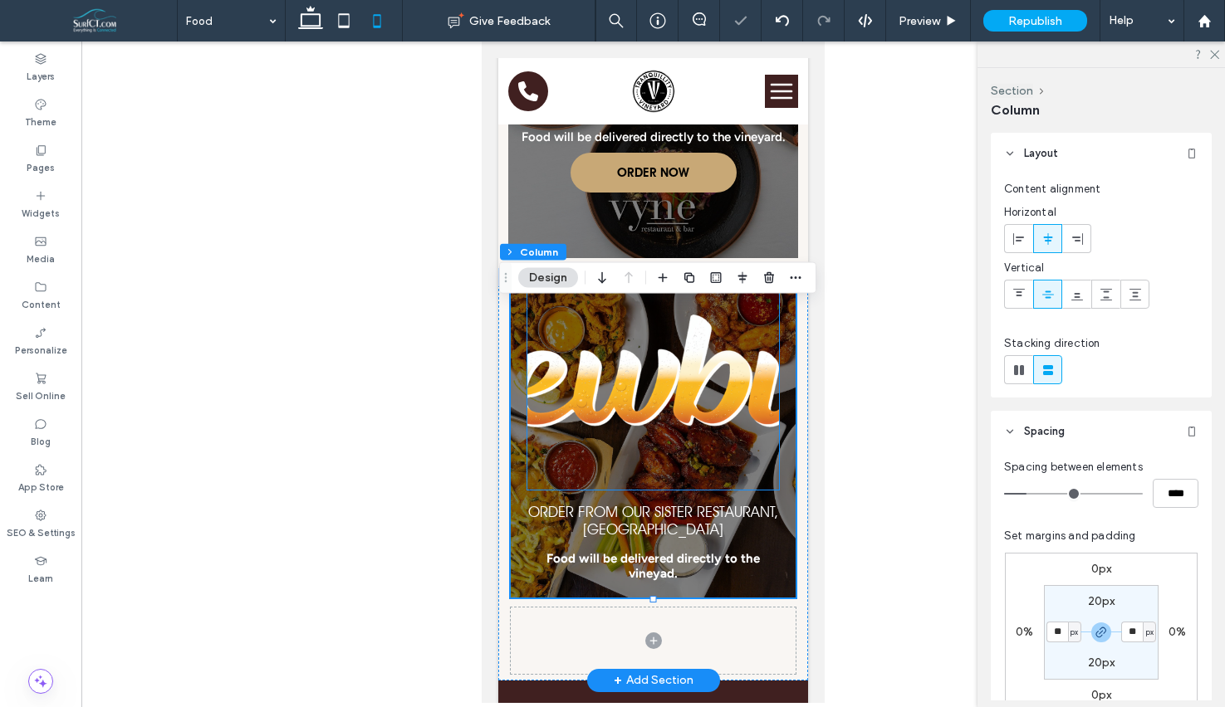
click at [640, 433] on img at bounding box center [653, 390] width 252 height 199
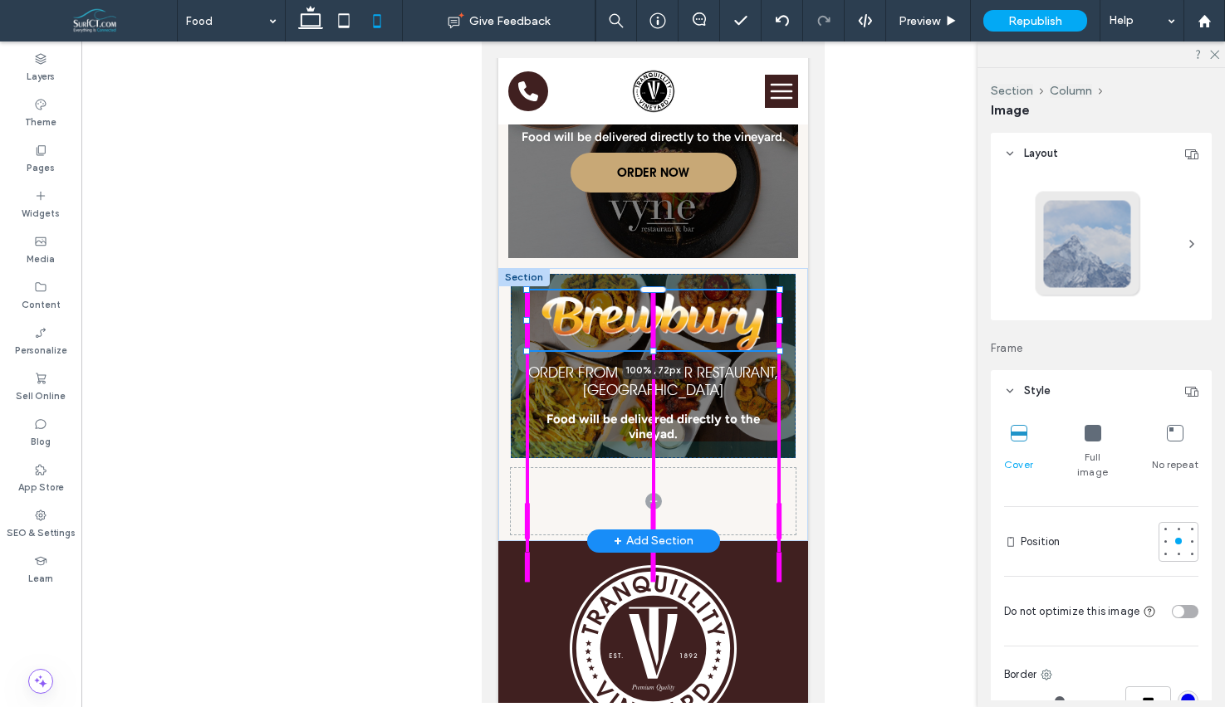
drag, startPoint x: 653, startPoint y: 519, endPoint x: 653, endPoint y: 449, distance: 69.7
click at [653, 449] on div "100% , 72px Order From Our Sister Restaurant, Brewbury Food will be delivered d…" at bounding box center [653, 404] width 310 height 273
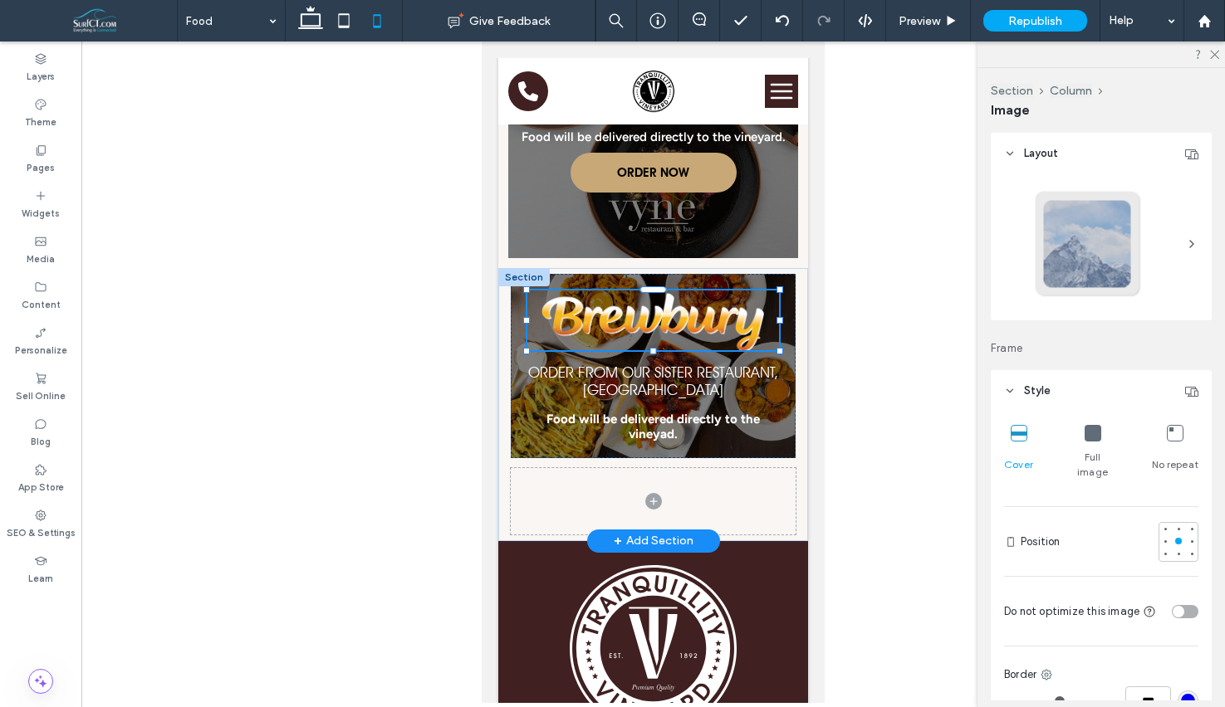
type input "**"
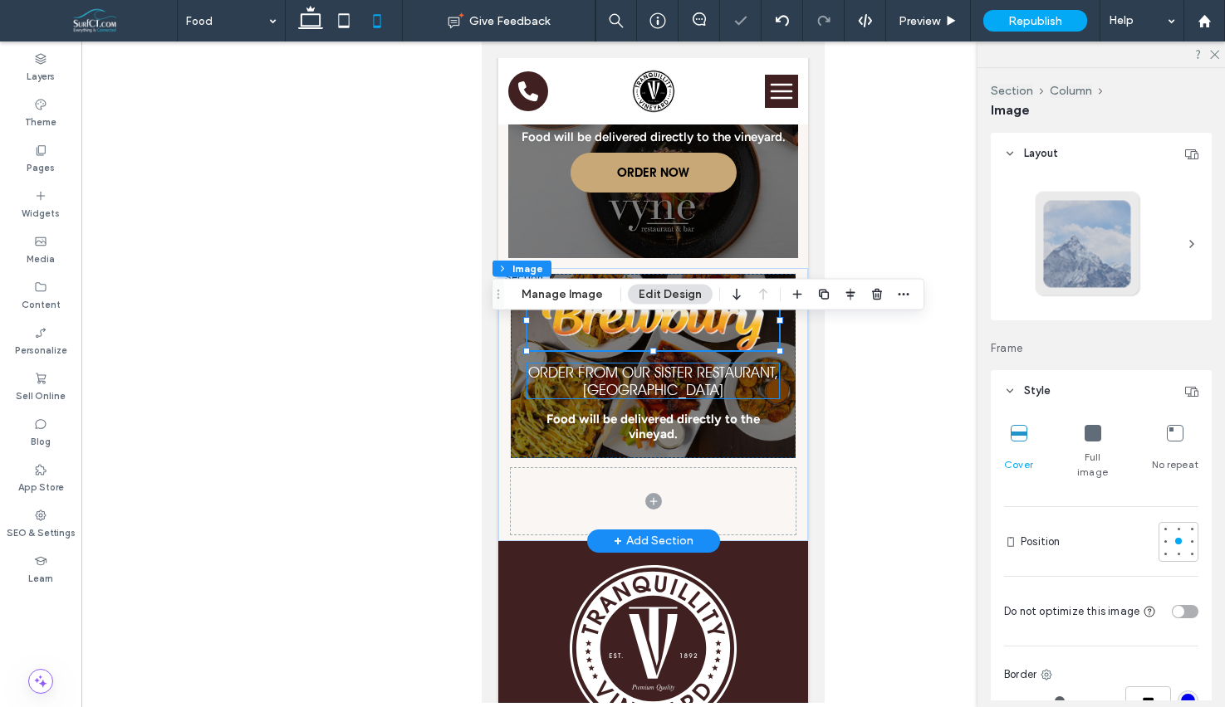
click at [702, 399] on h5 "Order From Our Sister Restaurant, [GEOGRAPHIC_DATA]" at bounding box center [653, 381] width 252 height 35
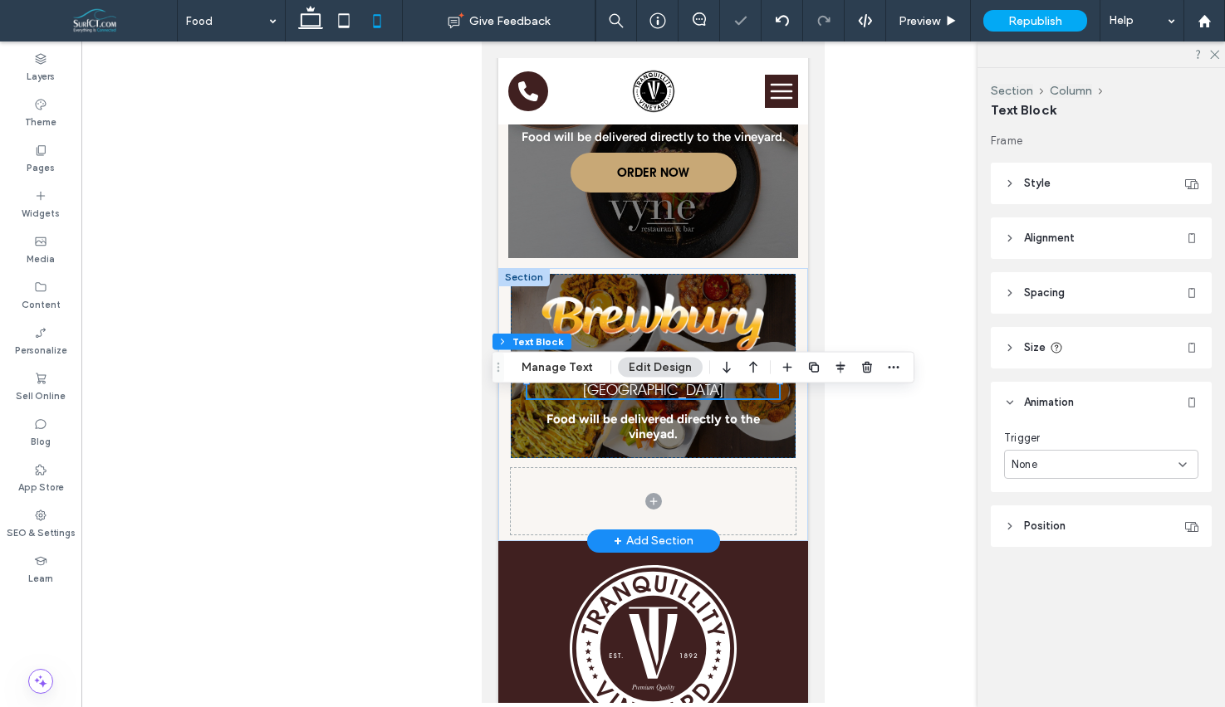
click at [702, 399] on h5 "Order From Our Sister Restaurant, [GEOGRAPHIC_DATA]" at bounding box center [653, 381] width 252 height 35
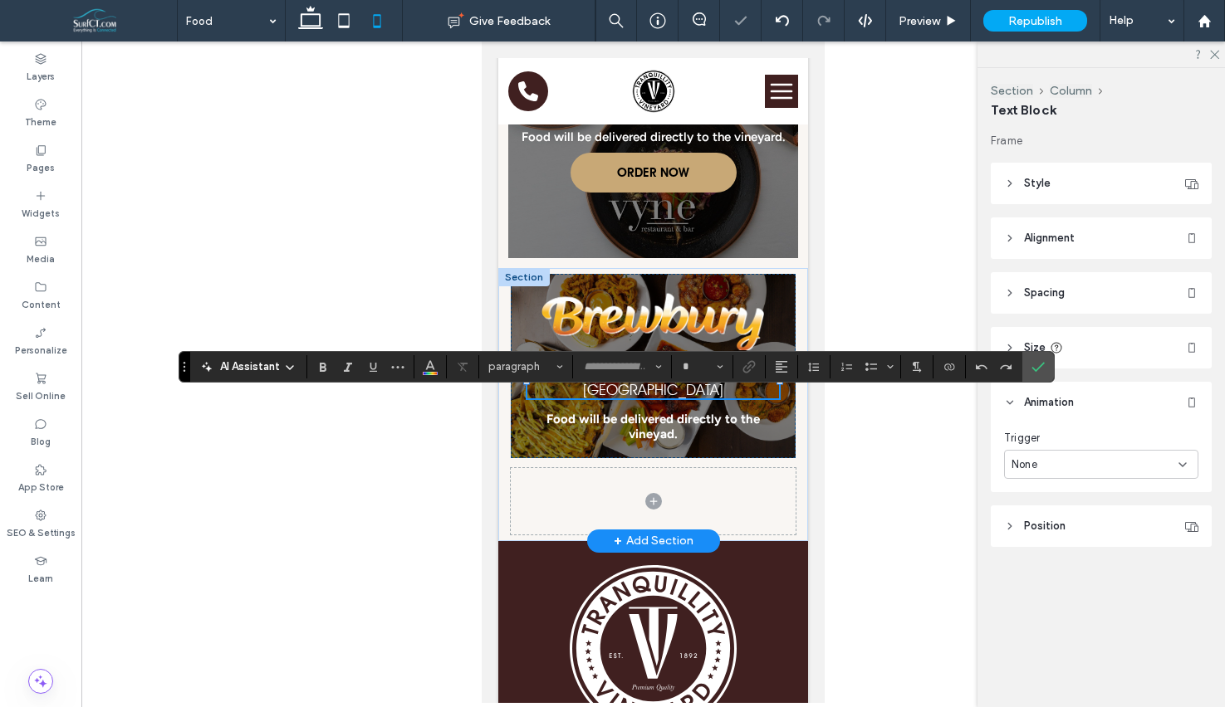
type input "*********"
type input "**"
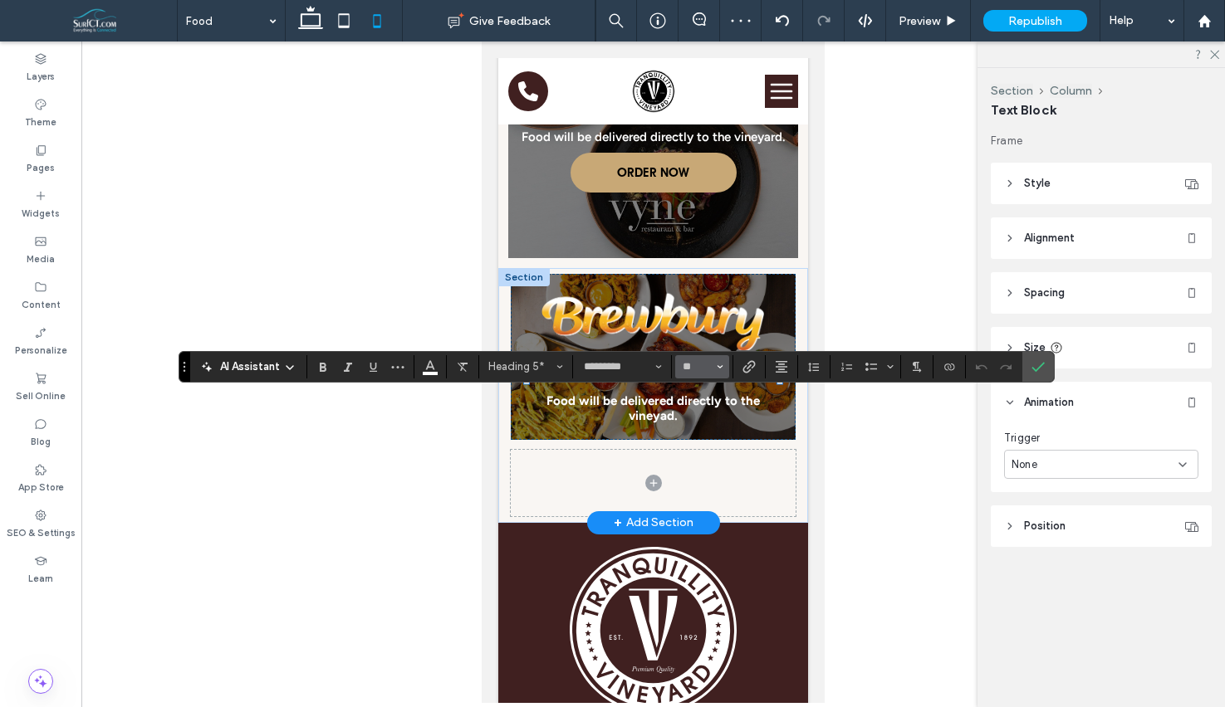
click at [694, 365] on input "**" at bounding box center [697, 366] width 32 height 13
type input "**"
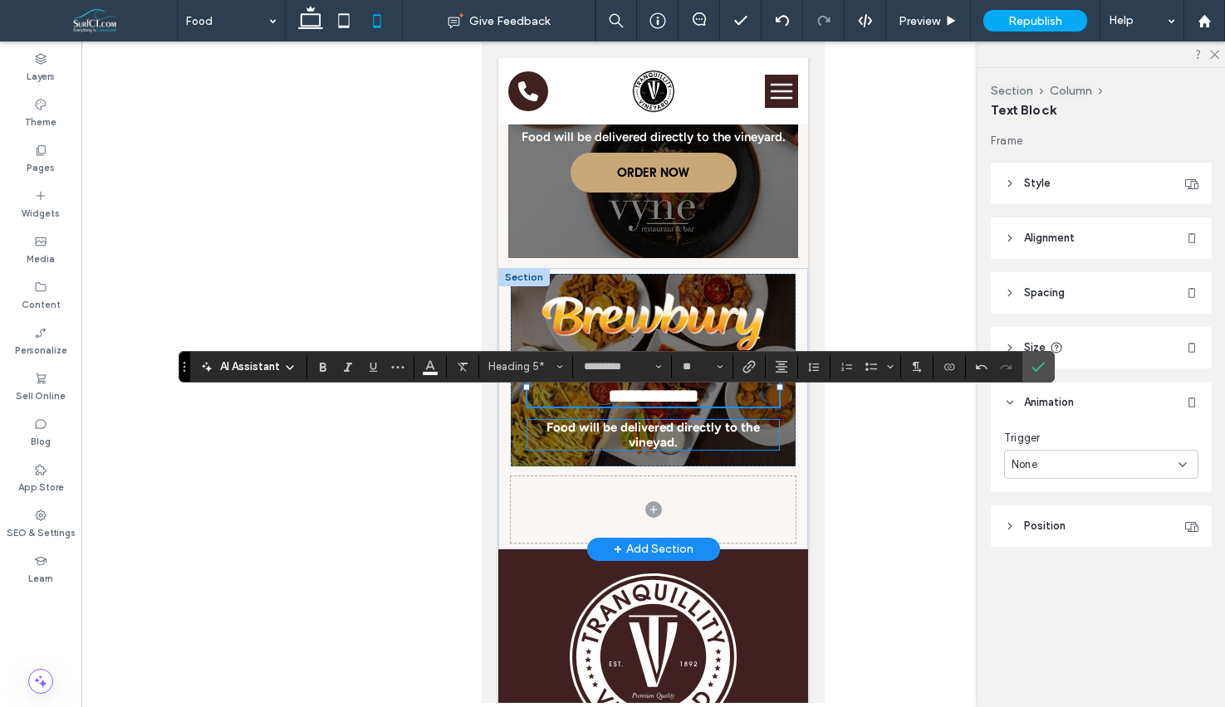
click at [732, 450] on p "Food will be delivered directly to the vineyad." at bounding box center [653, 435] width 252 height 30
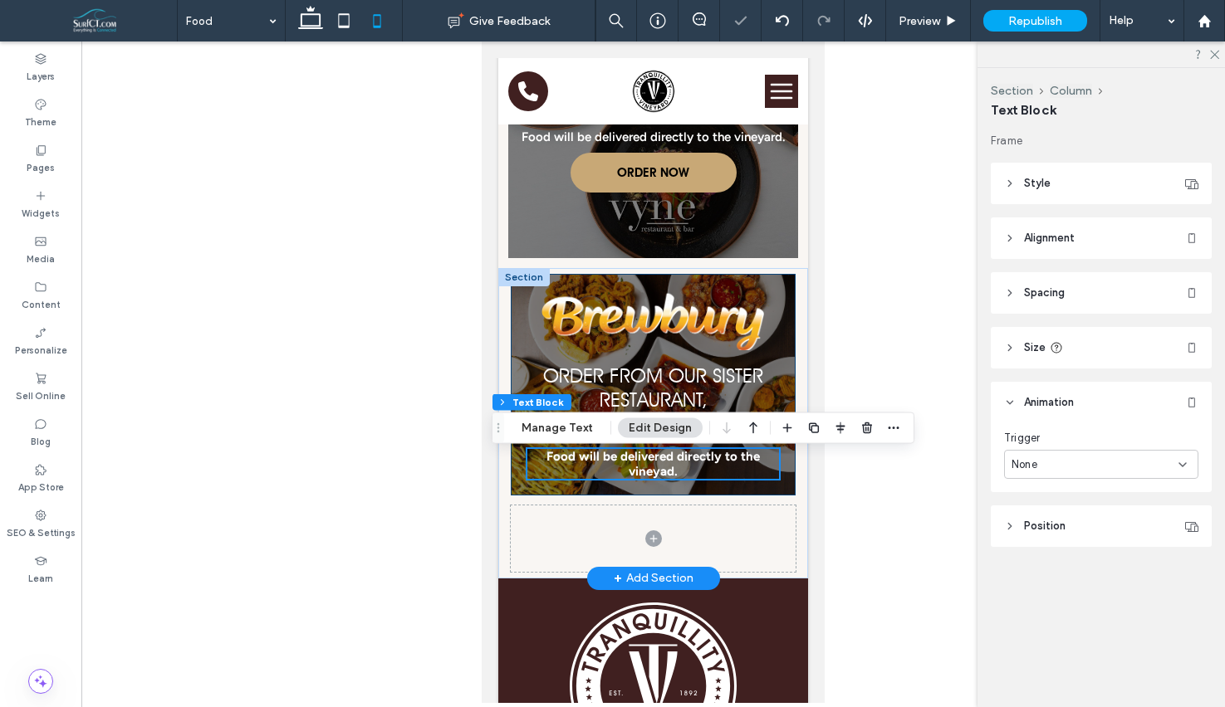
click at [734, 491] on div "Order From Our Sister Restaurant, Brewbury Food will be delivered directly to t…" at bounding box center [653, 385] width 285 height 222
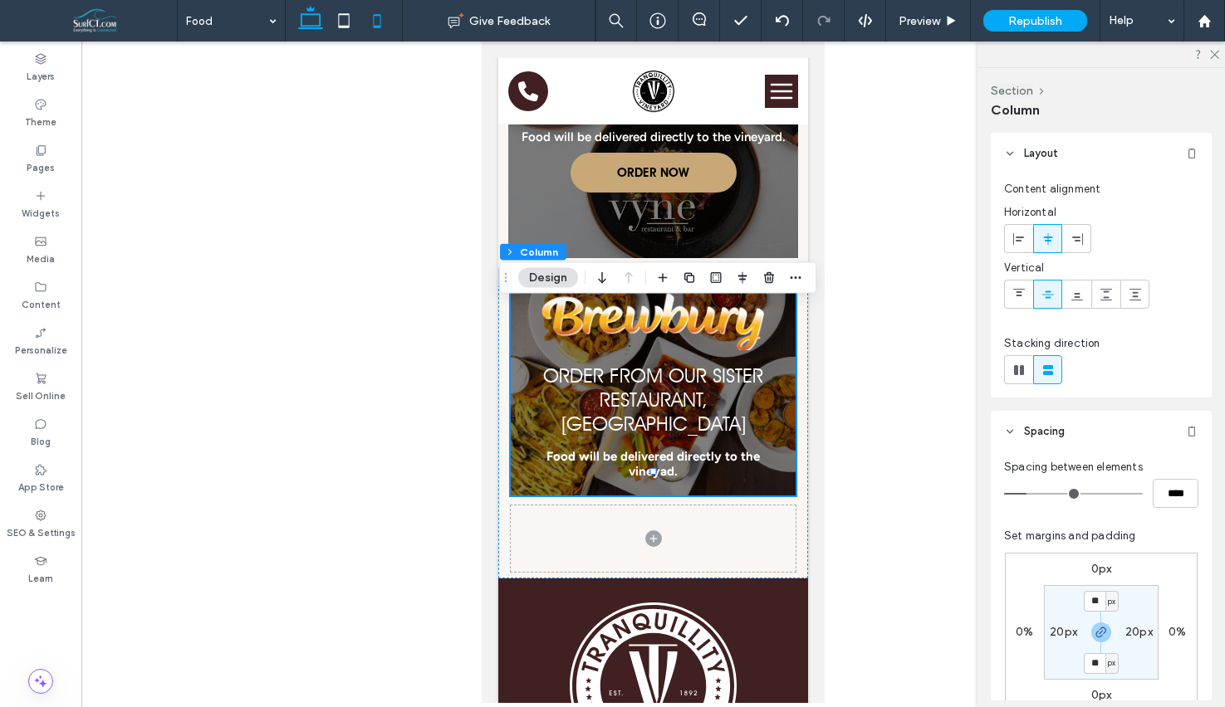
click at [304, 23] on icon at bounding box center [310, 20] width 33 height 33
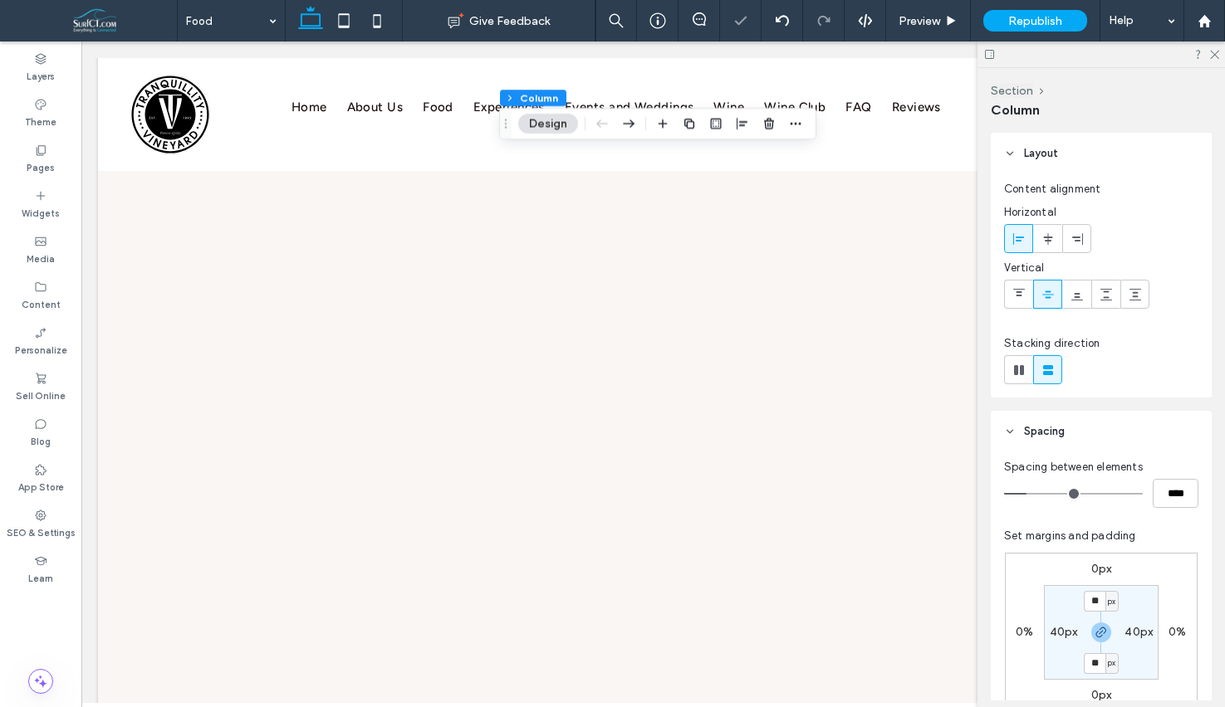
type input "**"
type input "***"
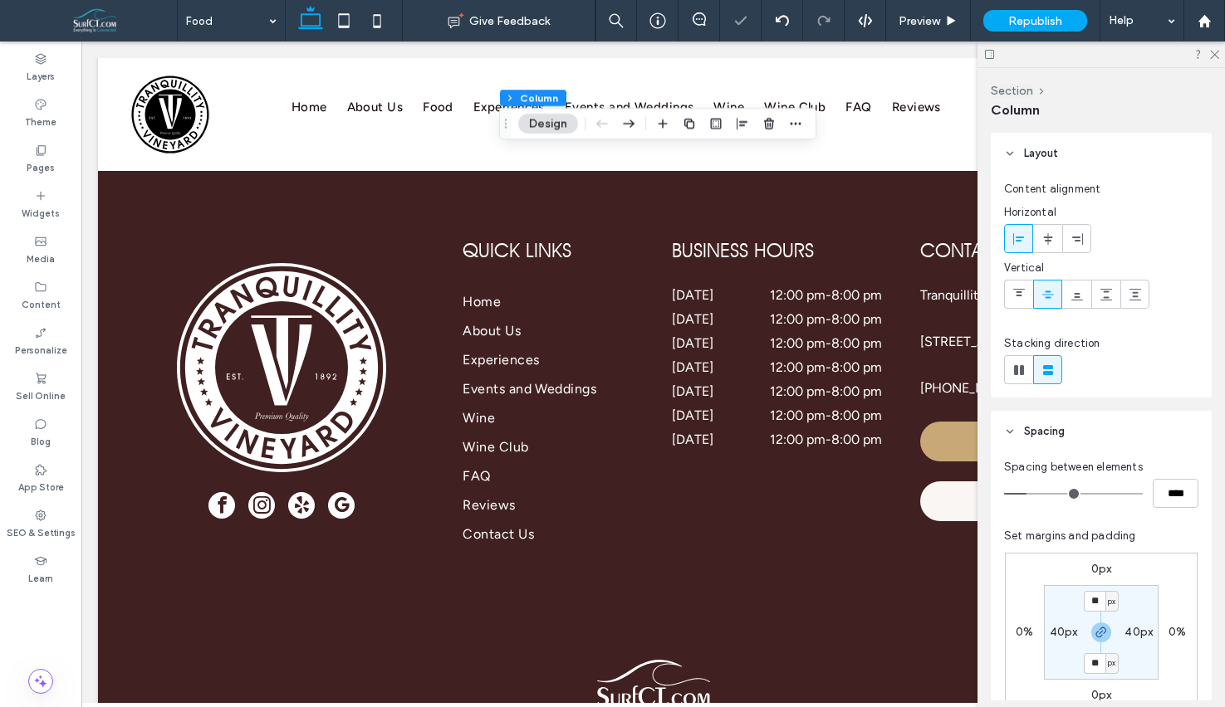
scroll to position [2498, 0]
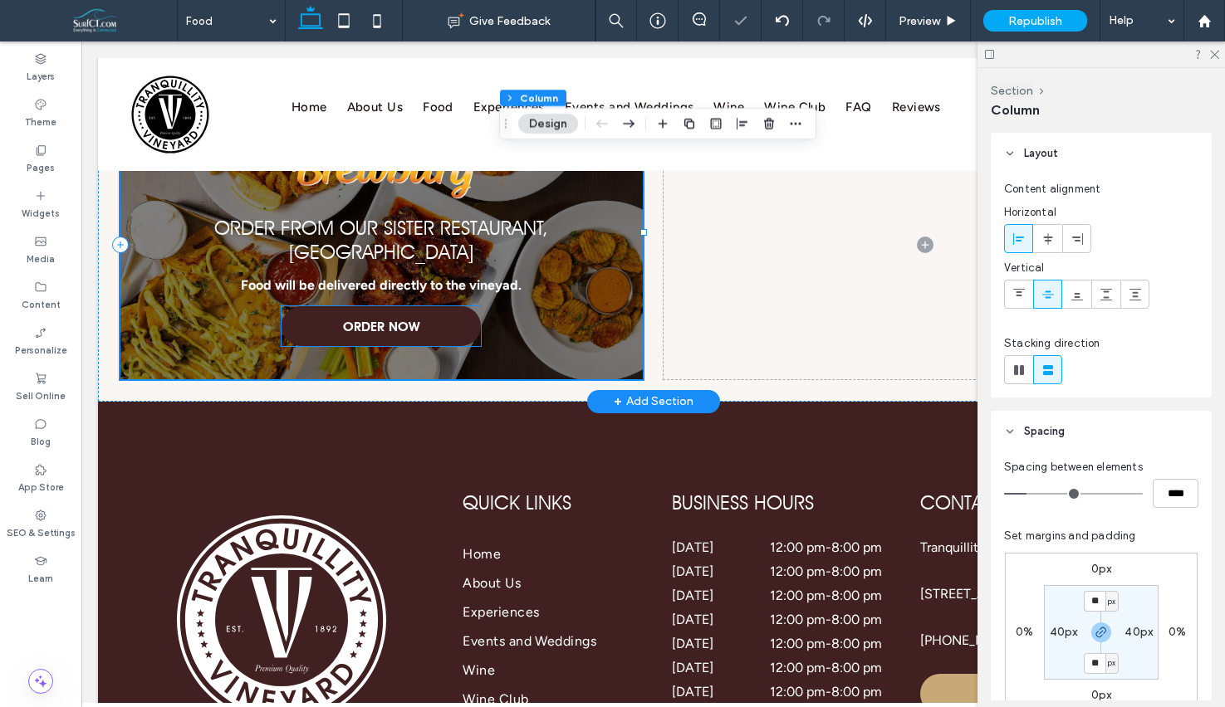
click at [365, 311] on span "ORDER NOW" at bounding box center [381, 327] width 76 height 32
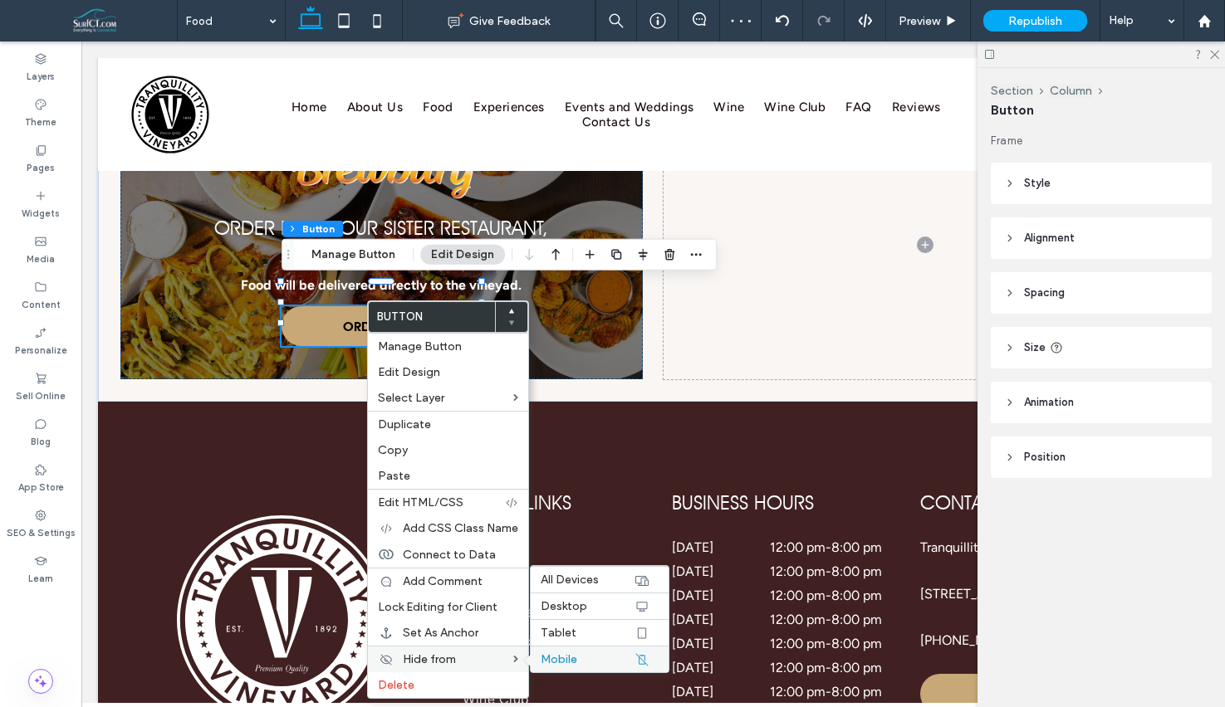
click at [561, 662] on span "Mobile" at bounding box center [559, 660] width 37 height 14
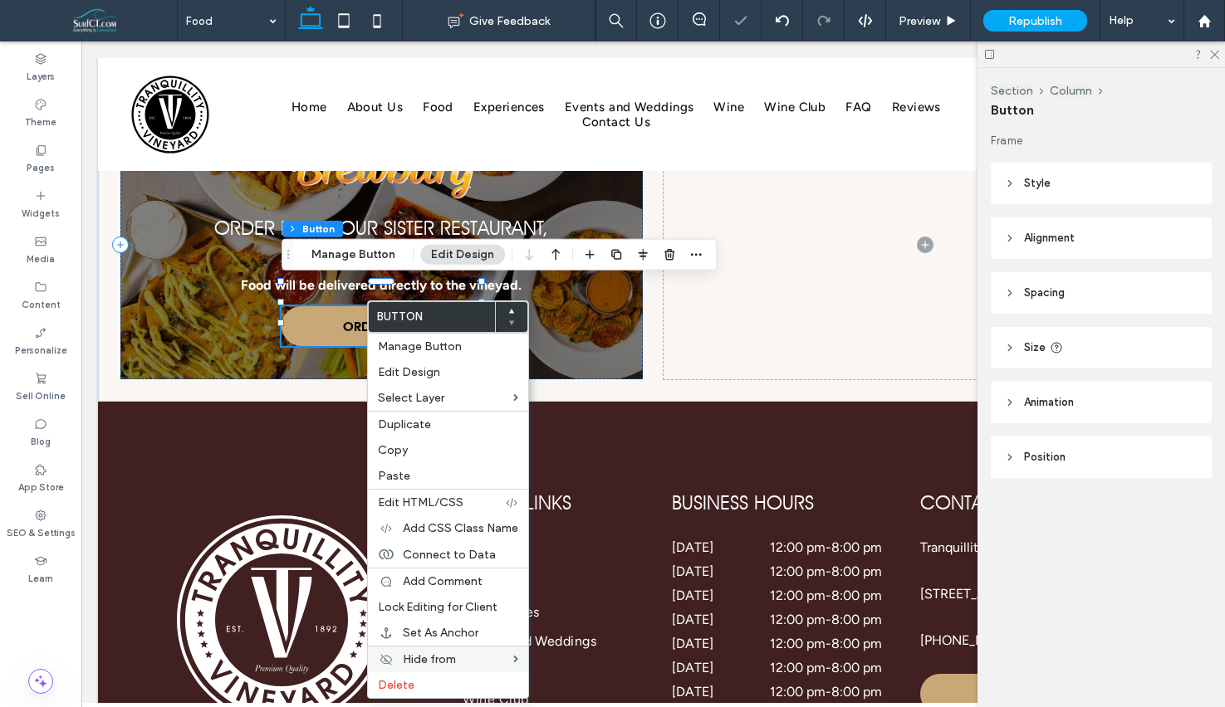
click at [379, 30] on icon at bounding box center [376, 20] width 33 height 33
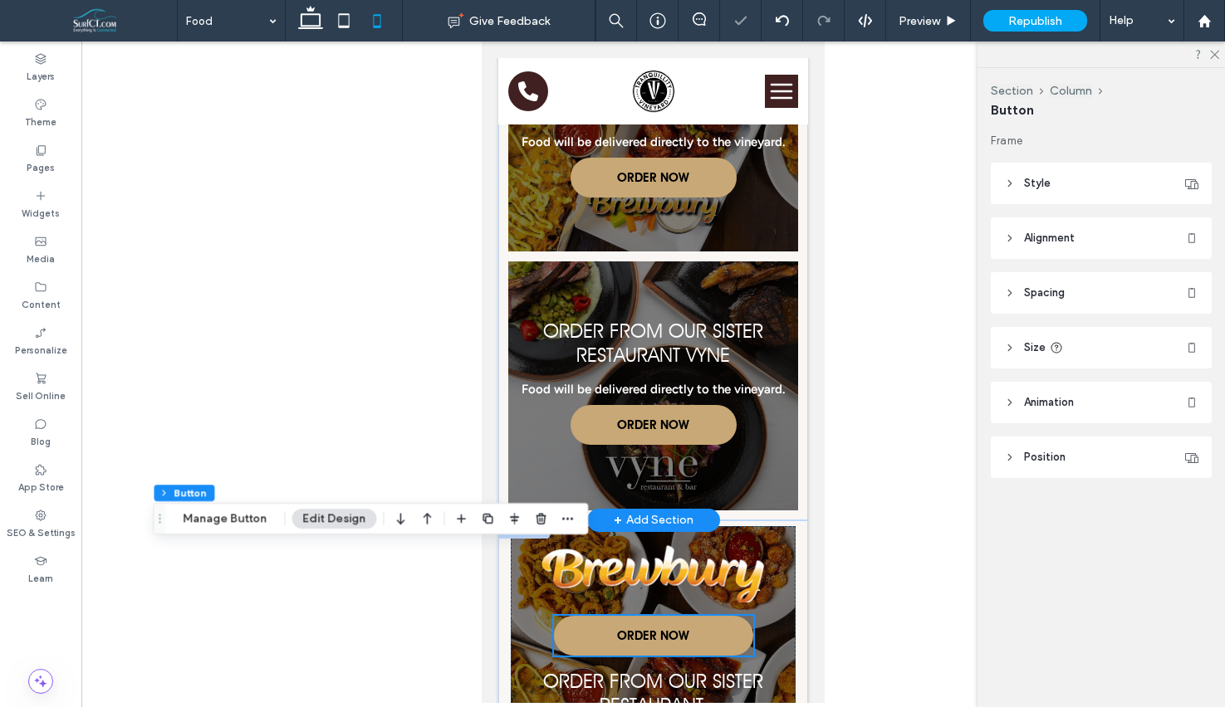
scroll to position [2598, 0]
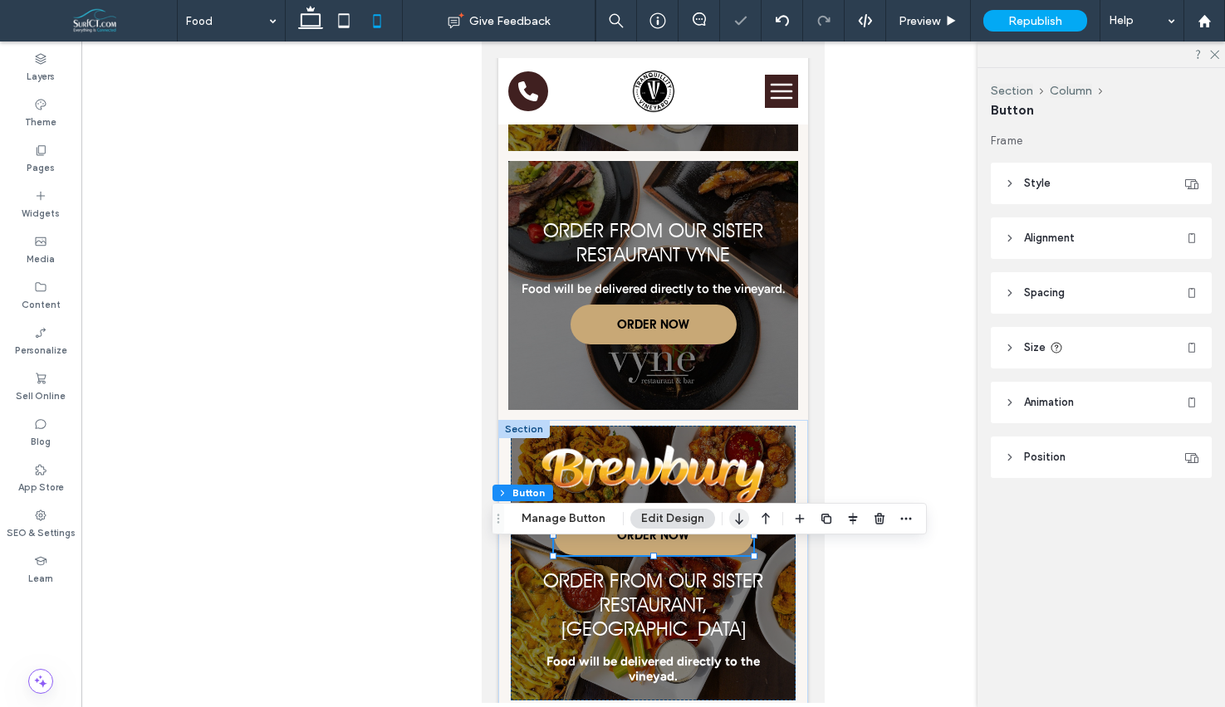
click at [740, 521] on icon "button" at bounding box center [739, 519] width 20 height 30
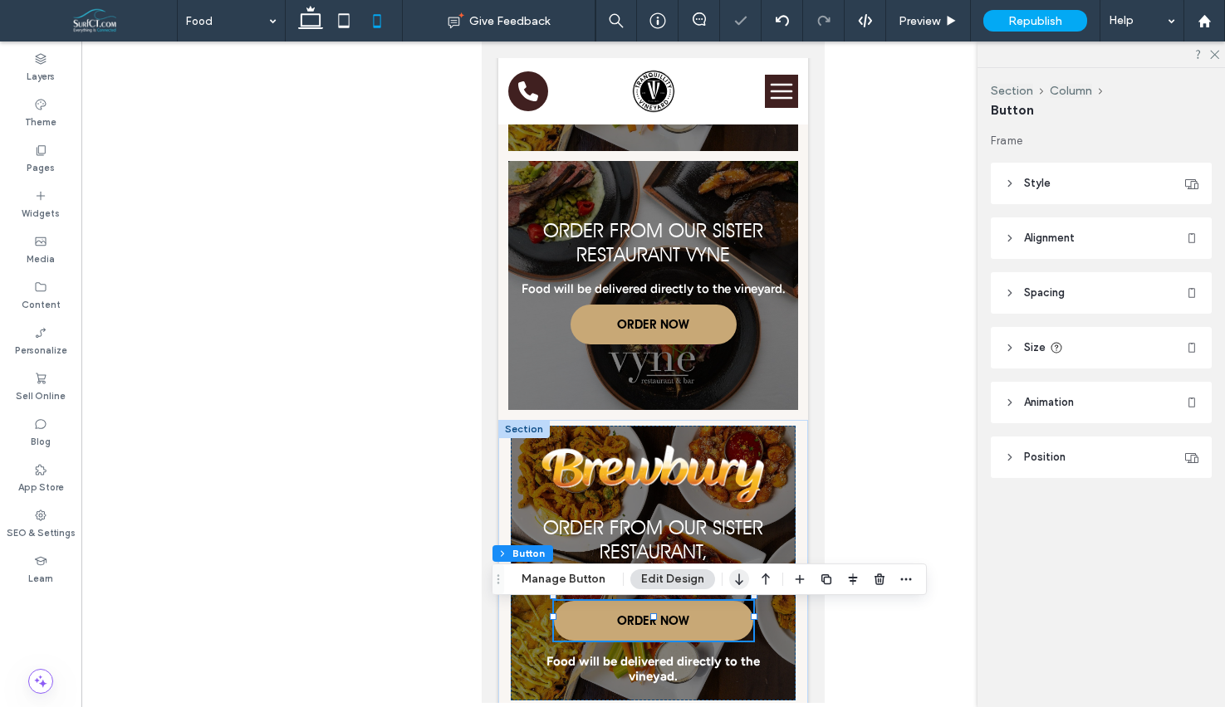
click at [739, 590] on icon "button" at bounding box center [739, 580] width 20 height 30
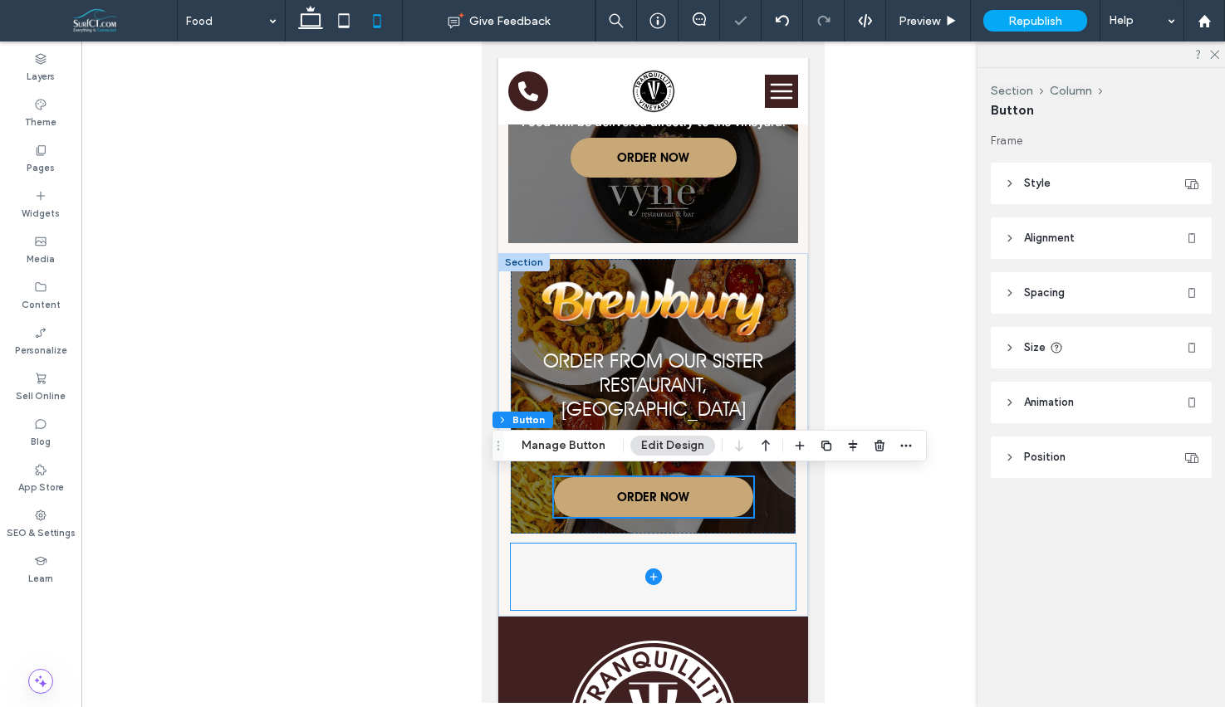
scroll to position [2775, 0]
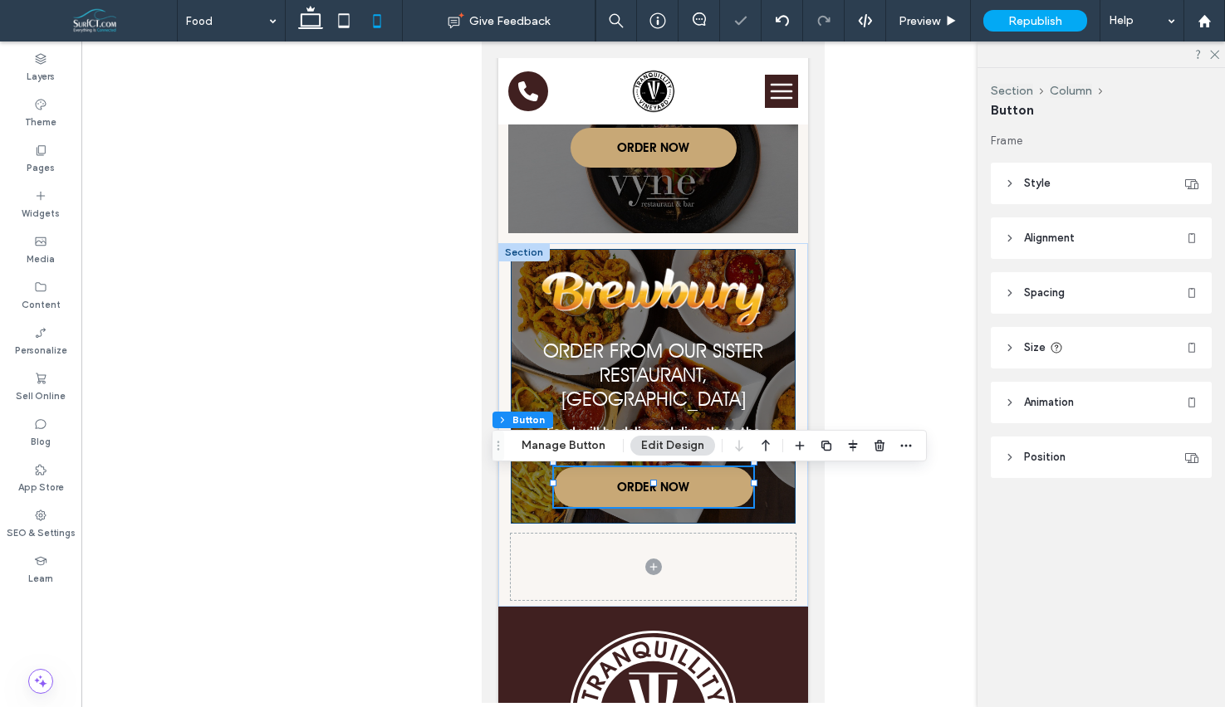
click at [568, 289] on div "Order From Our Sister Restaurant, Brewbury Food will be delivered directly to t…" at bounding box center [653, 386] width 285 height 275
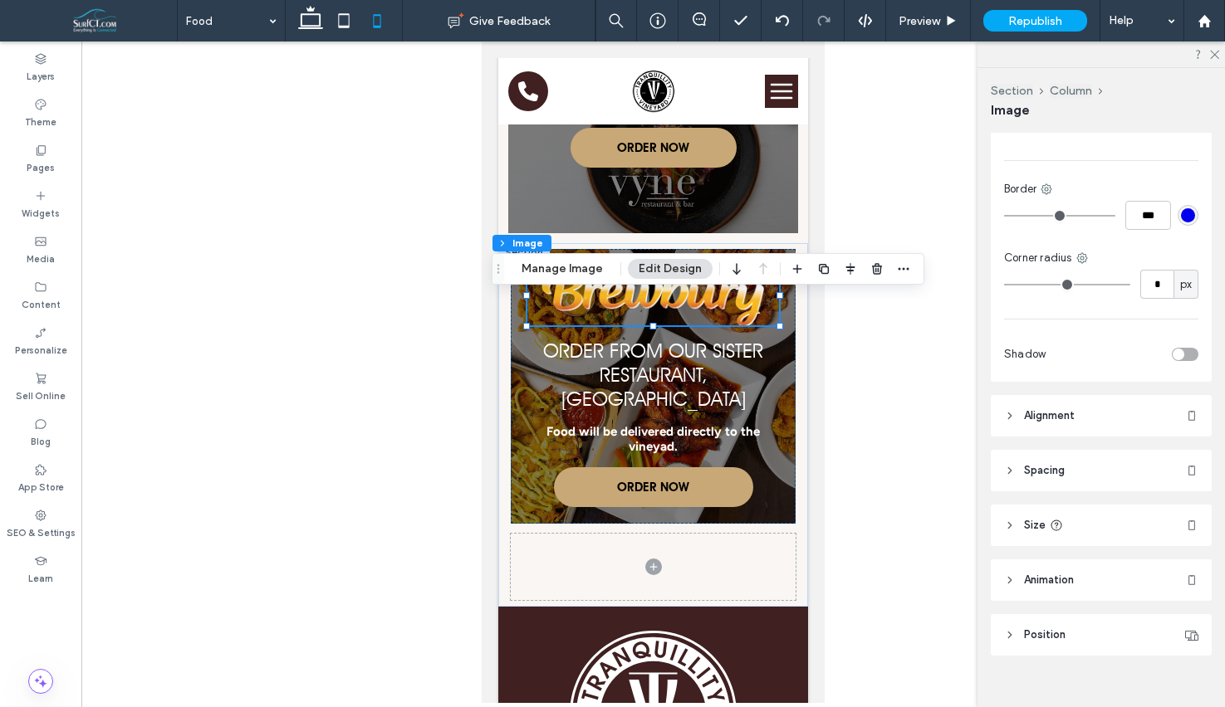
scroll to position [492, 0]
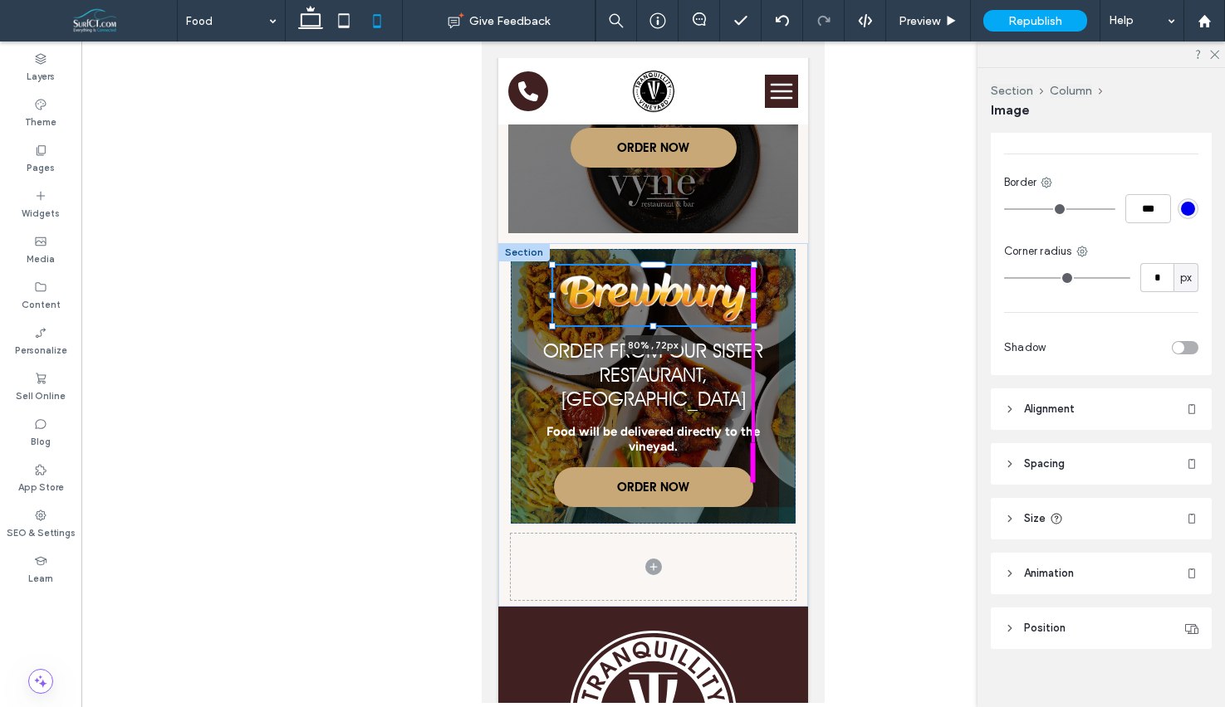
drag, startPoint x: 781, startPoint y: 326, endPoint x: 739, endPoint y: 313, distance: 43.6
click at [755, 299] on div at bounding box center [754, 295] width 7 height 7
type input "**"
type input "****"
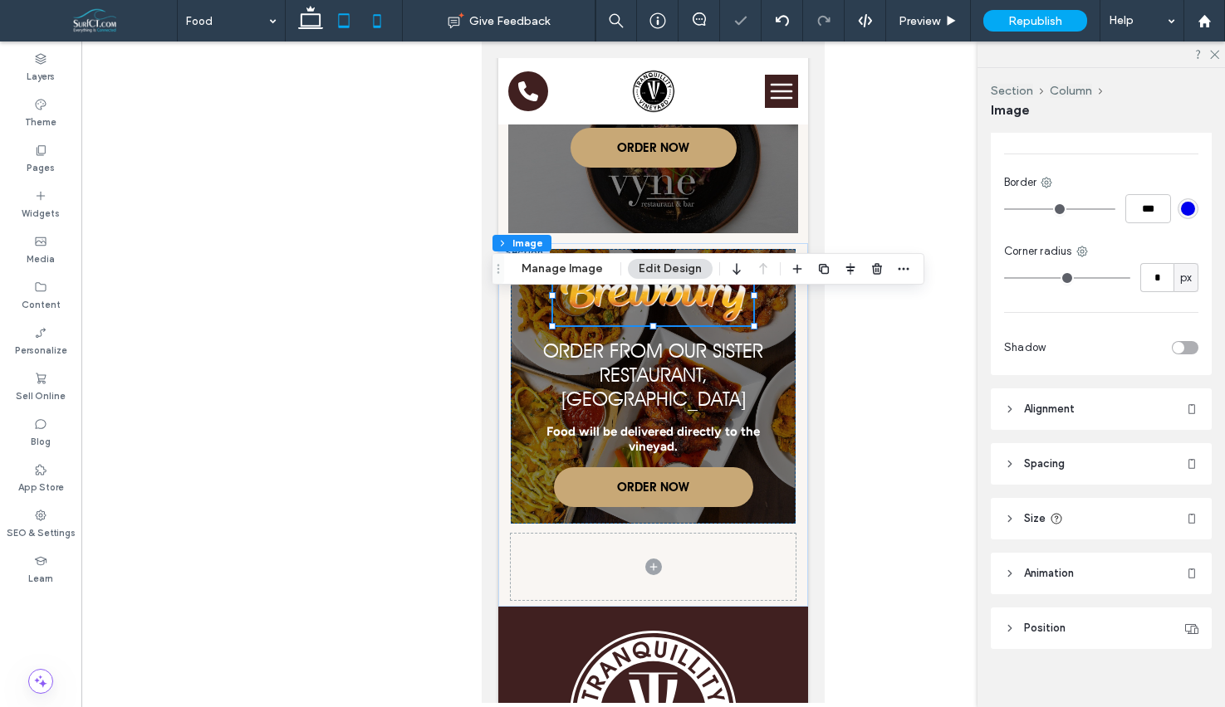
drag, startPoint x: 309, startPoint y: 27, endPoint x: 348, endPoint y: 38, distance: 40.7
click at [309, 27] on icon at bounding box center [310, 20] width 33 height 33
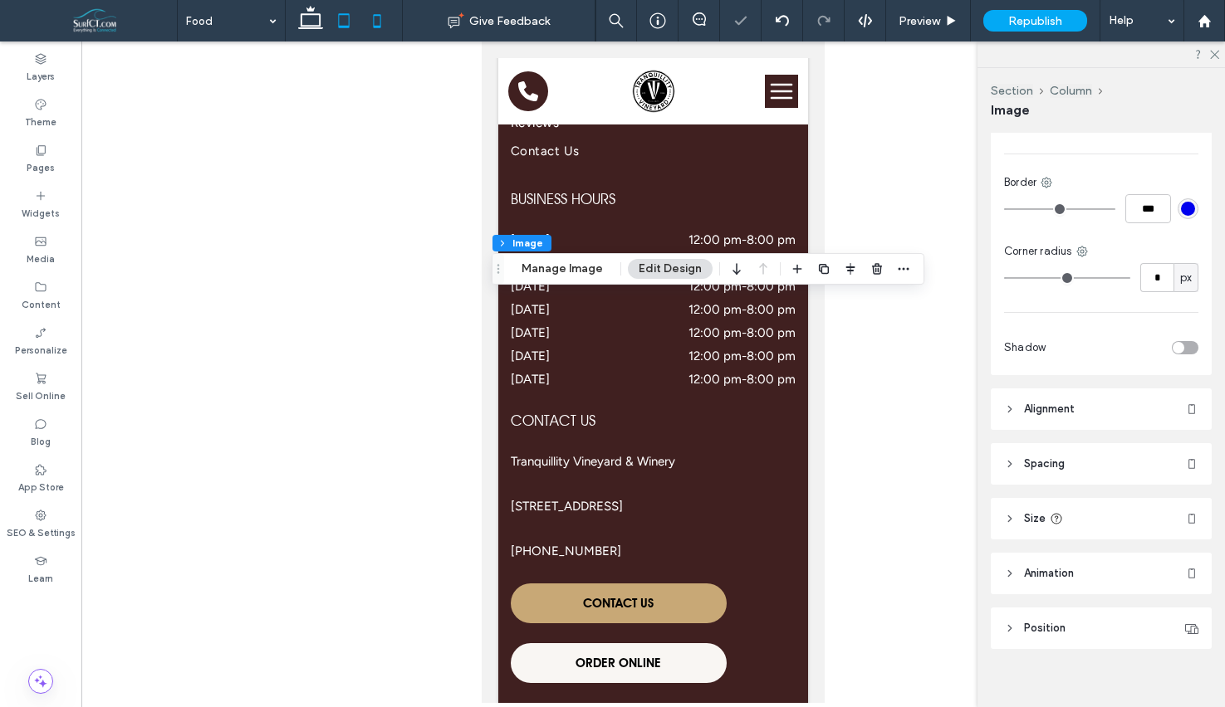
type input "**"
type input "****"
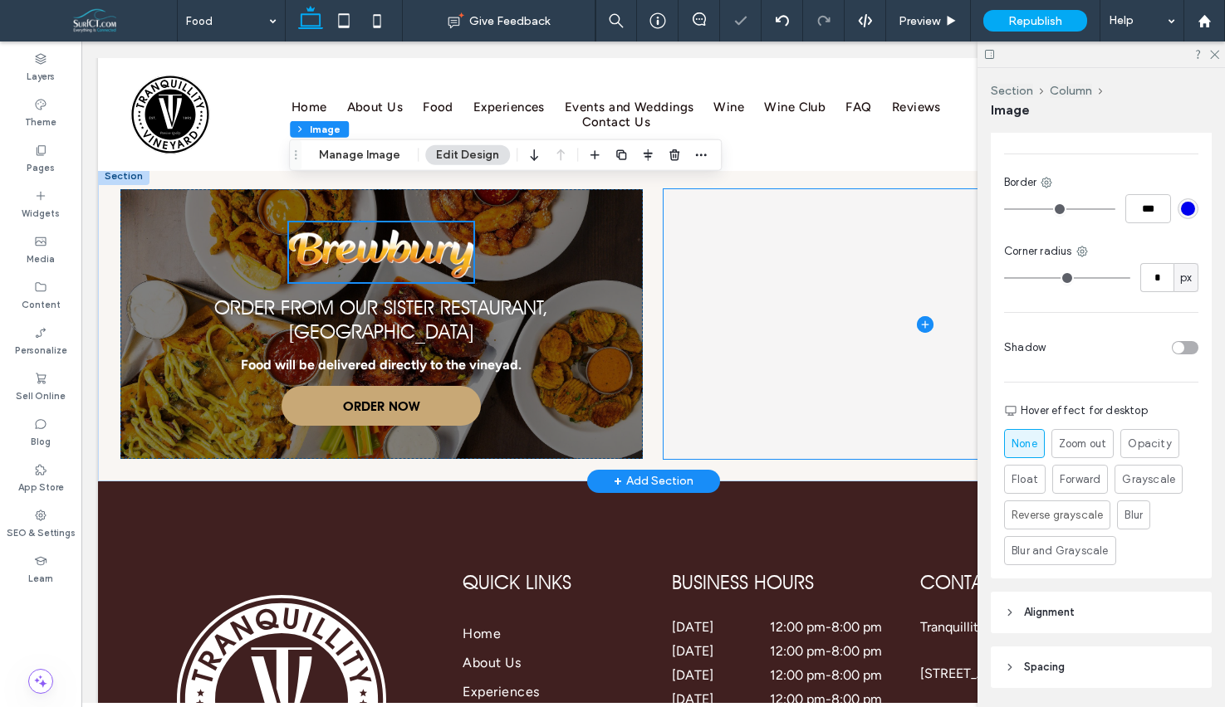
scroll to position [2380, 0]
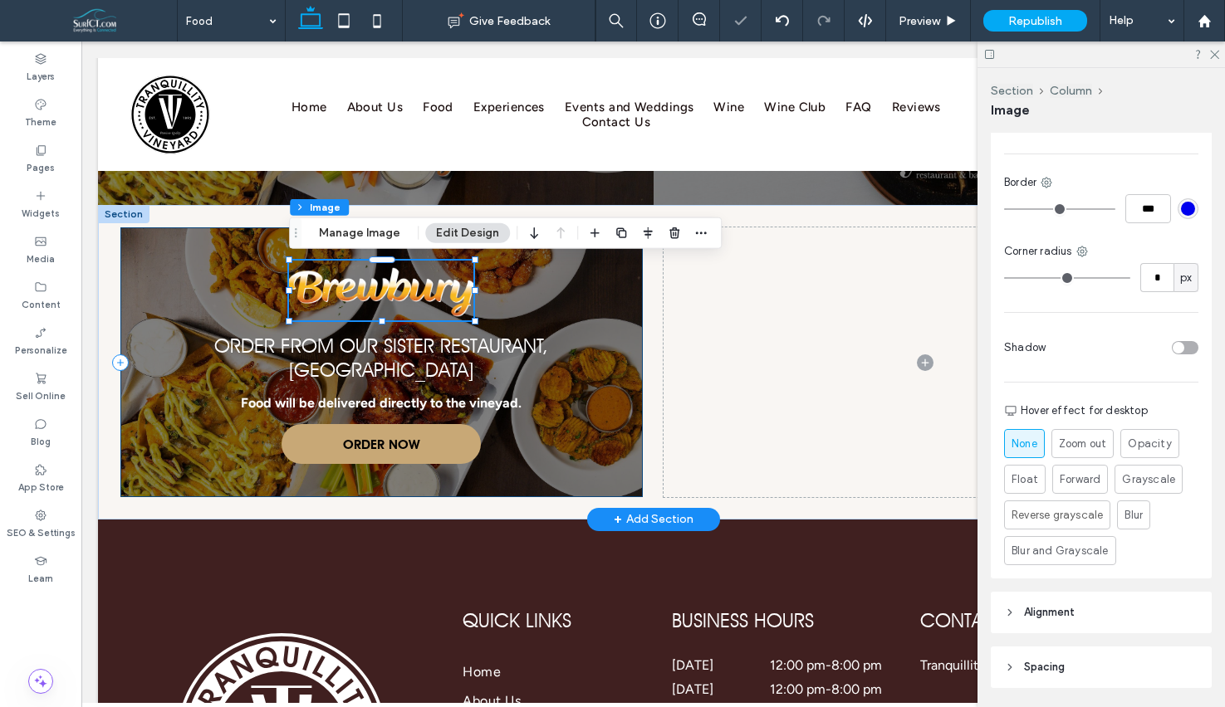
click at [598, 292] on div "Order From Our Sister Restaurant, Brewbury Food will be delivered directly to t…" at bounding box center [381, 363] width 522 height 270
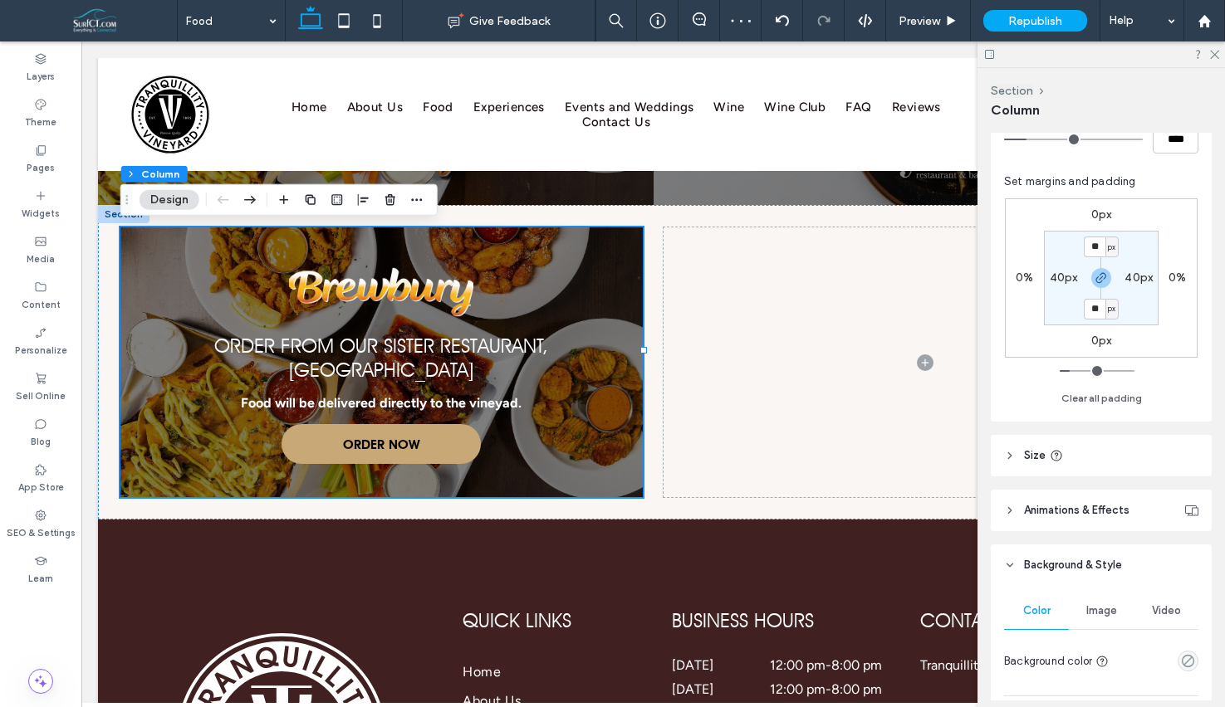
scroll to position [370, 0]
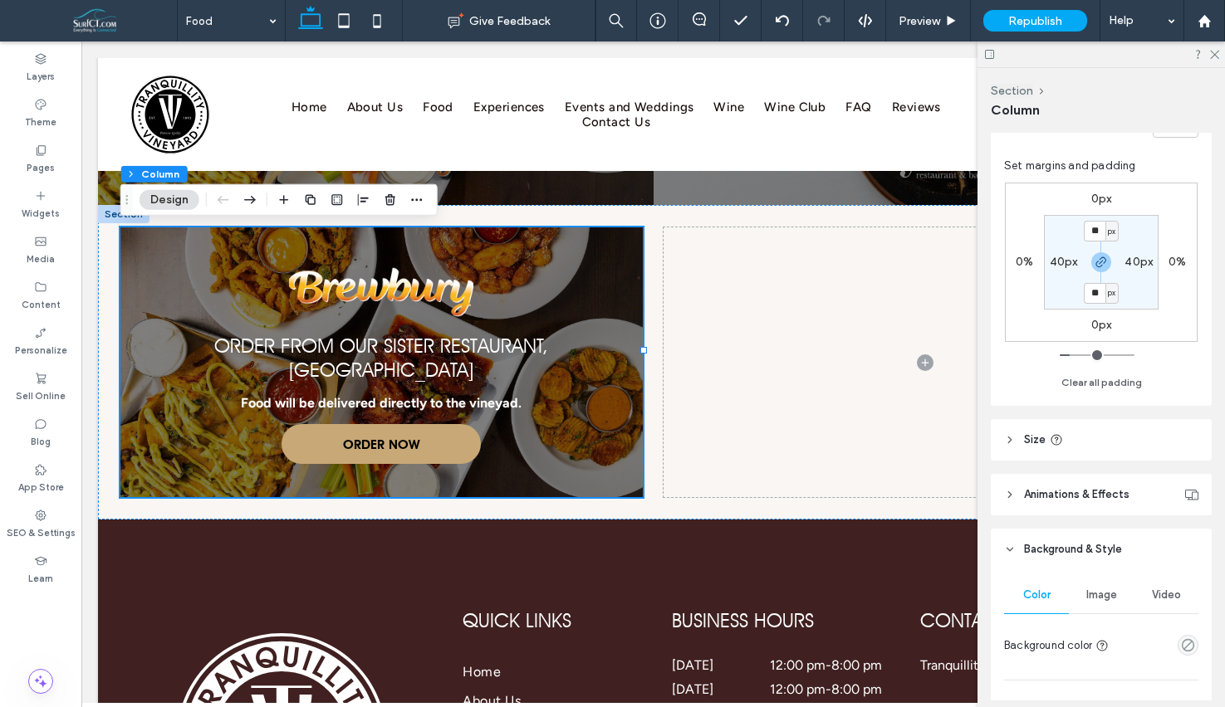
drag, startPoint x: 1088, startPoint y: 502, endPoint x: 1090, endPoint y: 482, distance: 19.3
click at [1087, 502] on span "Animations & Effects" at bounding box center [1076, 495] width 105 height 17
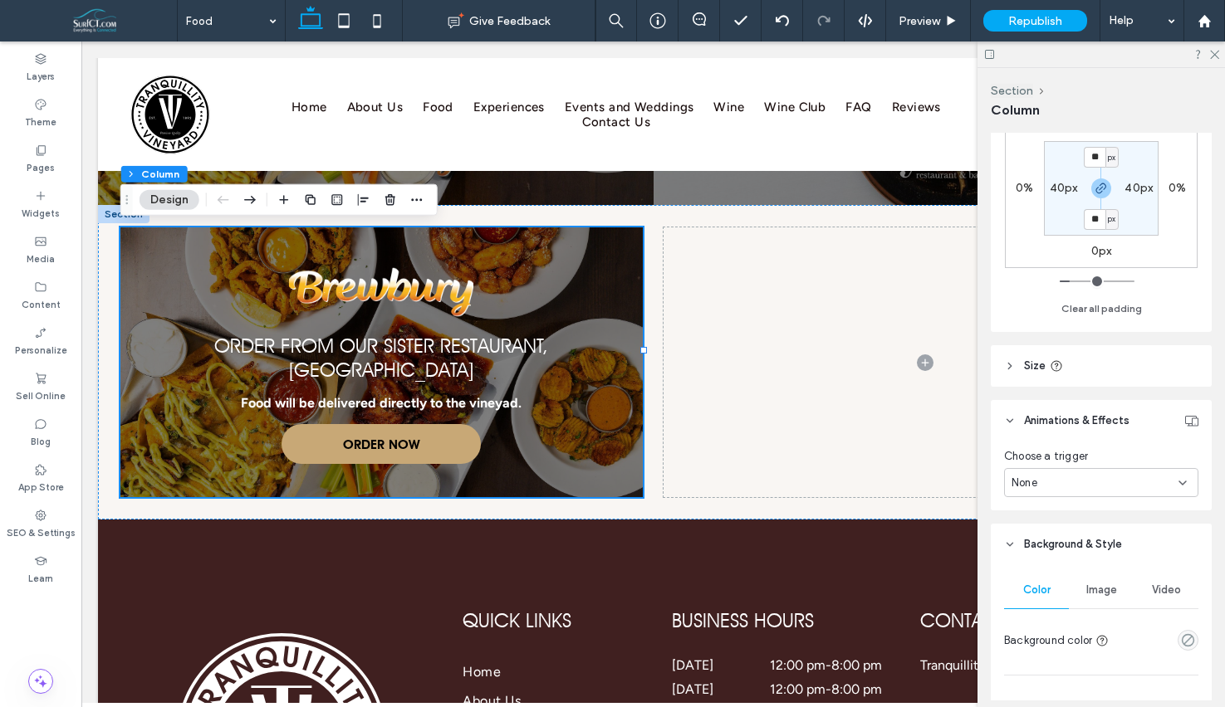
scroll to position [486, 0]
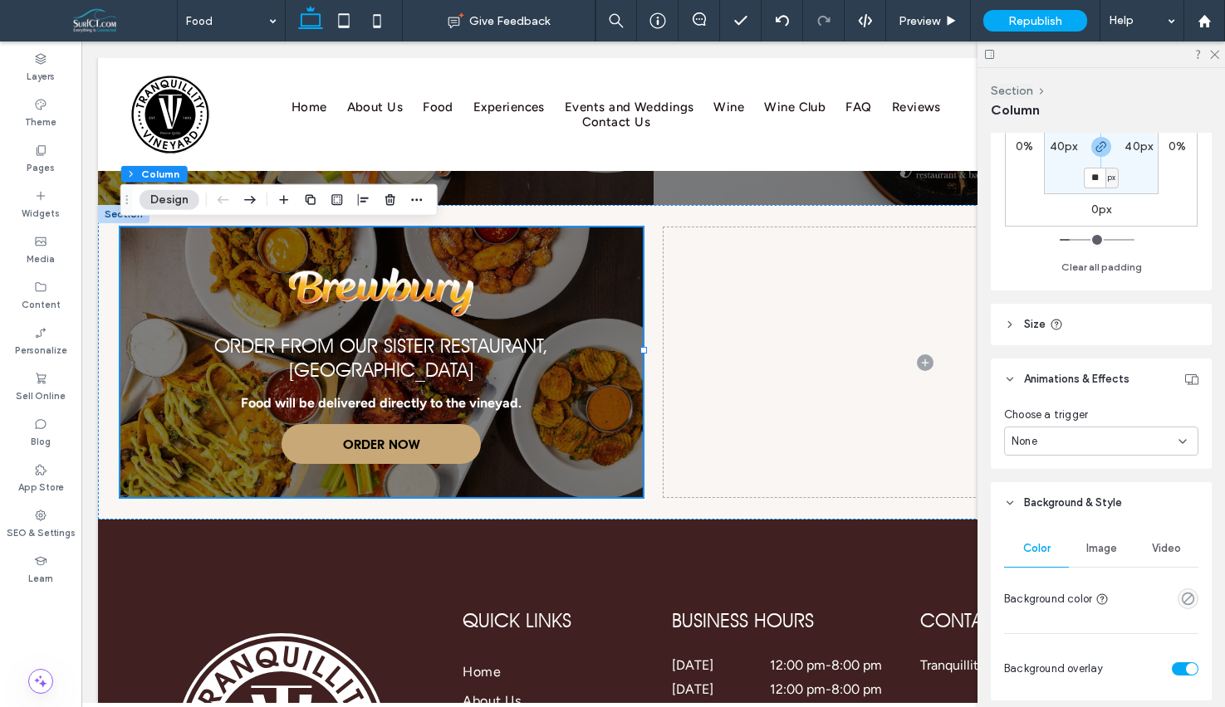
click at [1084, 448] on div "None" at bounding box center [1094, 441] width 167 height 17
click at [1077, 495] on div "Hover" at bounding box center [1101, 499] width 193 height 29
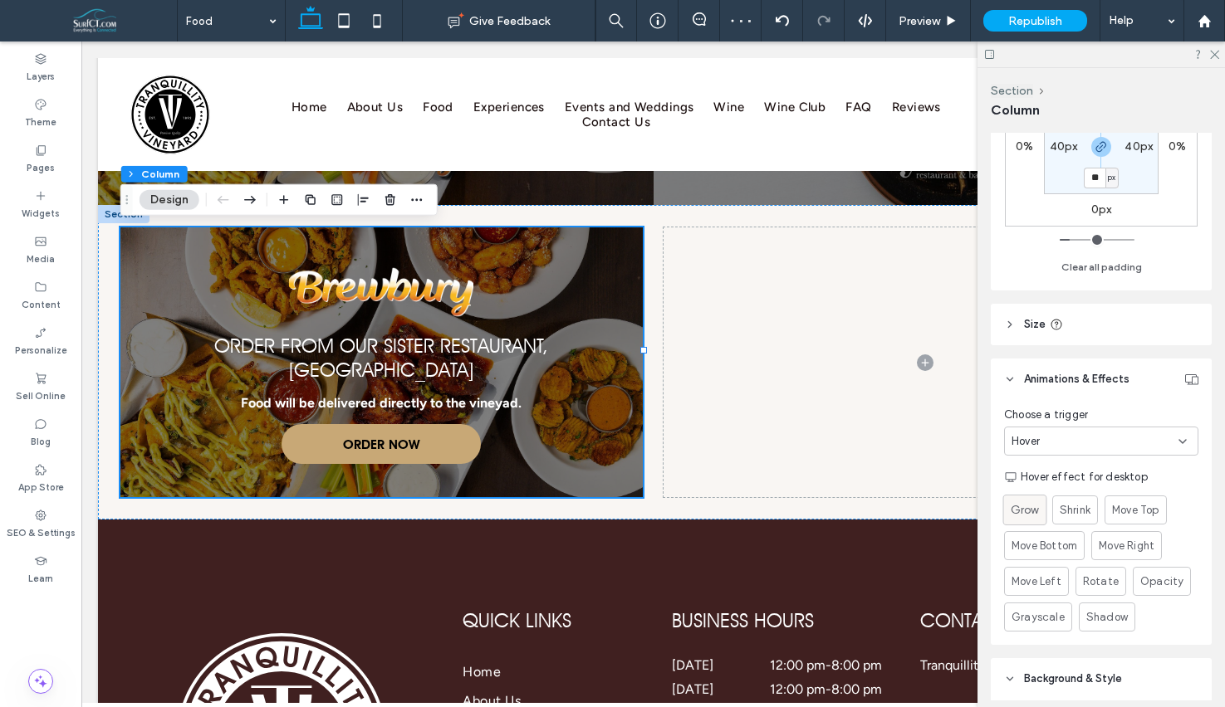
click at [1011, 510] on span "Grow" at bounding box center [1025, 510] width 28 height 17
drag, startPoint x: 1155, startPoint y: 511, endPoint x: 1133, endPoint y: 504, distance: 23.6
click at [1155, 511] on span "Move Top" at bounding box center [1135, 510] width 47 height 17
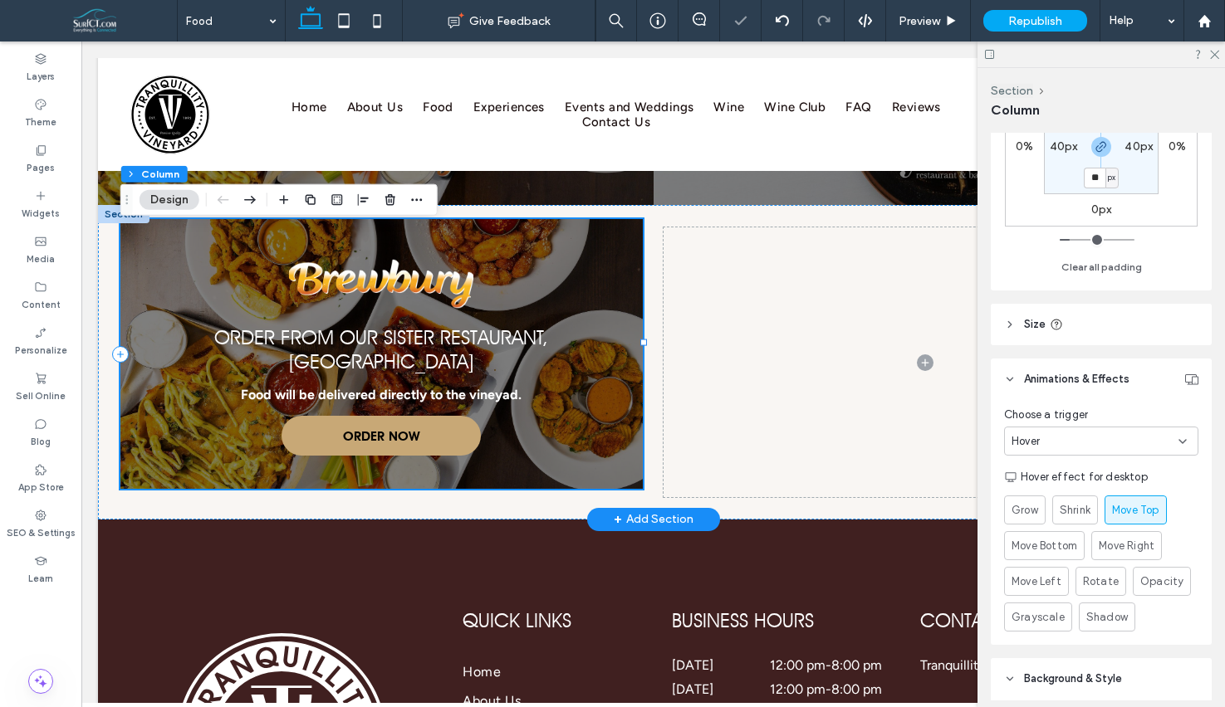
click at [585, 245] on div "Order From Our Sister Restaurant, Brewbury Food will be delivered directly to t…" at bounding box center [381, 354] width 522 height 270
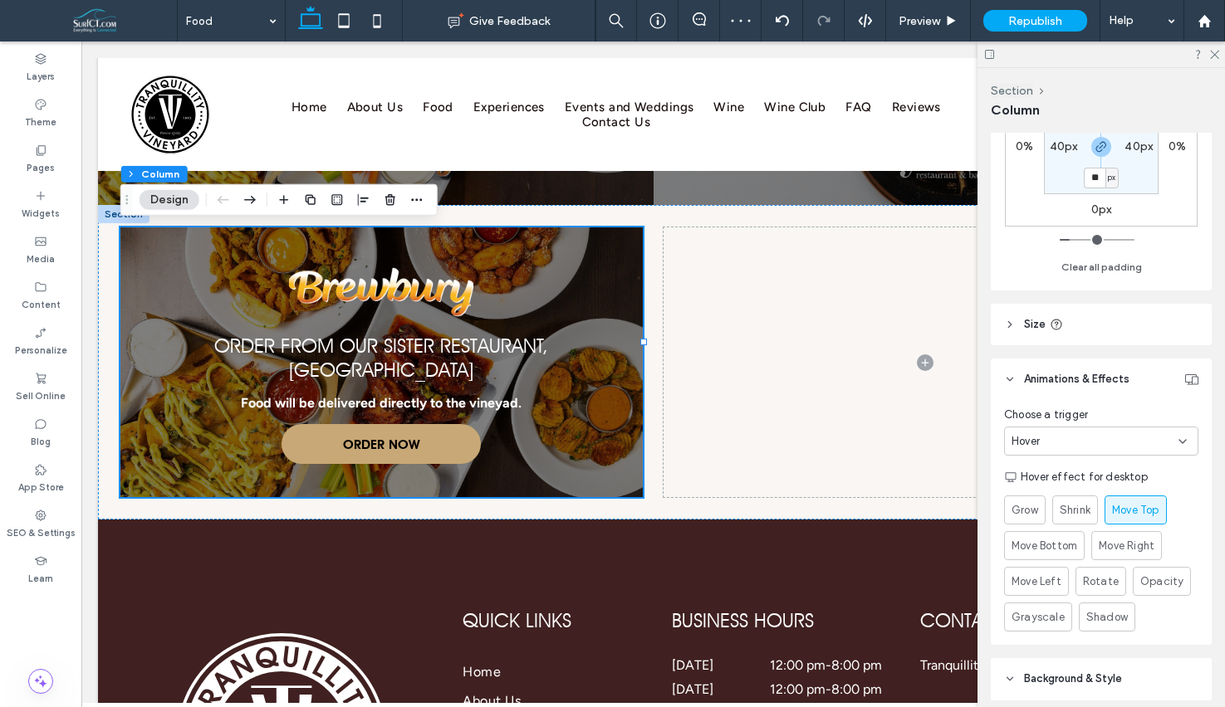
click at [308, 199] on icon "button" at bounding box center [310, 199] width 13 height 13
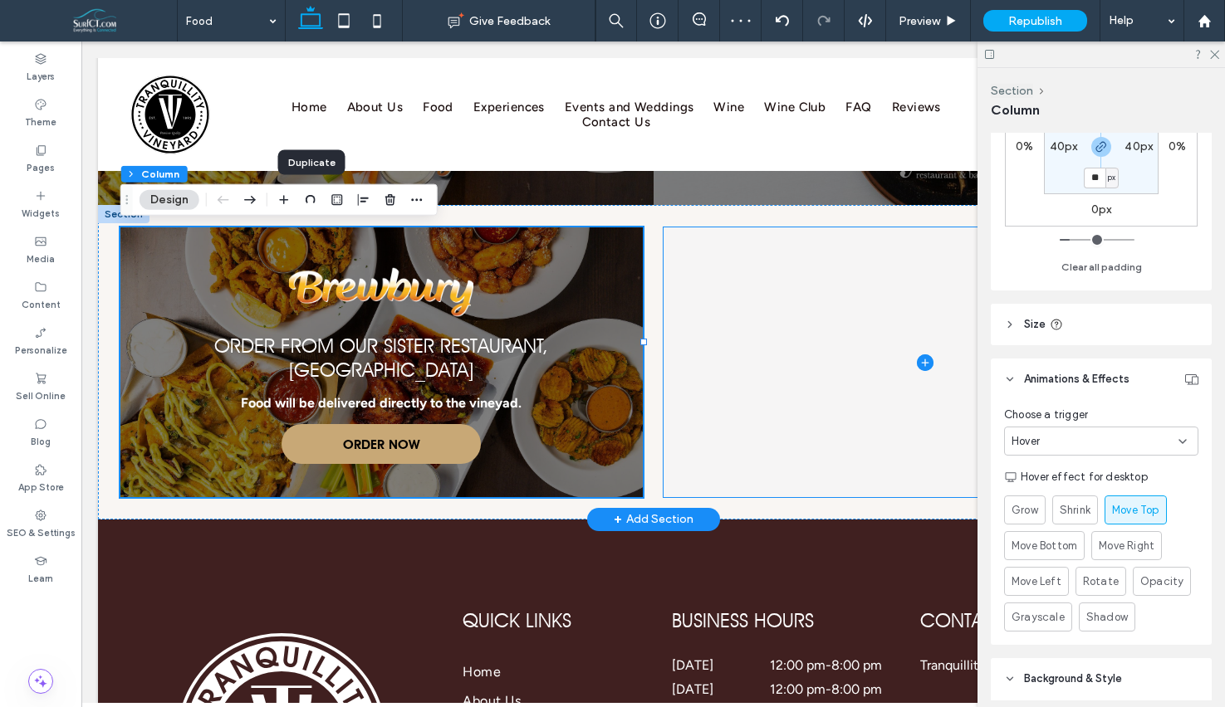
type input "**"
type input "***"
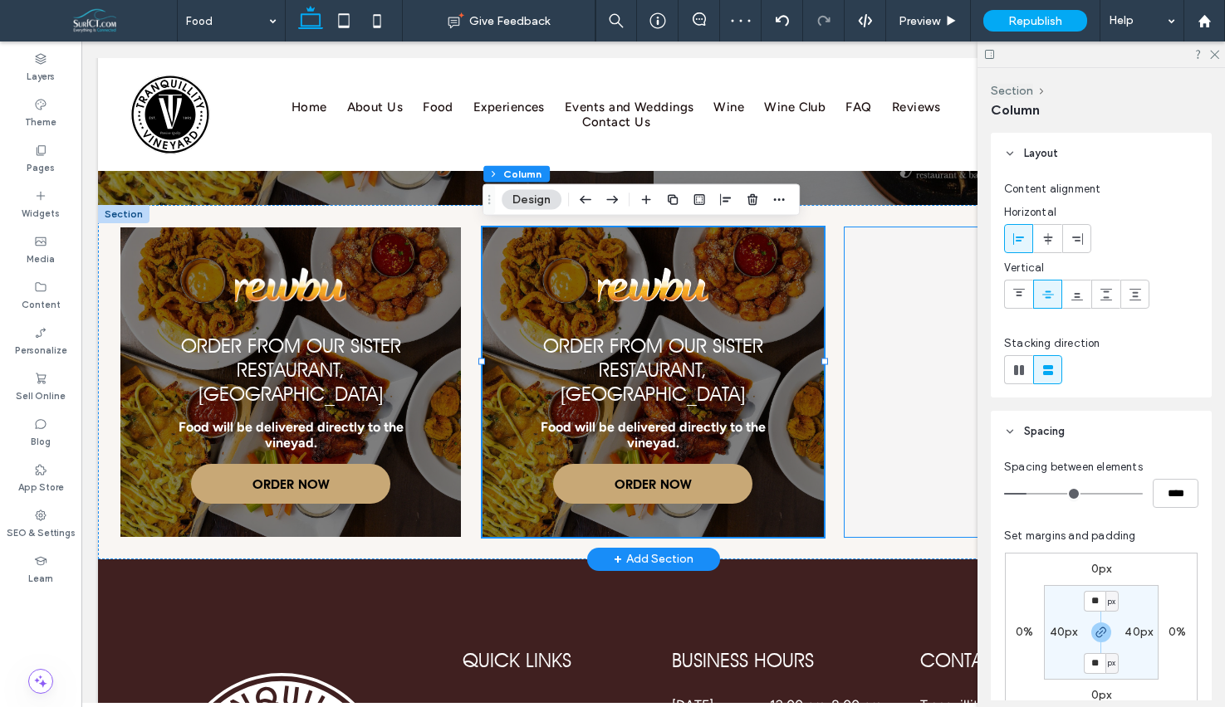
click at [950, 270] on span at bounding box center [1014, 383] width 341 height 310
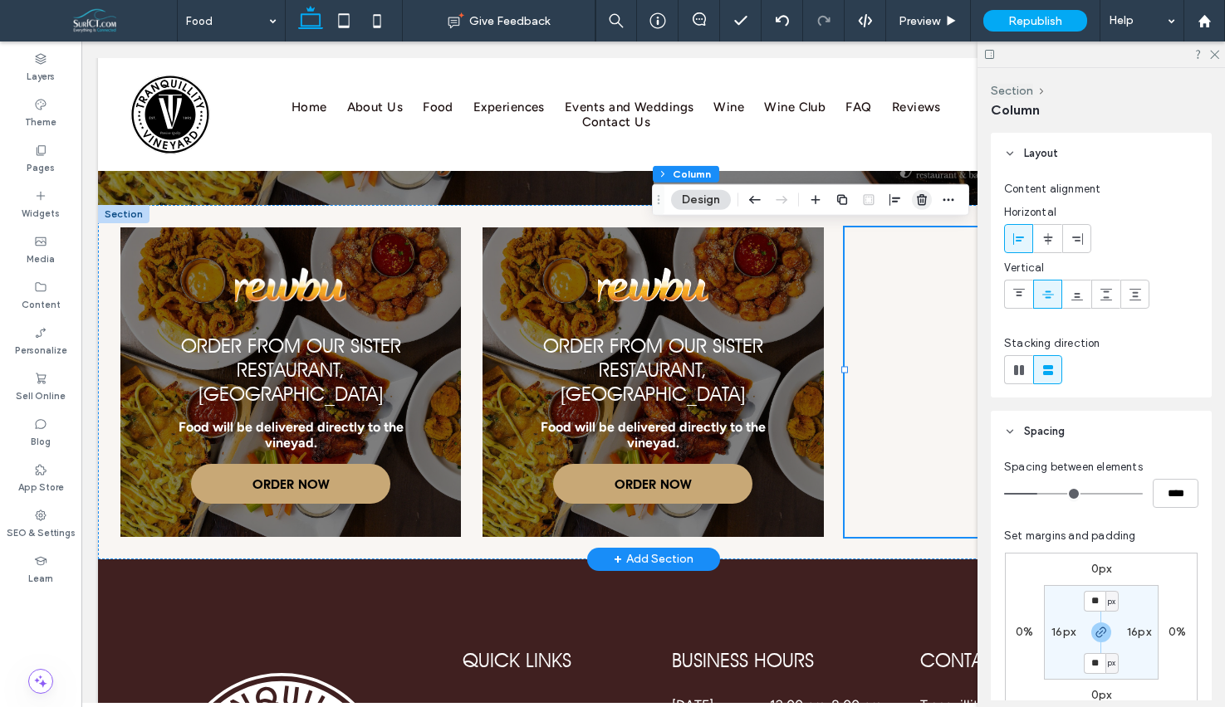
click at [915, 198] on icon "button" at bounding box center [921, 199] width 13 height 13
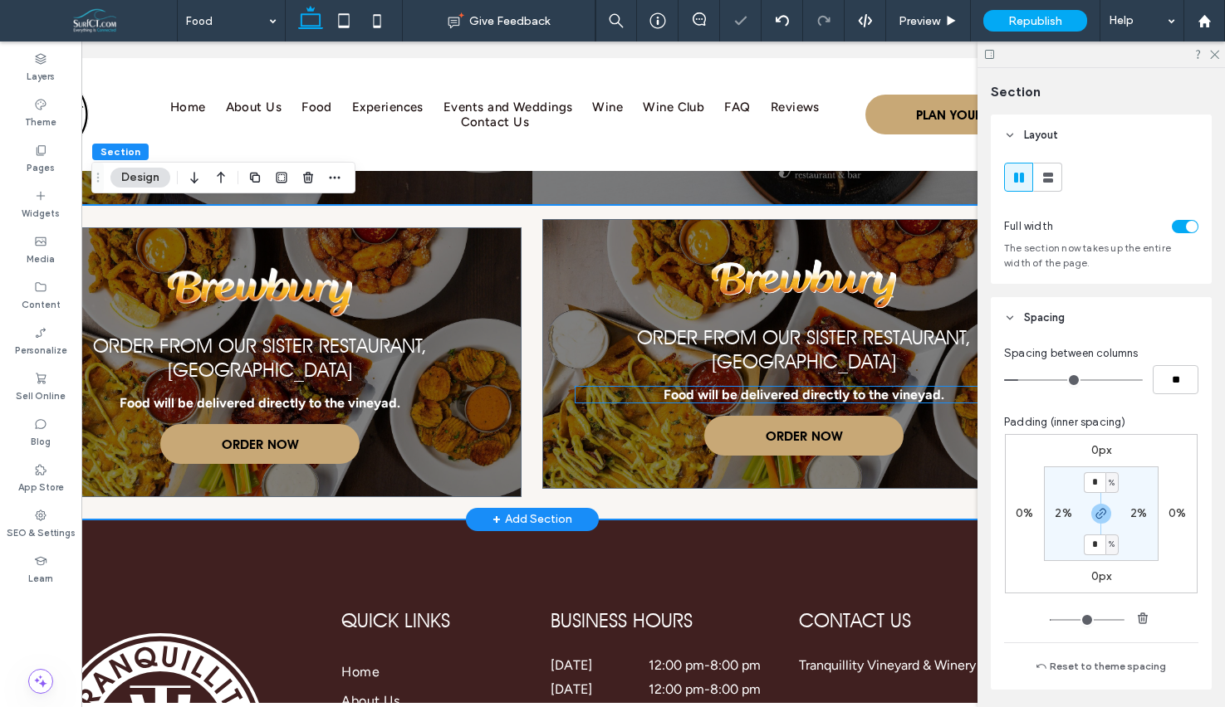
scroll to position [0, 118]
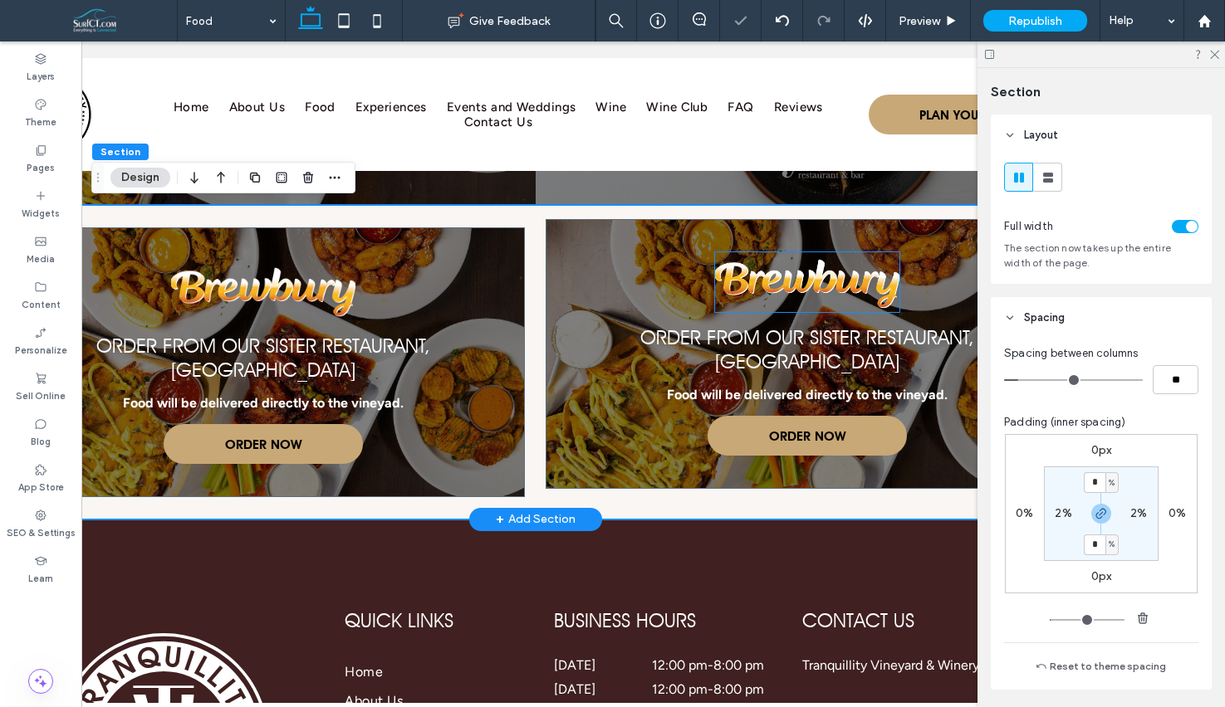
click at [782, 296] on img at bounding box center [807, 282] width 184 height 60
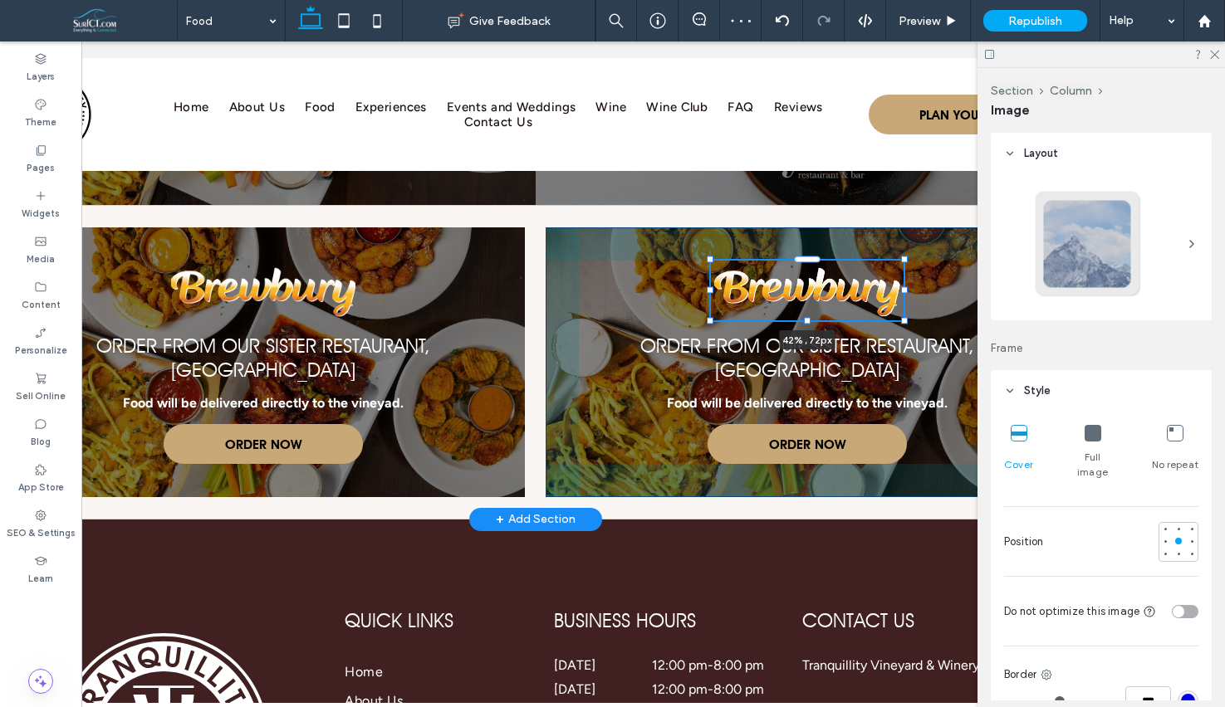
click at [712, 262] on div at bounding box center [711, 261] width 1 height 1
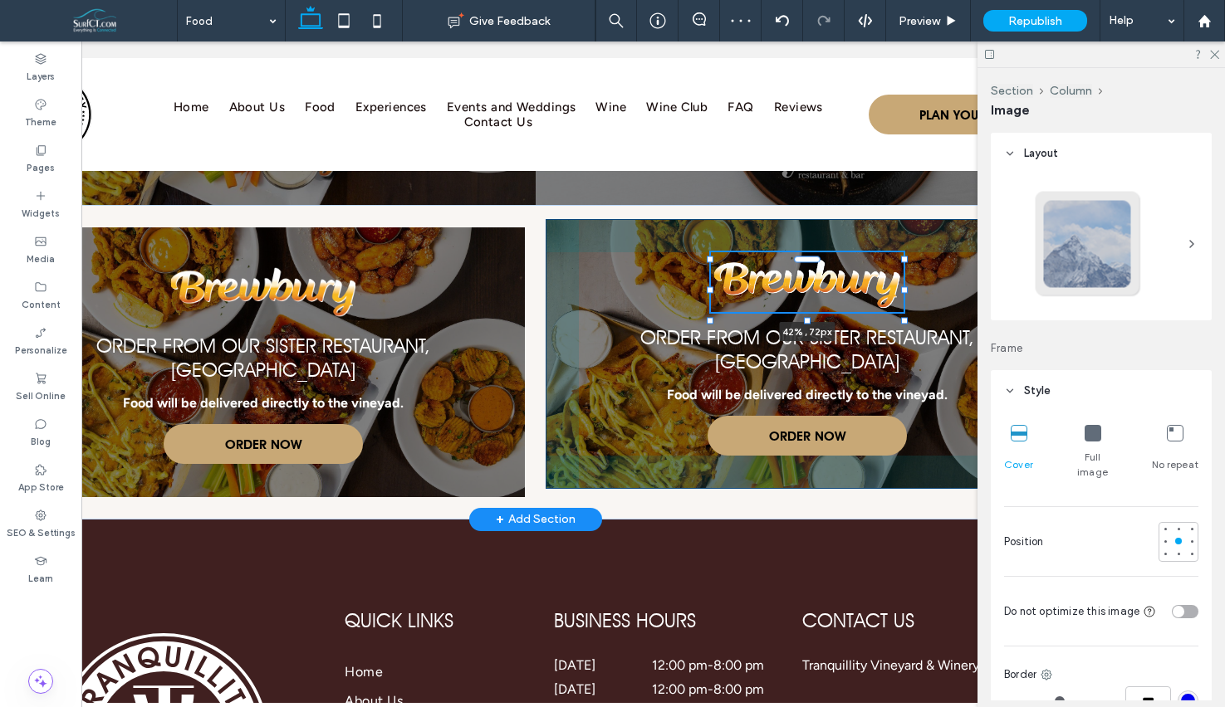
type input "**"
type input "****"
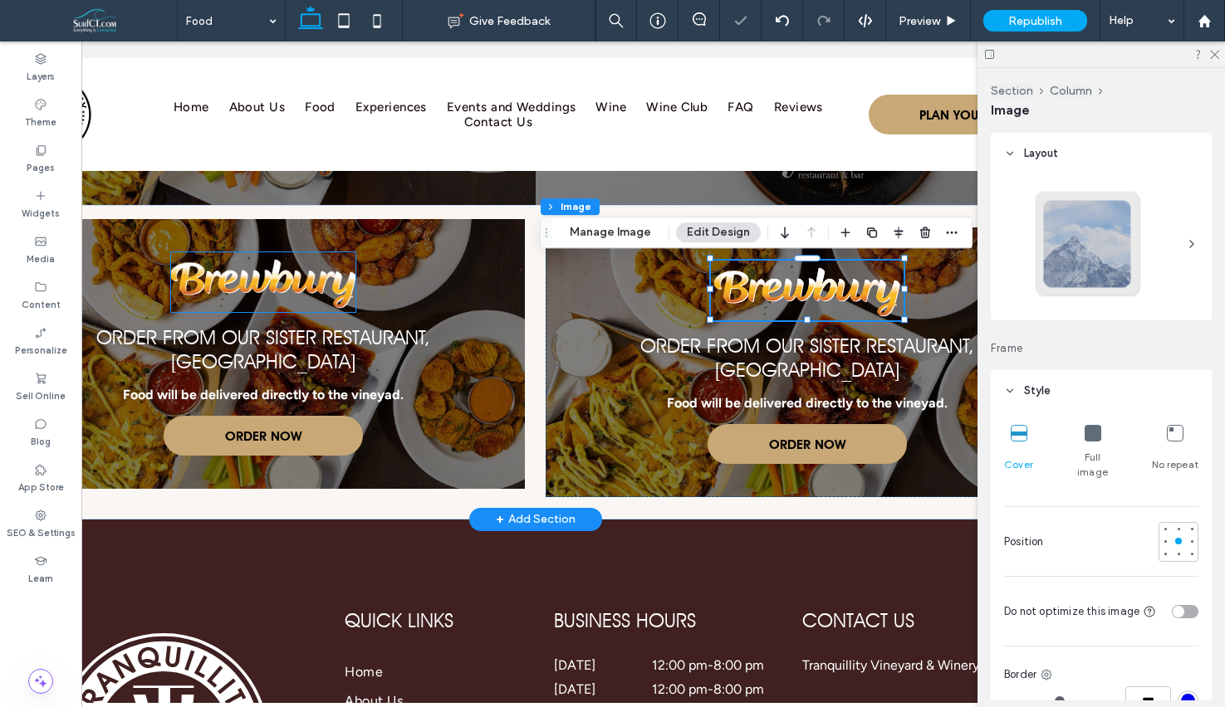
drag, startPoint x: 295, startPoint y: 272, endPoint x: 320, endPoint y: 272, distance: 24.9
click at [295, 272] on img at bounding box center [263, 282] width 184 height 60
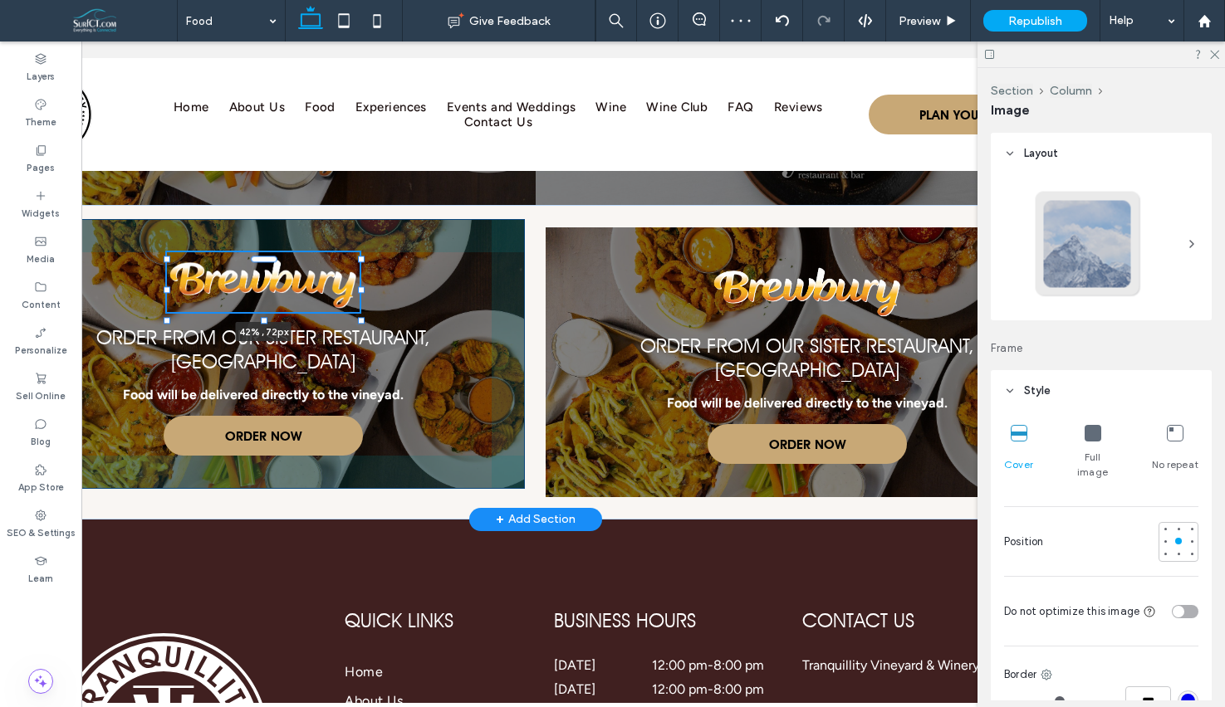
click at [363, 279] on div "42% , 72px Order From Our Sister Restaurant, Brewbury Food will be delivered di…" at bounding box center [535, 362] width 1110 height 314
type input "**"
type input "****"
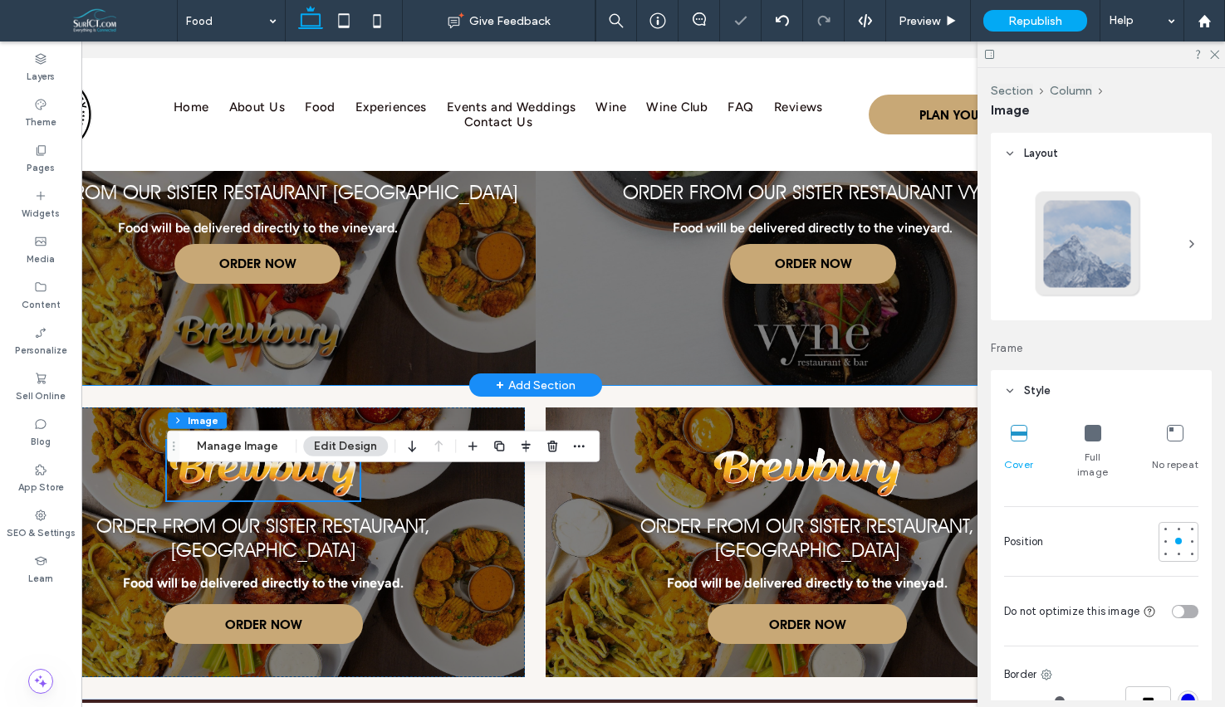
scroll to position [2166, 0]
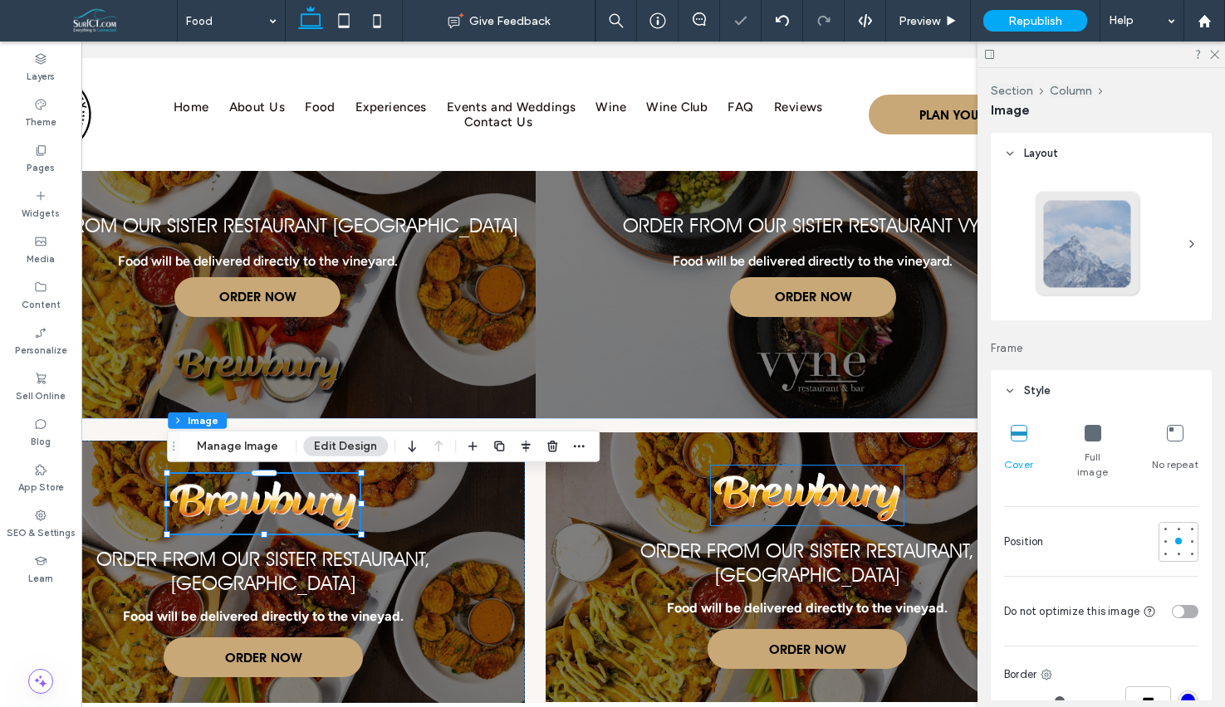
click at [809, 497] on img at bounding box center [807, 496] width 193 height 60
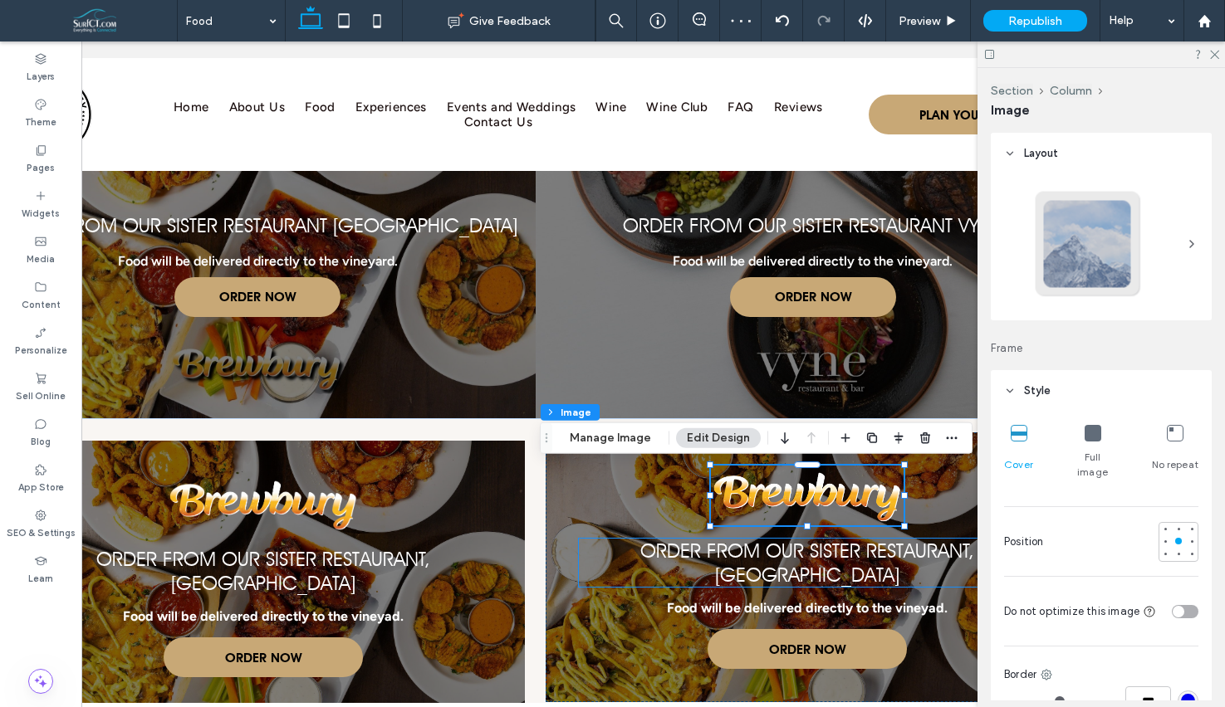
click at [800, 553] on span "Order From Our Sister Restaurant, [GEOGRAPHIC_DATA]" at bounding box center [807, 563] width 334 height 48
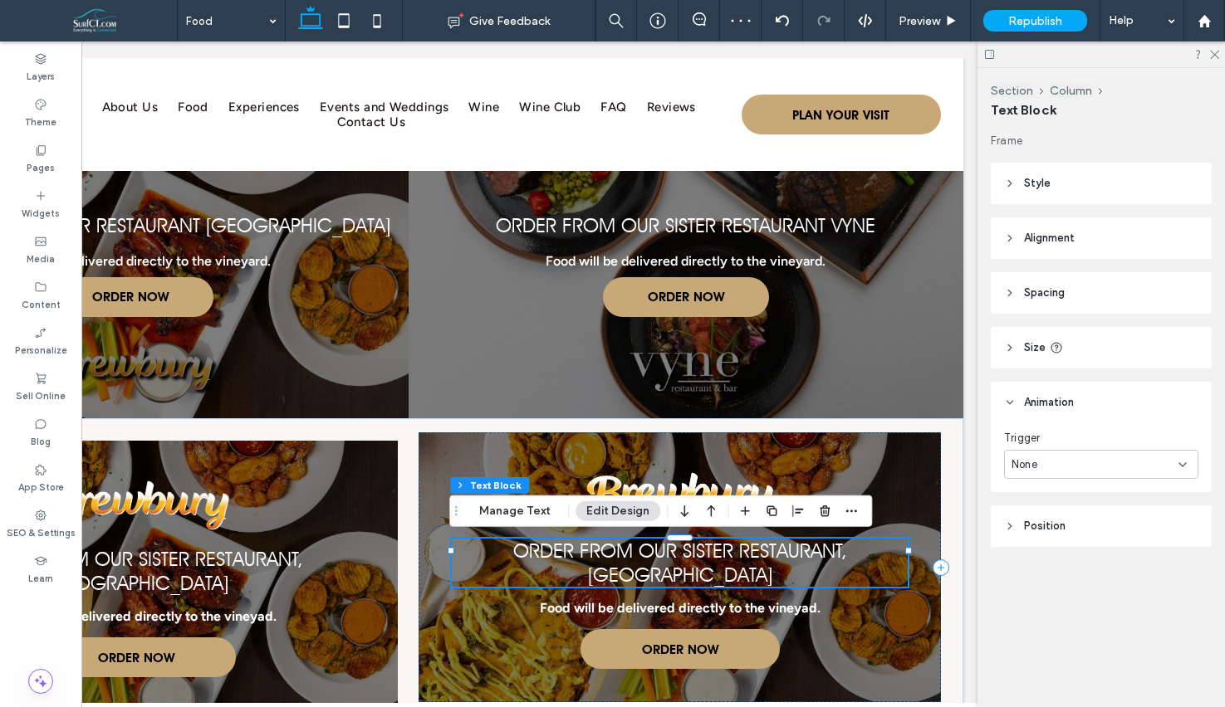
scroll to position [0, 247]
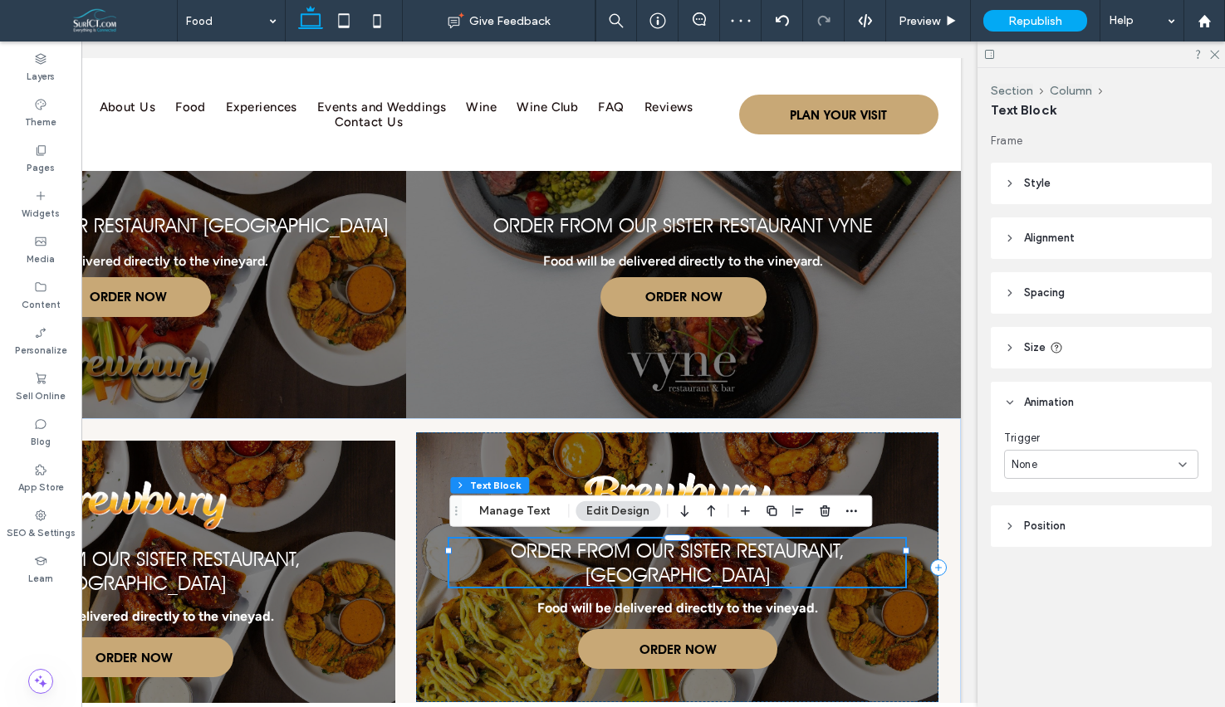
click at [815, 552] on span "Order From Our Sister Restaurant, [GEOGRAPHIC_DATA]" at bounding box center [678, 563] width 334 height 48
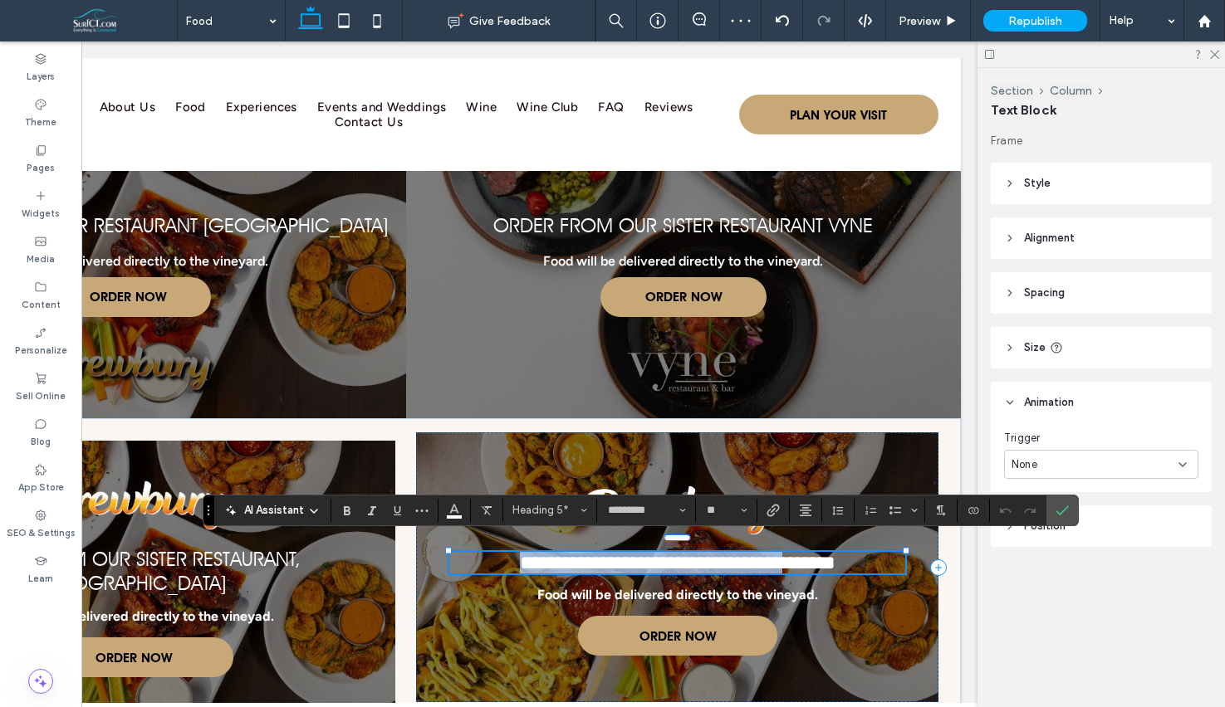
click at [815, 553] on span "**********" at bounding box center [678, 563] width 316 height 20
click at [803, 553] on span "**********" at bounding box center [678, 563] width 316 height 20
drag, startPoint x: 804, startPoint y: 552, endPoint x: 900, endPoint y: 551, distance: 96.3
click at [900, 552] on h5 "**********" at bounding box center [677, 563] width 456 height 22
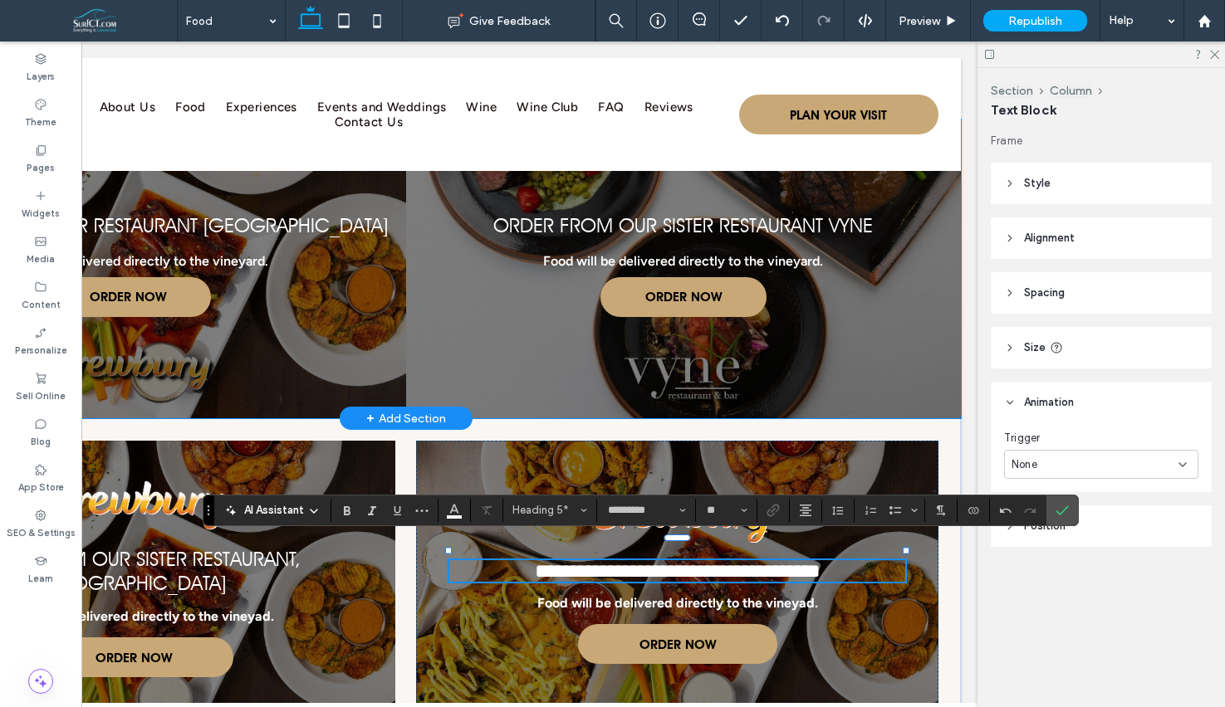
click at [697, 247] on link at bounding box center [683, 269] width 589 height 317
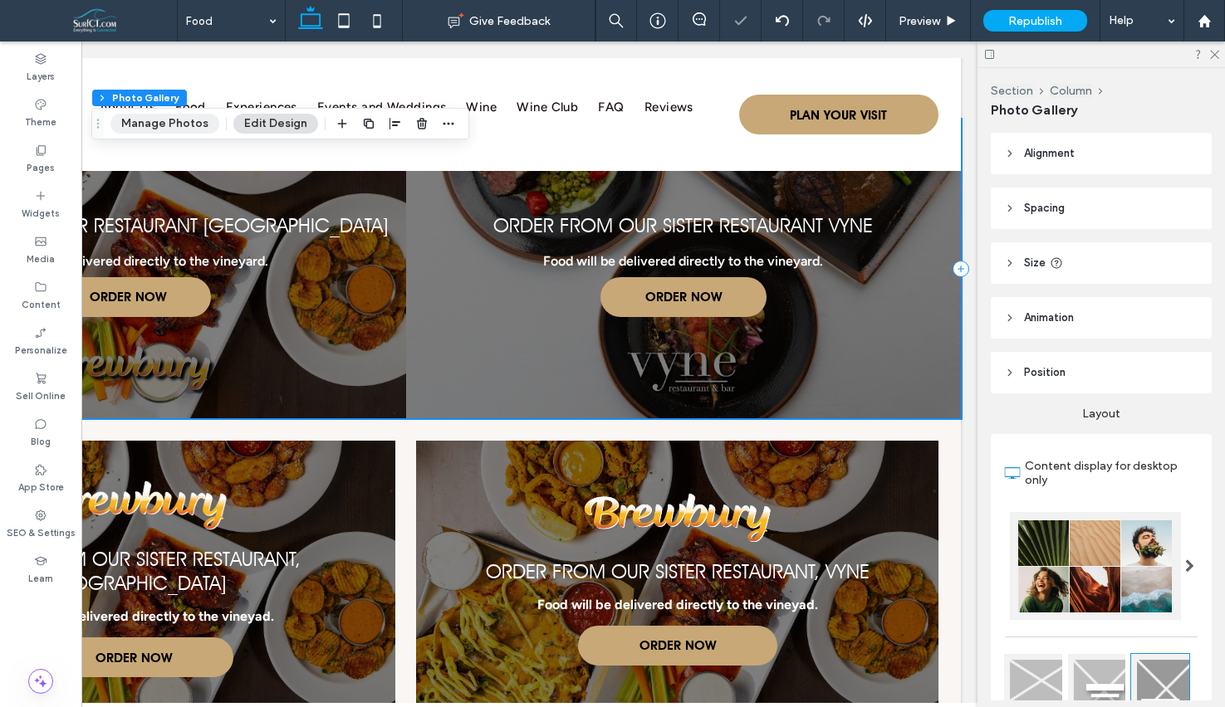
click at [169, 120] on button "Manage Photos" at bounding box center [164, 124] width 109 height 20
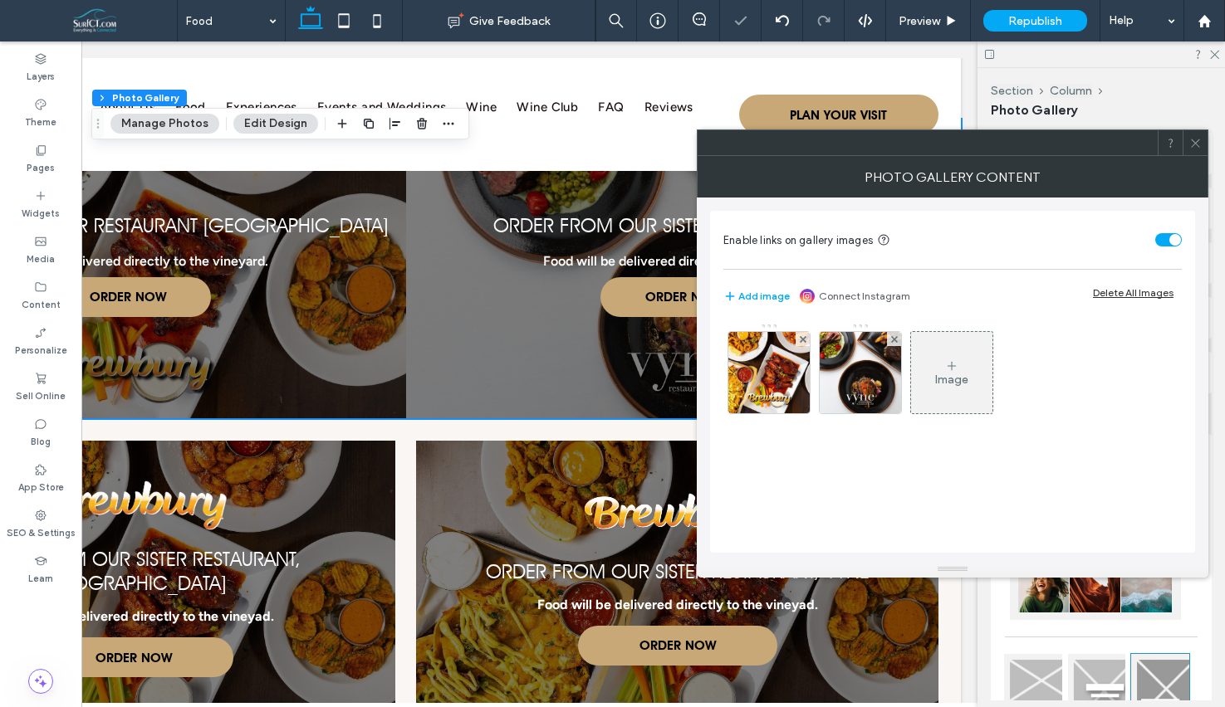
drag, startPoint x: 873, startPoint y: 363, endPoint x: 900, endPoint y: 369, distance: 28.2
click at [873, 364] on img at bounding box center [860, 372] width 144 height 81
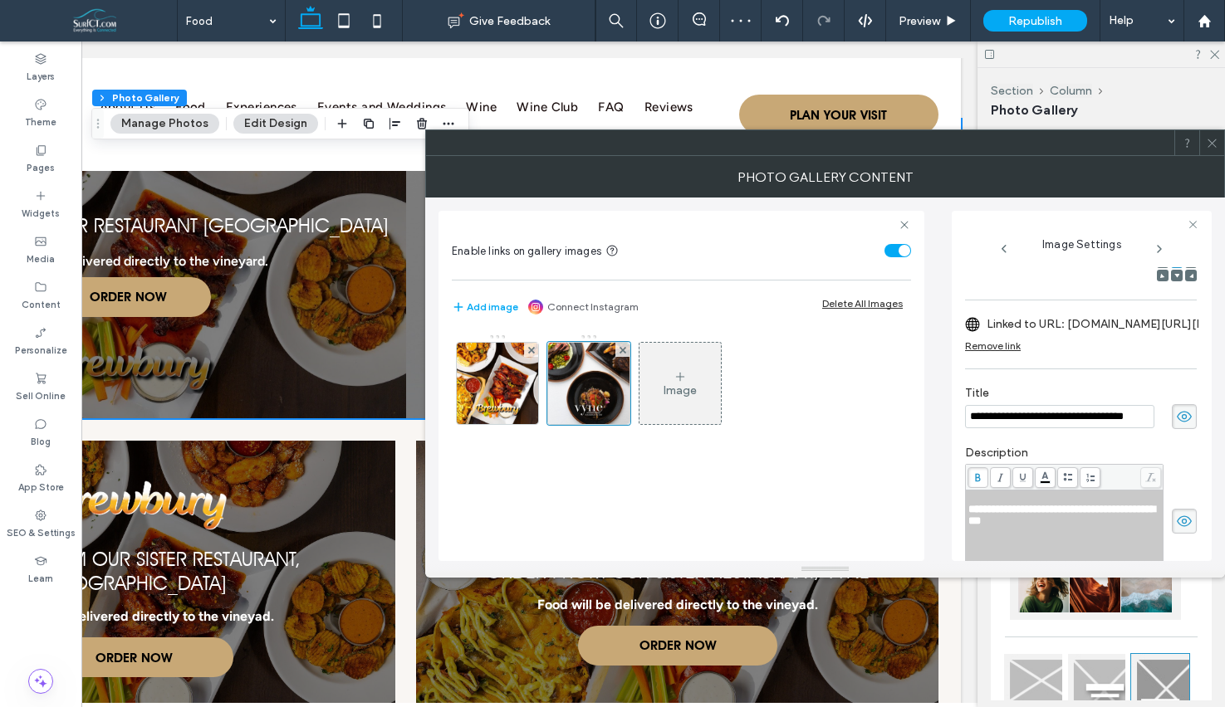
scroll to position [0, 0]
click at [1116, 340] on label "Linked to URL: order.toasttab.com/online/vyne-restaurant-bar-1365-whittemore-ro…" at bounding box center [1102, 324] width 232 height 31
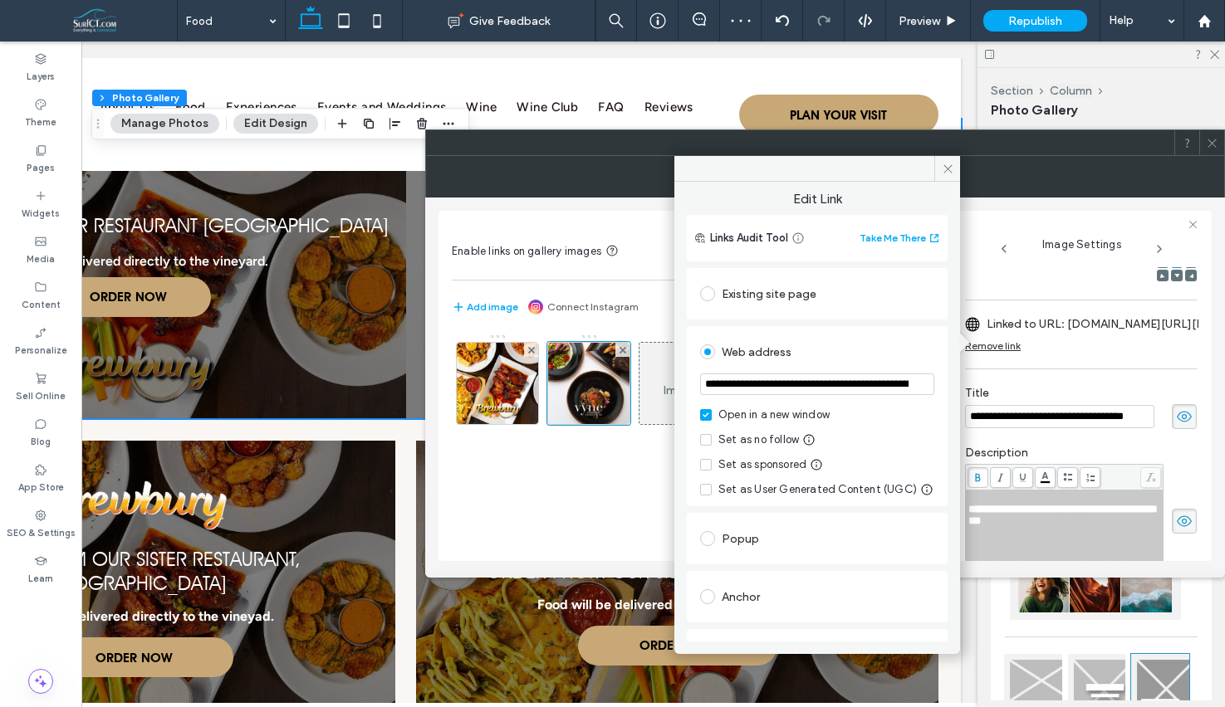
click at [830, 389] on input "**********" at bounding box center [817, 385] width 234 height 22
click at [952, 169] on icon at bounding box center [948, 169] width 12 height 12
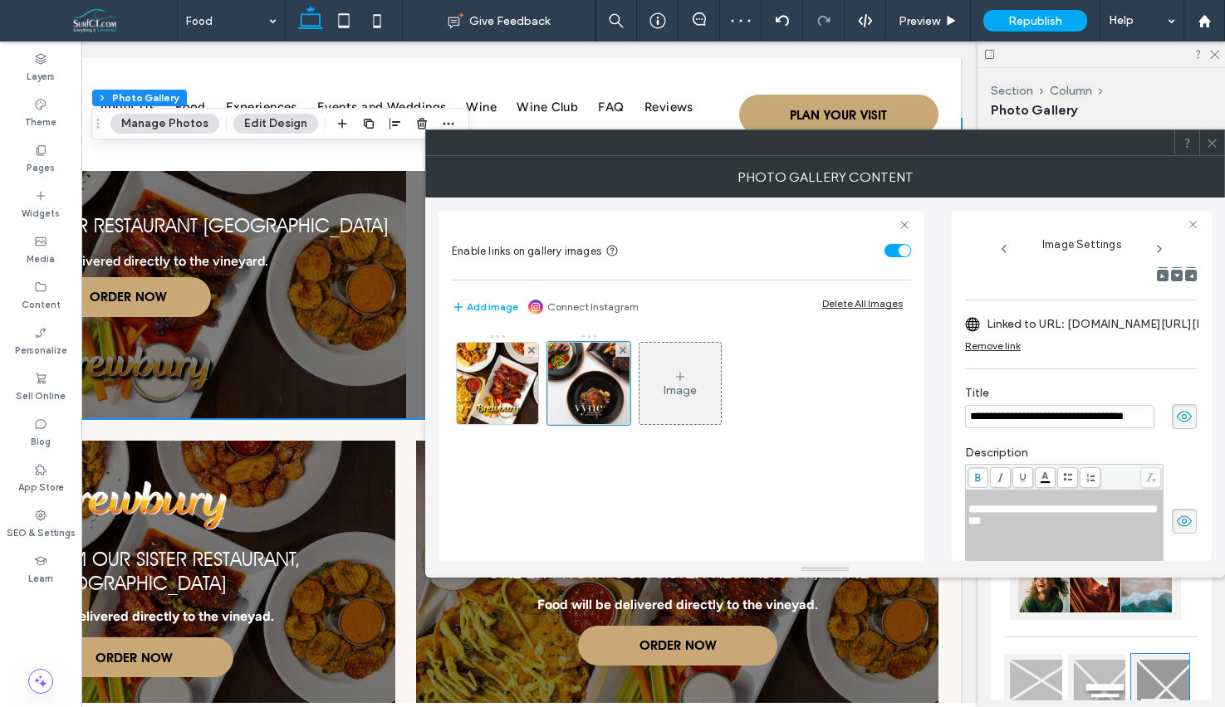
click at [1215, 149] on span at bounding box center [1212, 142] width 12 height 25
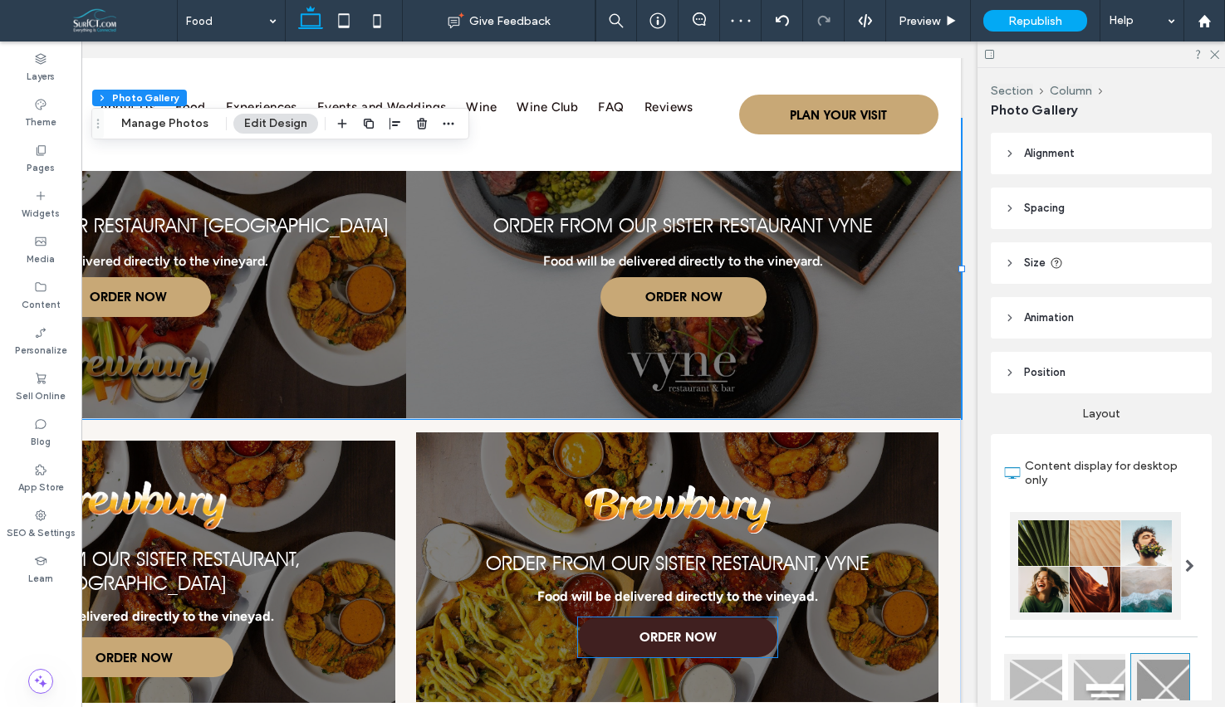
click at [727, 625] on link "ORDER NOW" at bounding box center [677, 638] width 199 height 40
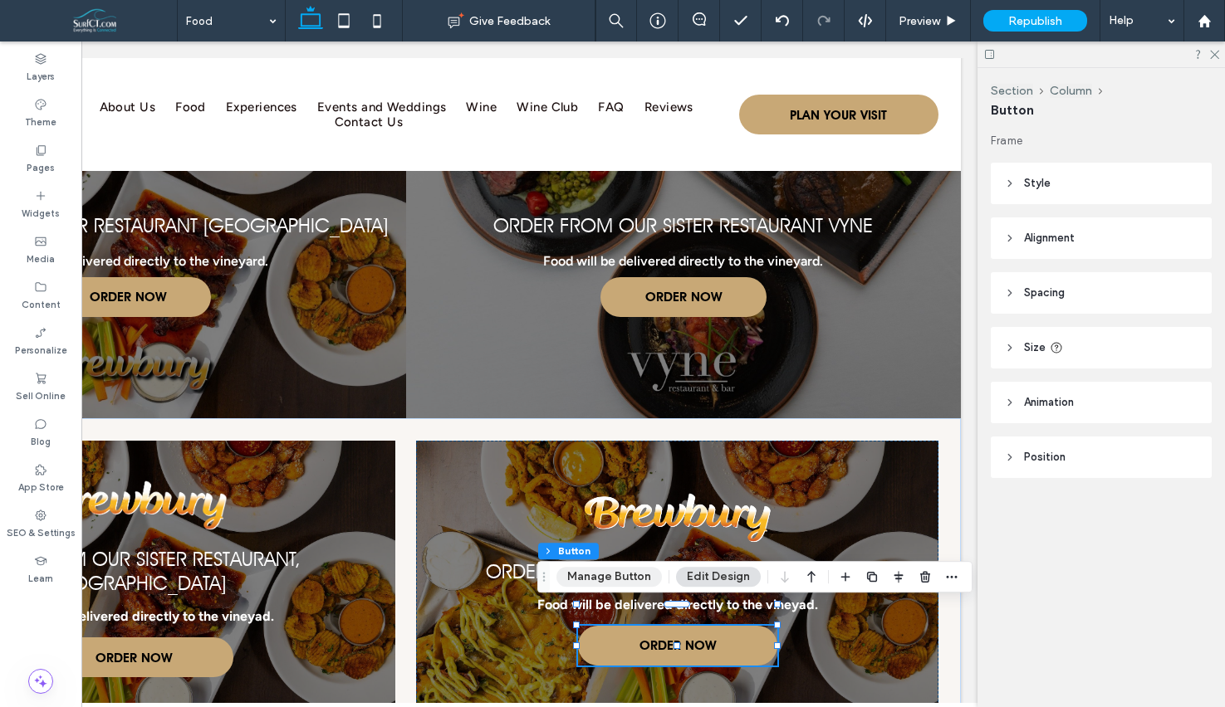
click at [636, 577] on button "Manage Button" at bounding box center [608, 577] width 105 height 20
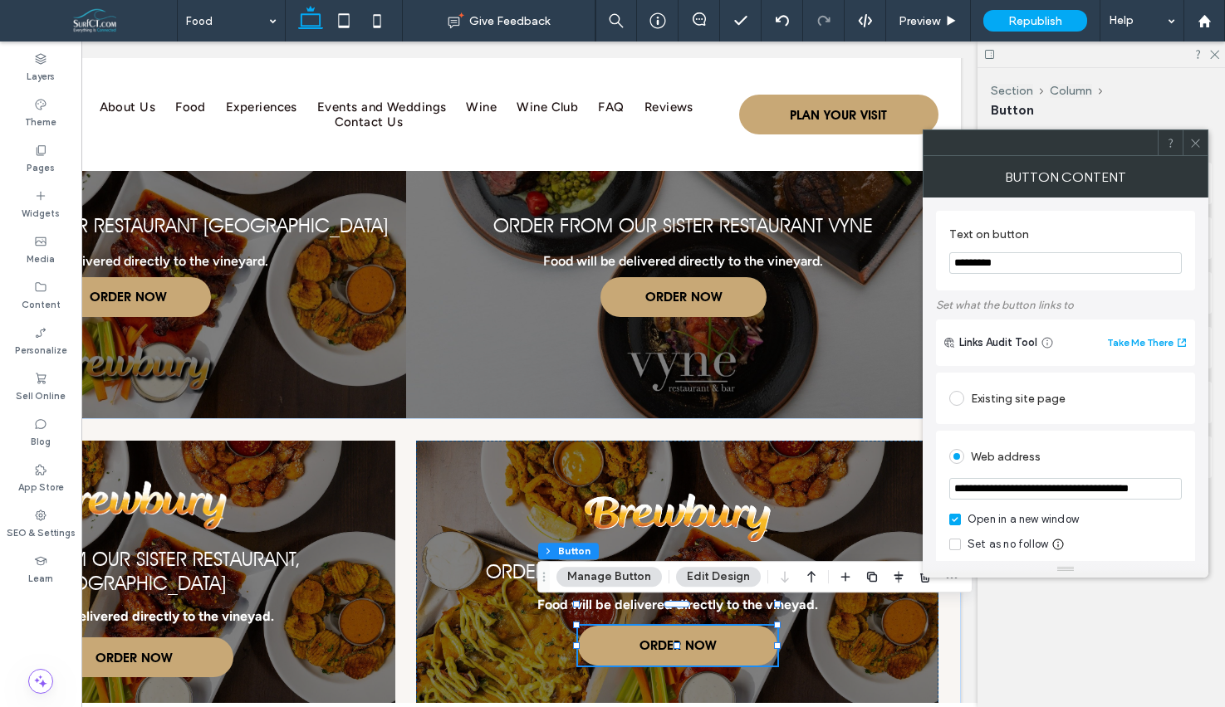
click at [1073, 492] on input "**********" at bounding box center [1065, 489] width 232 height 22
paste input "**********"
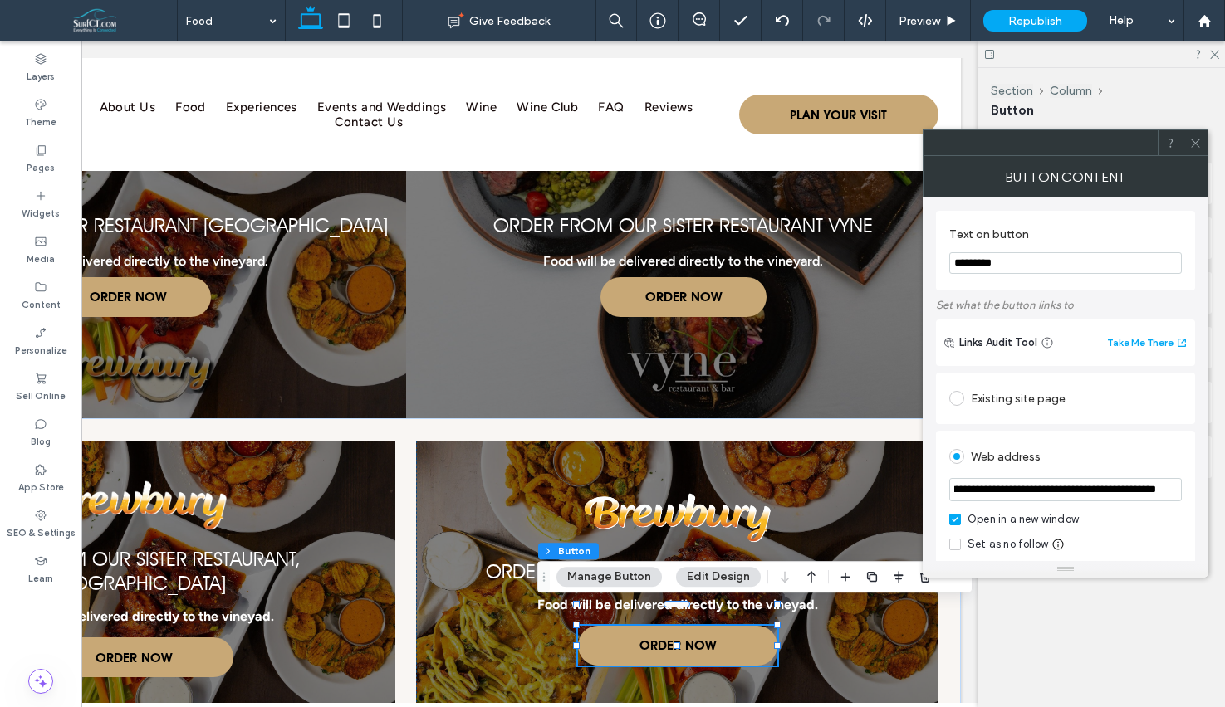
type input "**********"
click at [1200, 139] on icon at bounding box center [1195, 143] width 12 height 12
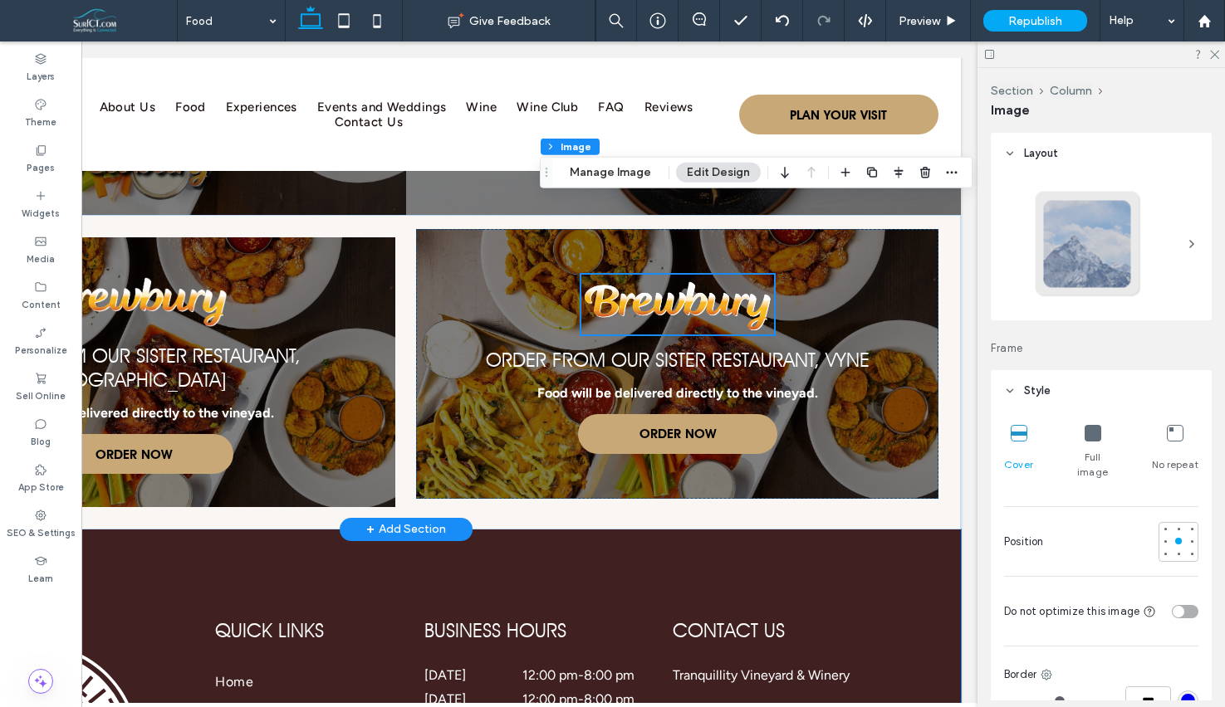
scroll to position [2362, 0]
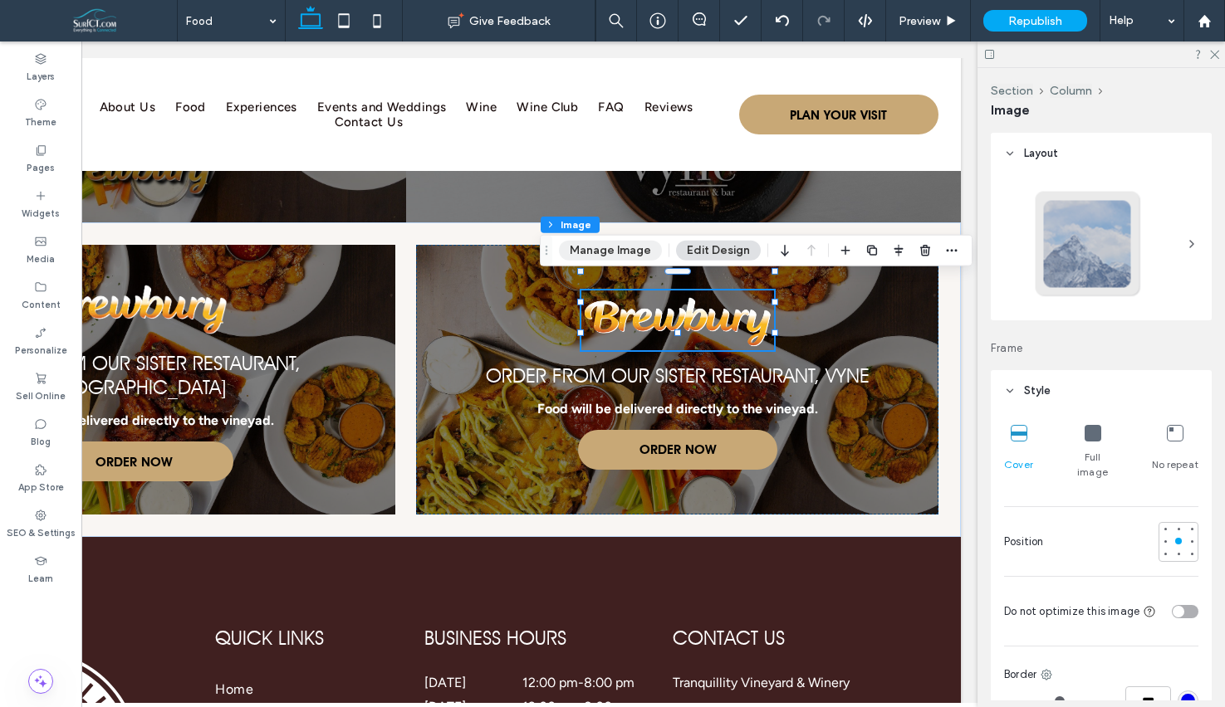
click at [609, 244] on button "Manage Image" at bounding box center [610, 251] width 103 height 20
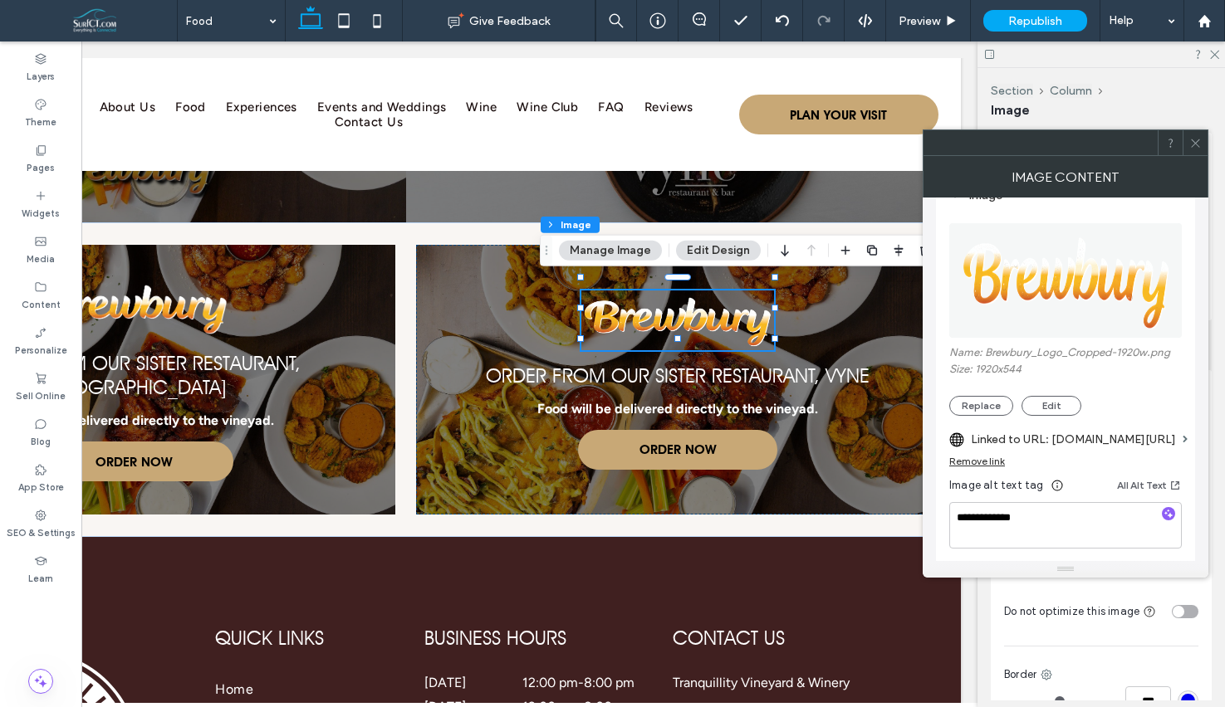
scroll to position [205, 0]
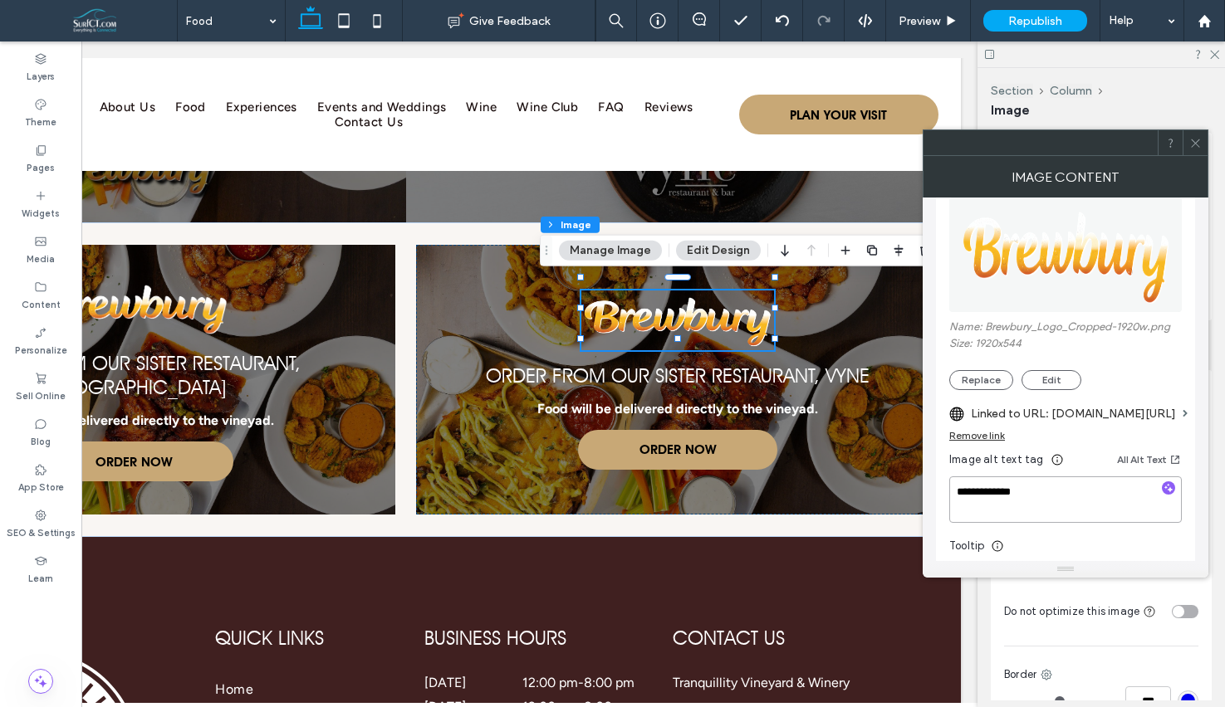
click at [1050, 498] on textarea "**********" at bounding box center [1065, 500] width 232 height 46
click at [1015, 499] on textarea "**********" at bounding box center [1065, 500] width 232 height 46
click at [998, 497] on textarea "**********" at bounding box center [1065, 500] width 232 height 46
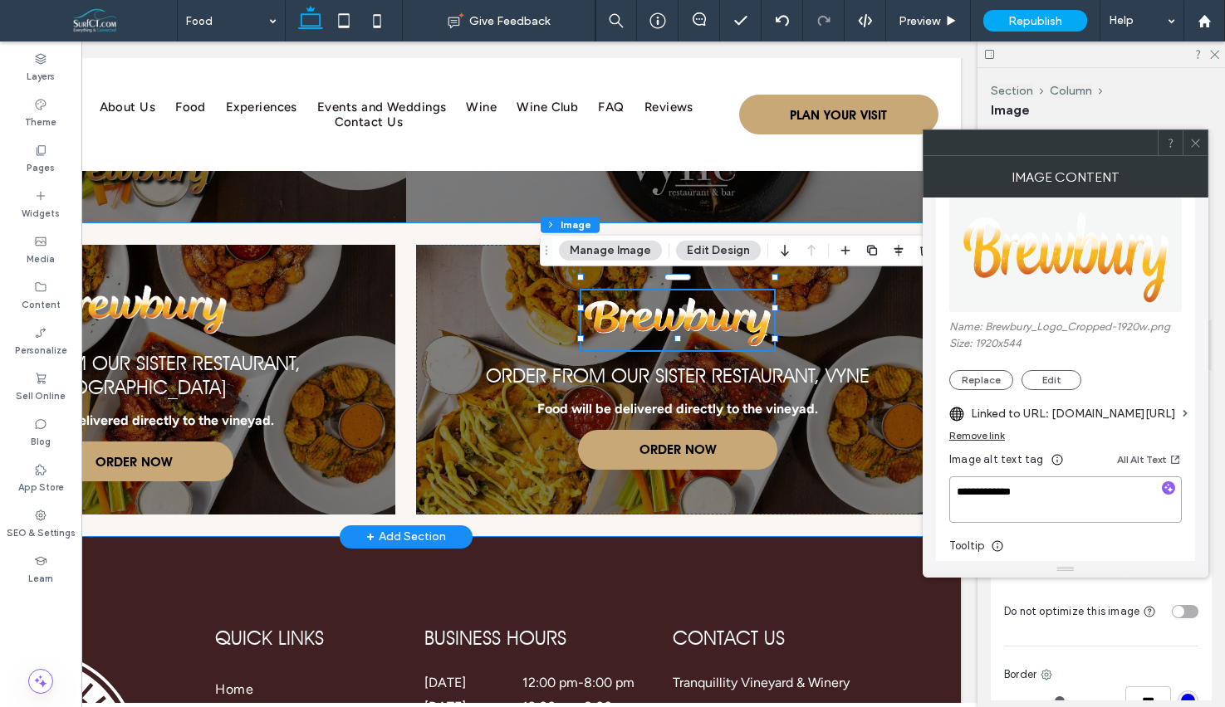
drag, startPoint x: 839, startPoint y: 536, endPoint x: 801, endPoint y: 497, distance: 54.6
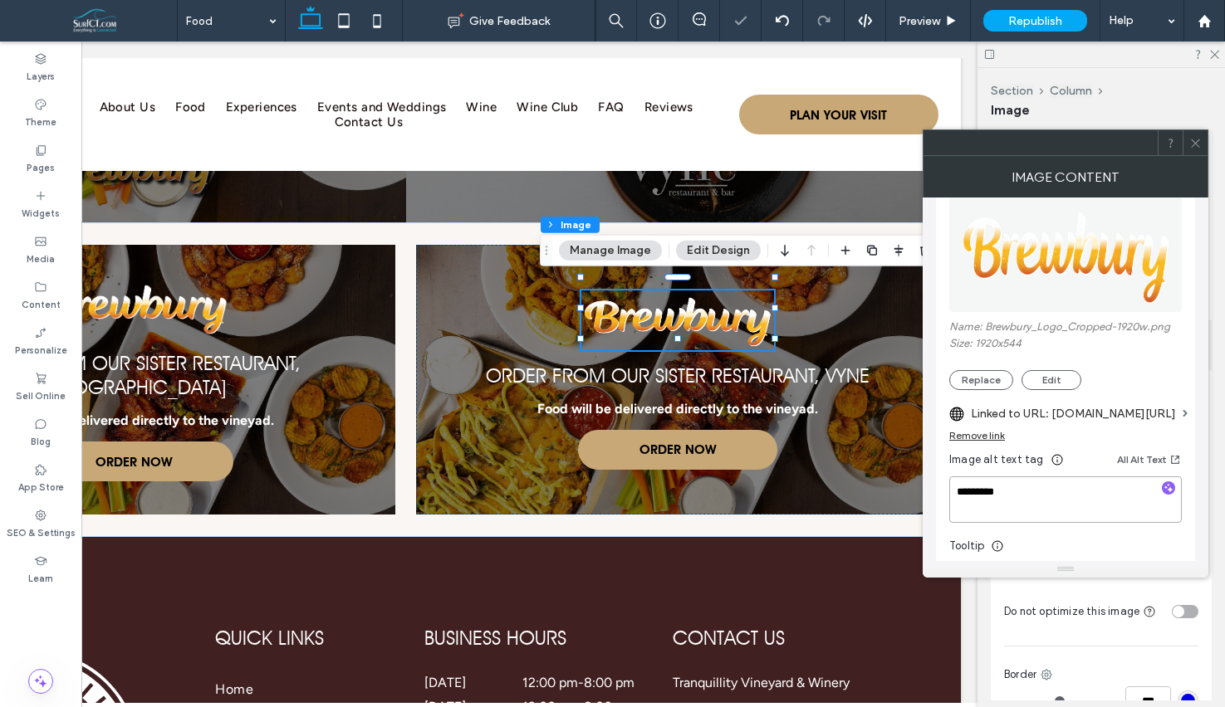
type textarea "*********"
click at [1028, 418] on label "Linked to URL: order.toasttab.com/online/brewbury" at bounding box center [1073, 414] width 205 height 31
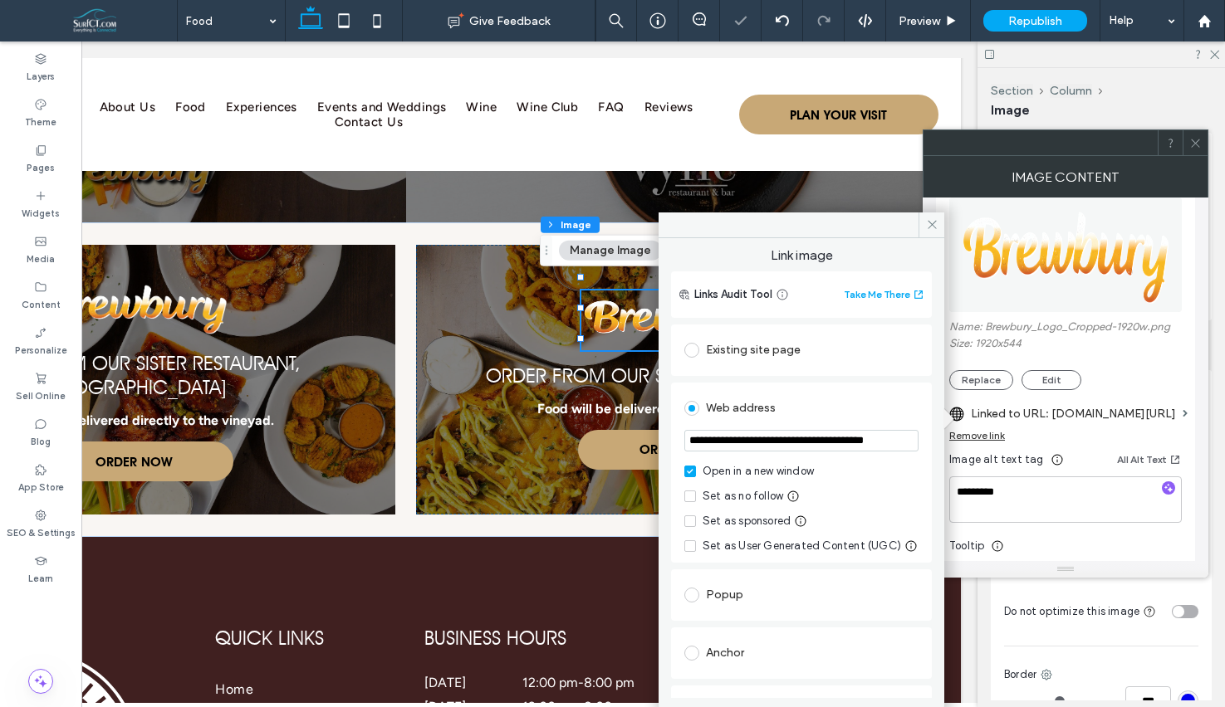
click at [796, 445] on input "**********" at bounding box center [801, 441] width 234 height 22
paste input "**********"
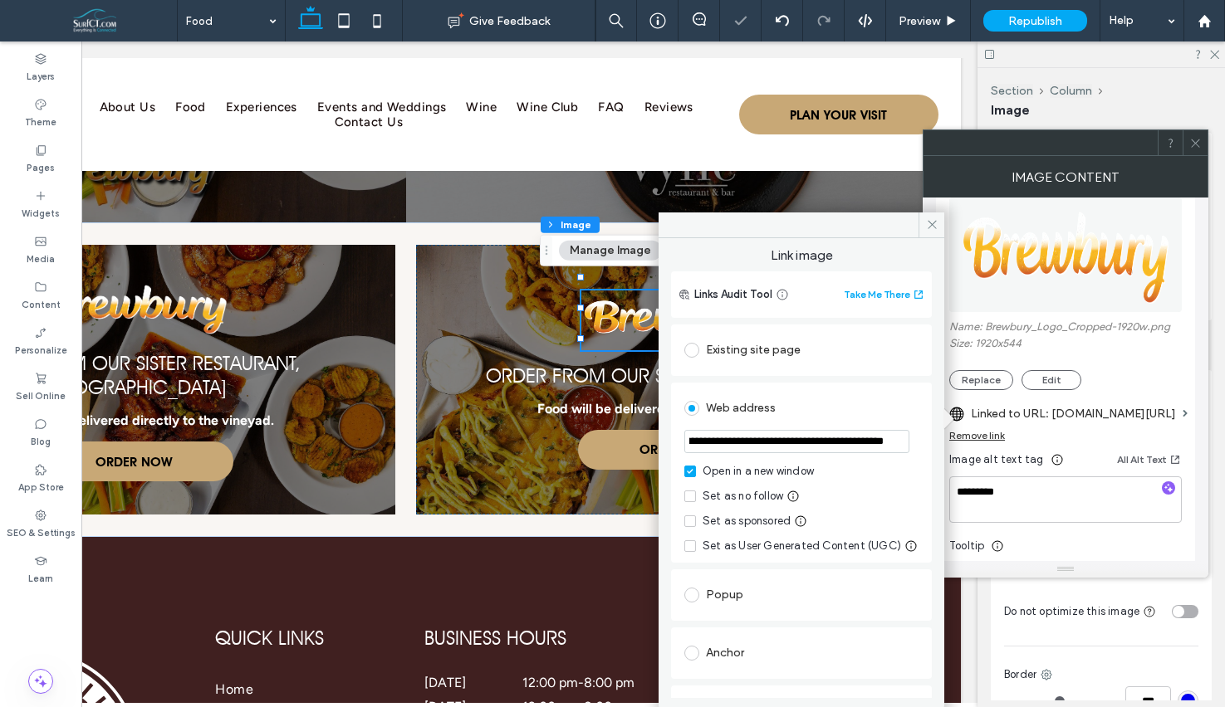
type input "**********"
click at [944, 224] on div "Image Name: Brewbury_Logo_Cropped-1920w.png Size: 1920x544 Replace Edit Linked …" at bounding box center [1065, 400] width 259 height 501
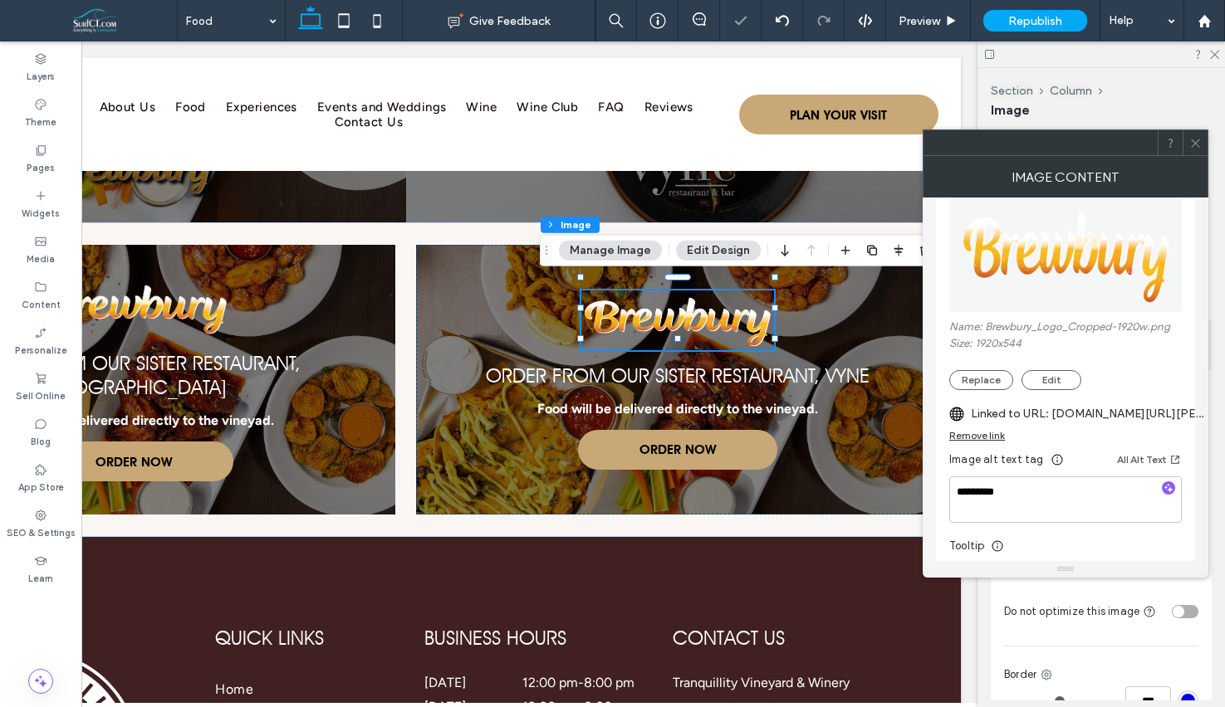
click at [1197, 144] on icon at bounding box center [1195, 143] width 12 height 12
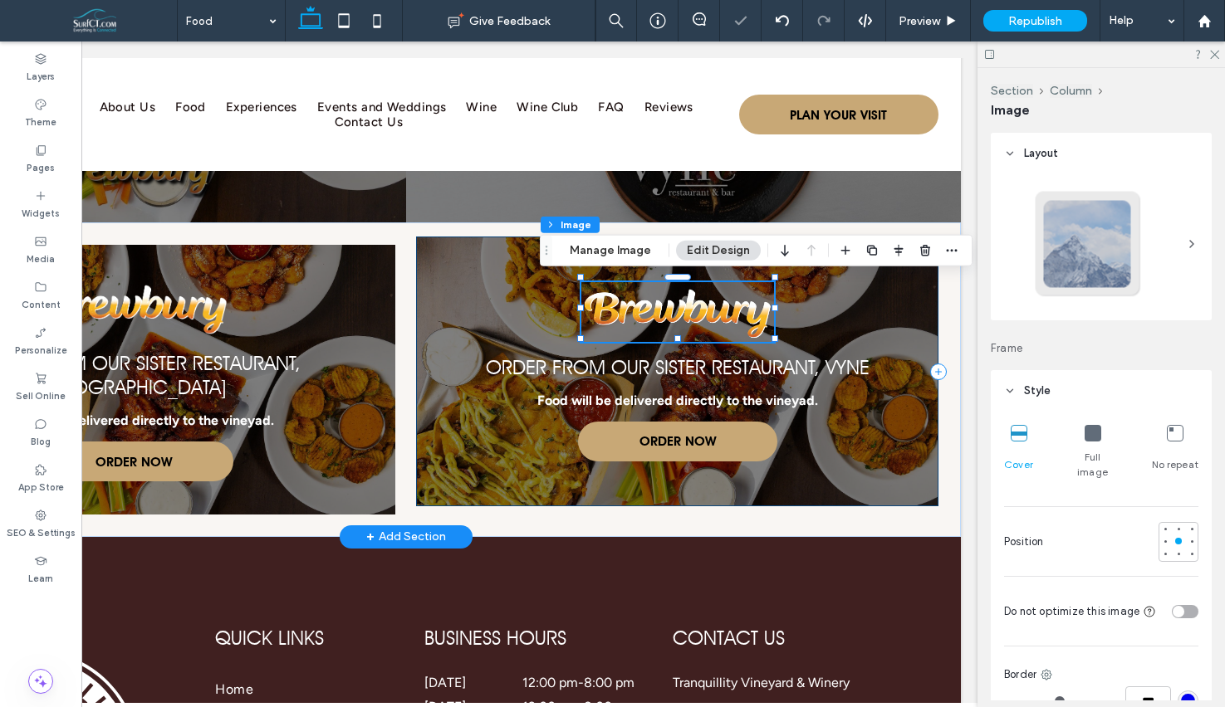
click at [883, 305] on div "Order From Our Sister Restaurant, Vyne Food will be delivered directly to the v…" at bounding box center [677, 372] width 522 height 270
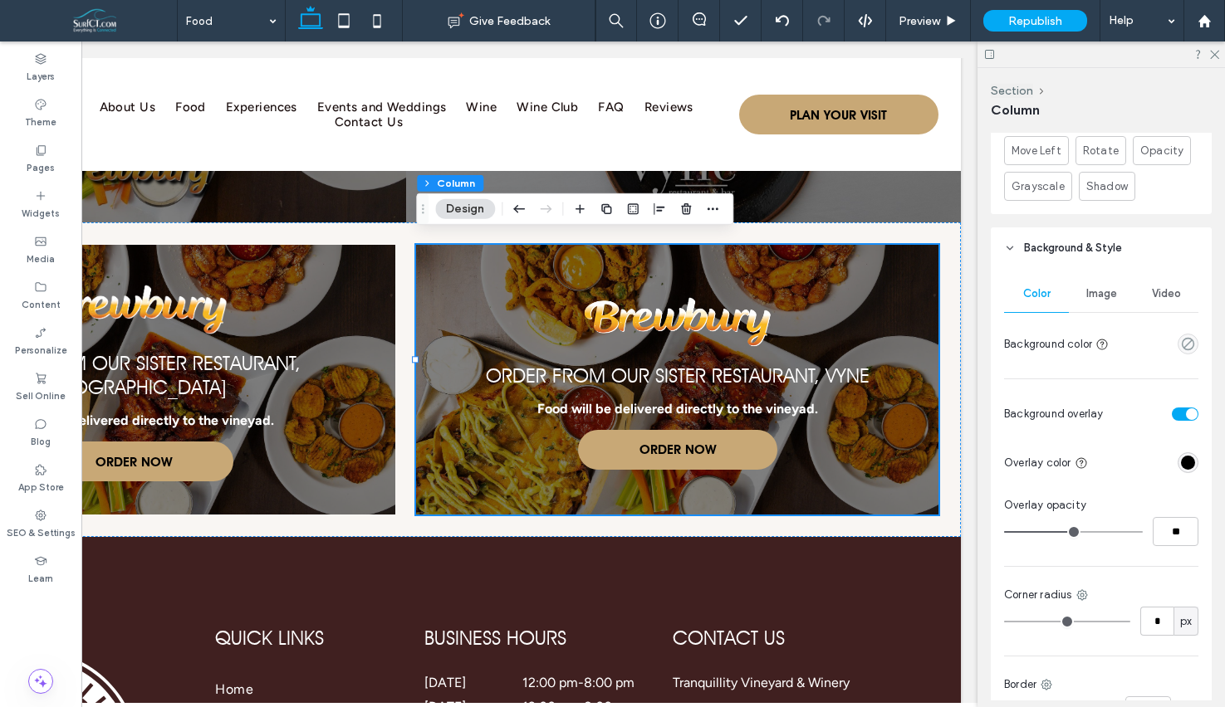
scroll to position [923, 0]
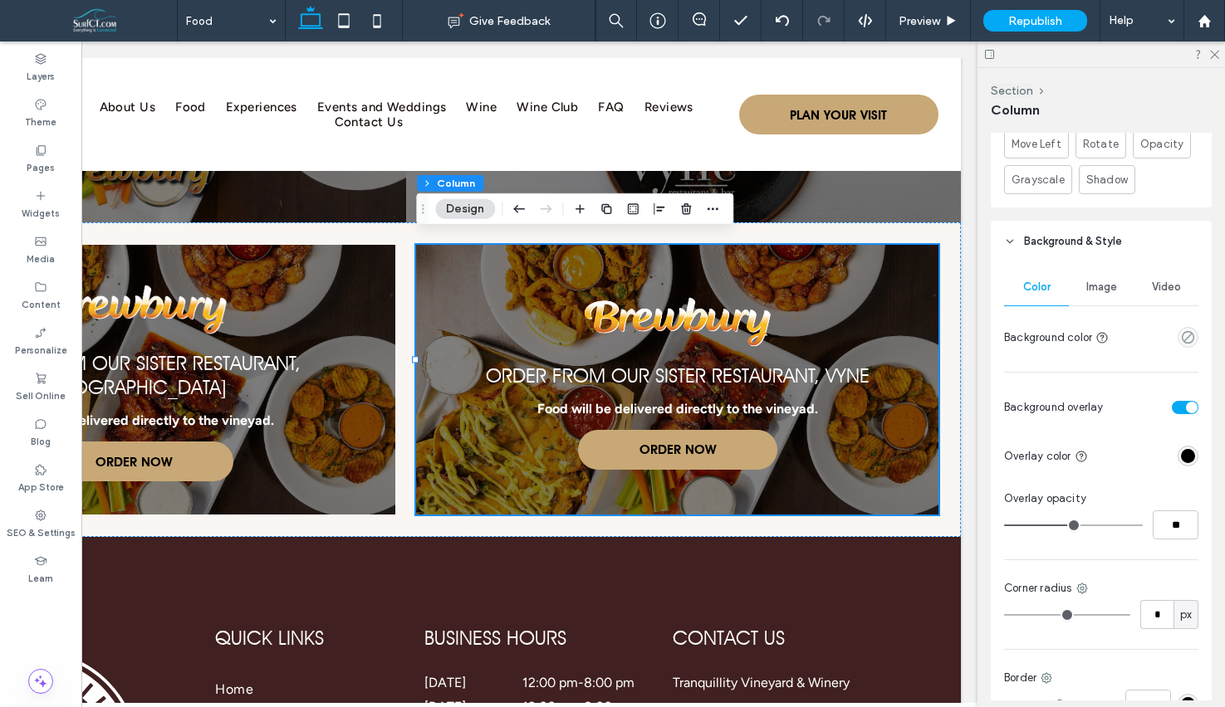
drag, startPoint x: 1099, startPoint y: 278, endPoint x: 1106, endPoint y: 302, distance: 25.2
click at [1099, 279] on div "Image" at bounding box center [1101, 287] width 65 height 37
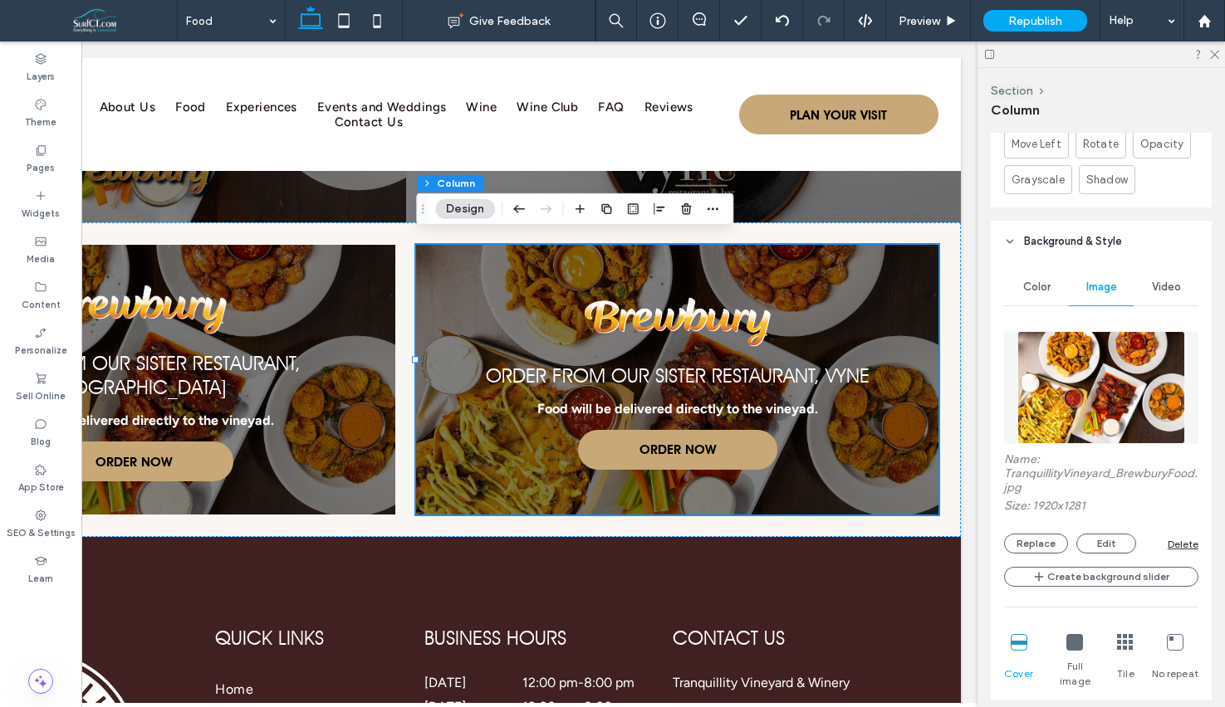
click at [1113, 366] on img at bounding box center [1101, 387] width 169 height 113
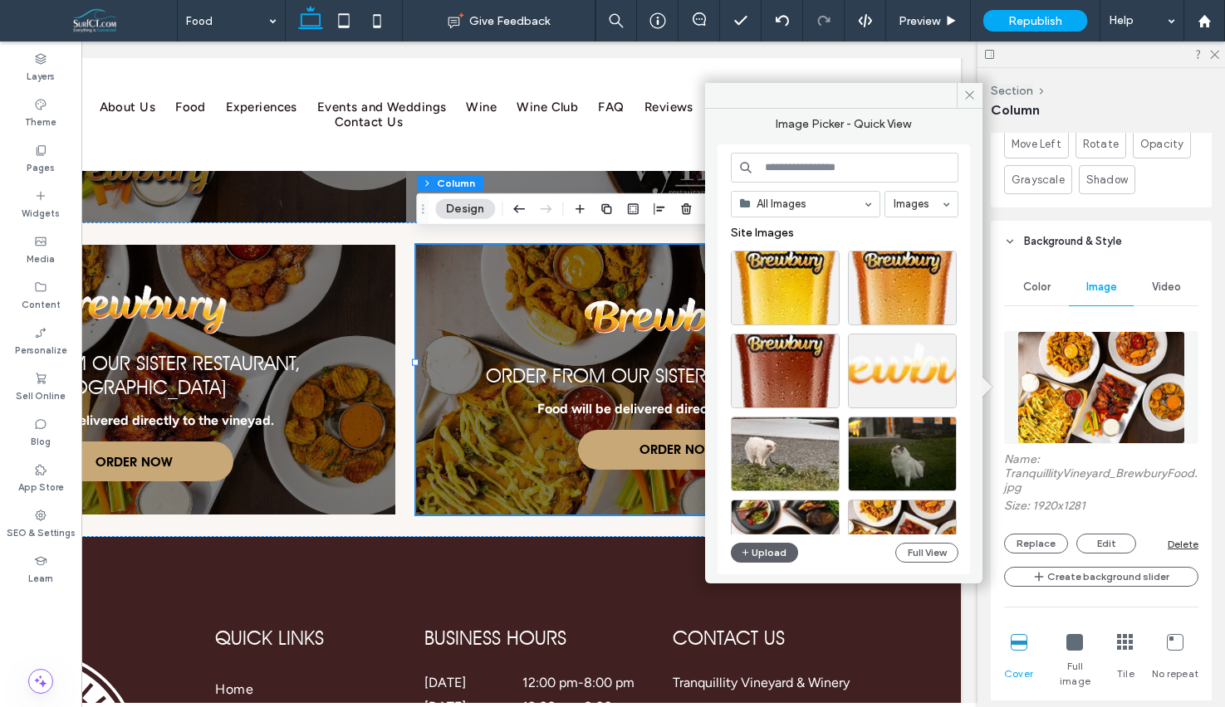
click at [860, 173] on input at bounding box center [845, 168] width 228 height 30
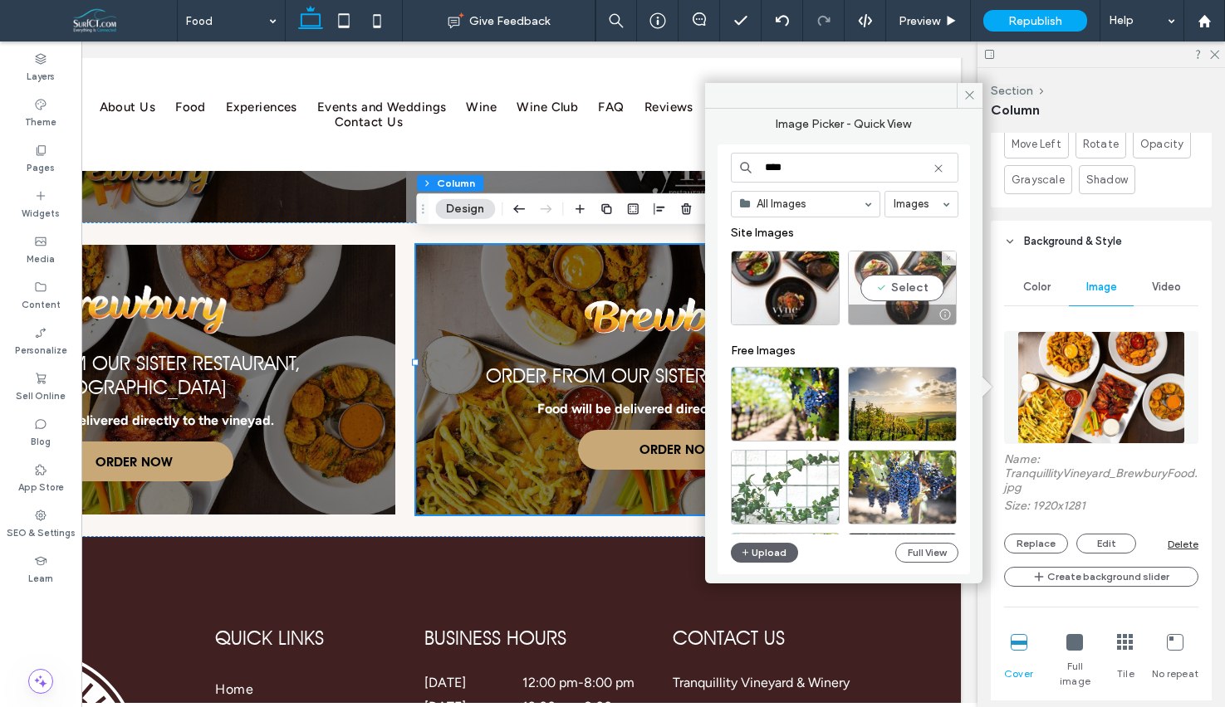
type input "****"
click at [895, 286] on div "Select" at bounding box center [902, 288] width 109 height 75
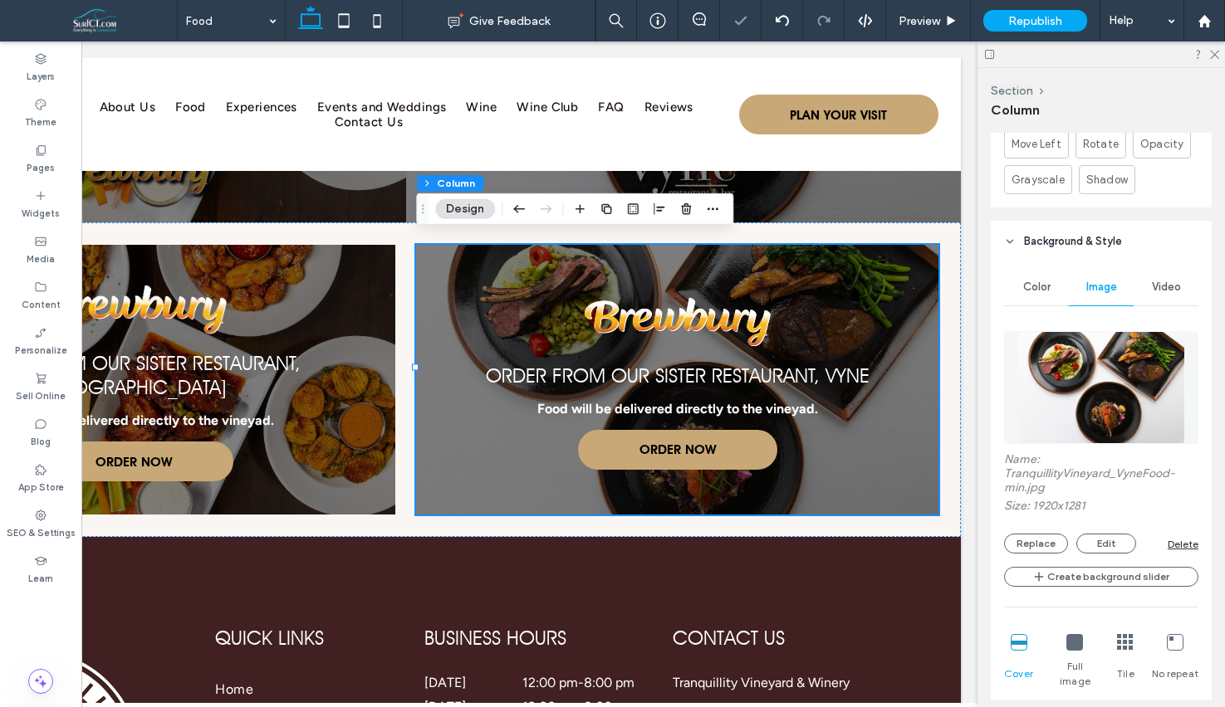
click at [1207, 58] on div at bounding box center [1100, 55] width 247 height 26
click at [1211, 58] on icon at bounding box center [1213, 53] width 11 height 11
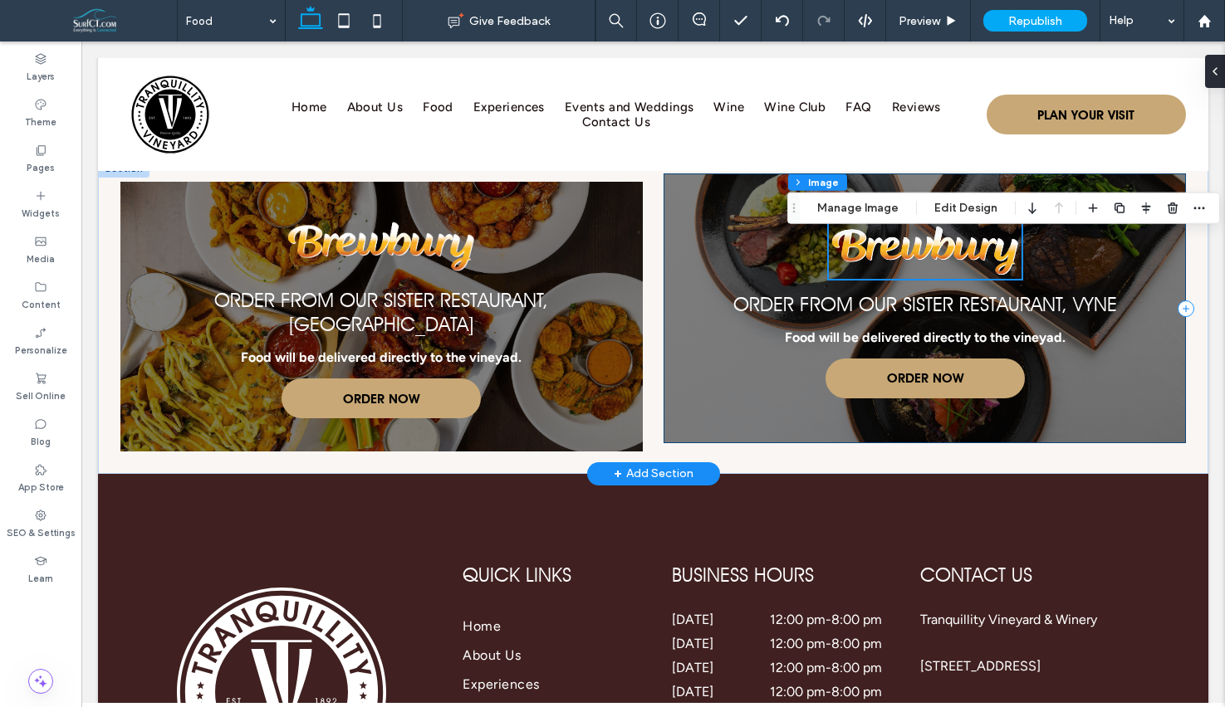
scroll to position [2387, 0]
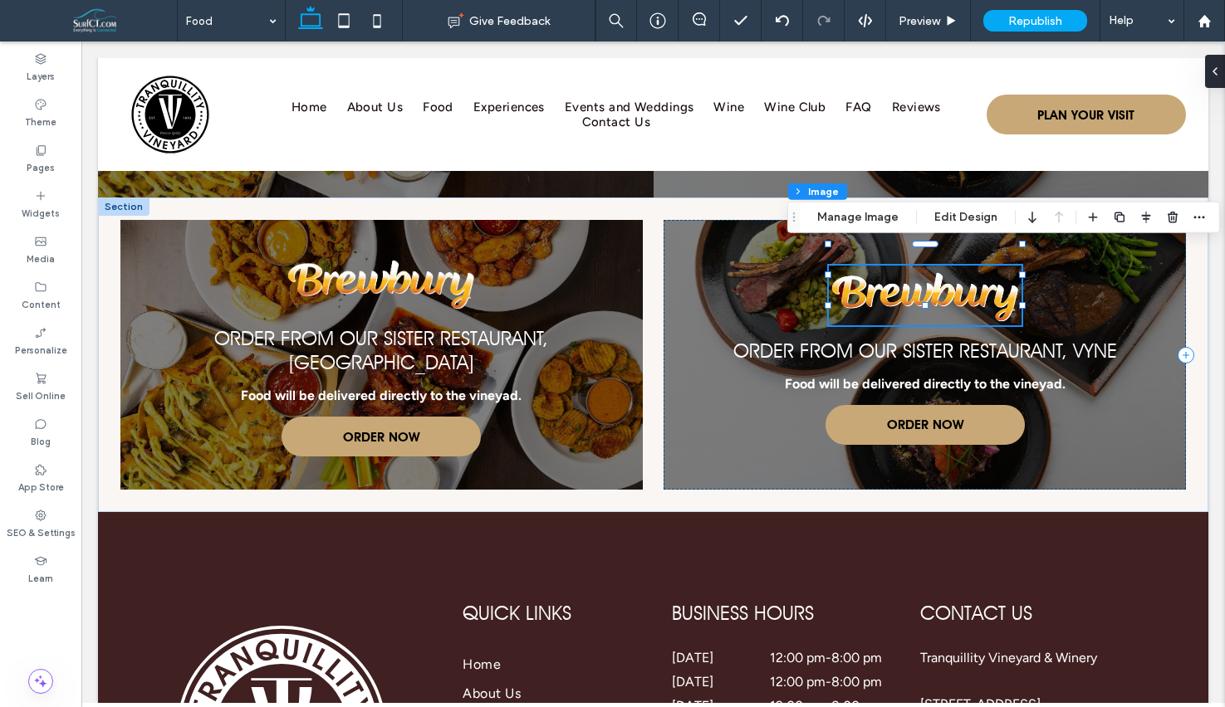
click at [854, 205] on div "Section Column Image Manage Image Edit Design" at bounding box center [1003, 218] width 433 height 32
click at [855, 215] on button "Manage Image" at bounding box center [857, 218] width 103 height 20
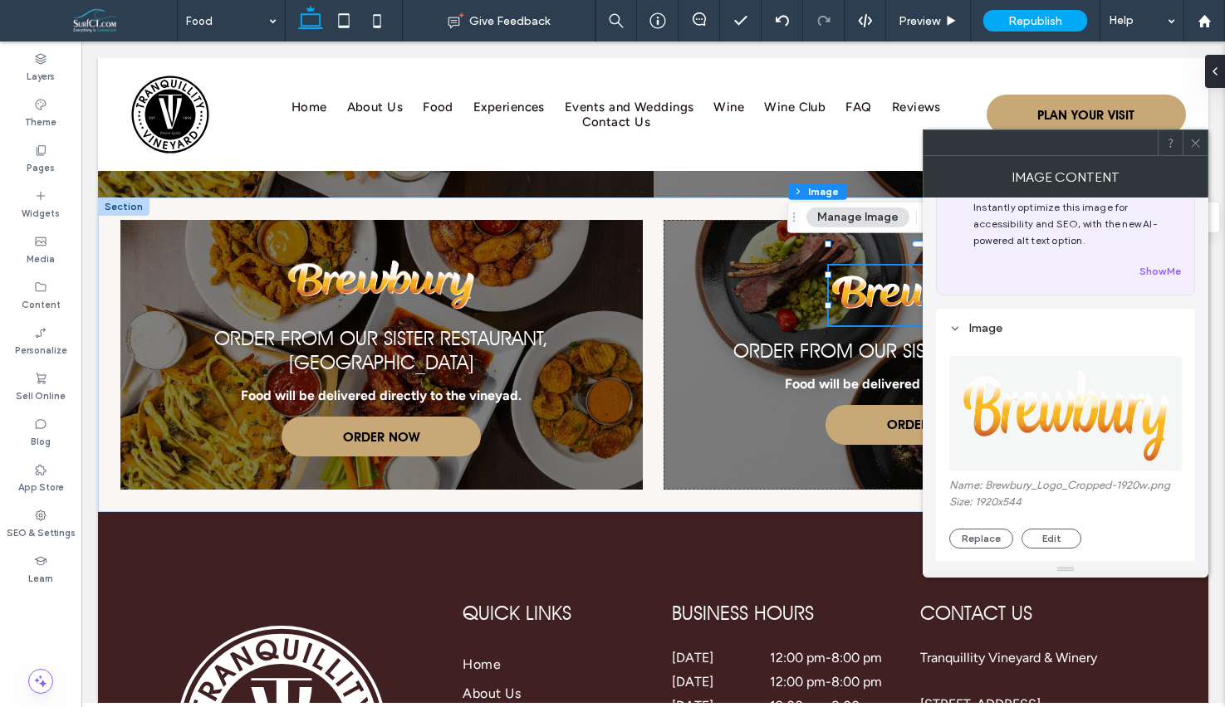
scroll to position [86, 0]
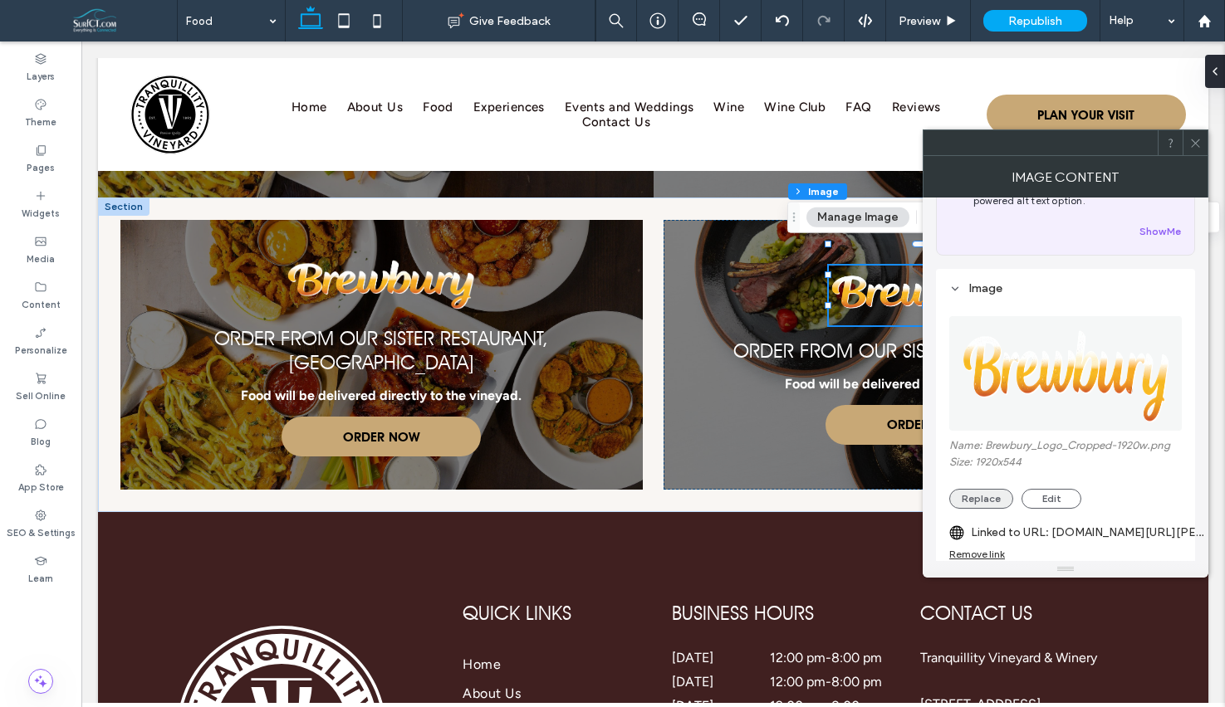
click at [952, 506] on button "Replace" at bounding box center [981, 499] width 64 height 20
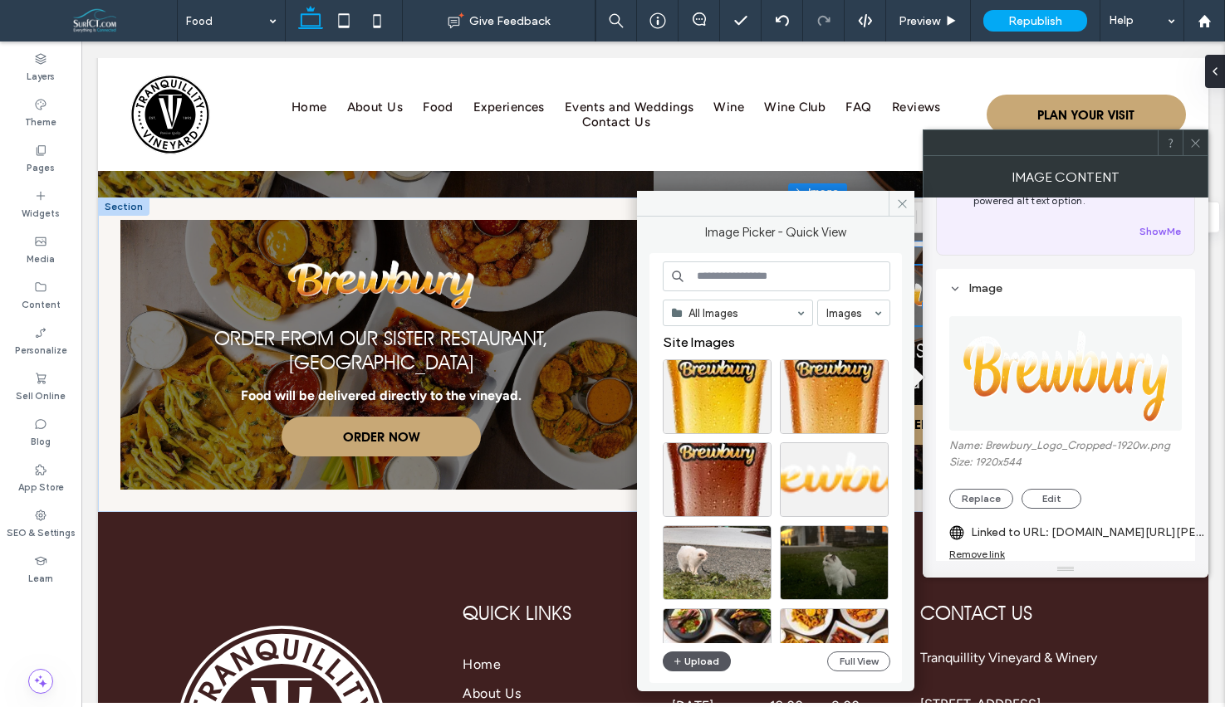
click at [683, 670] on span "button" at bounding box center [679, 662] width 12 height 18
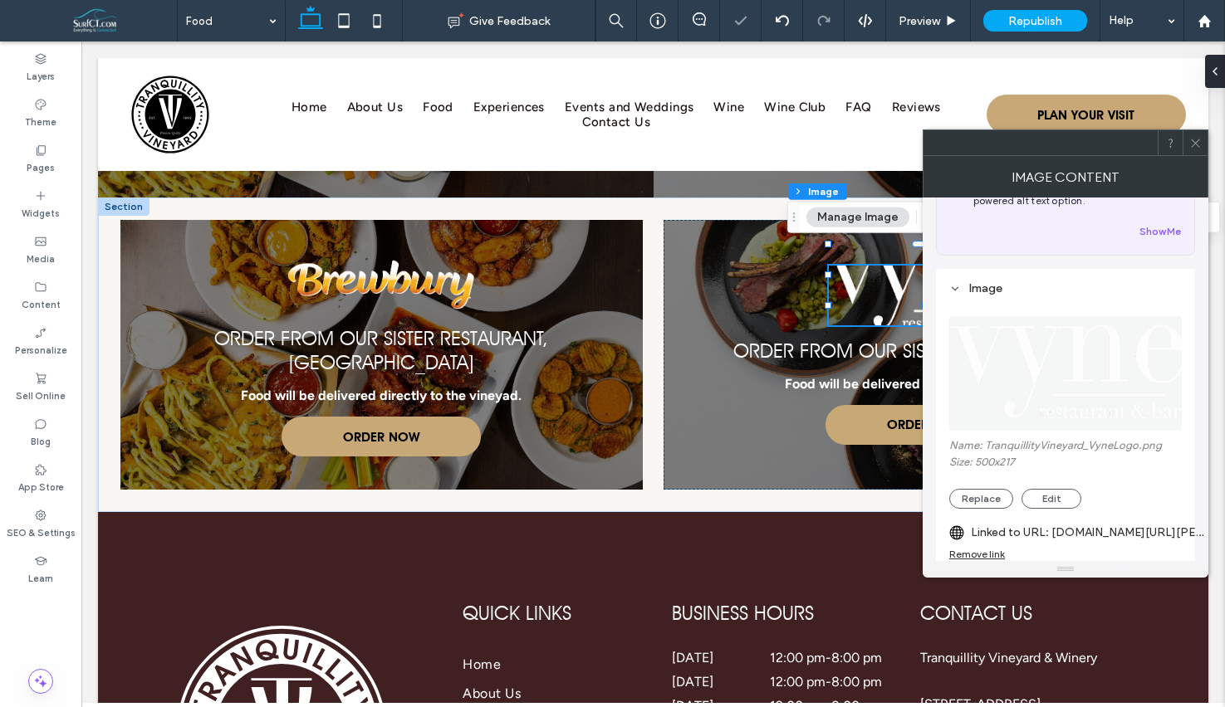
click at [1197, 143] on icon at bounding box center [1195, 143] width 12 height 12
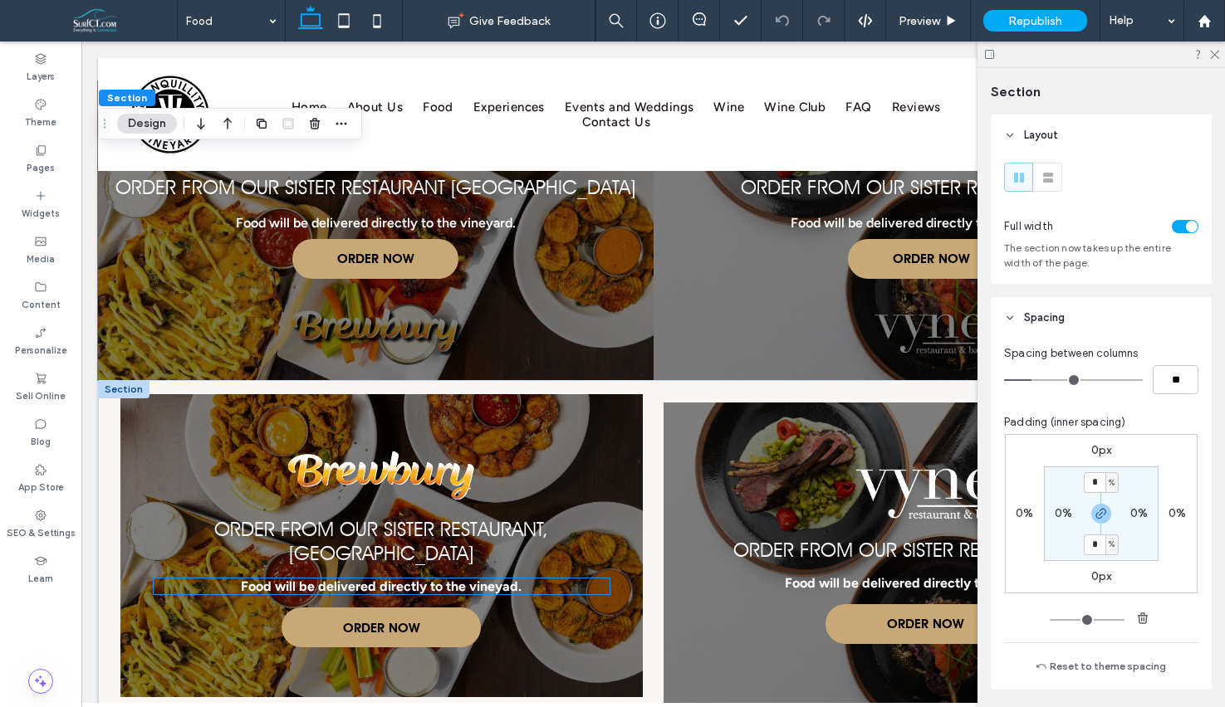
scroll to position [0, 1]
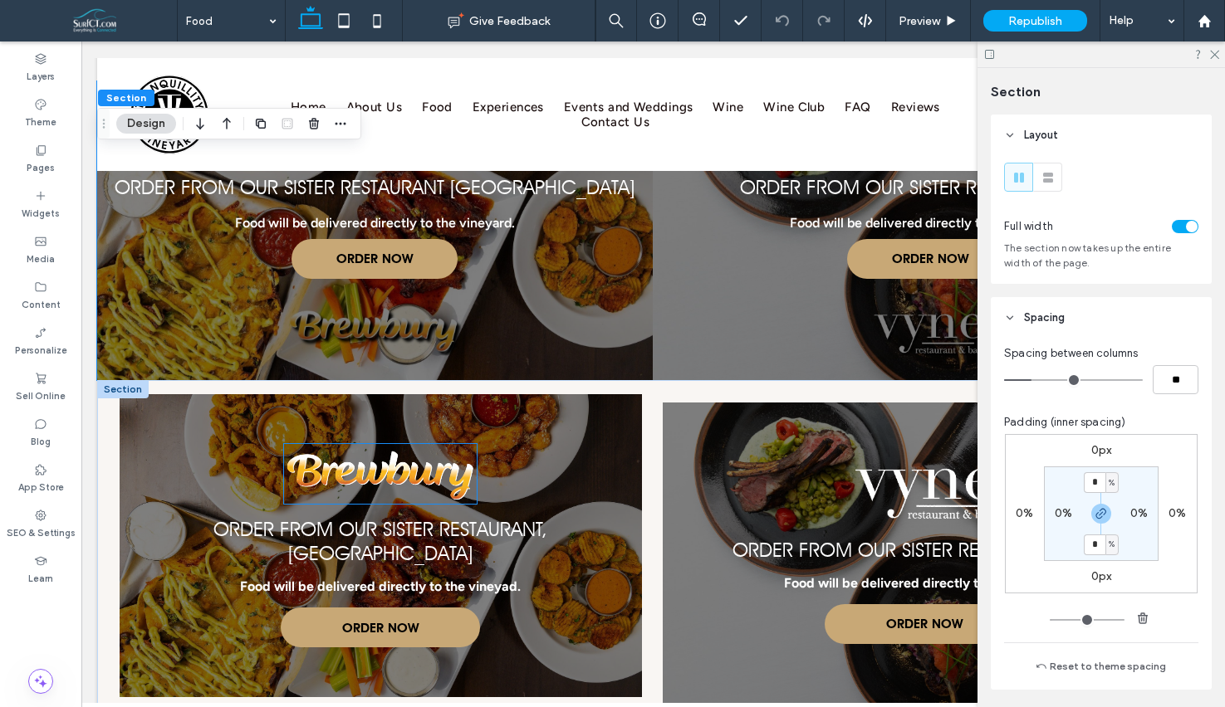
click at [387, 480] on img at bounding box center [380, 474] width 193 height 60
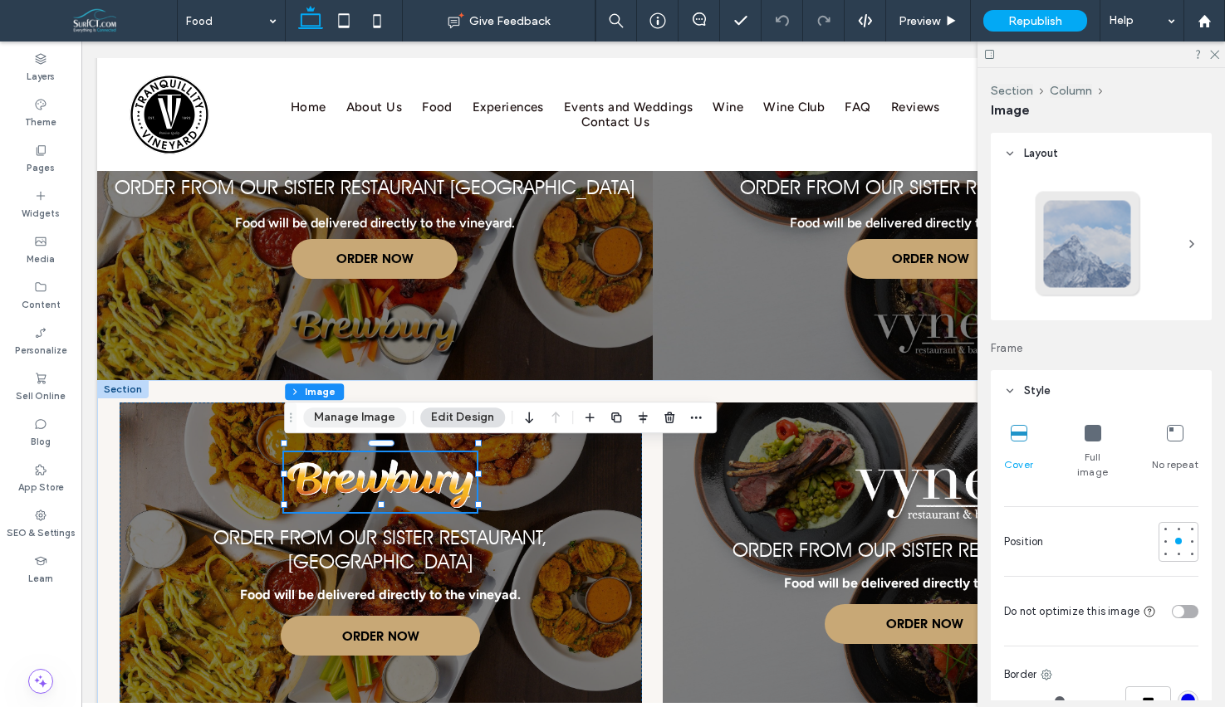
click at [360, 421] on button "Manage Image" at bounding box center [354, 418] width 103 height 20
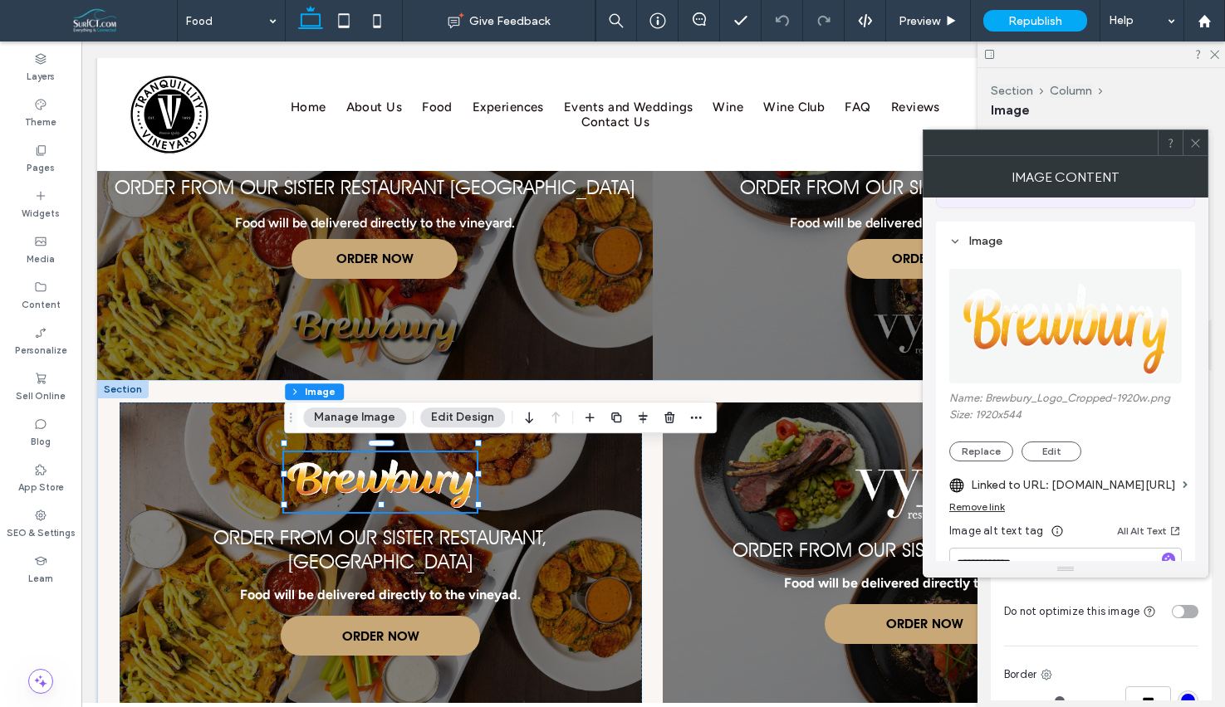
scroll to position [189, 0]
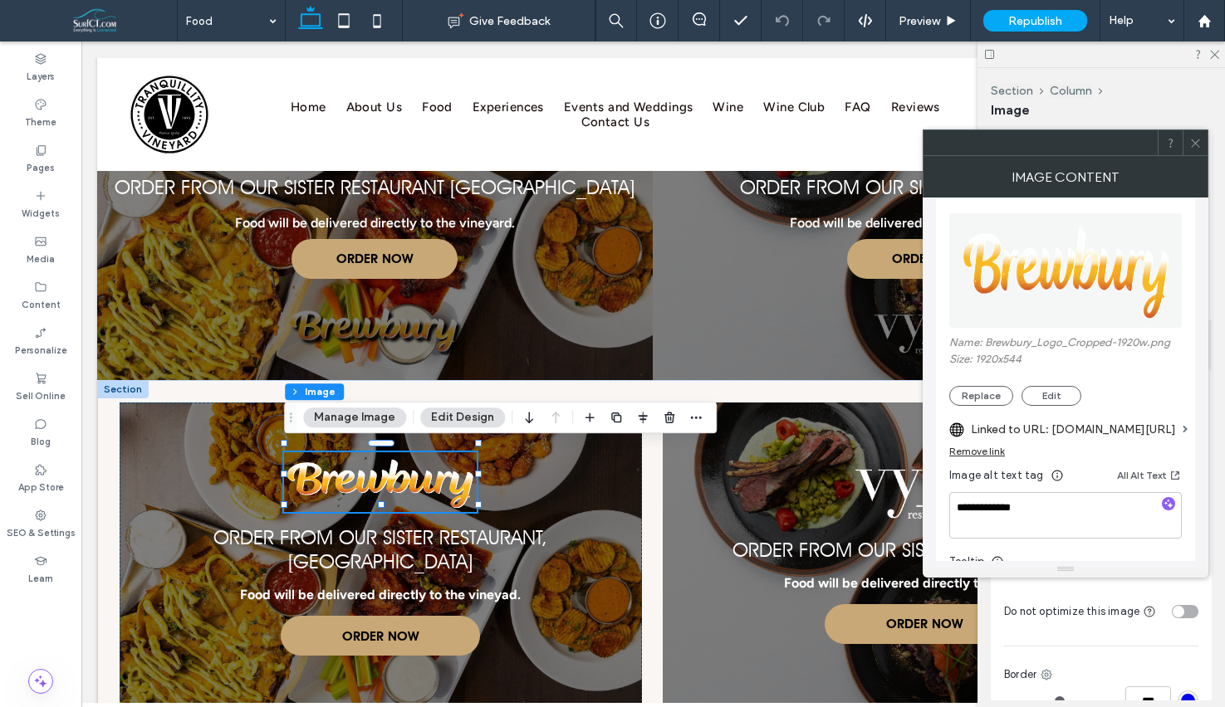
click at [1134, 436] on label "Linked to URL: [DOMAIN_NAME][URL]" at bounding box center [1073, 429] width 205 height 31
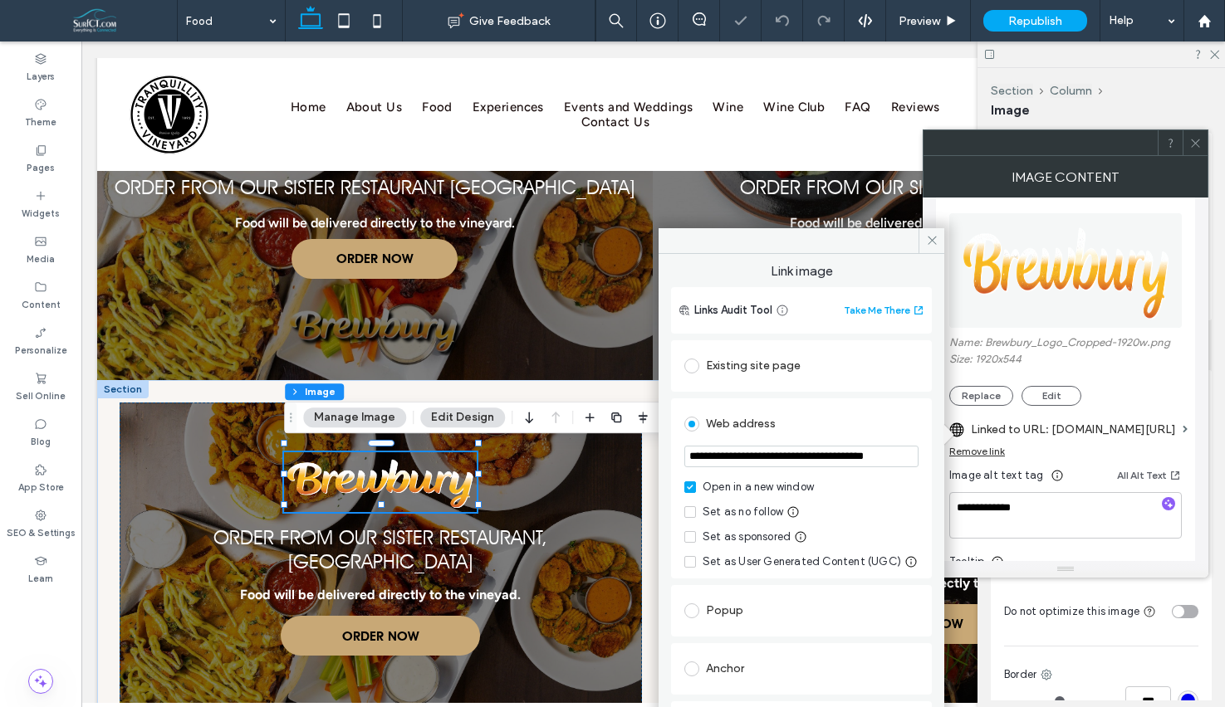
scroll to position [0, 28]
click at [927, 241] on icon at bounding box center [932, 240] width 12 height 12
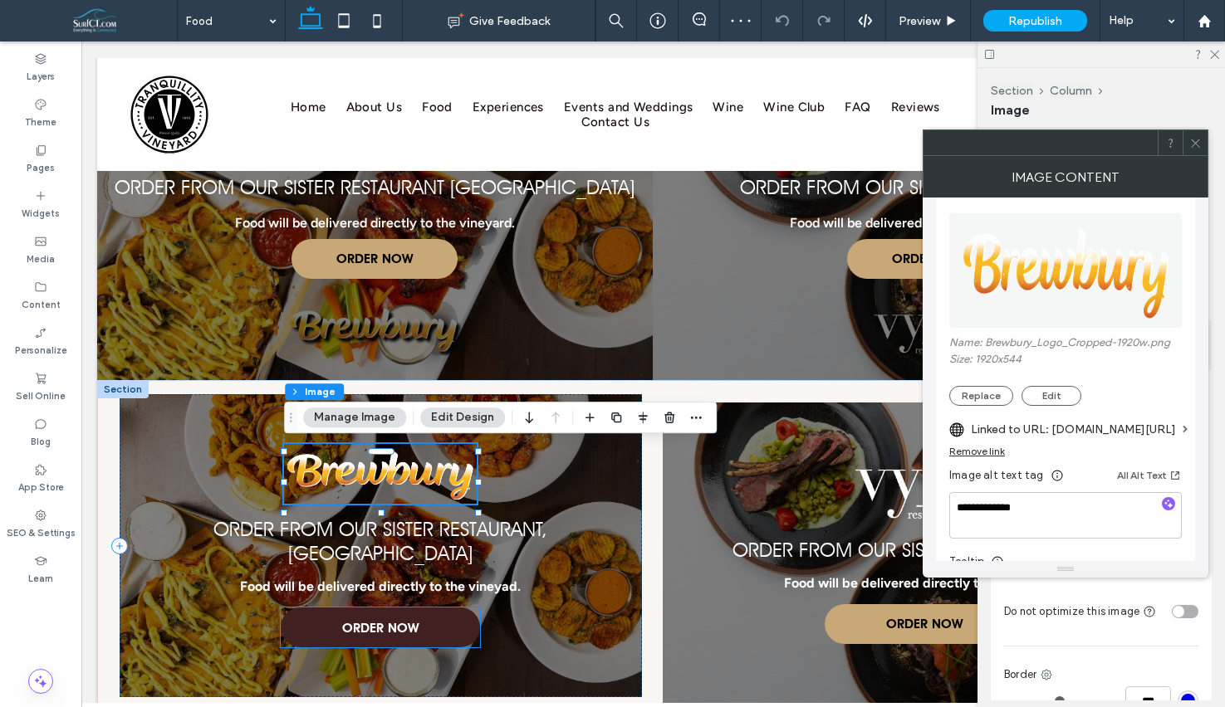
click at [427, 608] on link "ORDER NOW" at bounding box center [380, 628] width 199 height 40
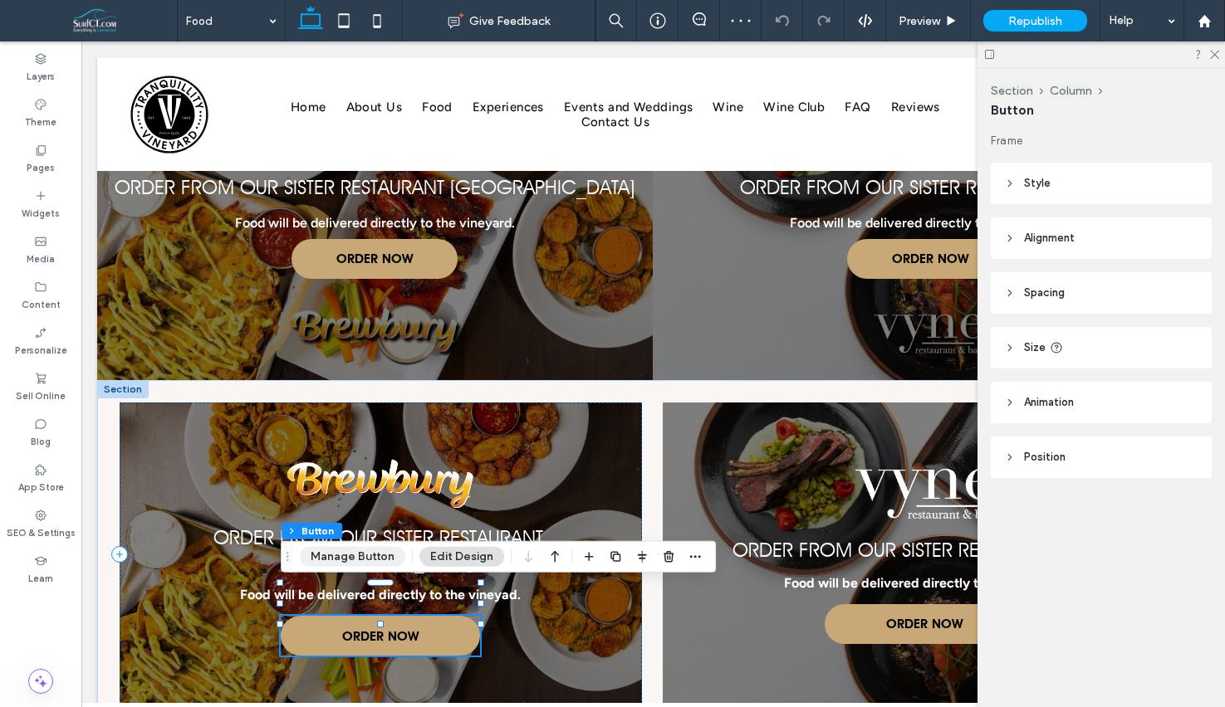
click at [325, 552] on button "Manage Button" at bounding box center [352, 557] width 105 height 20
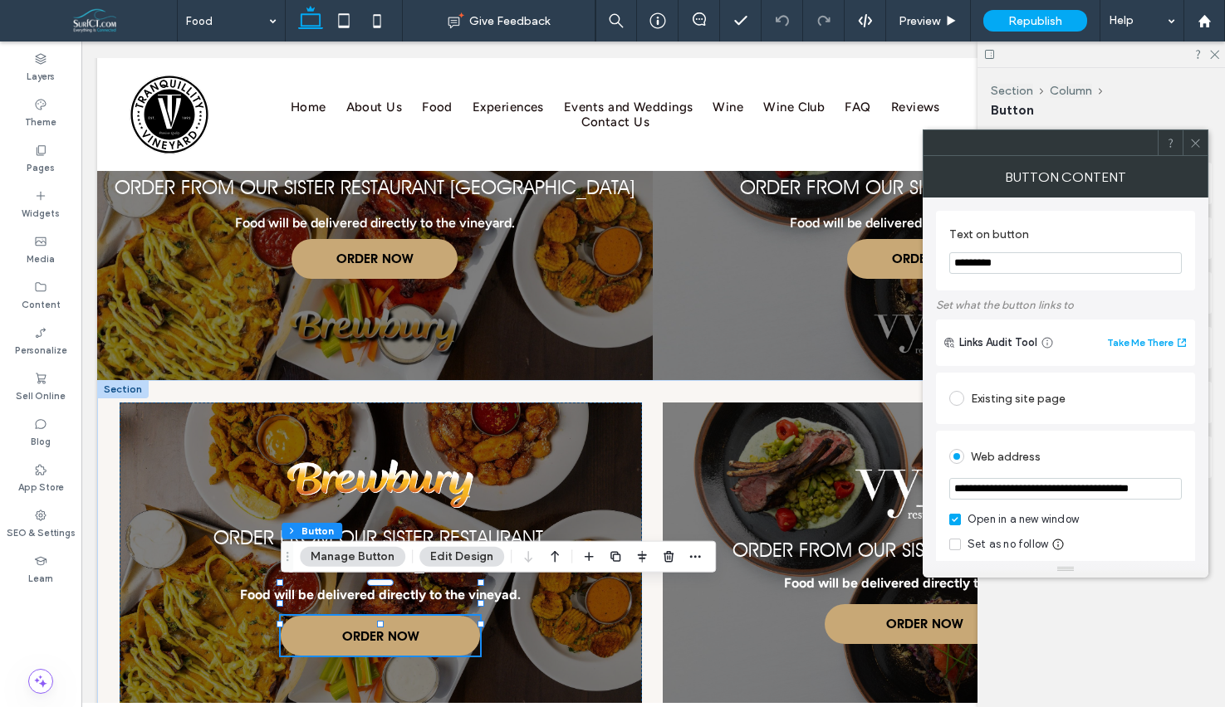
scroll to position [0, 21]
click at [1193, 144] on icon at bounding box center [1195, 143] width 12 height 12
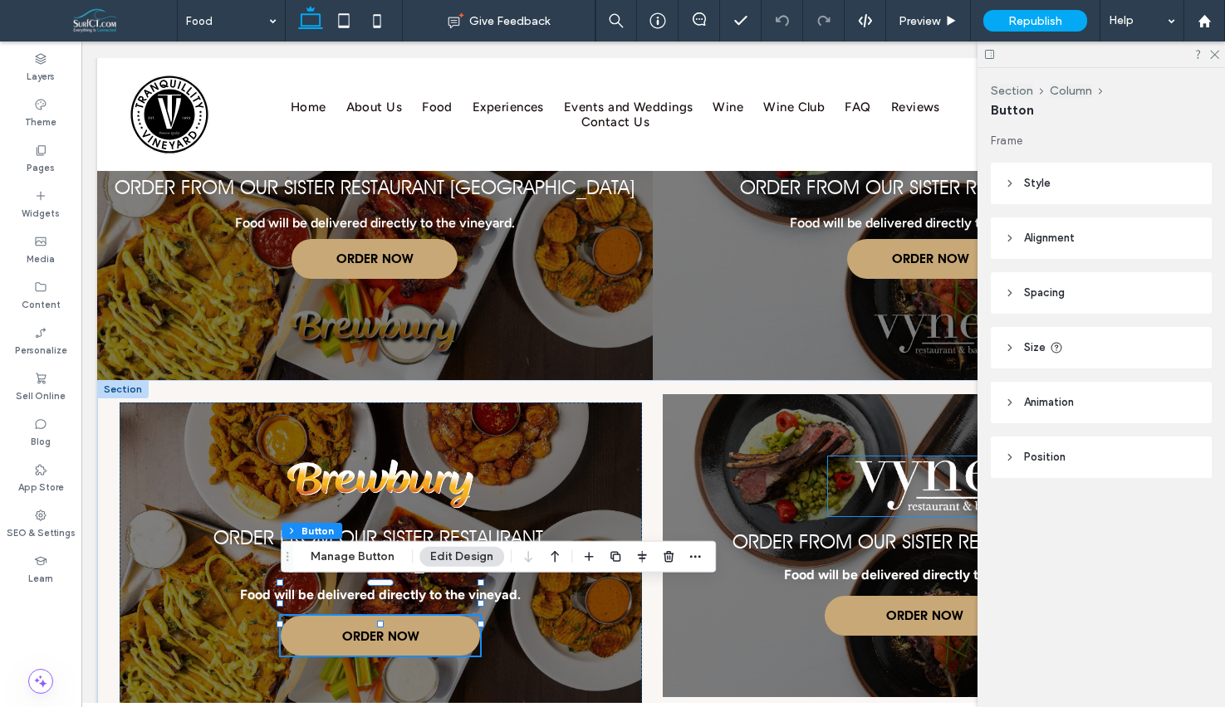
click at [942, 465] on img at bounding box center [924, 487] width 193 height 60
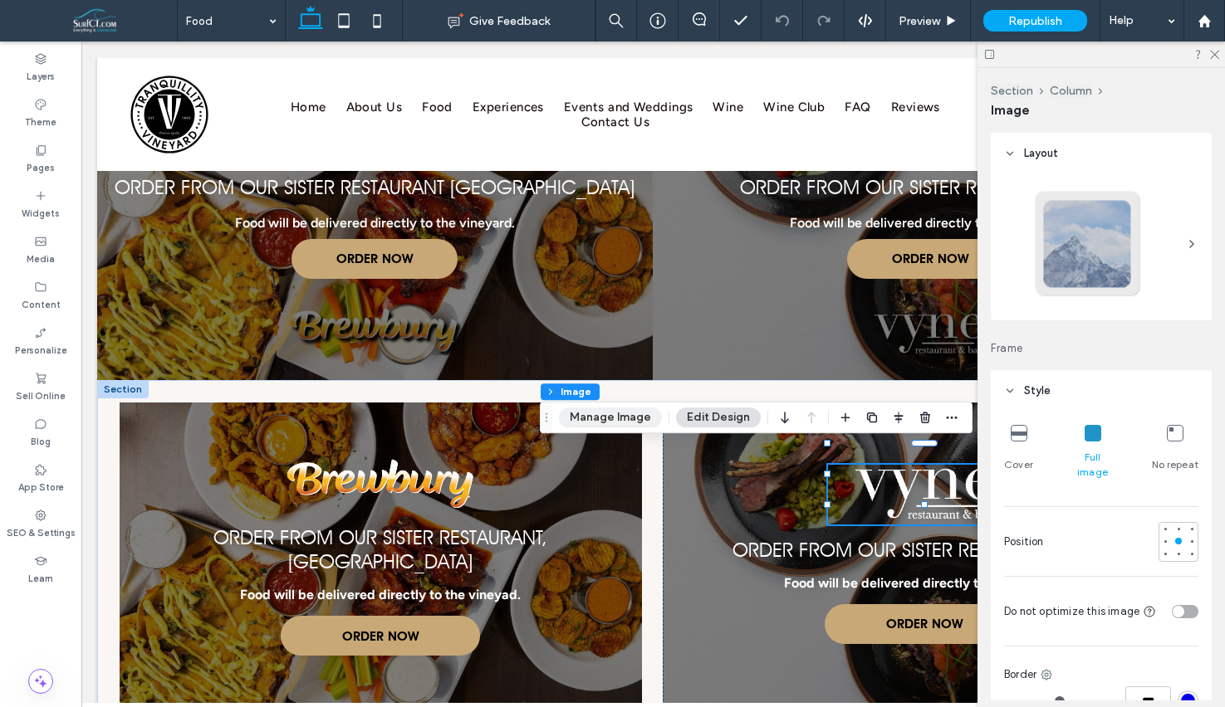
click at [562, 417] on button "Manage Image" at bounding box center [610, 418] width 103 height 20
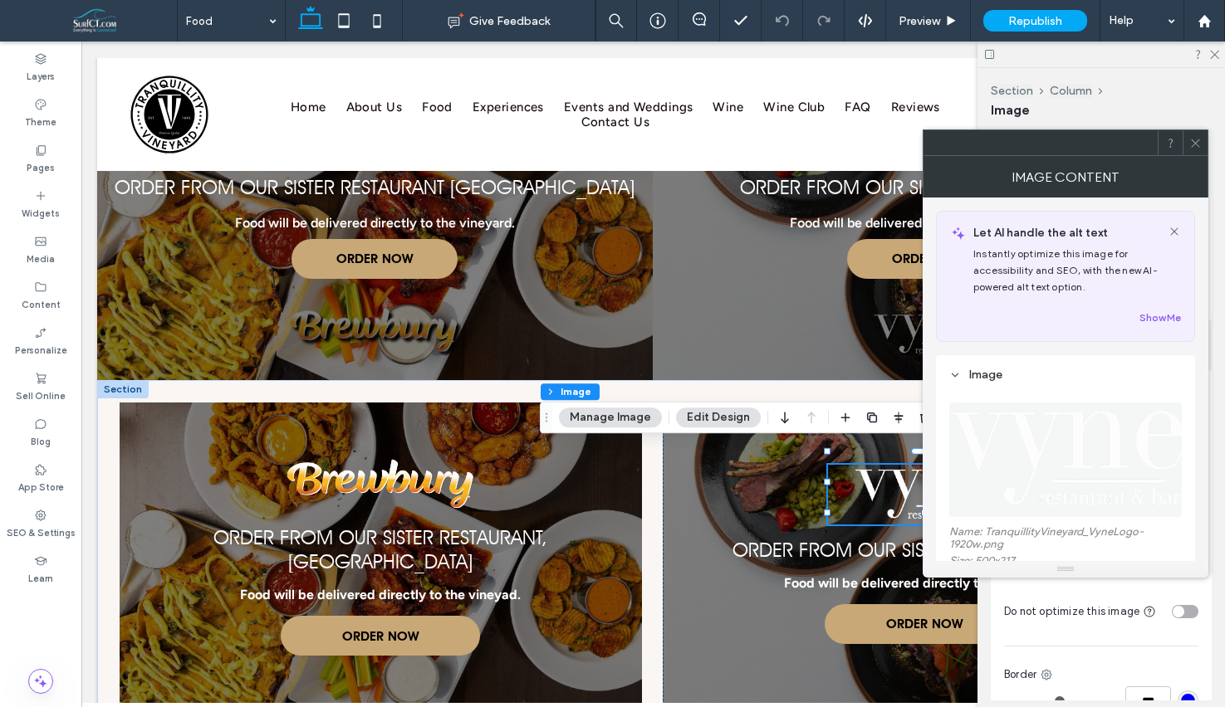
scroll to position [141, 0]
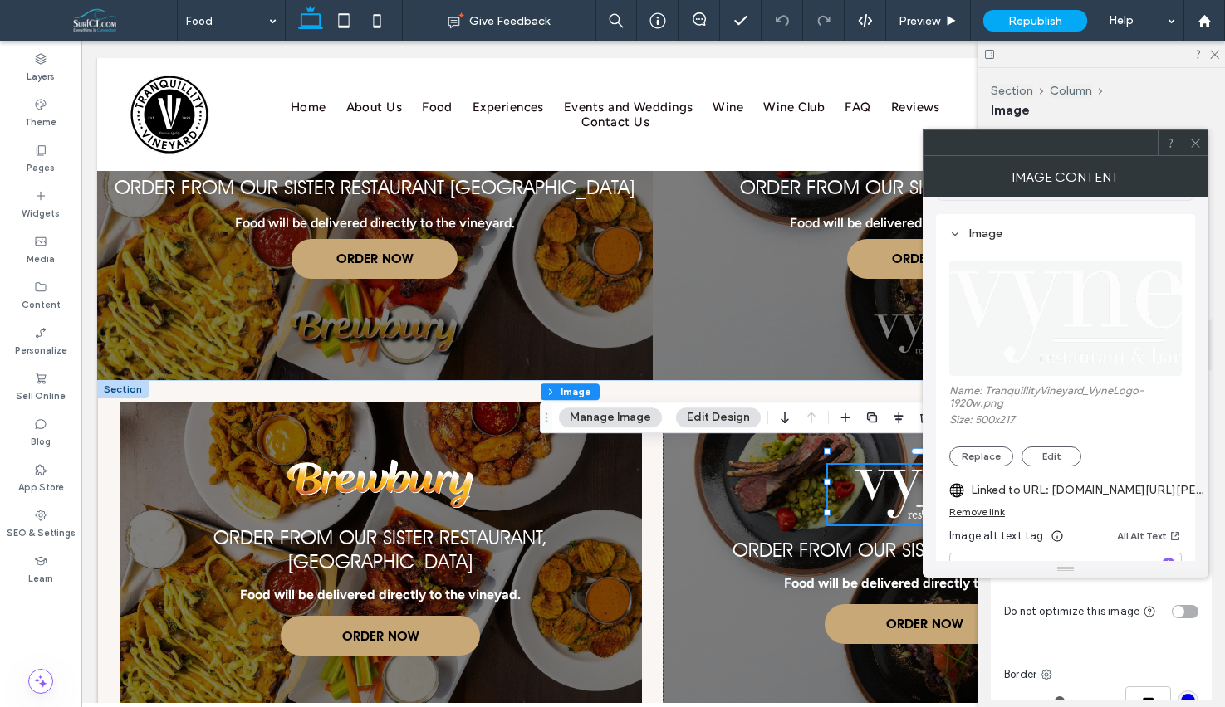
click at [1124, 495] on label "Linked to URL: order.toasttab.com/online/vyne-restaurant-bar-1365-whittemore-ro…" at bounding box center [1087, 490] width 232 height 31
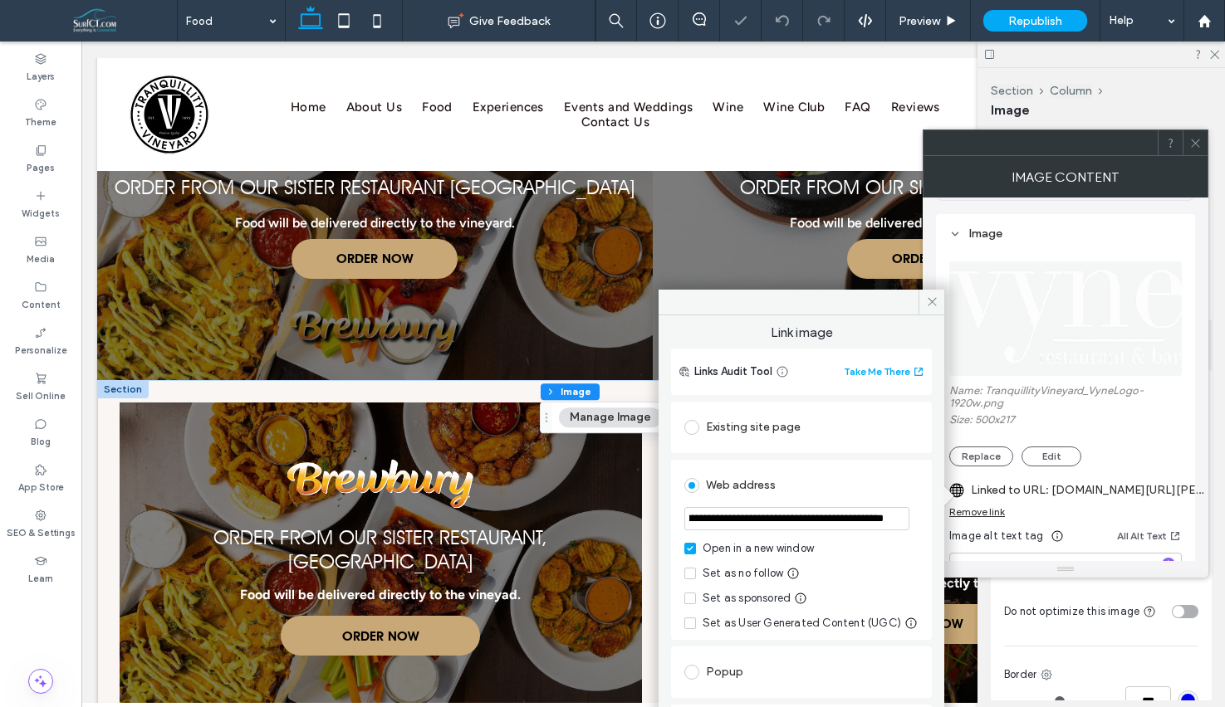
scroll to position [0, 139]
click at [931, 309] on span at bounding box center [931, 302] width 26 height 25
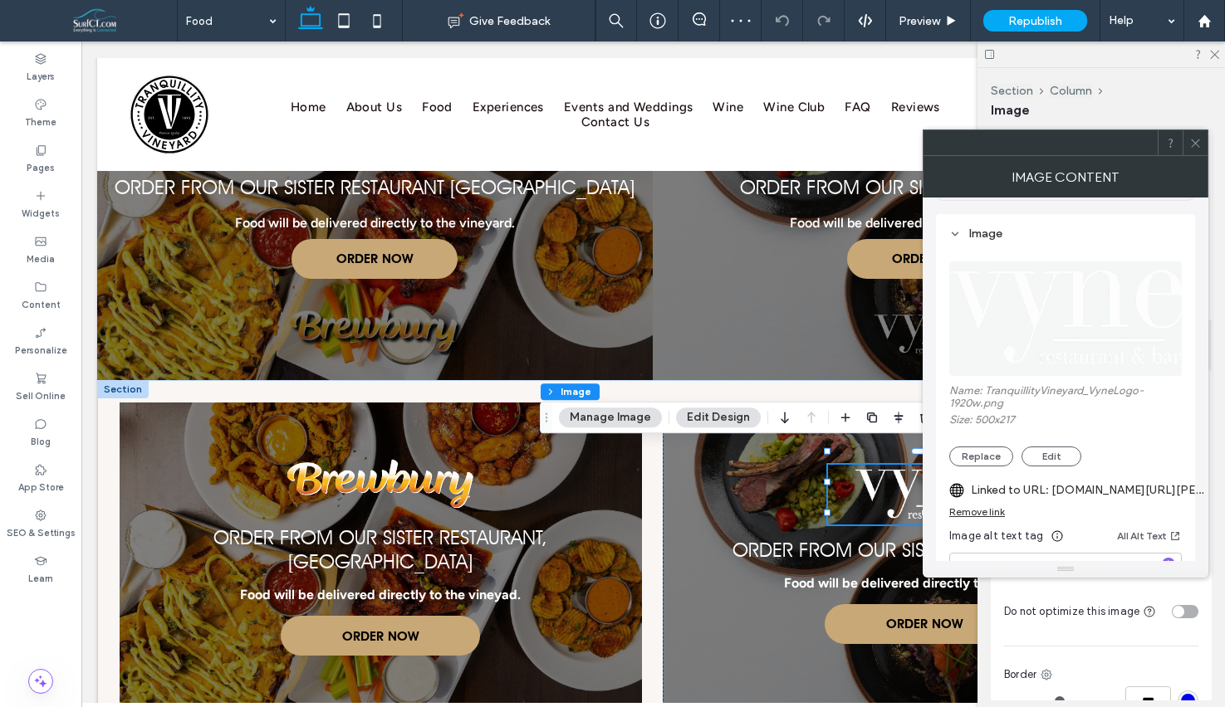
click at [1196, 141] on use at bounding box center [1195, 143] width 8 height 8
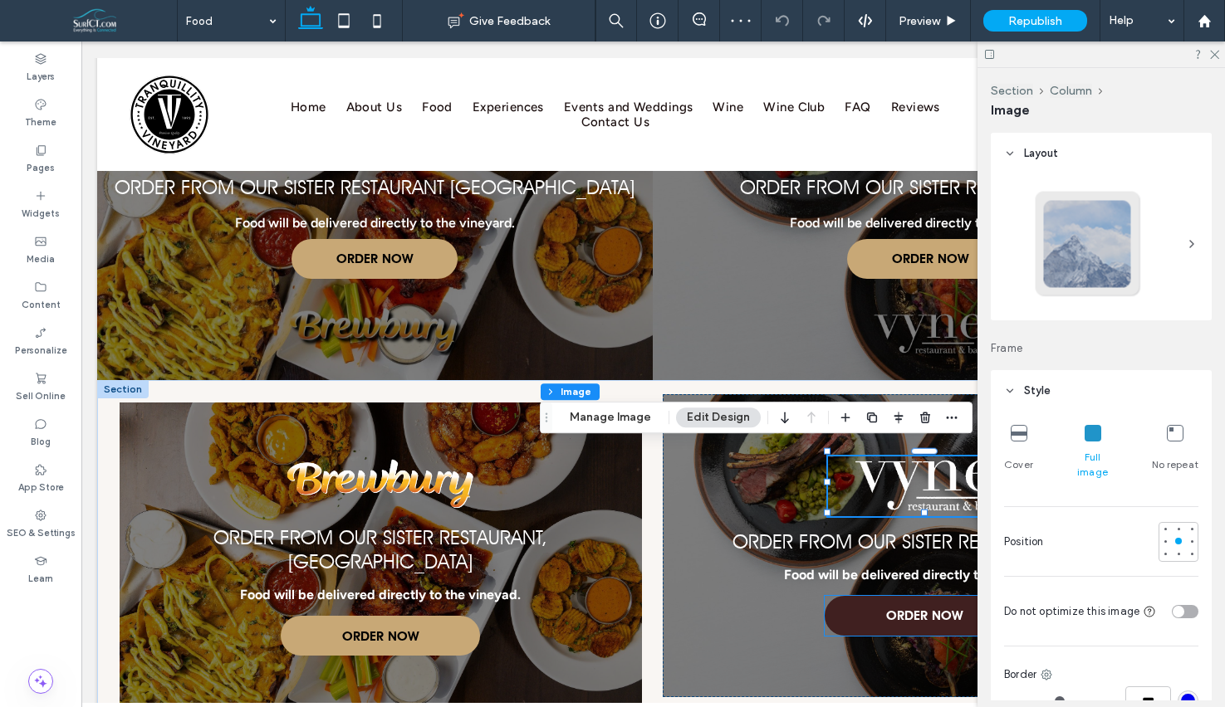
click at [944, 608] on span "ORDER NOW" at bounding box center [924, 615] width 76 height 32
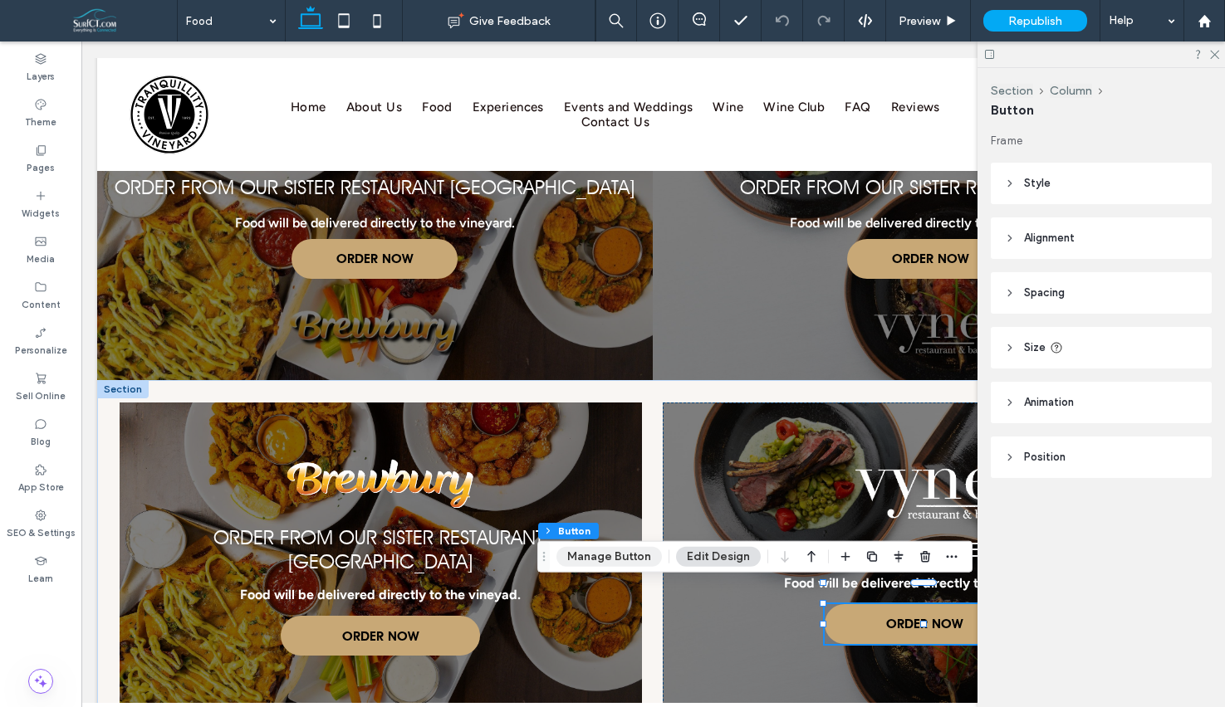
click at [642, 553] on button "Manage Button" at bounding box center [608, 557] width 105 height 20
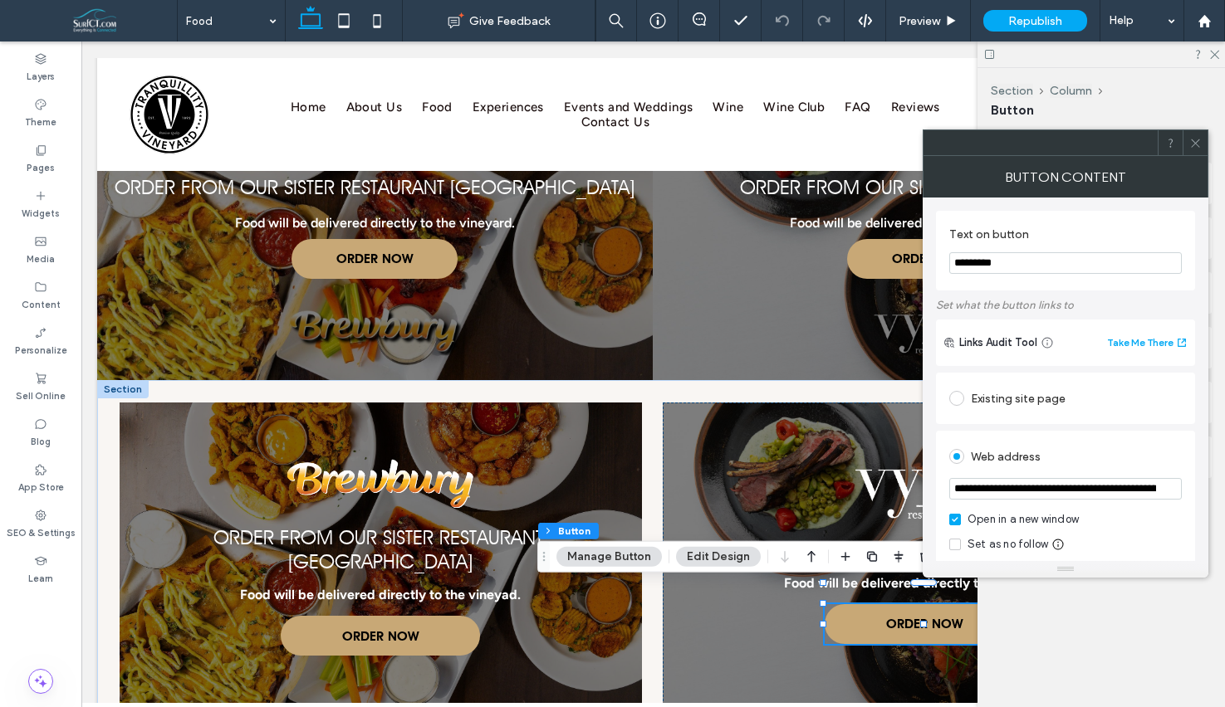
click at [1058, 493] on input "**********" at bounding box center [1065, 489] width 232 height 22
click at [1196, 141] on icon at bounding box center [1195, 143] width 12 height 12
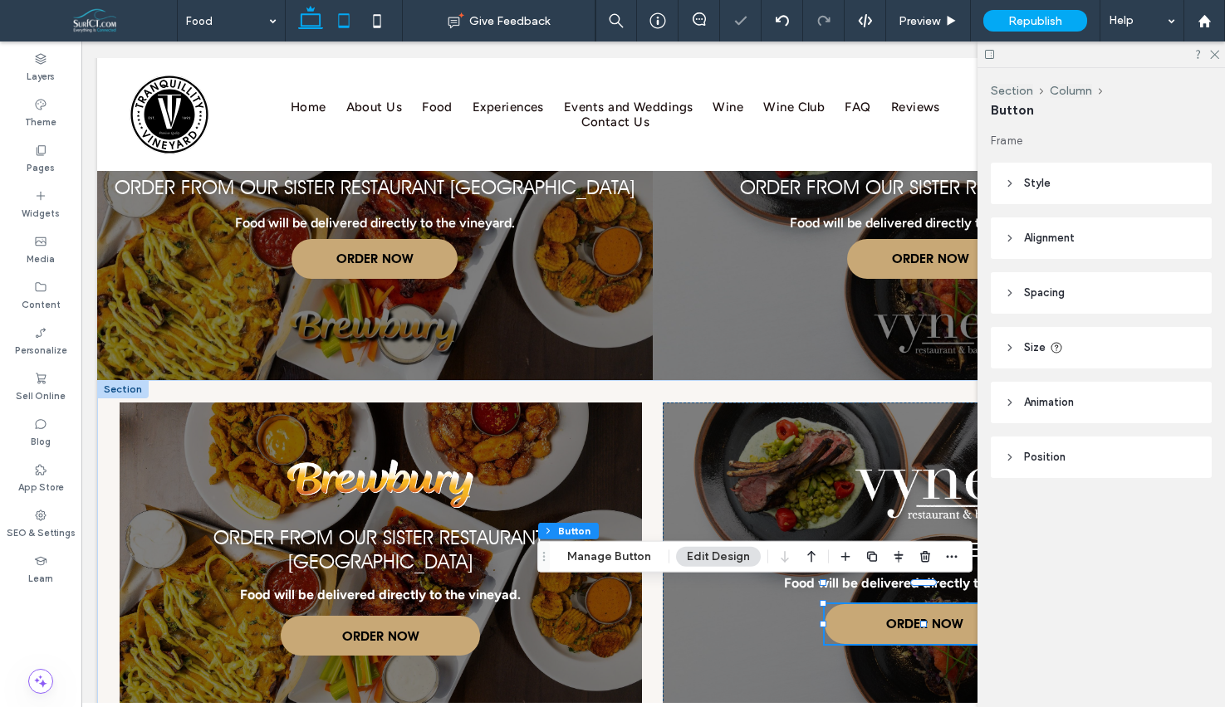
click at [337, 24] on icon at bounding box center [343, 20] width 33 height 33
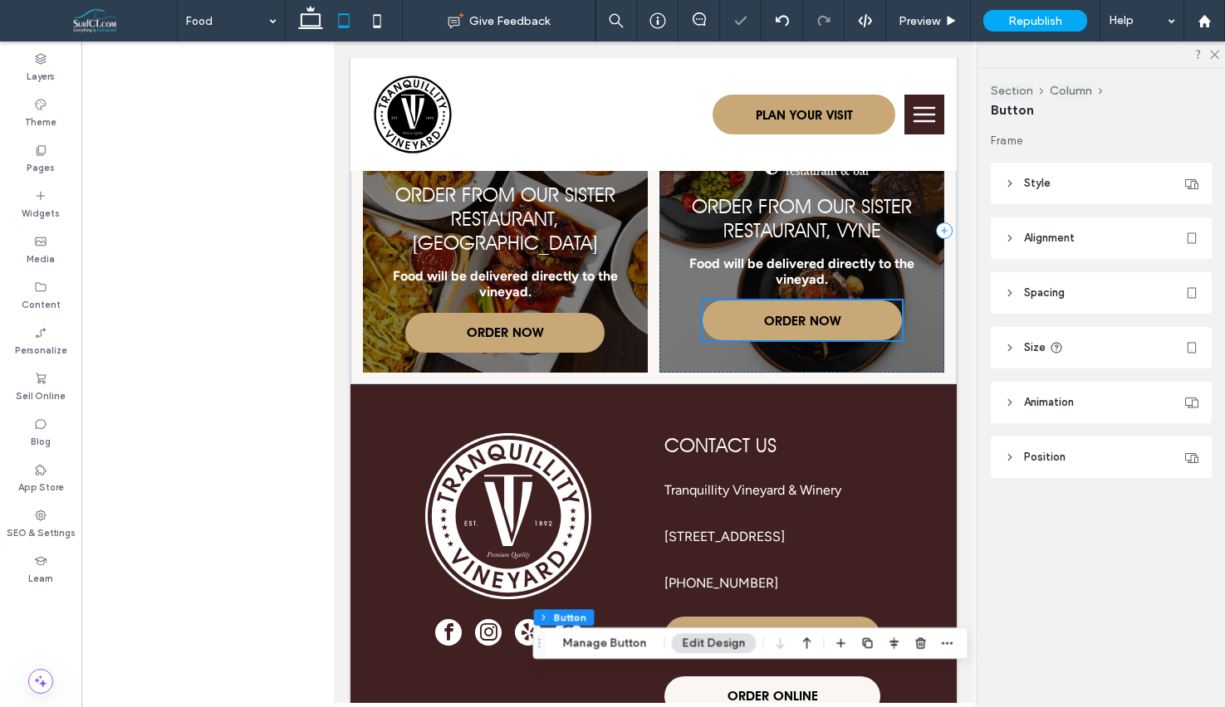
scroll to position [1809, 0]
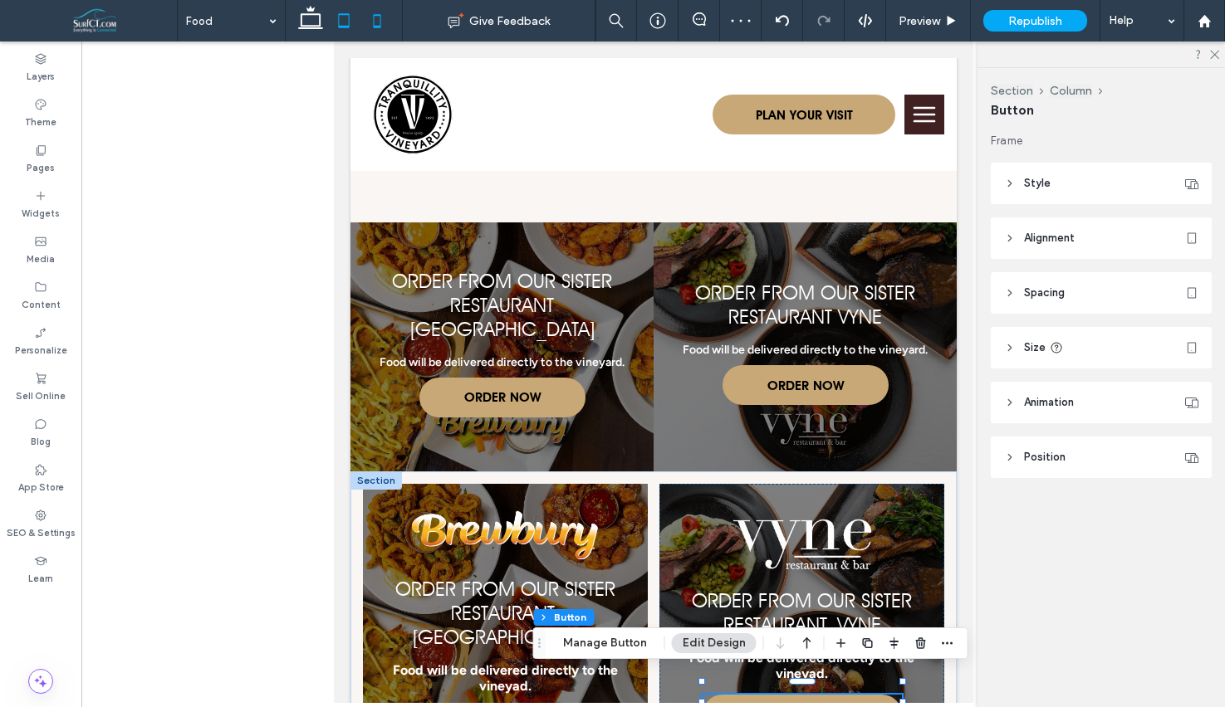
click at [374, 16] on icon at bounding box center [376, 20] width 33 height 33
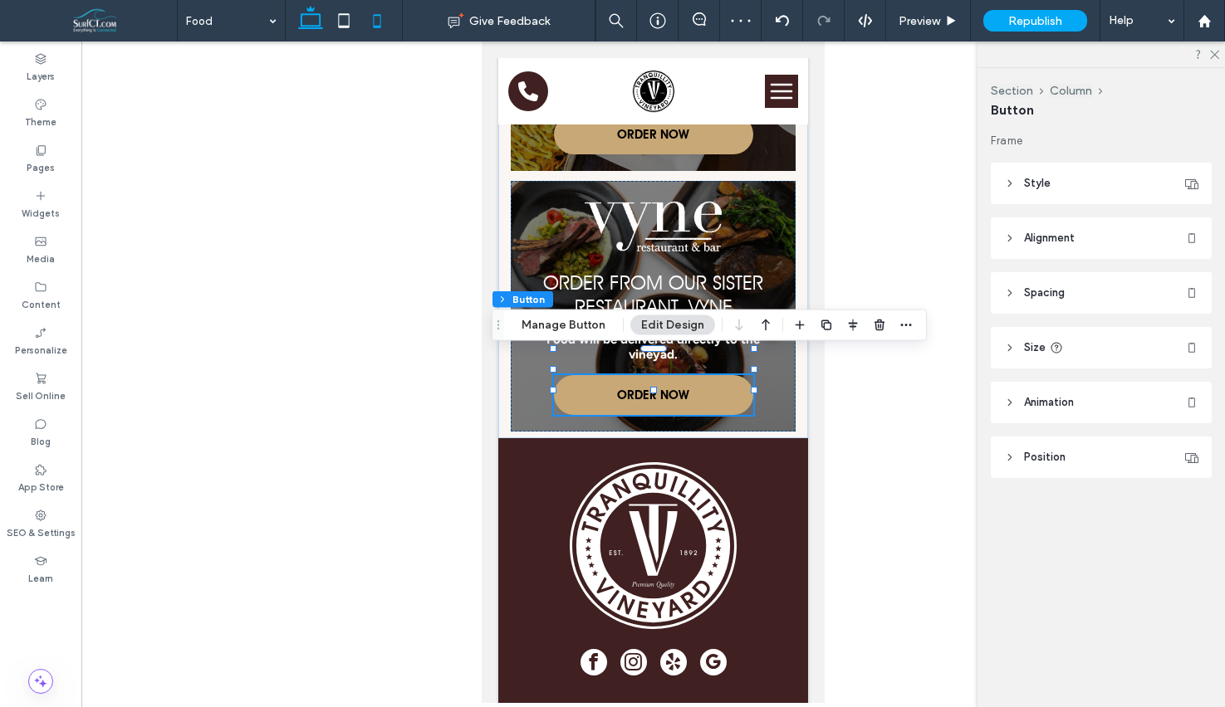
click at [314, 21] on icon at bounding box center [310, 20] width 33 height 33
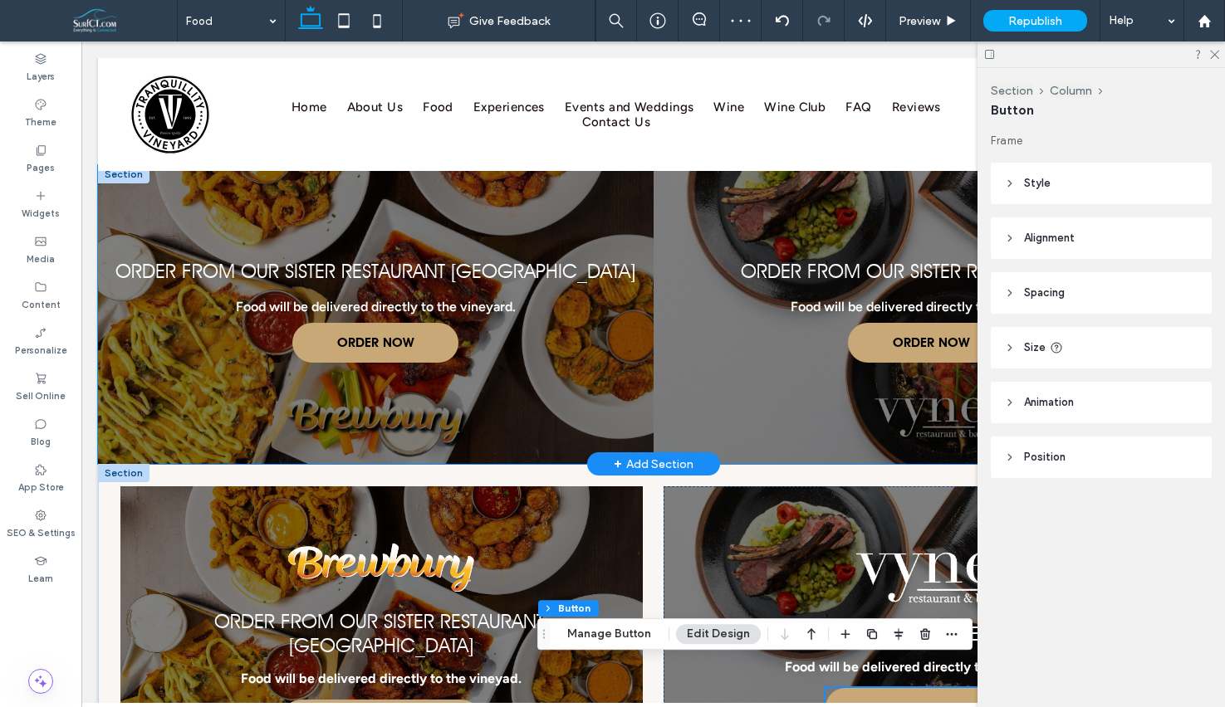
scroll to position [2053, 0]
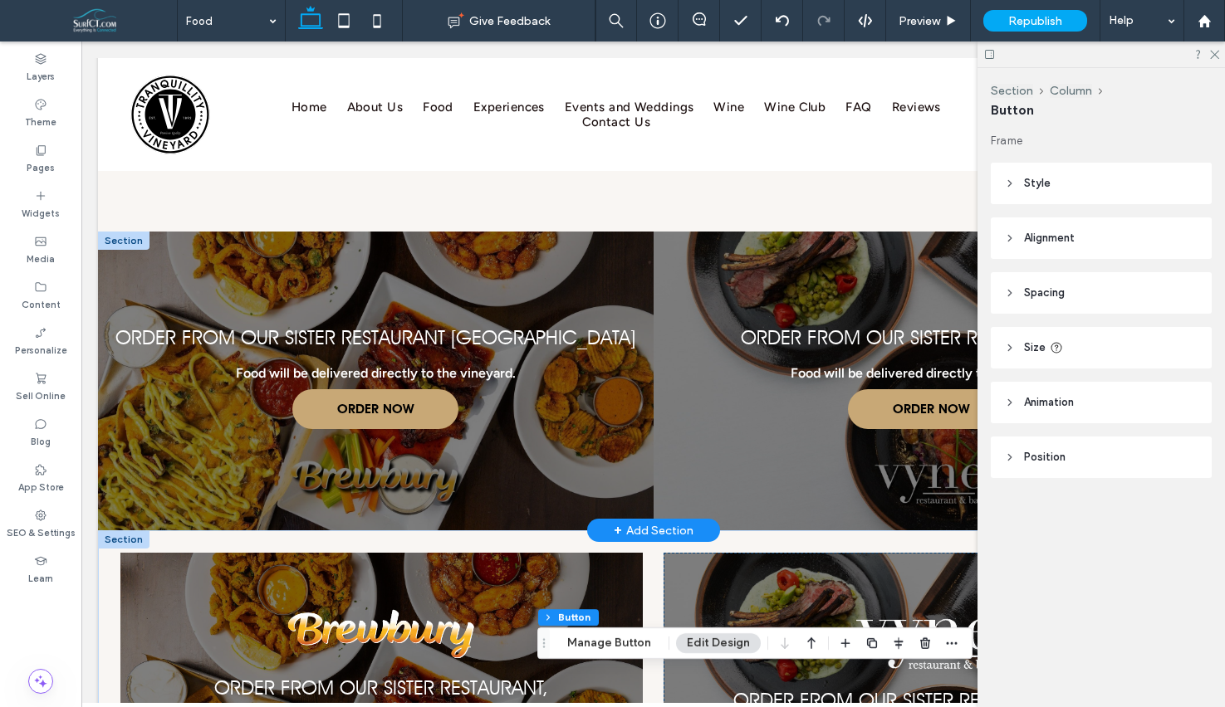
click at [110, 242] on div at bounding box center [123, 241] width 51 height 18
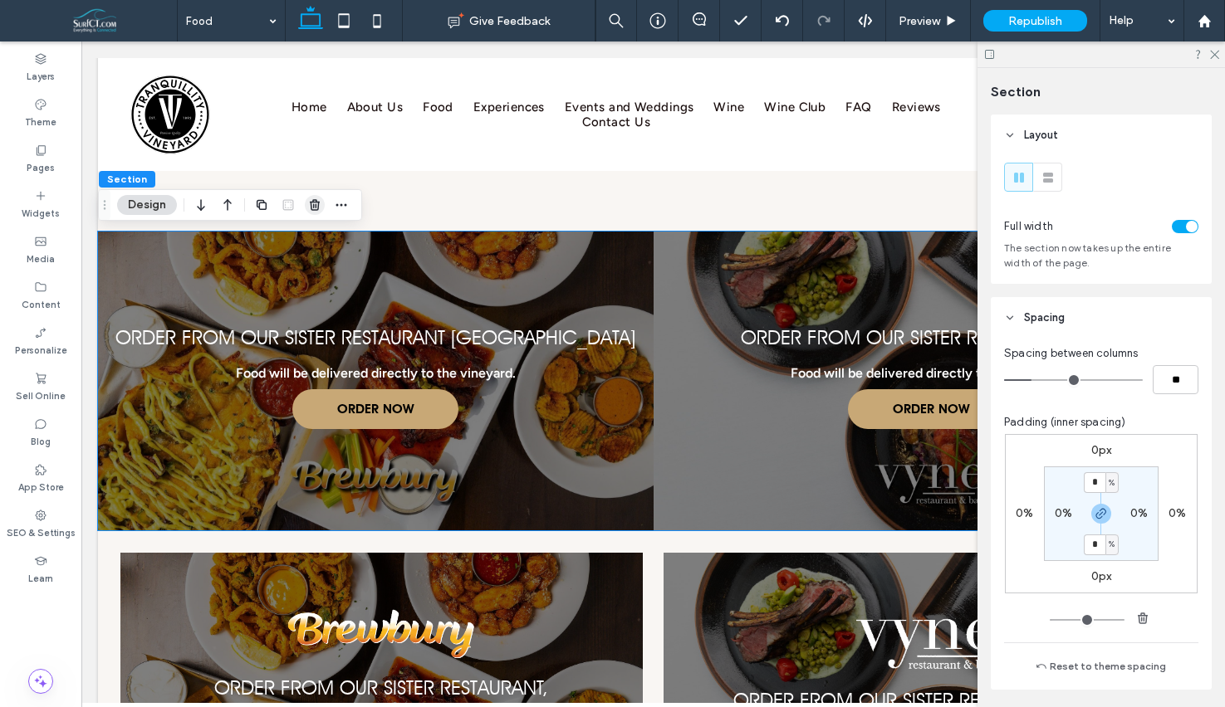
click at [317, 208] on use "button" at bounding box center [315, 204] width 10 height 11
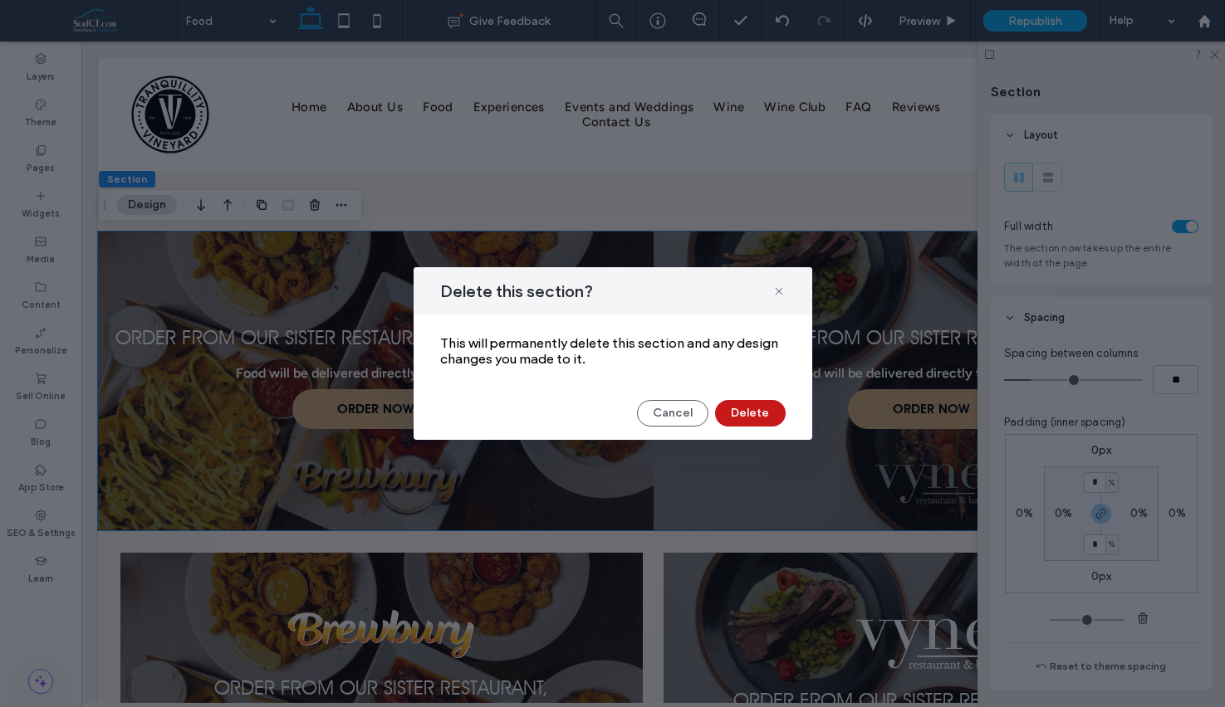
click at [756, 416] on button "Delete" at bounding box center [750, 413] width 71 height 27
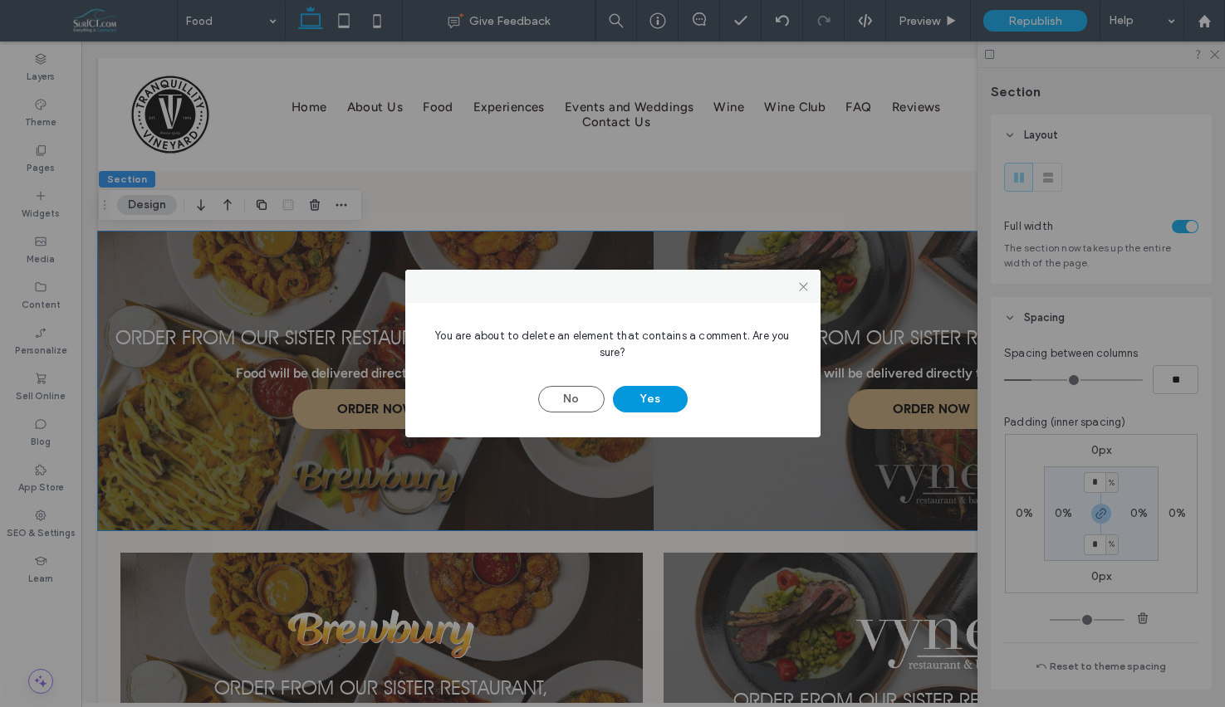
click at [679, 394] on button "Yes" at bounding box center [650, 399] width 75 height 27
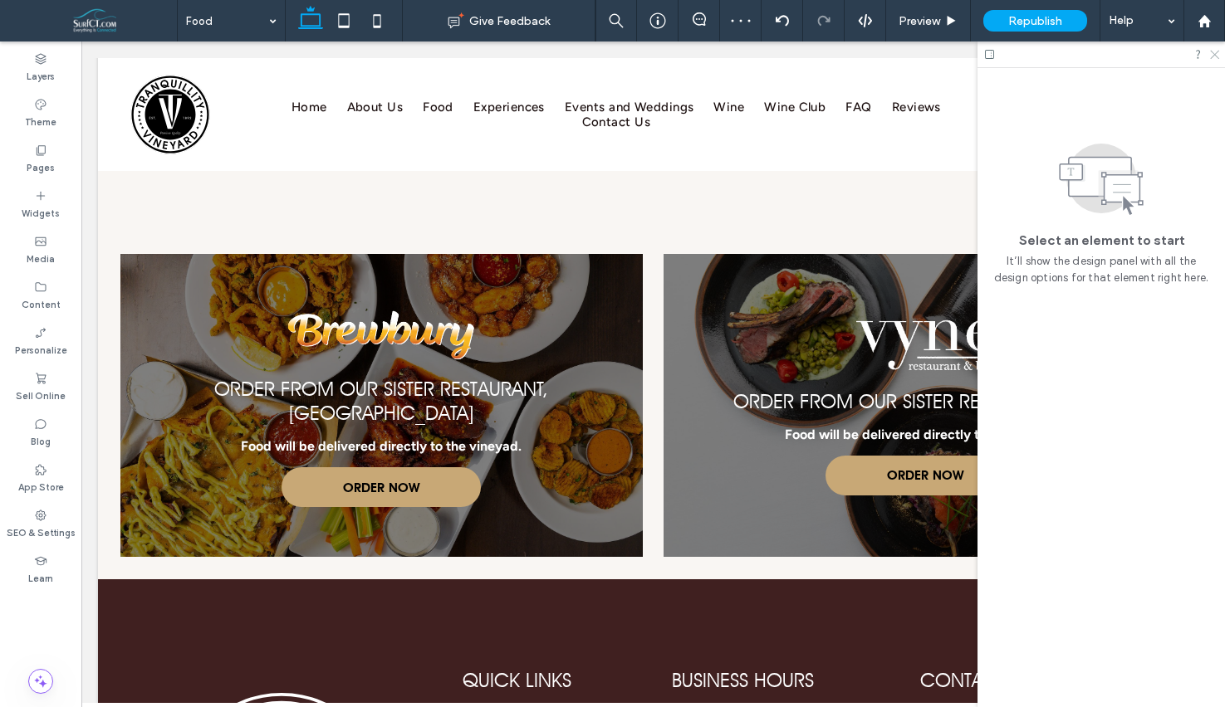
click at [1216, 53] on use at bounding box center [1214, 55] width 9 height 9
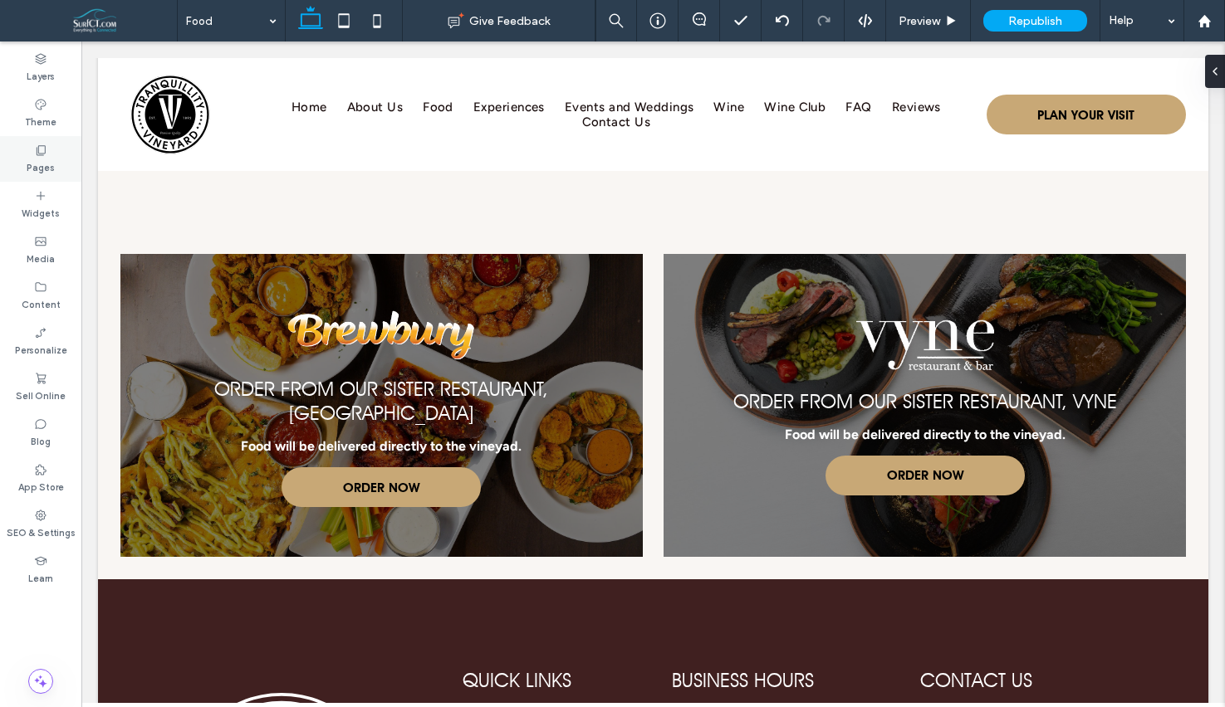
click at [27, 155] on div "Pages" at bounding box center [40, 159] width 81 height 46
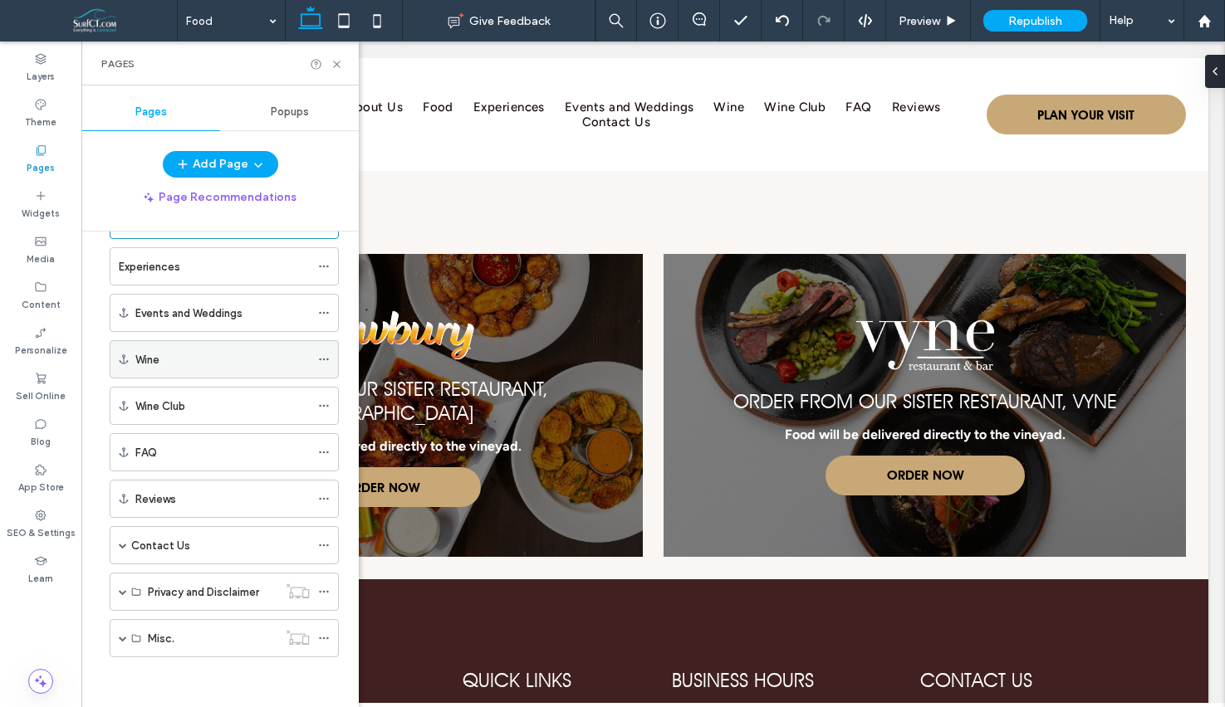
scroll to position [0, 0]
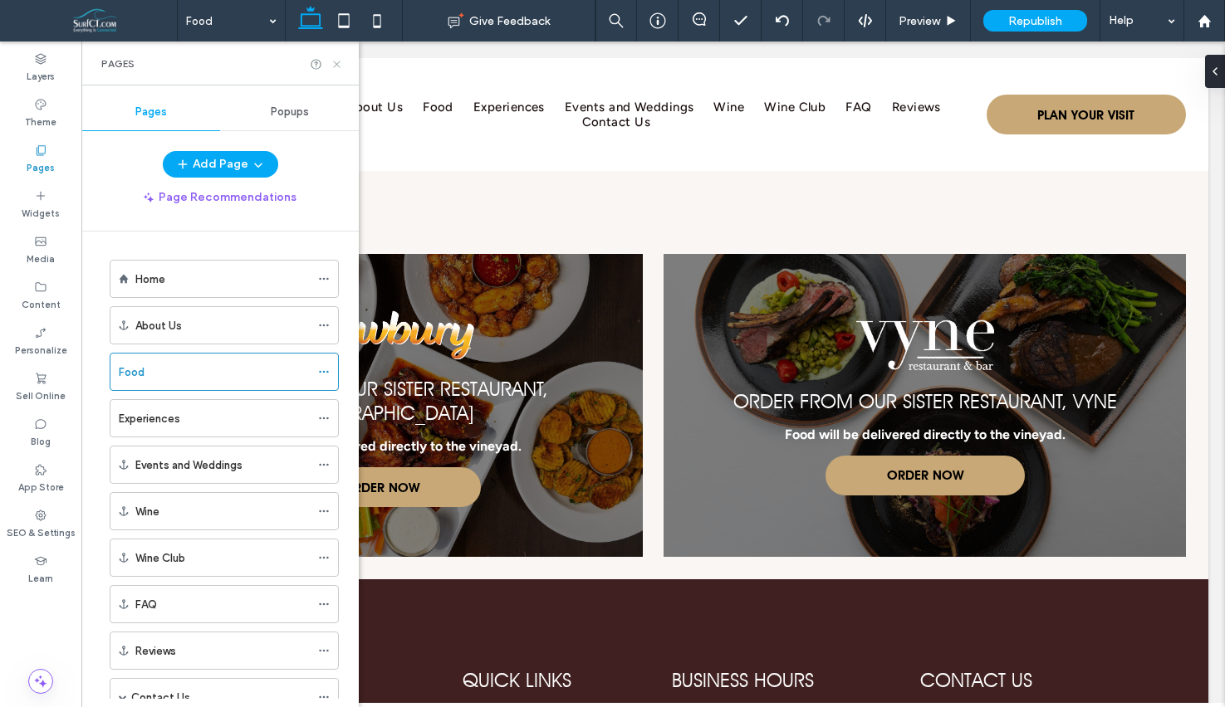
click at [340, 66] on icon at bounding box center [336, 64] width 12 height 12
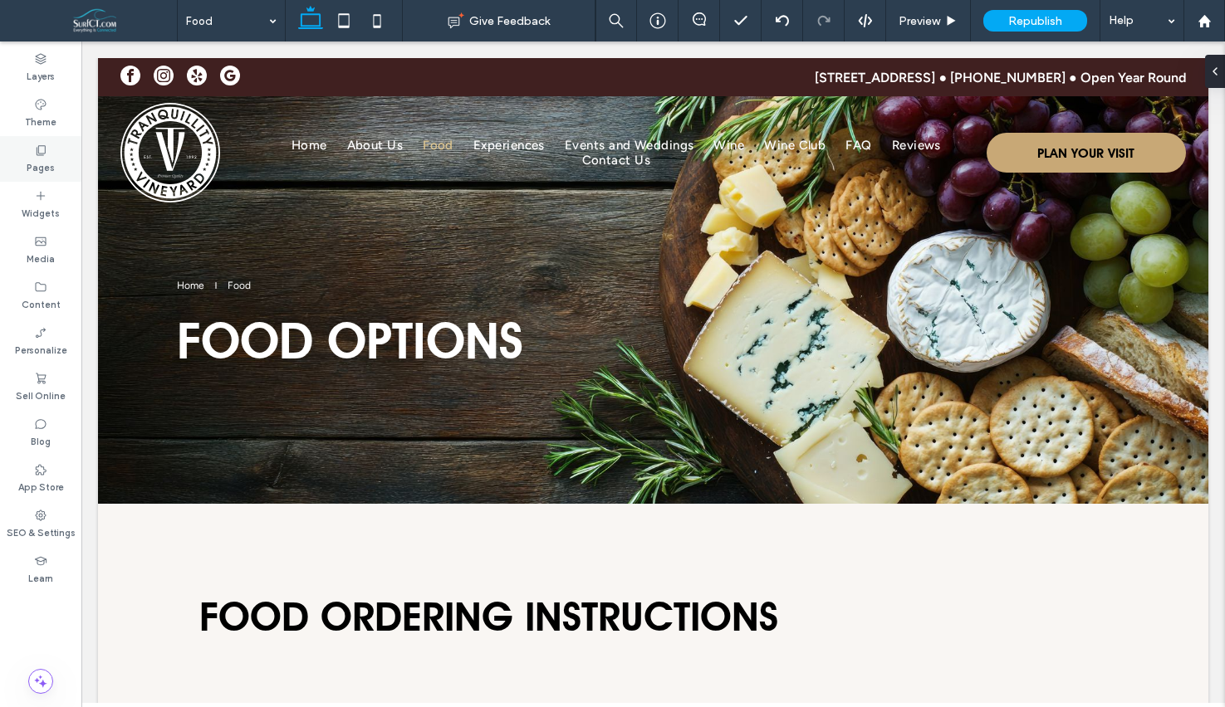
click at [50, 143] on div "Pages" at bounding box center [40, 159] width 81 height 46
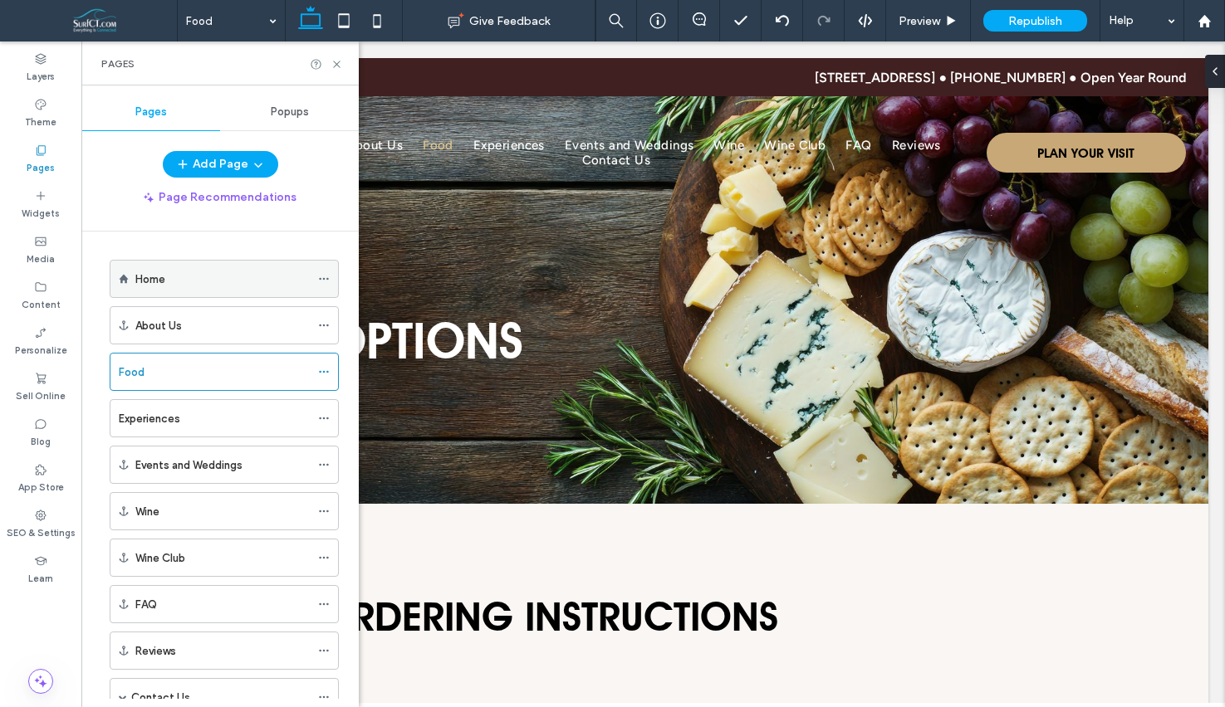
click at [189, 274] on div "Home" at bounding box center [222, 279] width 174 height 17
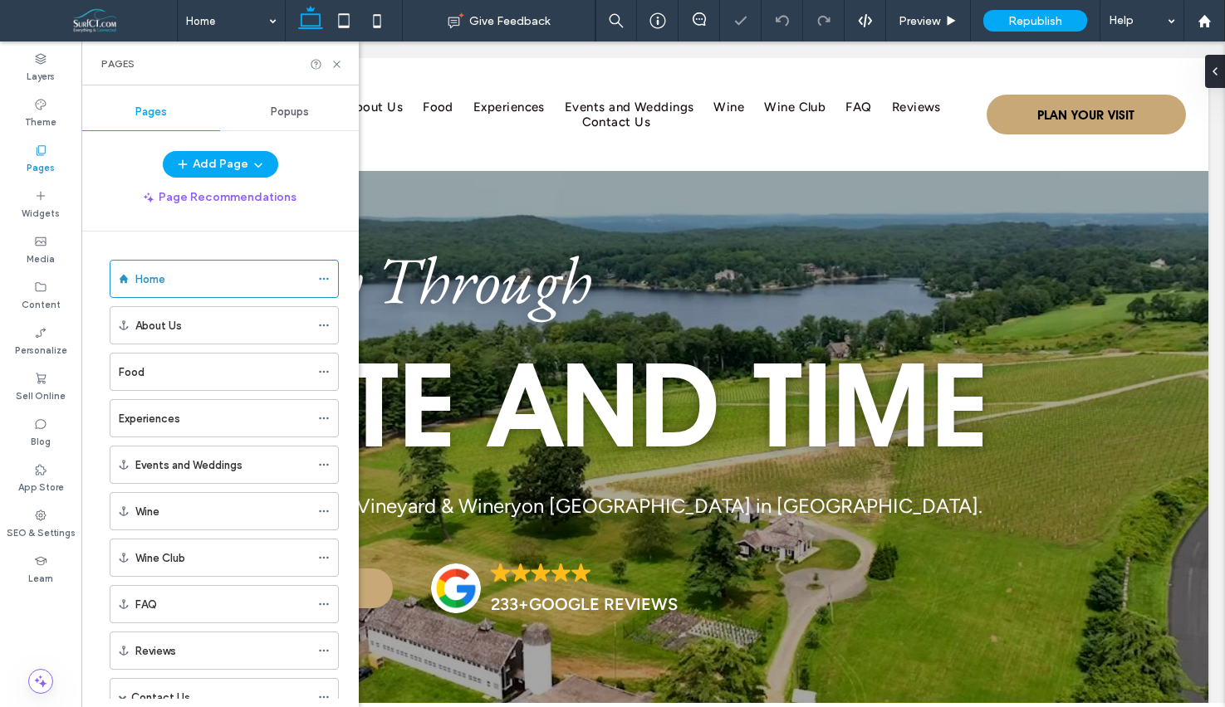
scroll to position [673, 0]
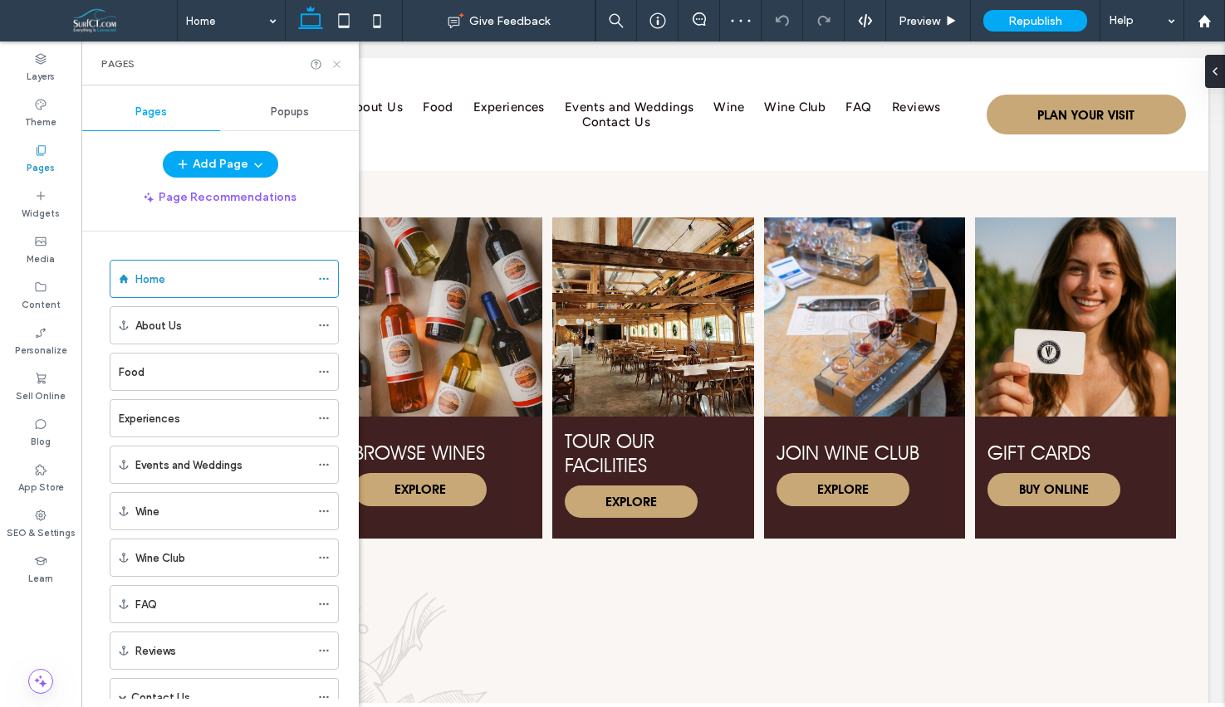
click at [335, 62] on use at bounding box center [336, 64] width 7 height 7
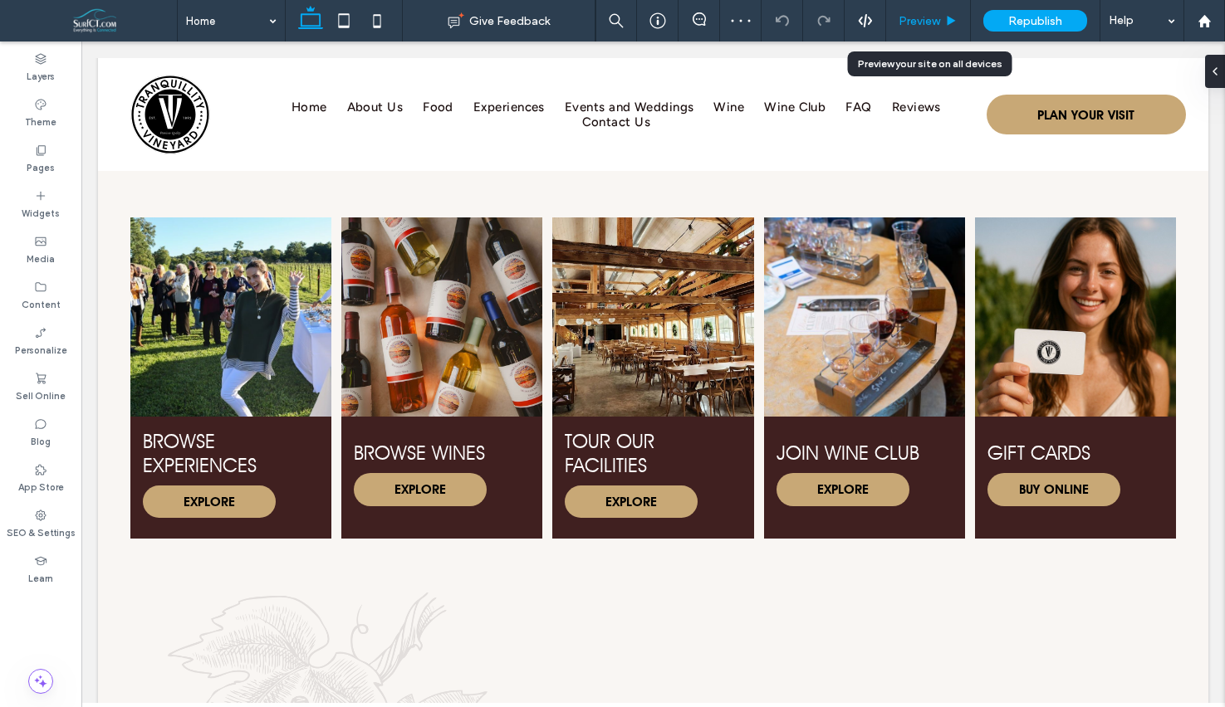
click at [922, 14] on span "Preview" at bounding box center [919, 21] width 42 height 14
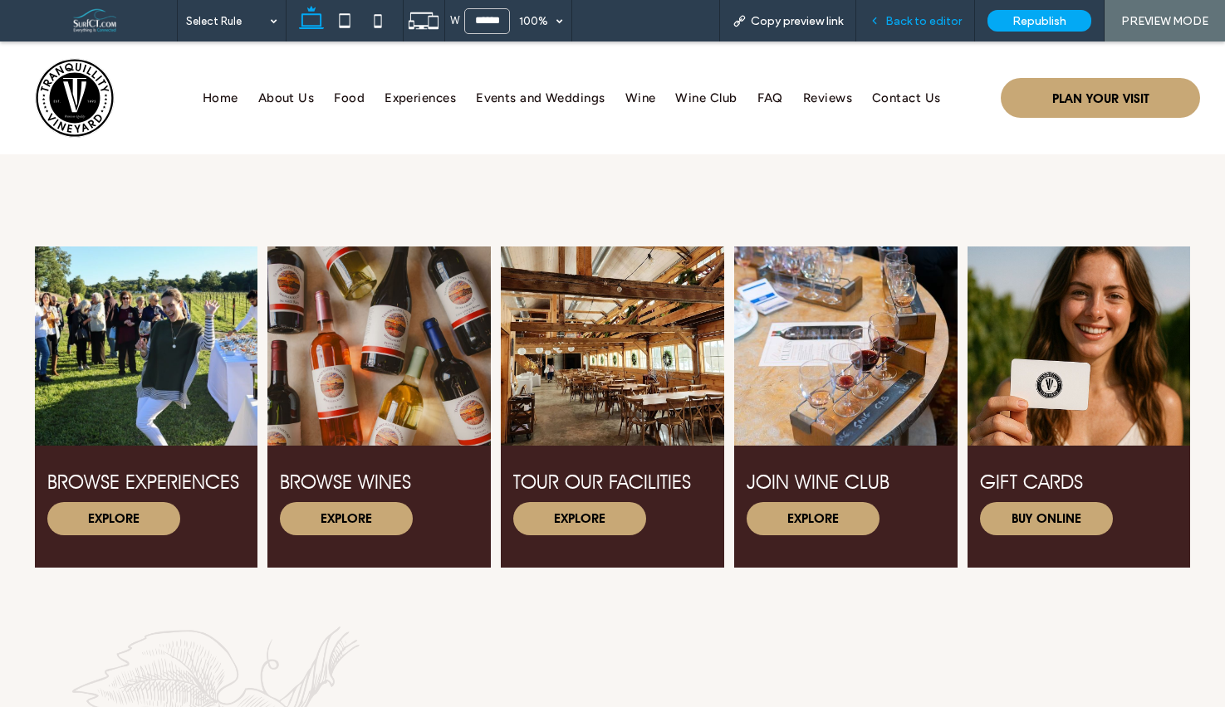
drag, startPoint x: 908, startPoint y: 46, endPoint x: 922, endPoint y: 14, distance: 34.6
click at [922, 14] on span "Back to editor" at bounding box center [923, 21] width 76 height 14
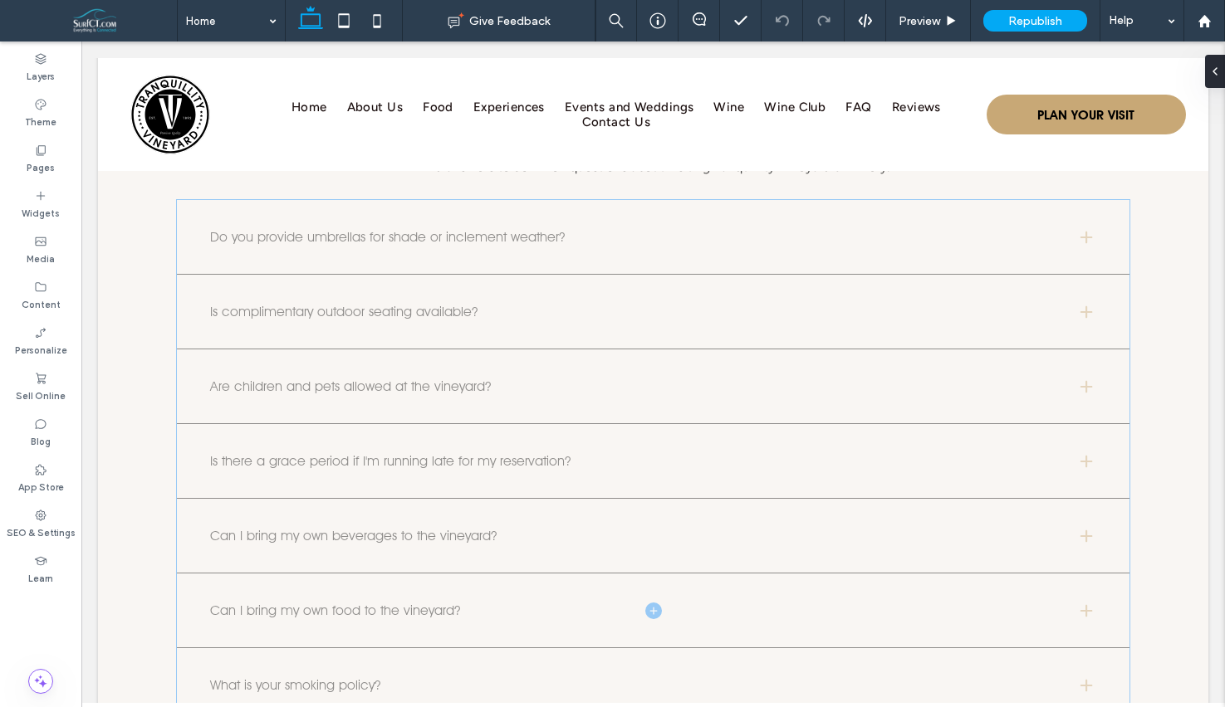
scroll to position [7277, 0]
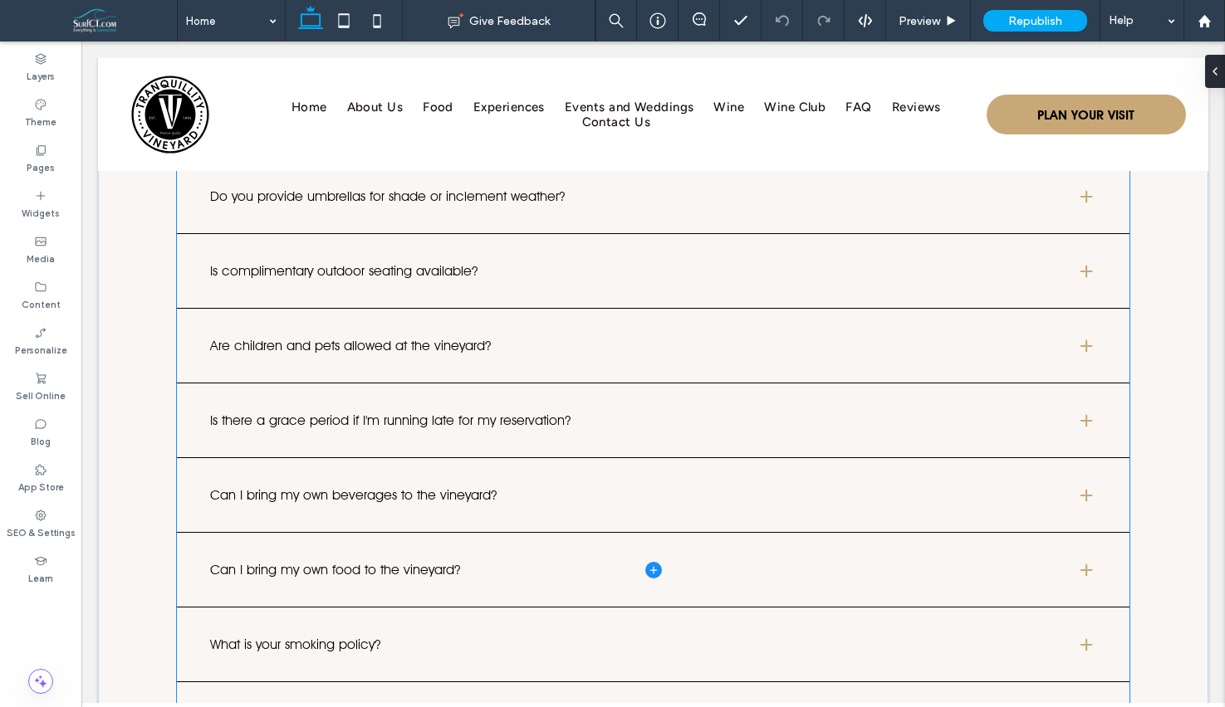
click at [339, 521] on span at bounding box center [653, 570] width 952 height 822
type input "*"
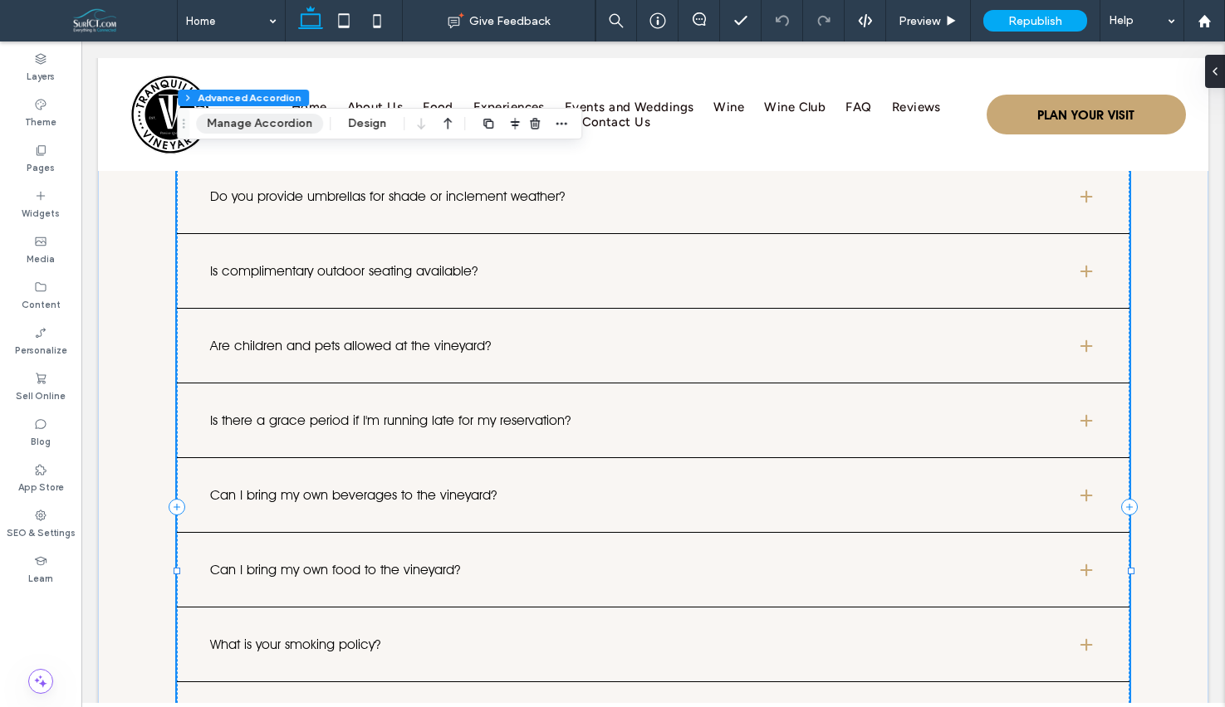
click at [277, 121] on button "Manage Accordion" at bounding box center [259, 124] width 127 height 20
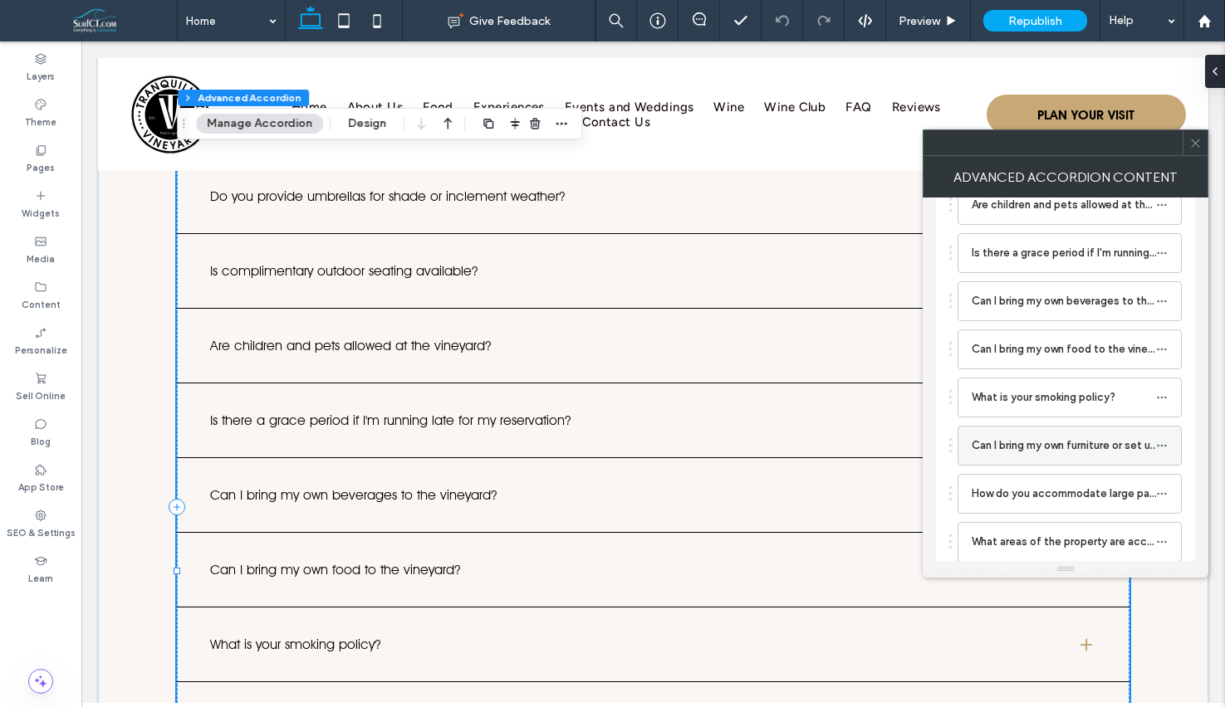
scroll to position [126, 0]
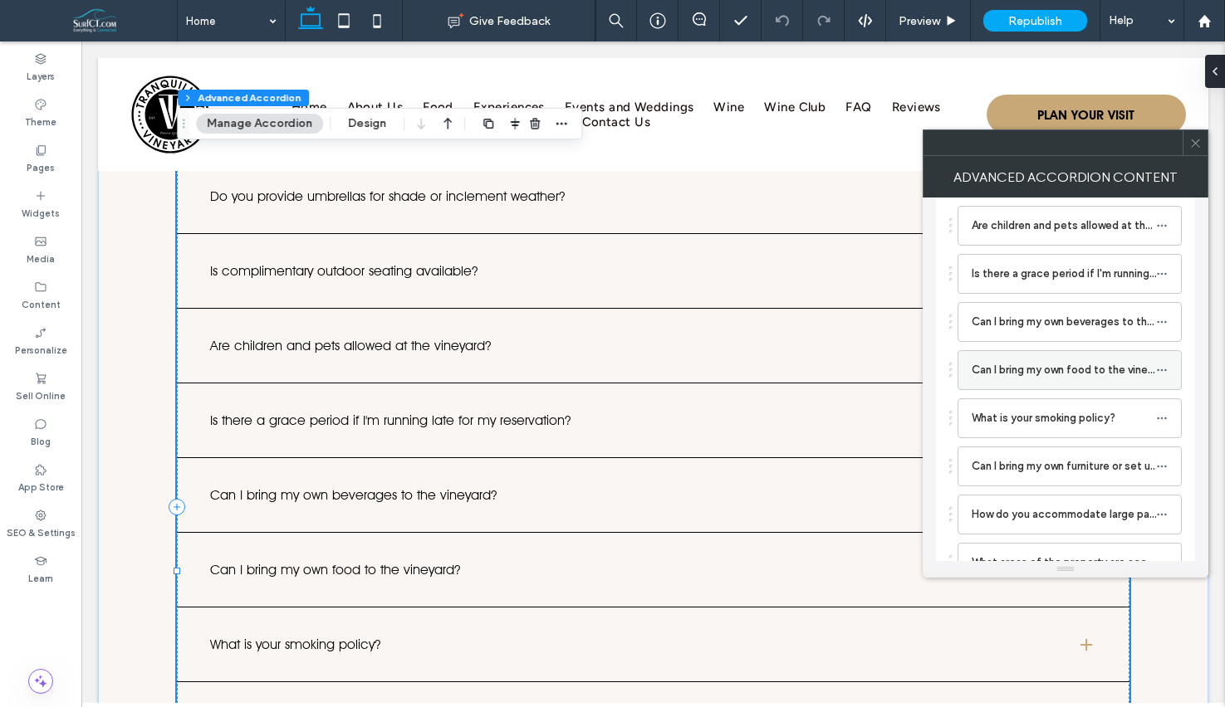
click at [1059, 367] on label "Can I bring my own food to the vineyard?" at bounding box center [1063, 370] width 184 height 33
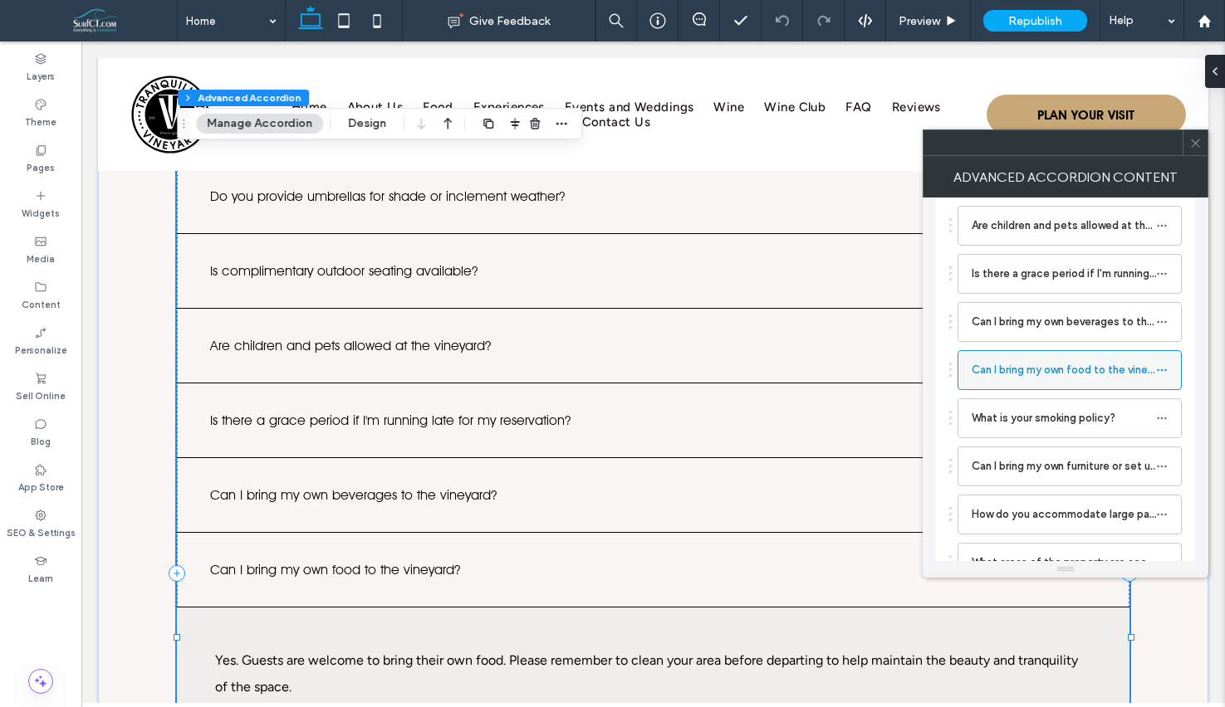
click at [1089, 377] on label "Can I bring my own food to the vineyard?" at bounding box center [1063, 370] width 184 height 33
drag, startPoint x: 1201, startPoint y: 141, endPoint x: 1013, endPoint y: 271, distance: 228.0
click at [1201, 141] on icon at bounding box center [1195, 143] width 12 height 12
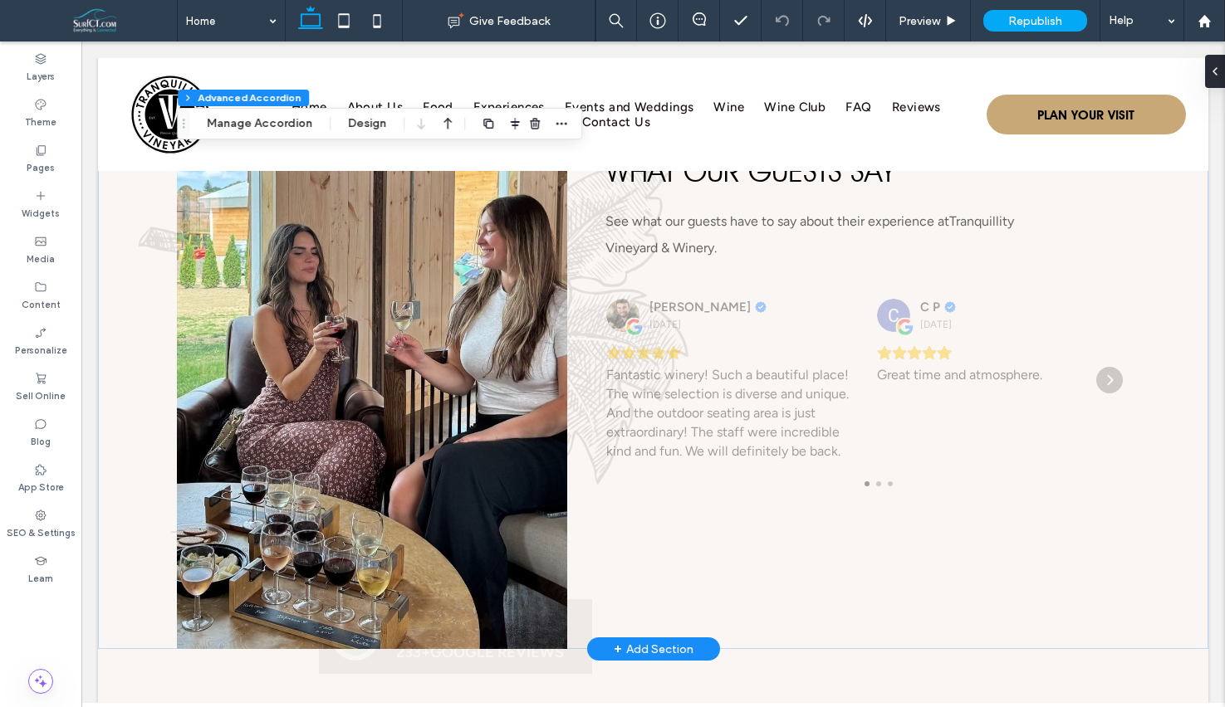
scroll to position [8539, 0]
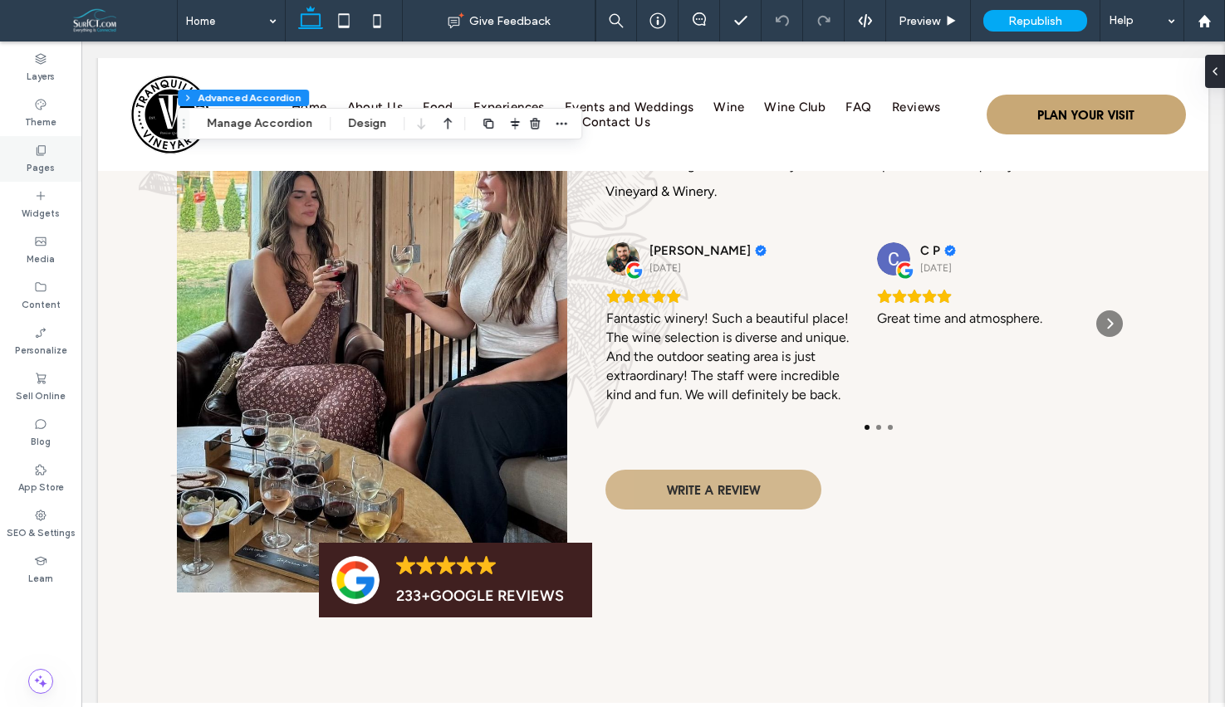
drag, startPoint x: 53, startPoint y: 154, endPoint x: 80, endPoint y: 169, distance: 30.9
click at [53, 154] on div "Pages" at bounding box center [40, 159] width 81 height 46
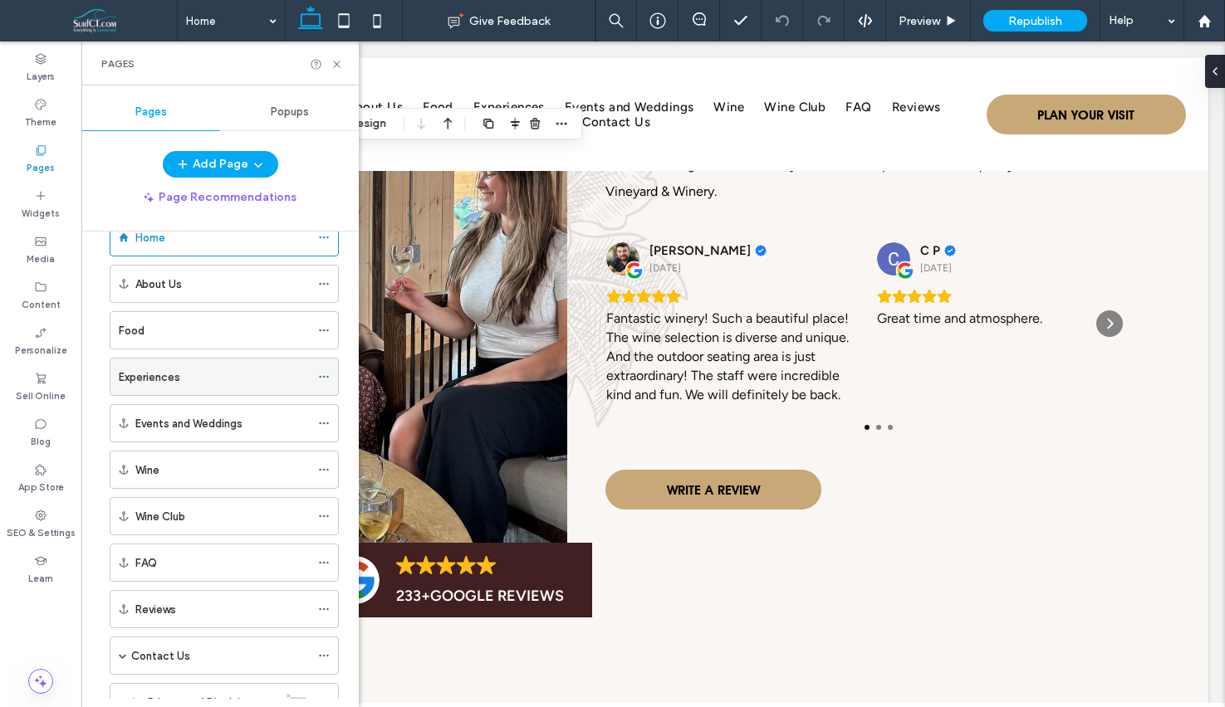
scroll to position [56, 0]
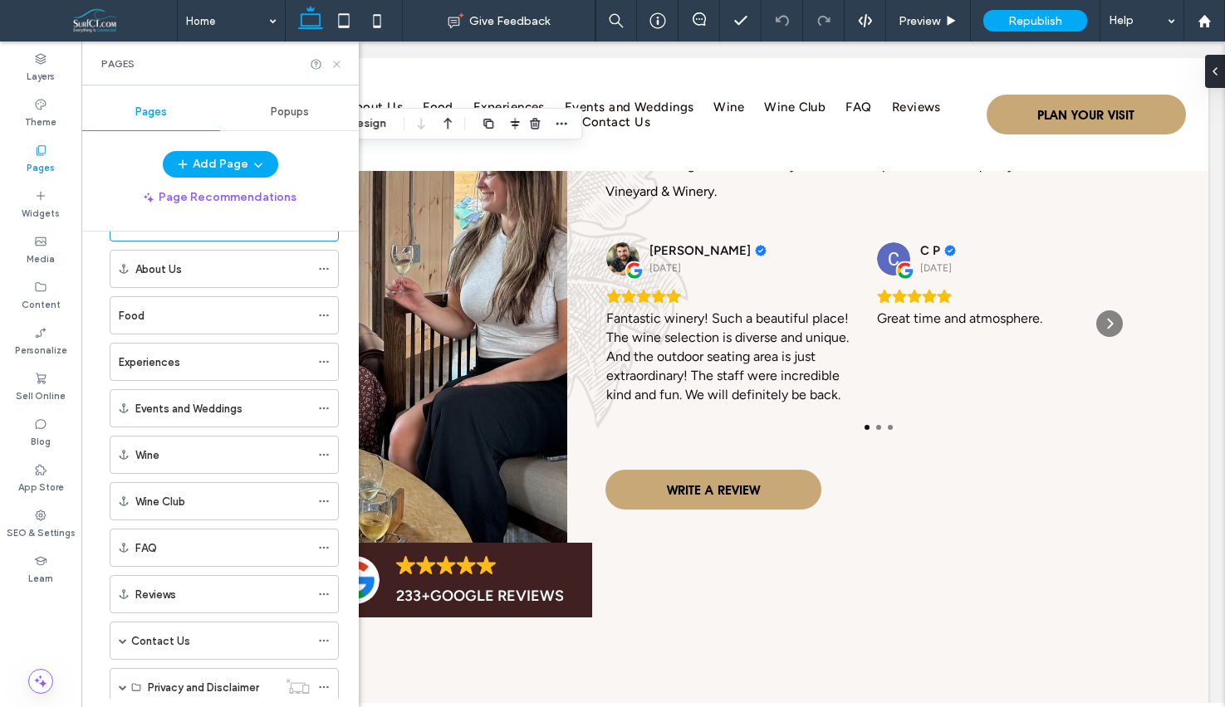
click at [335, 59] on icon at bounding box center [336, 64] width 12 height 12
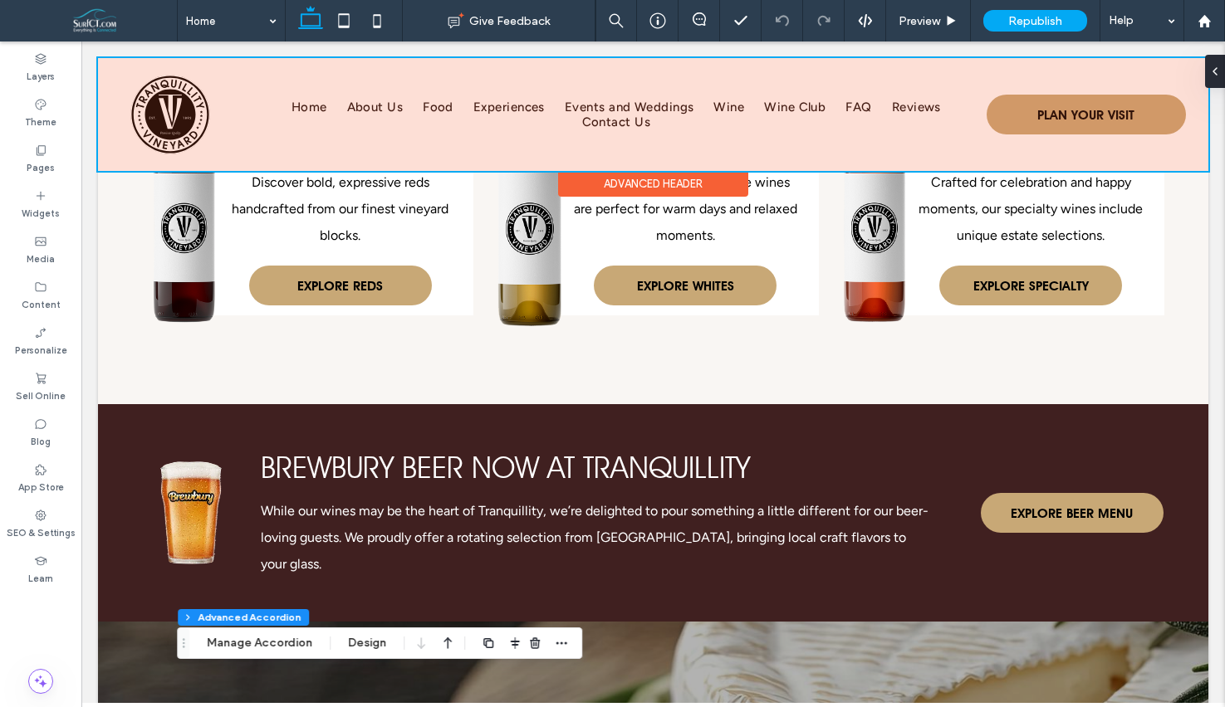
scroll to position [4551, 0]
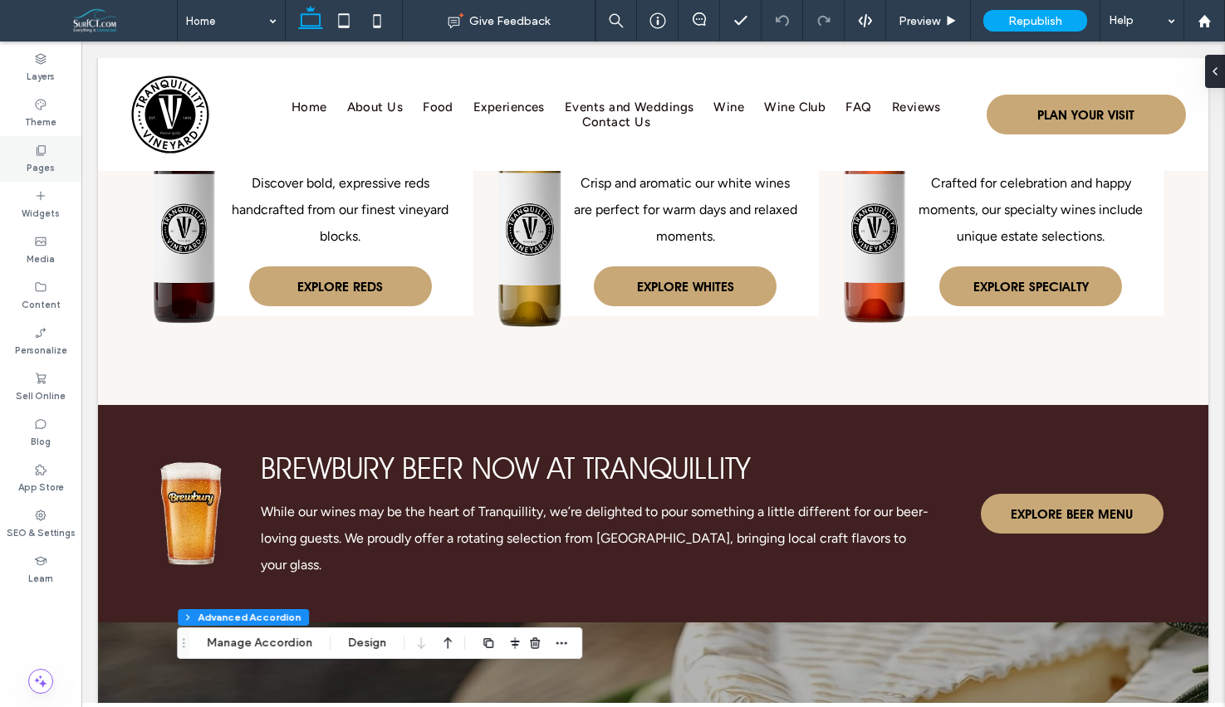
click at [42, 153] on use at bounding box center [41, 150] width 9 height 10
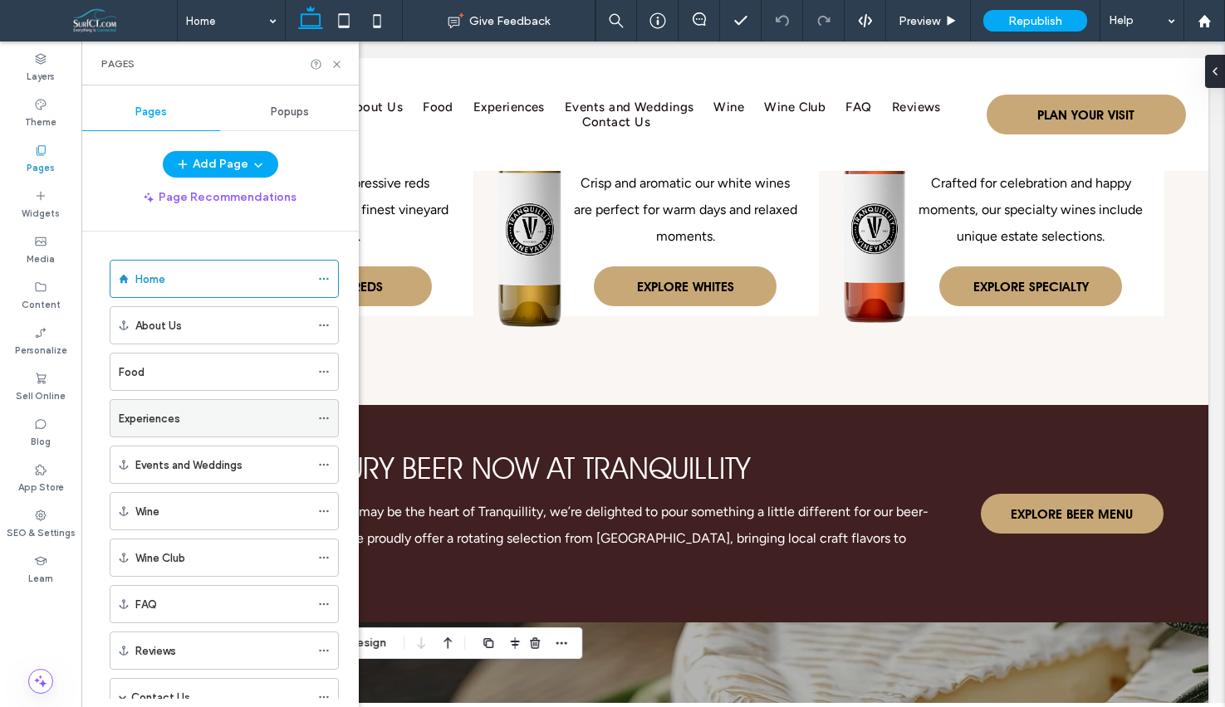
click at [157, 433] on div "Experiences" at bounding box center [214, 418] width 191 height 37
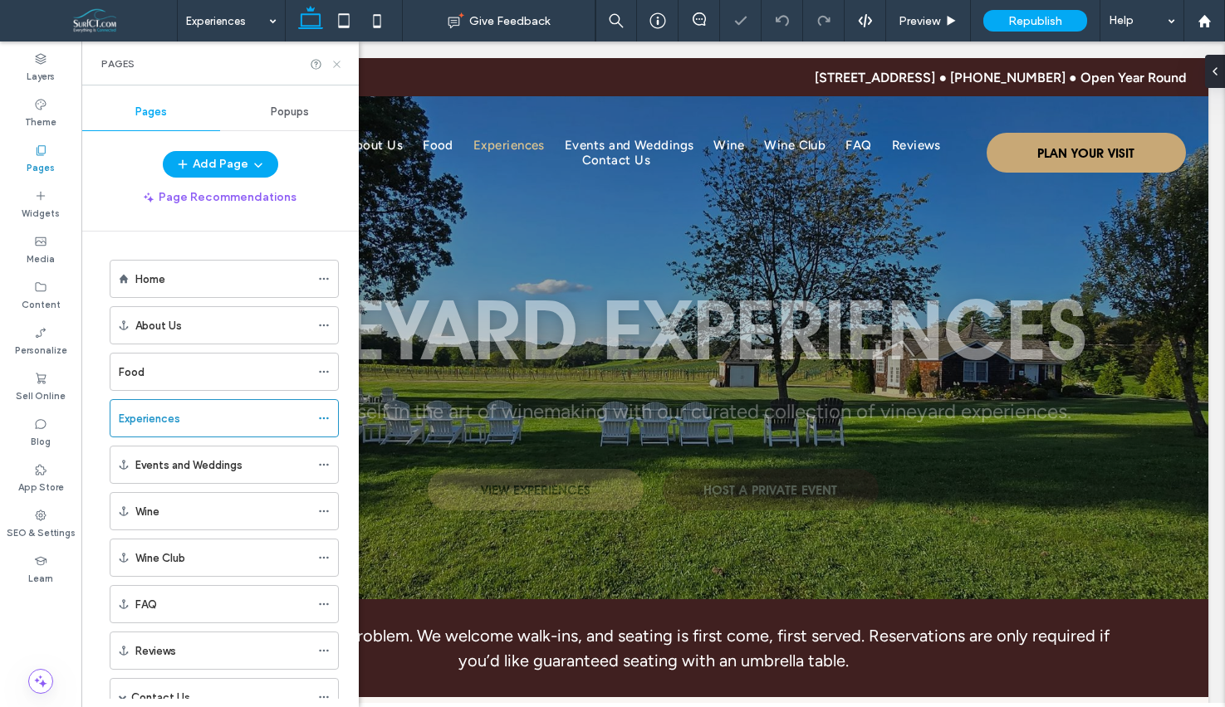
click at [331, 61] on icon at bounding box center [336, 64] width 12 height 12
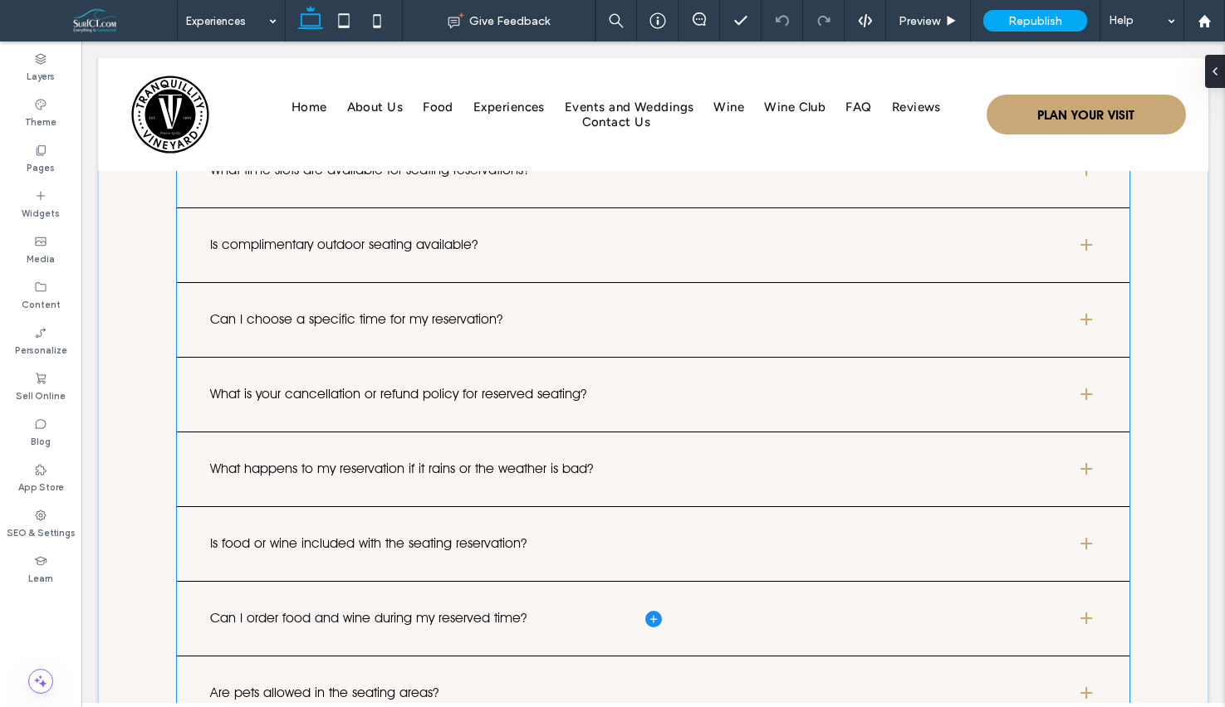
scroll to position [4133, 0]
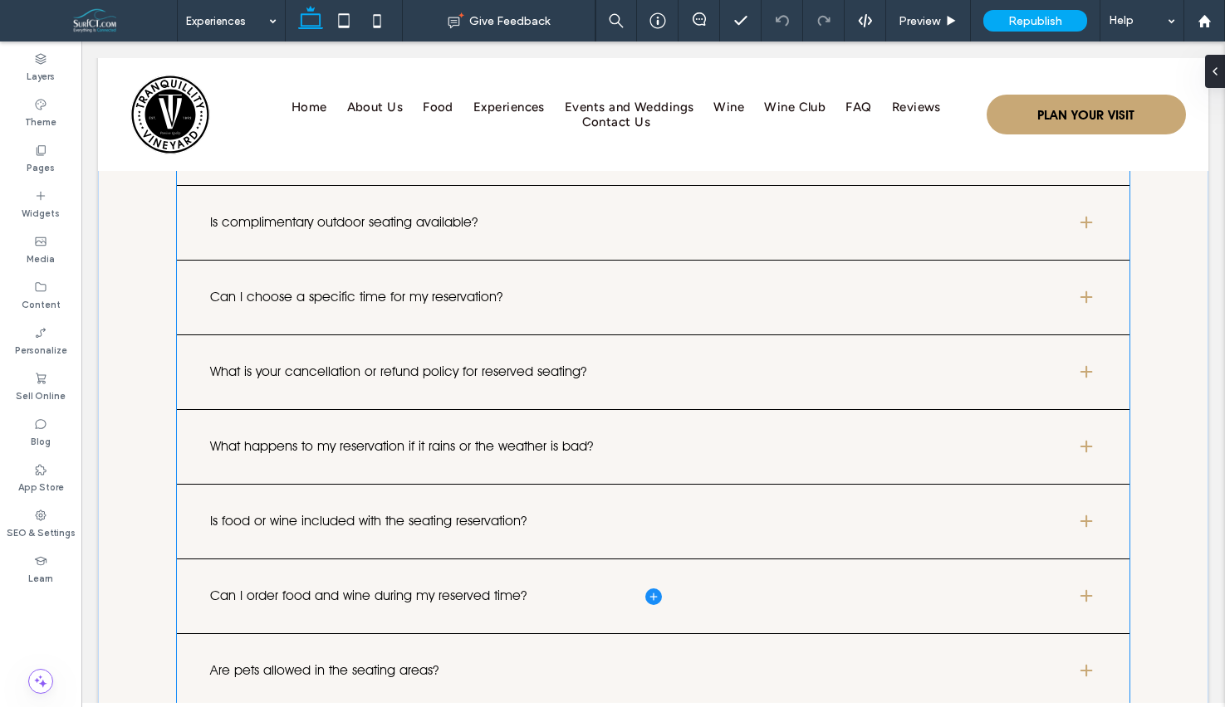
click at [414, 430] on span at bounding box center [653, 596] width 952 height 971
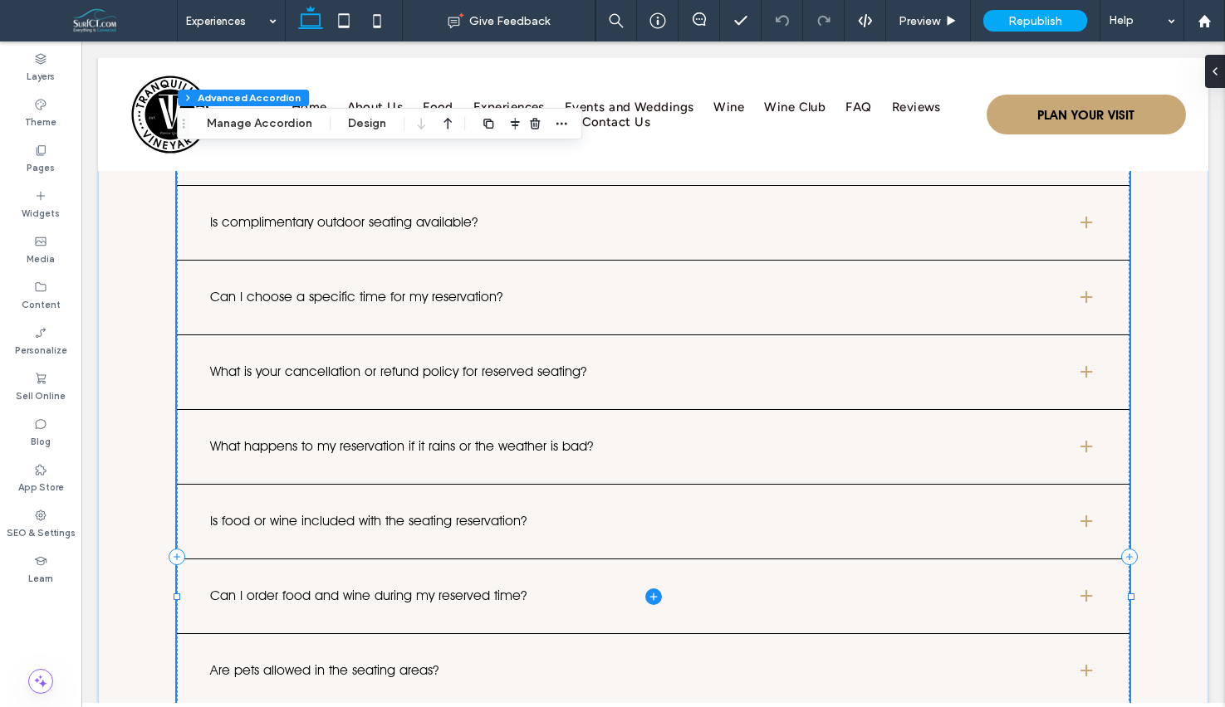
type input "*"
click at [281, 130] on button "Manage Accordion" at bounding box center [259, 124] width 127 height 20
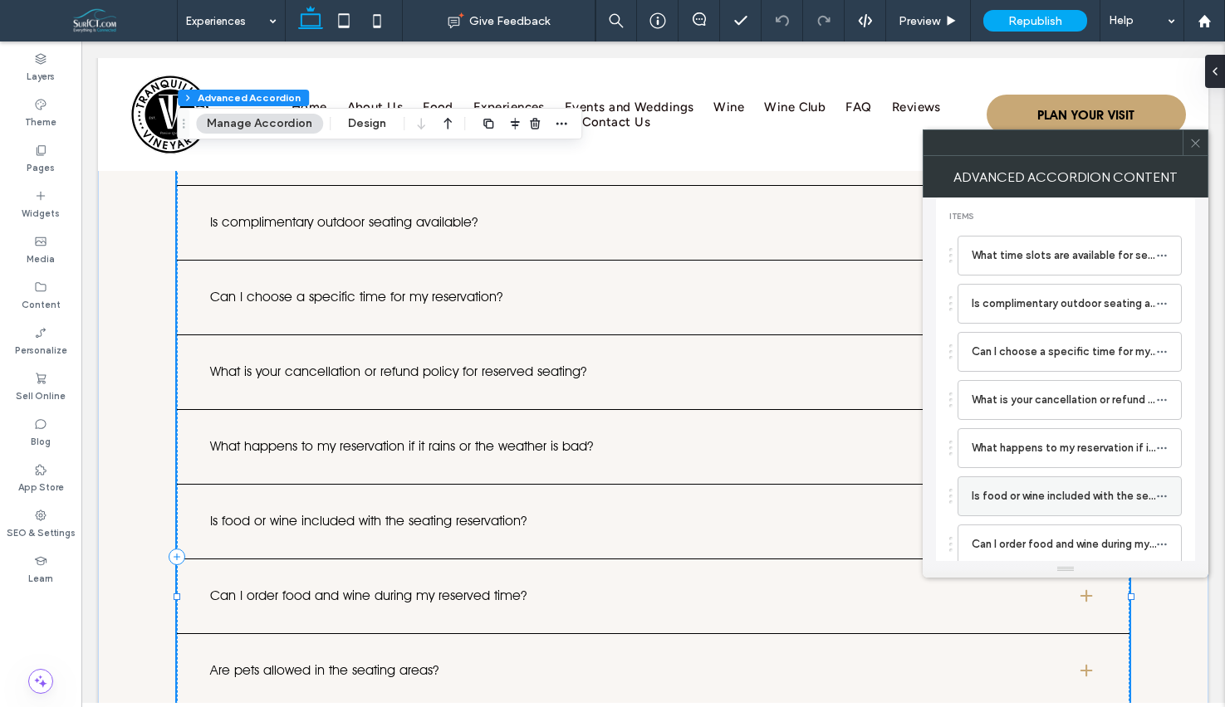
click at [1069, 481] on label "Is food or wine included with the seating reservation?" at bounding box center [1063, 496] width 184 height 33
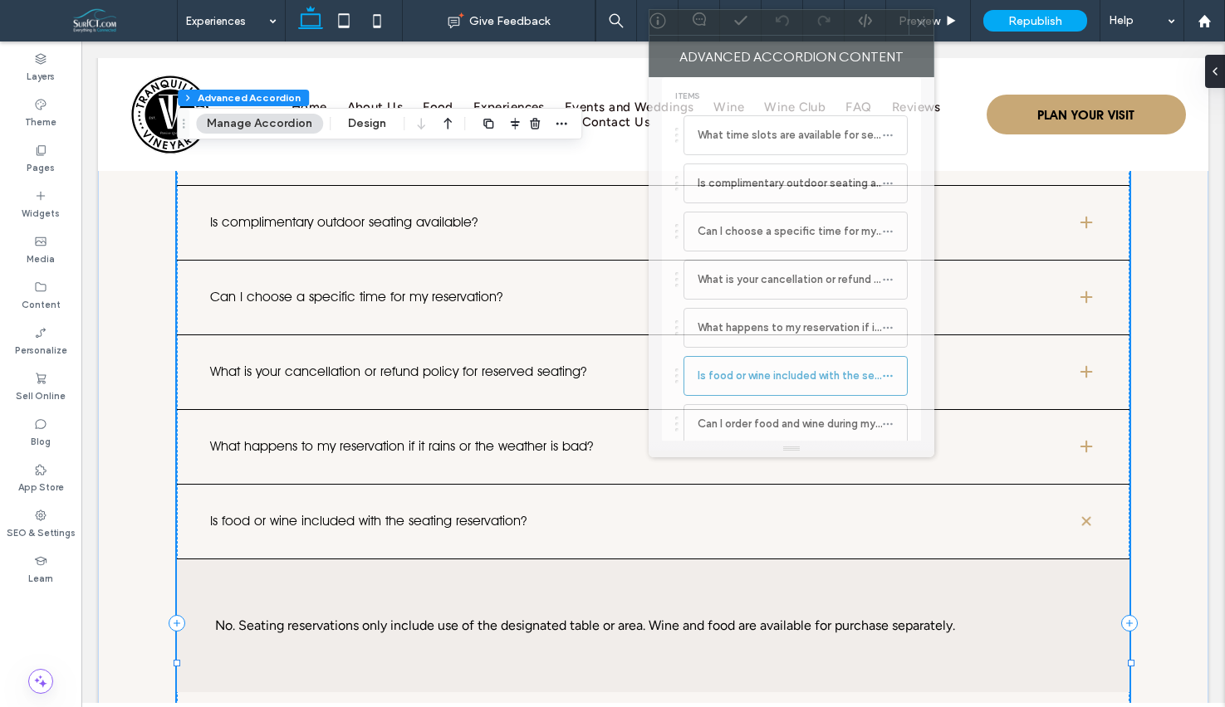
drag, startPoint x: 1081, startPoint y: 147, endPoint x: 817, endPoint y: 31, distance: 288.5
click at [817, 29] on div at bounding box center [778, 22] width 259 height 25
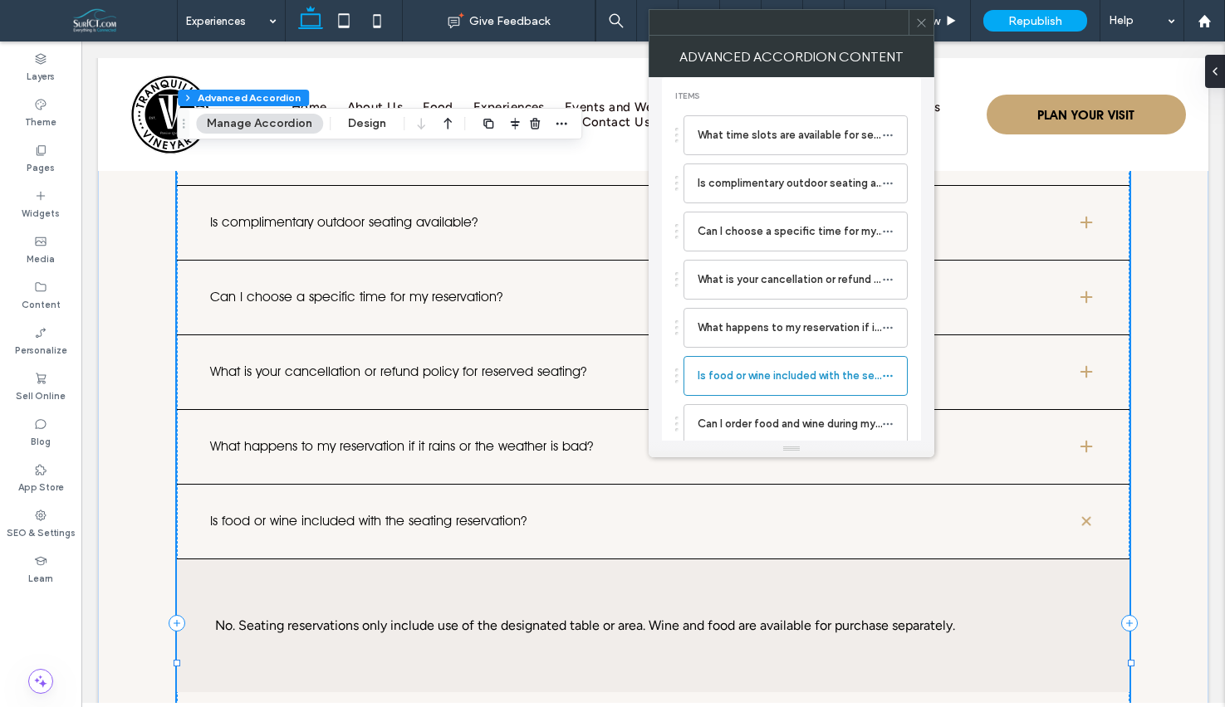
drag, startPoint x: 918, startPoint y: 17, endPoint x: 925, endPoint y: 29, distance: 14.1
click at [919, 18] on icon at bounding box center [921, 23] width 12 height 12
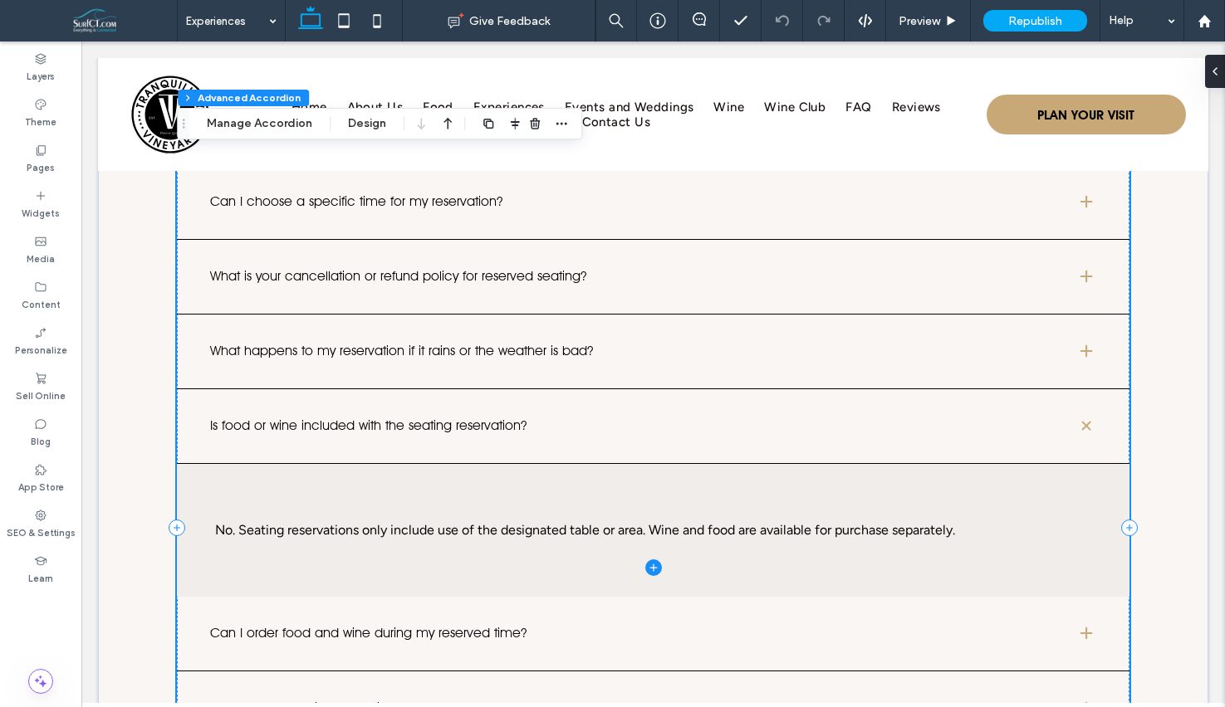
scroll to position [4290, 0]
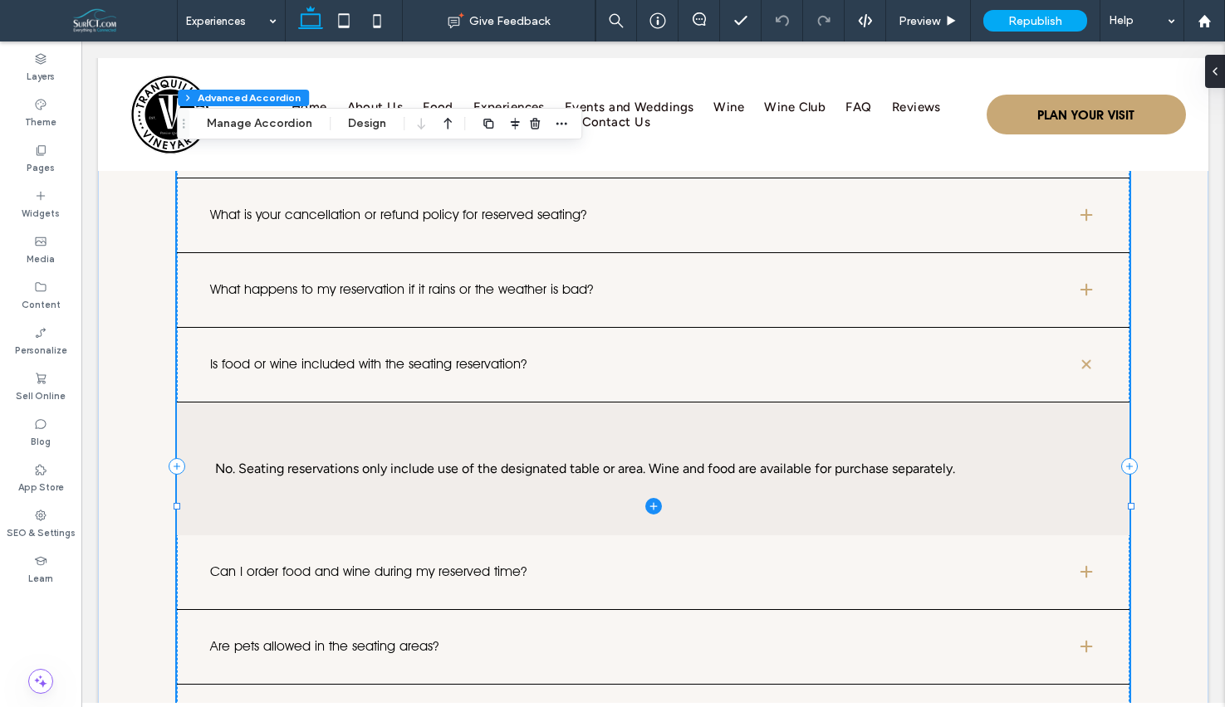
click at [300, 521] on span at bounding box center [653, 506] width 952 height 1104
click at [262, 120] on button "Manage Accordion" at bounding box center [259, 124] width 127 height 20
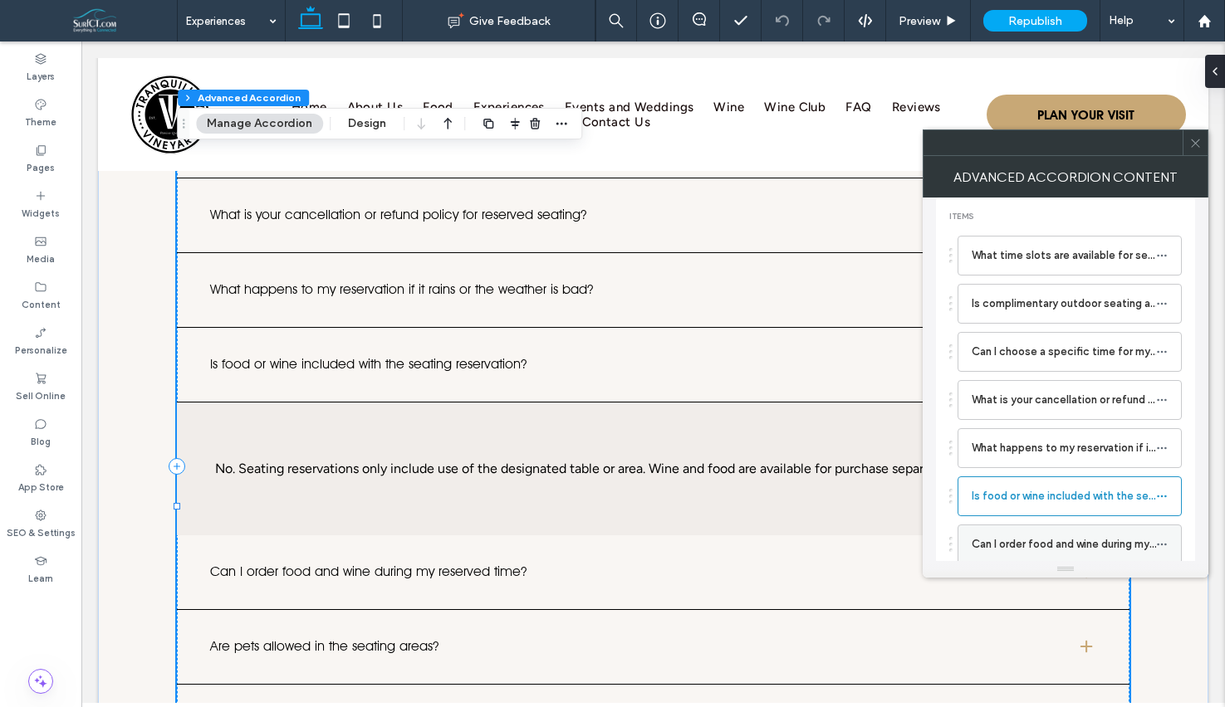
click at [1048, 546] on label "Can I order food and wine during my reserved time?" at bounding box center [1063, 544] width 184 height 33
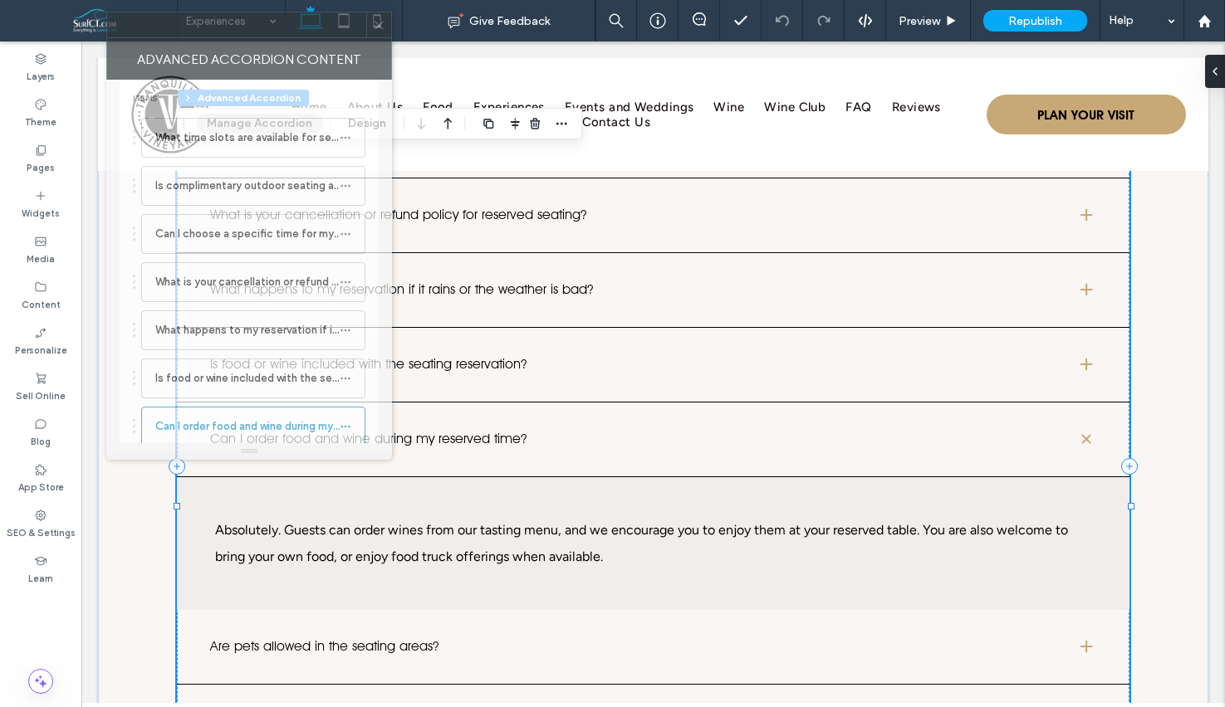
drag, startPoint x: 1071, startPoint y: 156, endPoint x: 255, endPoint y: 38, distance: 824.7
click at [255, 38] on div "Advanced Accordion Content" at bounding box center [249, 59] width 286 height 42
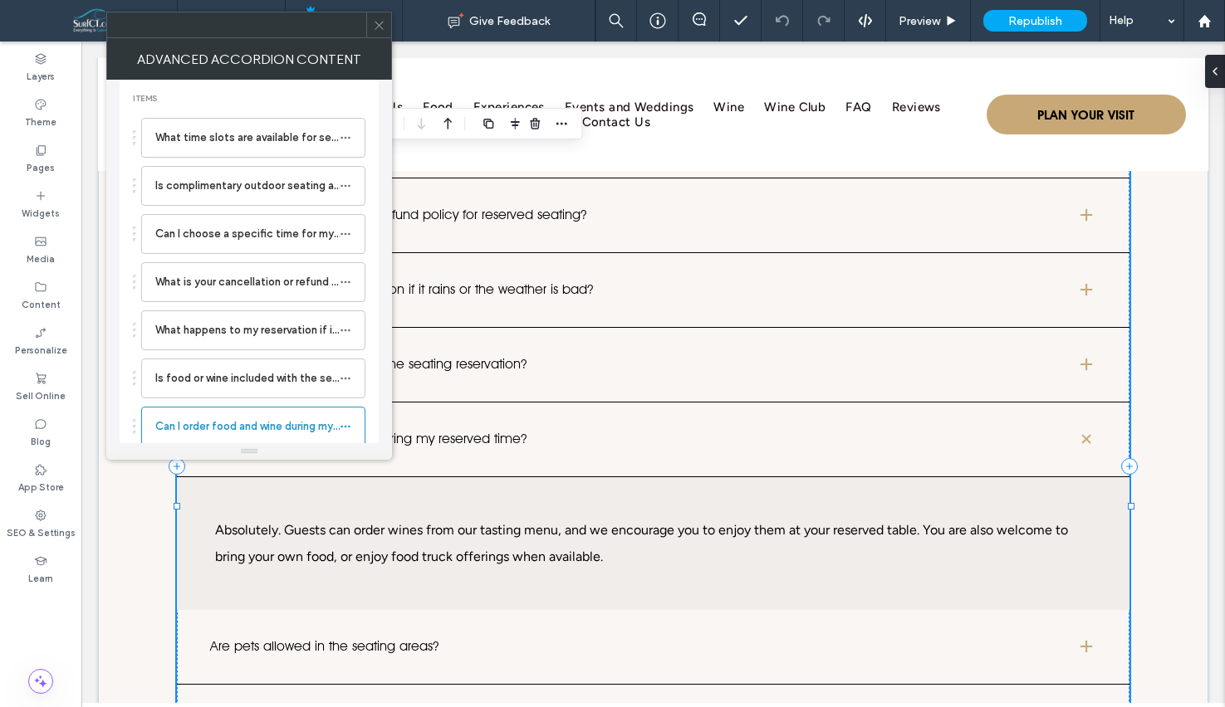
drag, startPoint x: 374, startPoint y: 27, endPoint x: 388, endPoint y: 37, distance: 17.1
click at [375, 27] on icon at bounding box center [379, 25] width 12 height 12
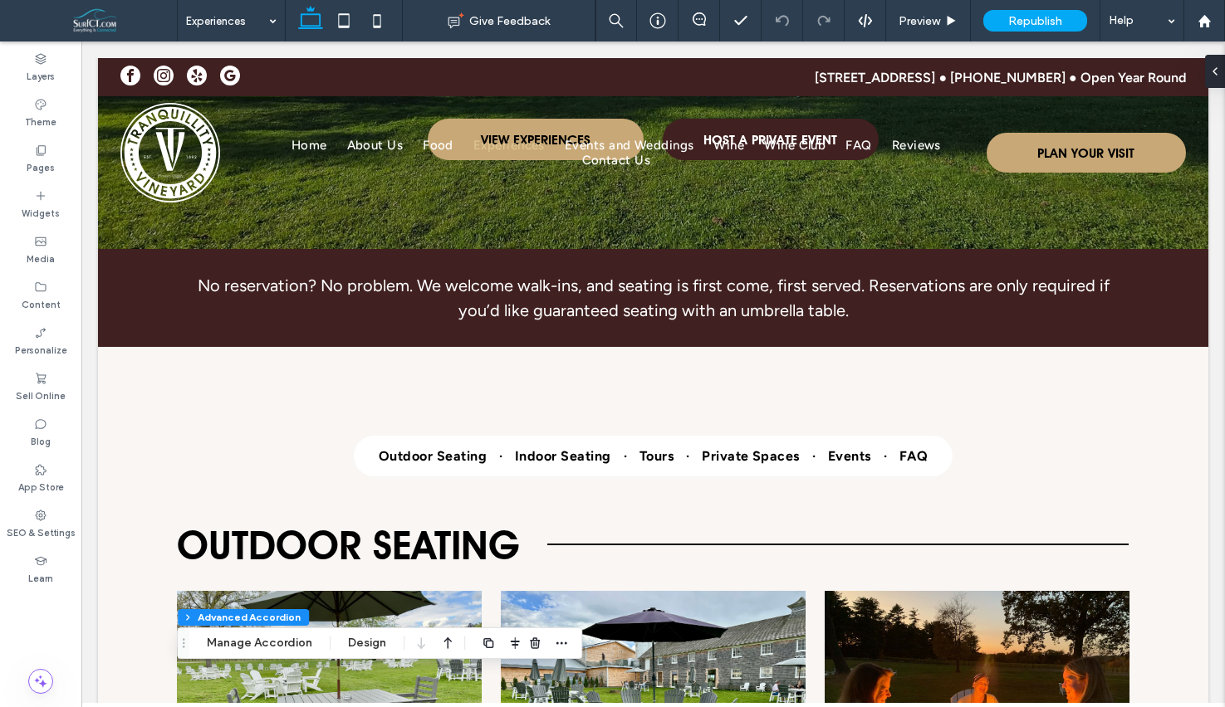
scroll to position [0, 0]
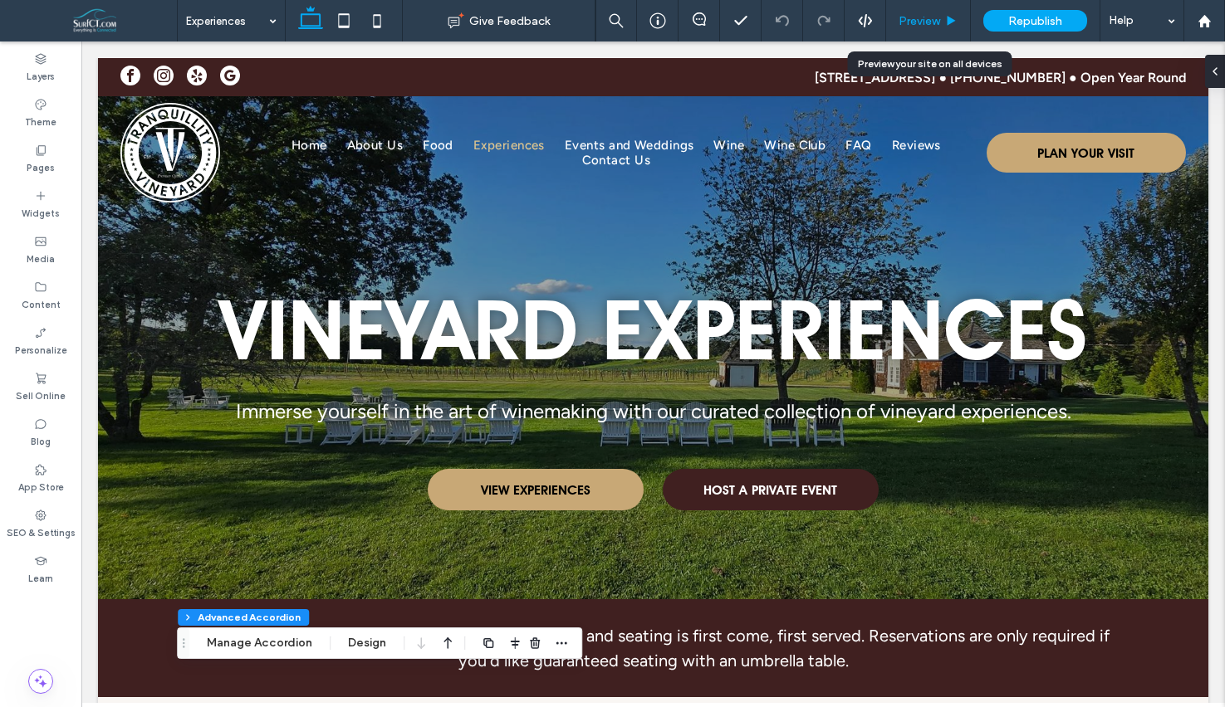
click at [914, 32] on div "Preview" at bounding box center [928, 21] width 85 height 42
click at [909, 18] on span "Preview" at bounding box center [919, 21] width 42 height 14
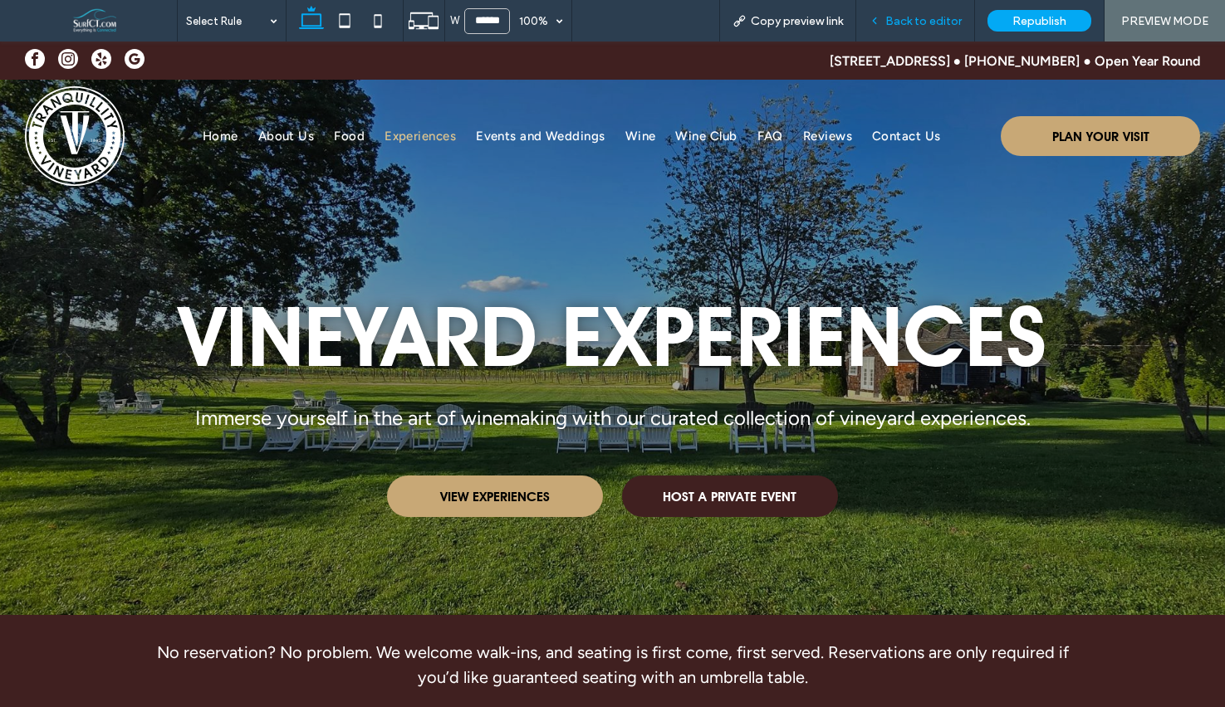
click at [946, 12] on div "Back to editor" at bounding box center [915, 21] width 119 height 42
click at [923, 22] on span "Back to editor" at bounding box center [923, 21] width 76 height 14
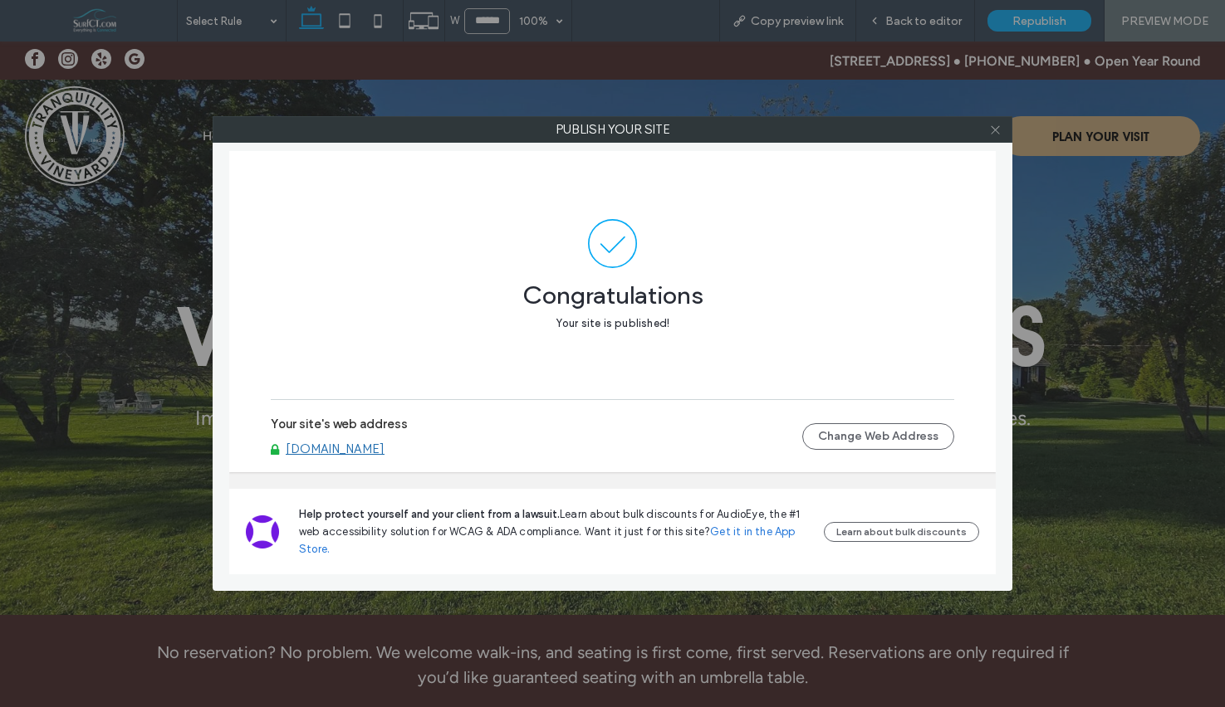
click at [996, 131] on icon at bounding box center [995, 130] width 12 height 12
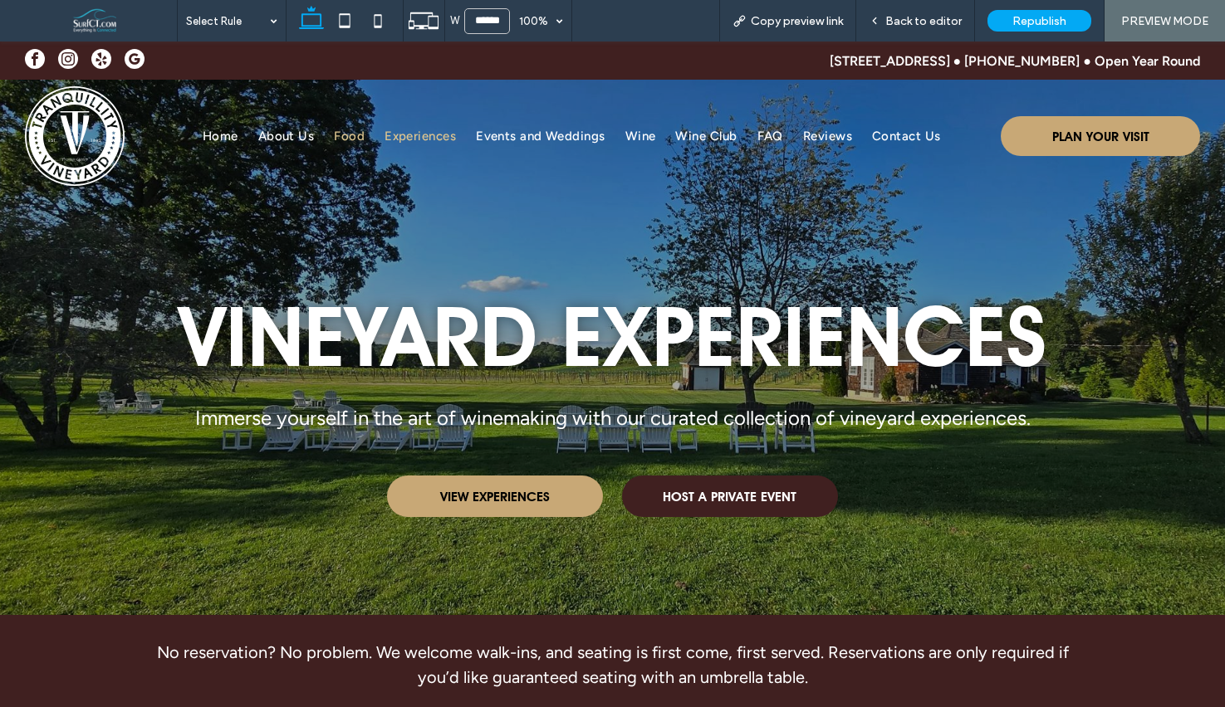
click at [334, 135] on link "Food" at bounding box center [349, 136] width 51 height 15
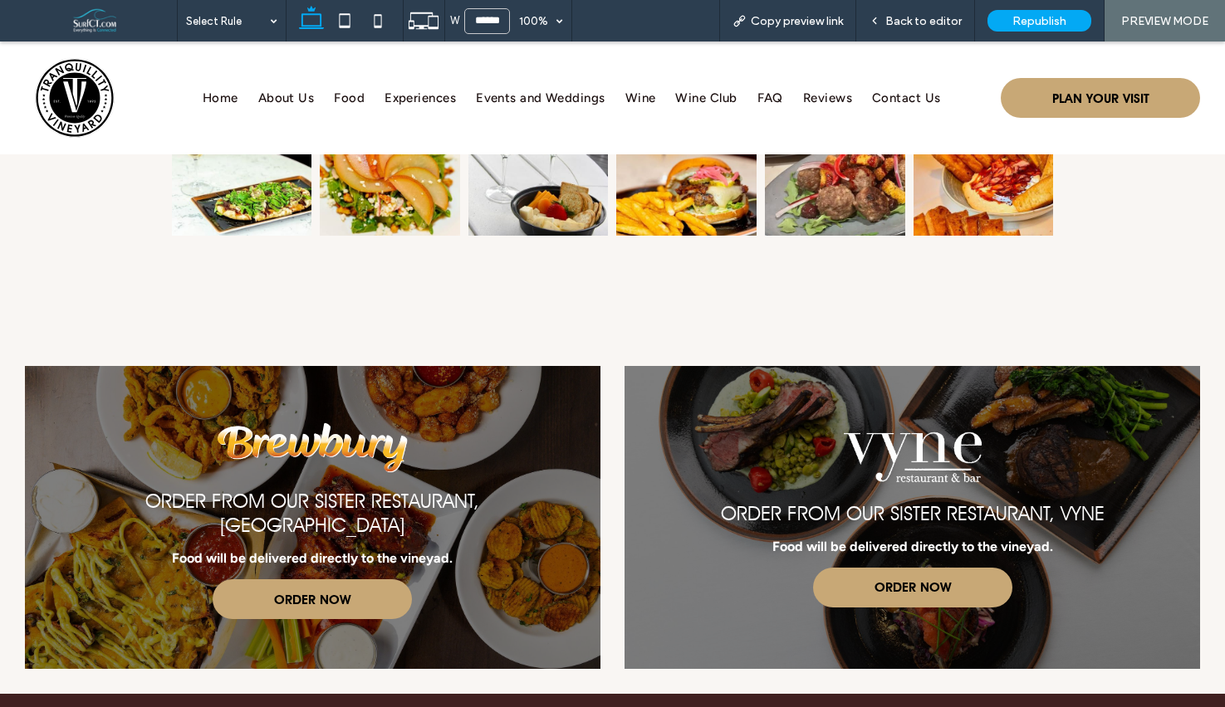
scroll to position [1988, 0]
